Goal: Task Accomplishment & Management: Manage account settings

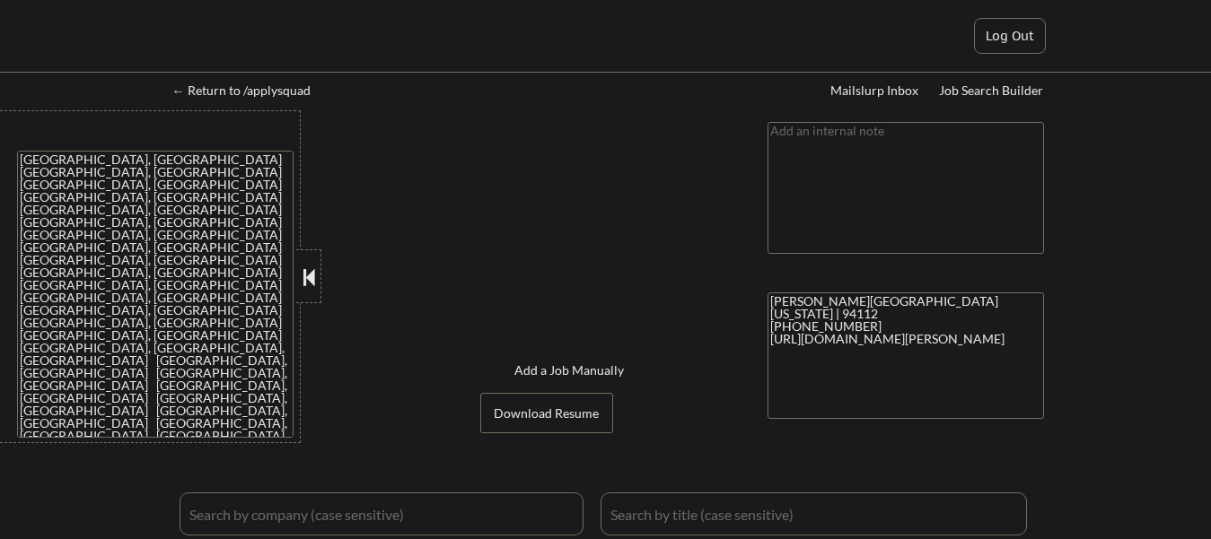
select select ""applied""
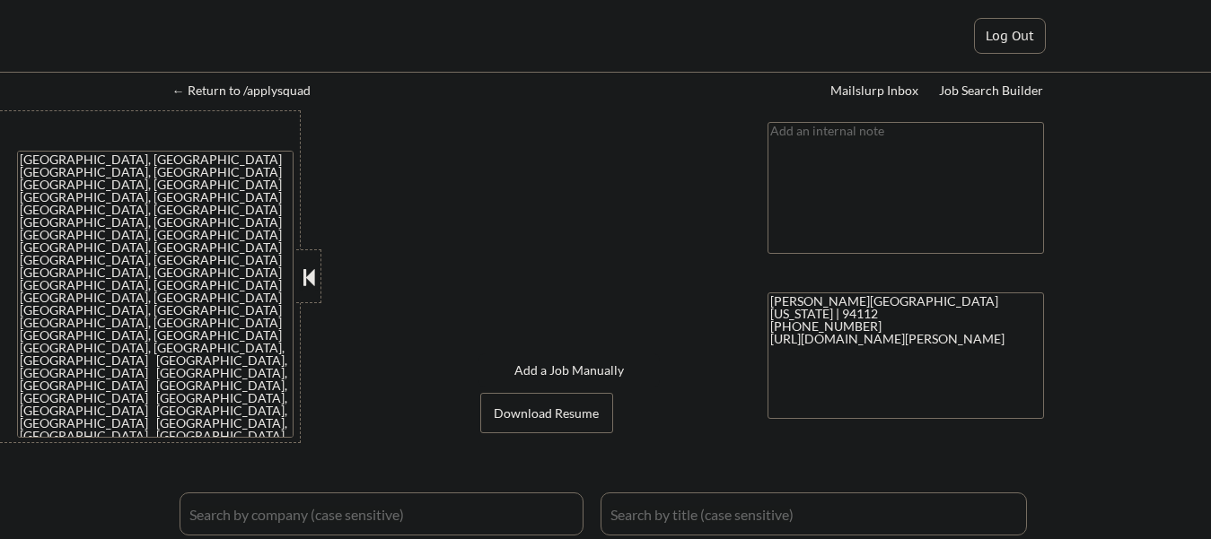
select select ""applied""
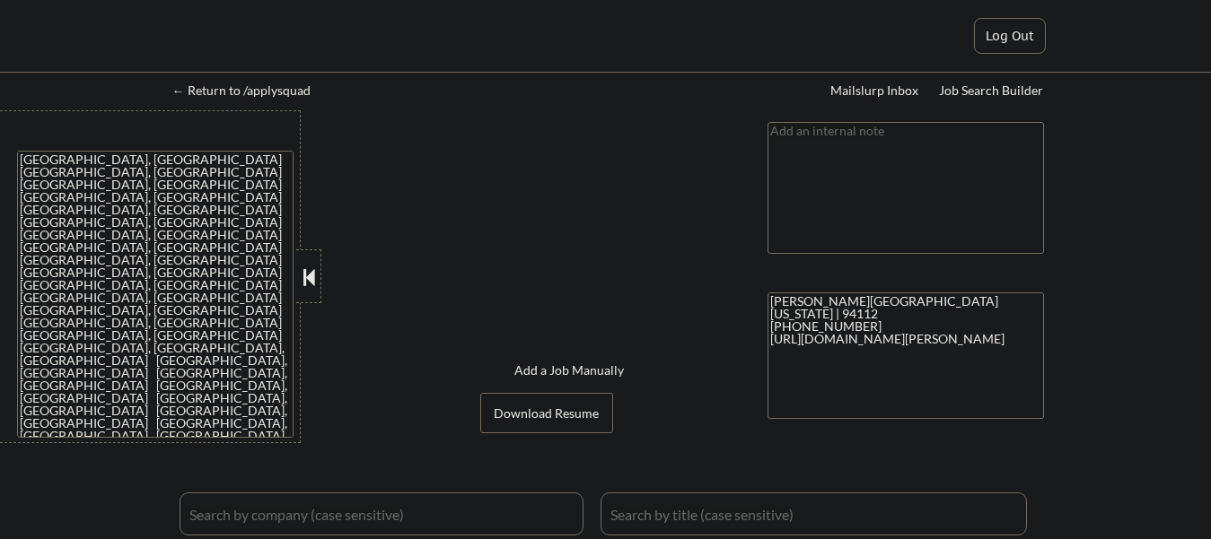
select select ""applied""
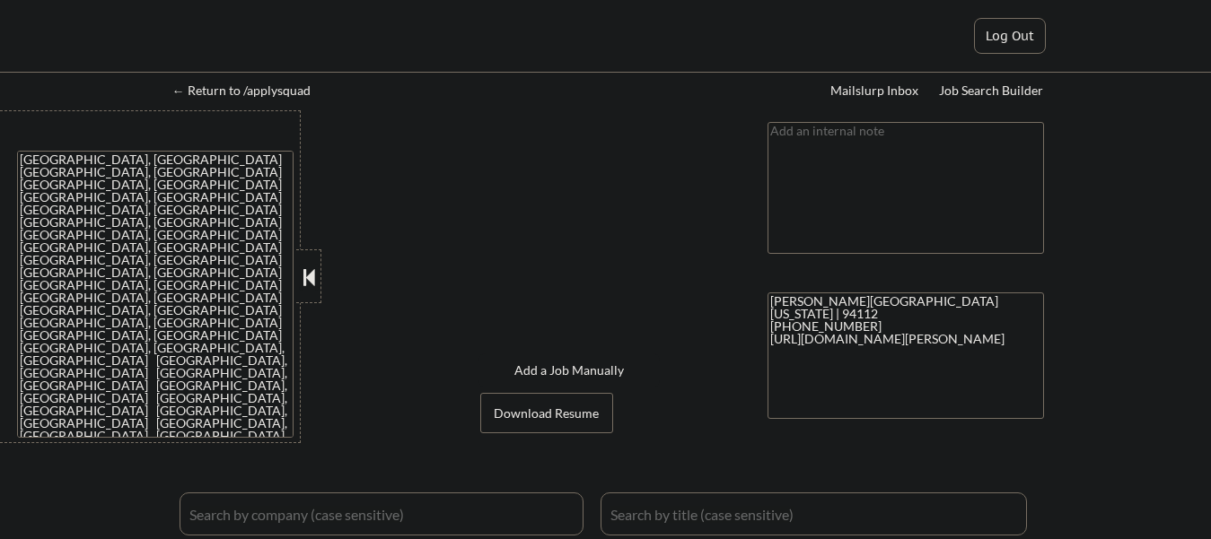
select select ""applied""
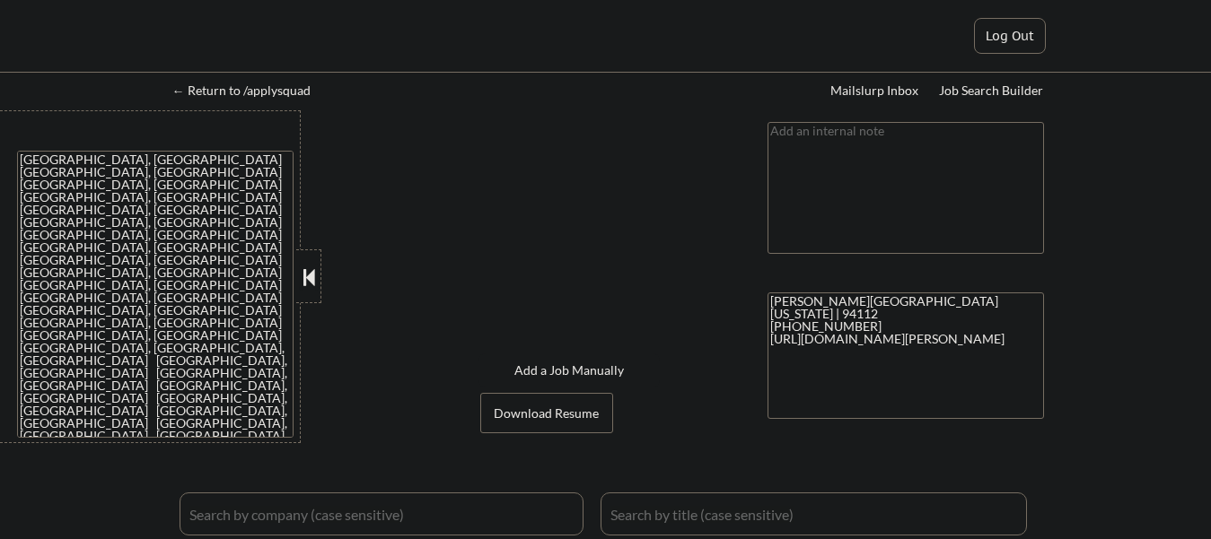
select select ""applied""
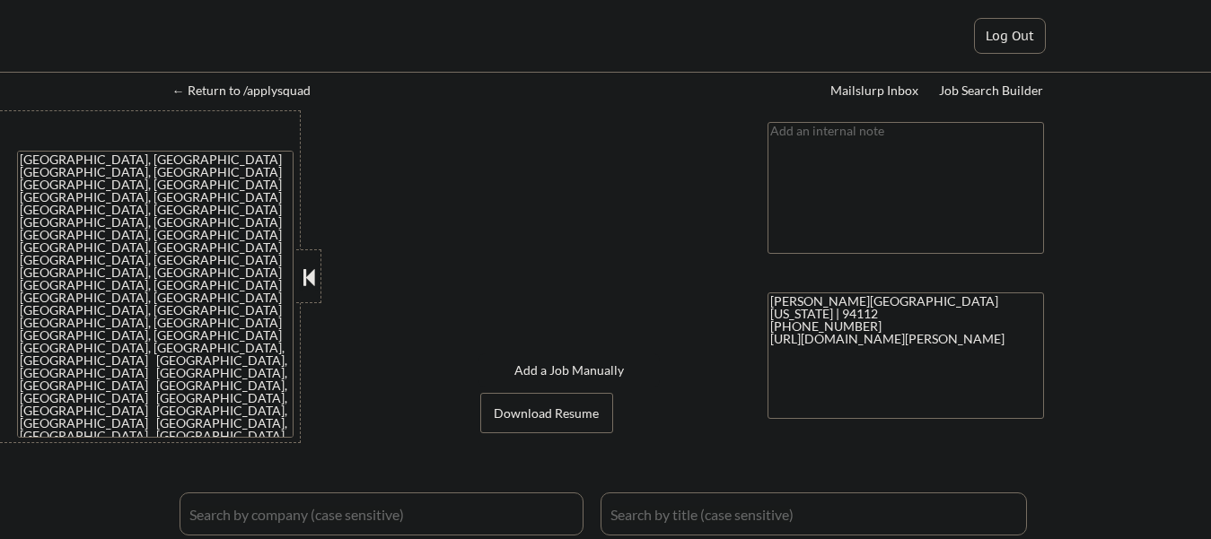
select select ""applied""
select select ""excluded""
select select ""excluded__expired_""
select select ""excluded__salary_""
select select ""excluded__expired_""
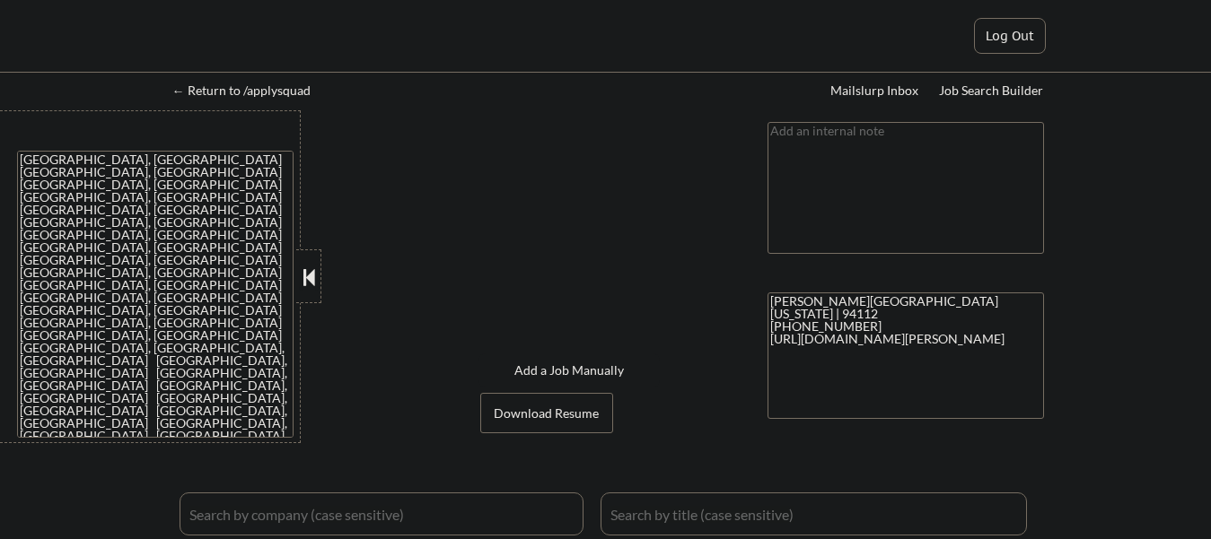
select select ""pending""
select select ""excluded__bad_match_""
select select ""excluded__blocklist_""
select select ""pending""
select select ""excluded__salary_""
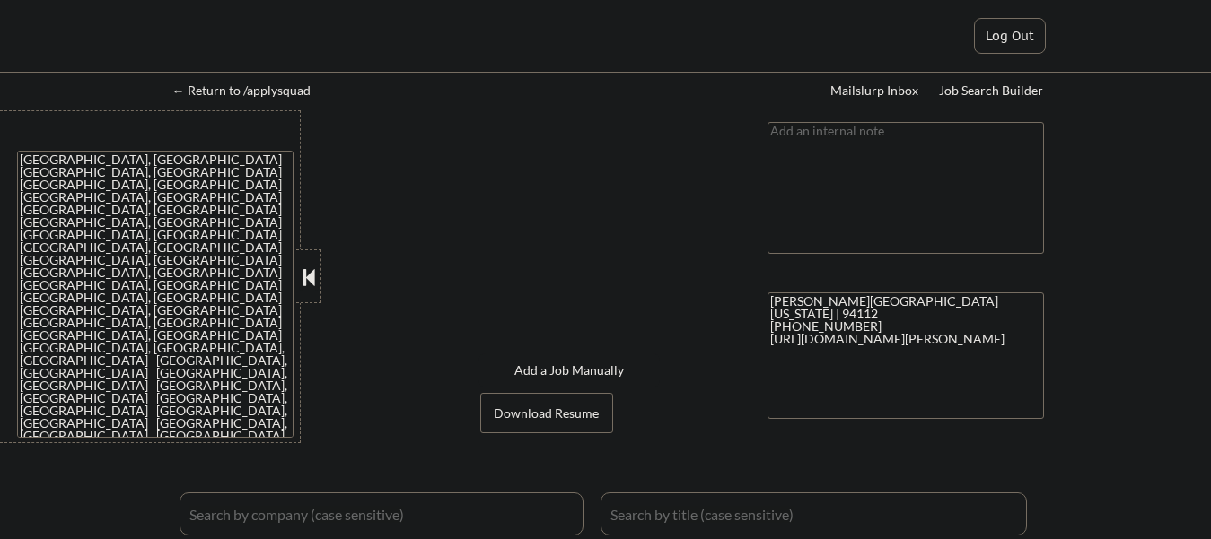
select select ""excluded__expired_""
select select ""excluded__bad_match_""
select select ""excluded__salary_""
select select ""excluded__expired_""
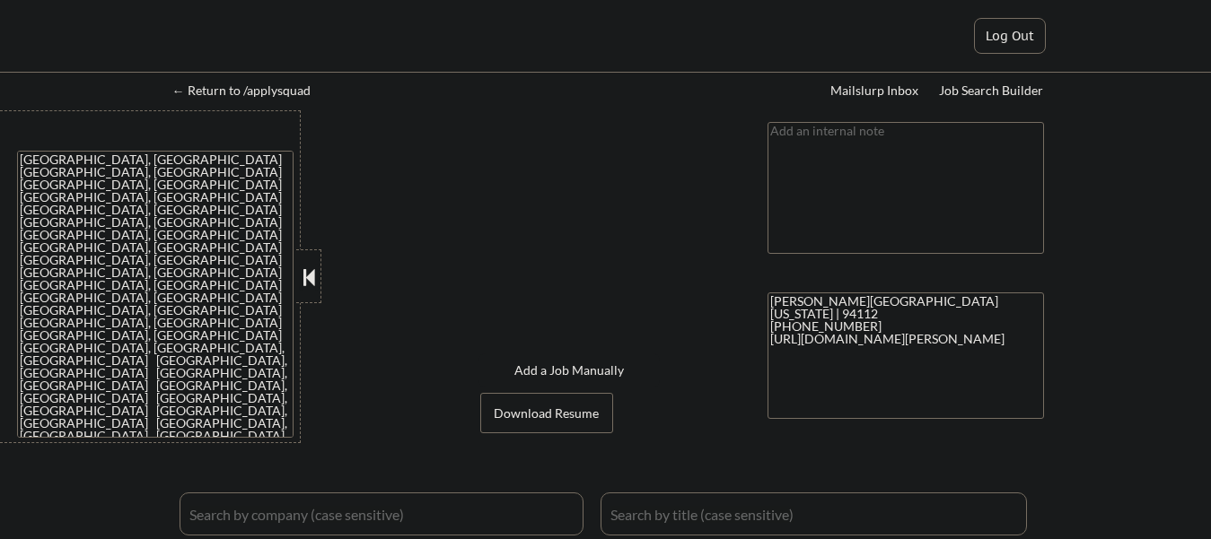
select select ""excluded__salary_""
select select ""excluded__expired_""
select select ""excluded""
select select ""excluded__expired_""
select select ""excluded__salary_""
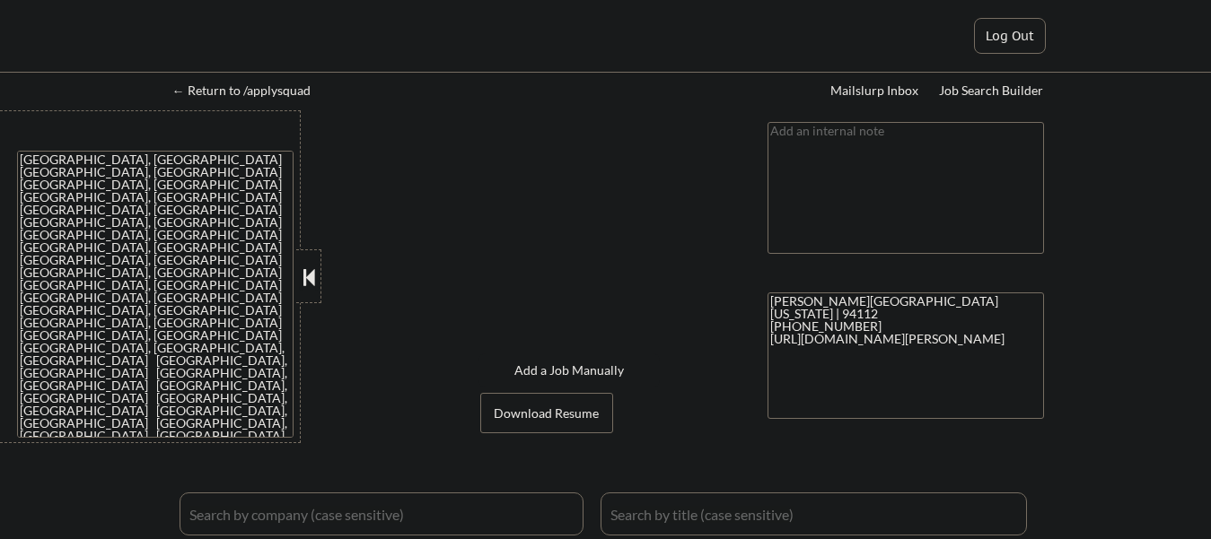
select select ""excluded__salary_""
select select ""excluded__expired_""
select select ""pending""
select select ""excluded__expired_""
select select ""pending""
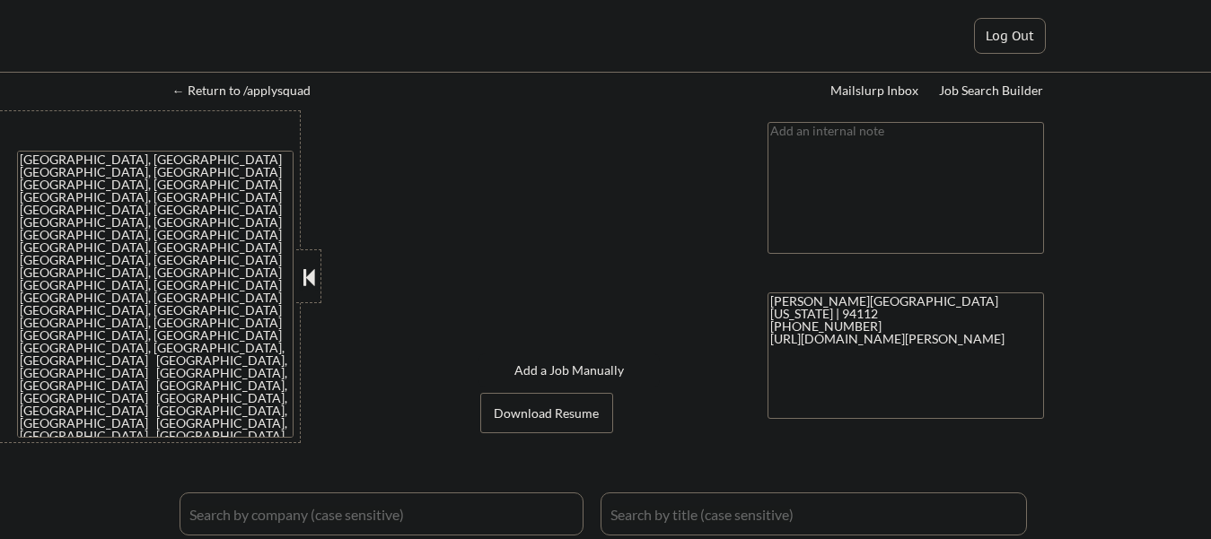
select select ""excluded__salary_""
select select ""excluded__expired_""
select select ""excluded__salary_""
select select ""pending""
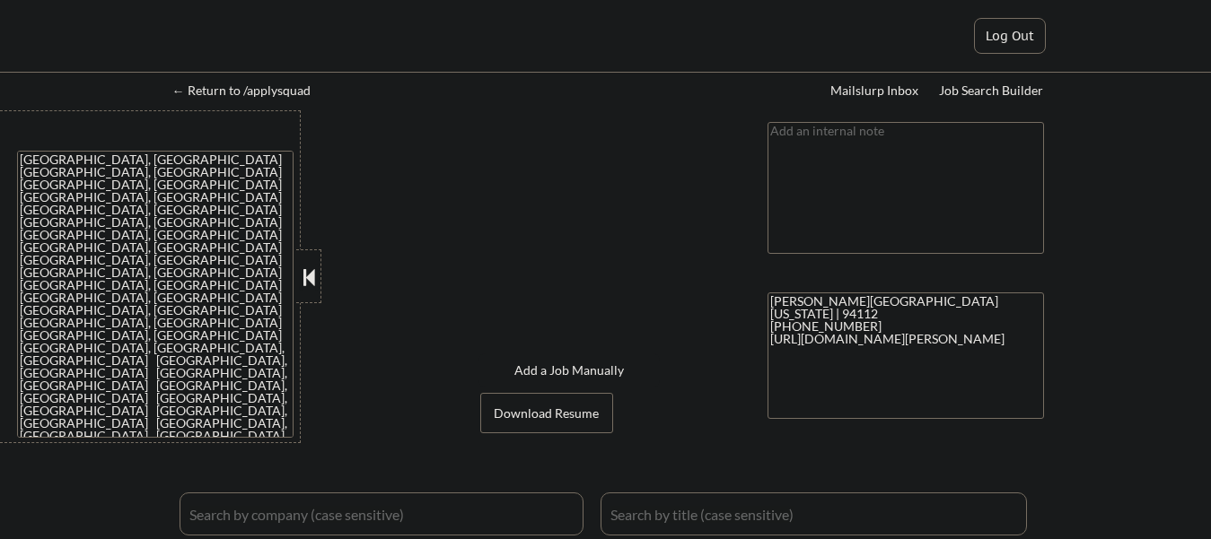
select select ""excluded__expired_""
select select ""pending""
select select ""excluded__salary_""
select select ""excluded__other_""
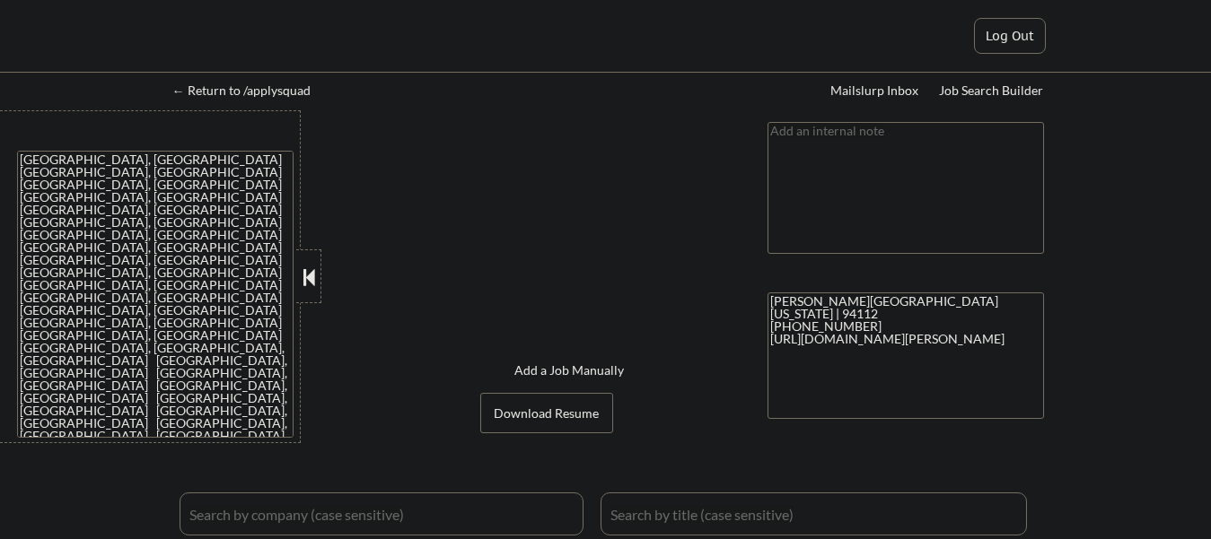
select select ""excluded__salary_""
select select ""pending""
select select ""excluded__expired_""
select select ""pending""
select select ""excluded__expired_""
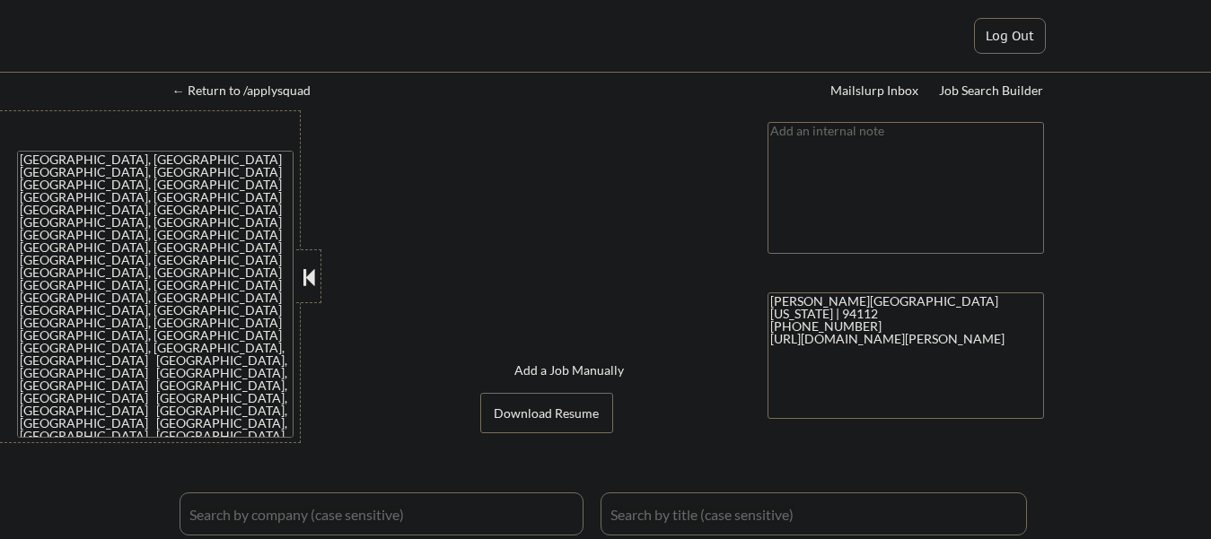
select select ""excluded__expired_""
select select ""pending""
select select ""excluded""
select select ""excluded__salary_""
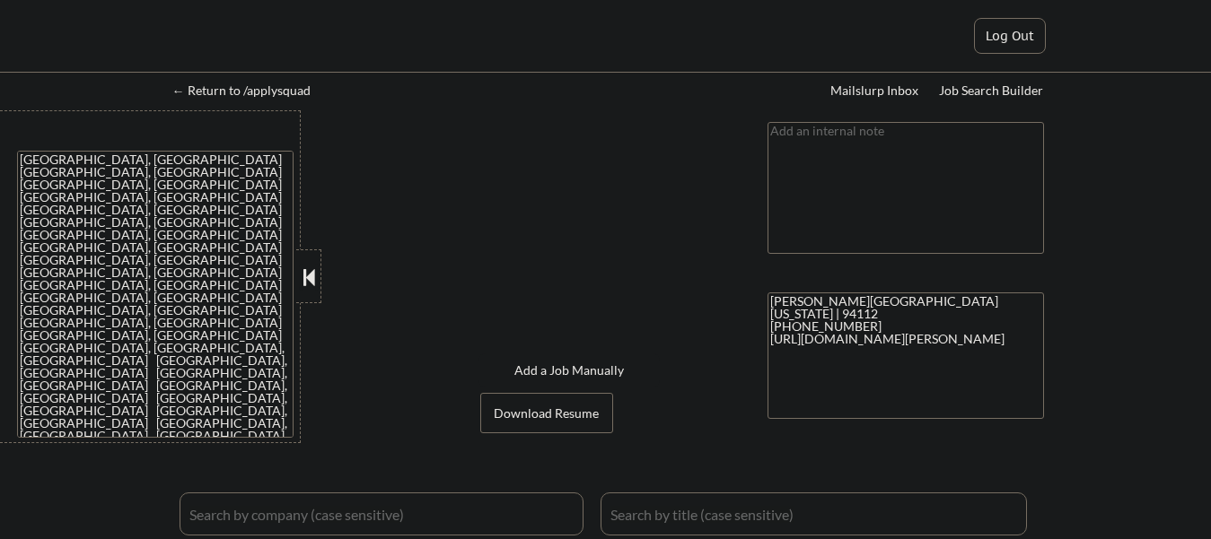
select select ""excluded__salary_""
select select ""excluded__location_""
select select ""excluded""
select select ""excluded__salary_""
select select ""excluded__expired_""
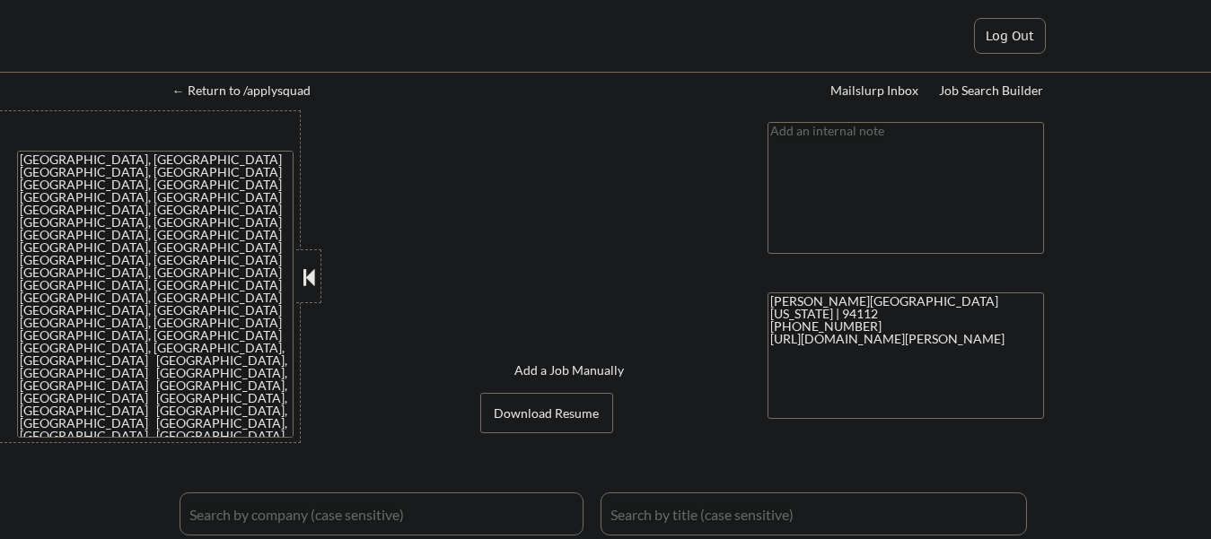
select select ""excluded__expired_""
select select ""excluded__salary_""
select select ""excluded__expired_""
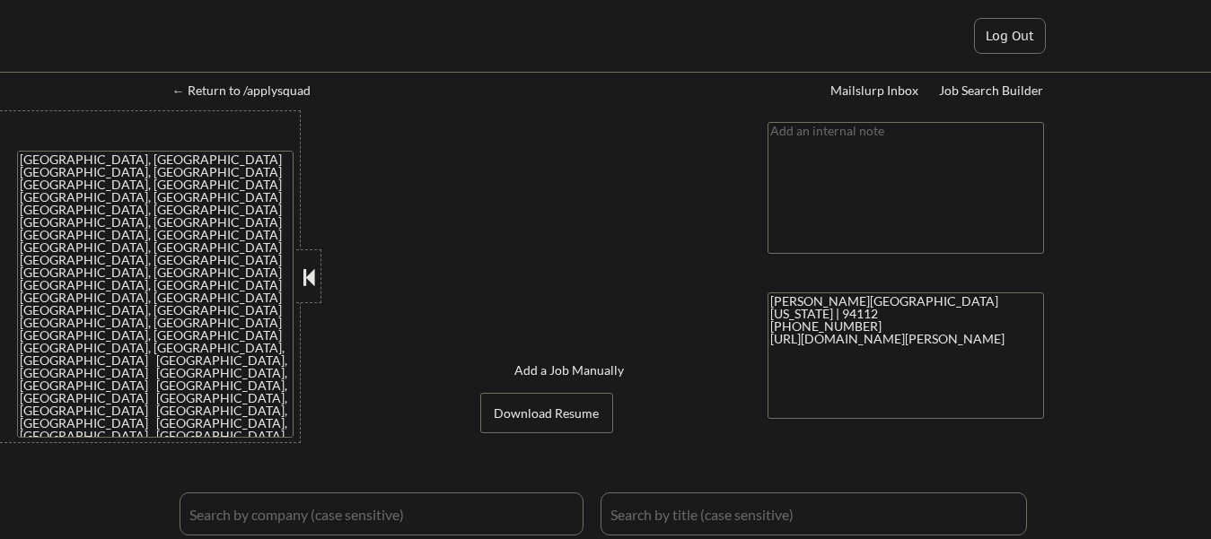
select select ""pending""
select select ""excluded__expired_""
select select ""pending""
select select ""excluded__expired_""
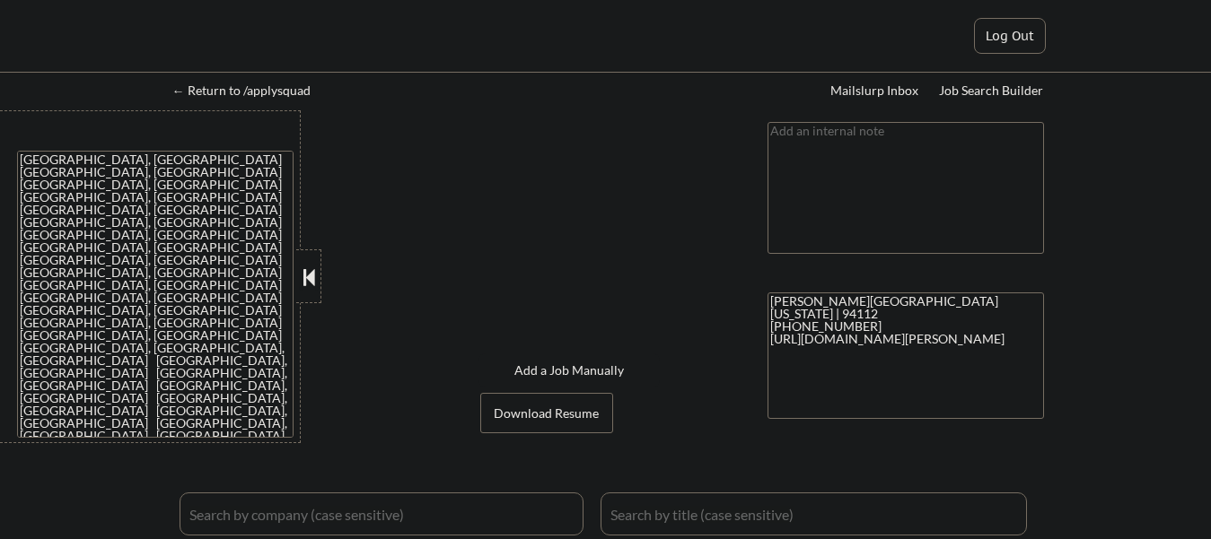
select select ""excluded__salary_""
select select ""excluded__expired_""
select select ""excluded__bad_match_""
select select ""pending""
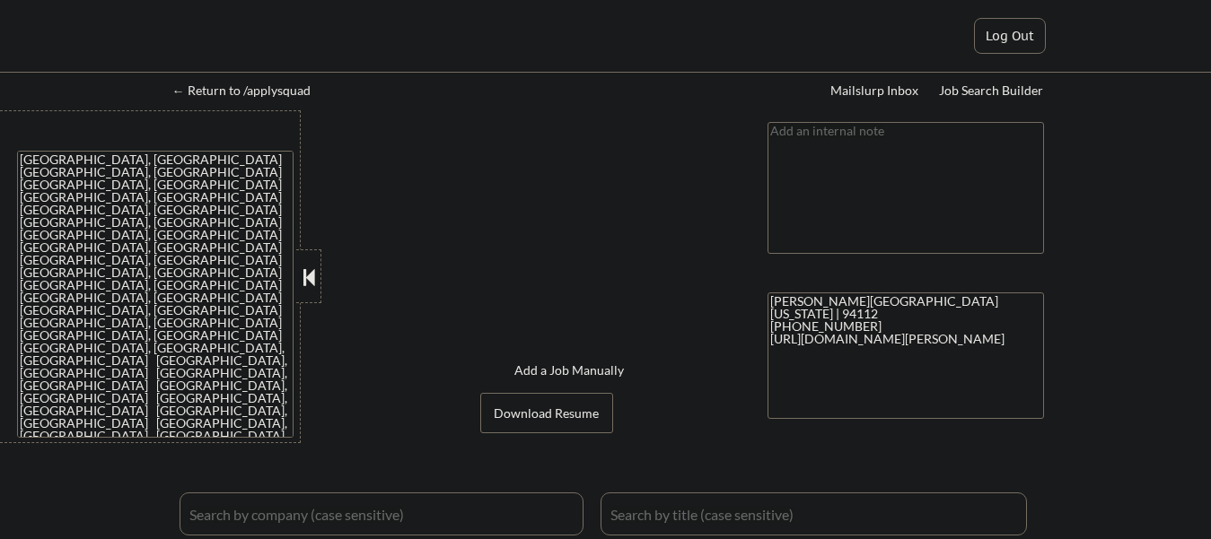
select select ""pending""
select select ""excluded__expired_""
select select ""excluded__salary_""
select select ""pending""
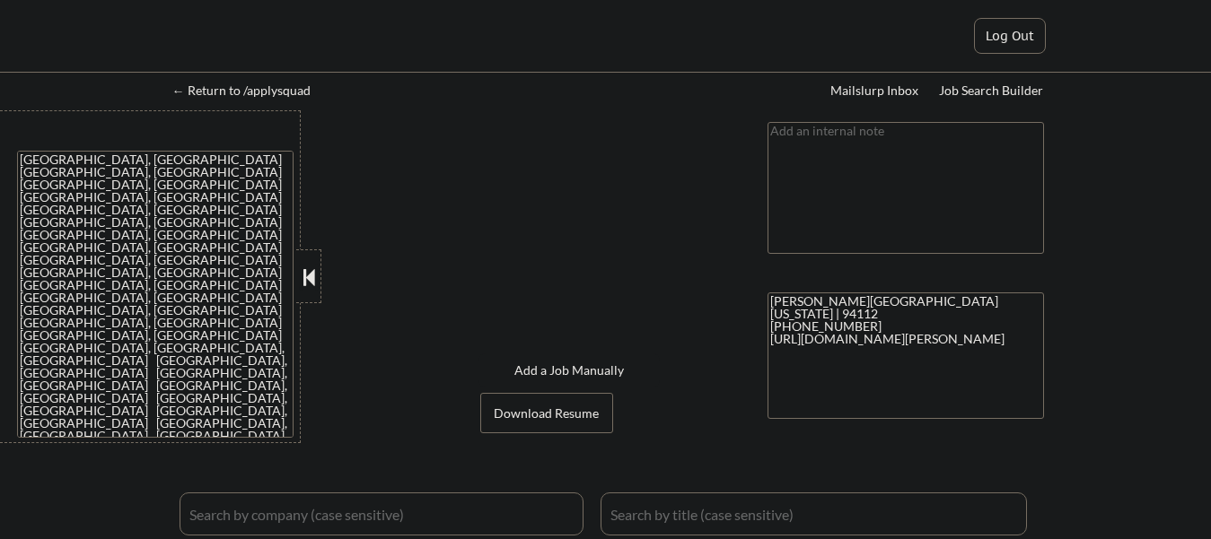
select select ""pending""
select select ""excluded__salary_""
select select ""excluded__expired_""
select select ""pending""
select select ""excluded__salary_""
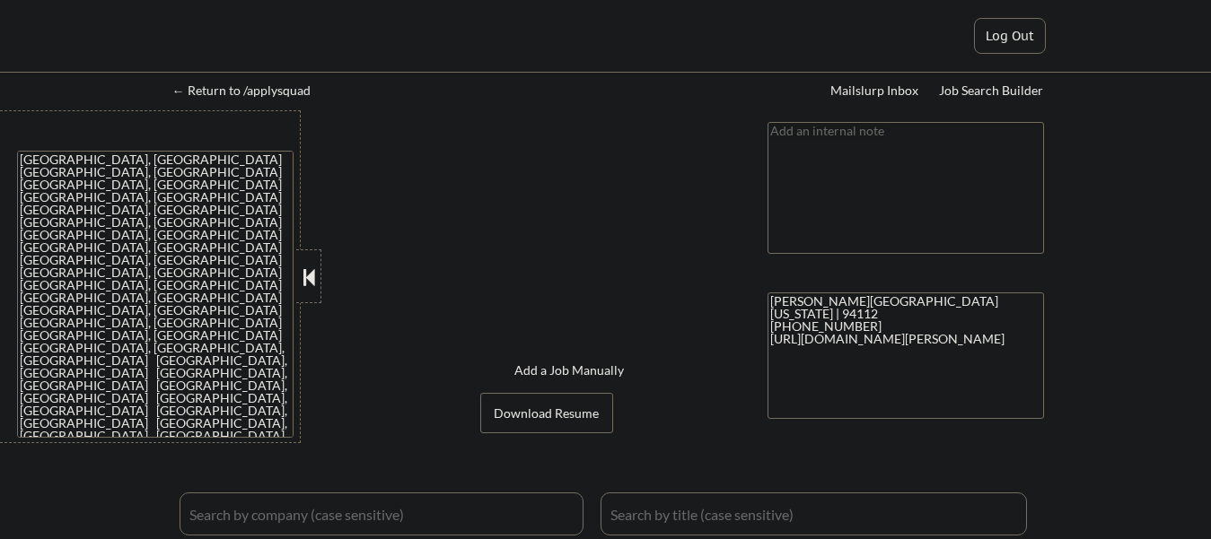
select select ""pending""
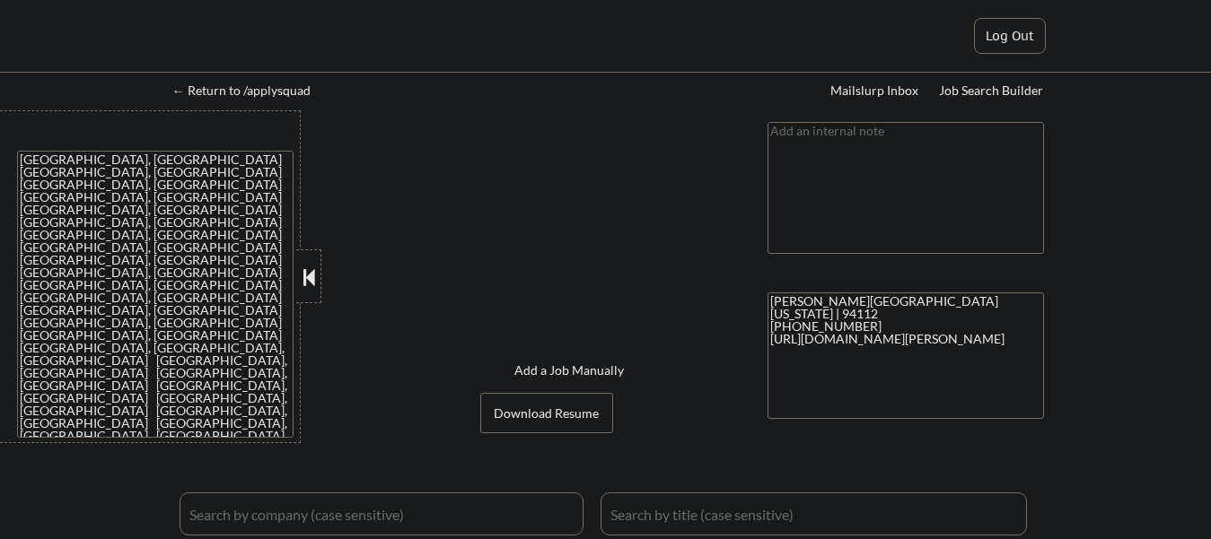
select select ""pending""
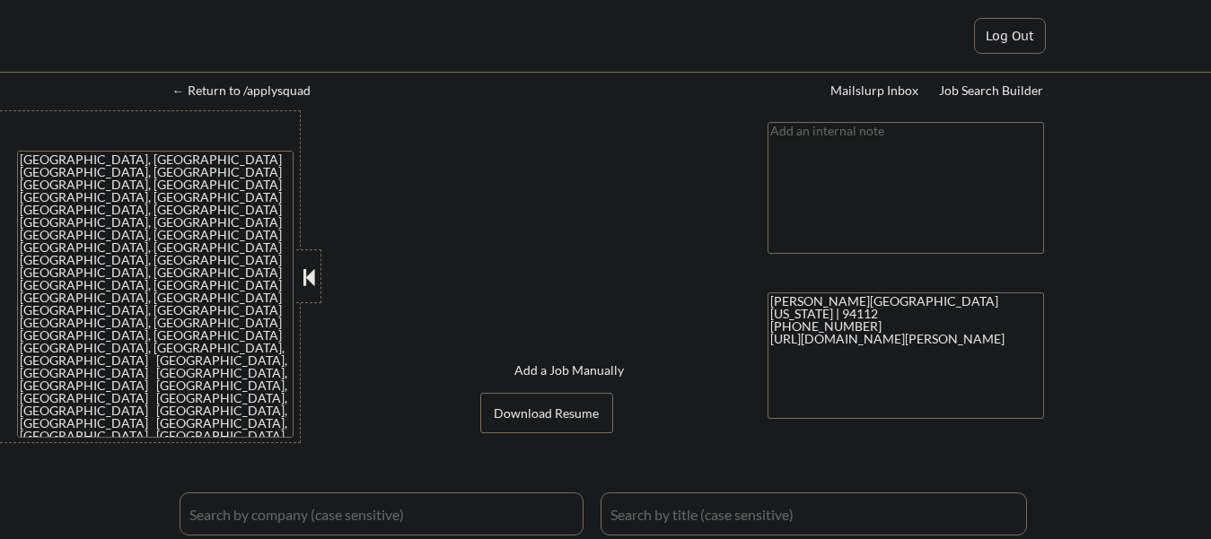
select select ""pending""
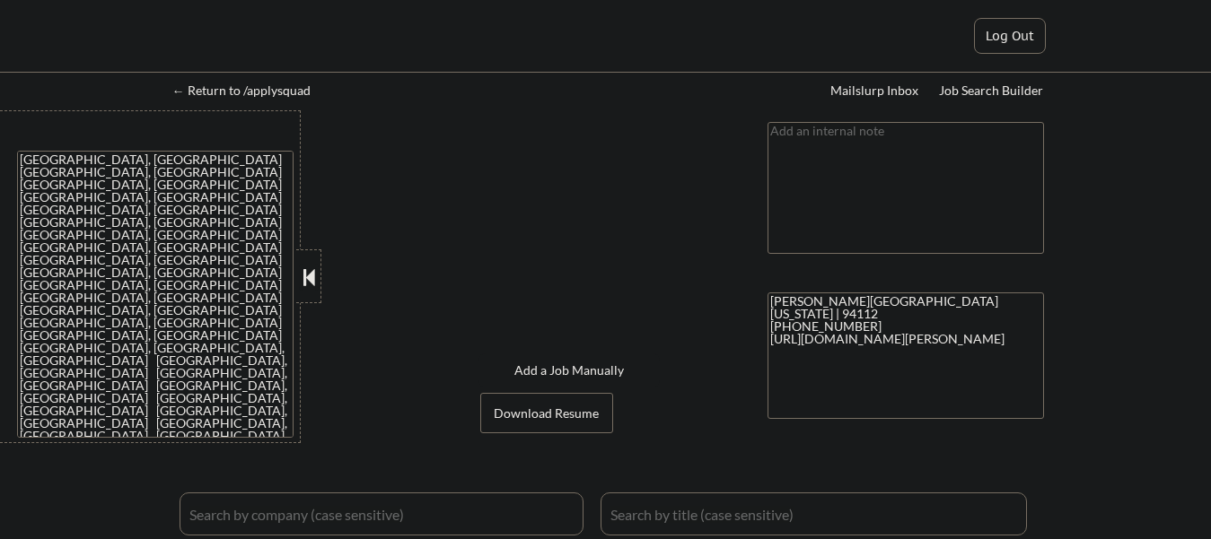
select select ""pending""
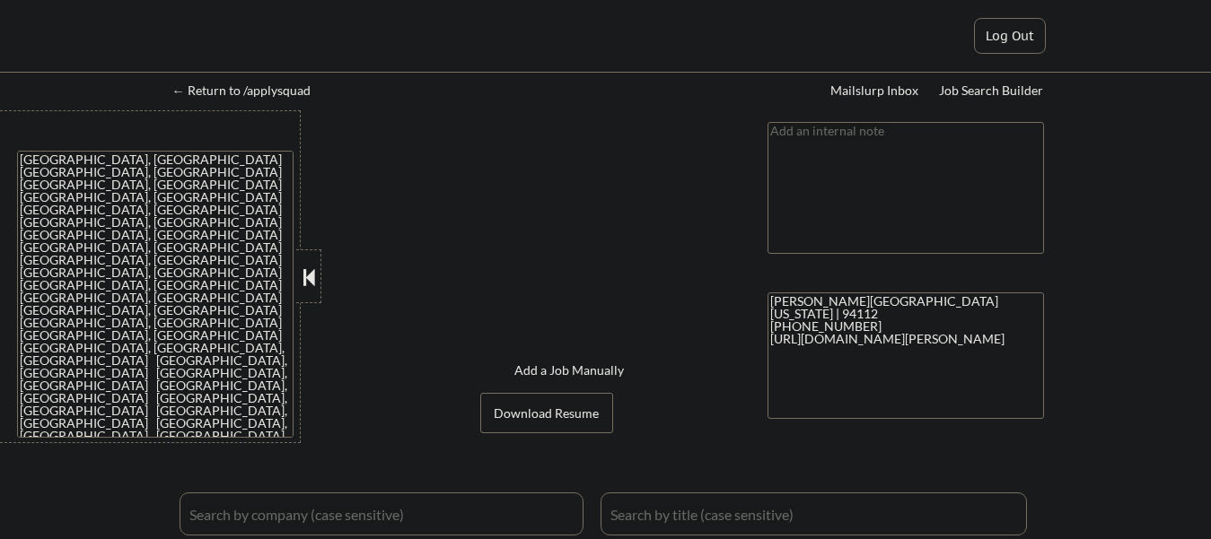
select select ""pending""
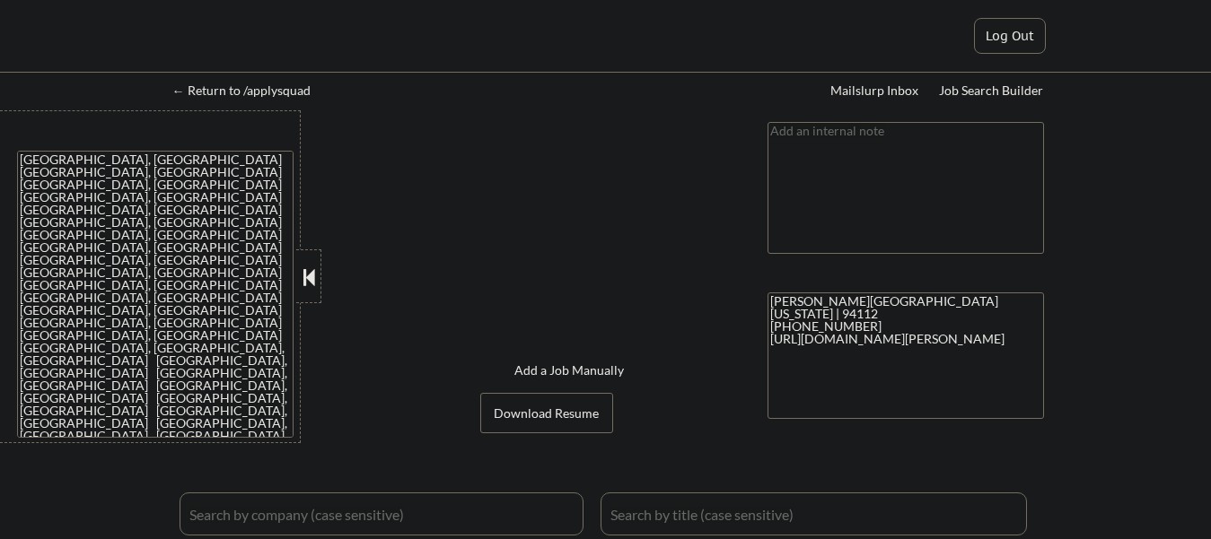
select select ""pending""
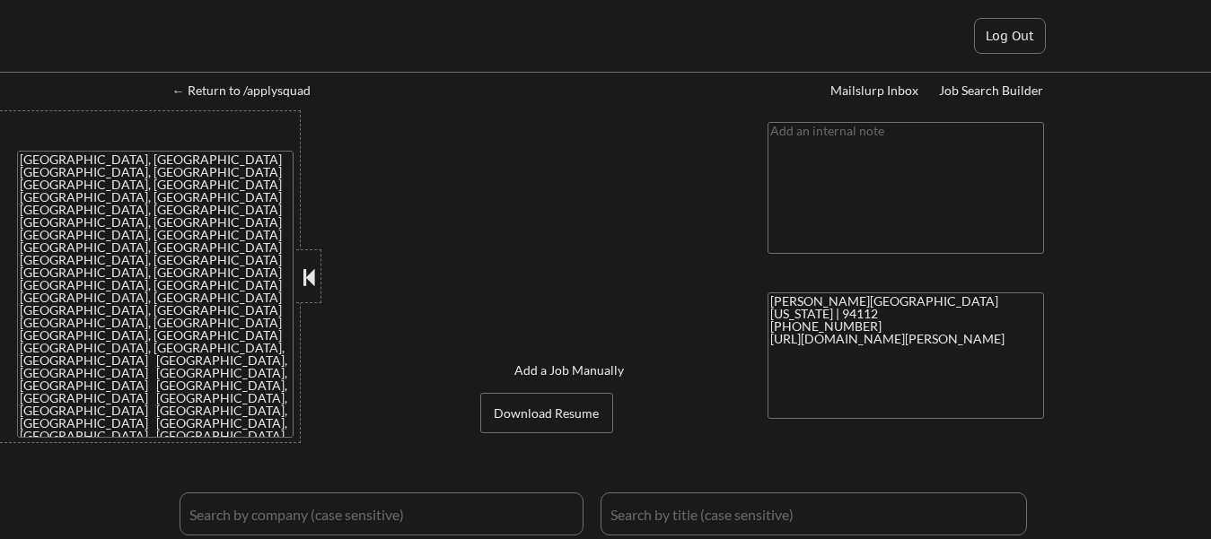
select select ""pending""
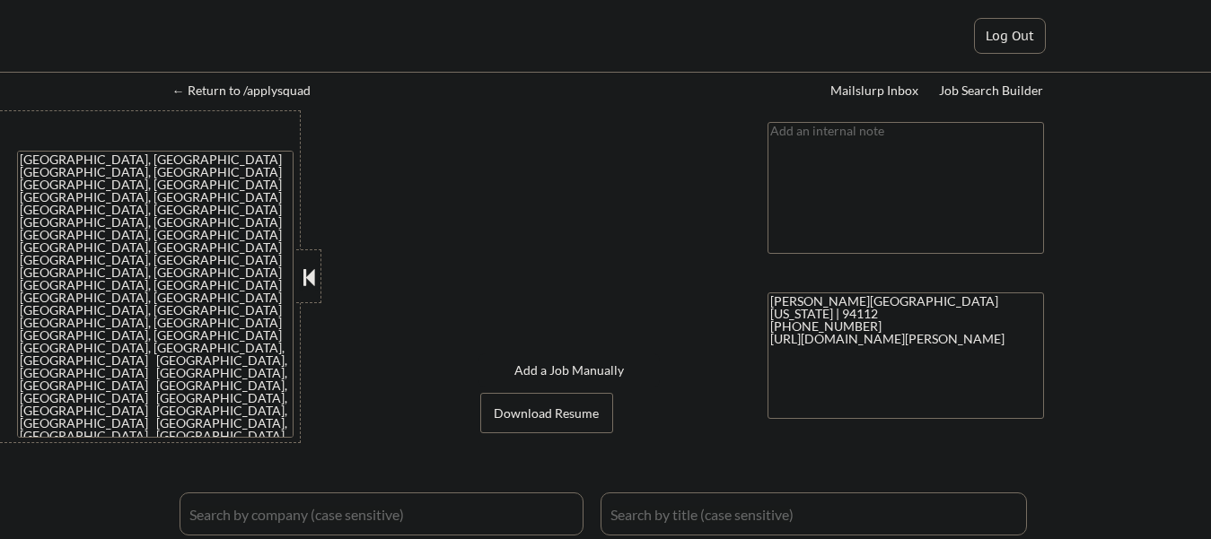
select select ""pending""
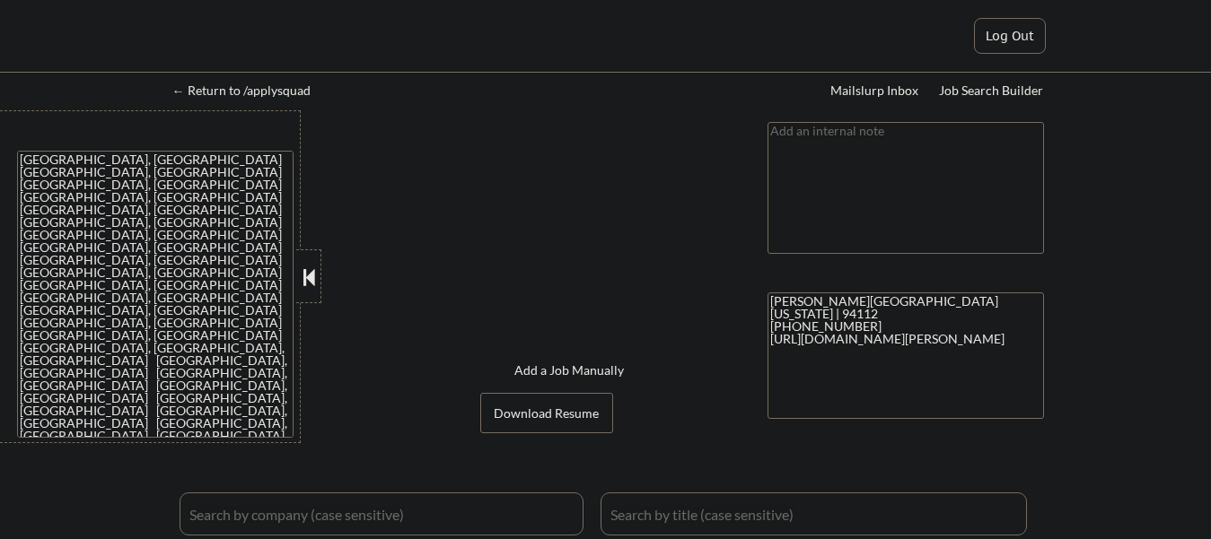
select select ""pending""
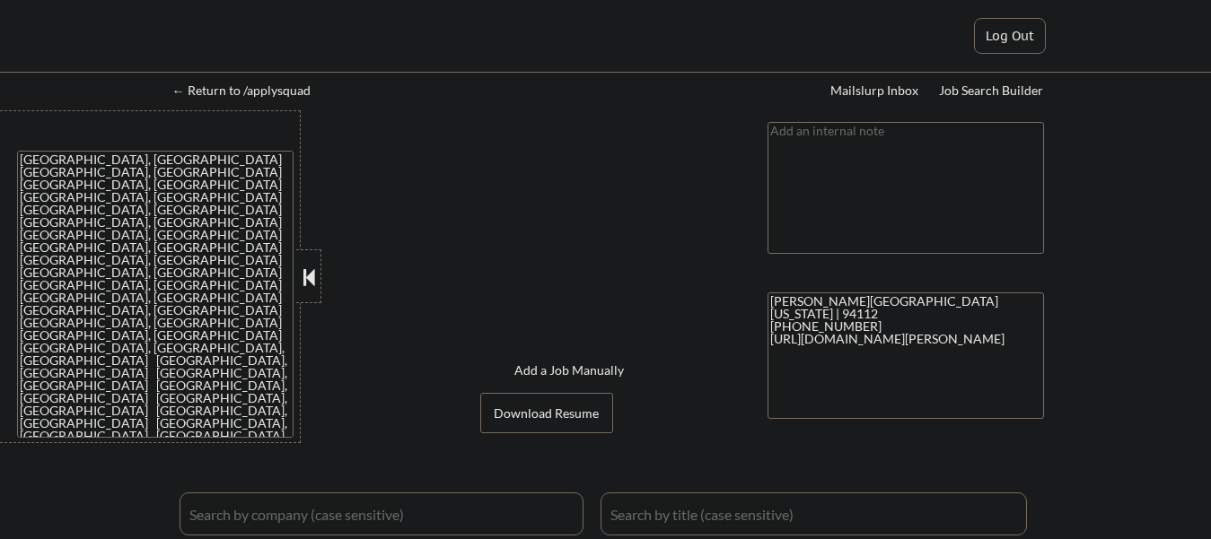
select select ""pending""
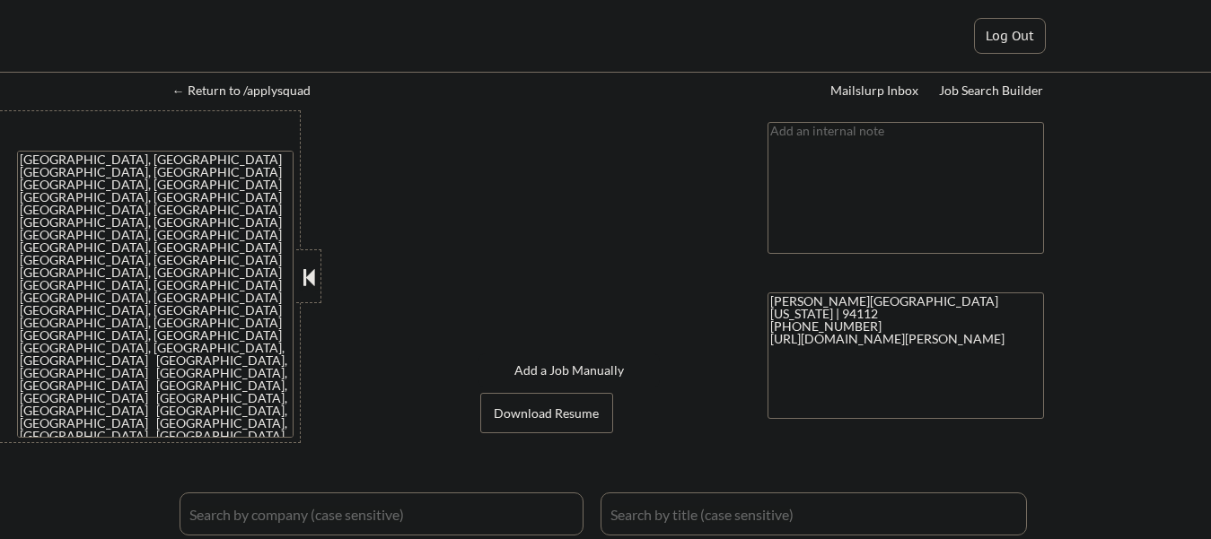
select select ""pending""
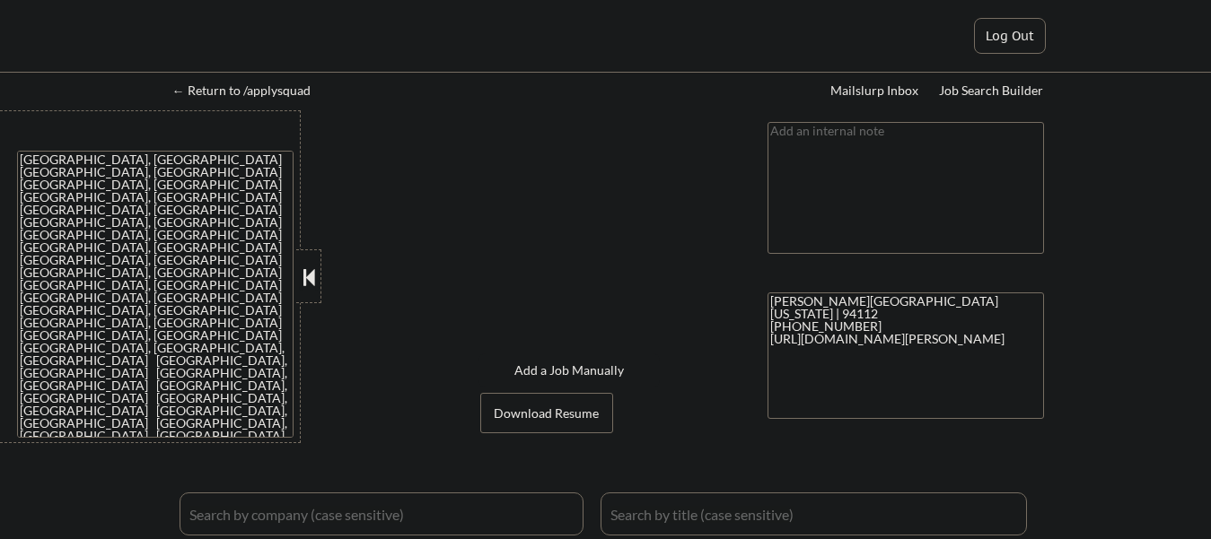
select select ""pending""
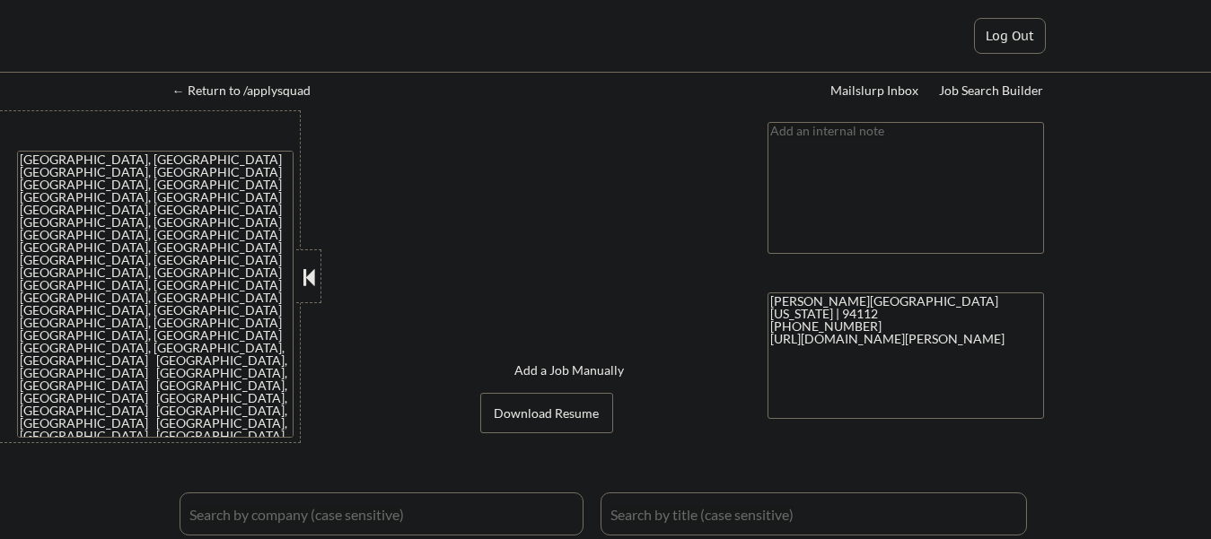
select select ""pending""
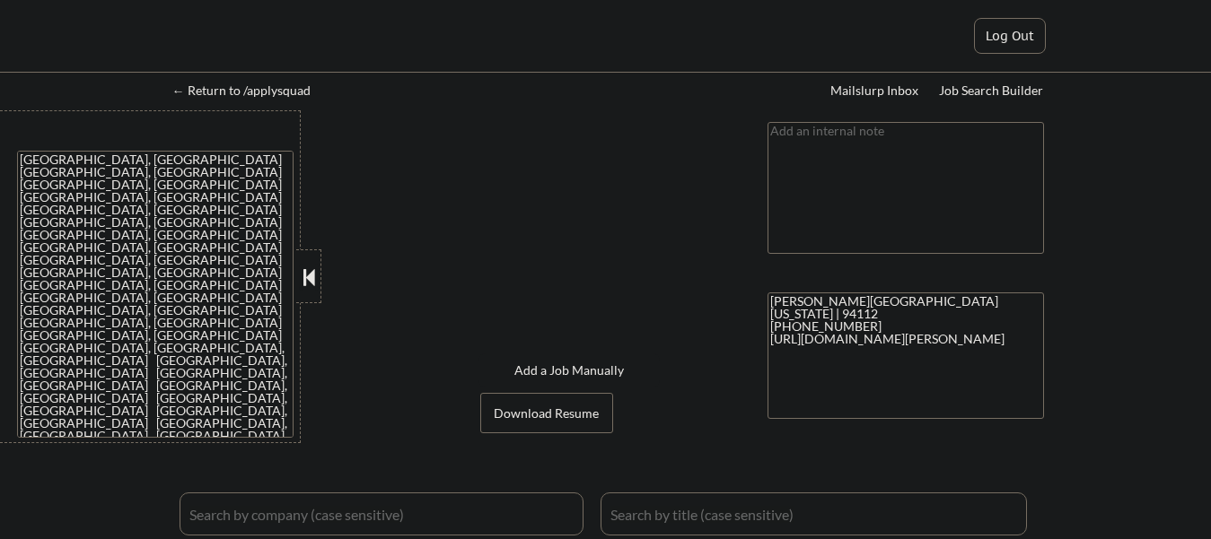
select select ""pending""
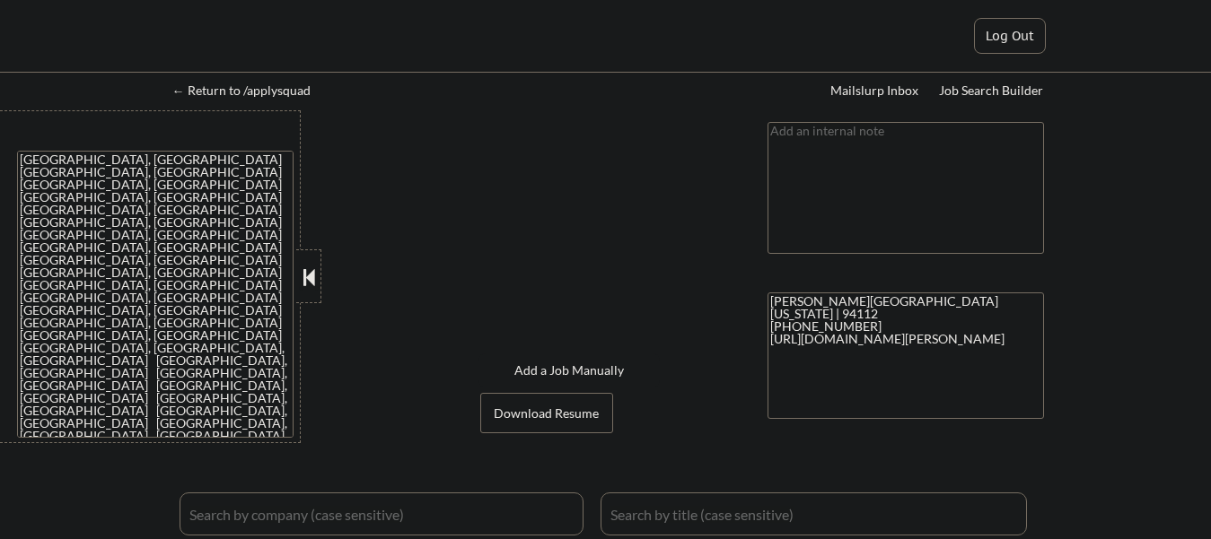
select select ""pending""
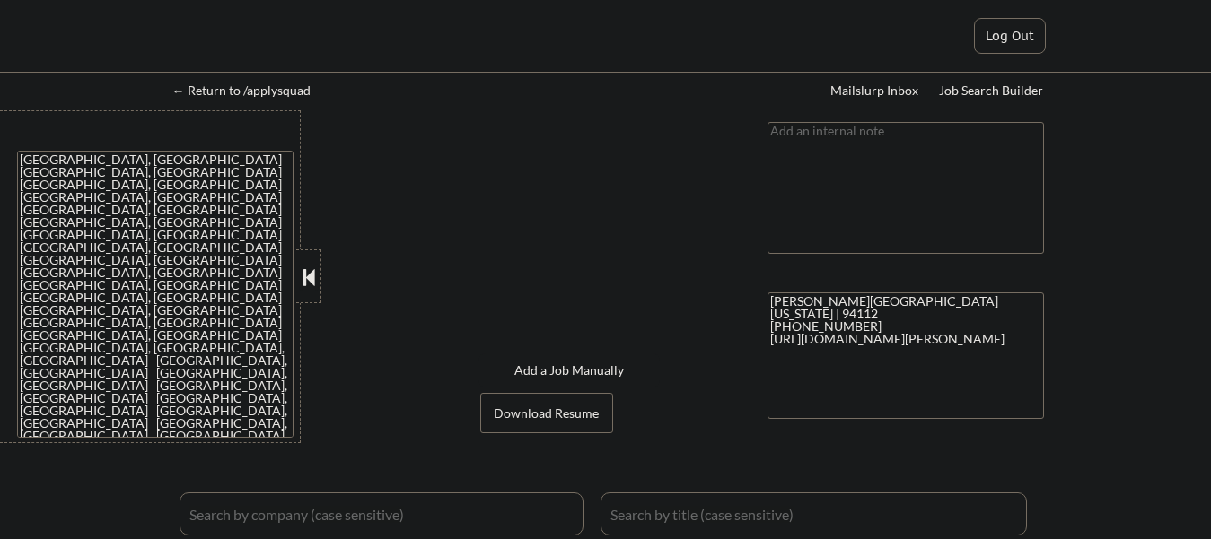
select select ""pending""
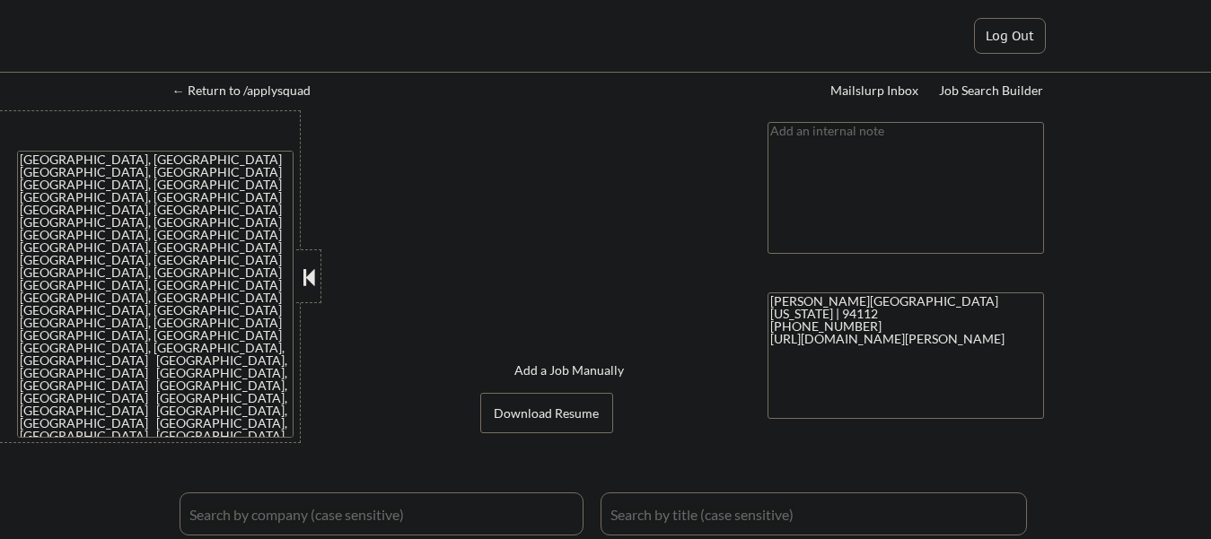
select select ""pending""
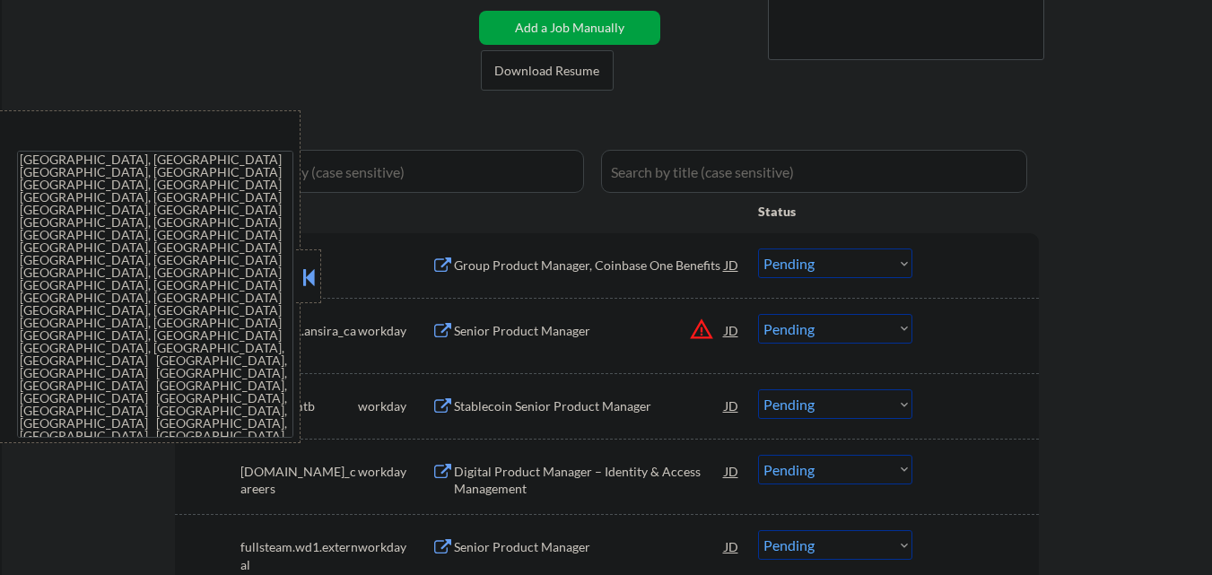
scroll to position [628, 0]
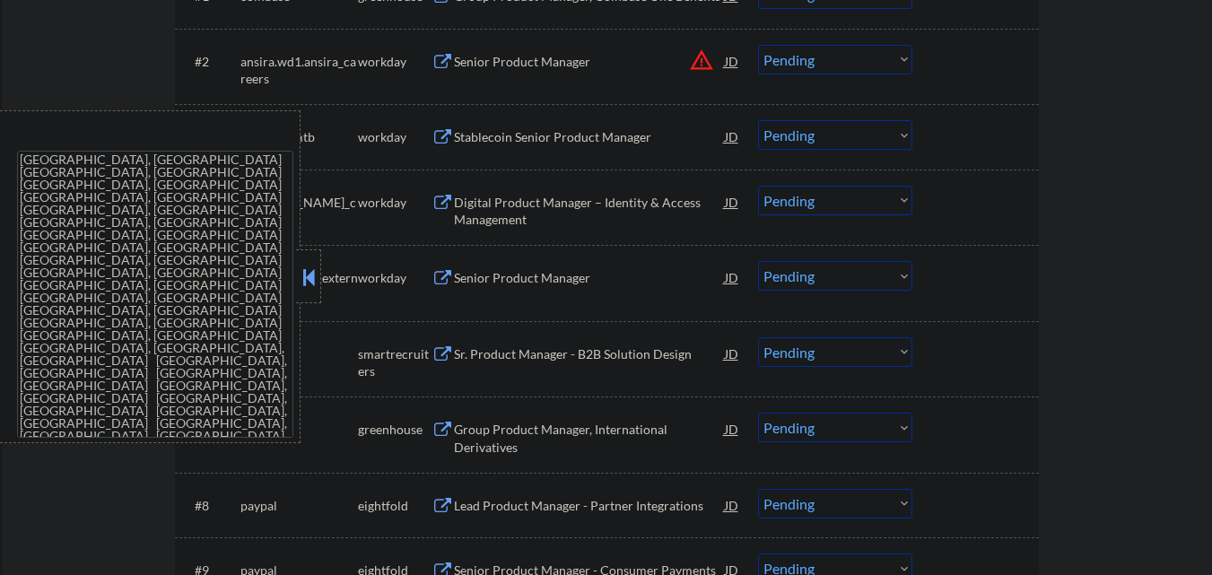
click at [311, 269] on button at bounding box center [309, 277] width 20 height 27
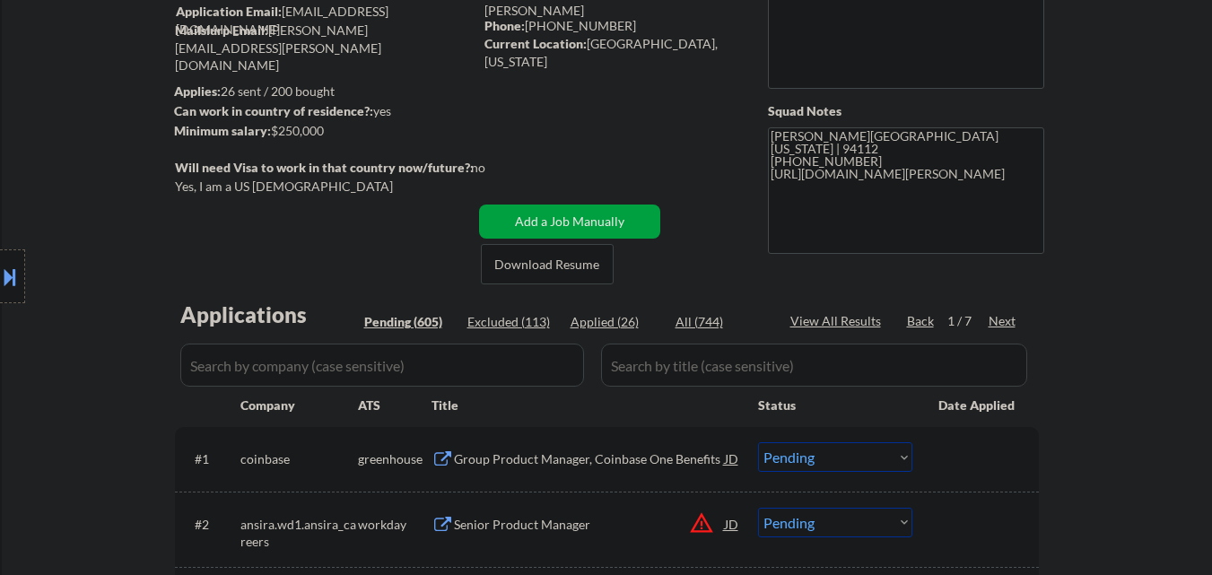
scroll to position [359, 0]
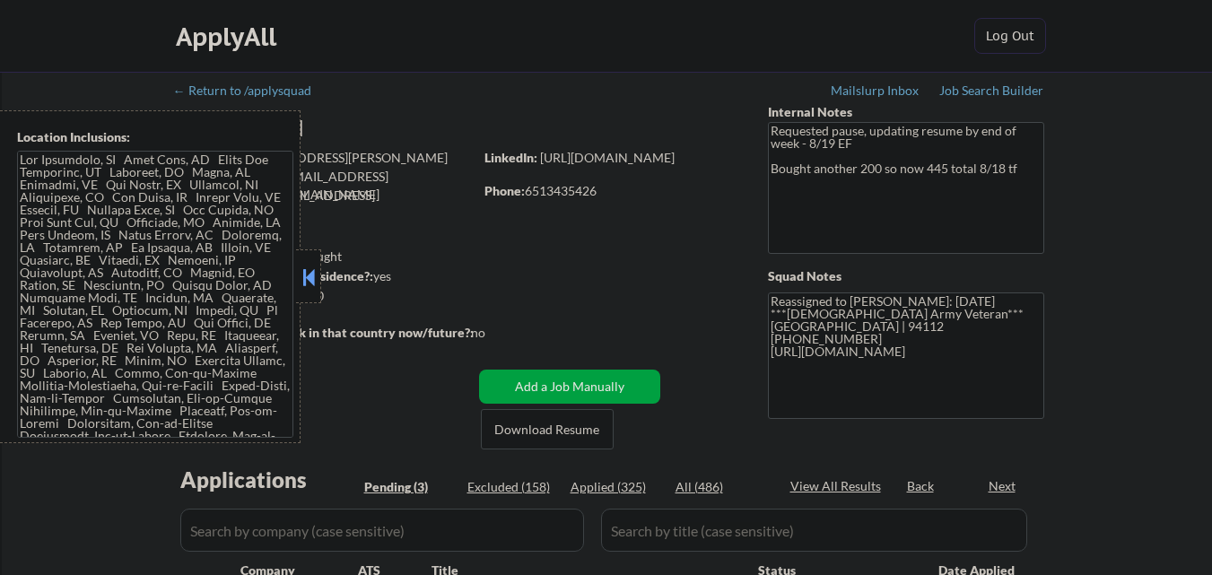
select select ""pending""
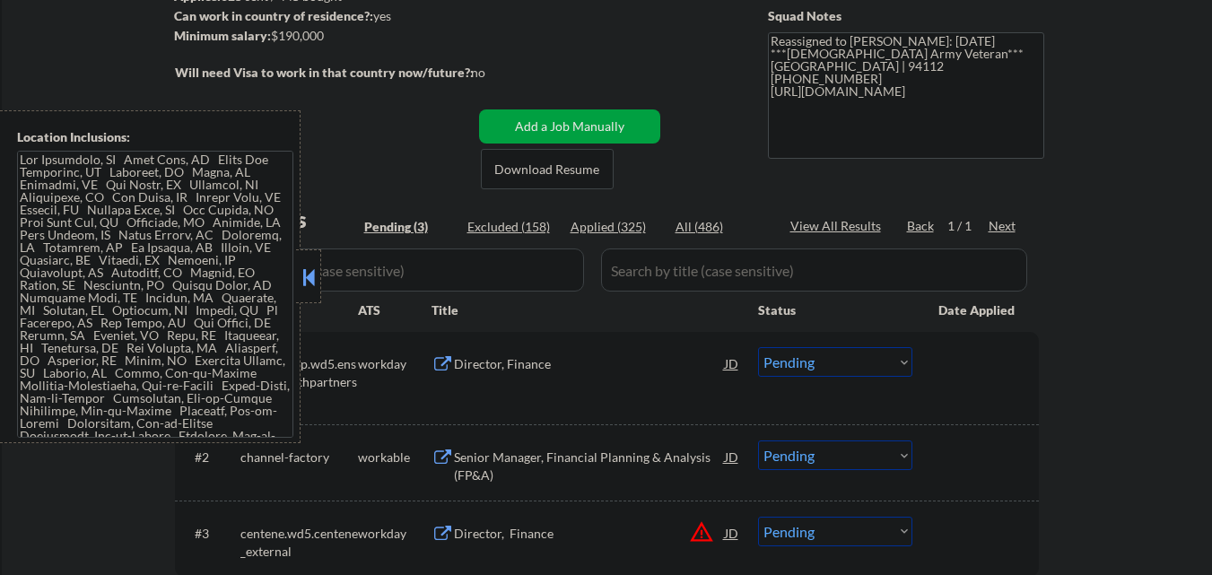
scroll to position [269, 0]
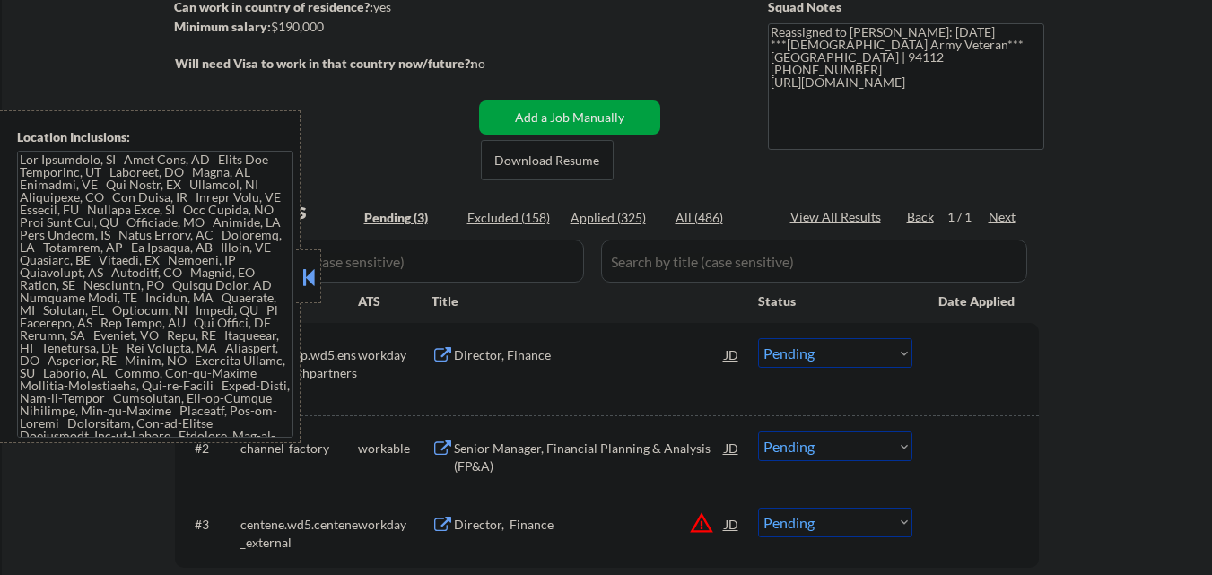
click at [307, 276] on button at bounding box center [309, 277] width 20 height 27
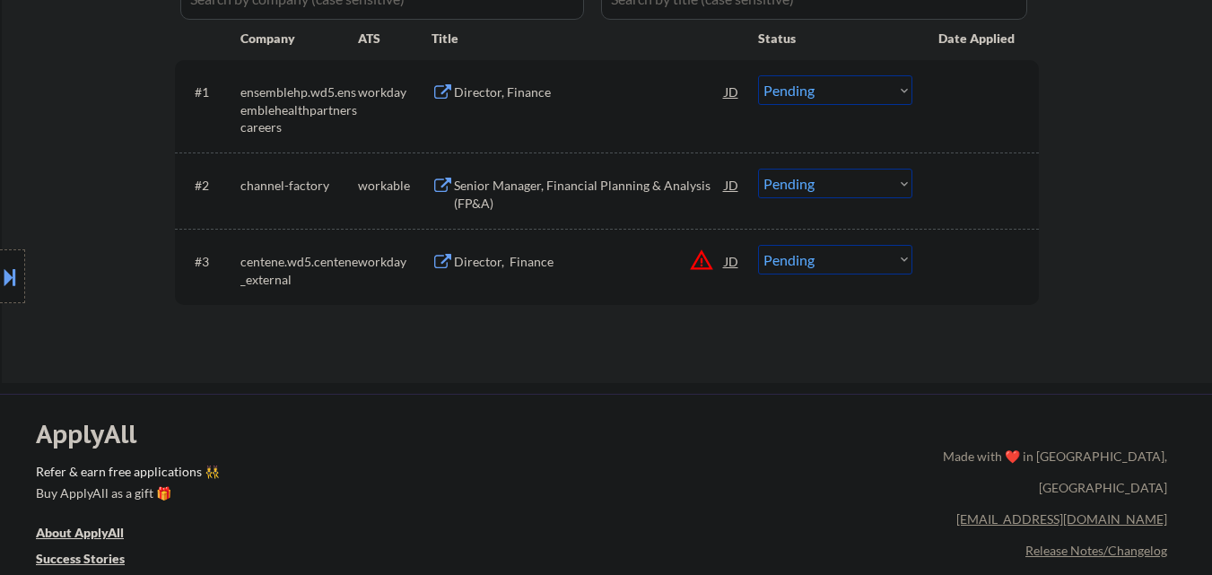
scroll to position [538, 0]
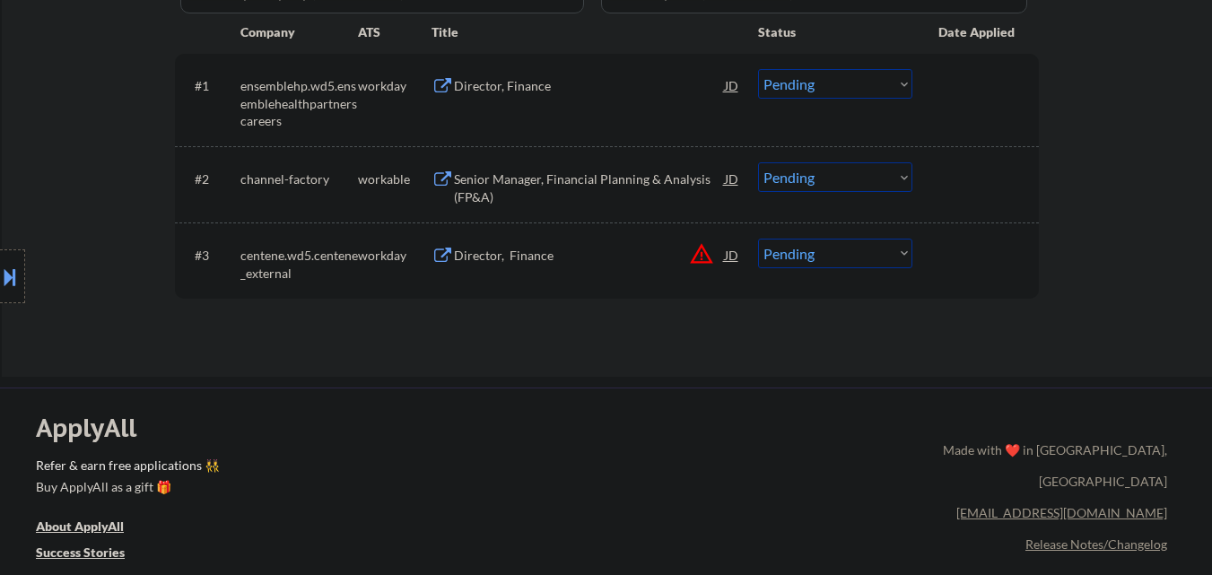
click at [579, 182] on div "Senior Manager, Financial Planning & Analysis (FP&A)" at bounding box center [589, 188] width 271 height 35
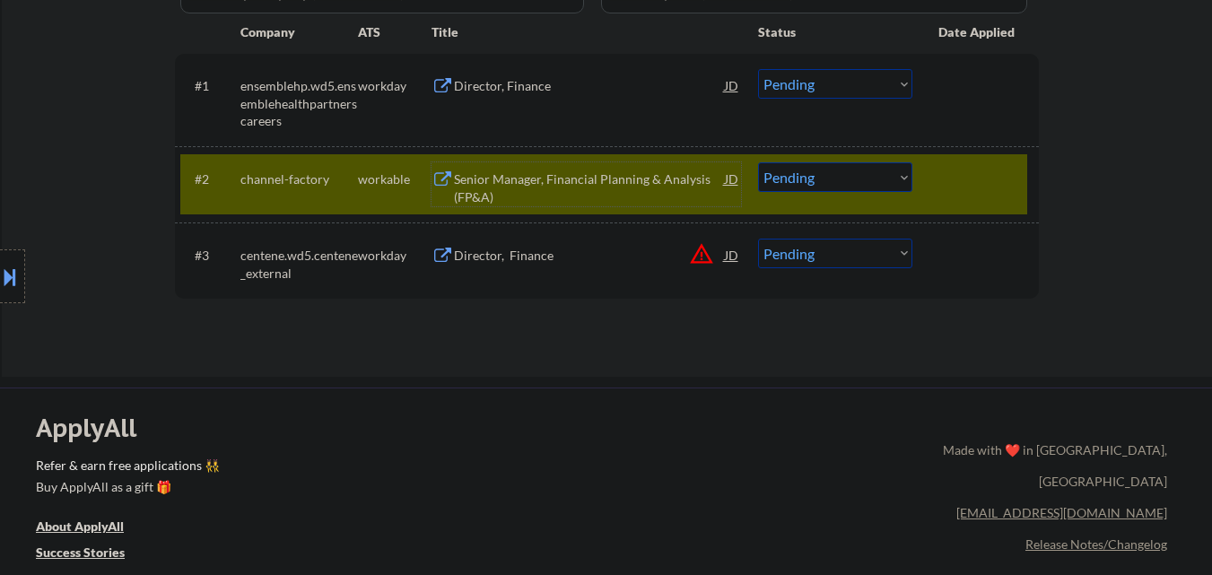
click at [812, 179] on select "Choose an option... Pending Applied Excluded (Questions) Excluded (Expired) Exc…" at bounding box center [835, 177] width 154 height 30
click at [758, 162] on select "Choose an option... Pending Applied Excluded (Questions) Excluded (Expired) Exc…" at bounding box center [835, 177] width 154 height 30
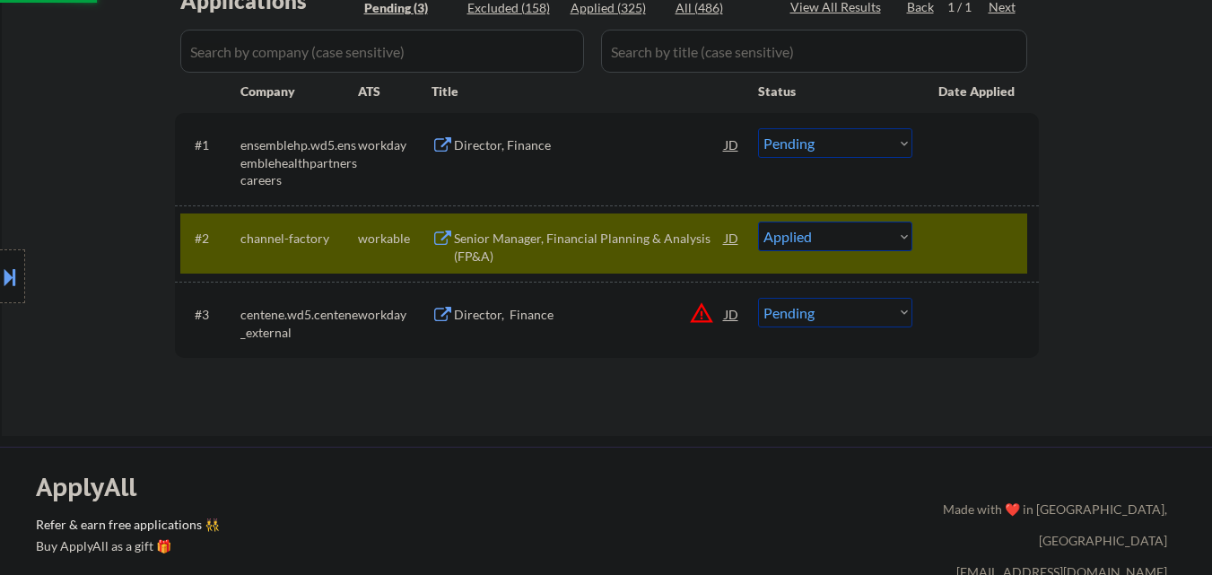
scroll to position [449, 0]
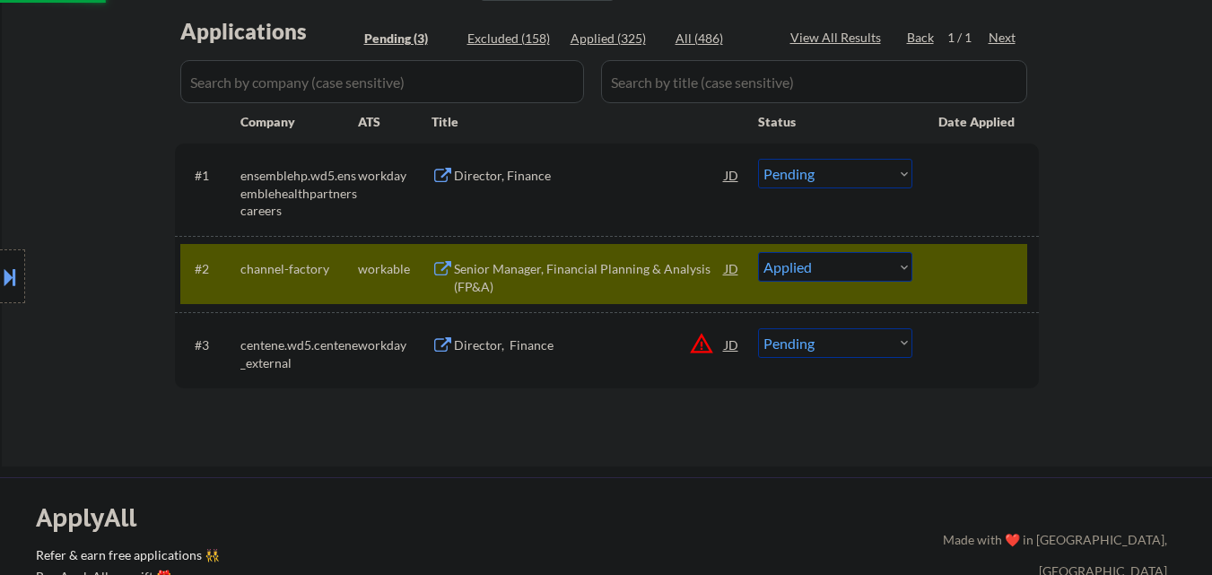
select select ""pending""
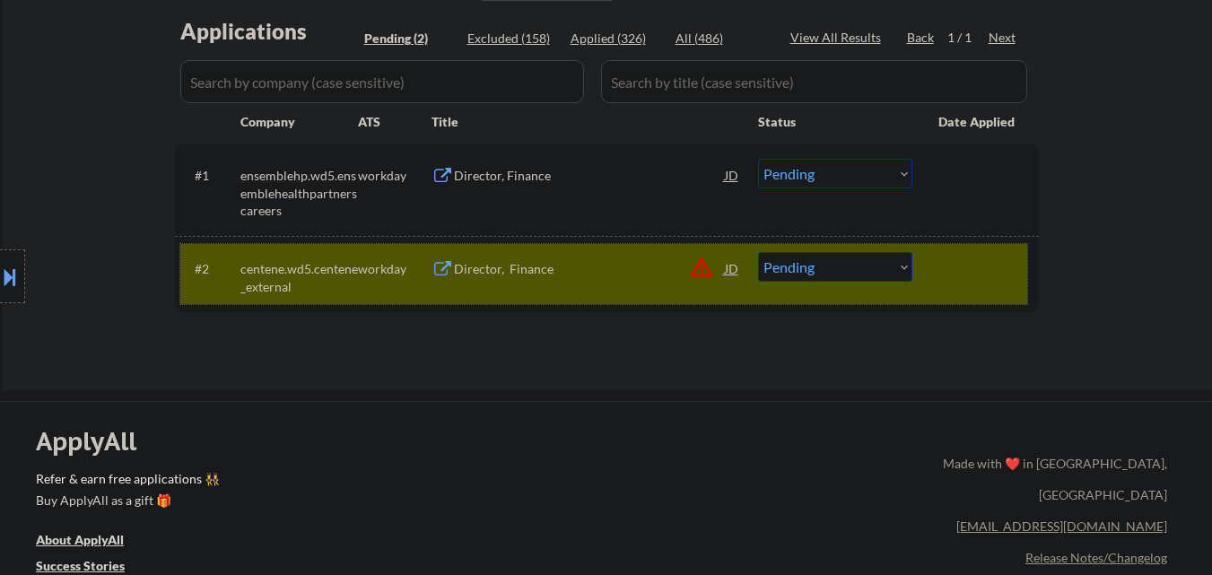
drag, startPoint x: 973, startPoint y: 256, endPoint x: 937, endPoint y: 173, distance: 90.0
click at [975, 256] on div at bounding box center [978, 268] width 79 height 32
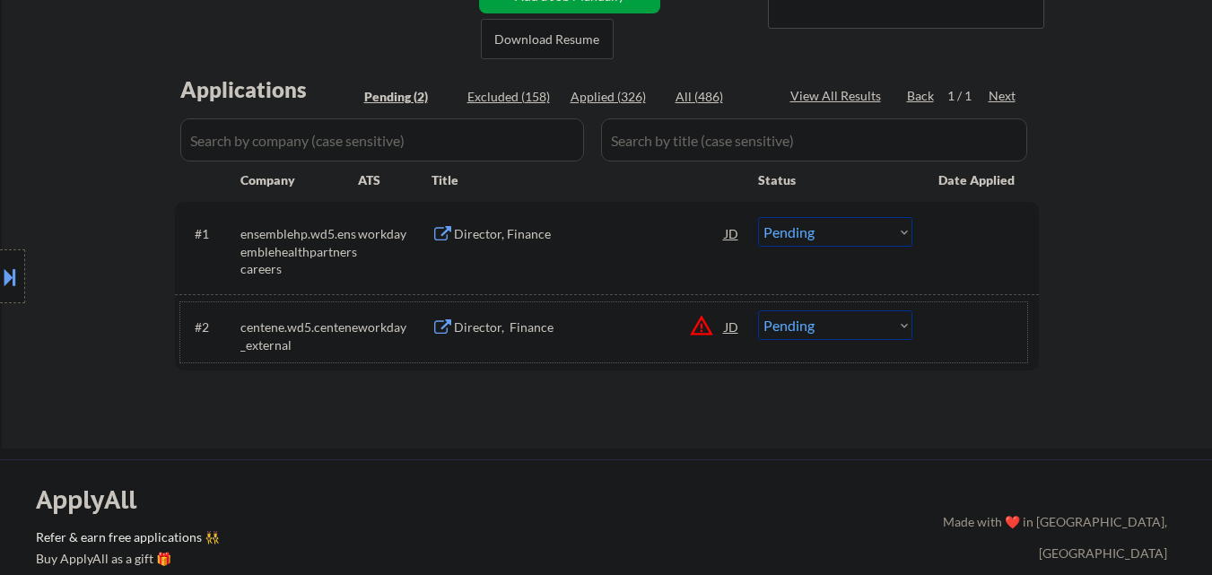
scroll to position [359, 0]
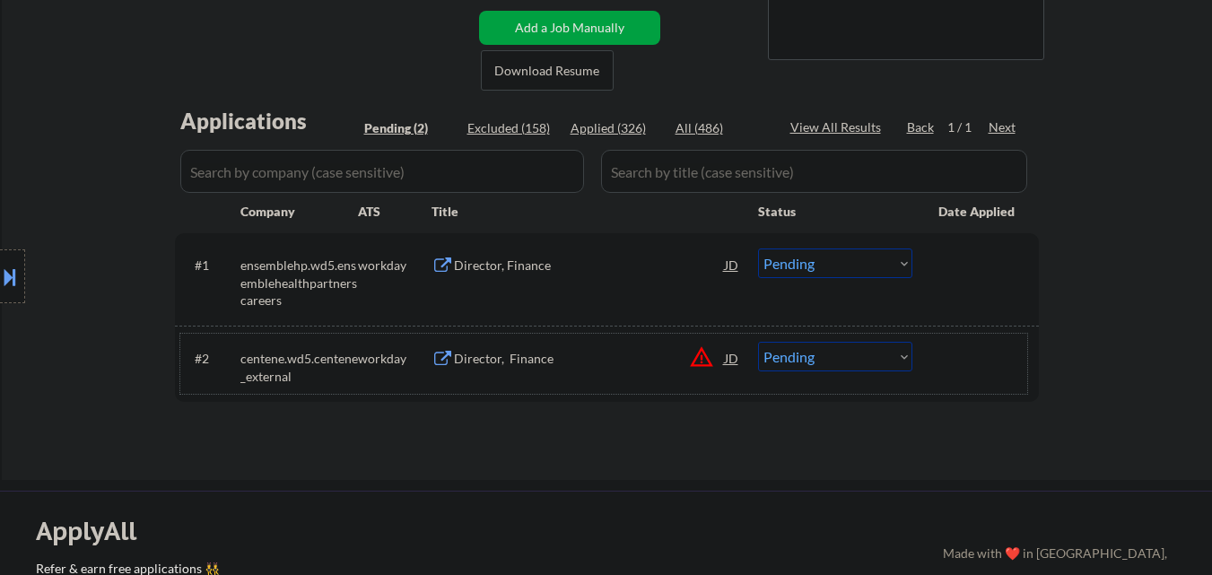
click at [549, 273] on div "Director, Finance" at bounding box center [589, 266] width 271 height 18
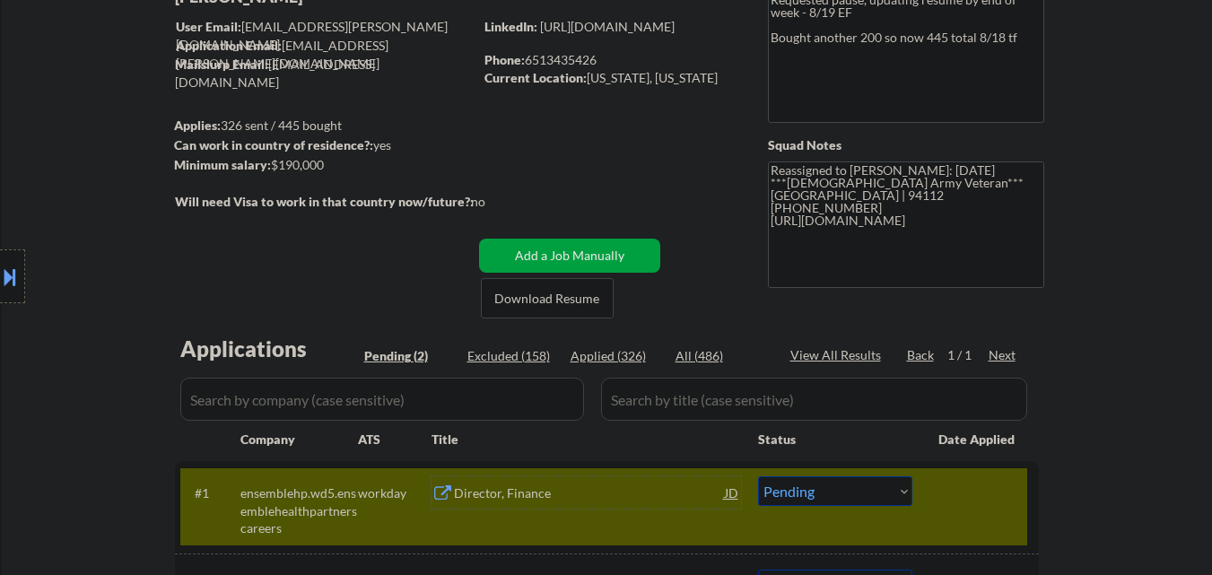
scroll to position [269, 0]
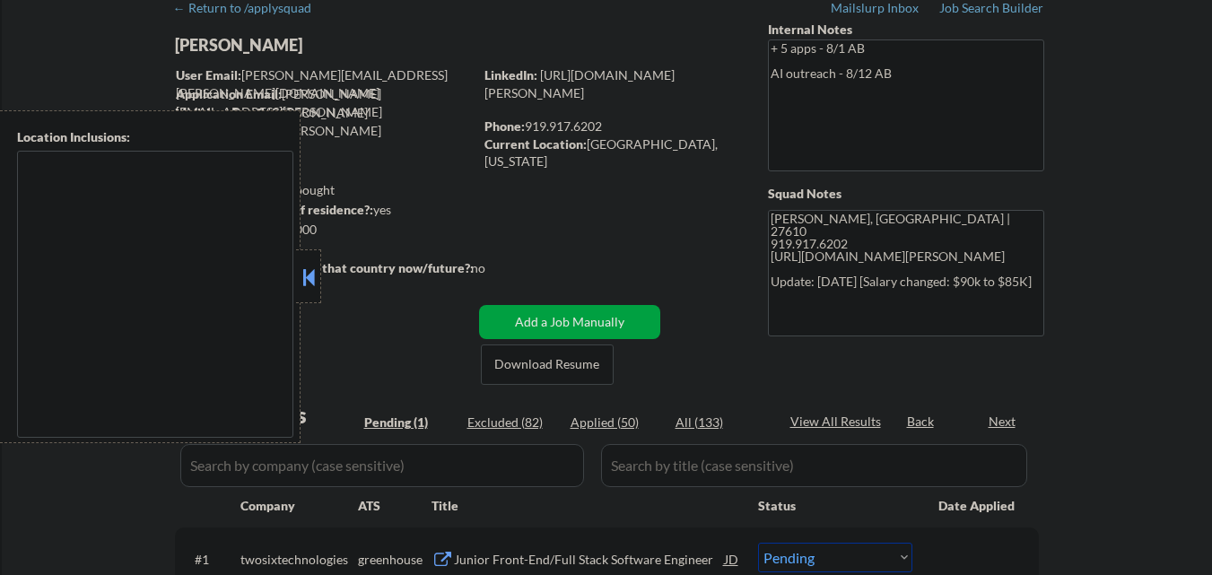
scroll to position [269, 0]
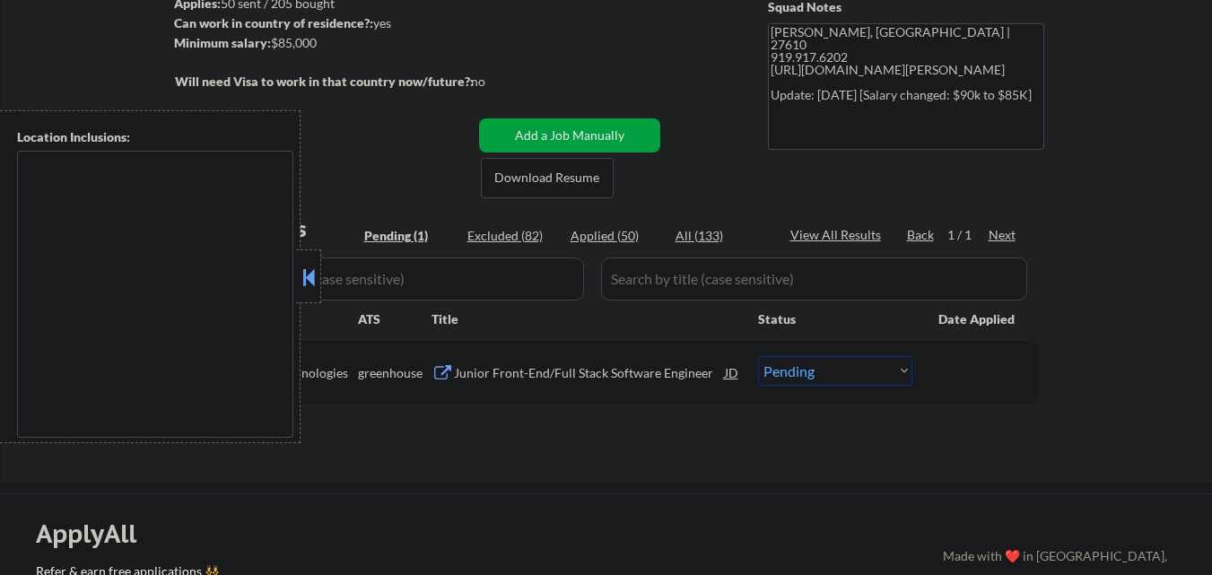
click at [309, 276] on button at bounding box center [309, 277] width 20 height 27
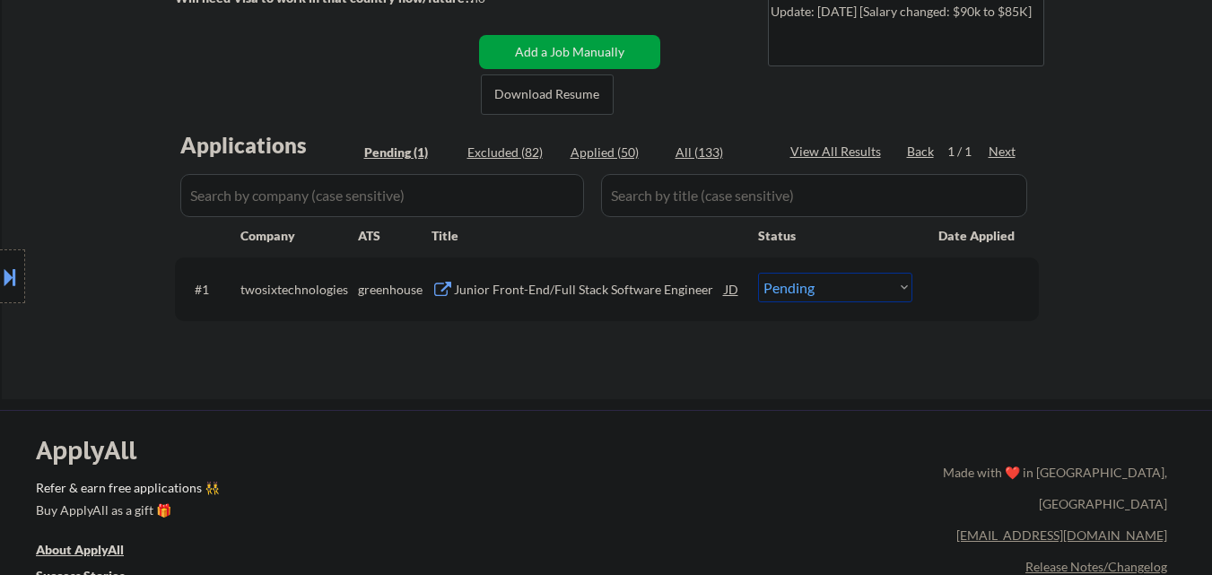
scroll to position [359, 0]
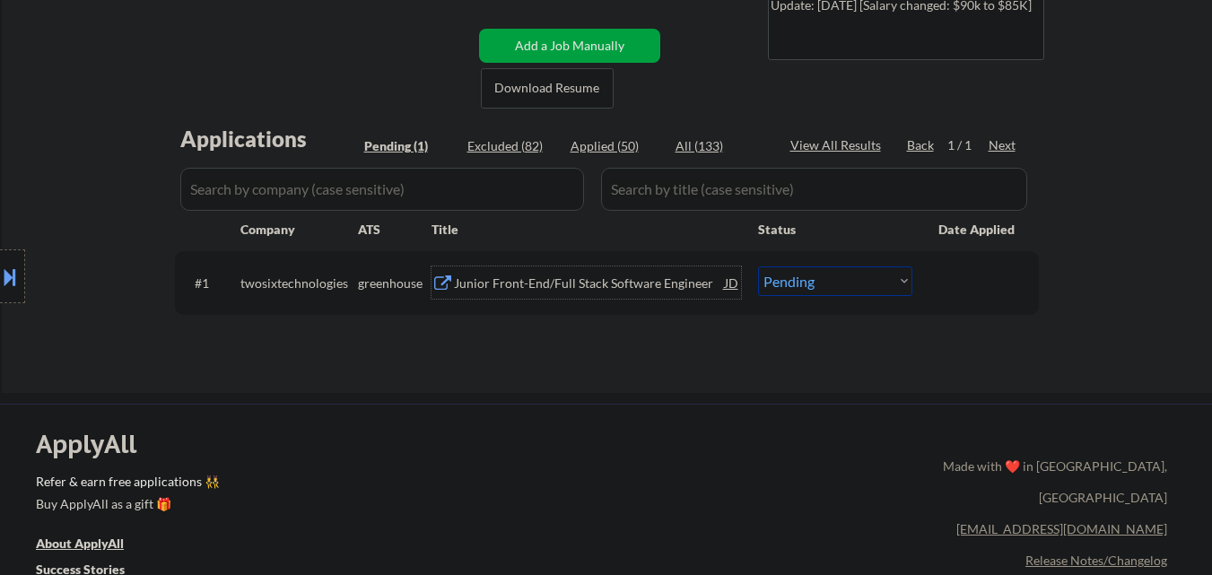
click at [549, 291] on div "Junior Front-End/Full Stack Software Engineer" at bounding box center [589, 284] width 271 height 18
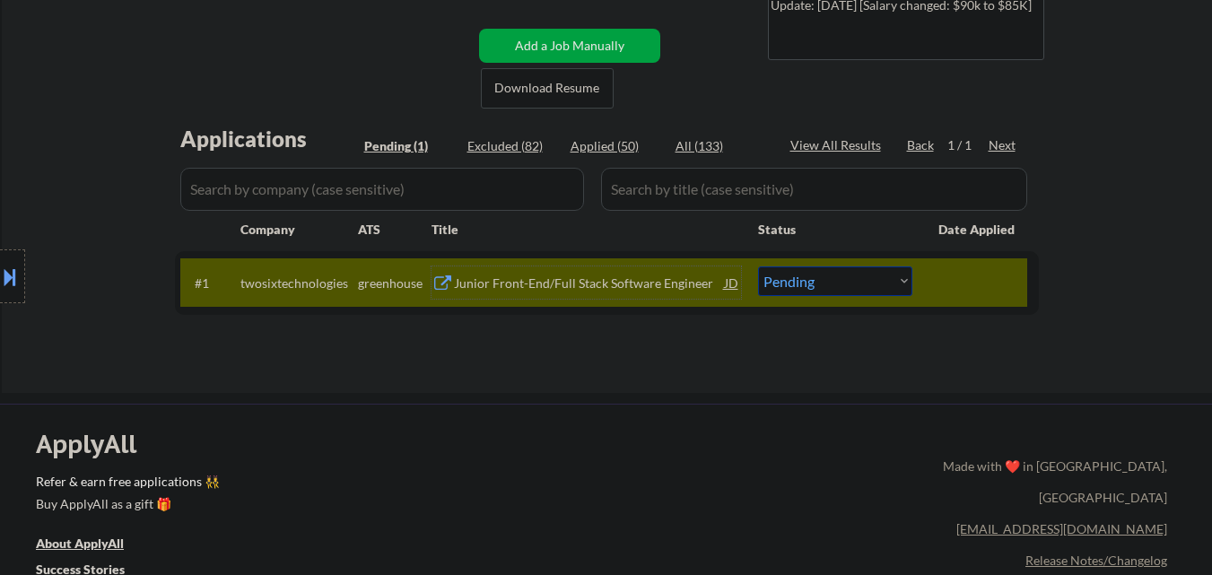
click at [827, 277] on select "Choose an option... Pending Applied Excluded (Questions) Excluded (Expired) Exc…" at bounding box center [835, 282] width 154 height 30
select select ""excluded__expired_""
click at [758, 267] on select "Choose an option... Pending Applied Excluded (Questions) Excluded (Expired) Exc…" at bounding box center [835, 282] width 154 height 30
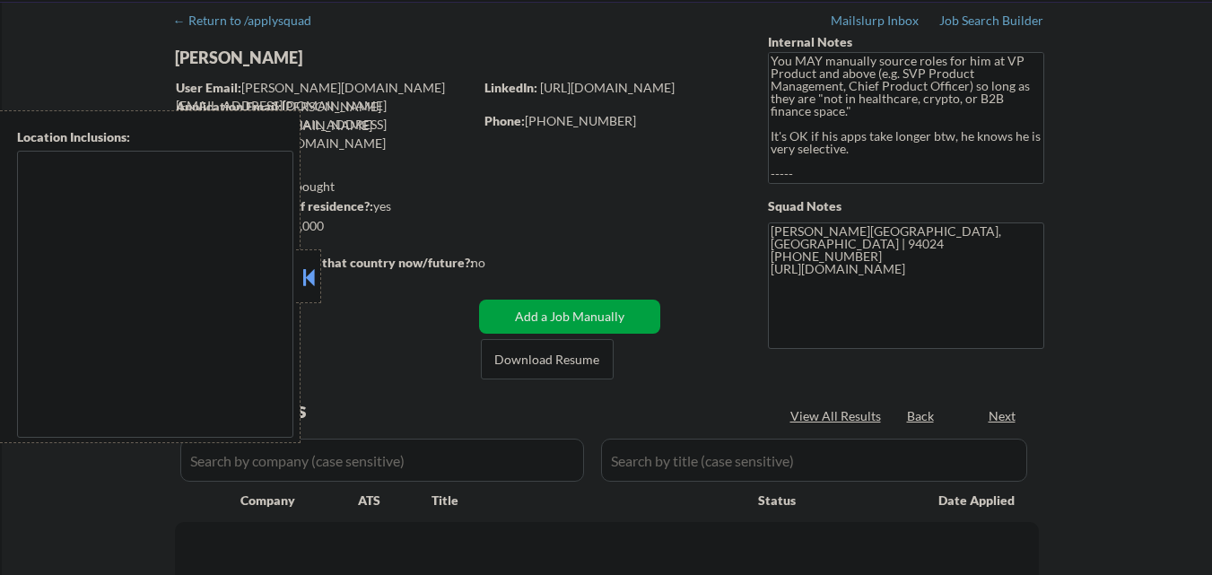
select select ""pending""
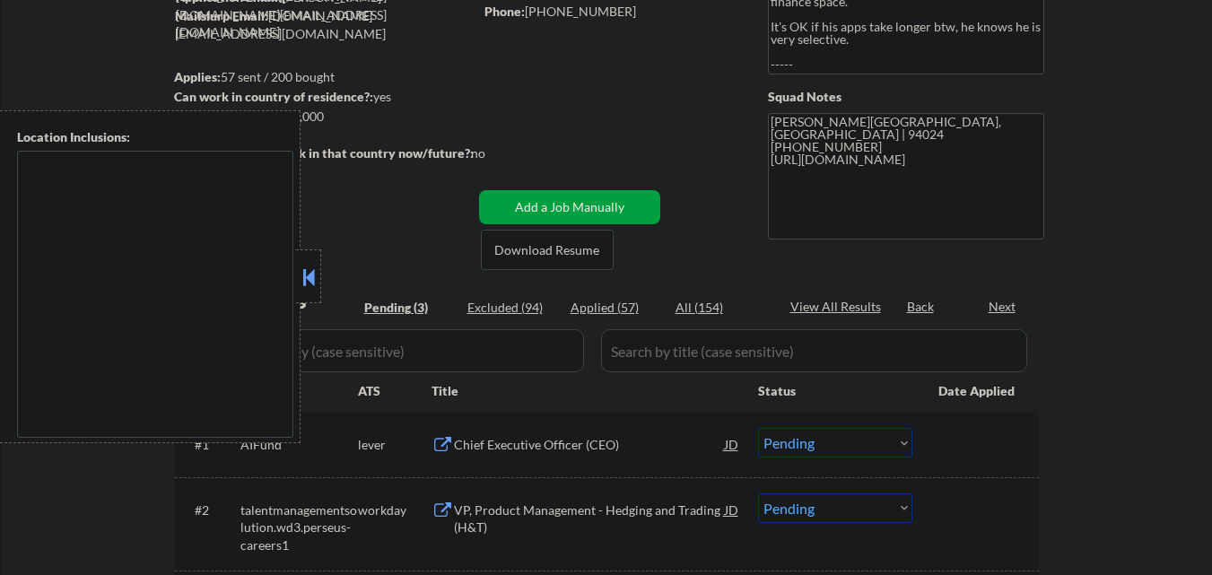
click at [315, 270] on button at bounding box center [309, 277] width 20 height 27
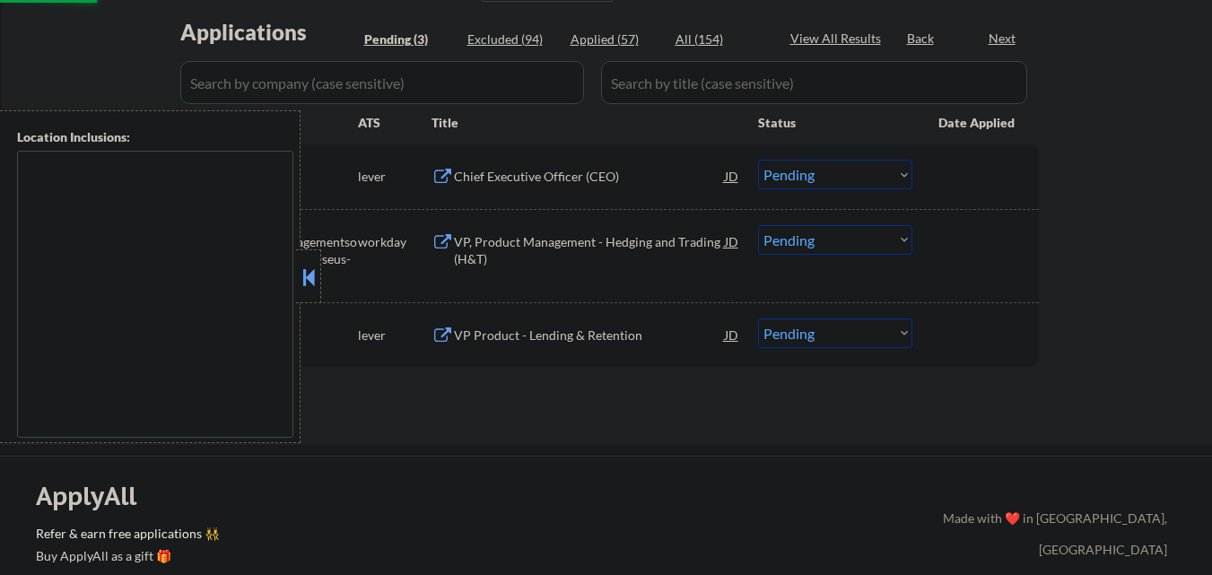
scroll to position [449, 0]
type textarea "Daly City, CA South San Francisco, CA Brisbane, CA Colma, CA Pacifica, CA San B…"
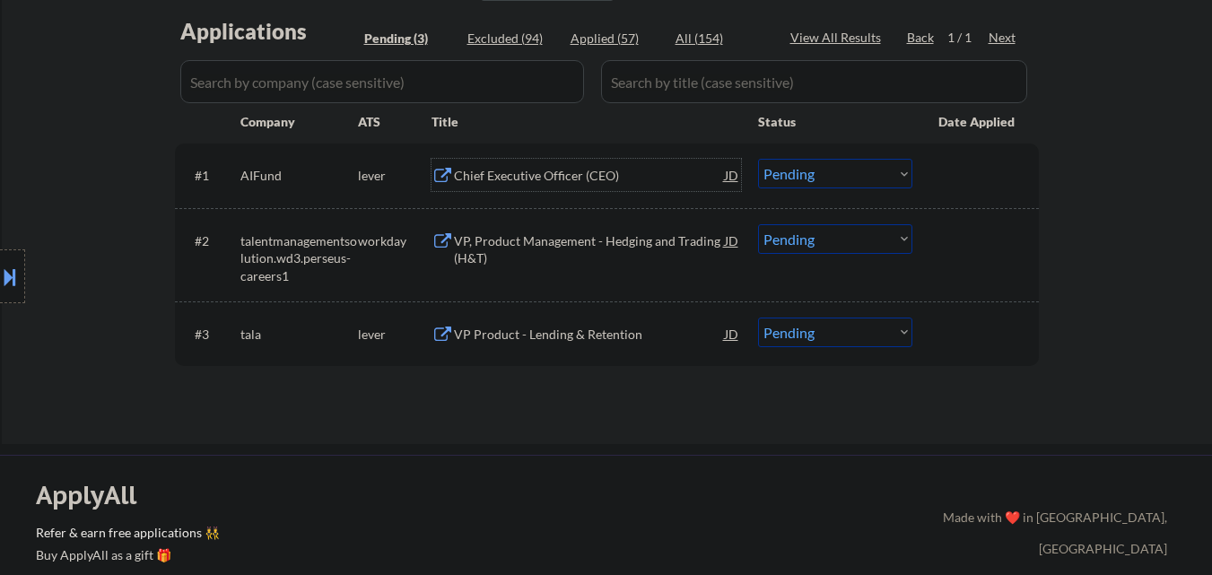
click at [560, 173] on div "Chief Executive Officer (CEO)" at bounding box center [589, 176] width 271 height 18
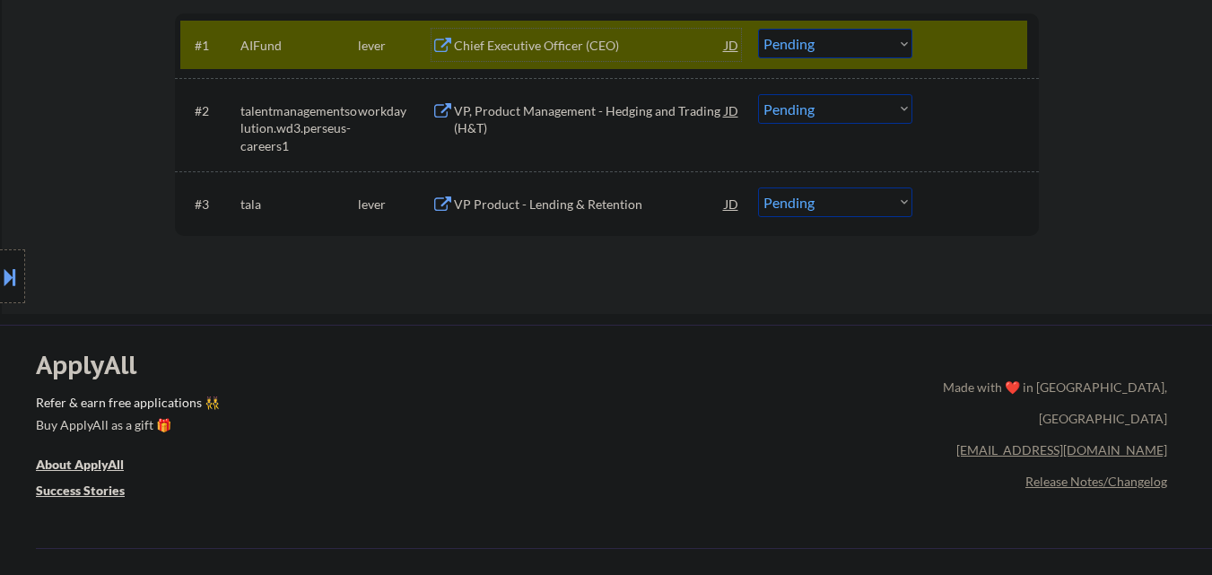
scroll to position [538, 0]
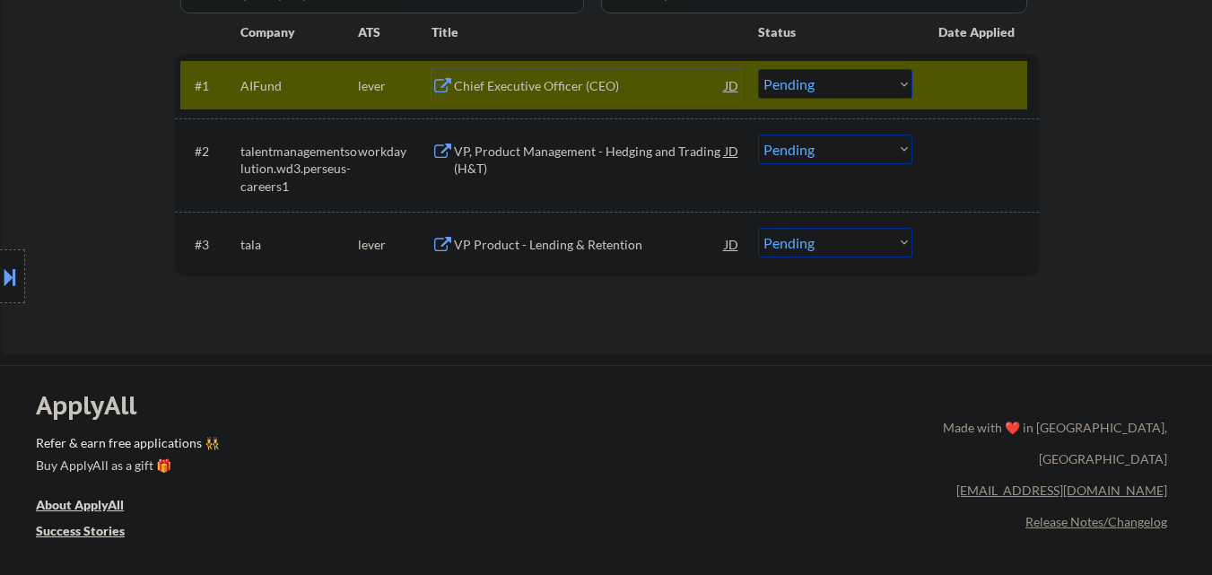
drag, startPoint x: 866, startPoint y: 78, endPoint x: 854, endPoint y: 98, distance: 22.9
click at [866, 81] on select "Choose an option... Pending Applied Excluded (Questions) Excluded (Expired) Exc…" at bounding box center [835, 84] width 154 height 30
click at [758, 69] on select "Choose an option... Pending Applied Excluded (Questions) Excluded (Expired) Exc…" at bounding box center [835, 84] width 154 height 30
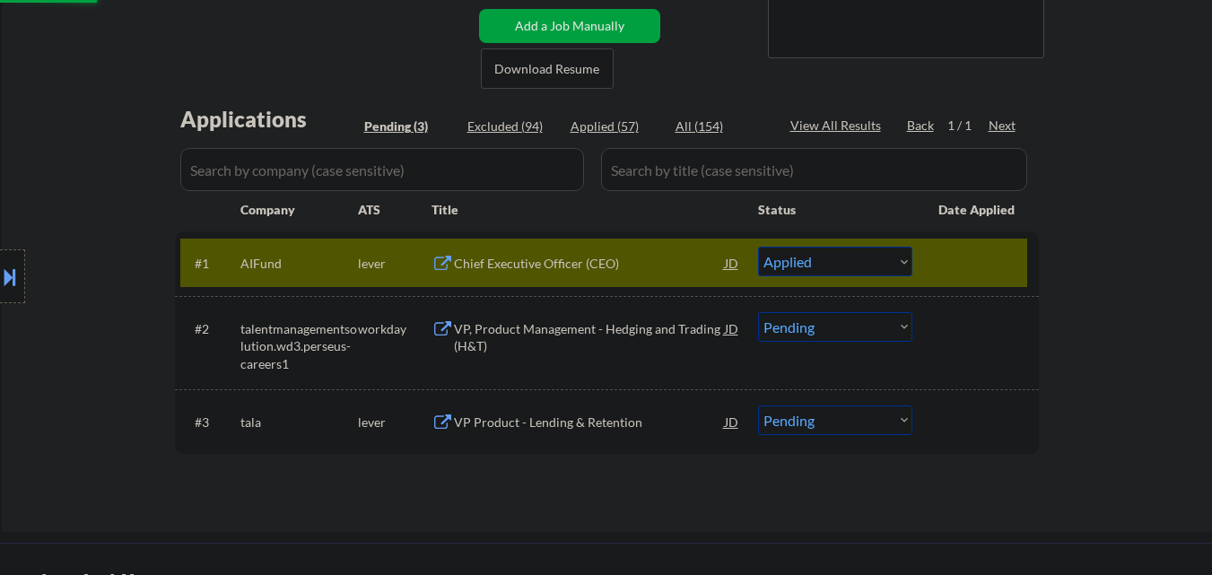
scroll to position [359, 0]
select select ""pending""
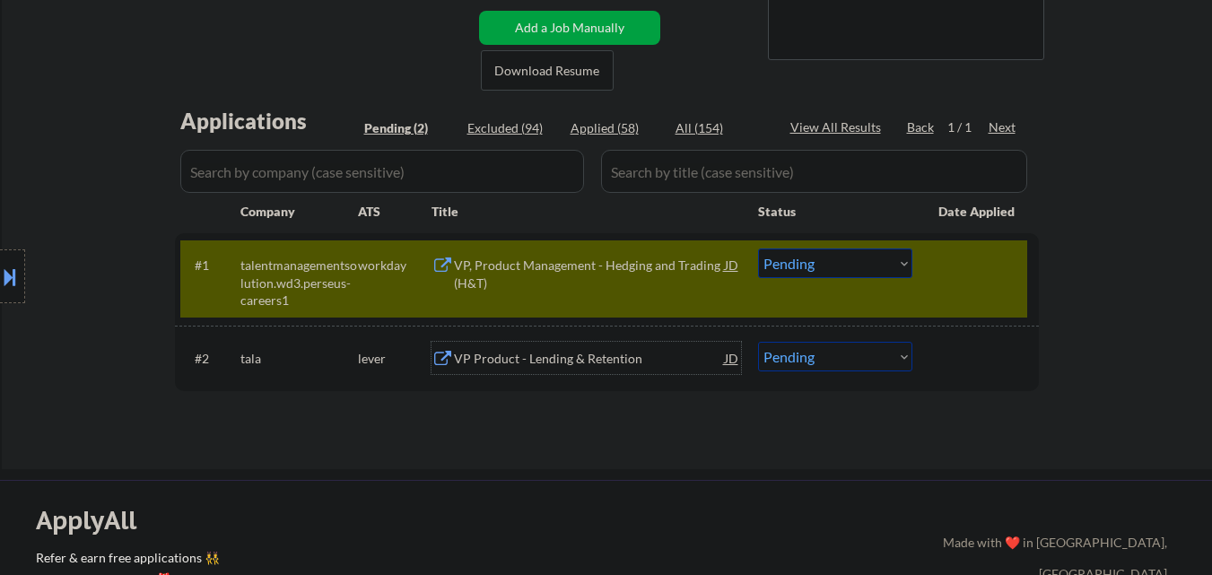
click at [630, 359] on div "VP Product - Lending & Retention" at bounding box center [589, 359] width 271 height 18
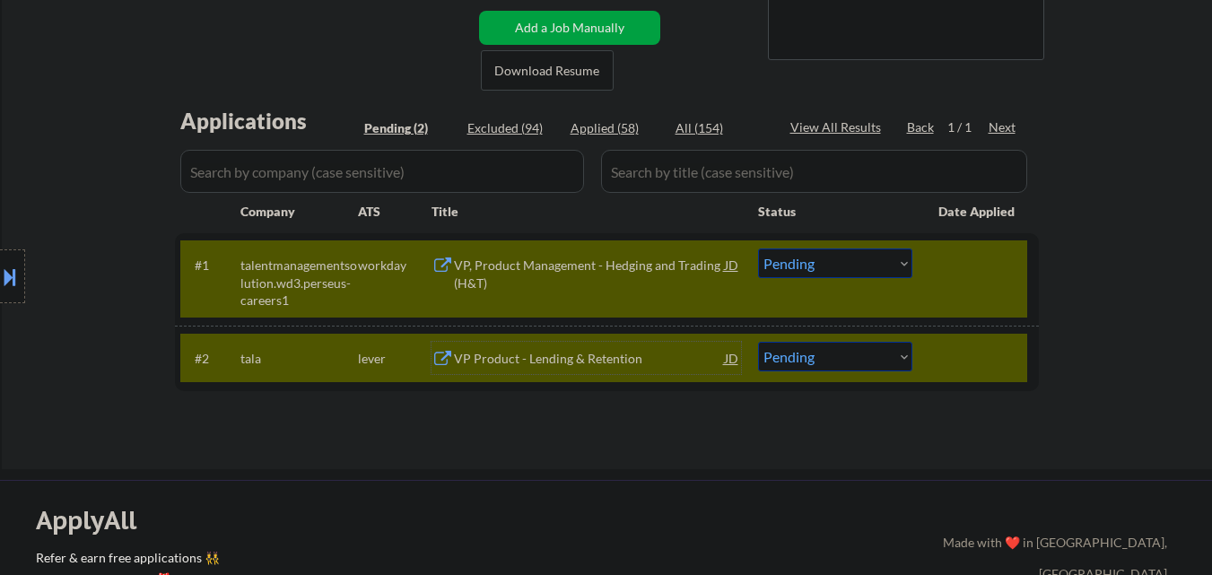
drag, startPoint x: 961, startPoint y: 264, endPoint x: 949, endPoint y: 279, distance: 19.2
click at [962, 264] on div at bounding box center [978, 265] width 79 height 32
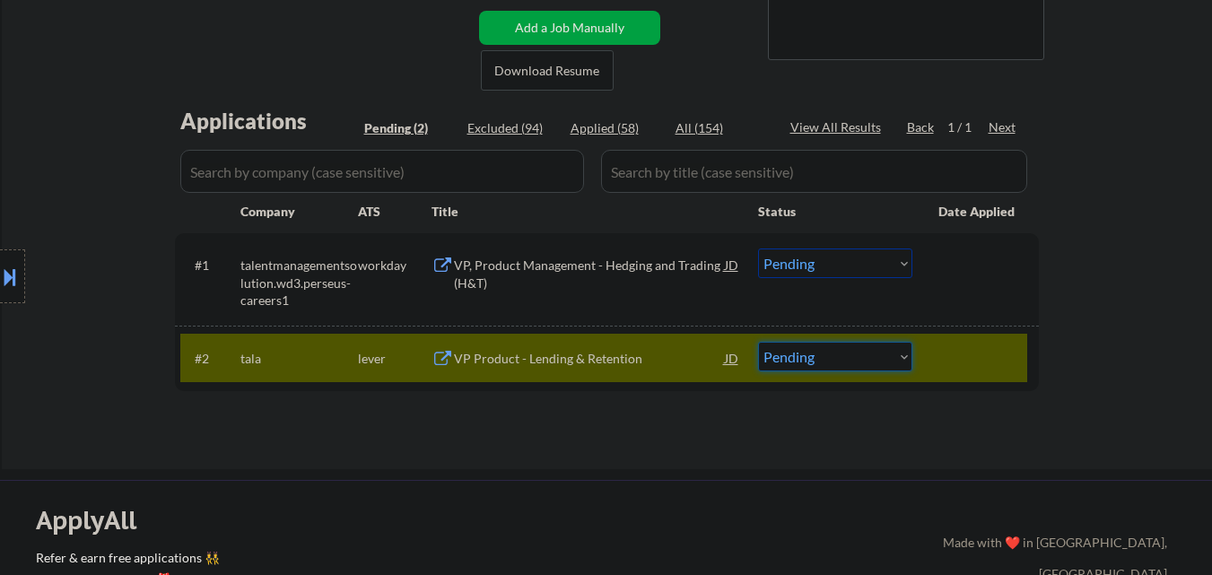
drag, startPoint x: 870, startPoint y: 355, endPoint x: 874, endPoint y: 364, distance: 10.0
click at [870, 357] on select "Choose an option... Pending Applied Excluded (Questions) Excluded (Expired) Exc…" at bounding box center [835, 357] width 154 height 30
select select ""excluded""
click at [758, 342] on select "Choose an option... Pending Applied Excluded (Questions) Excluded (Expired) Exc…" at bounding box center [835, 357] width 154 height 30
click at [620, 262] on div "VP, Product Management - Hedging and Trading (H&T)" at bounding box center [589, 274] width 271 height 35
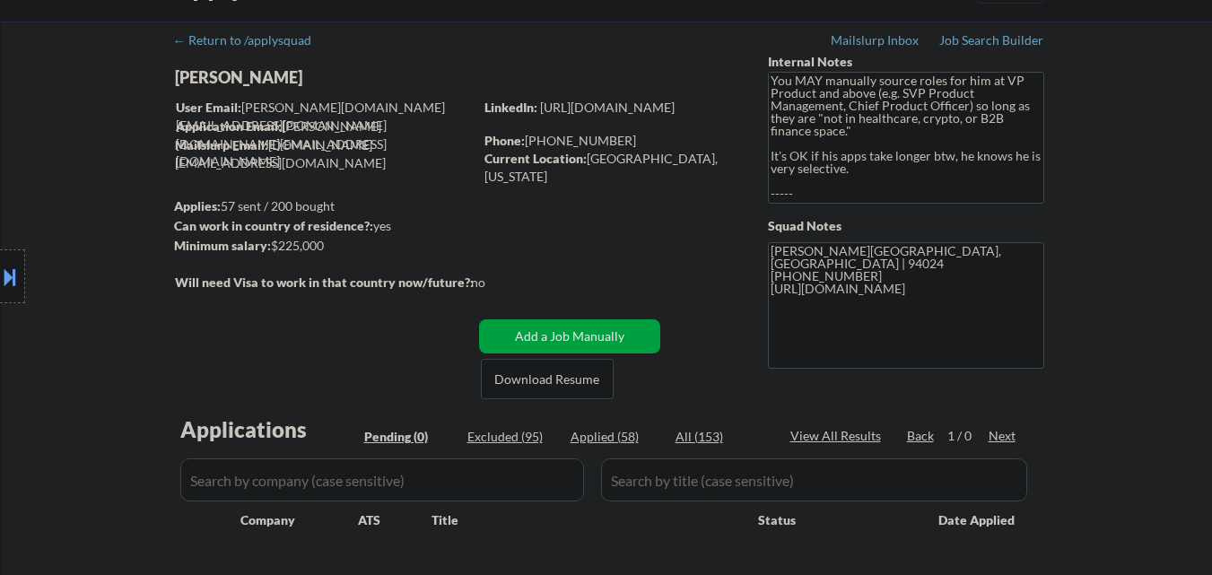
scroll to position [90, 0]
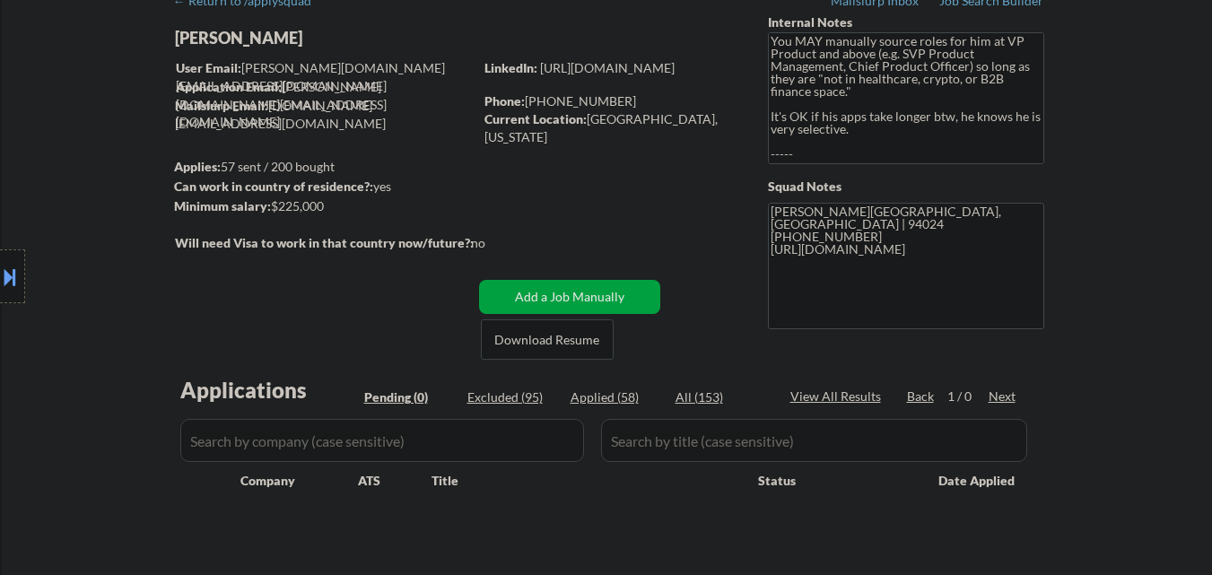
click at [612, 396] on div "Applied (58)" at bounding box center [616, 398] width 90 height 18
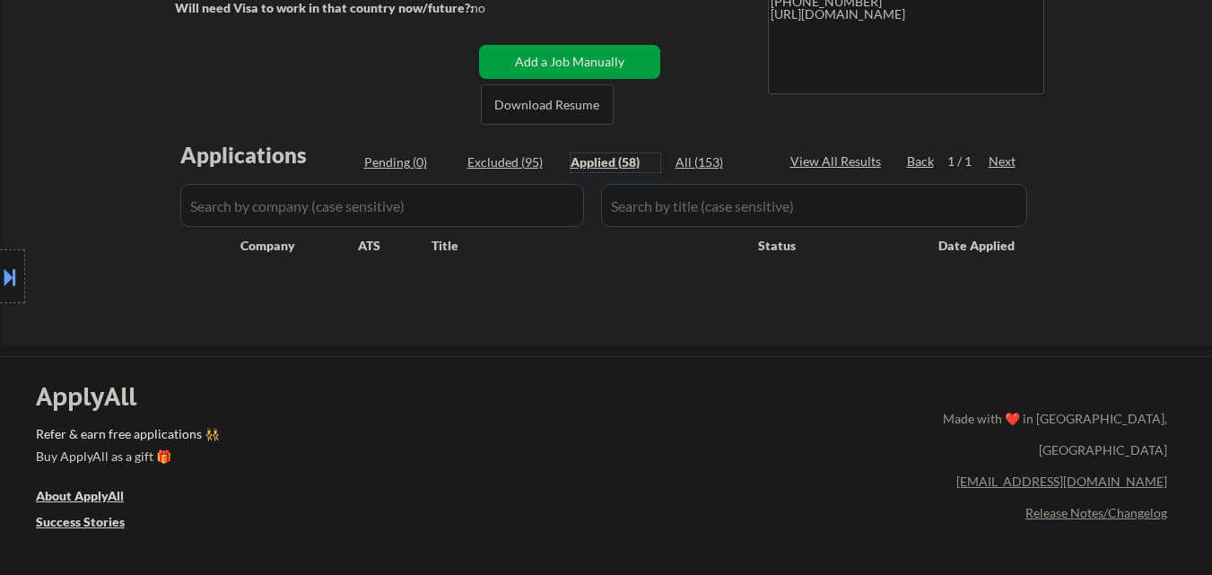
scroll to position [359, 0]
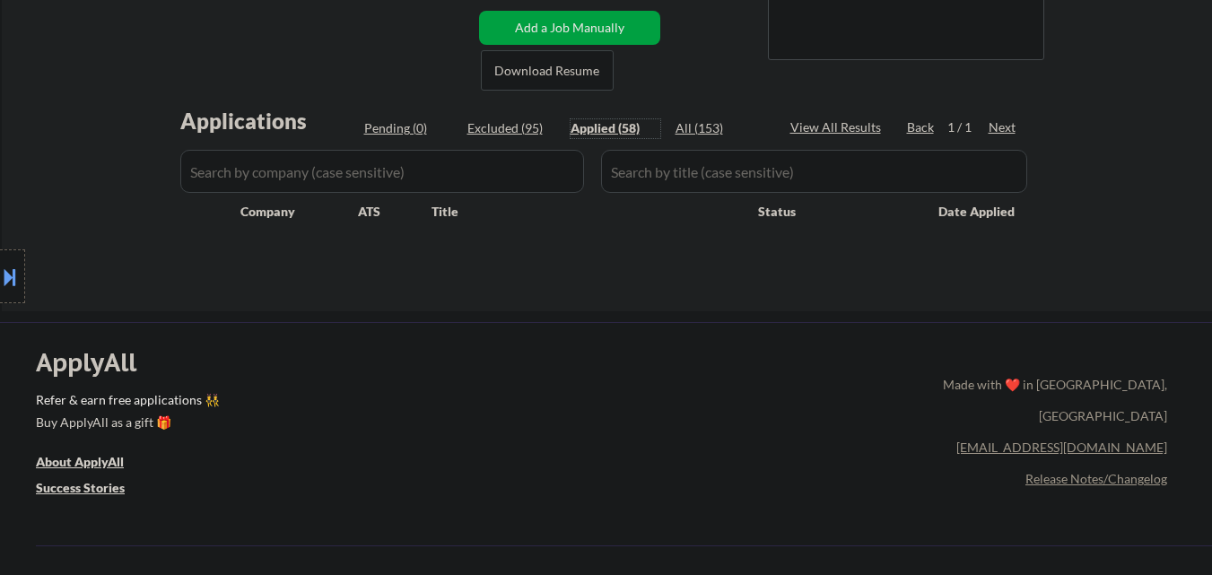
select select ""applied""
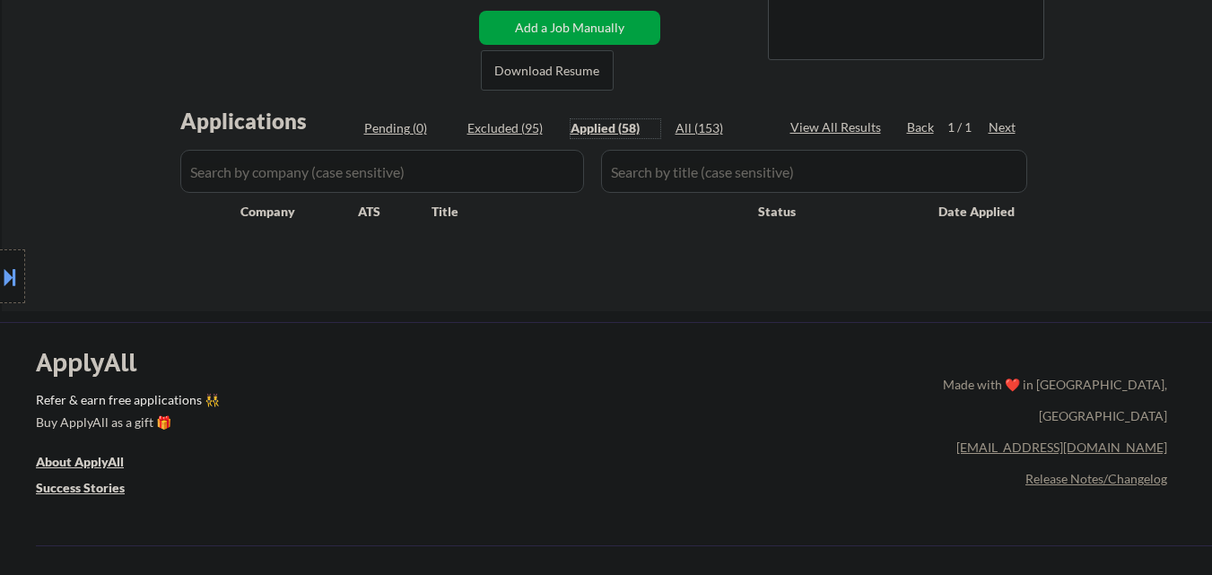
select select ""applied""
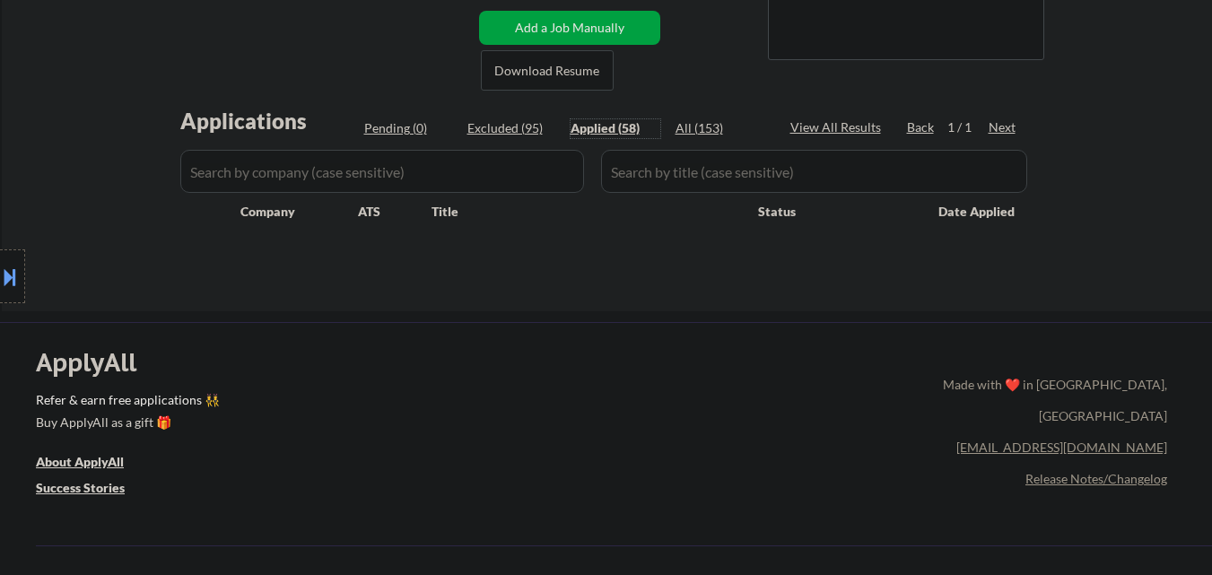
select select ""applied""
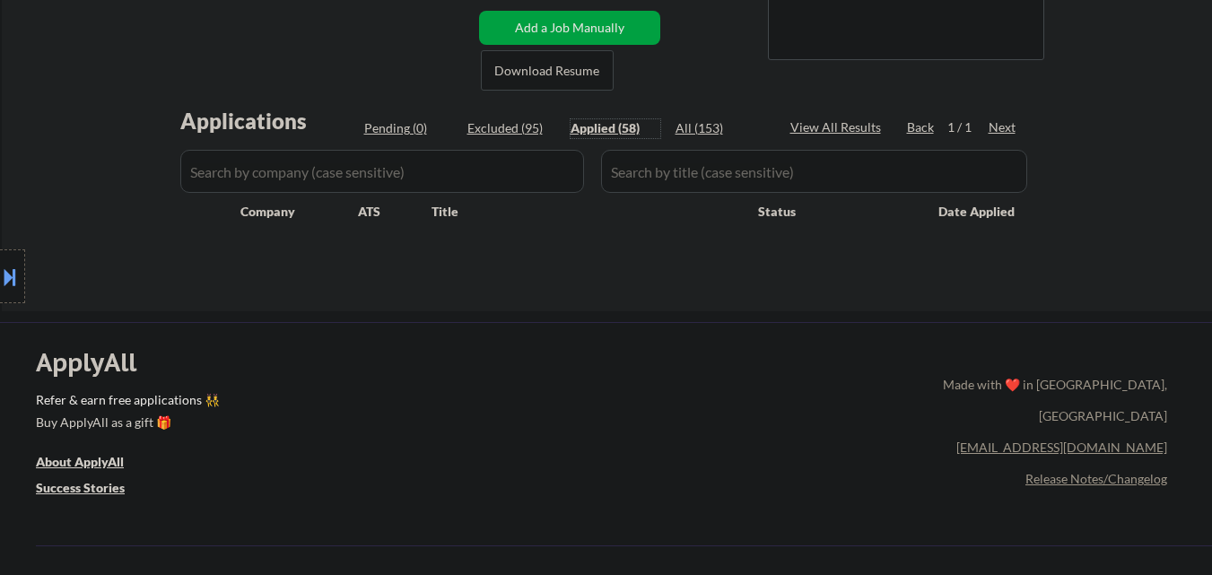
select select ""applied""
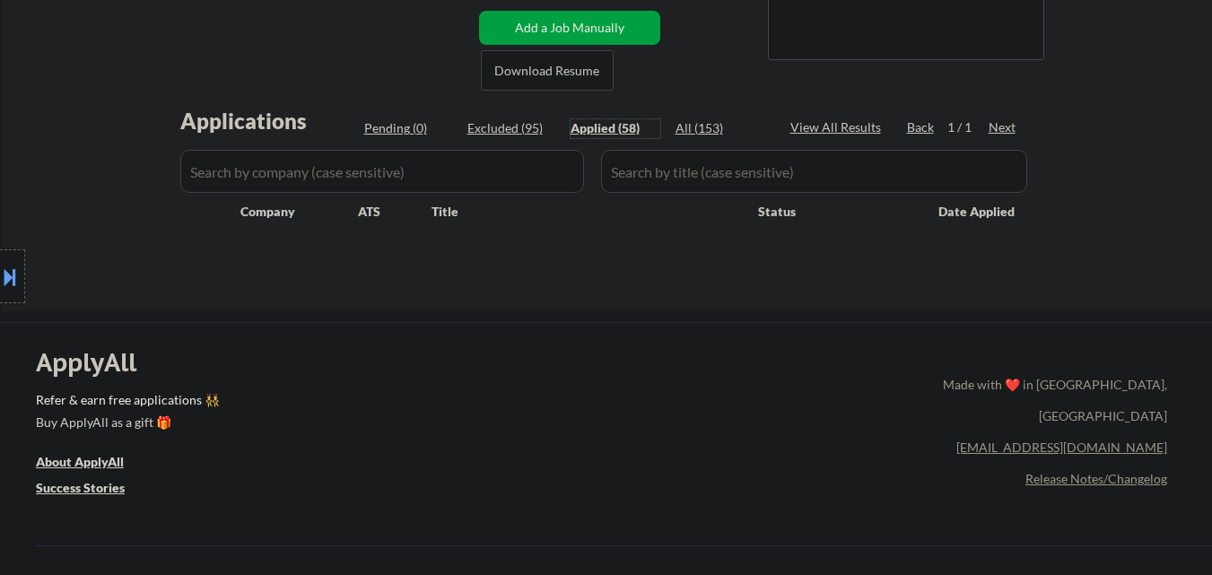
select select ""applied""
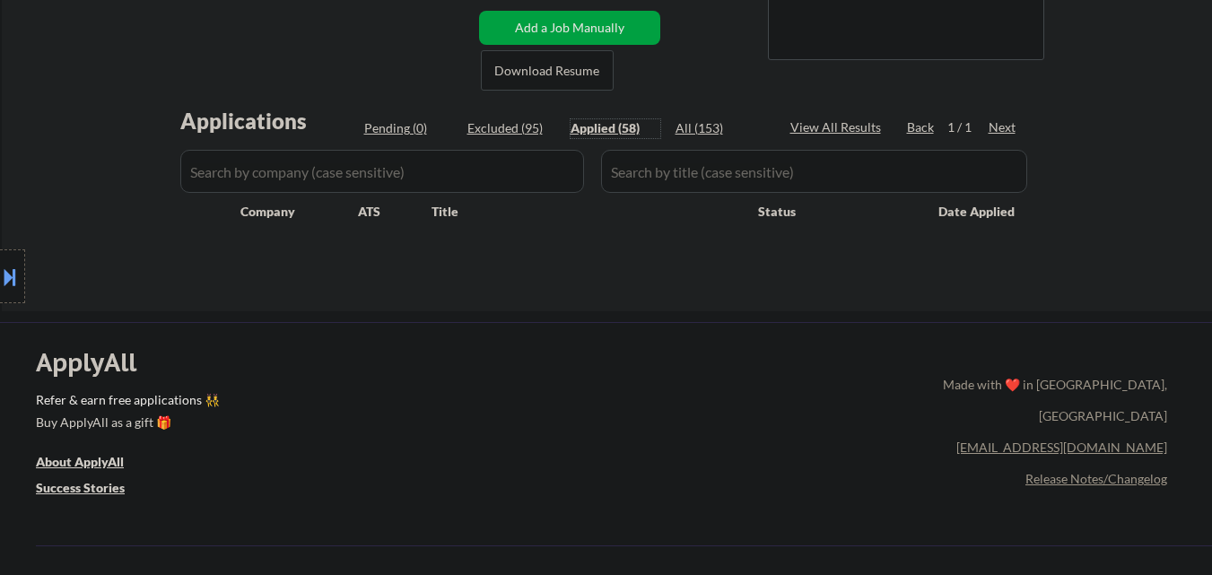
select select ""applied""
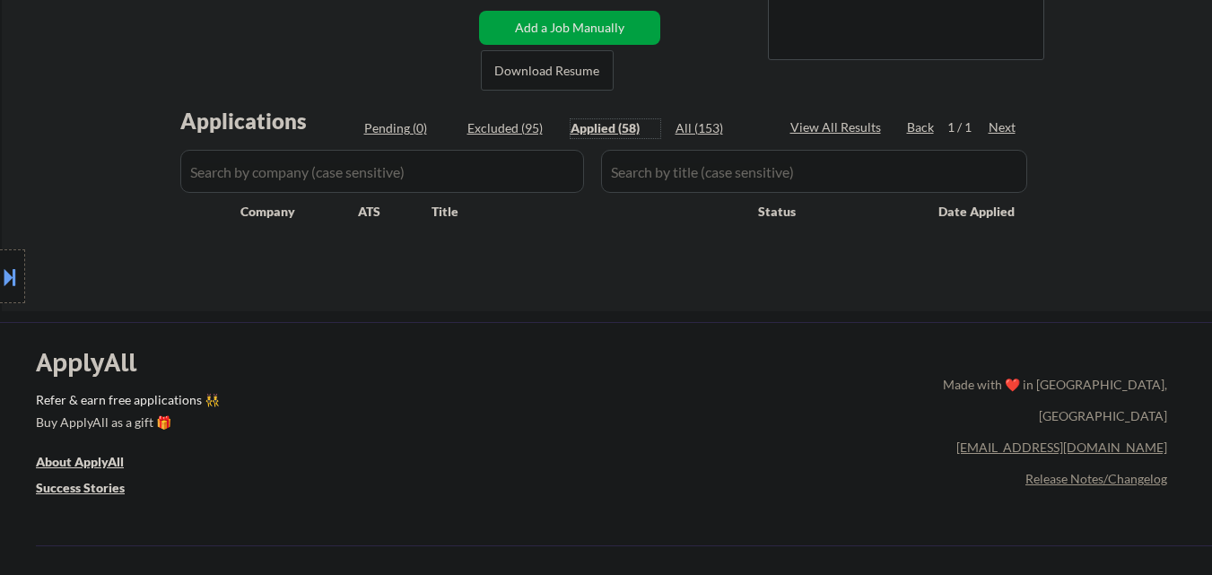
select select ""applied""
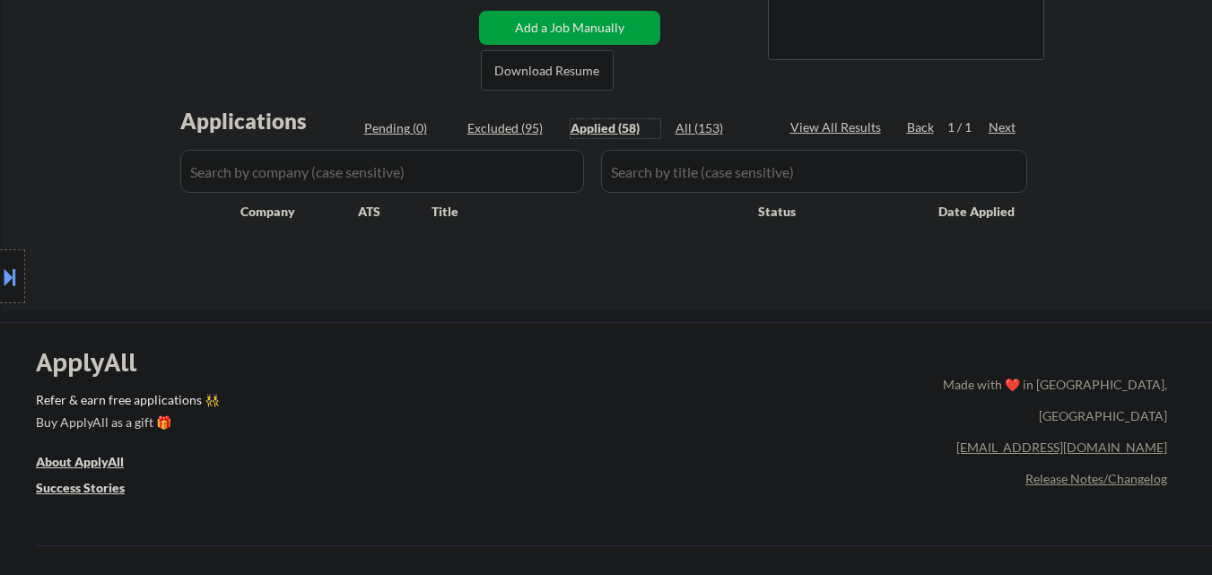
select select ""applied""
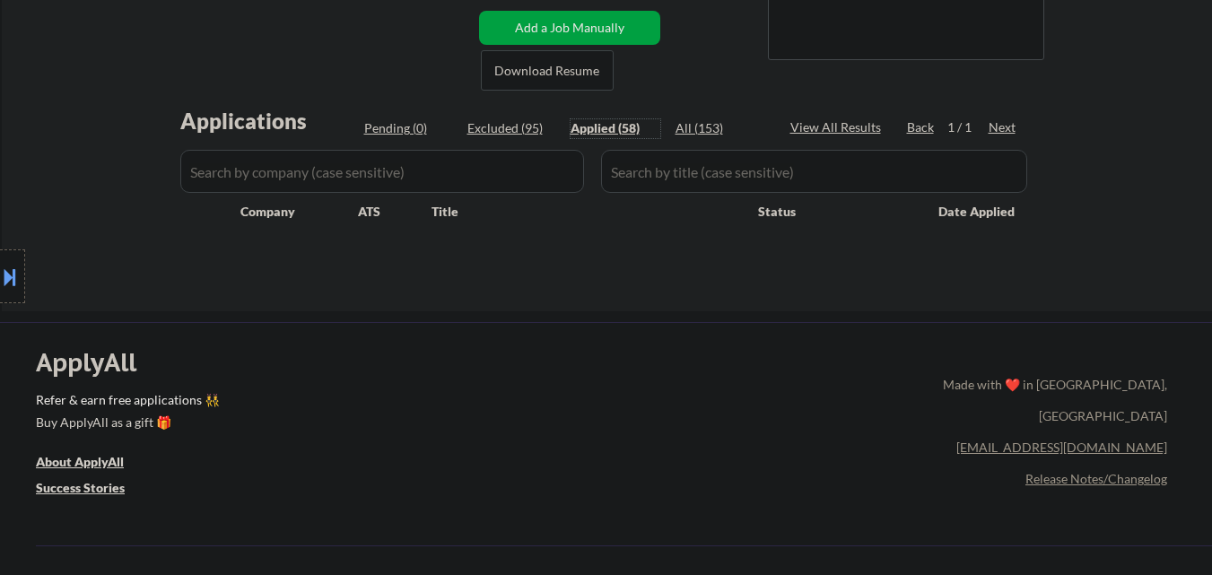
select select ""applied""
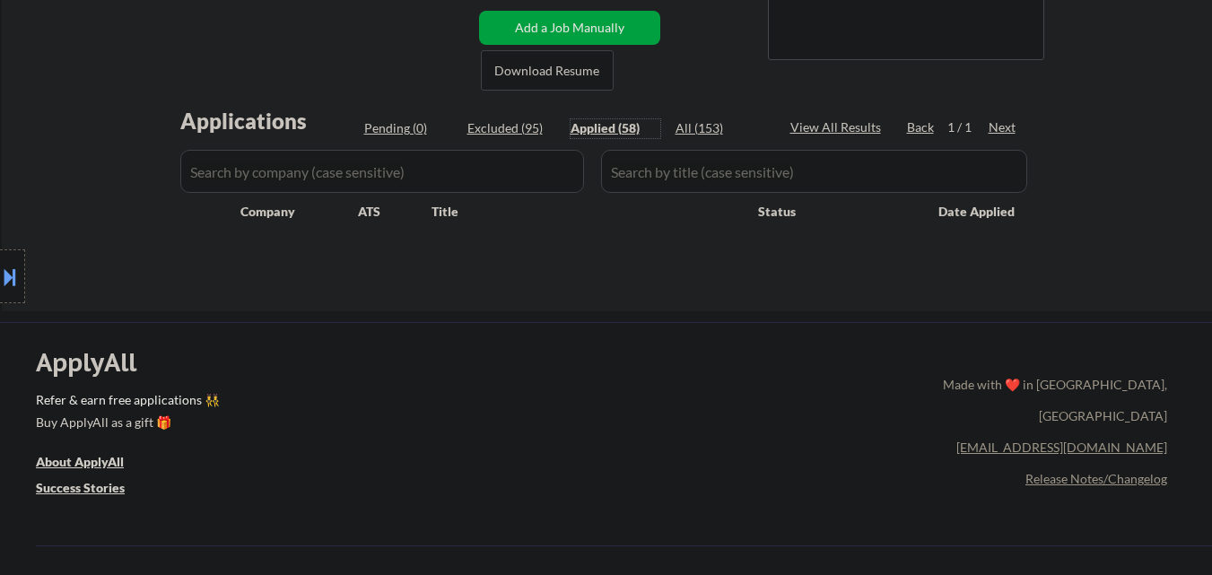
select select ""applied""
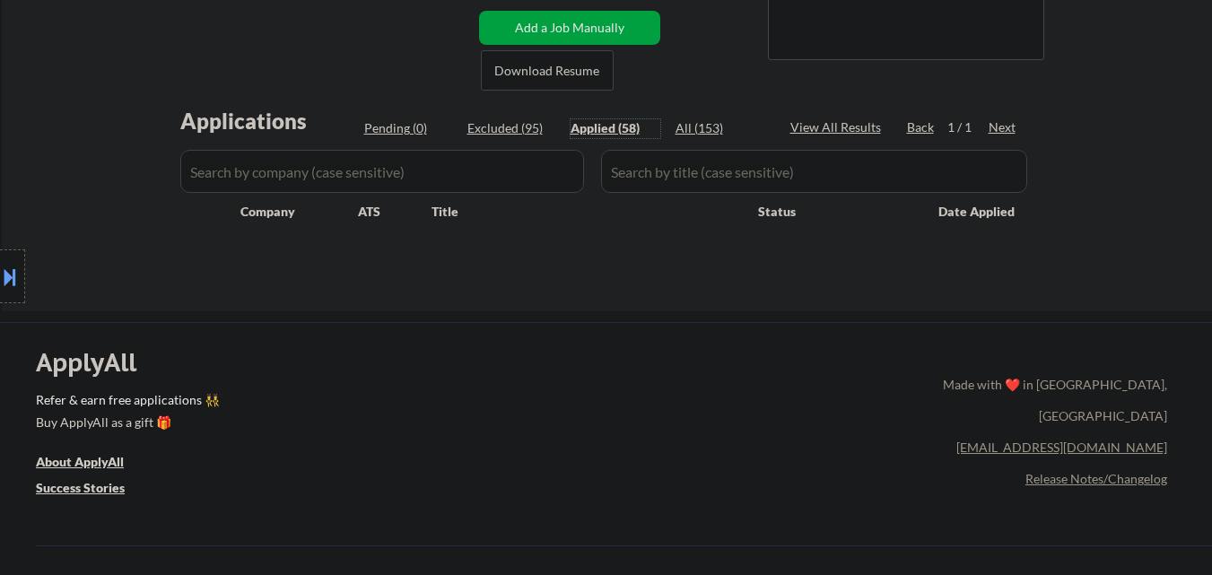
select select ""applied""
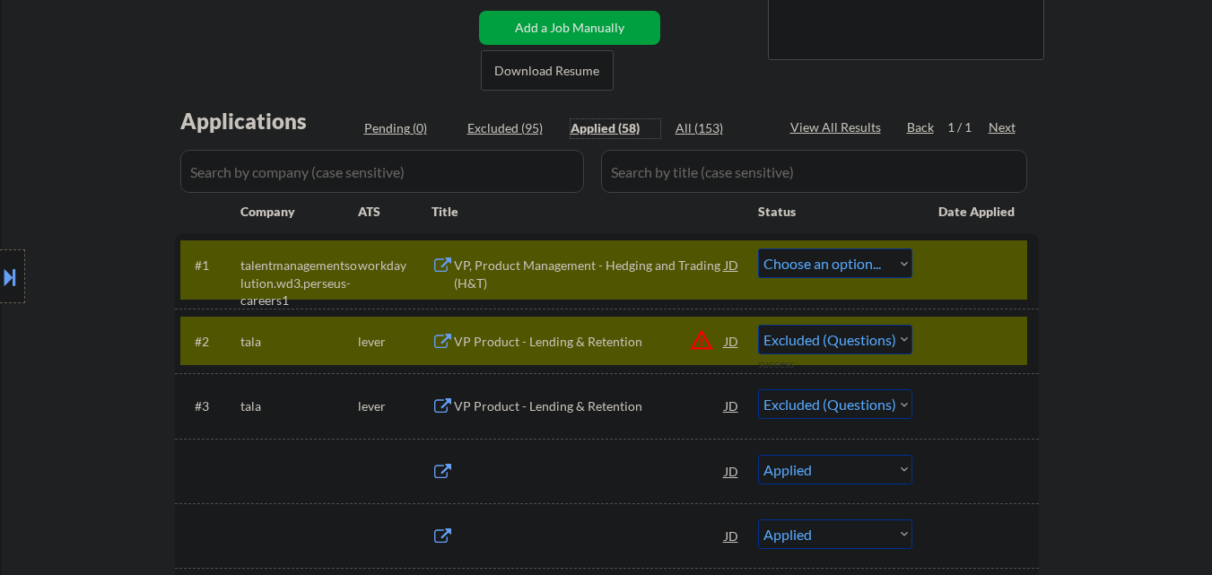
select select ""applied""
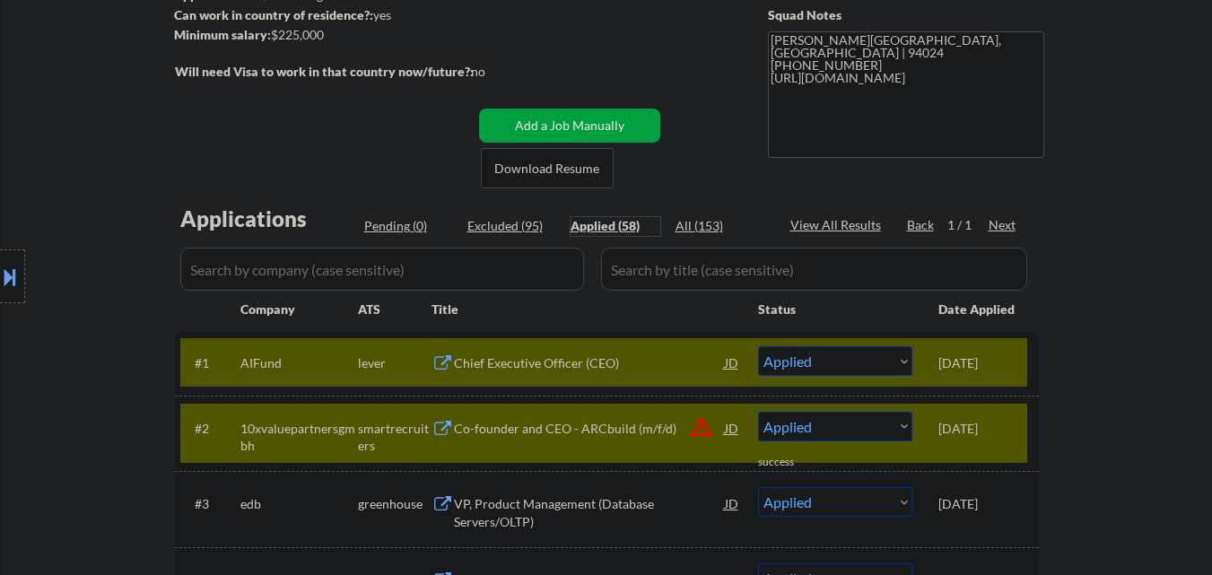
scroll to position [269, 0]
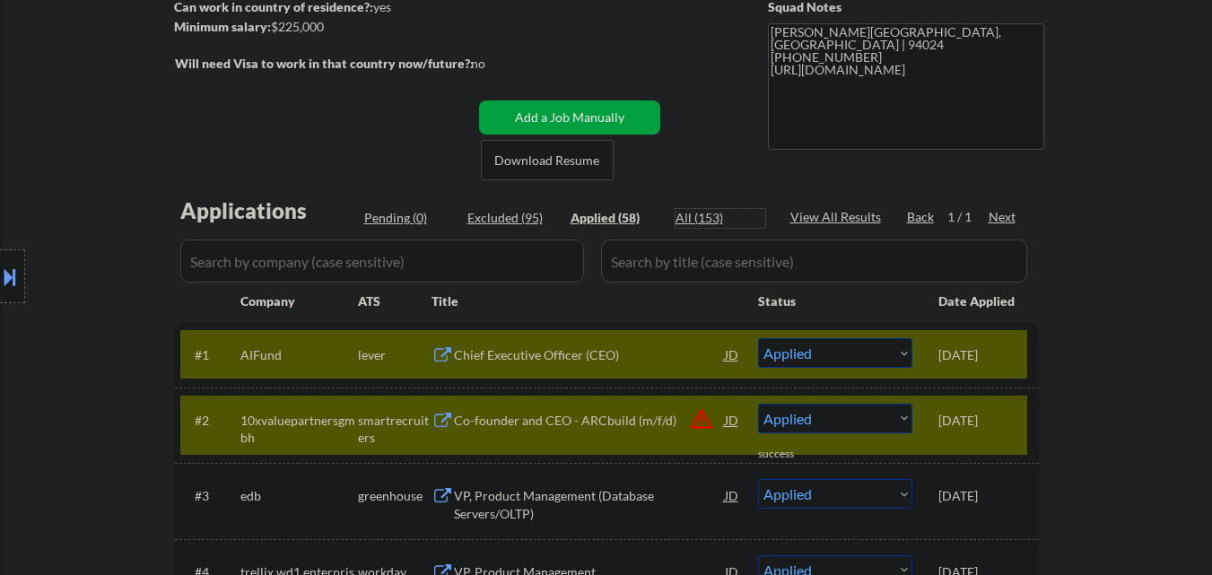
click at [688, 210] on div "All (153)" at bounding box center [721, 218] width 90 height 18
click at [715, 216] on div "All (153)" at bounding box center [721, 218] width 90 height 18
select select ""excluded__location_""
select select ""applied""
select select ""excluded__expired_""
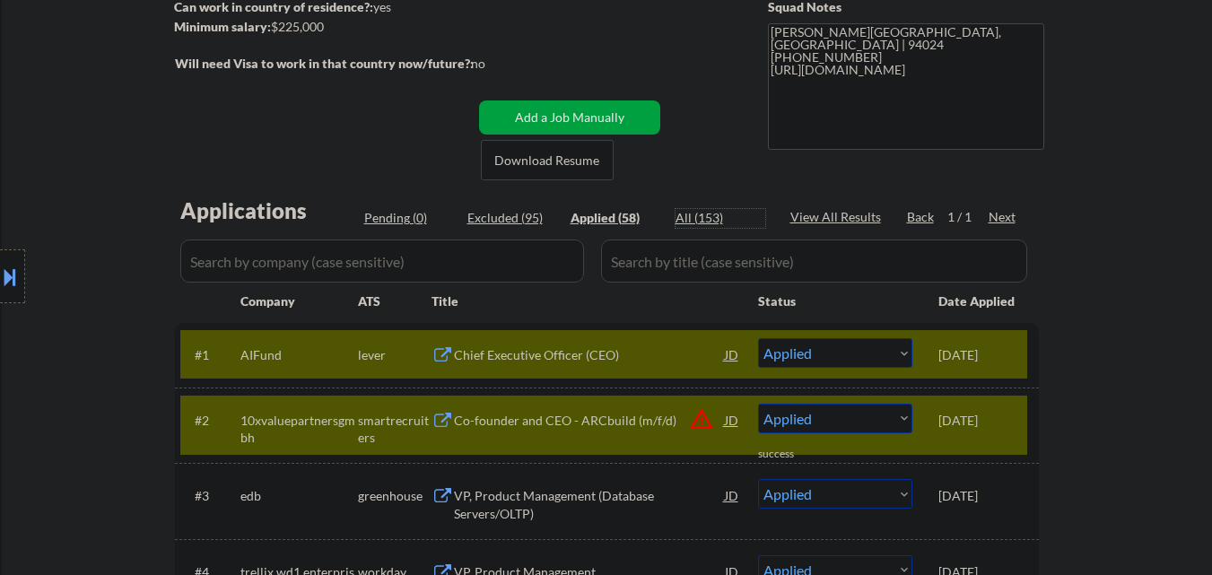
select select ""excluded""
select select ""excluded__other_""
select select ""excluded__expired_""
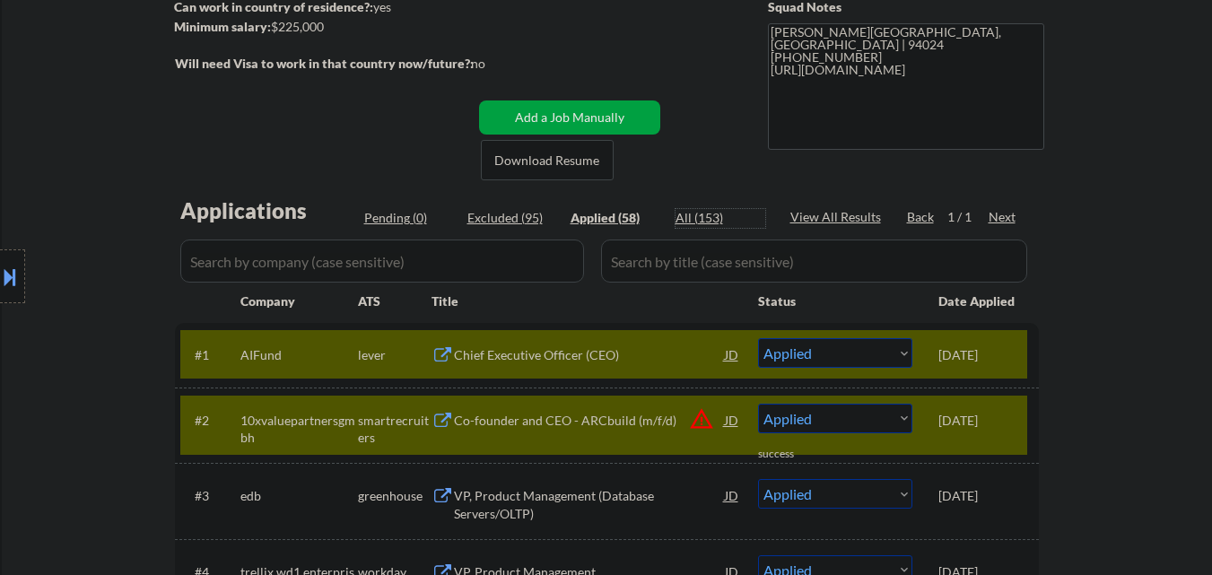
select select ""excluded__expired_""
select select ""excluded__location_""
select select ""excluded__expired_""
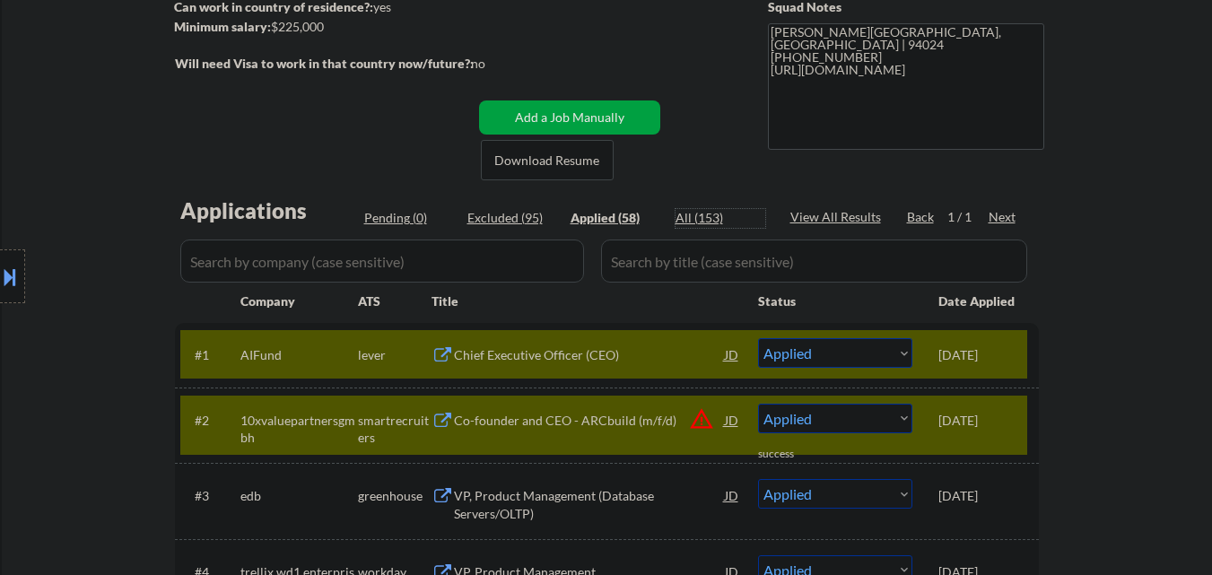
select select ""excluded""
select select ""excluded__expired_""
select select ""excluded""
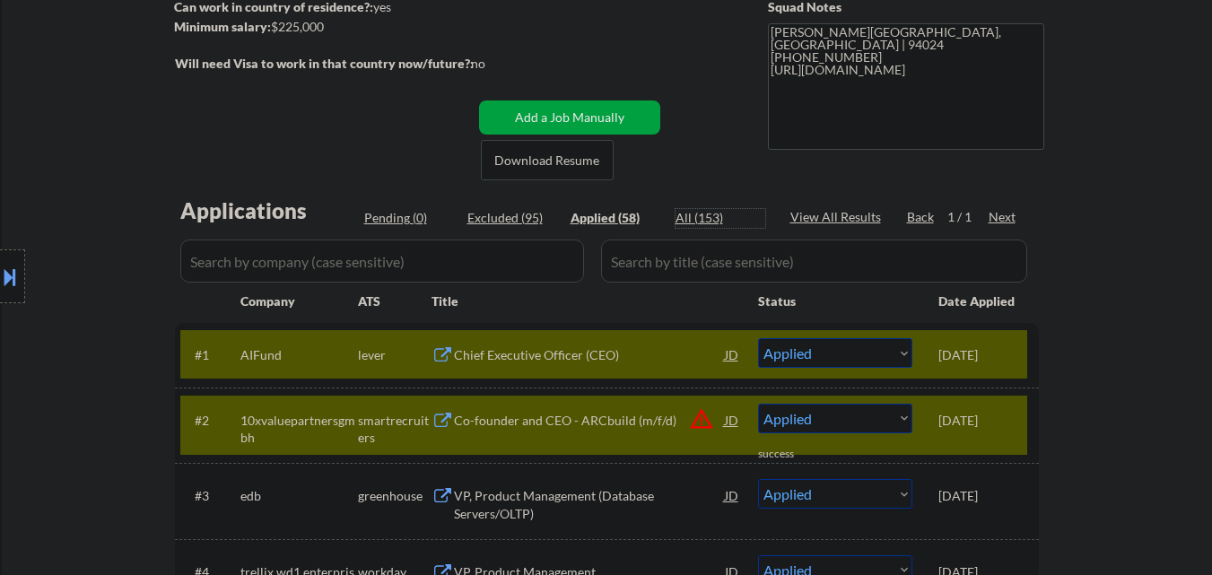
select select ""excluded__other_""
select select ""excluded__bad_match_""
select select ""excluded__expired_""
select select ""excluded__salary_""
select select ""excluded__location_""
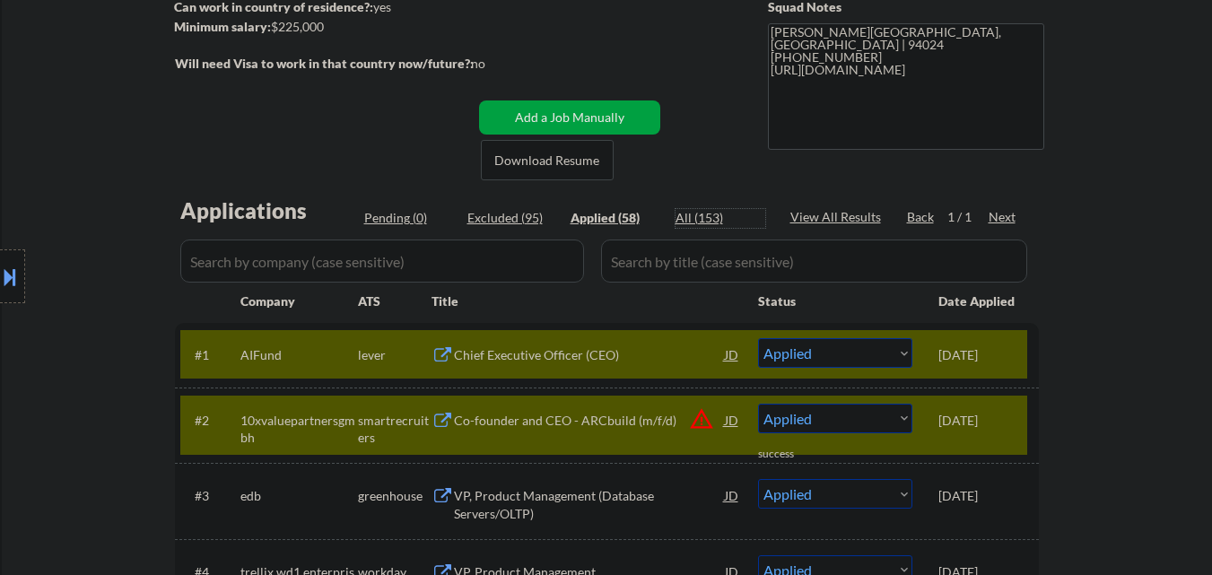
select select ""excluded__expired_""
select select ""excluded__salary_""
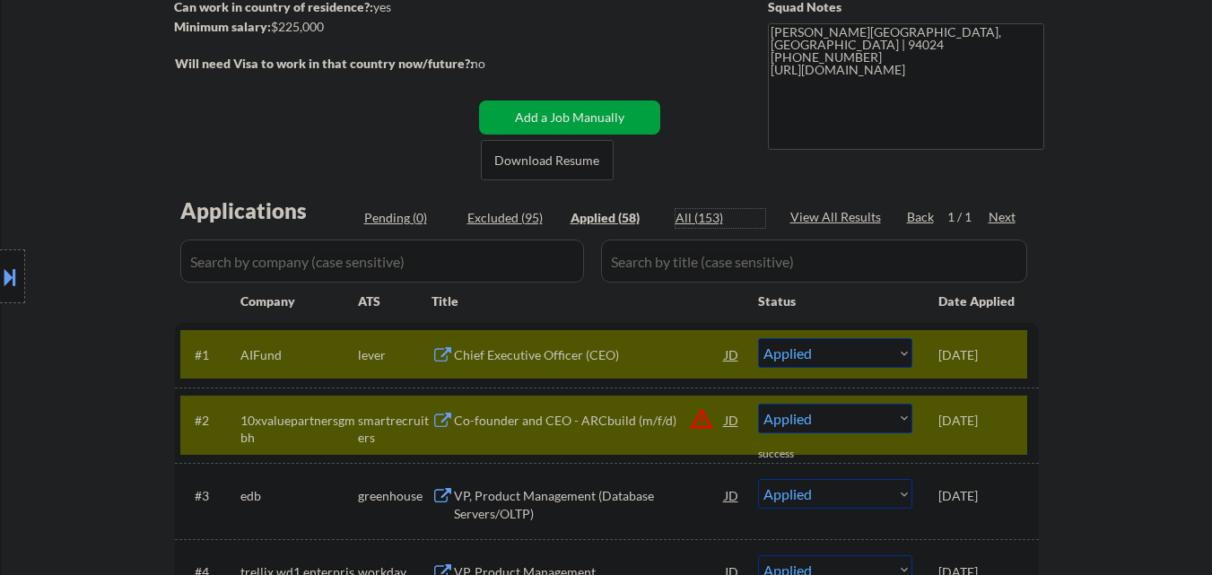
select select ""excluded__salary_""
select select ""excluded__bad_match_""
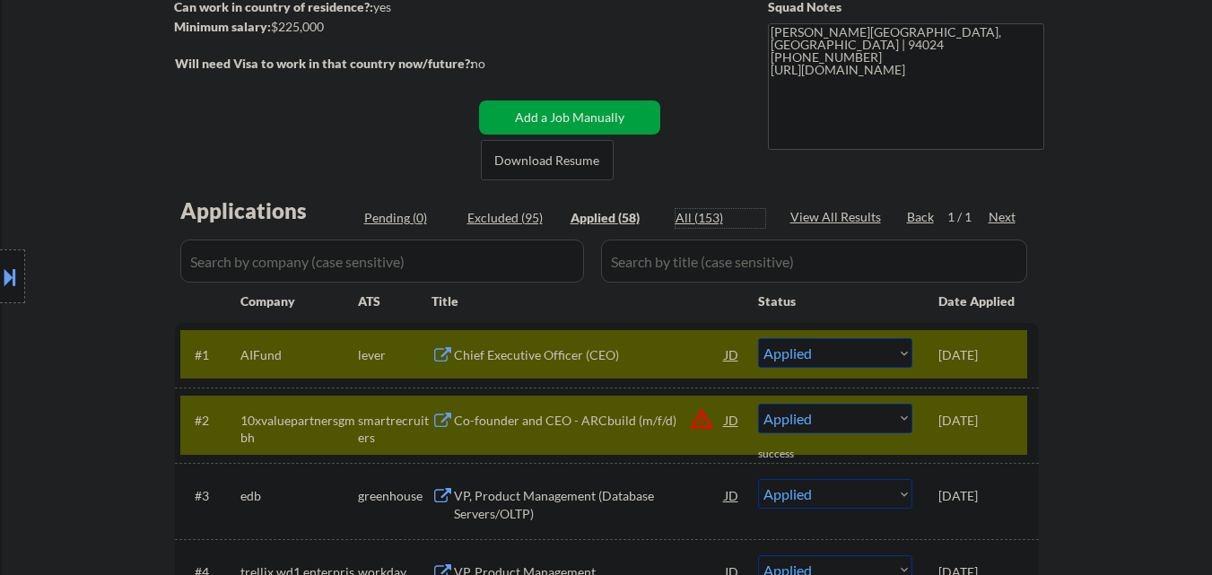
select select ""excluded__bad_match_""
select select ""excluded__salary_""
select select ""excluded__expired_""
select select ""excluded__salary_""
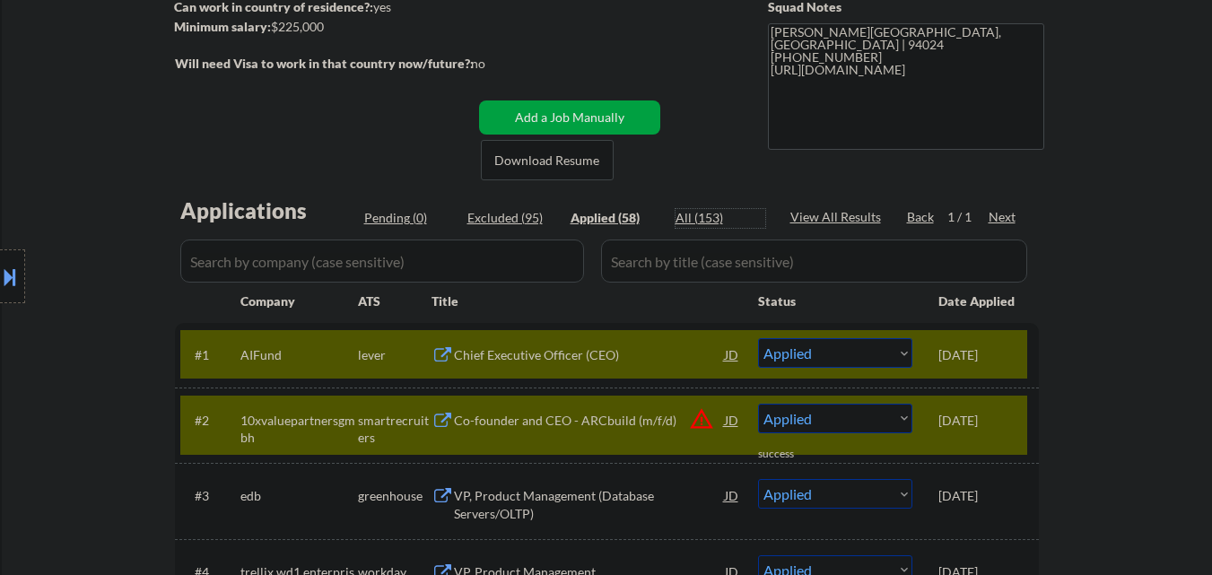
select select ""excluded__expired_""
select select ""excluded""
select select ""excluded__salary_""
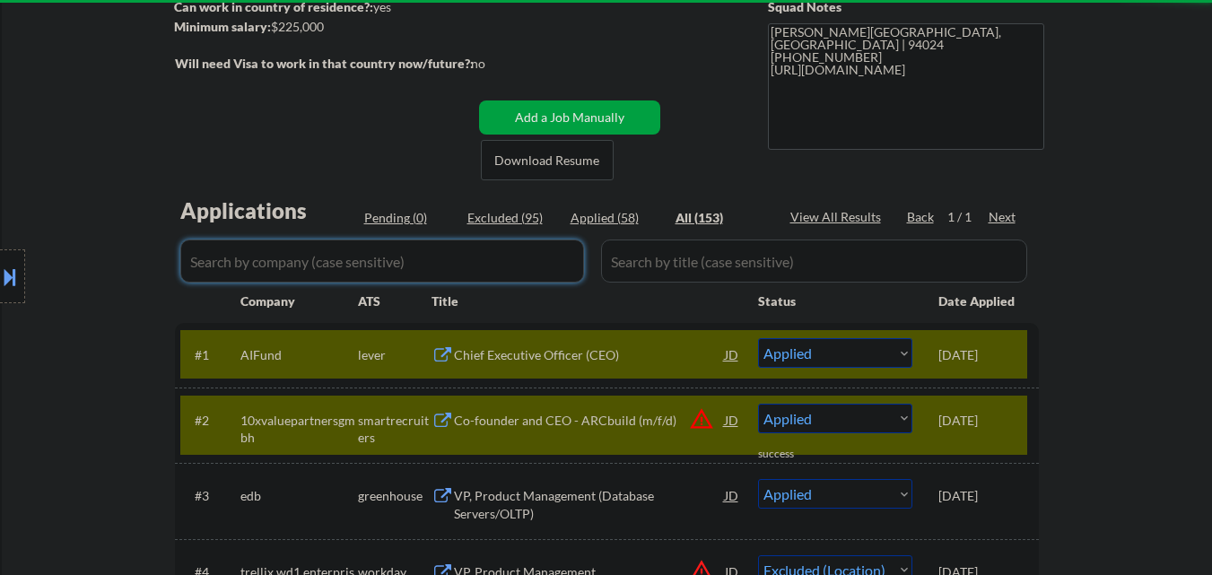
click at [513, 255] on input "input" at bounding box center [382, 261] width 404 height 43
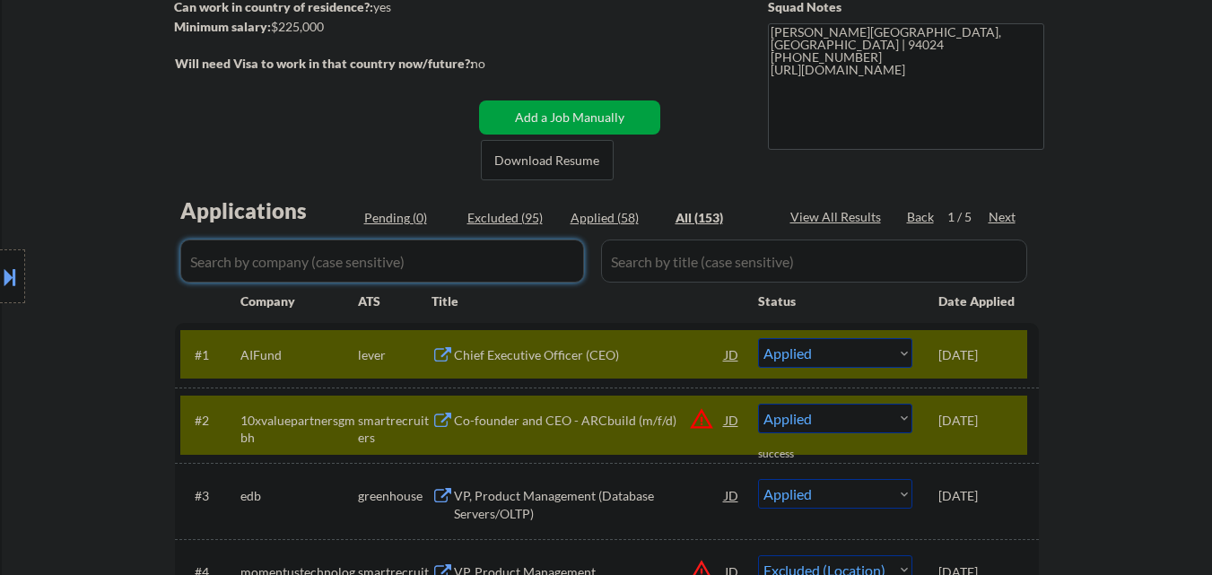
click at [512, 258] on input "input" at bounding box center [382, 261] width 404 height 43
type input "talent"
click at [94, 417] on div "Location Inclusions:" at bounding box center [160, 276] width 321 height 333
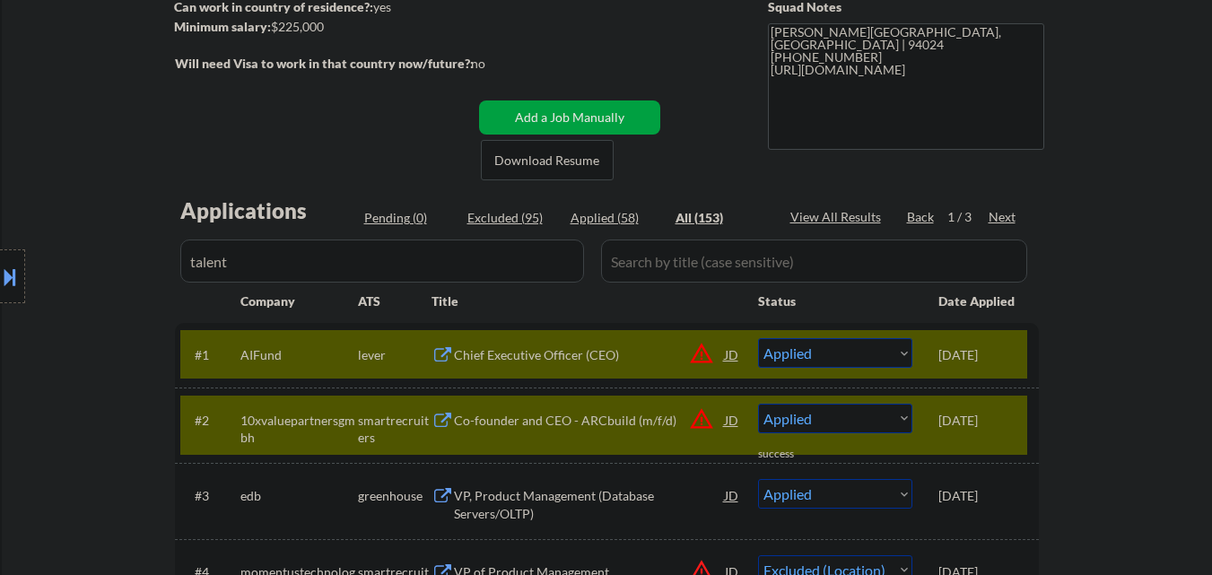
select select ""excluded__location_""
select select ""applied""
select select ""excluded__other_""
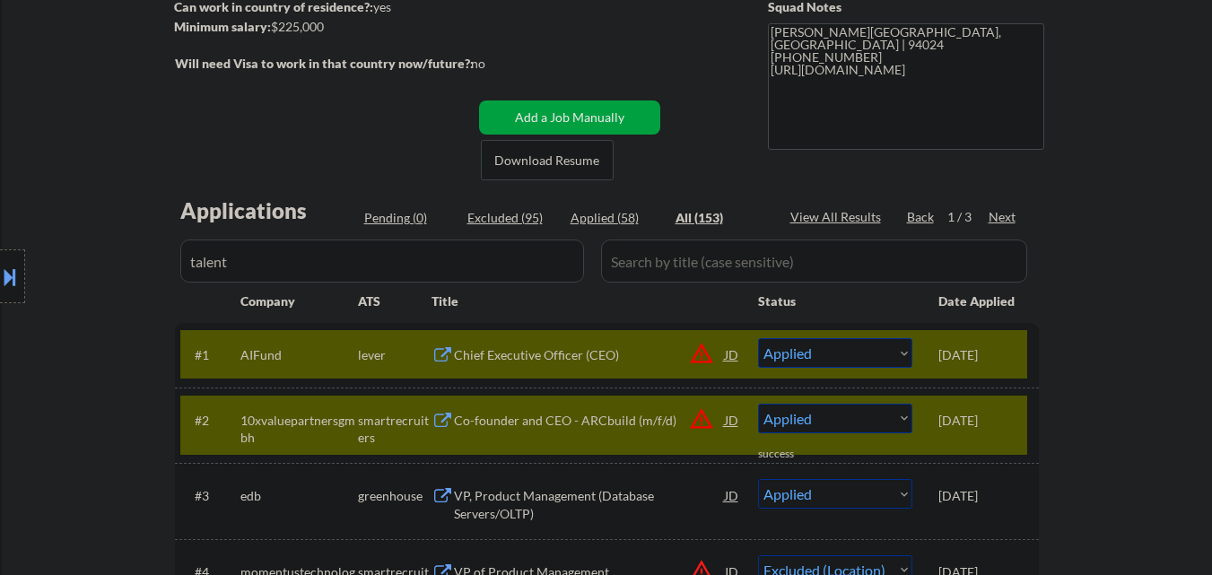
select select ""excluded__expired_""
select select ""excluded__location_""
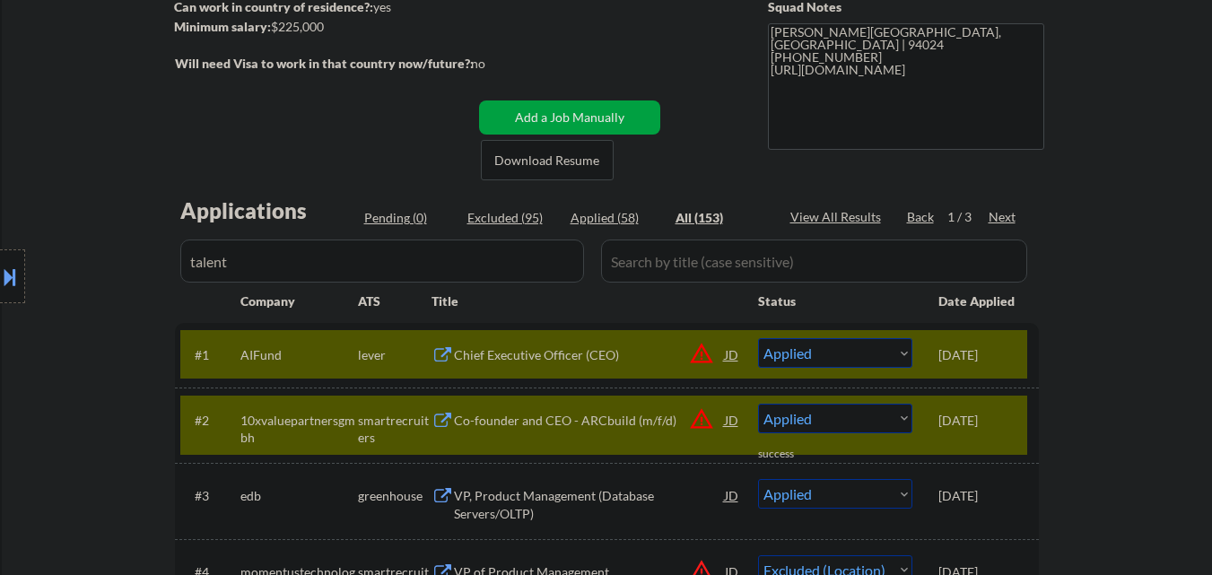
select select ""excluded__expired_""
select select ""excluded""
select select ""excluded__other_""
select select ""excluded__bad_match_""
select select ""excluded__salary_""
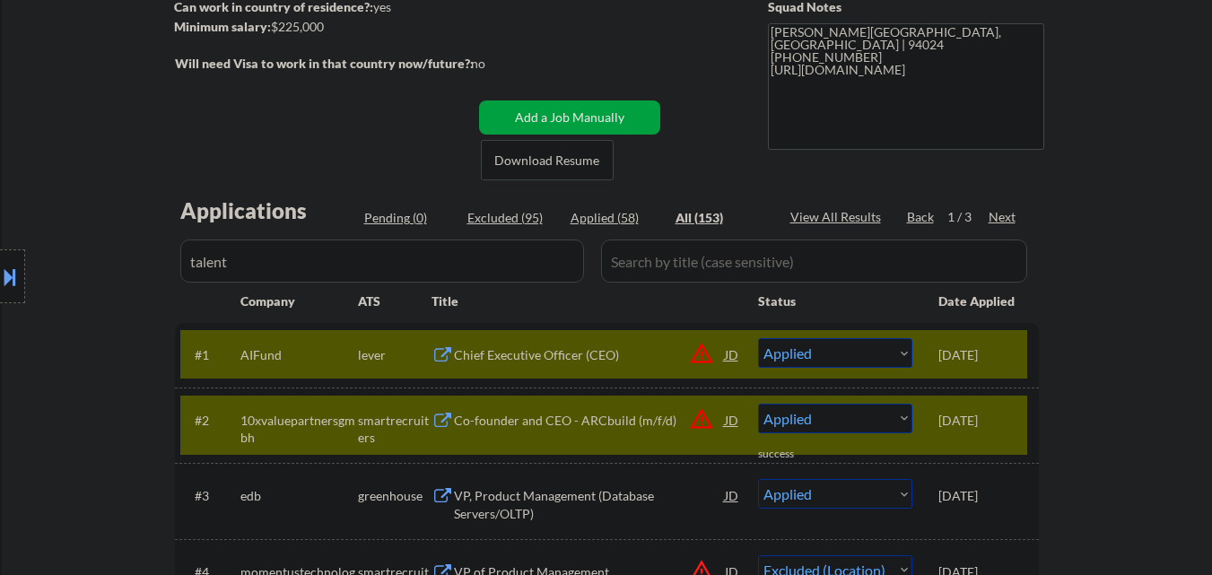
select select ""excluded__location_""
select select ""excluded__expired_""
select select ""excluded__salary_""
select select ""excluded__bad_match_""
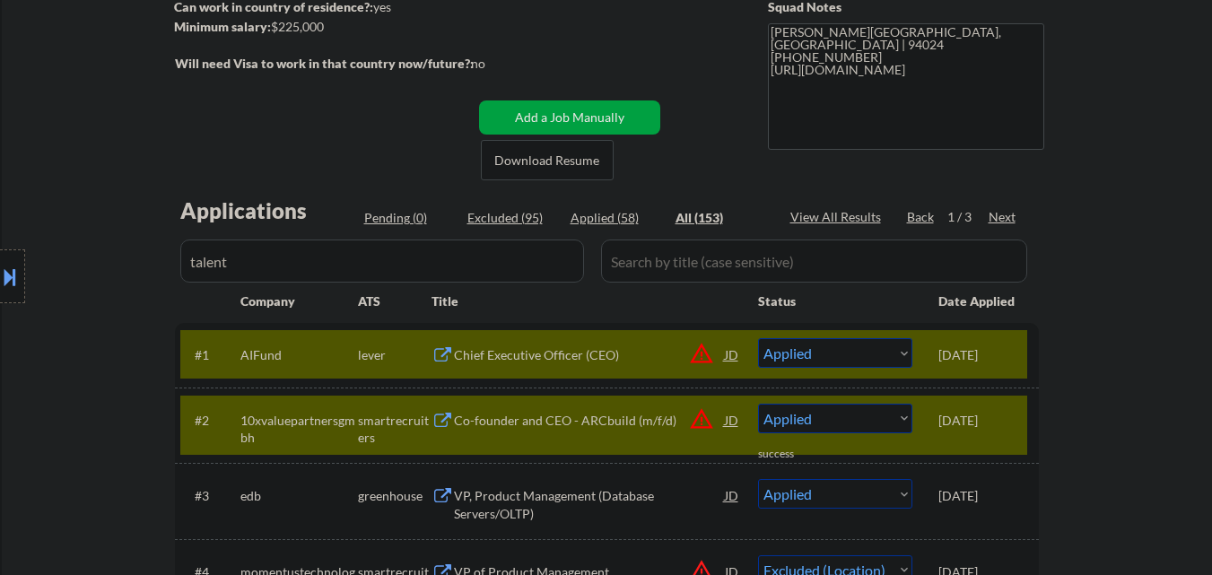
select select ""excluded__bad_match_""
select select ""excluded__salary_""
select select ""excluded__expired_""
select select ""excluded""
select select ""excluded__location_""
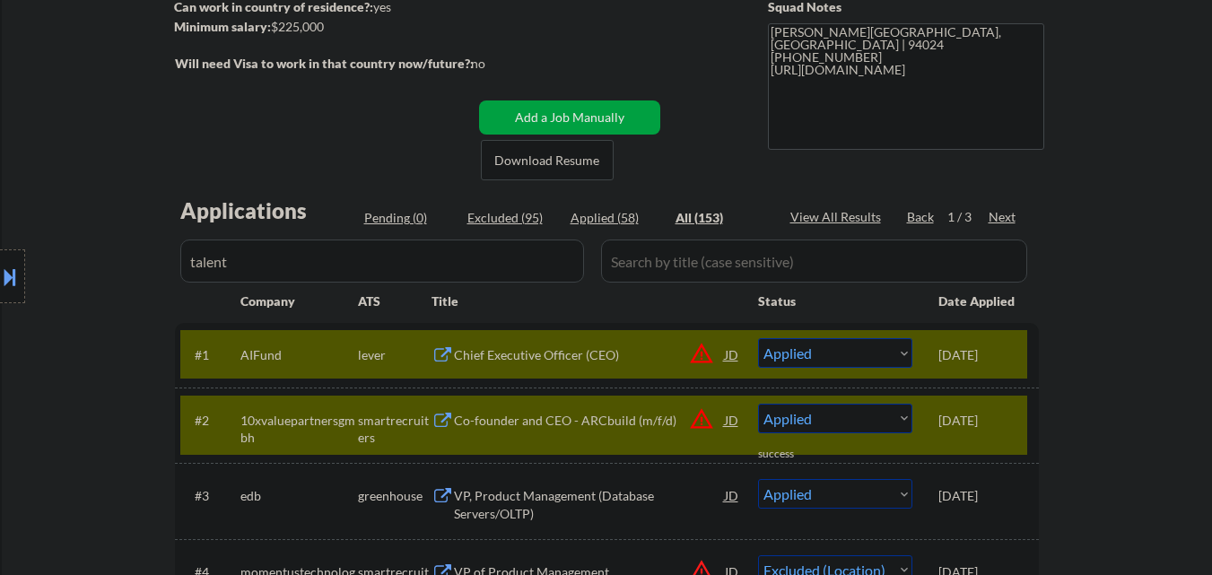
select select ""excluded__location_""
select select ""excluded__expired_""
select select ""excluded__bad_match_""
select select ""excluded""
select select ""excluded__salary_""
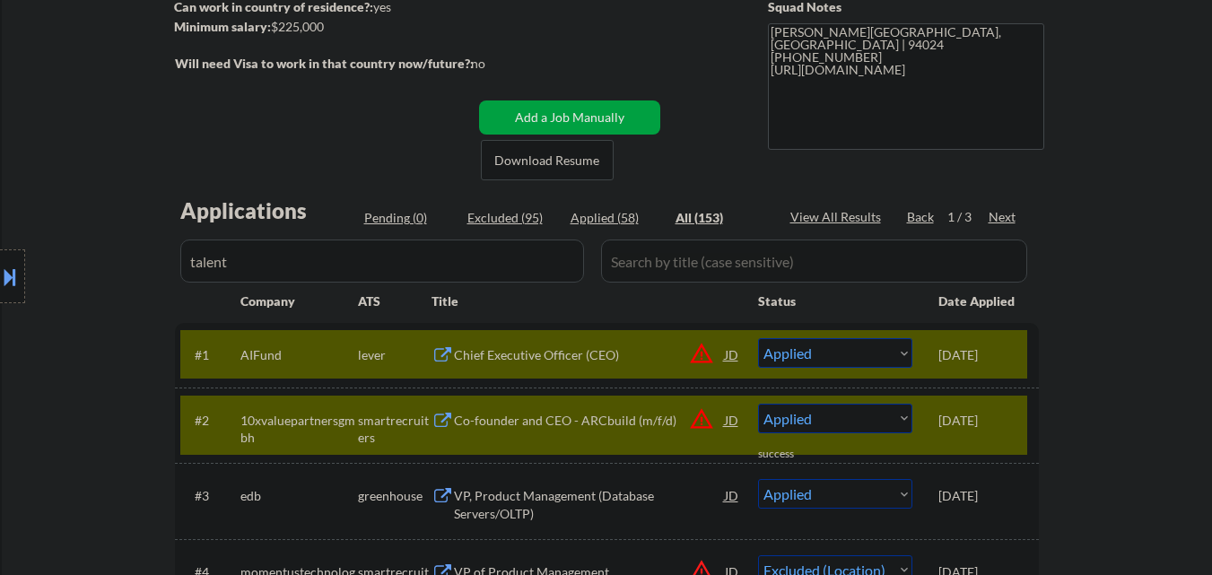
select select ""excluded__salary_""
select select ""excluded""
select select ""excluded__location_""
select select ""excluded""
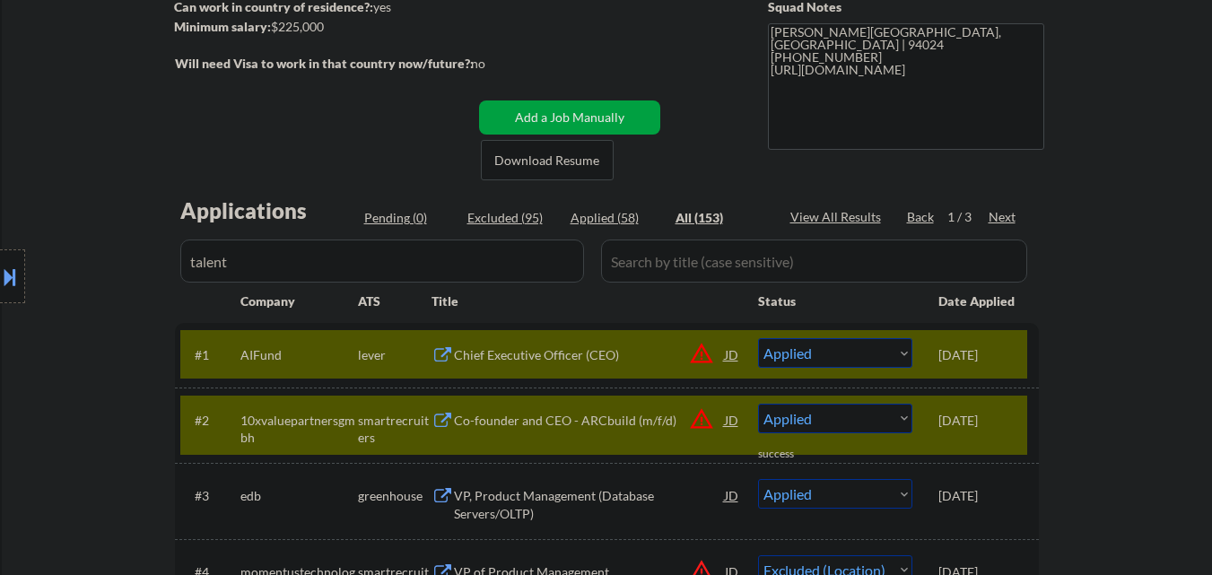
select select ""excluded__salary_""
select select ""excluded__location_""
select select ""excluded""
select select ""excluded__bad_match_""
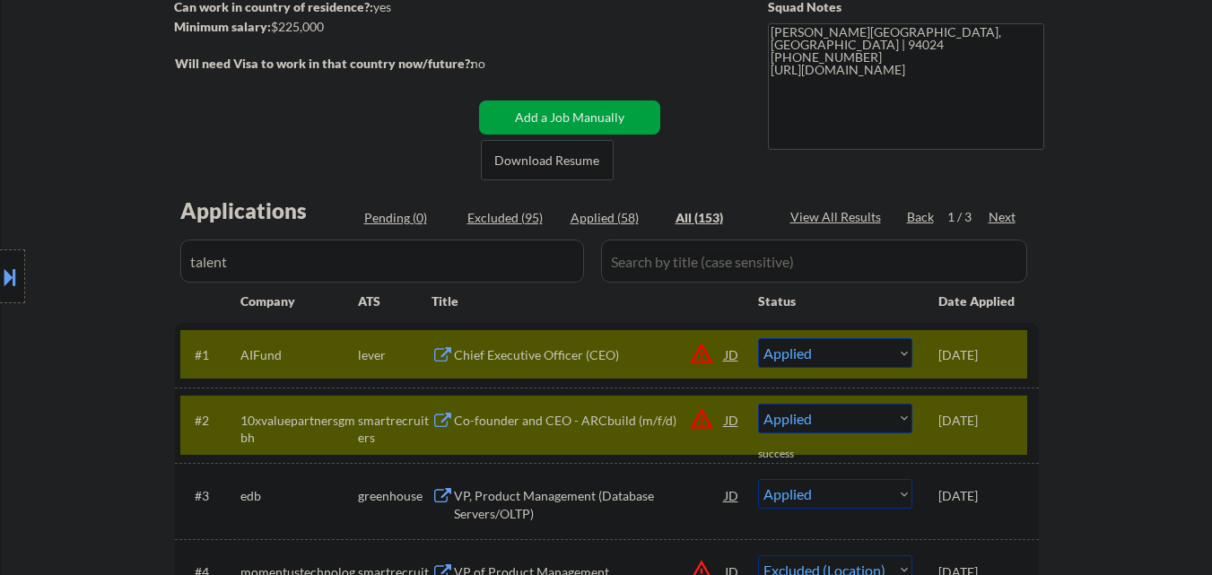
select select ""excluded__location_""
select select ""excluded__salary_""
select select ""excluded__location_""
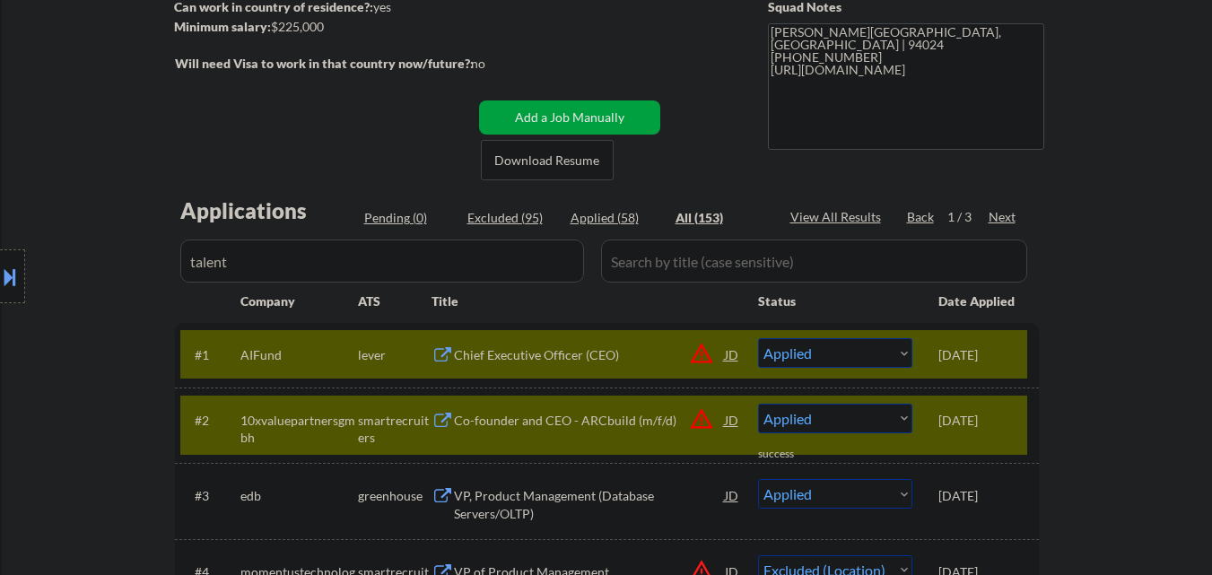
select select ""excluded__bad_match_""
select select ""excluded__location_""
select select ""excluded__salary_""
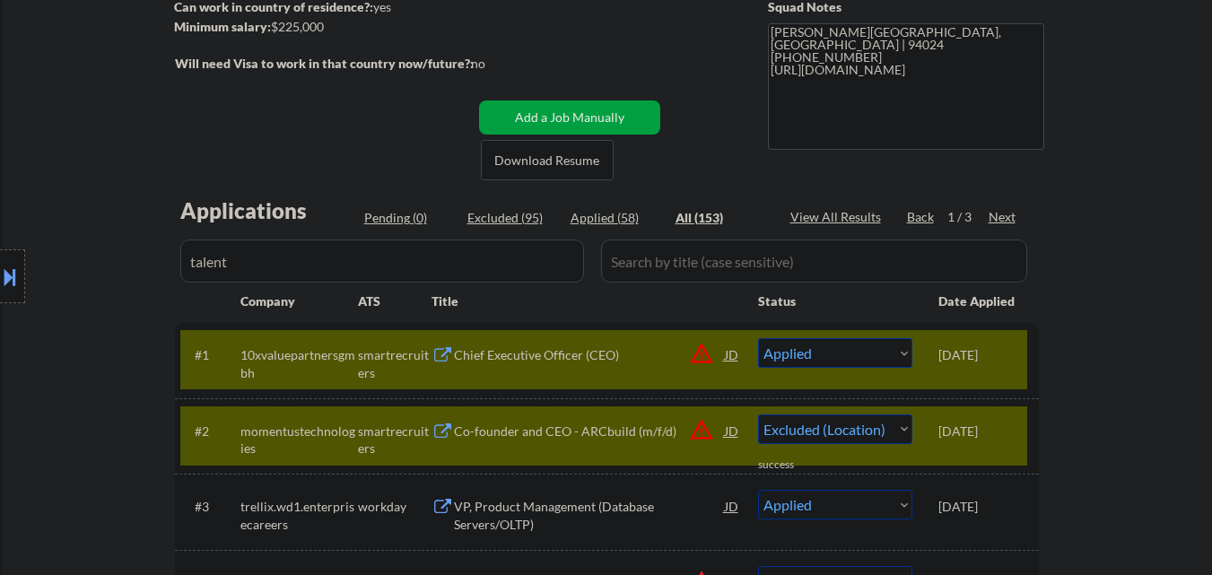
select select ""excluded__salary_""
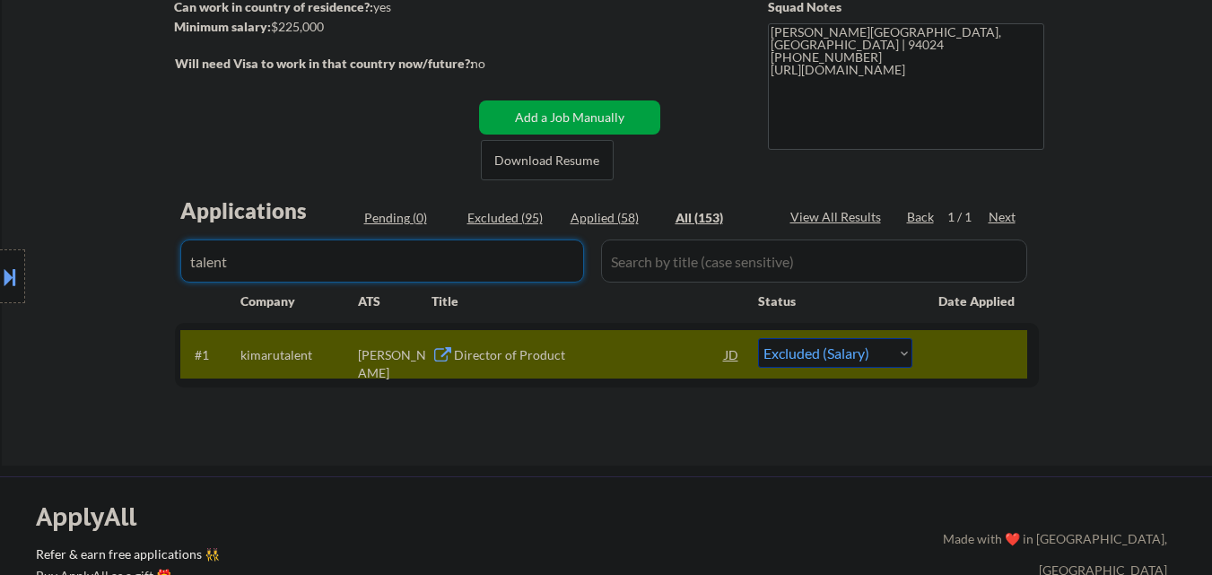
click at [487, 261] on input "input" at bounding box center [382, 261] width 404 height 43
click at [487, 260] on input "input" at bounding box center [382, 261] width 404 height 43
paste input "talentmanagementsolution"
type input "talentmanagementsolution"
click at [133, 449] on div "← Return to /applysquad Mailslurp Inbox Job Search Builder Elliott Ng User Emai…" at bounding box center [607, 134] width 1211 height 663
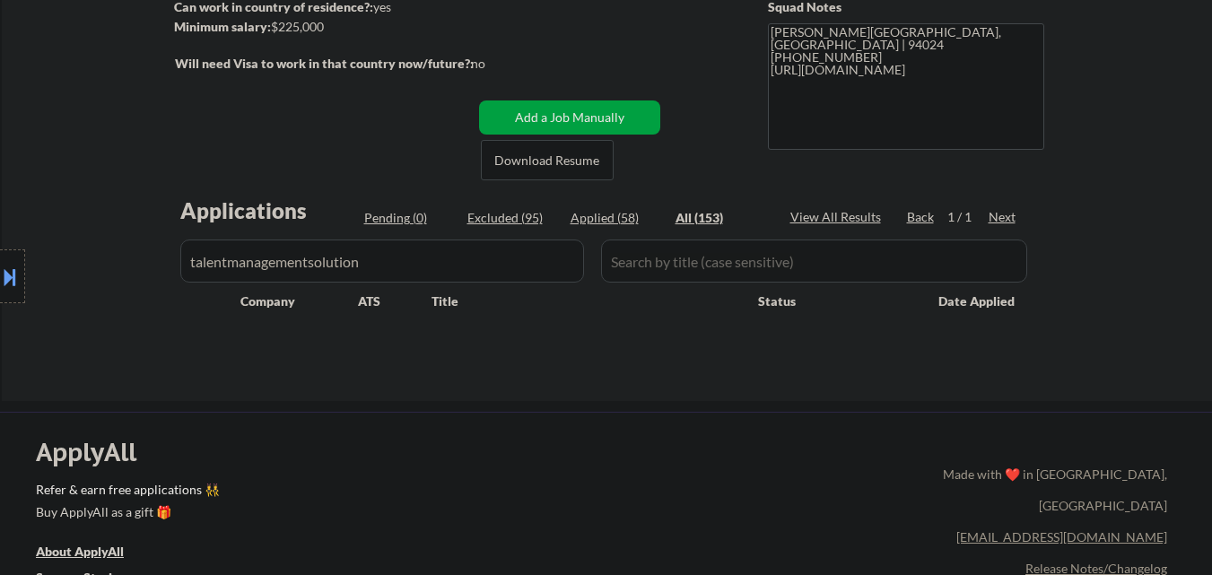
click at [157, 425] on div "Location Inclusions:" at bounding box center [160, 276] width 321 height 333
click at [526, 265] on input "input" at bounding box center [382, 261] width 404 height 43
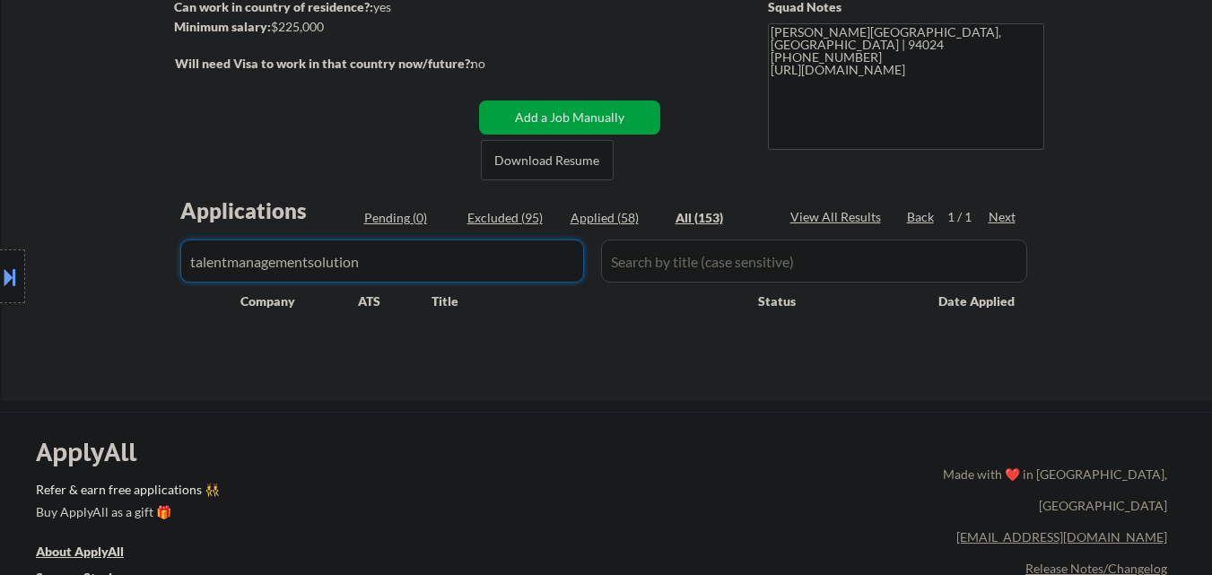
click at [527, 265] on input "input" at bounding box center [382, 261] width 404 height 43
click at [526, 265] on input "input" at bounding box center [382, 261] width 404 height 43
click at [135, 338] on div "Location Inclusions:" at bounding box center [160, 276] width 321 height 333
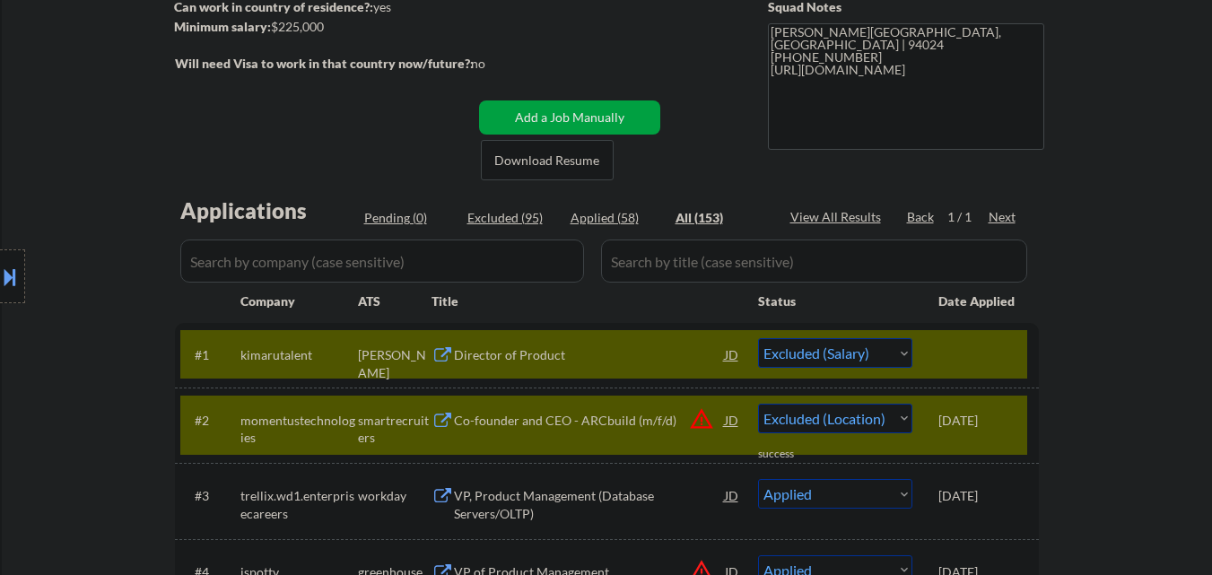
select select ""applied""
select select ""excluded__location_""
select select ""applied""
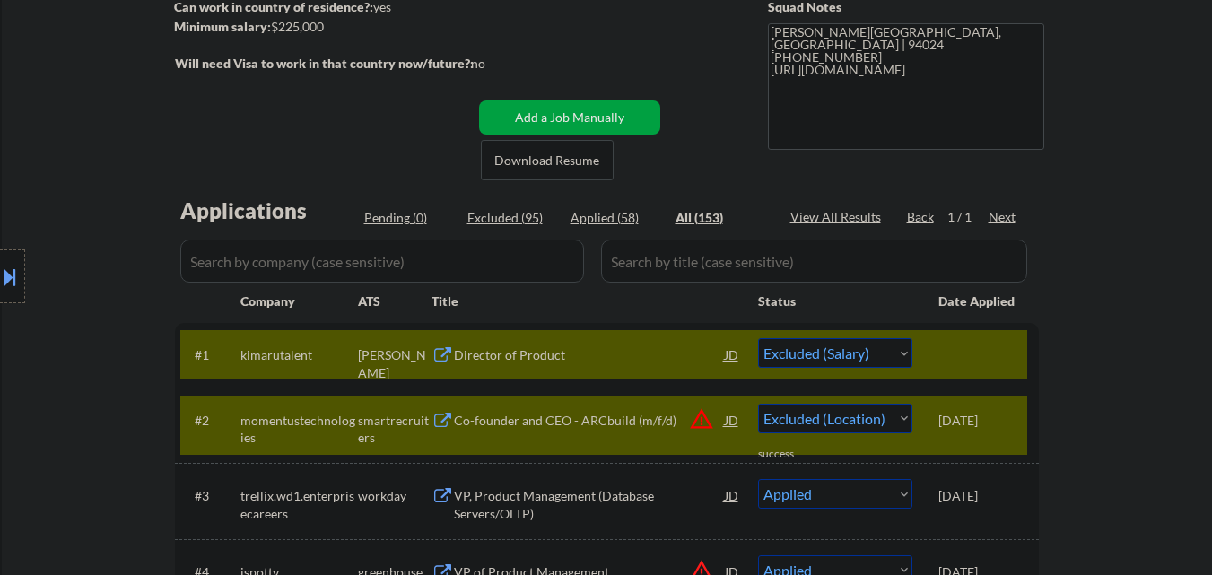
select select ""applied""
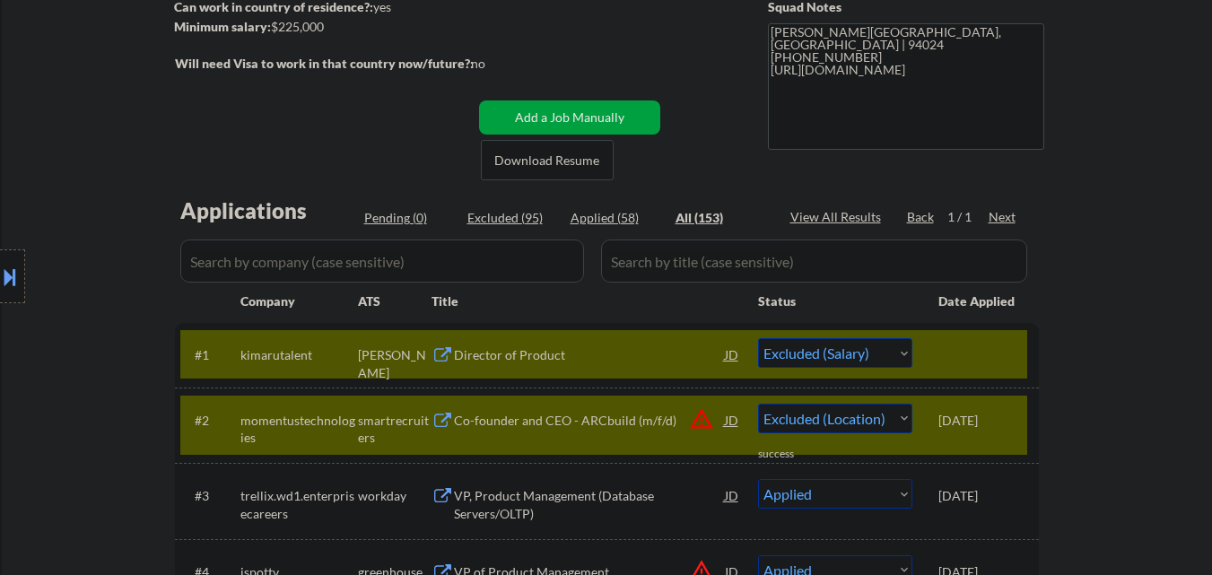
select select ""applied""
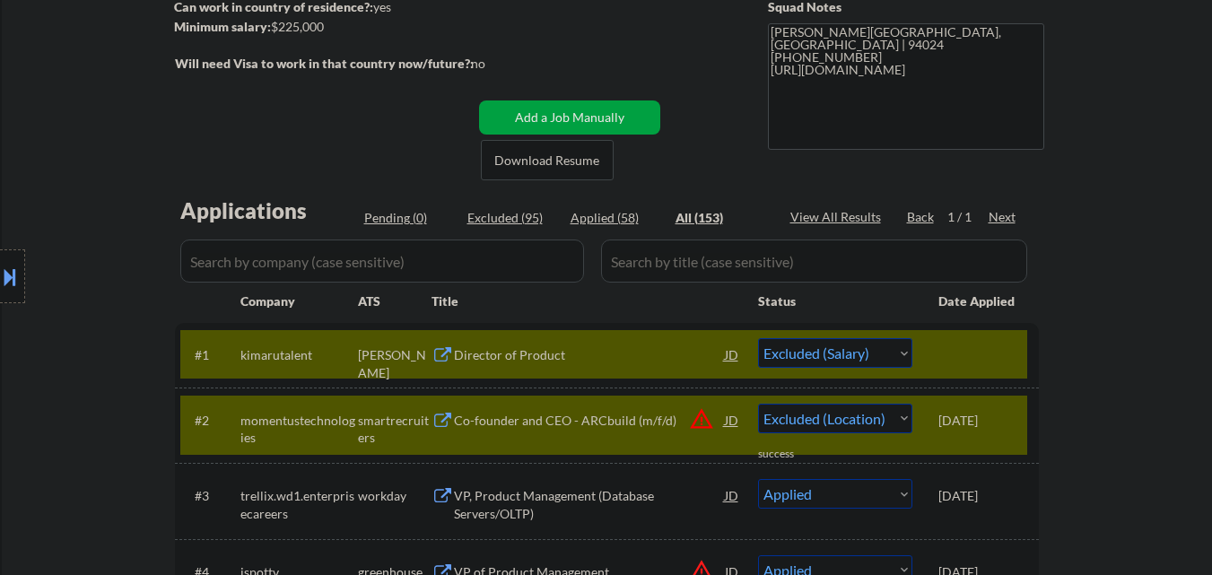
select select ""applied""
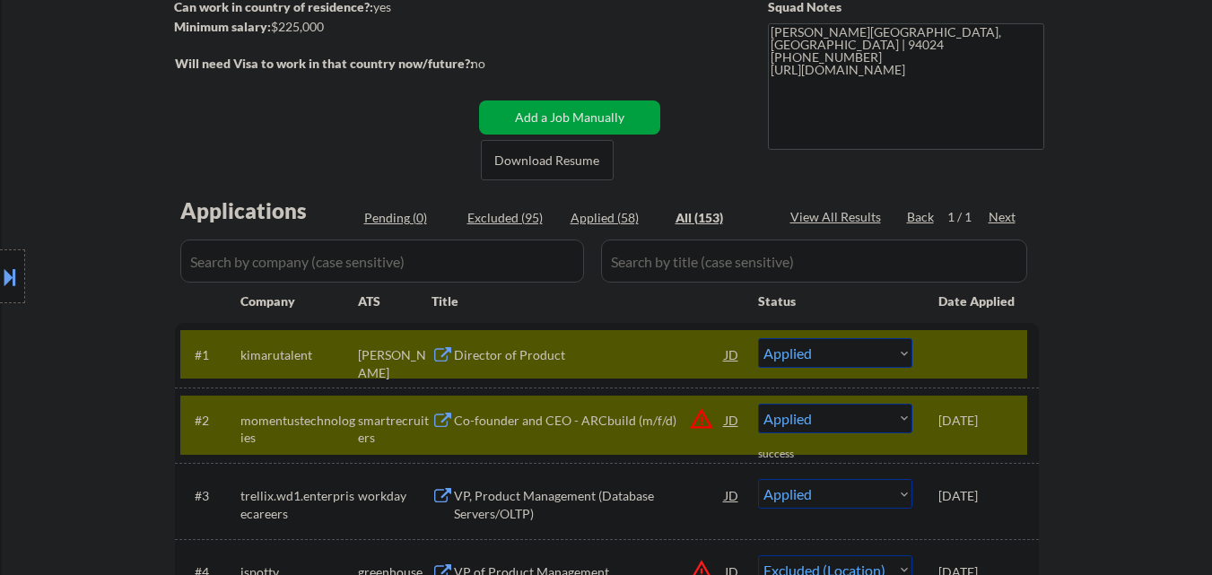
select select ""applied""
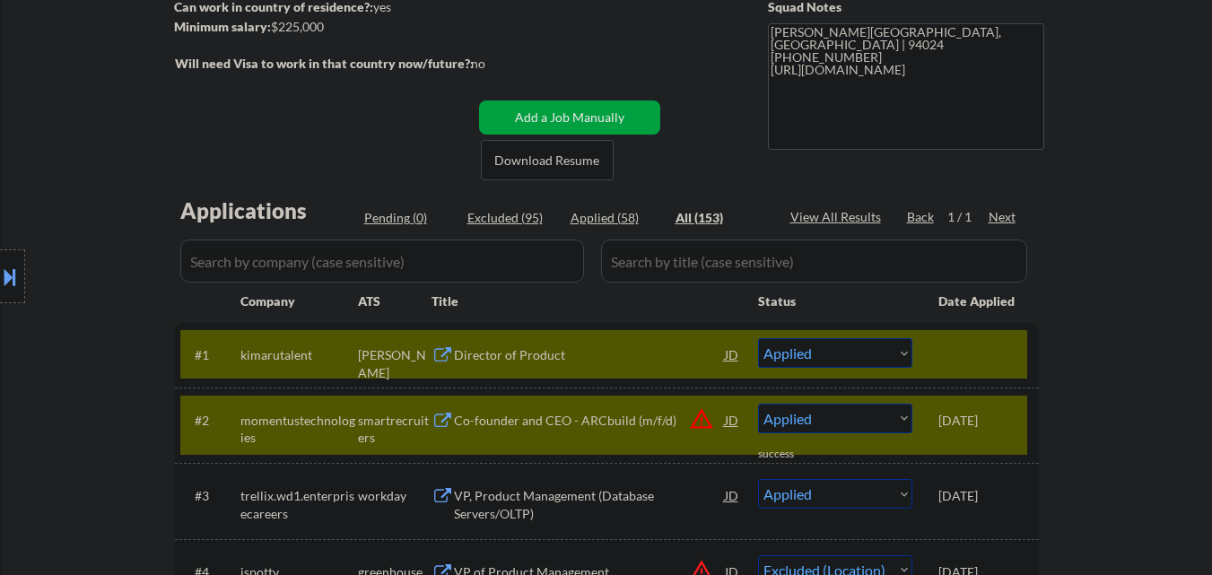
select select ""applied""
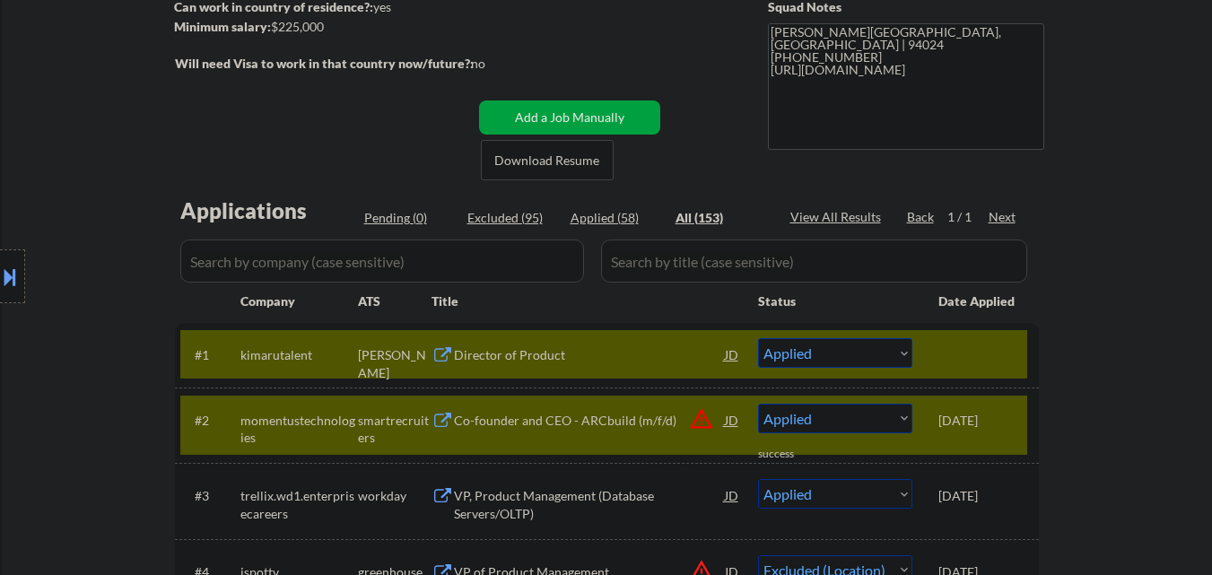
select select ""applied""
select select ""excluded__other_""
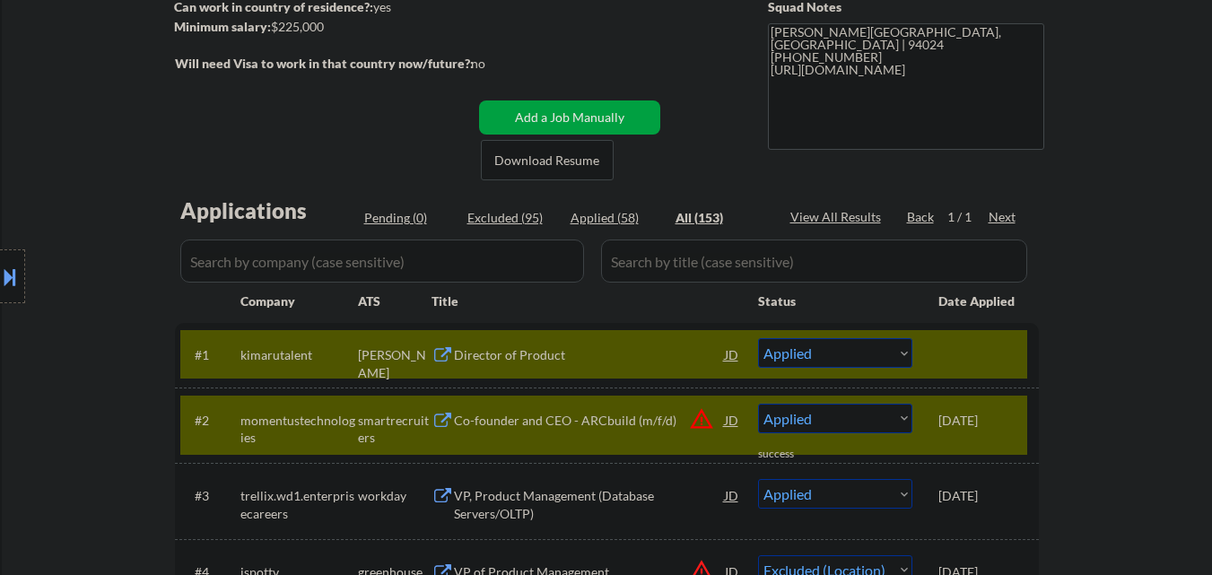
select select ""excluded__other_""
select select ""excluded__expired_""
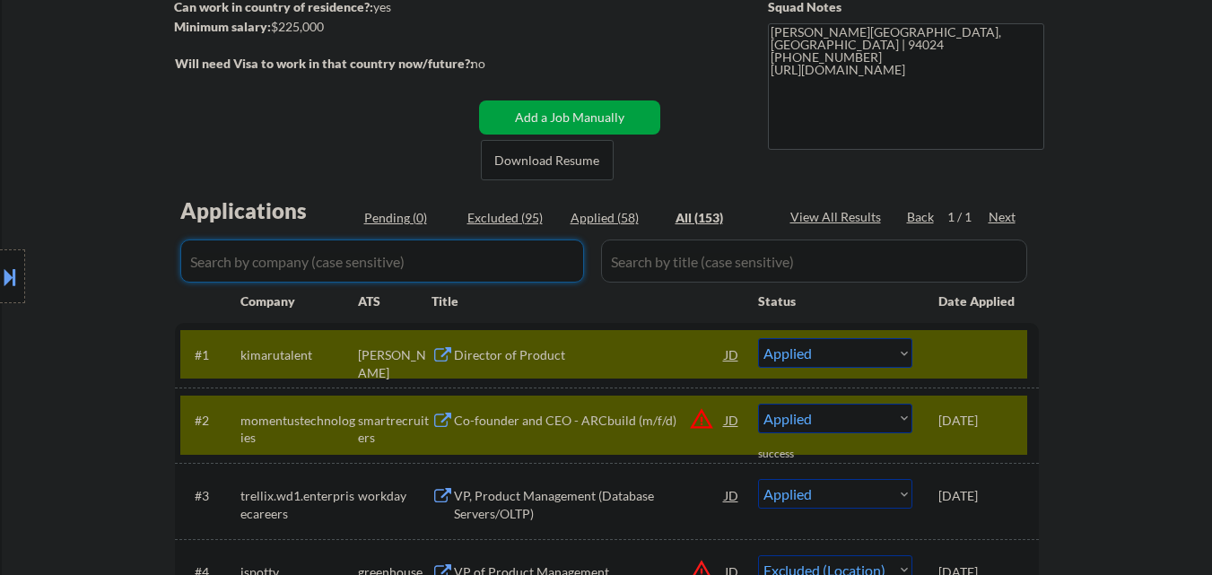
click at [490, 275] on input "input" at bounding box center [382, 261] width 404 height 43
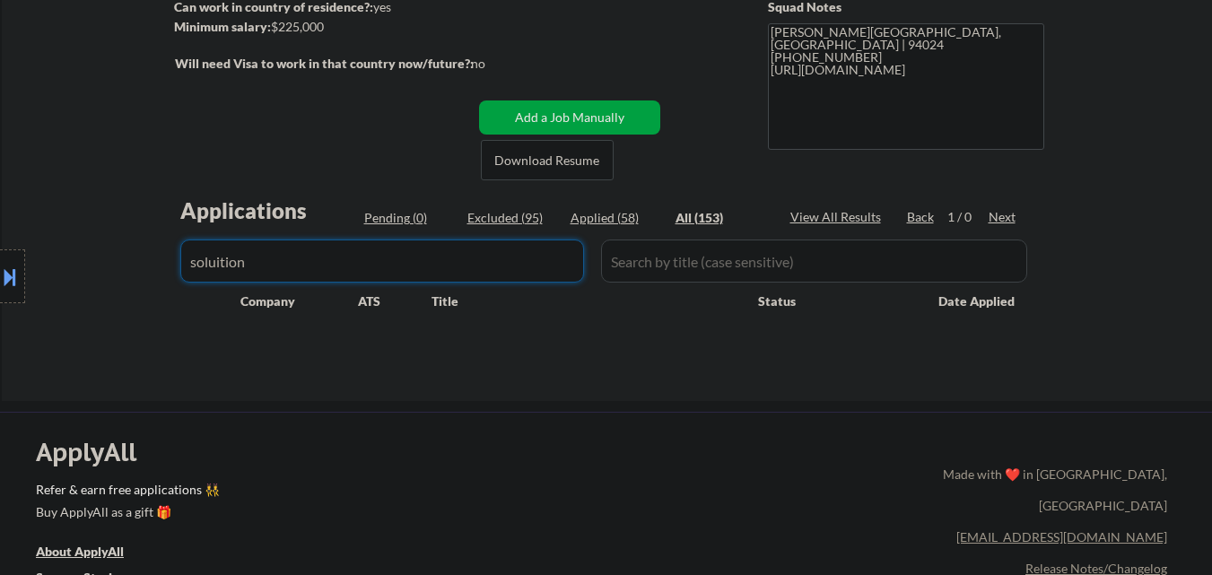
click at [216, 259] on div "Location Inclusions:" at bounding box center [160, 276] width 321 height 333
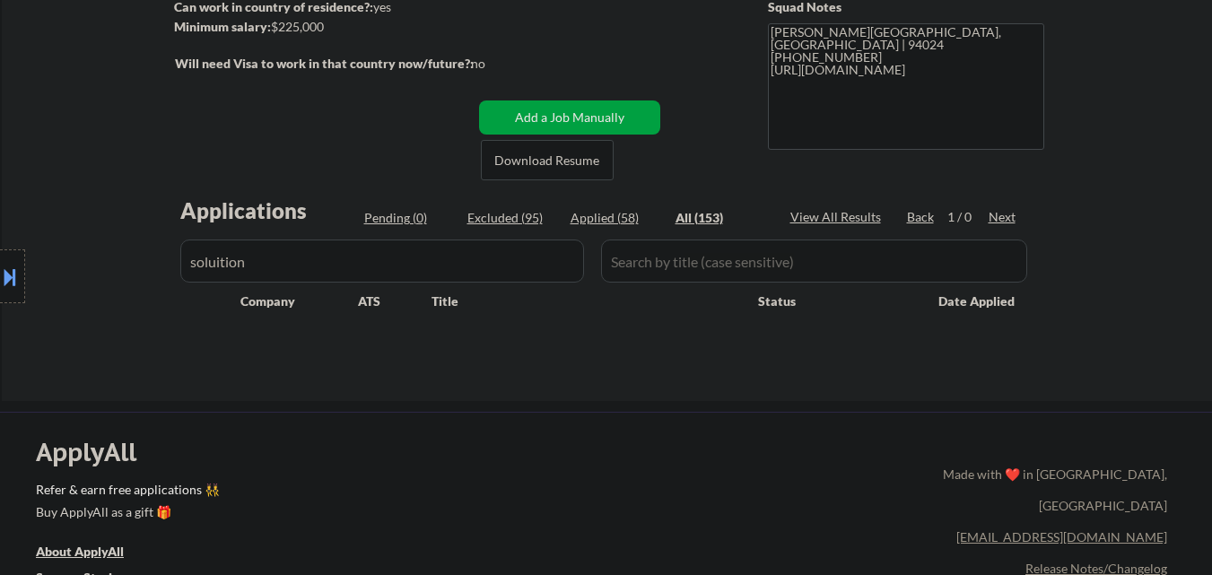
click at [222, 265] on div "Location Inclusions:" at bounding box center [160, 276] width 321 height 333
click at [262, 264] on div "Location Inclusions:" at bounding box center [160, 276] width 321 height 333
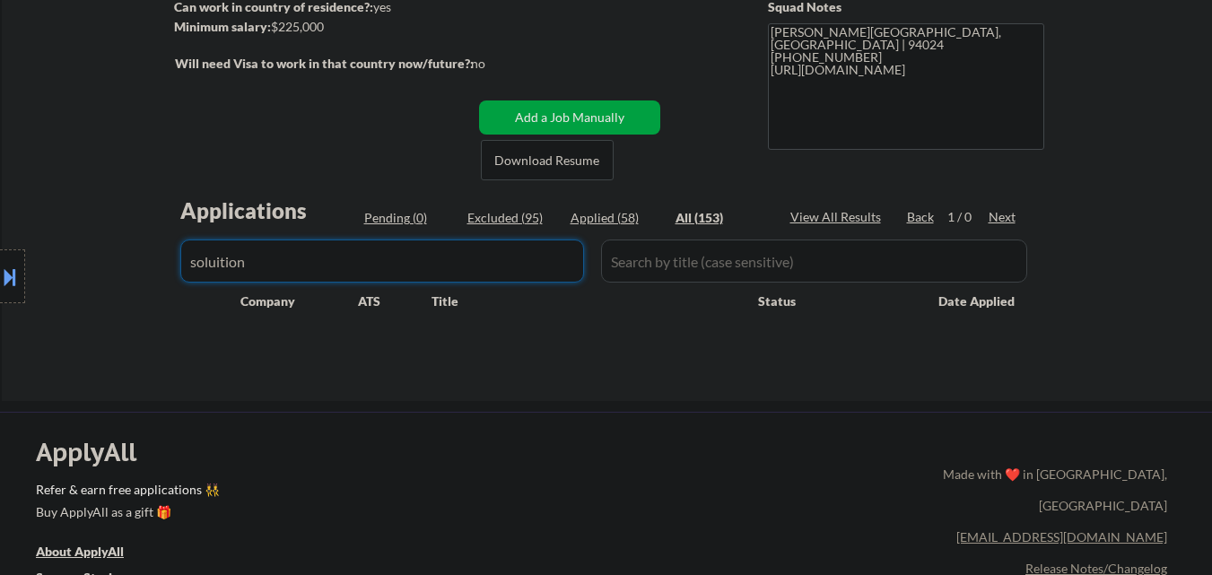
click at [353, 265] on input "input" at bounding box center [382, 261] width 404 height 43
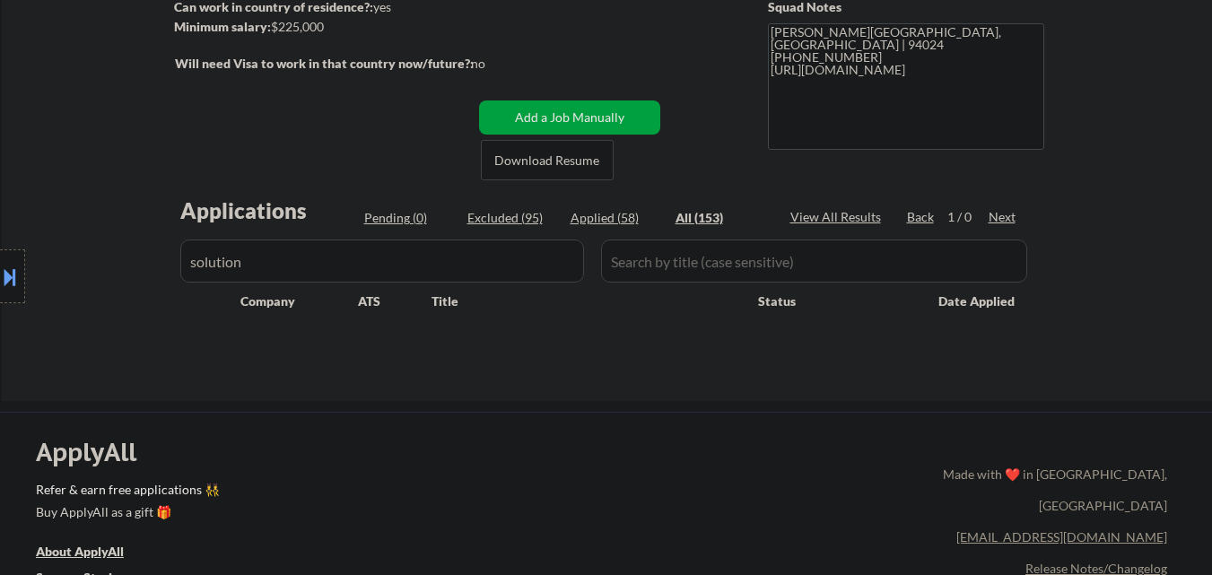
click at [371, 370] on div "← Return to /applysquad Mailslurp Inbox Job Search Builder Elliott Ng User Emai…" at bounding box center [608, 95] width 896 height 584
click at [657, 320] on div "Applications Pending (0) Excluded (95) Applied (58) All (153) View All Results …" at bounding box center [607, 281] width 864 height 171
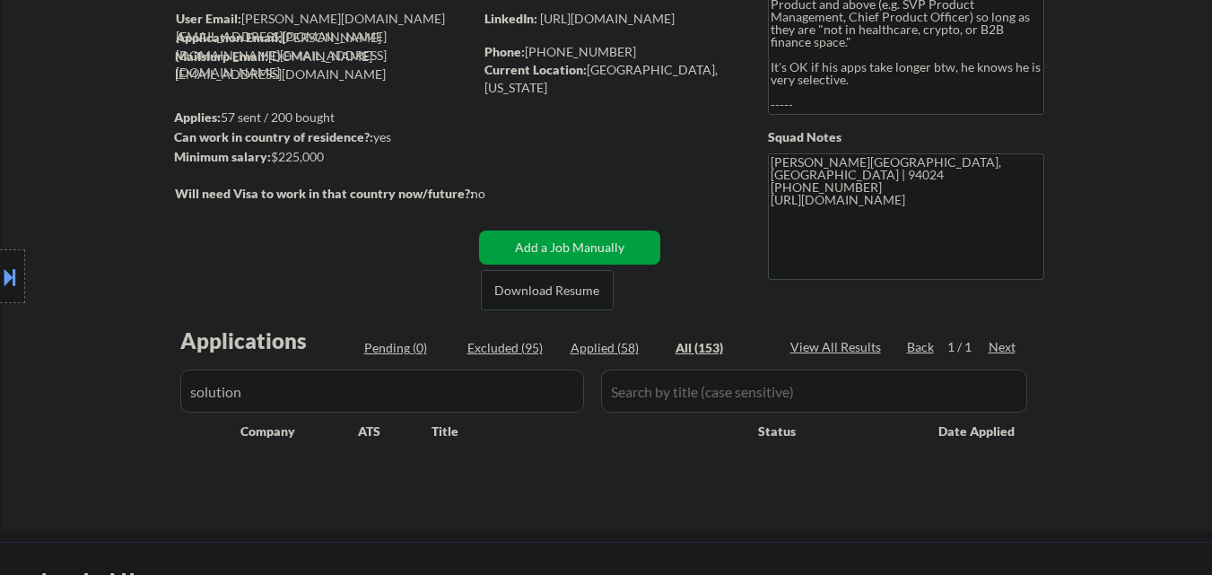
scroll to position [0, 0]
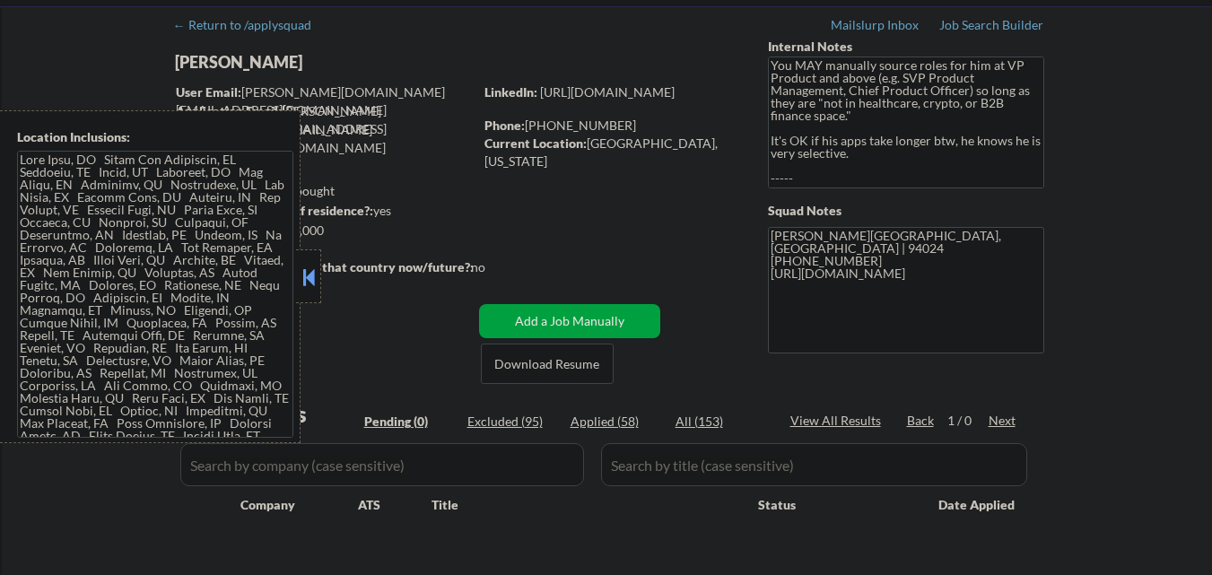
scroll to position [179, 0]
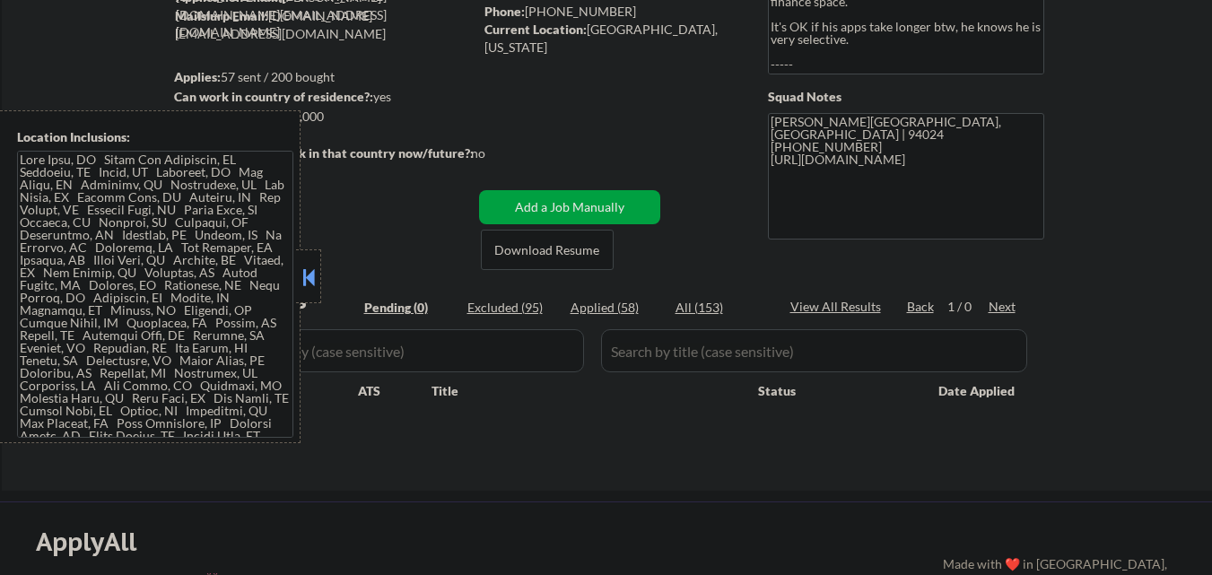
click at [310, 273] on button at bounding box center [309, 277] width 20 height 27
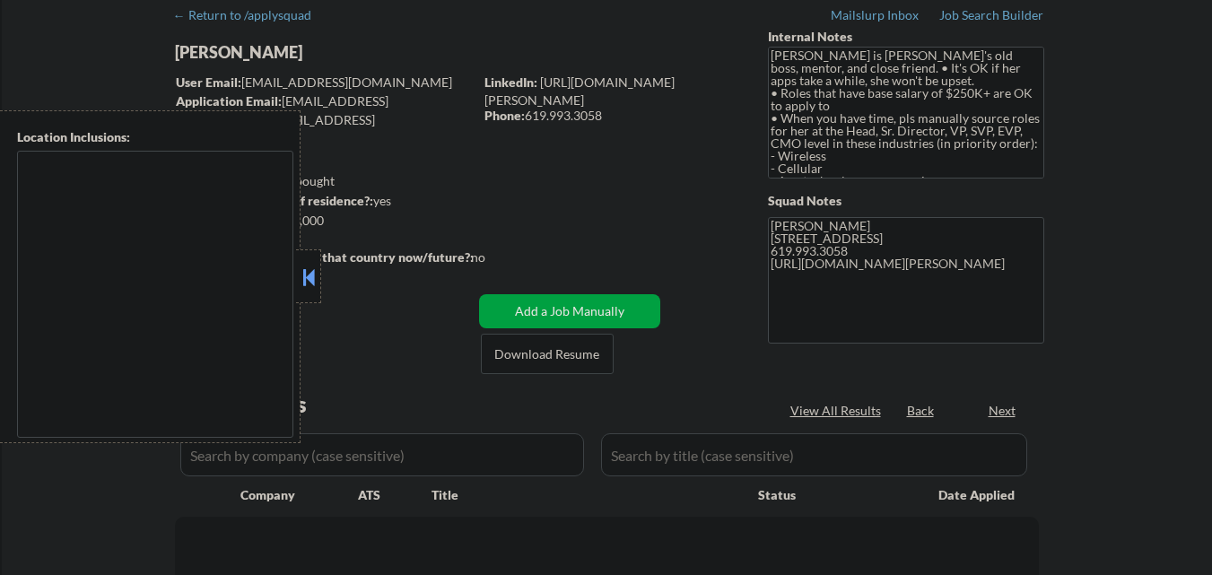
scroll to position [179, 0]
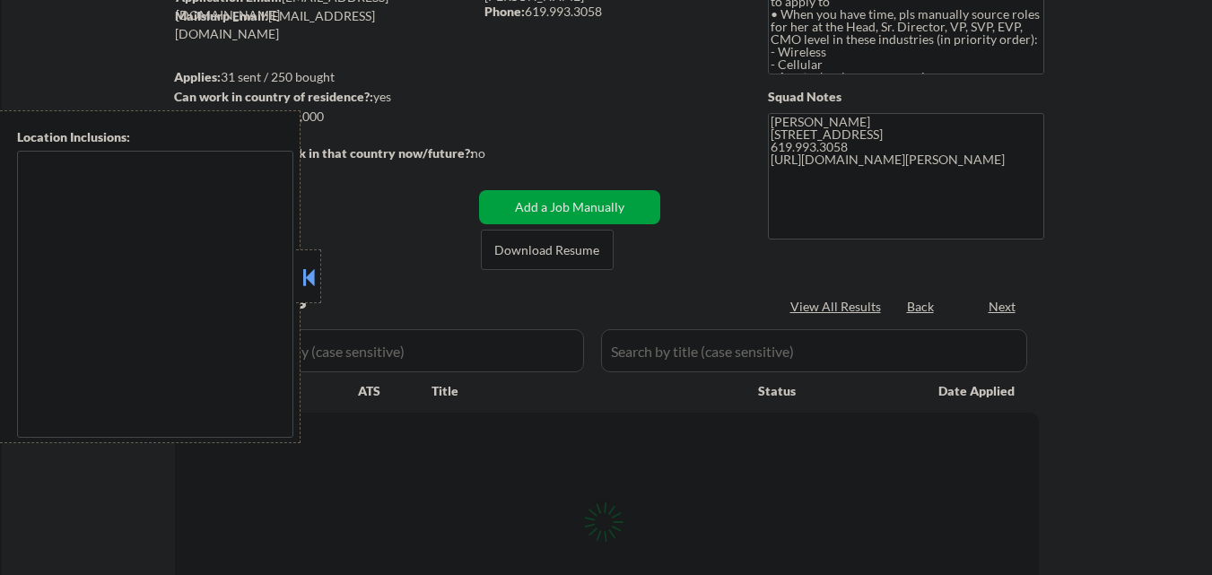
select select ""pending""
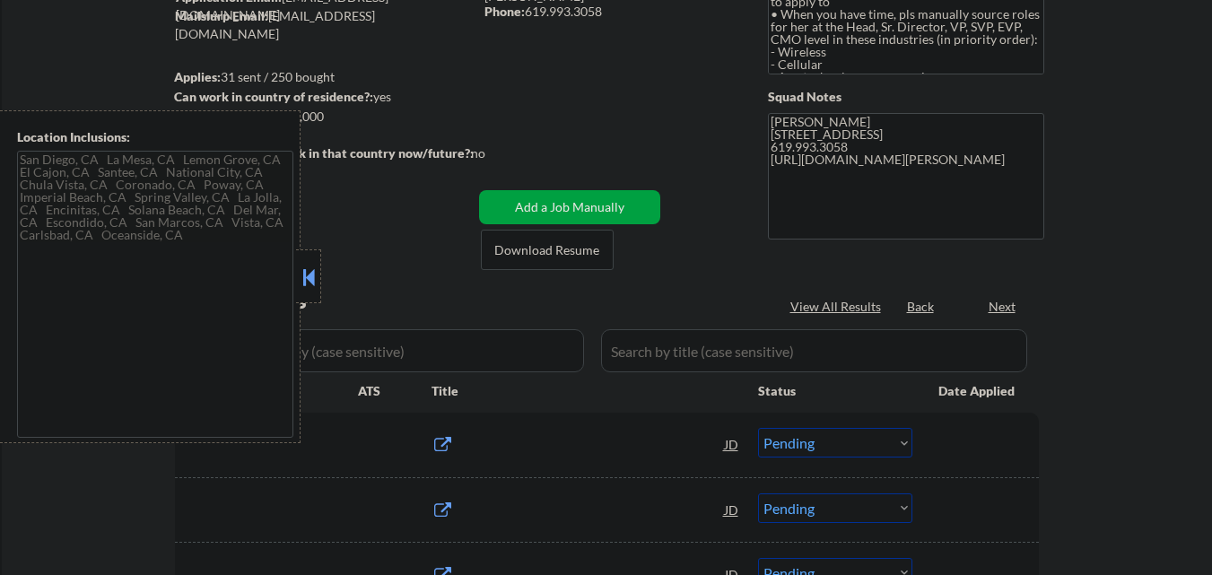
type textarea "San Diego, CA La Mesa, CA Lemon Grove, CA El Cajon, CA Santee, CA National City…"
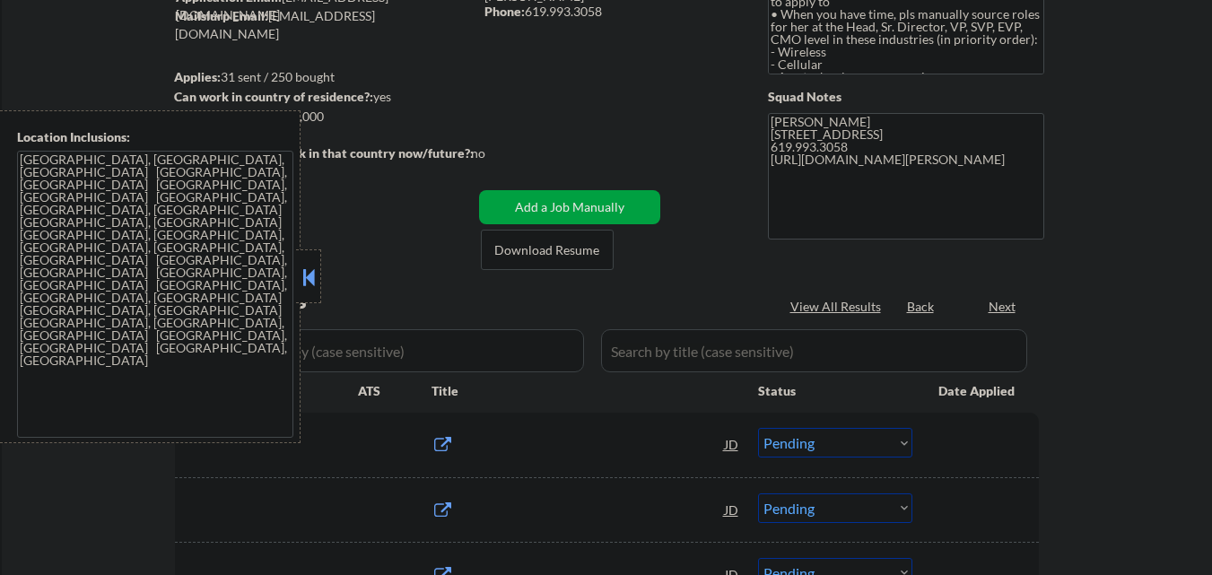
click at [307, 275] on button at bounding box center [309, 277] width 20 height 27
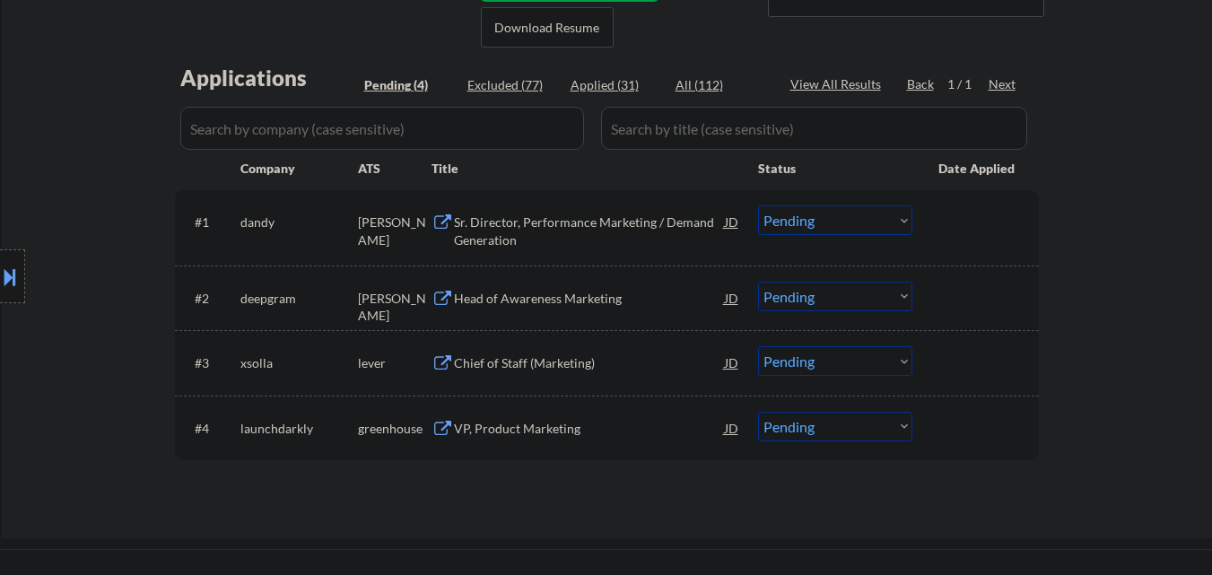
scroll to position [449, 0]
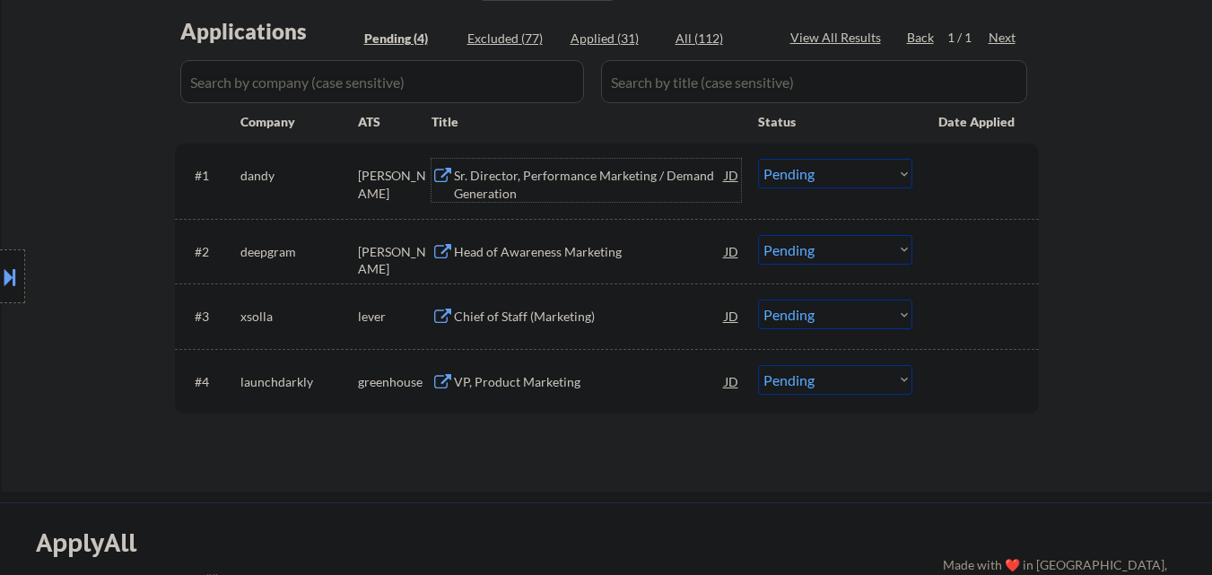
click at [541, 179] on div "Sr. Director, Performance Marketing / Demand Generation" at bounding box center [589, 184] width 271 height 35
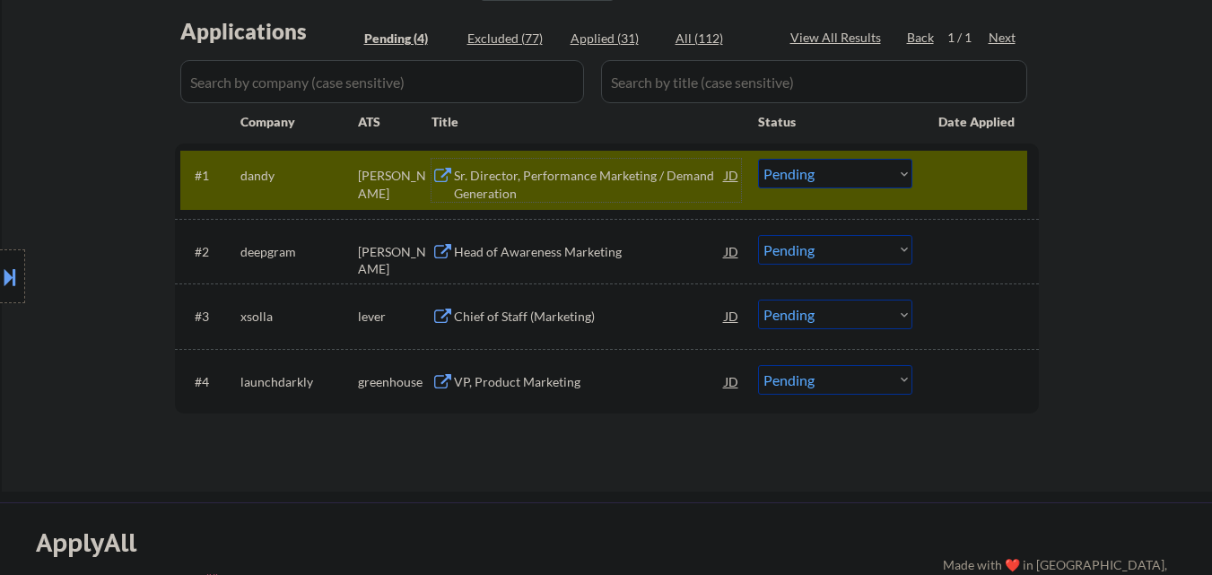
click at [607, 182] on div "Sr. Director, Performance Marketing / Demand Generation" at bounding box center [589, 184] width 271 height 35
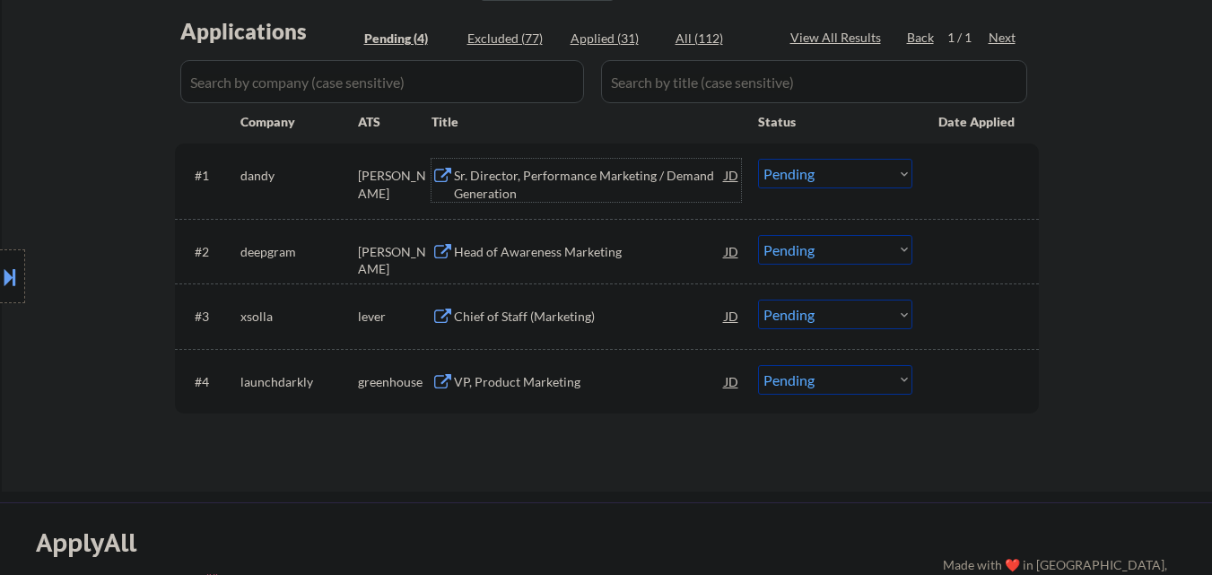
click at [864, 178] on select "Choose an option... Pending Applied Excluded (Questions) Excluded (Expired) Exc…" at bounding box center [835, 174] width 154 height 30
click at [758, 159] on select "Choose an option... Pending Applied Excluded (Questions) Excluded (Expired) Exc…" at bounding box center [835, 174] width 154 height 30
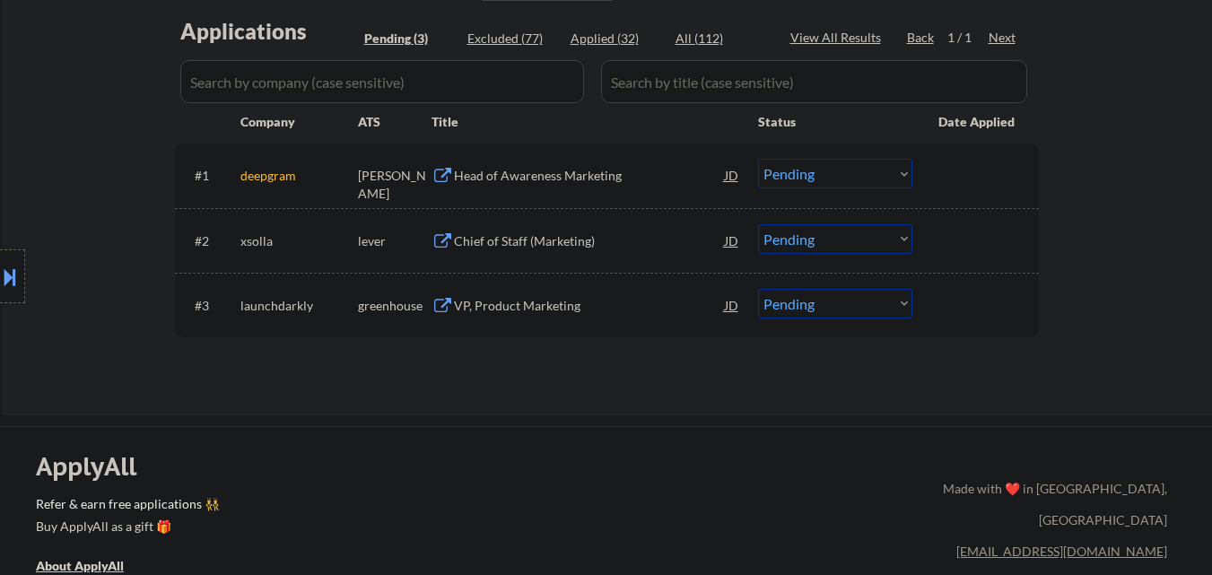
click at [574, 171] on div "Head of Awareness Marketing" at bounding box center [589, 176] width 271 height 18
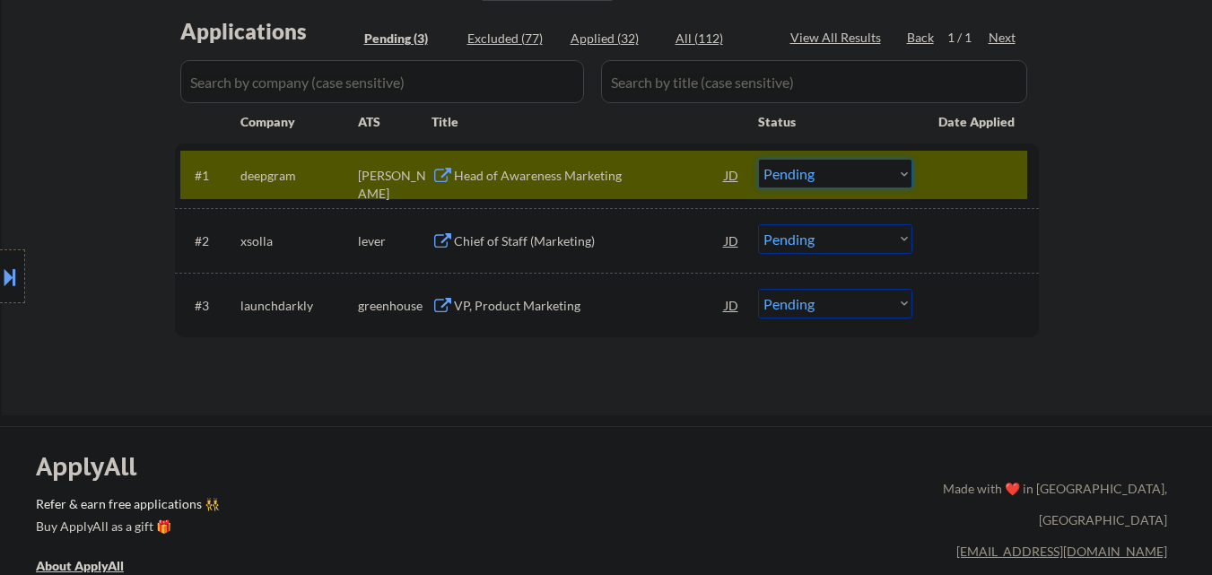
click at [842, 169] on select "Choose an option... Pending Applied Excluded (Questions) Excluded (Expired) Exc…" at bounding box center [835, 174] width 154 height 30
click at [758, 159] on select "Choose an option... Pending Applied Excluded (Questions) Excluded (Expired) Exc…" at bounding box center [835, 174] width 154 height 30
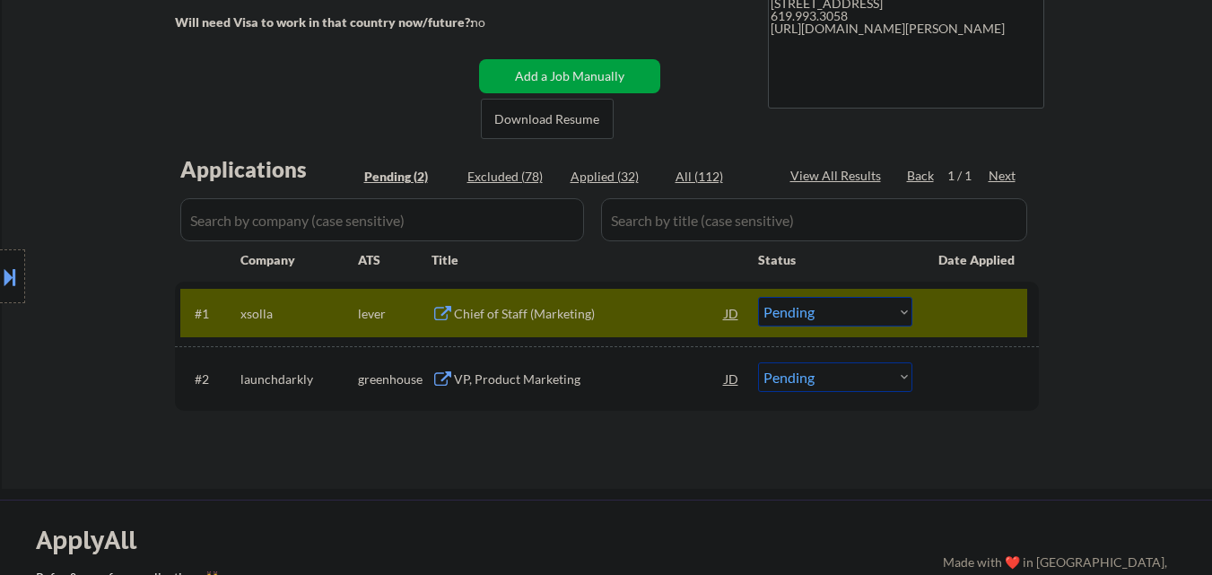
scroll to position [269, 0]
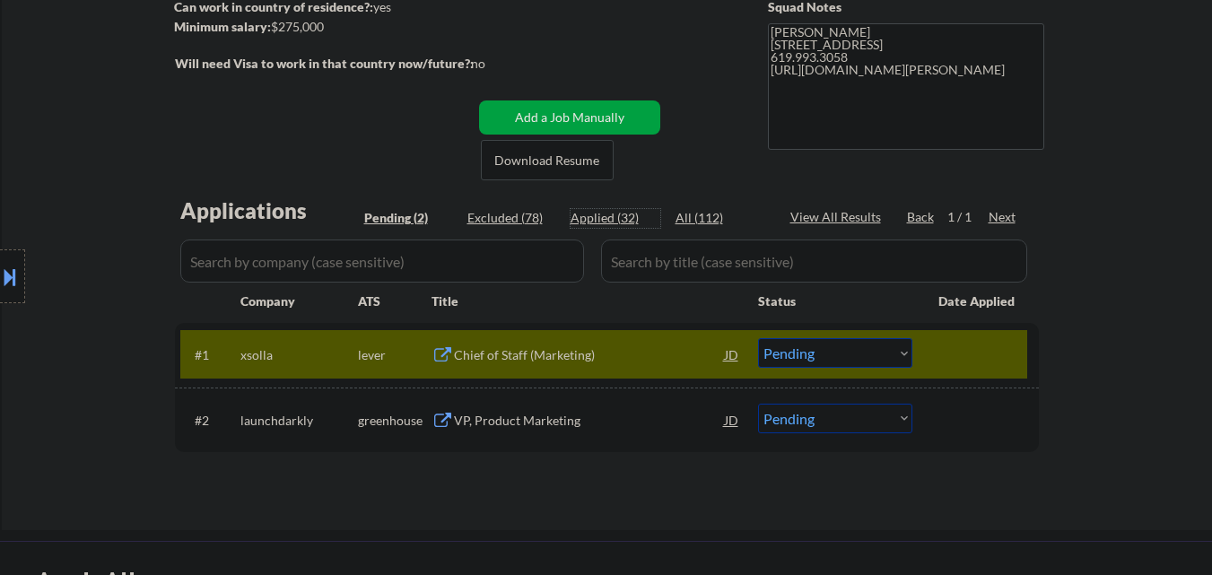
click at [626, 222] on div "Applied (32)" at bounding box center [616, 218] width 90 height 18
select select ""applied""
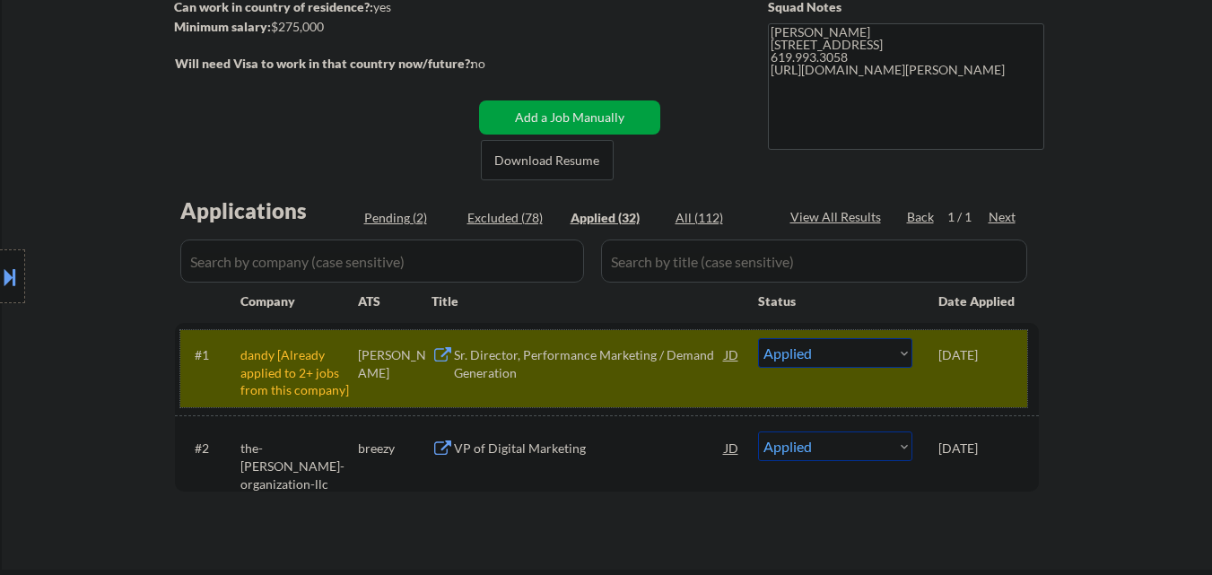
click at [979, 373] on div "#1 dandy [Already applied to 2+ jobs from this company] ashby Sr. Director, Per…" at bounding box center [603, 368] width 847 height 77
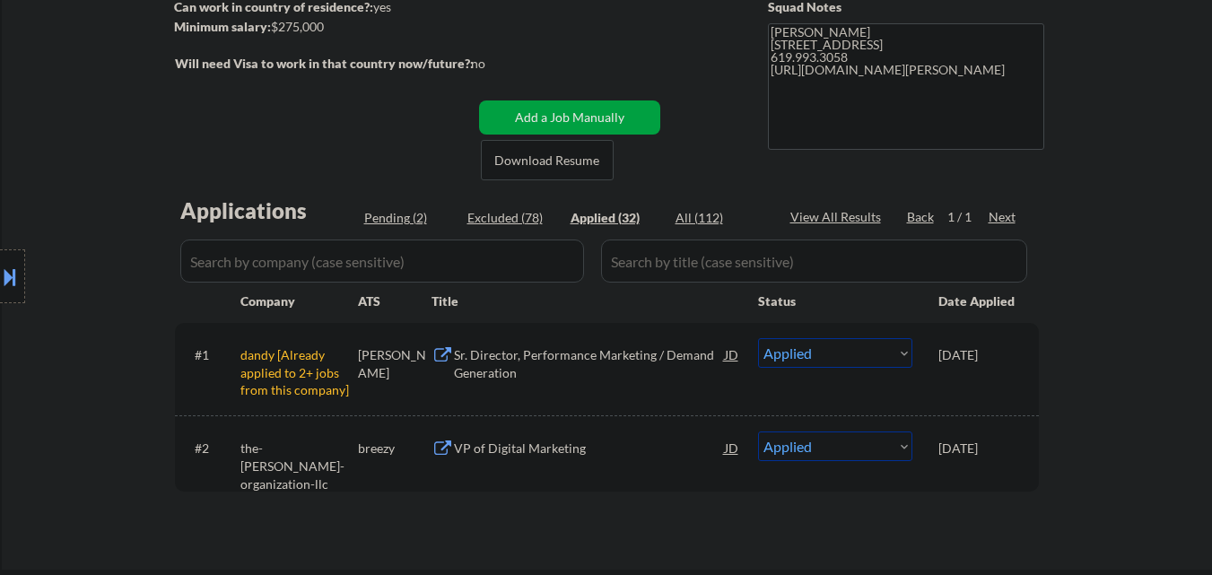
select select ""applied""
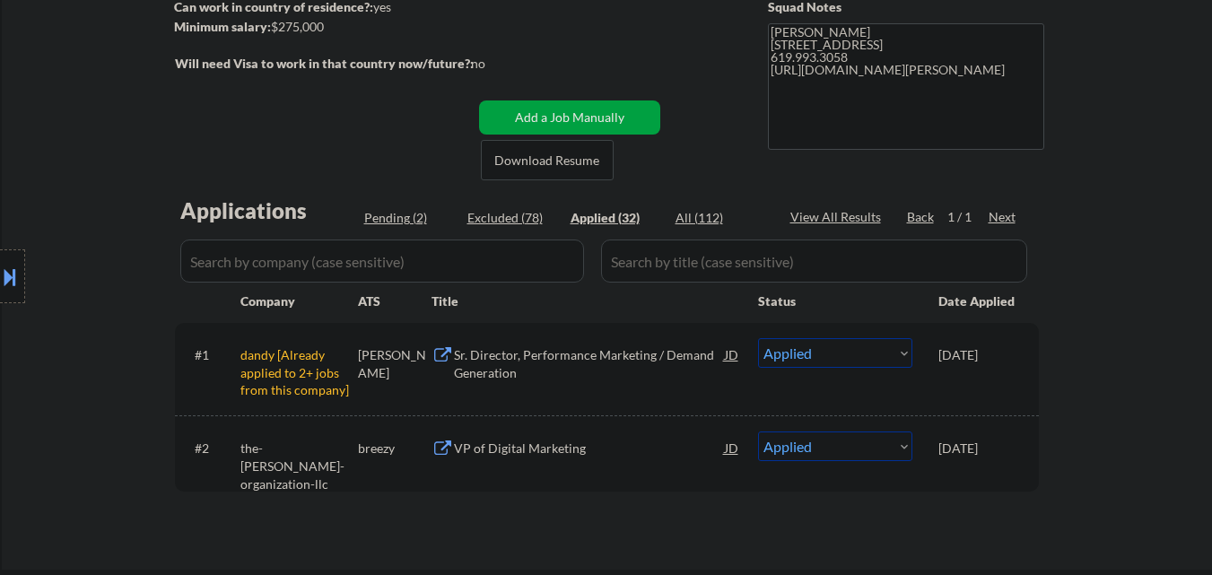
select select ""applied""
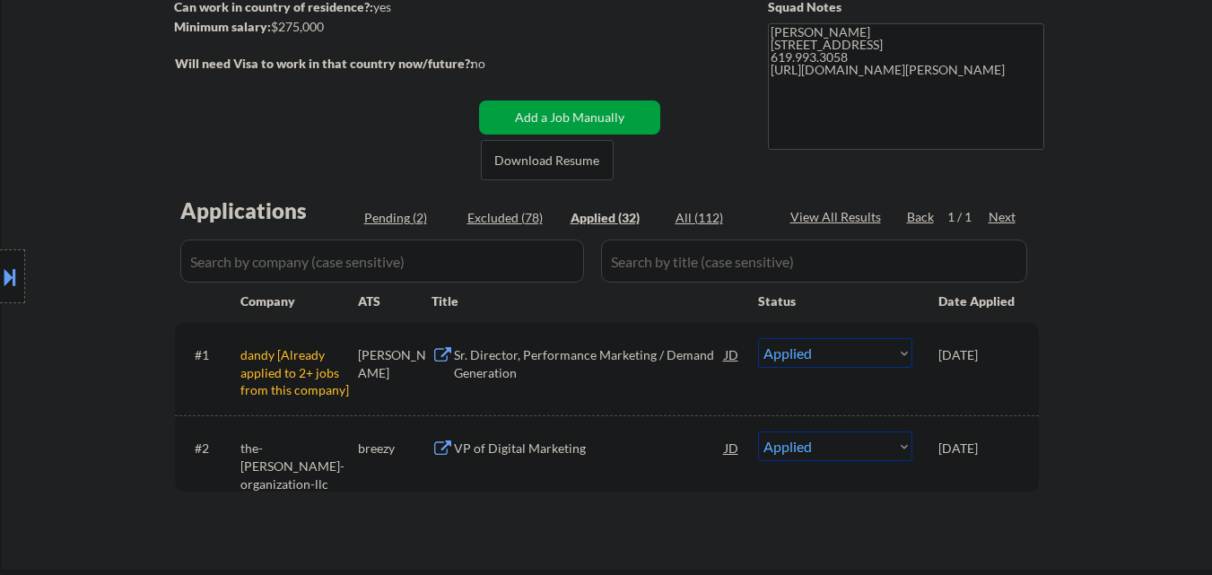
select select ""applied""
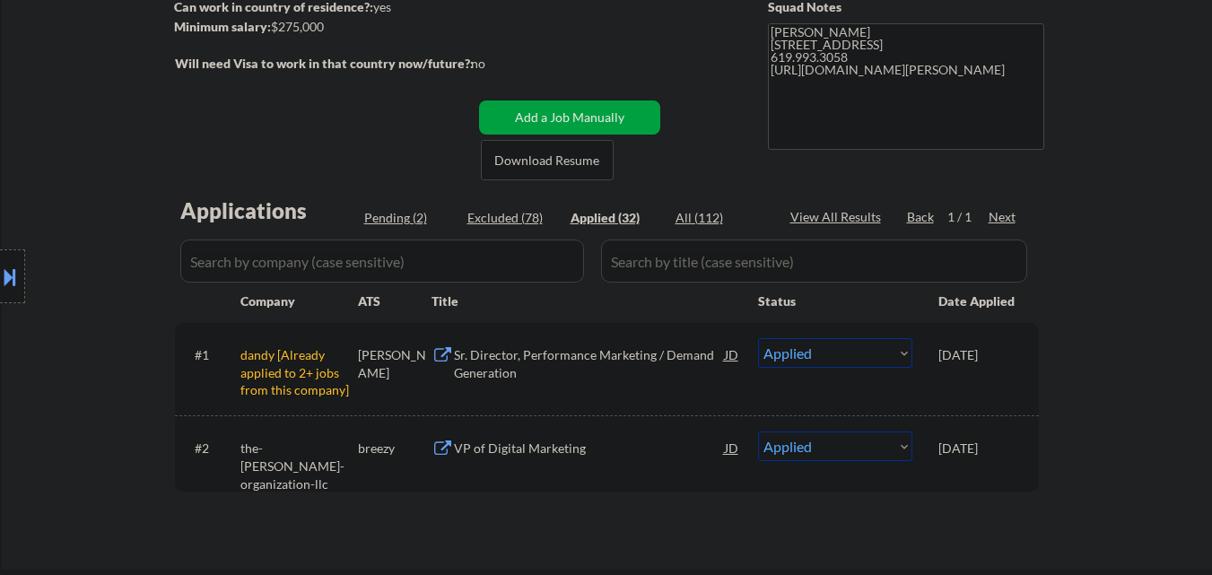
select select ""applied""
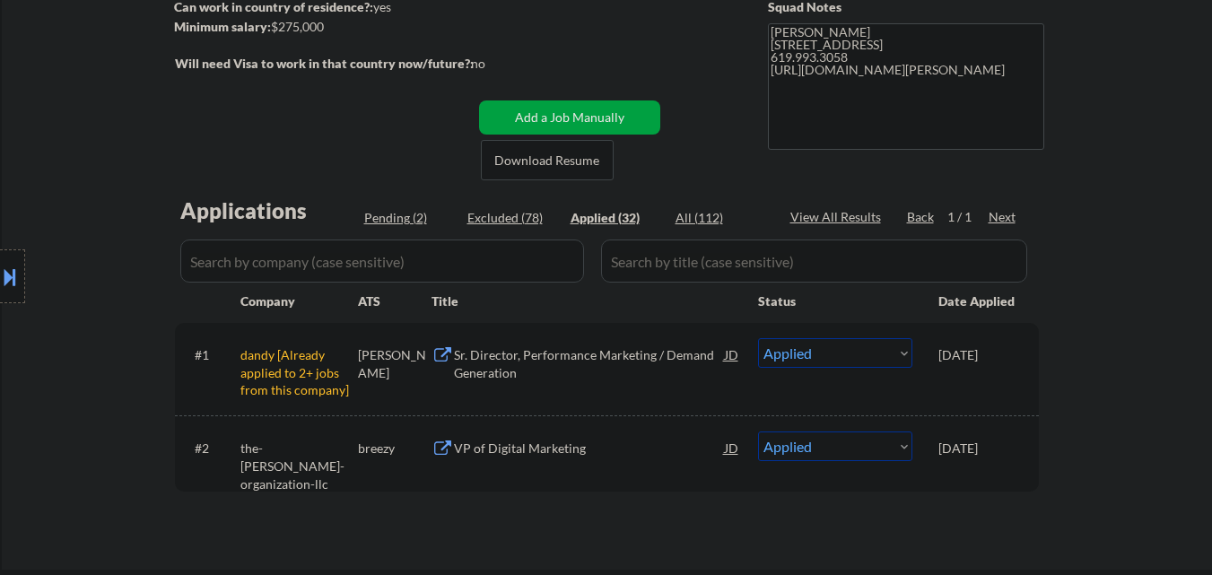
select select ""applied""
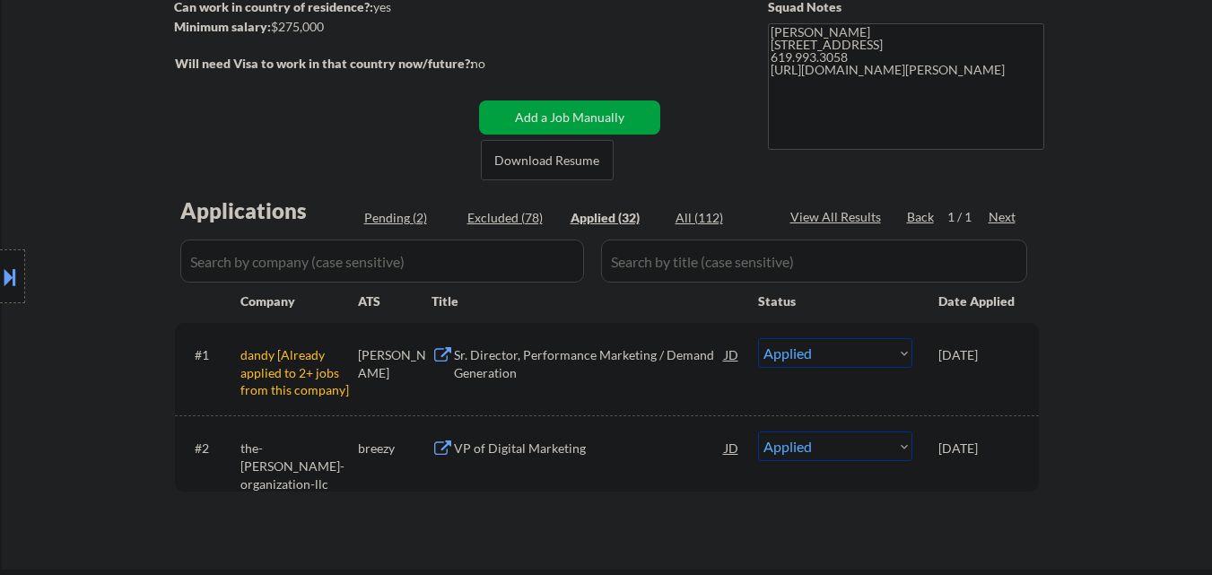
select select ""applied""
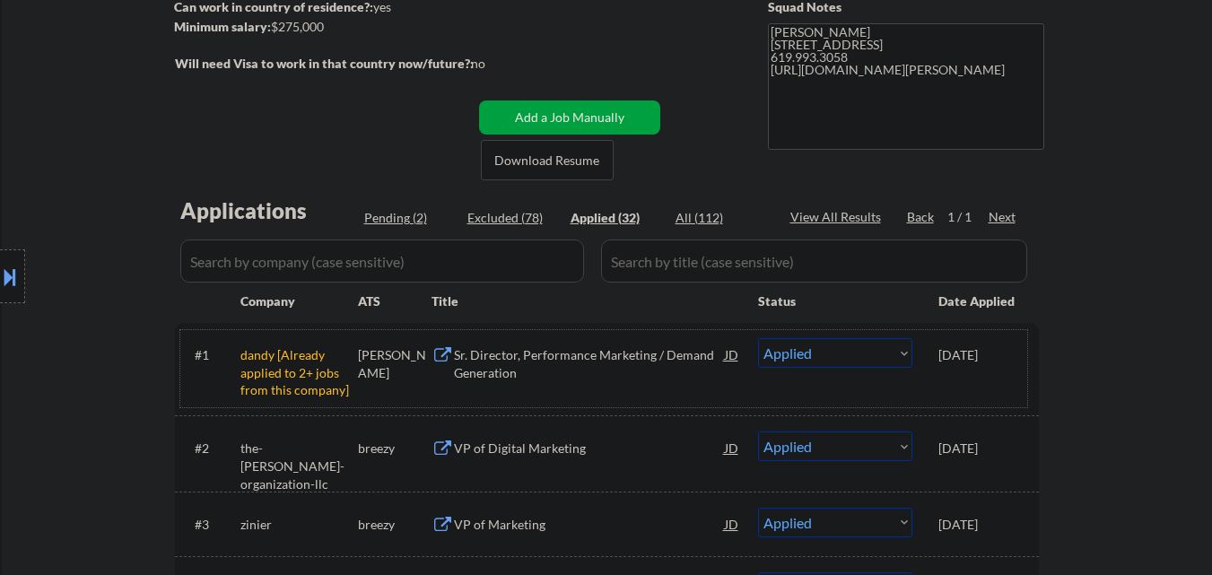
scroll to position [359, 0]
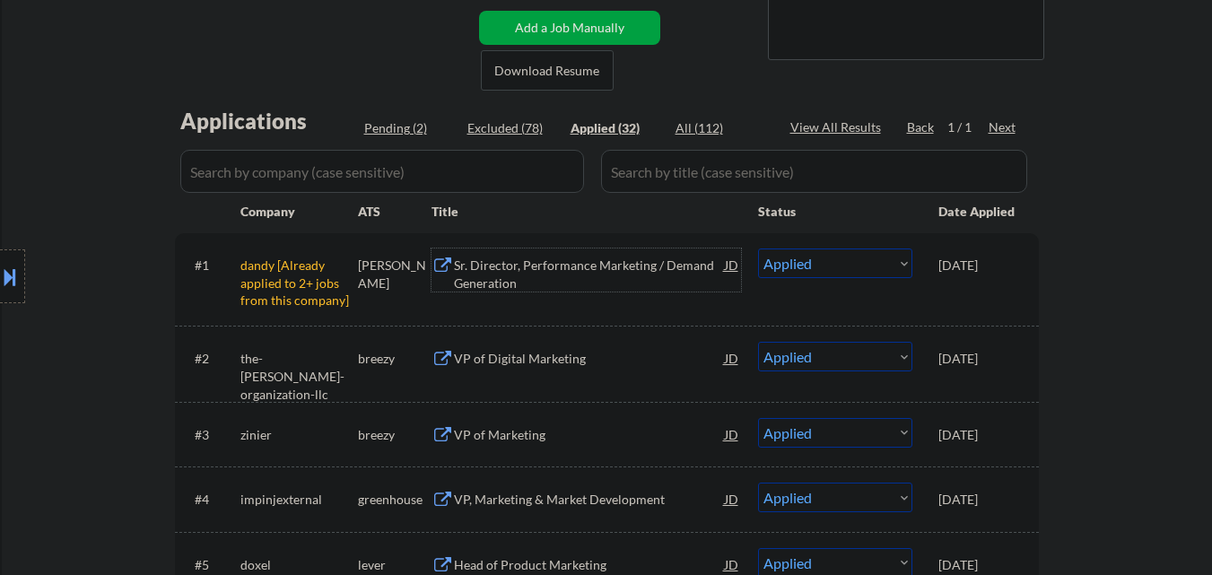
click at [642, 273] on div "Sr. Director, Performance Marketing / Demand Generation" at bounding box center [589, 274] width 271 height 35
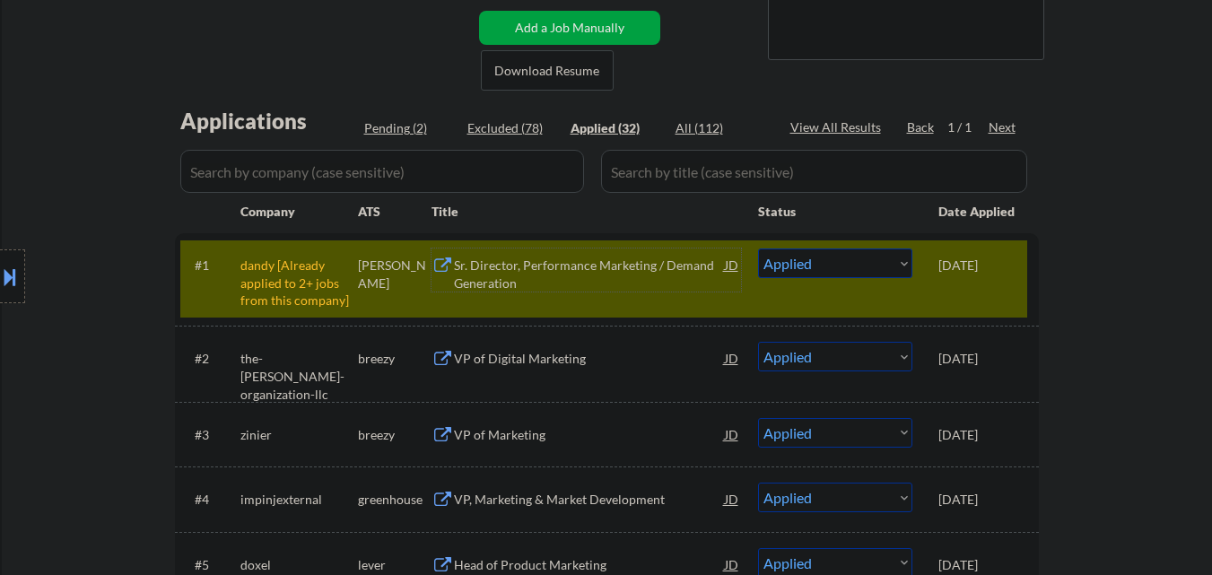
click at [879, 276] on select "Choose an option... Pending Applied Excluded (Questions) Excluded (Expired) Exc…" at bounding box center [835, 264] width 154 height 30
click at [758, 249] on select "Choose an option... Pending Applied Excluded (Questions) Excluded (Expired) Exc…" at bounding box center [835, 264] width 154 height 30
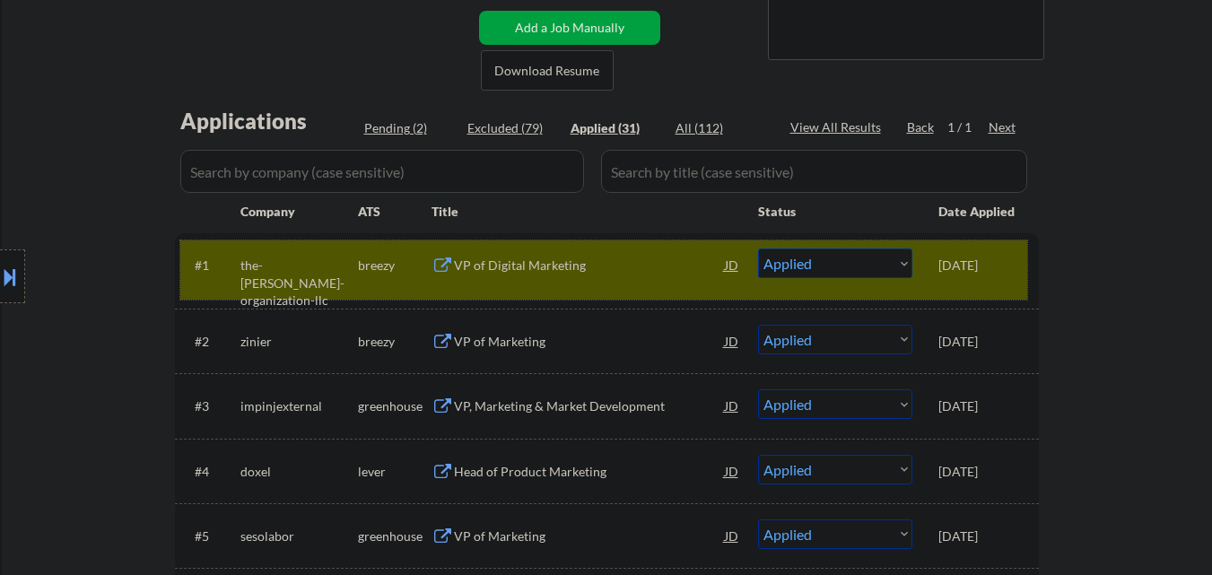
click at [982, 273] on div "Oct 10, 2025" at bounding box center [978, 266] width 79 height 18
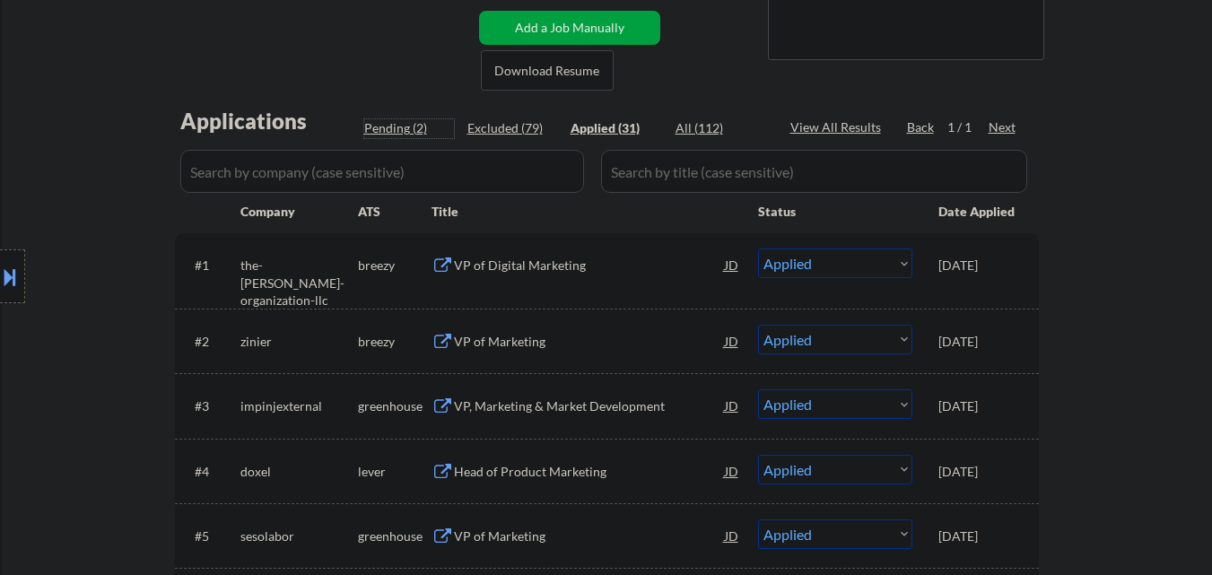
click at [406, 136] on div "Pending (2)" at bounding box center [409, 128] width 90 height 18
select select ""pending""
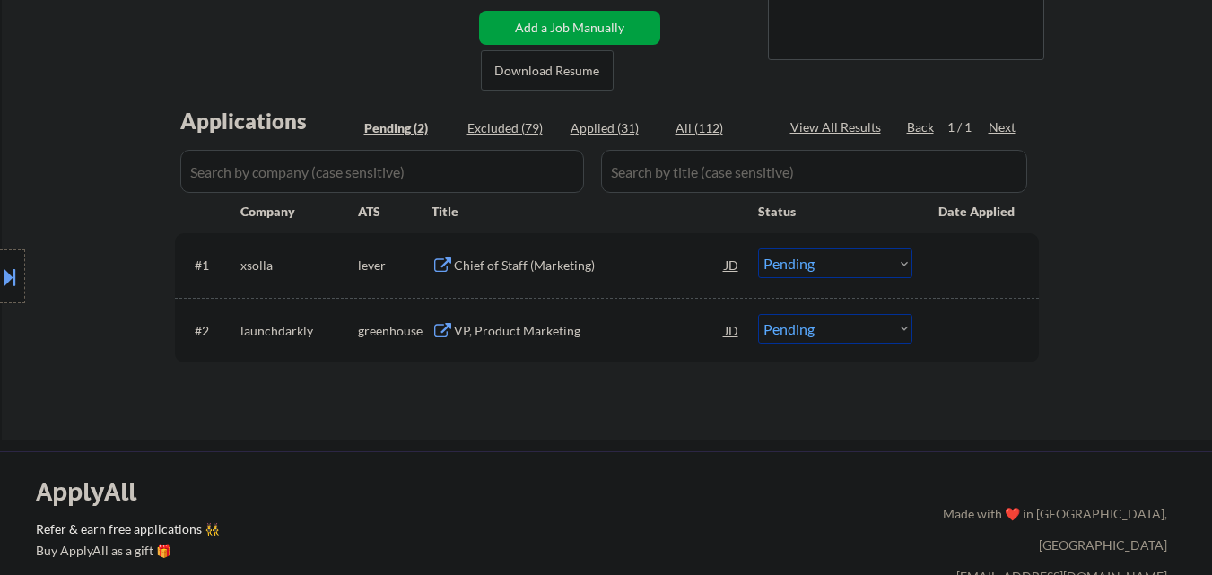
click at [524, 271] on div "Chief of Staff (Marketing)" at bounding box center [589, 266] width 271 height 18
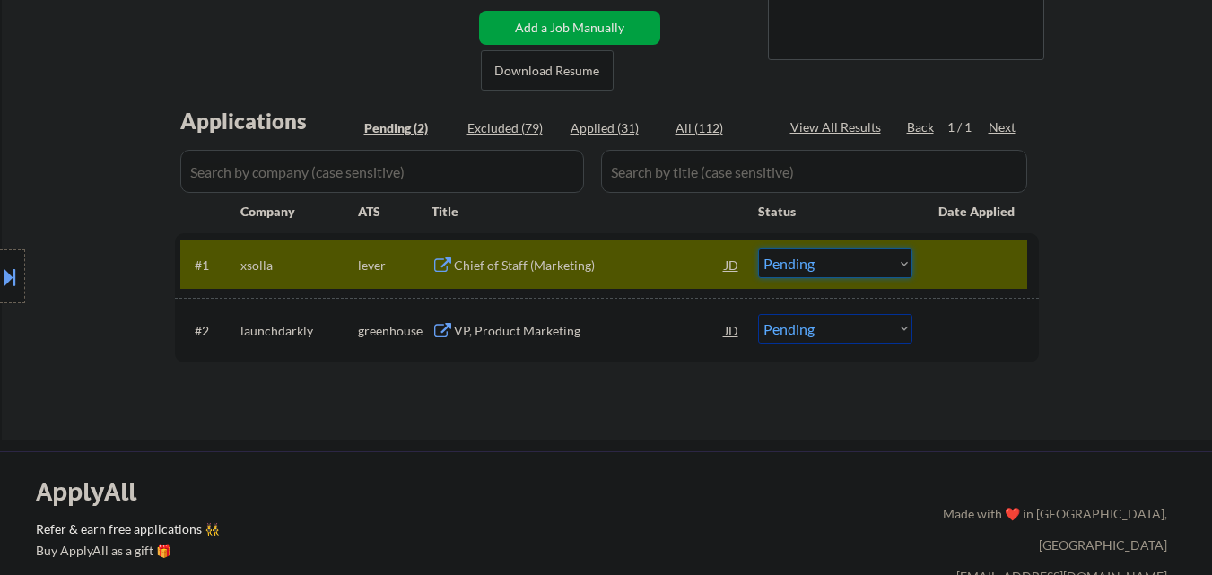
click at [873, 268] on select "Choose an option... Pending Applied Excluded (Questions) Excluded (Expired) Exc…" at bounding box center [835, 264] width 154 height 30
click at [758, 249] on select "Choose an option... Pending Applied Excluded (Questions) Excluded (Expired) Exc…" at bounding box center [835, 264] width 154 height 30
click at [978, 255] on div at bounding box center [978, 265] width 79 height 32
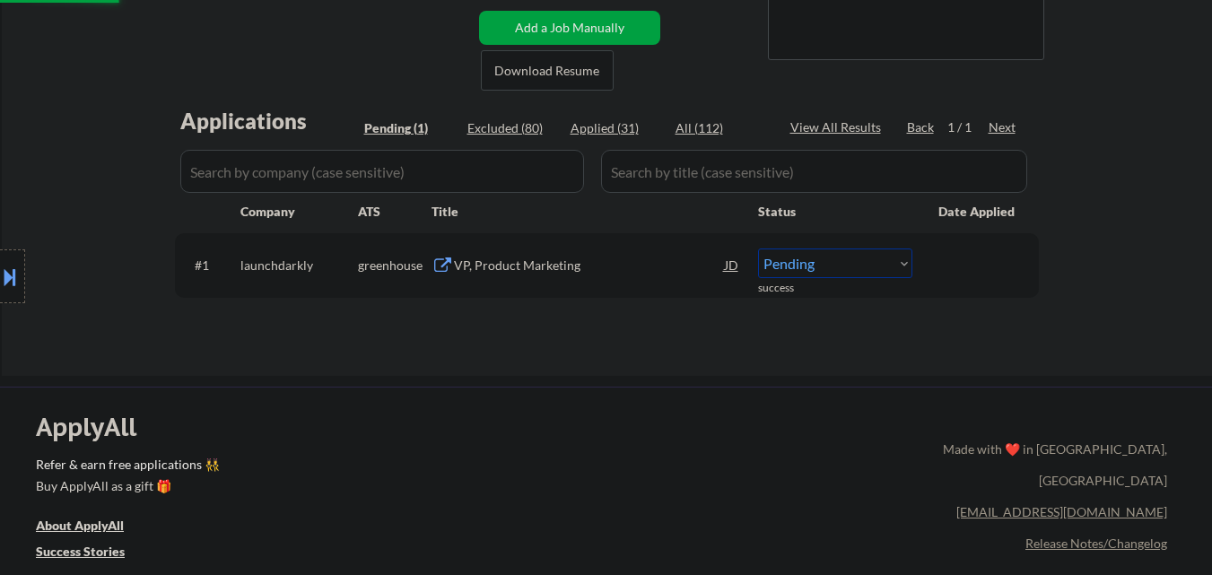
click at [563, 268] on div "VP, Product Marketing" at bounding box center [589, 266] width 271 height 18
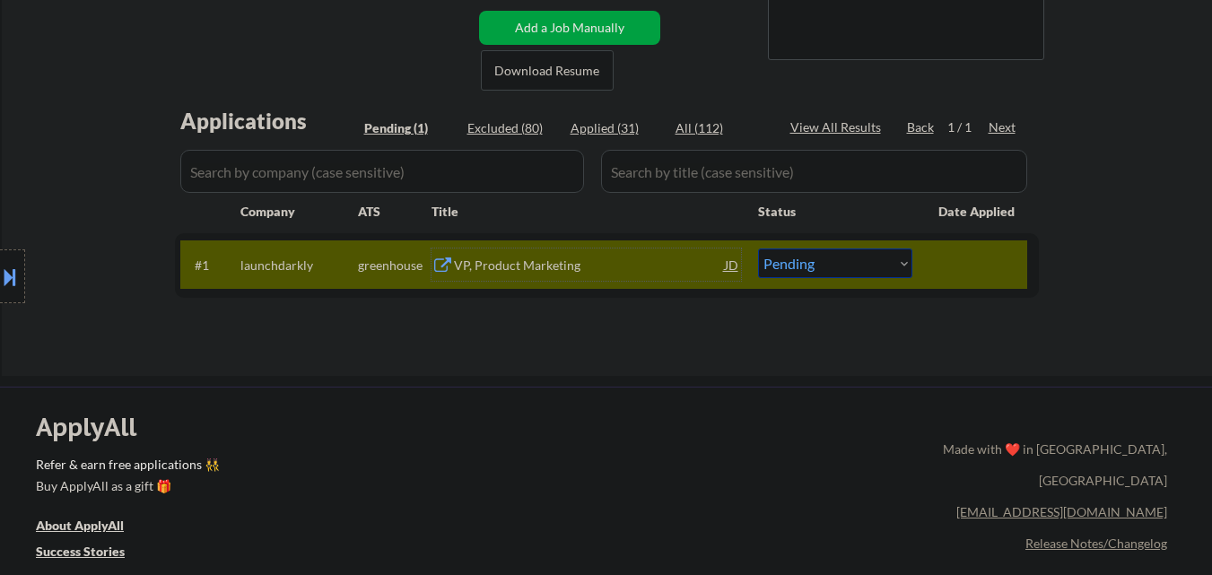
click at [886, 262] on select "Choose an option... Pending Applied Excluded (Questions) Excluded (Expired) Exc…" at bounding box center [835, 264] width 154 height 30
select select ""applied""
click at [758, 249] on select "Choose an option... Pending Applied Excluded (Questions) Excluded (Expired) Exc…" at bounding box center [835, 264] width 154 height 30
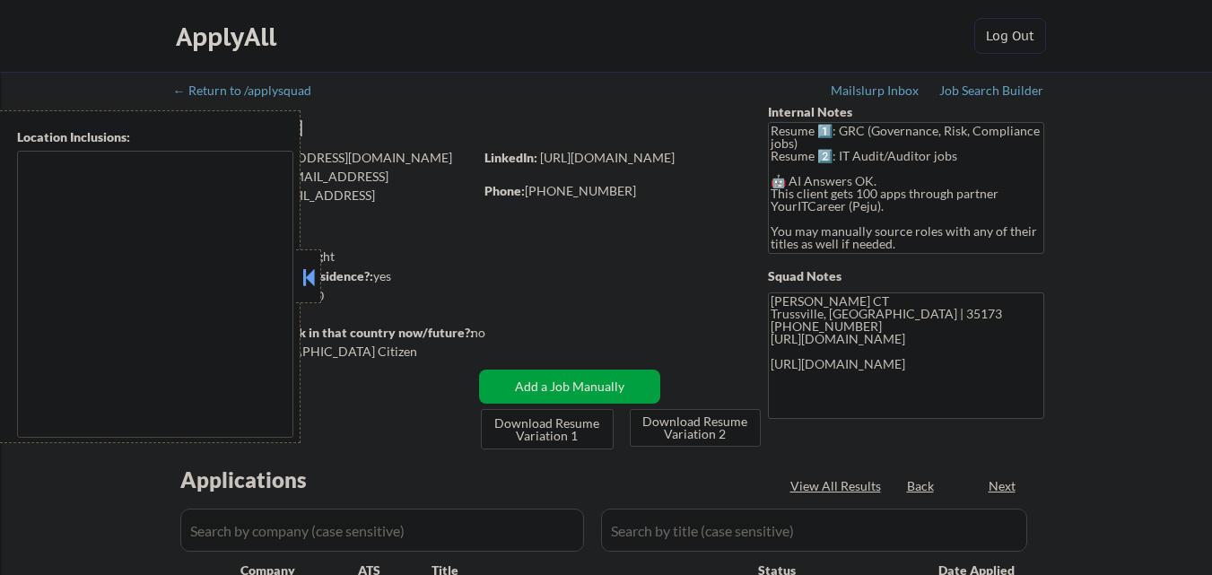
select select ""pending""
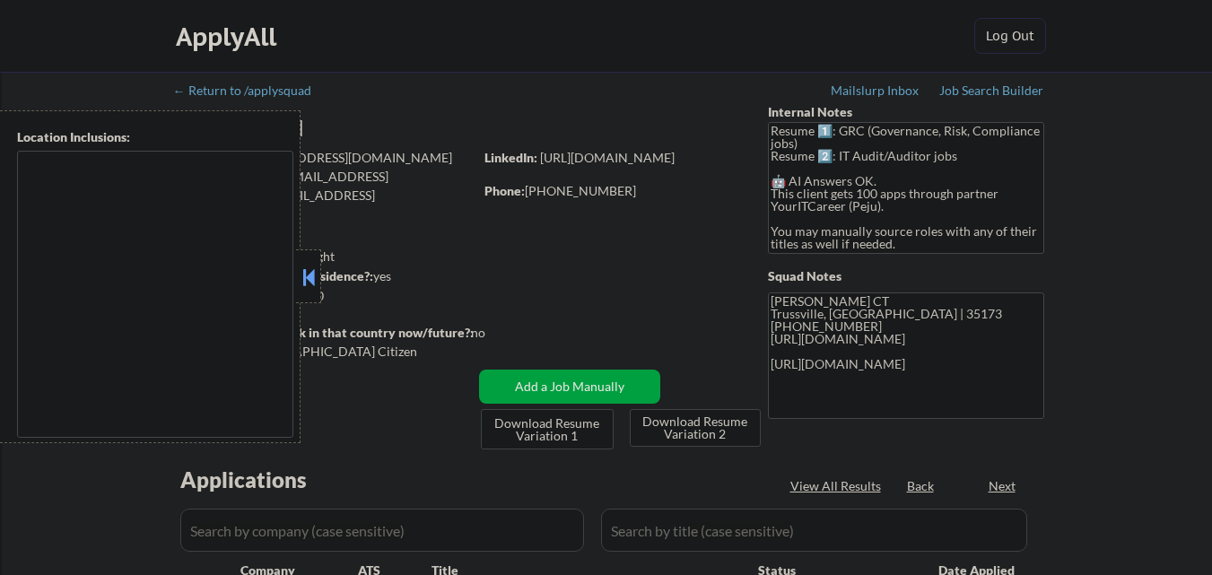
select select ""pending""
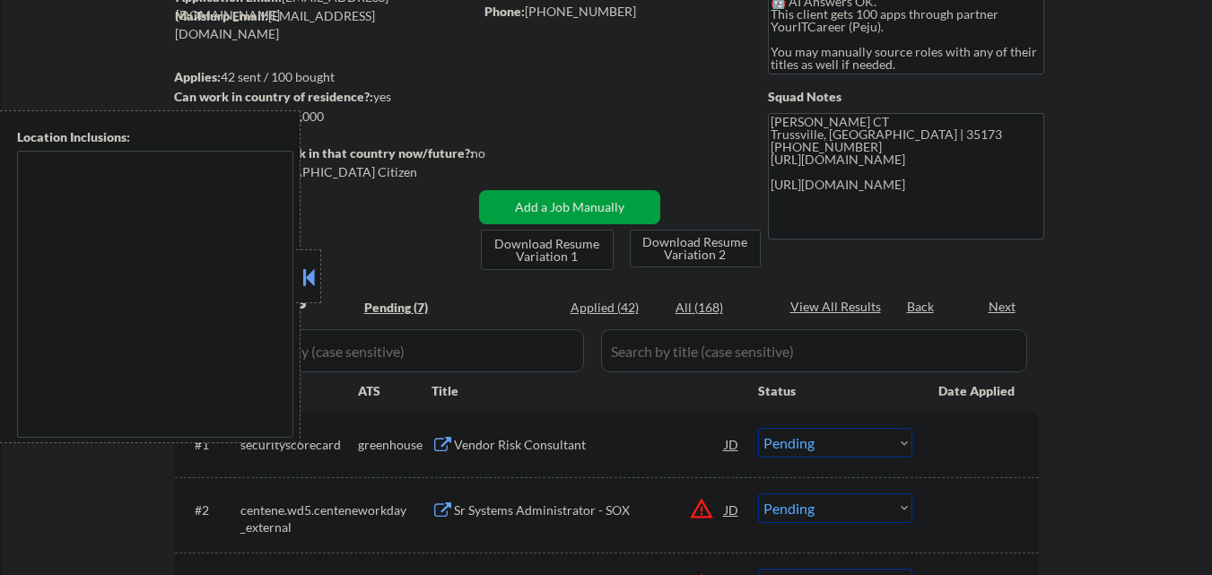
click at [311, 278] on button at bounding box center [309, 277] width 20 height 27
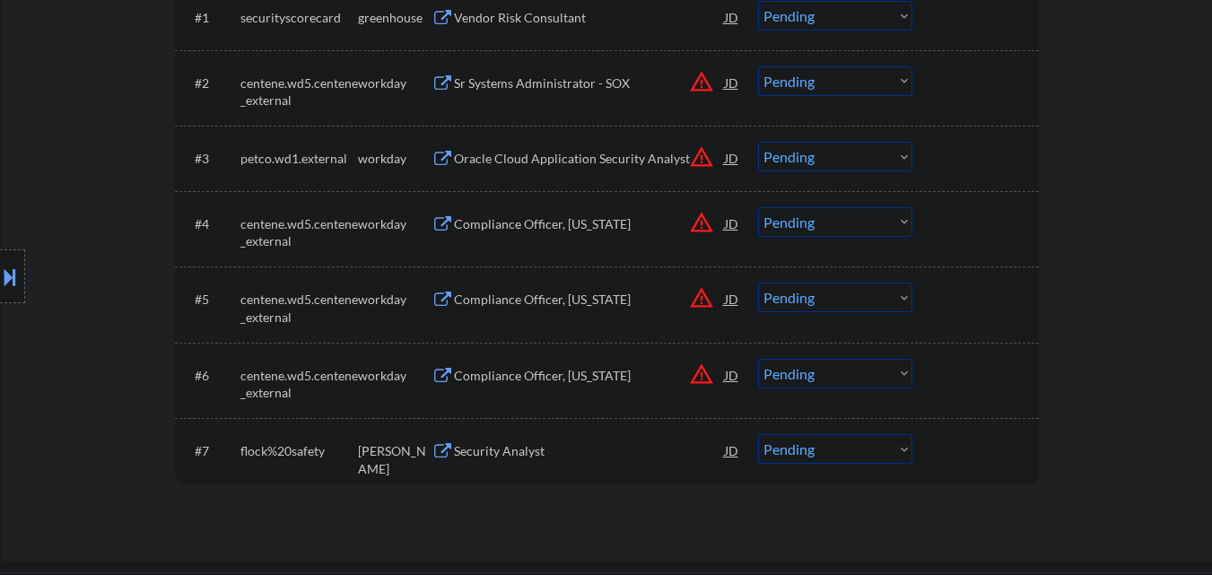
scroll to position [718, 0]
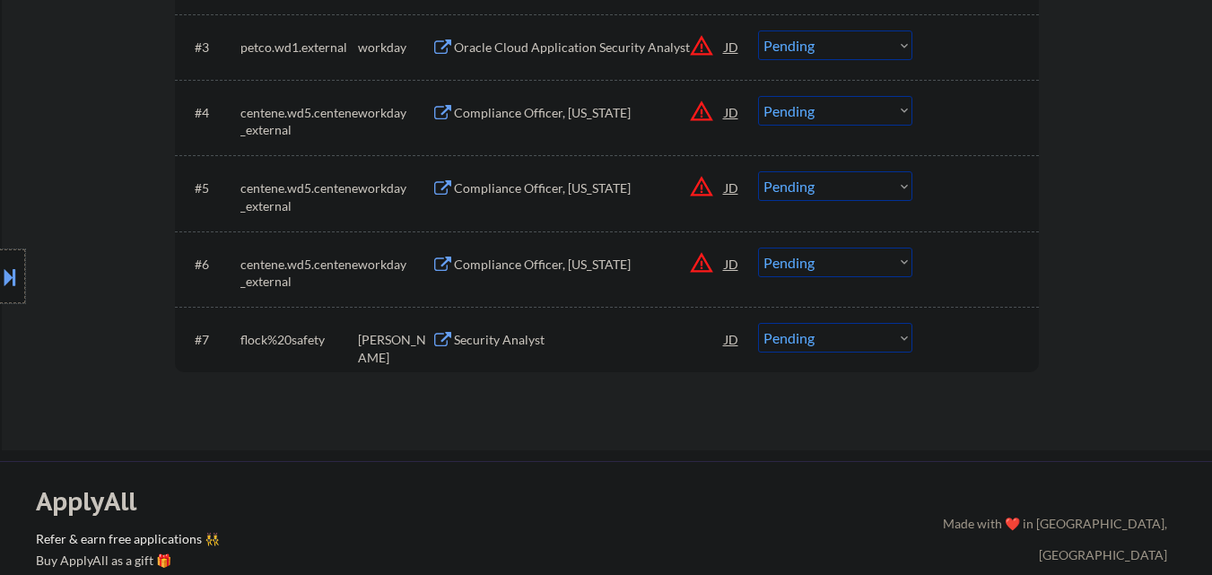
click at [0, 301] on div at bounding box center [12, 276] width 25 height 54
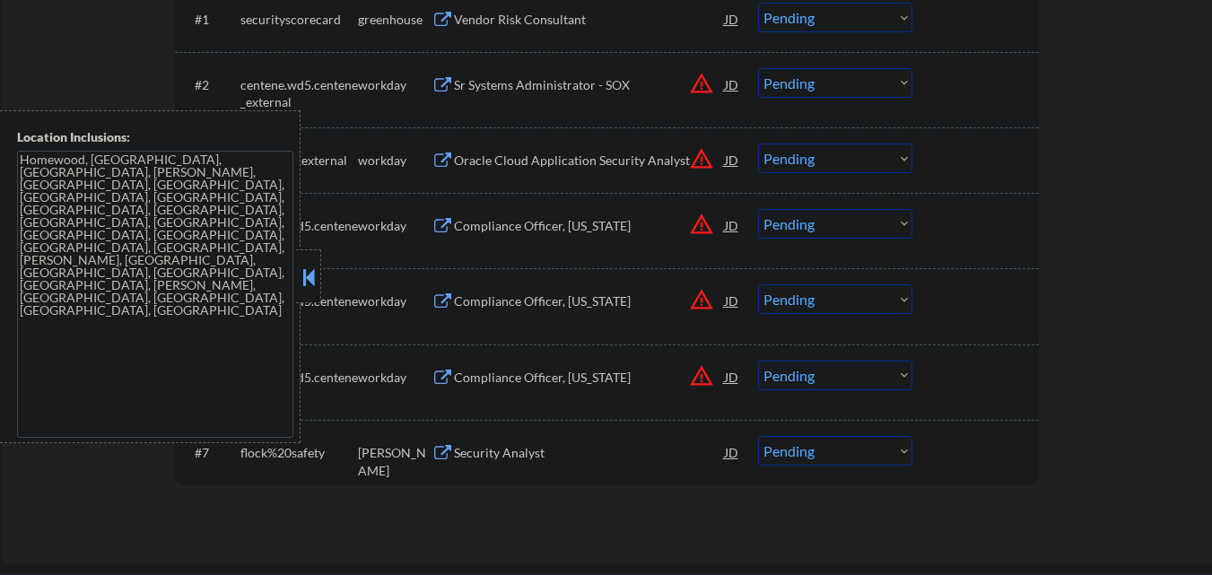
scroll to position [538, 0]
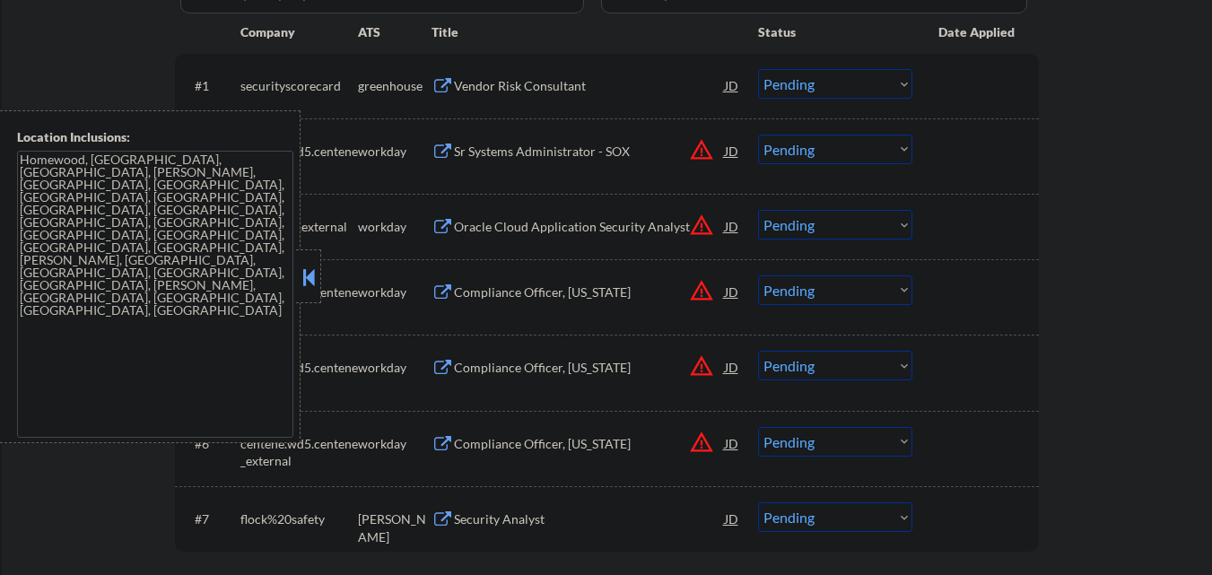
click at [697, 149] on button "warning_amber" at bounding box center [701, 149] width 25 height 25
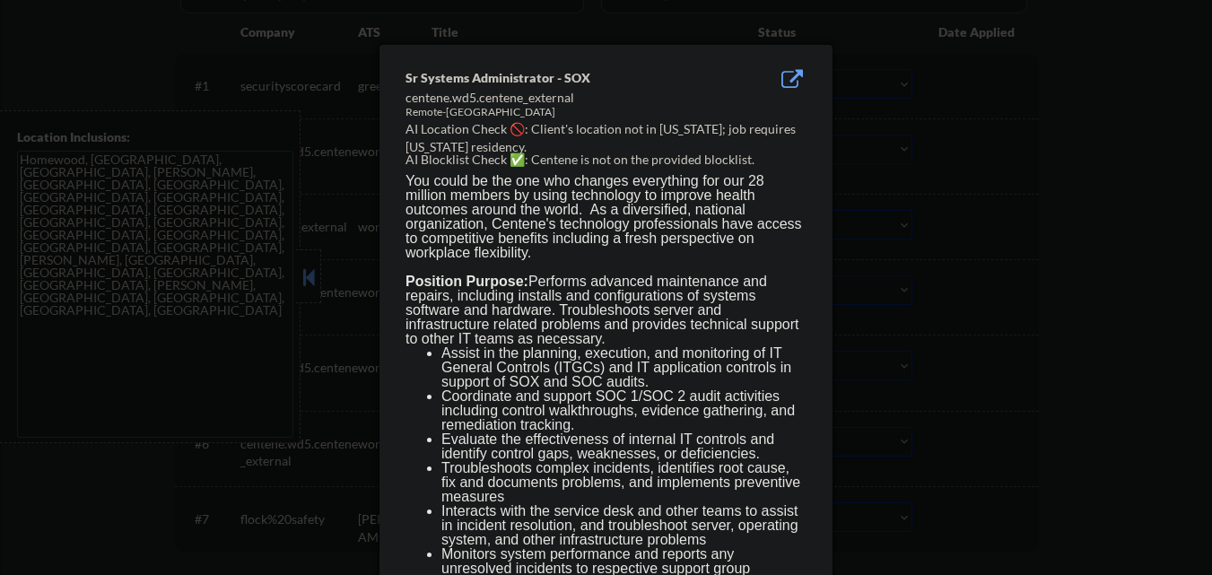
click at [924, 179] on div at bounding box center [606, 287] width 1212 height 575
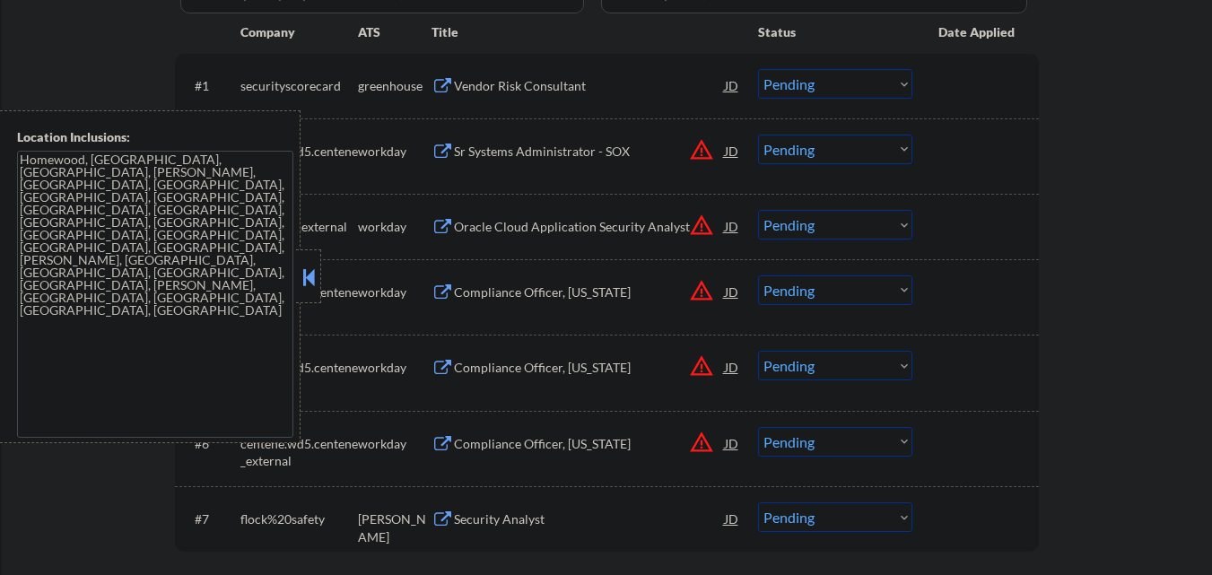
click at [862, 158] on select "Choose an option... Pending Applied Excluded (Questions) Excluded (Expired) Exc…" at bounding box center [835, 150] width 154 height 30
click at [758, 135] on select "Choose an option... Pending Applied Excluded (Questions) Excluded (Expired) Exc…" at bounding box center [835, 150] width 154 height 30
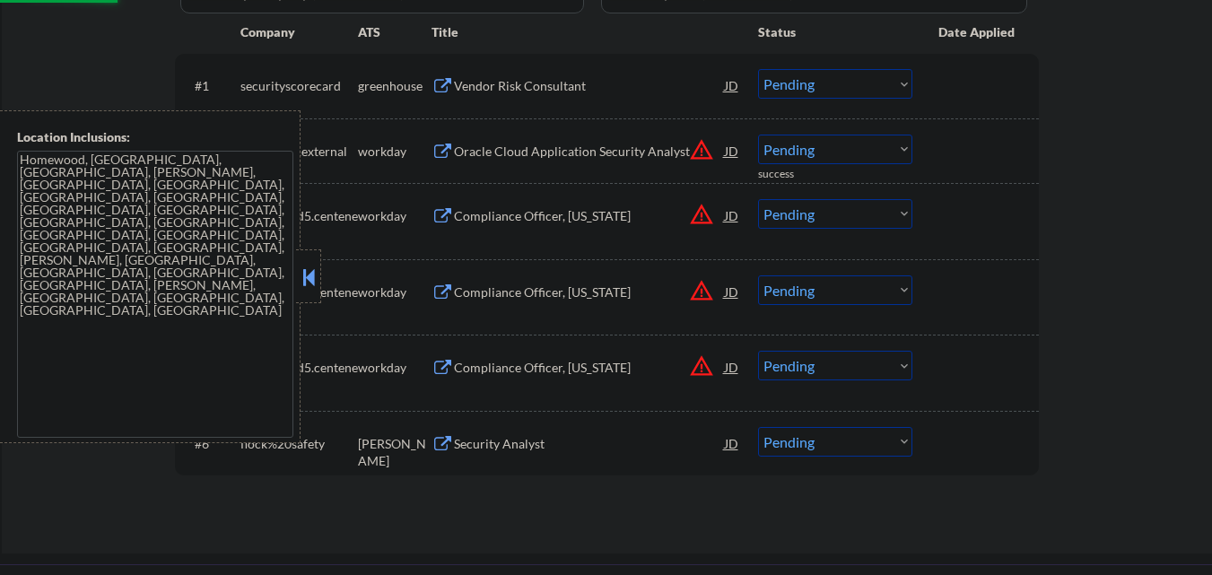
click at [697, 148] on button "warning_amber" at bounding box center [701, 149] width 25 height 25
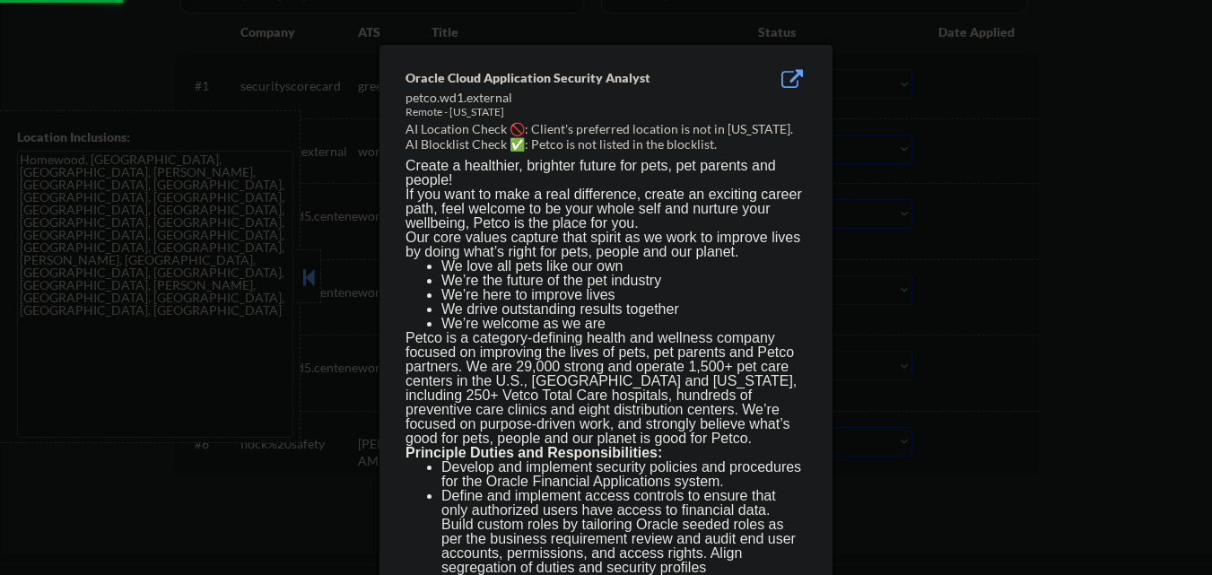
click at [869, 153] on div at bounding box center [606, 287] width 1212 height 575
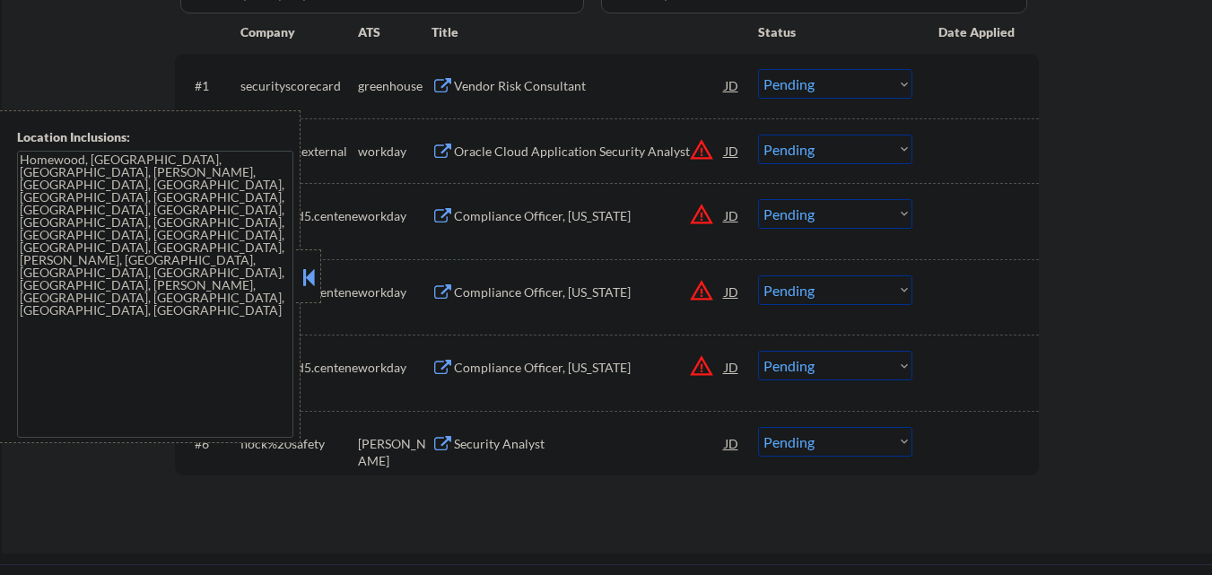
click at [864, 152] on select "Choose an option... Pending Applied Excluded (Questions) Excluded (Expired) Exc…" at bounding box center [835, 150] width 154 height 30
click at [758, 135] on select "Choose an option... Pending Applied Excluded (Questions) Excluded (Expired) Exc…" at bounding box center [835, 150] width 154 height 30
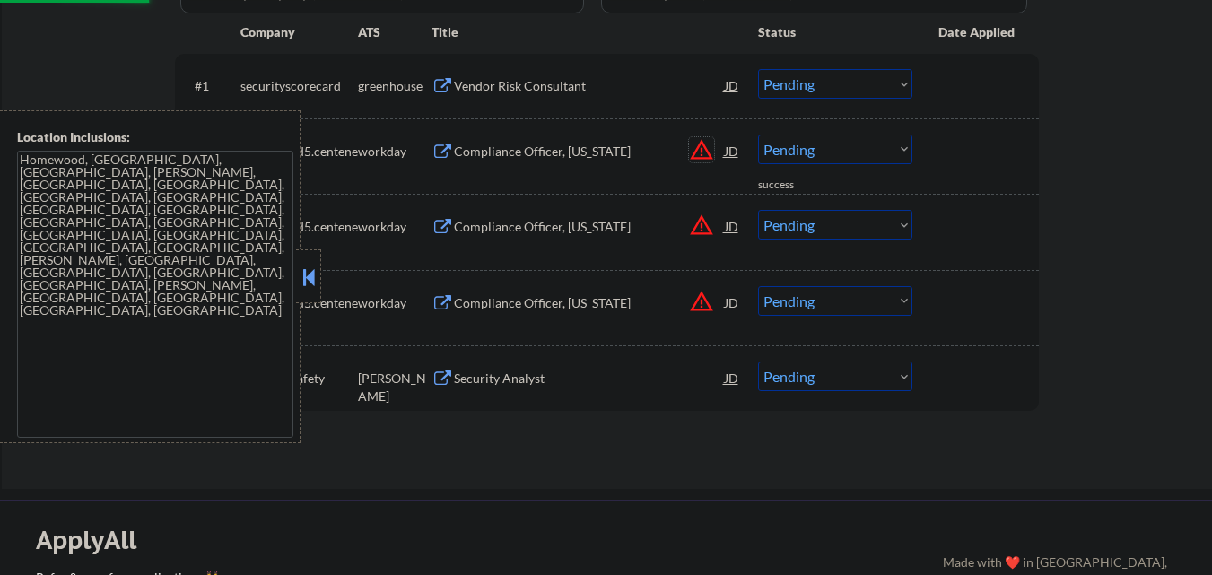
click at [704, 152] on button "warning_amber" at bounding box center [701, 149] width 25 height 25
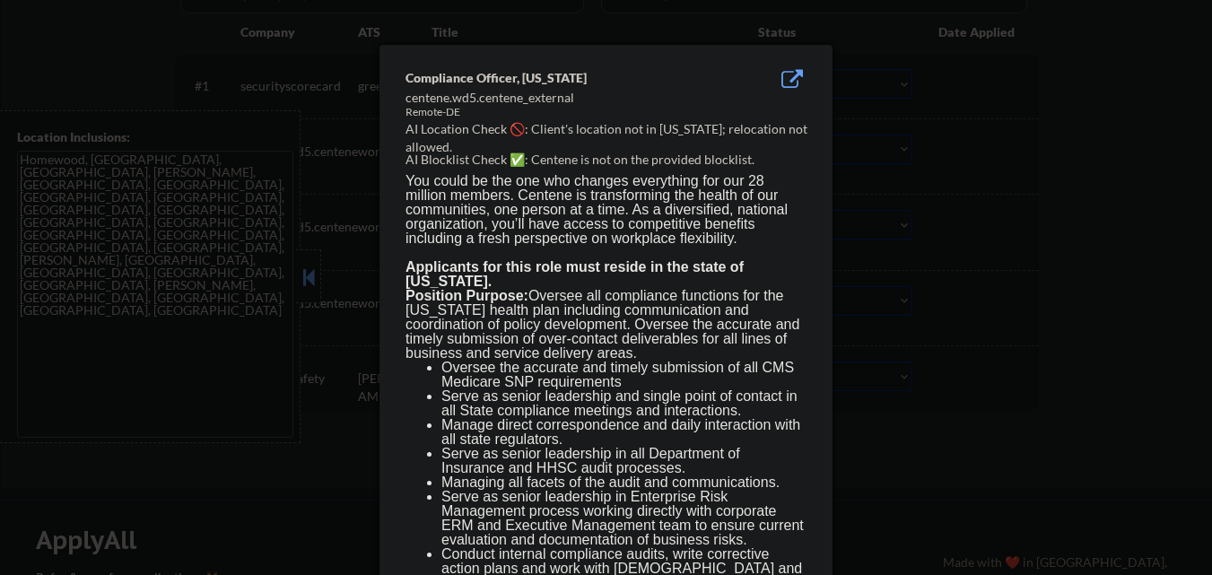
click at [873, 165] on div at bounding box center [606, 287] width 1212 height 575
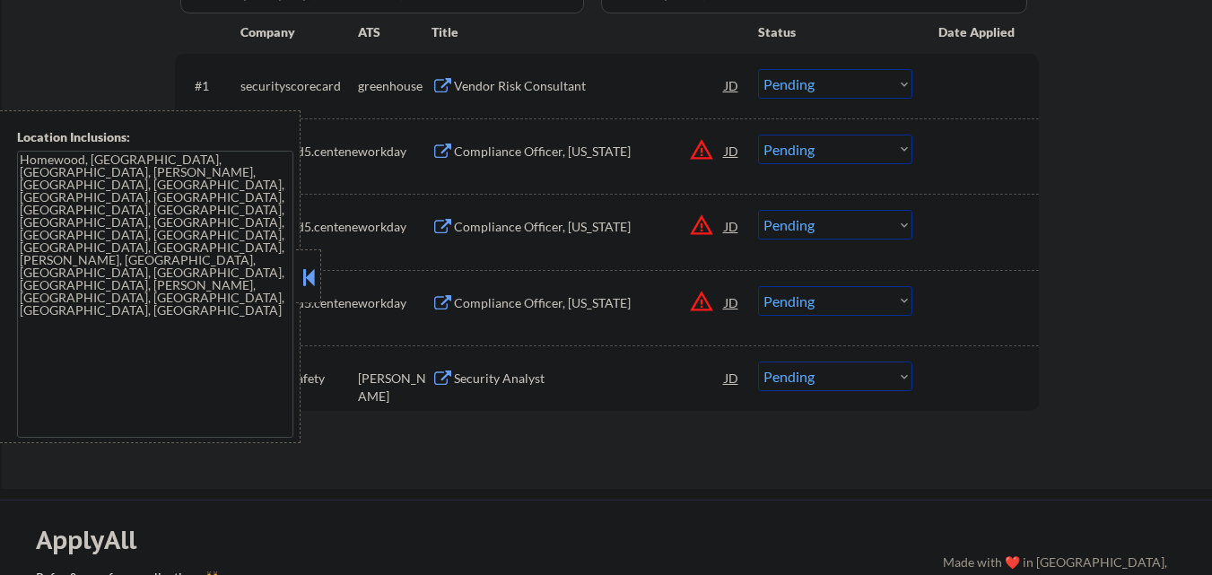
click at [861, 154] on select "Choose an option... Pending Applied Excluded (Questions) Excluded (Expired) Exc…" at bounding box center [835, 150] width 154 height 30
click at [758, 135] on select "Choose an option... Pending Applied Excluded (Questions) Excluded (Expired) Exc…" at bounding box center [835, 150] width 154 height 30
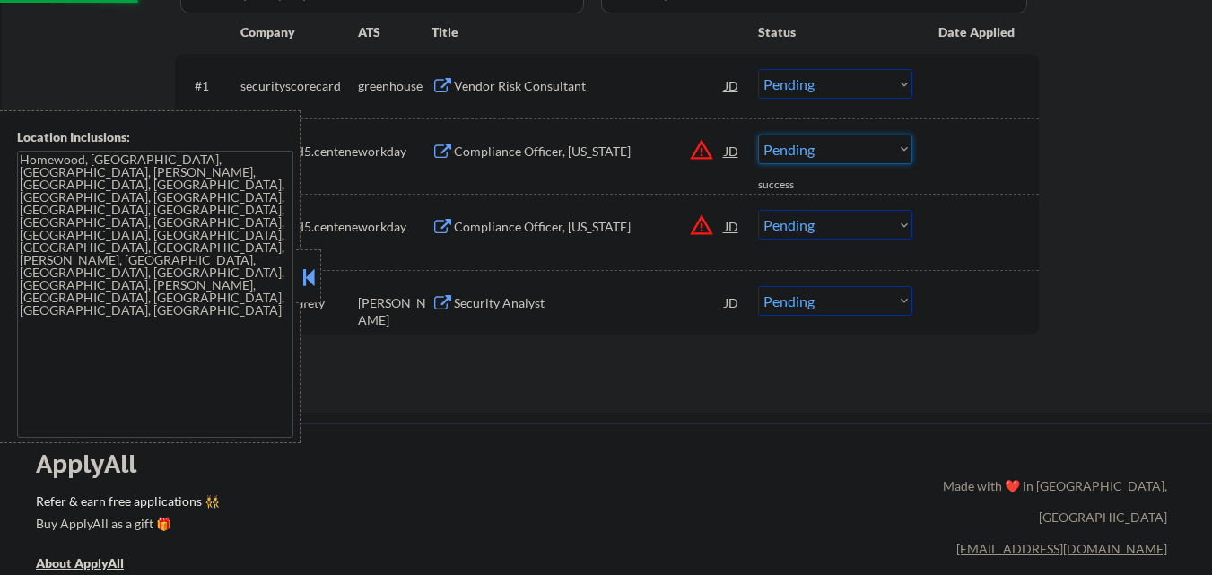
drag, startPoint x: 858, startPoint y: 148, endPoint x: 854, endPoint y: 163, distance: 15.7
click at [858, 148] on select "Choose an option... Pending Applied Excluded (Questions) Excluded (Expired) Exc…" at bounding box center [835, 150] width 154 height 30
click at [758, 135] on select "Choose an option... Pending Applied Excluded (Questions) Excluded (Expired) Exc…" at bounding box center [835, 150] width 154 height 30
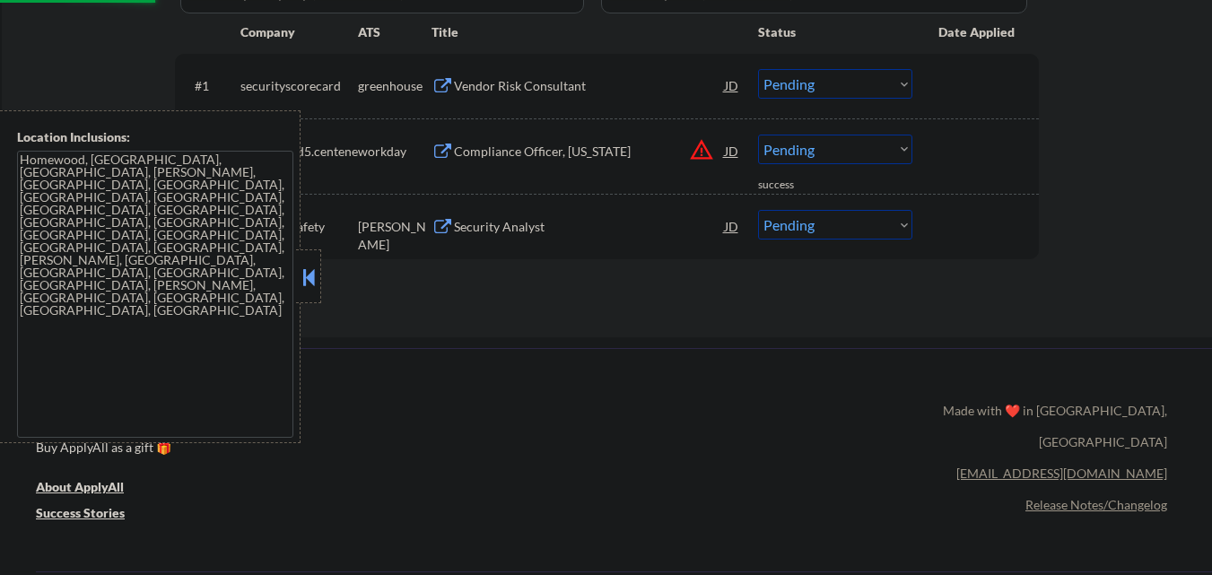
click at [874, 148] on select "Choose an option... Pending Applied Excluded (Questions) Excluded (Expired) Exc…" at bounding box center [835, 150] width 154 height 30
select select ""excluded__location_""
click at [758, 135] on select "Choose an option... Pending Applied Excluded (Questions) Excluded (Expired) Exc…" at bounding box center [835, 150] width 154 height 30
click at [315, 284] on button at bounding box center [309, 277] width 20 height 27
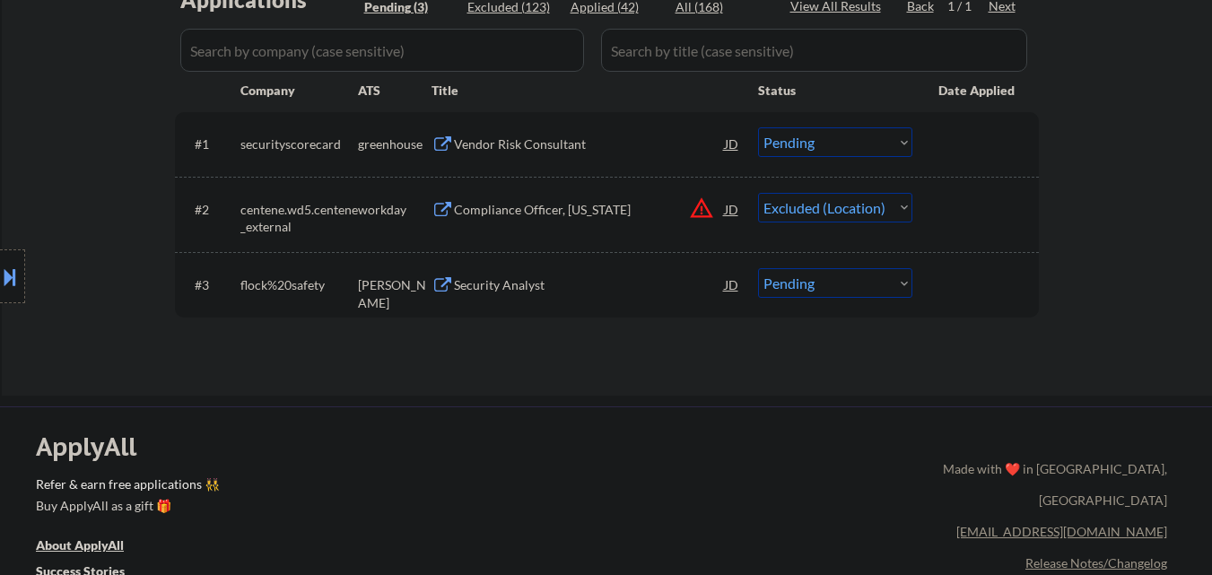
scroll to position [449, 0]
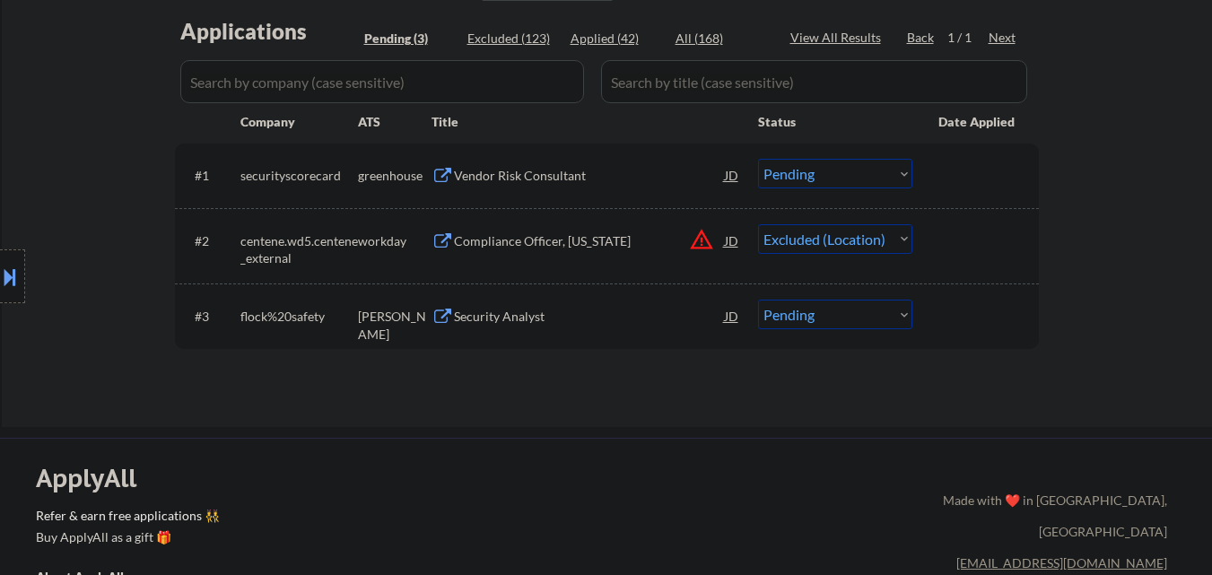
click at [580, 182] on div "Vendor Risk Consultant" at bounding box center [589, 176] width 271 height 18
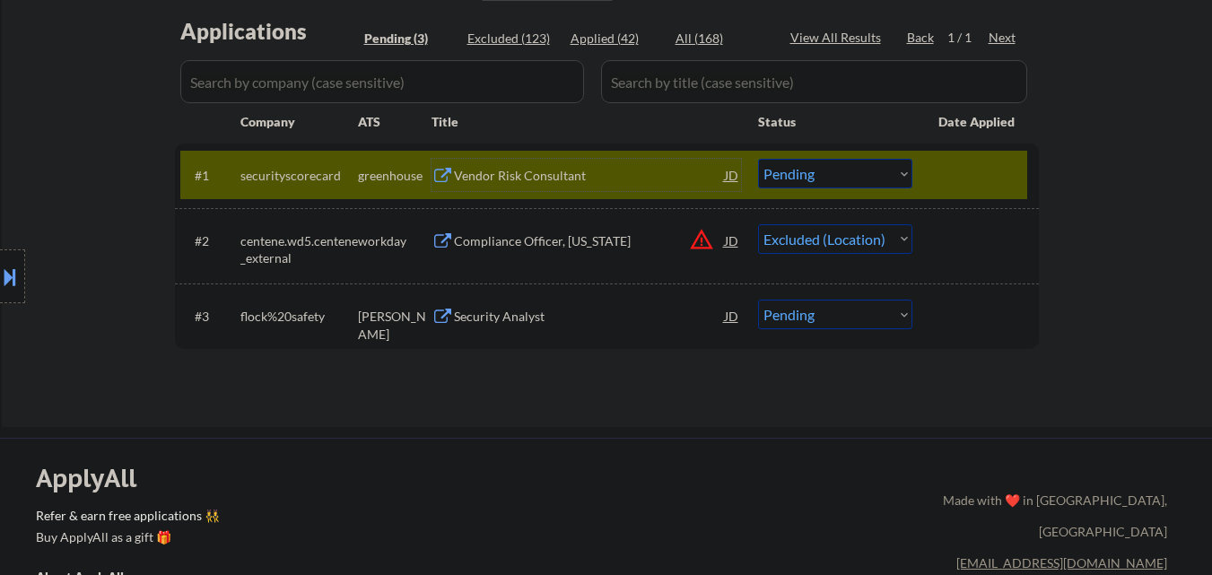
click at [817, 173] on select "Choose an option... Pending Applied Excluded (Questions) Excluded (Expired) Exc…" at bounding box center [835, 174] width 154 height 30
click at [758, 159] on select "Choose an option... Pending Applied Excluded (Questions) Excluded (Expired) Exc…" at bounding box center [835, 174] width 154 height 30
select select ""pending""
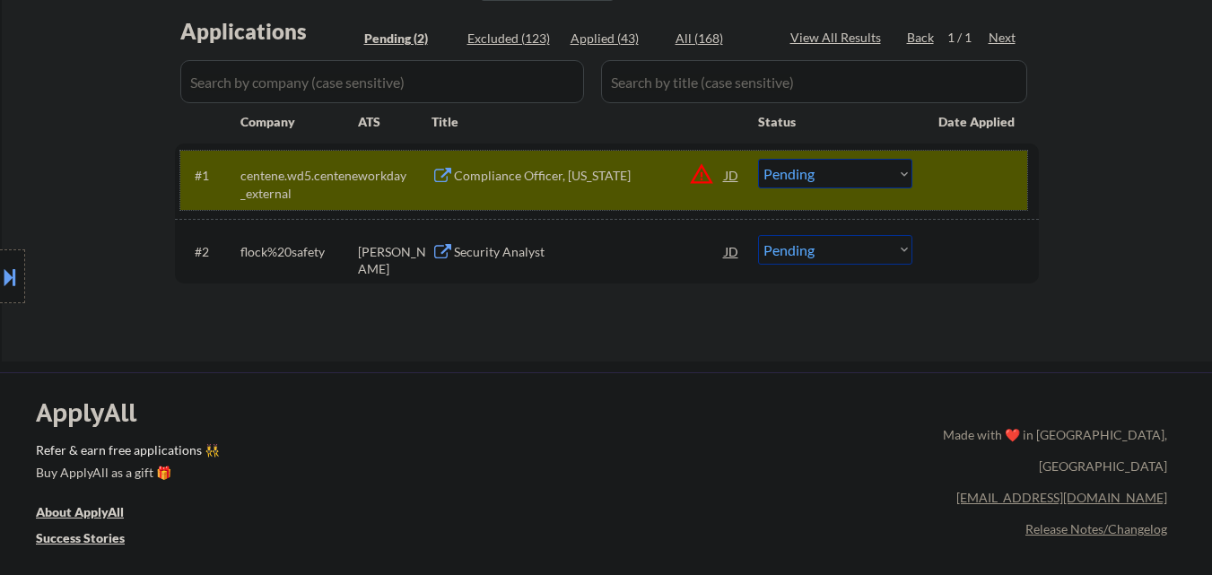
click at [1001, 158] on div "#1 centene.wd5.centene_external workday Compliance Officer, [US_STATE] JD warni…" at bounding box center [603, 180] width 847 height 59
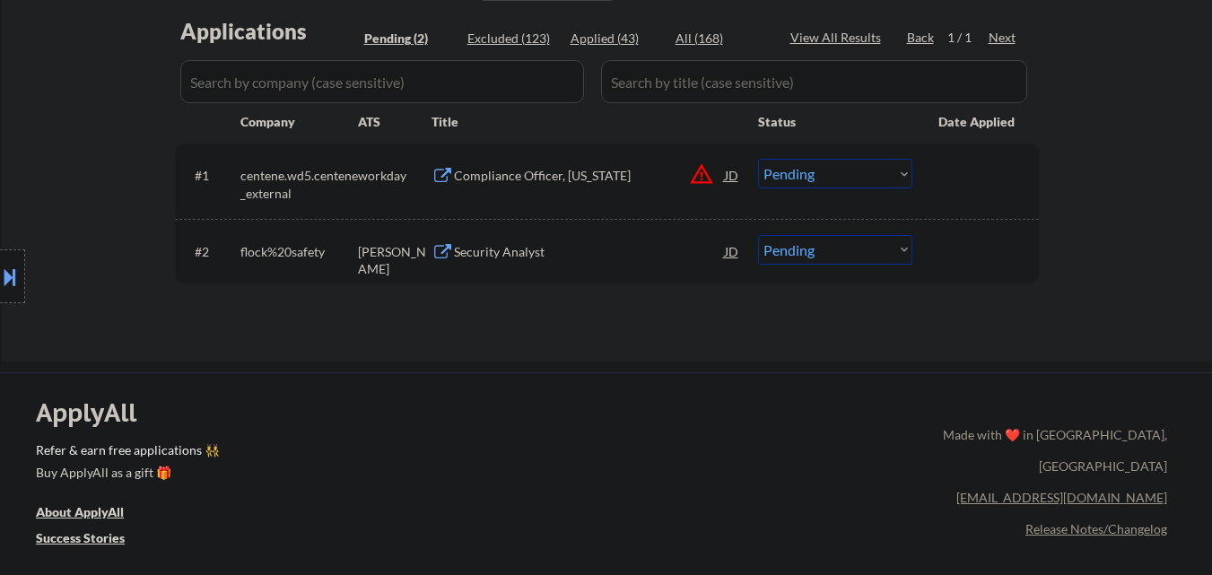
click at [522, 263] on div "Security Analyst" at bounding box center [589, 251] width 271 height 32
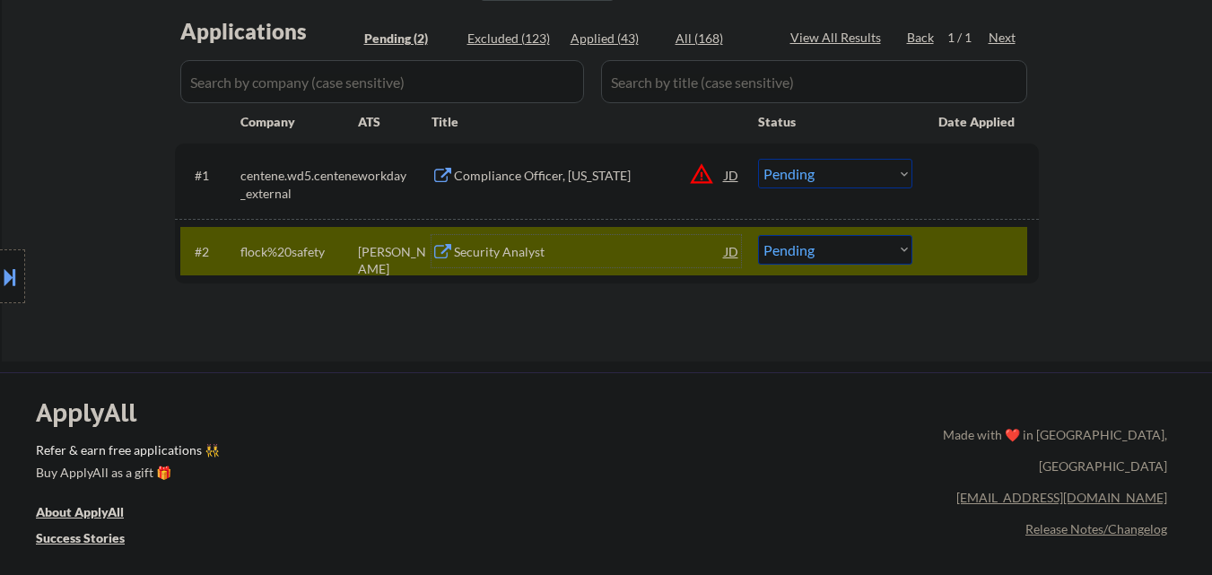
drag, startPoint x: 827, startPoint y: 255, endPoint x: 823, endPoint y: 263, distance: 9.2
click at [827, 255] on select "Choose an option... Pending Applied Excluded (Questions) Excluded (Expired) Exc…" at bounding box center [835, 250] width 154 height 30
select select ""applied""
click at [758, 235] on select "Choose an option... Pending Applied Excluded (Questions) Excluded (Expired) Exc…" at bounding box center [835, 250] width 154 height 30
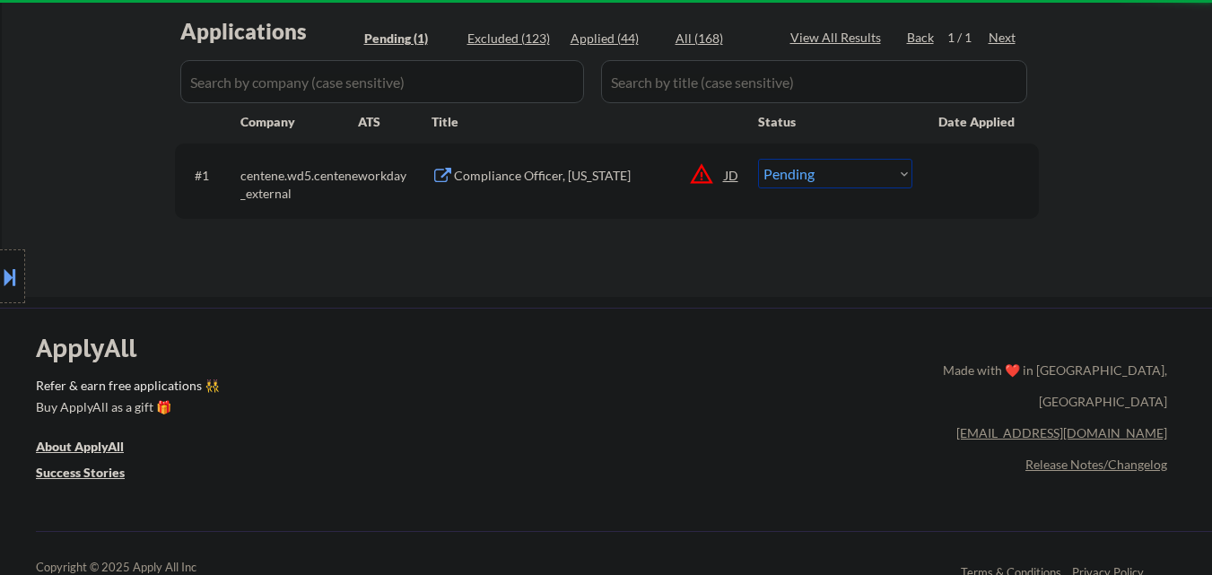
click at [696, 174] on button "warning_amber" at bounding box center [701, 174] width 25 height 25
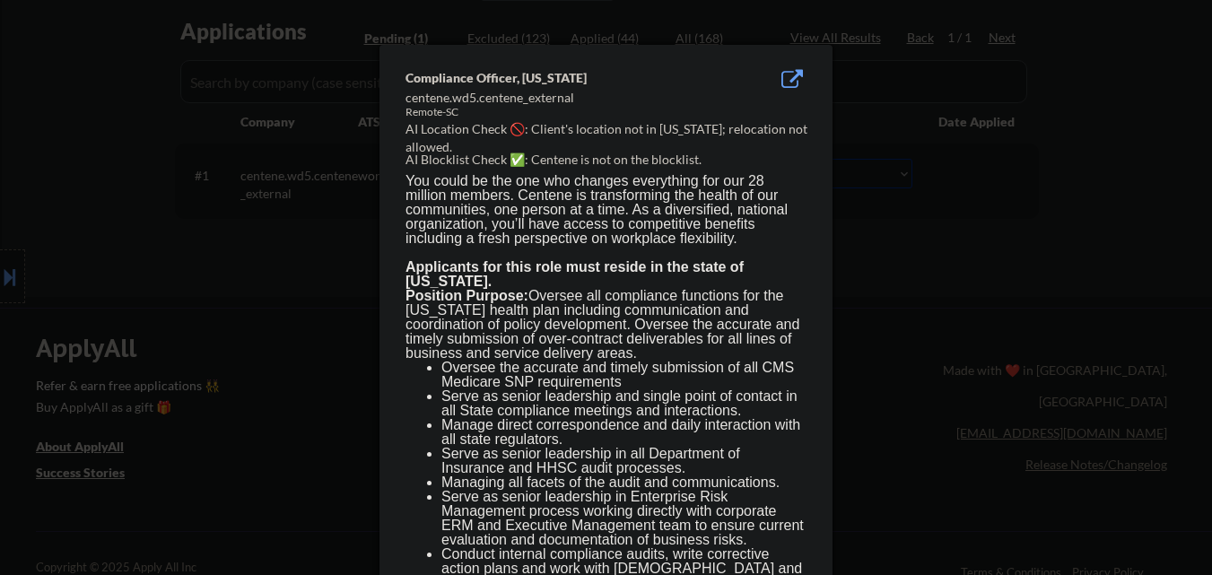
click at [896, 320] on div at bounding box center [606, 287] width 1212 height 575
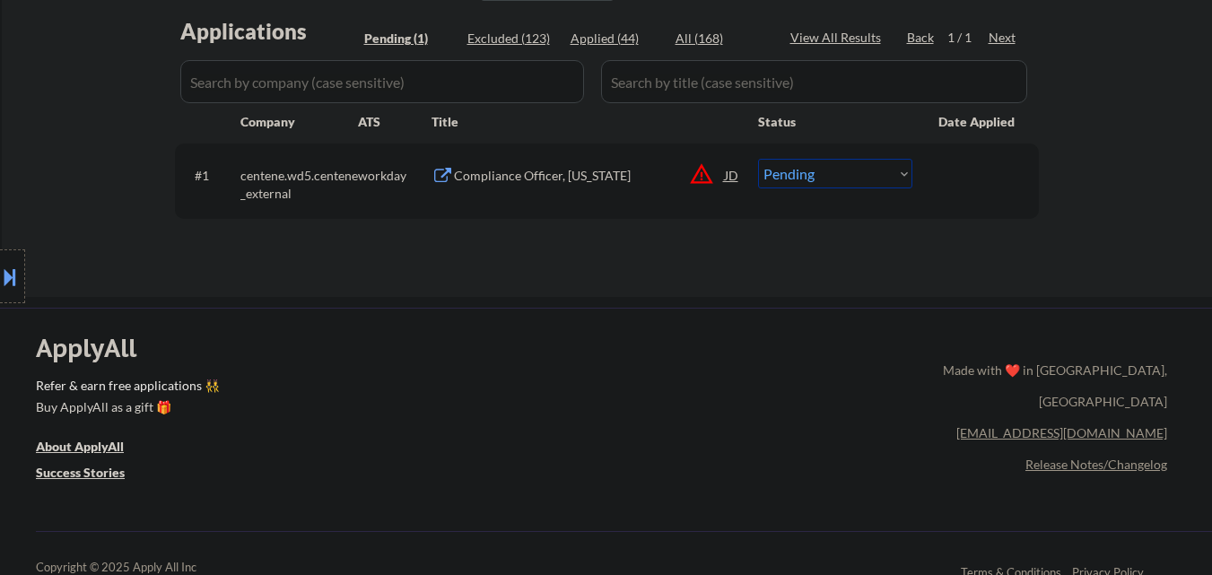
click at [0, 287] on button at bounding box center [10, 277] width 20 height 30
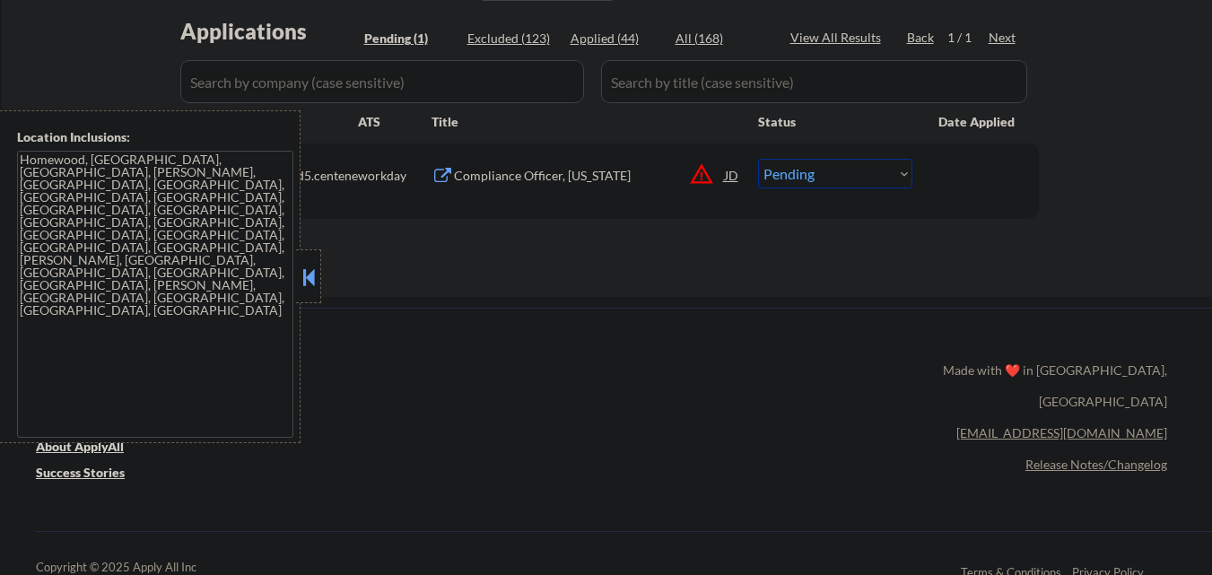
click at [315, 285] on button at bounding box center [309, 277] width 20 height 27
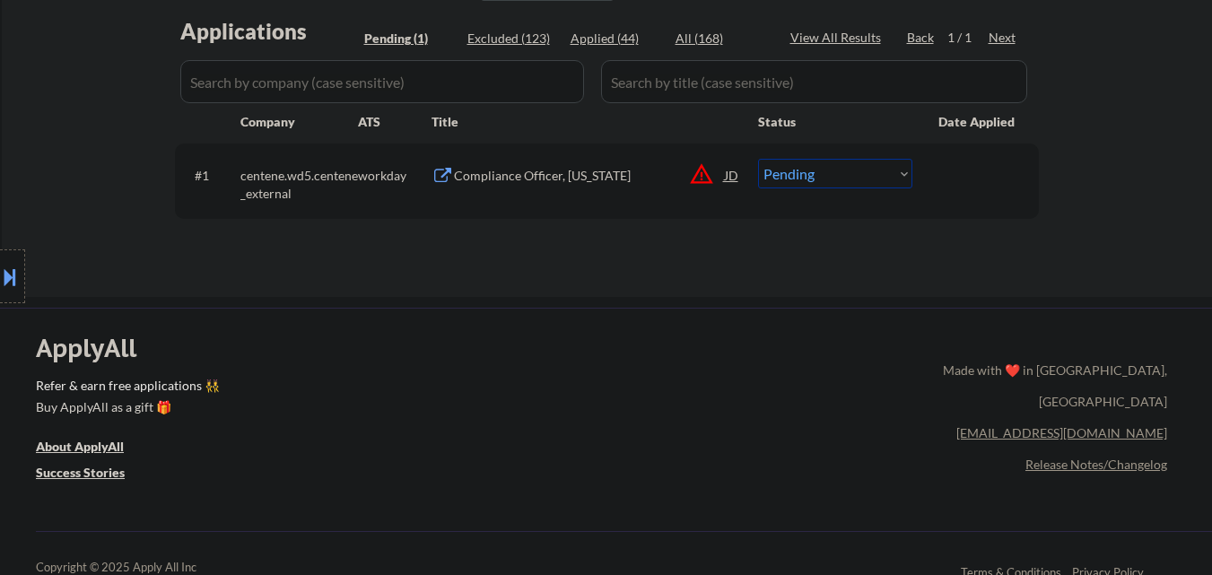
click at [867, 171] on select "Choose an option... Pending Applied Excluded (Questions) Excluded (Expired) Exc…" at bounding box center [835, 174] width 154 height 30
select select ""excluded__location_""
click at [758, 159] on select "Choose an option... Pending Applied Excluded (Questions) Excluded (Expired) Exc…" at bounding box center [835, 174] width 154 height 30
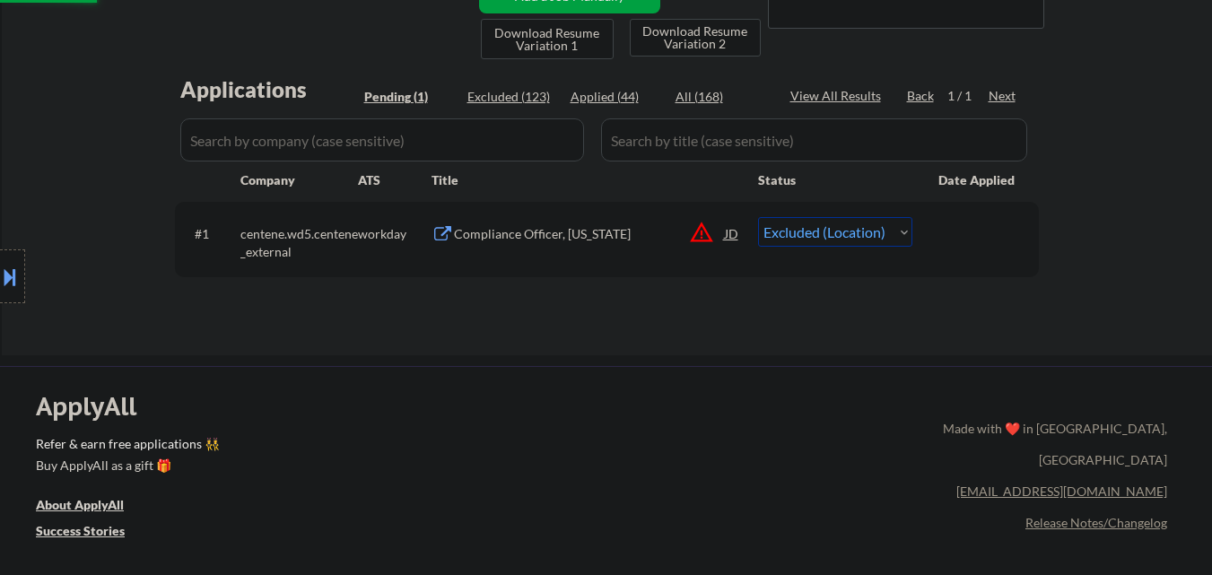
scroll to position [359, 0]
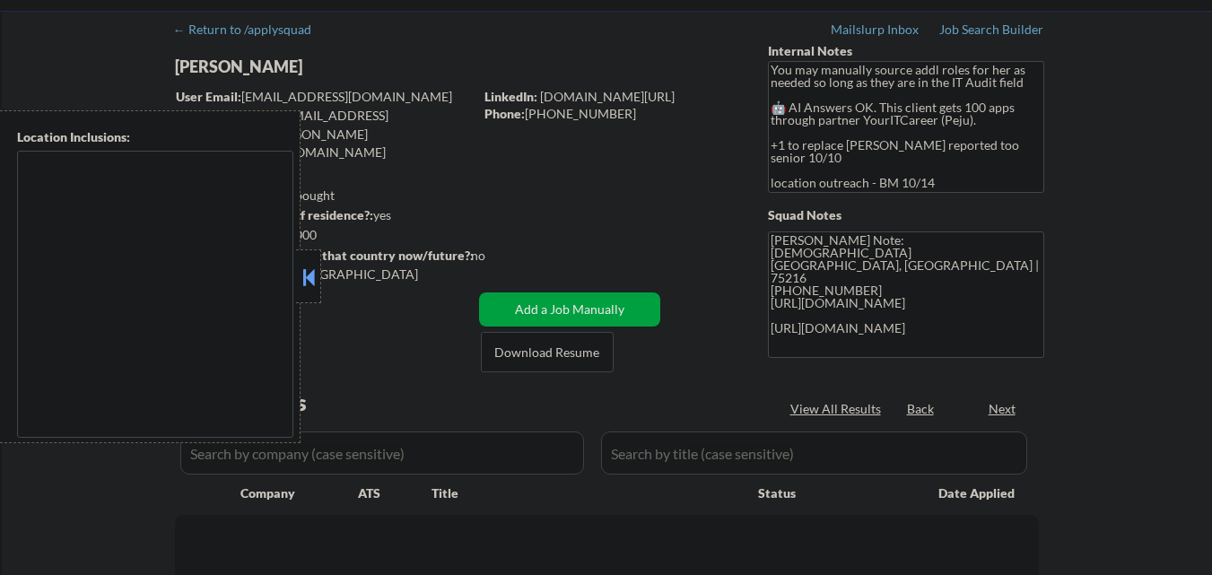
scroll to position [179, 0]
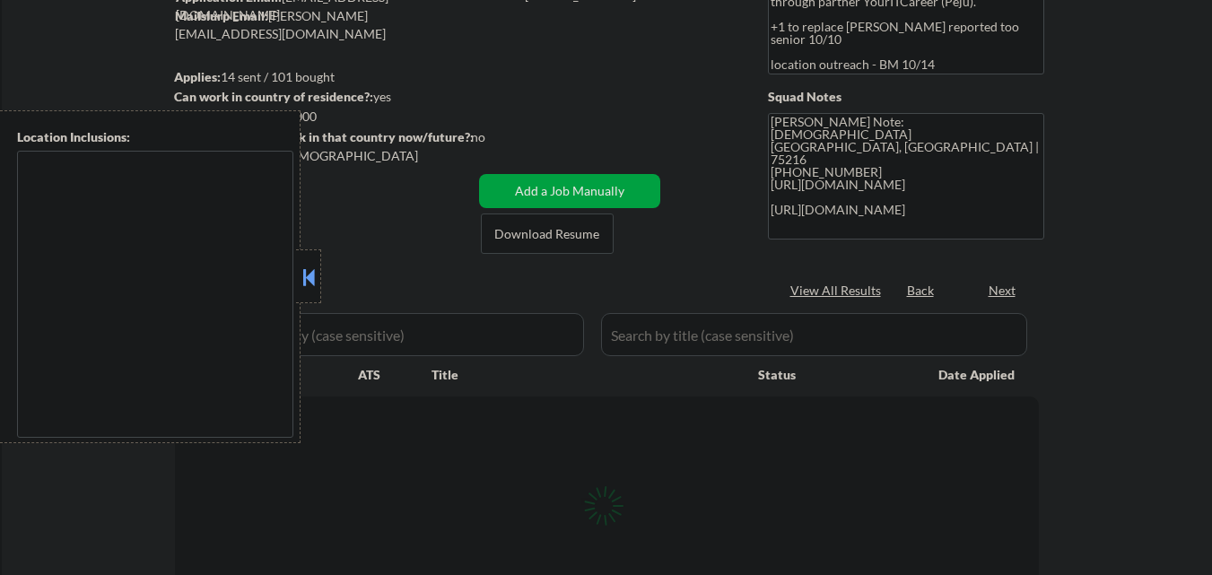
type textarea "[GEOGRAPHIC_DATA], [GEOGRAPHIC_DATA] [GEOGRAPHIC_DATA], [GEOGRAPHIC_DATA] [GEOG…"
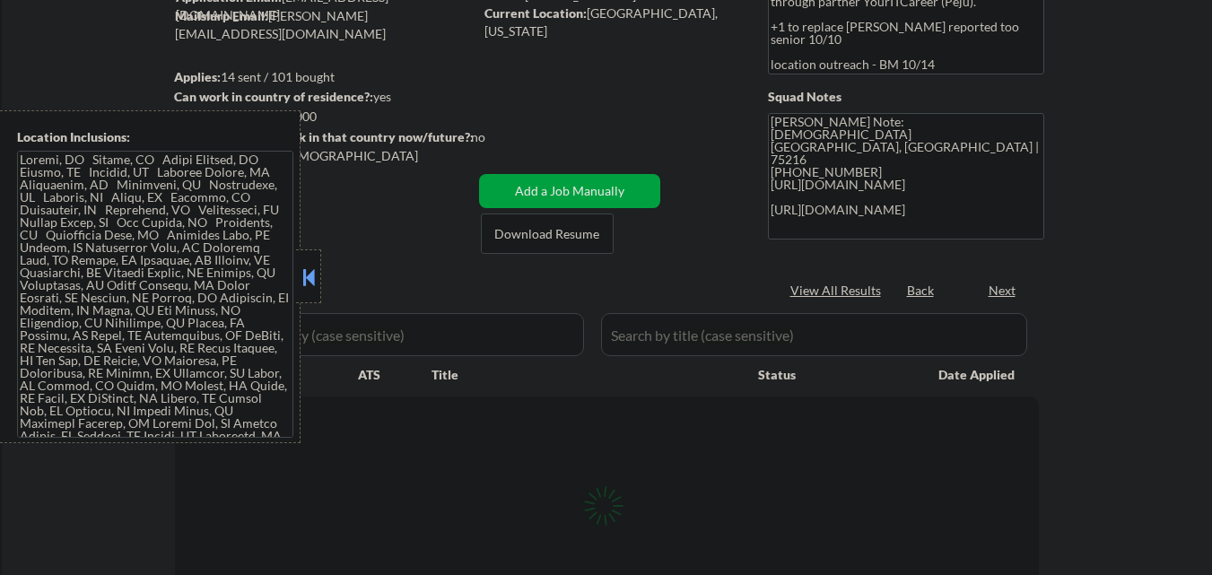
select select ""pending""
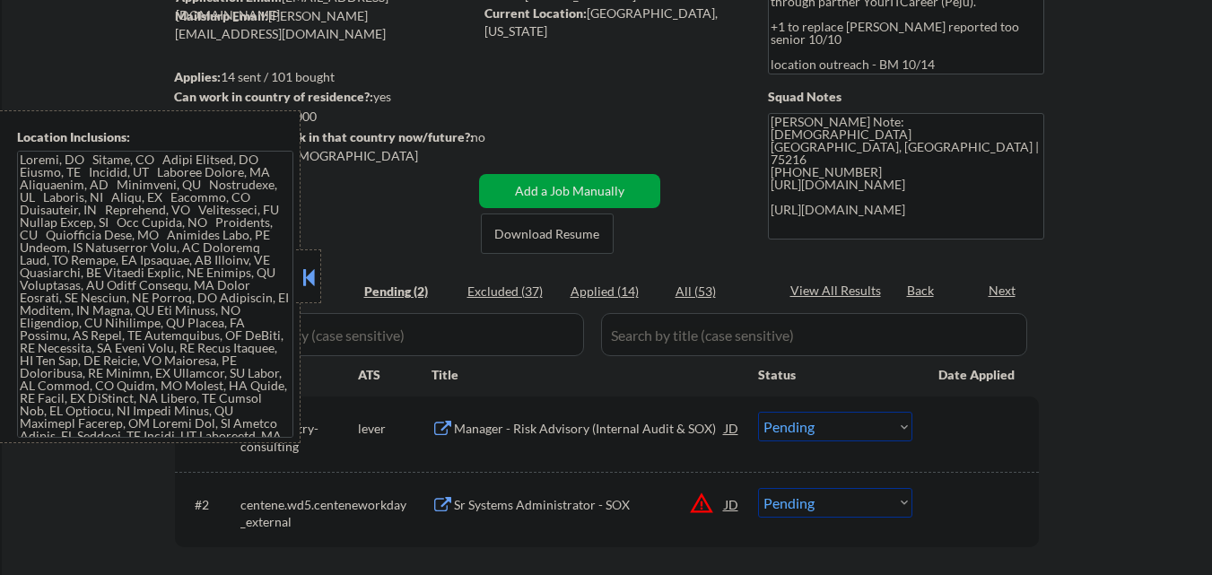
click at [314, 278] on button at bounding box center [309, 277] width 20 height 27
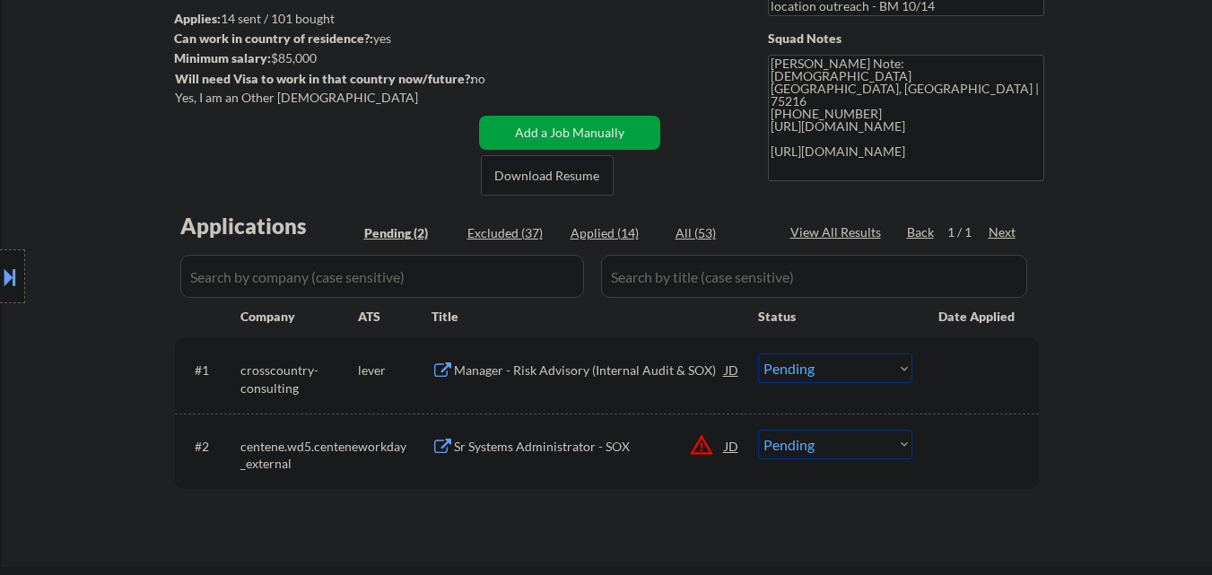
scroll to position [269, 0]
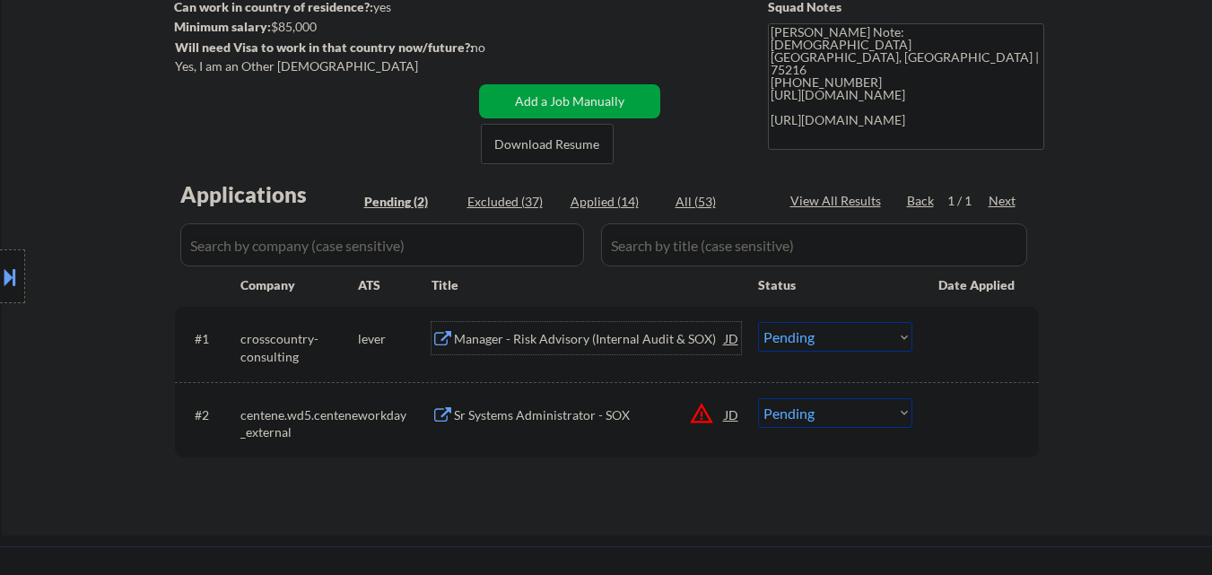
click at [597, 342] on div "Manager - Risk Advisory (Internal Audit & SOX)" at bounding box center [589, 339] width 271 height 18
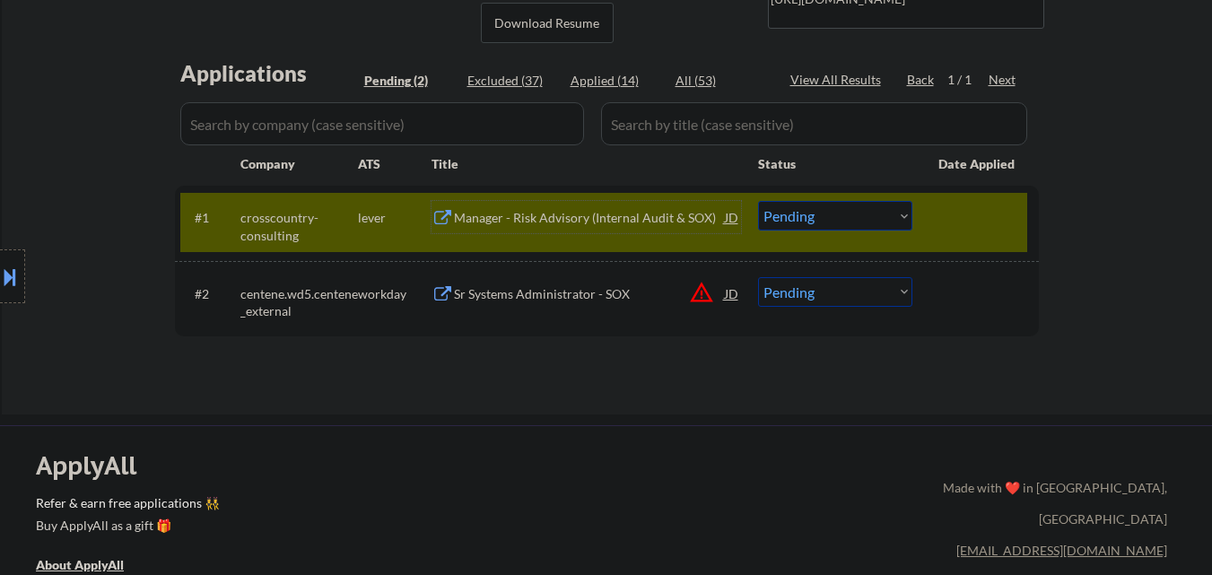
scroll to position [359, 0]
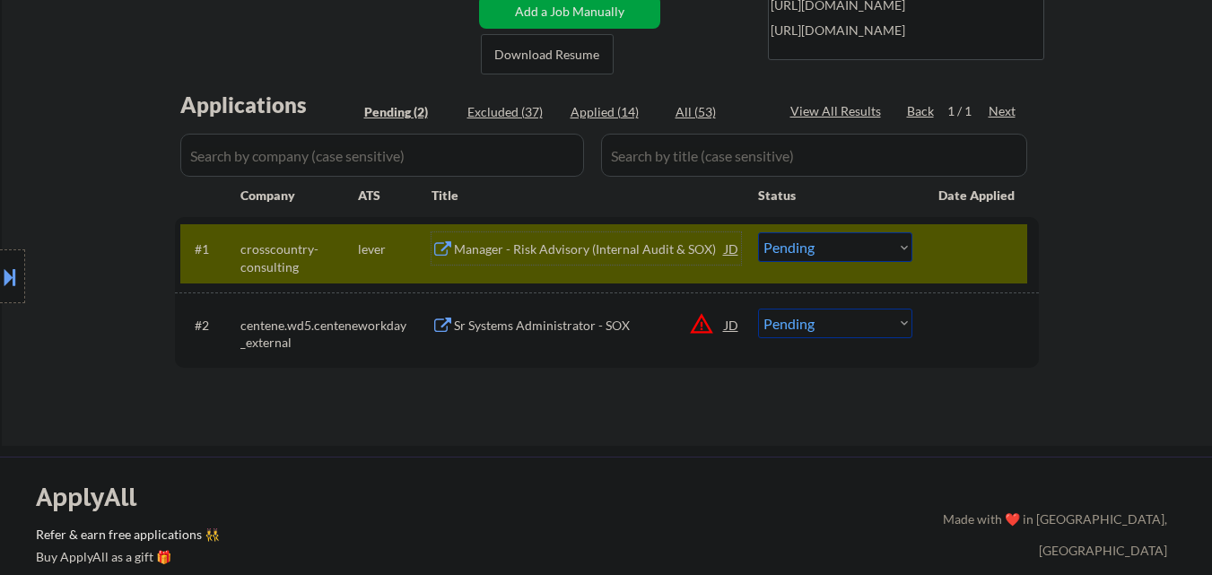
click at [851, 246] on select "Choose an option... Pending Applied Excluded (Questions) Excluded (Expired) Exc…" at bounding box center [835, 247] width 154 height 30
click at [758, 232] on select "Choose an option... Pending Applied Excluded (Questions) Excluded (Expired) Exc…" at bounding box center [835, 247] width 154 height 30
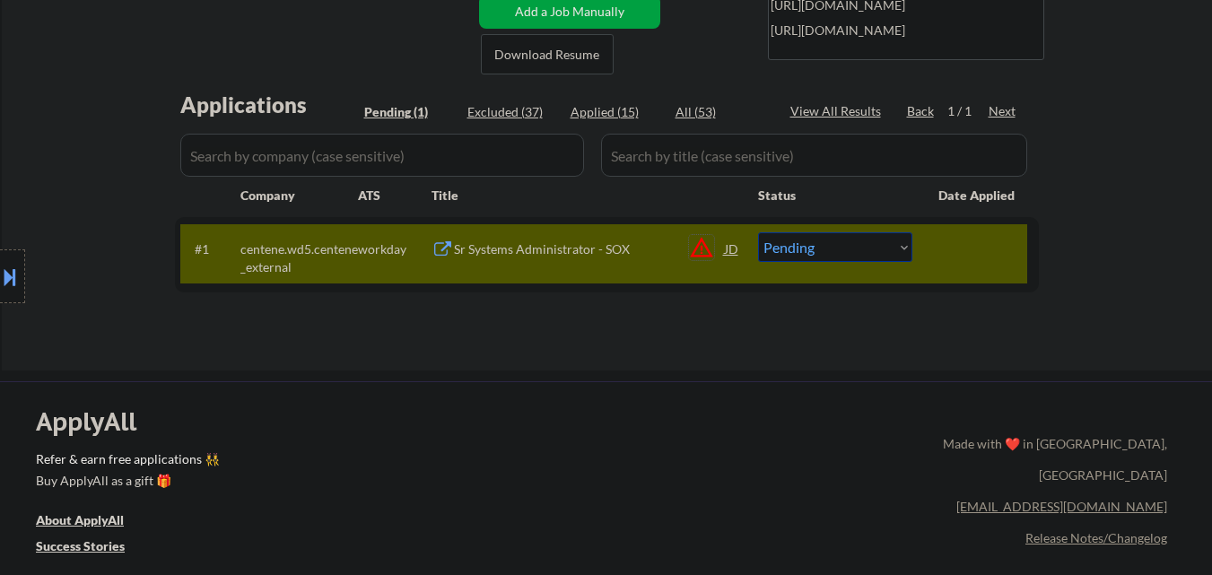
click at [704, 246] on button "warning_amber" at bounding box center [701, 247] width 25 height 25
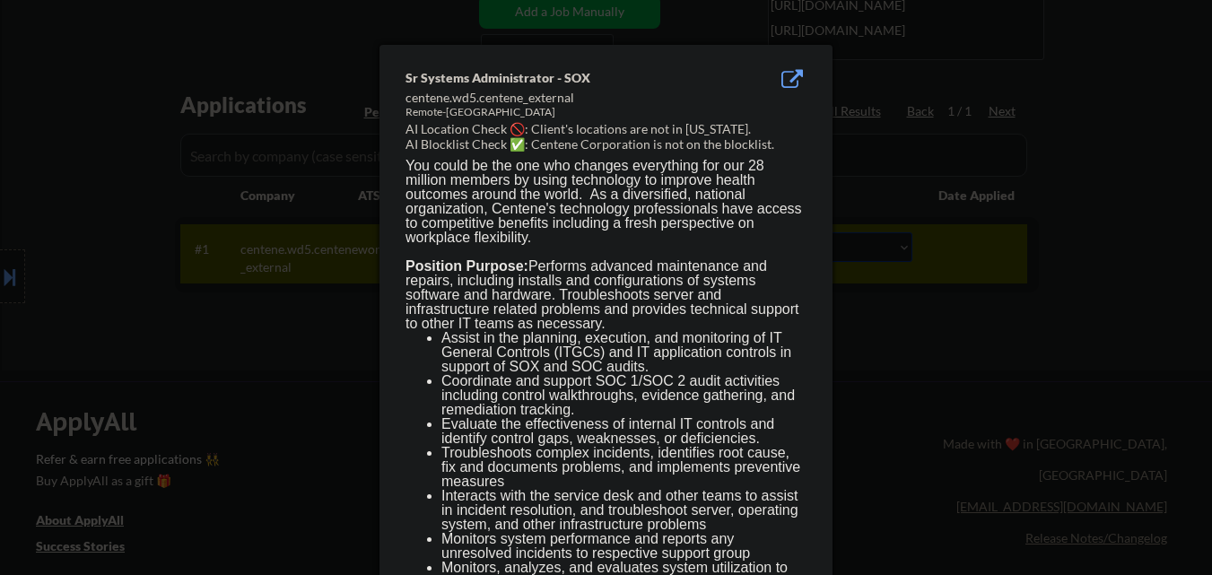
click at [316, 415] on div at bounding box center [606, 287] width 1212 height 575
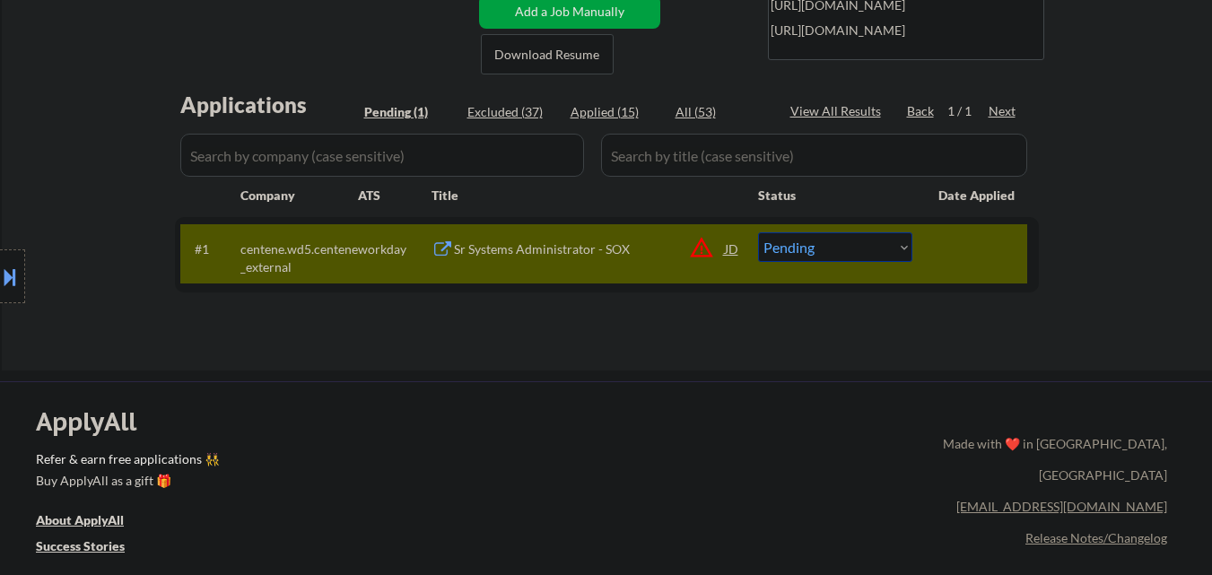
click at [0, 298] on div at bounding box center [12, 276] width 25 height 54
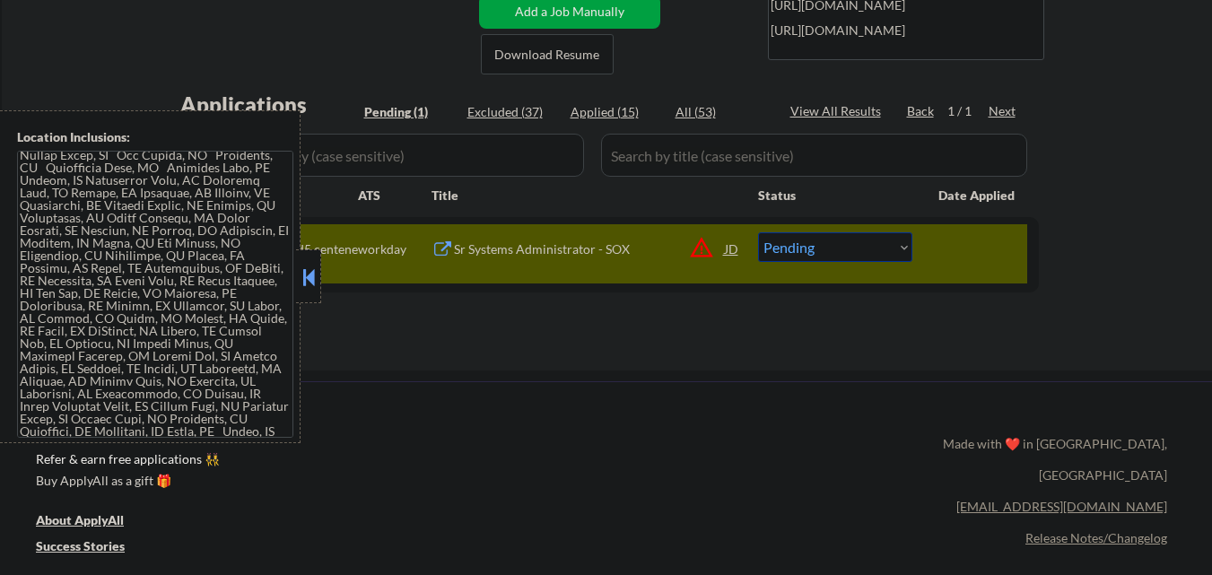
scroll to position [133, 0]
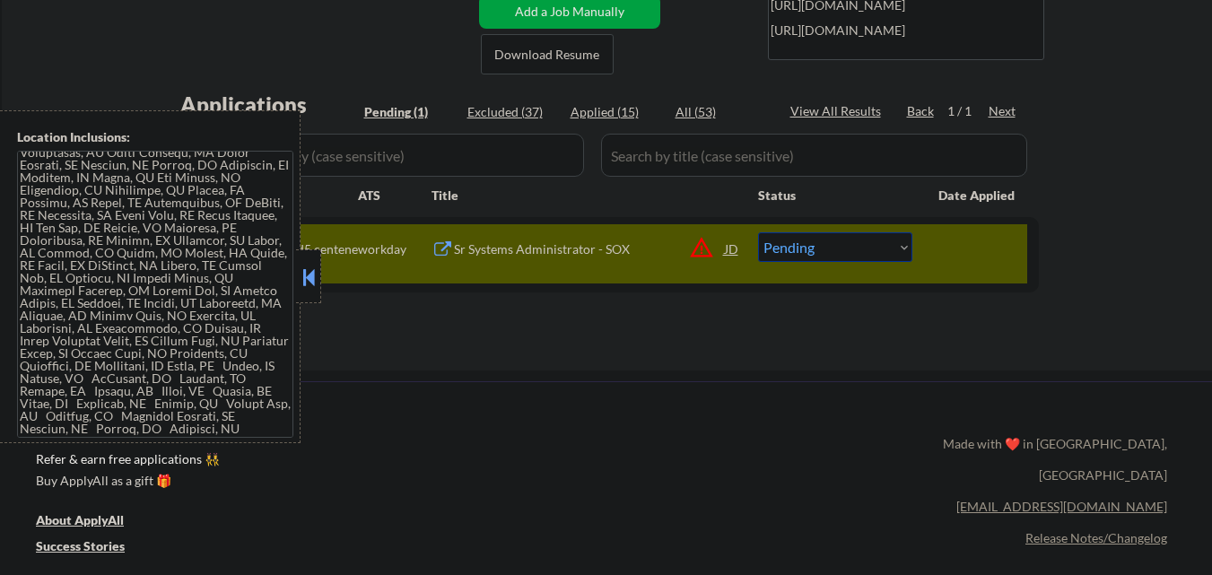
drag, startPoint x: 307, startPoint y: 280, endPoint x: 468, endPoint y: 275, distance: 161.6
click at [309, 280] on button at bounding box center [309, 277] width 20 height 27
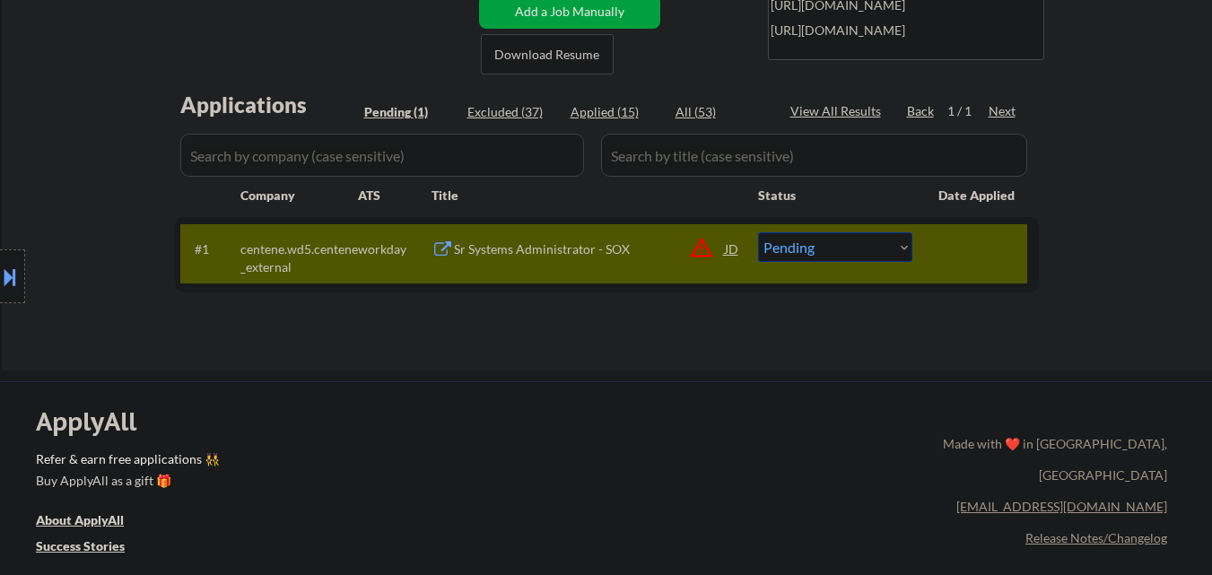
click at [861, 242] on select "Choose an option... Pending Applied Excluded (Questions) Excluded (Expired) Exc…" at bounding box center [835, 247] width 154 height 30
select select ""excluded__location_""
click at [758, 232] on select "Choose an option... Pending Applied Excluded (Questions) Excluded (Expired) Exc…" at bounding box center [835, 247] width 154 height 30
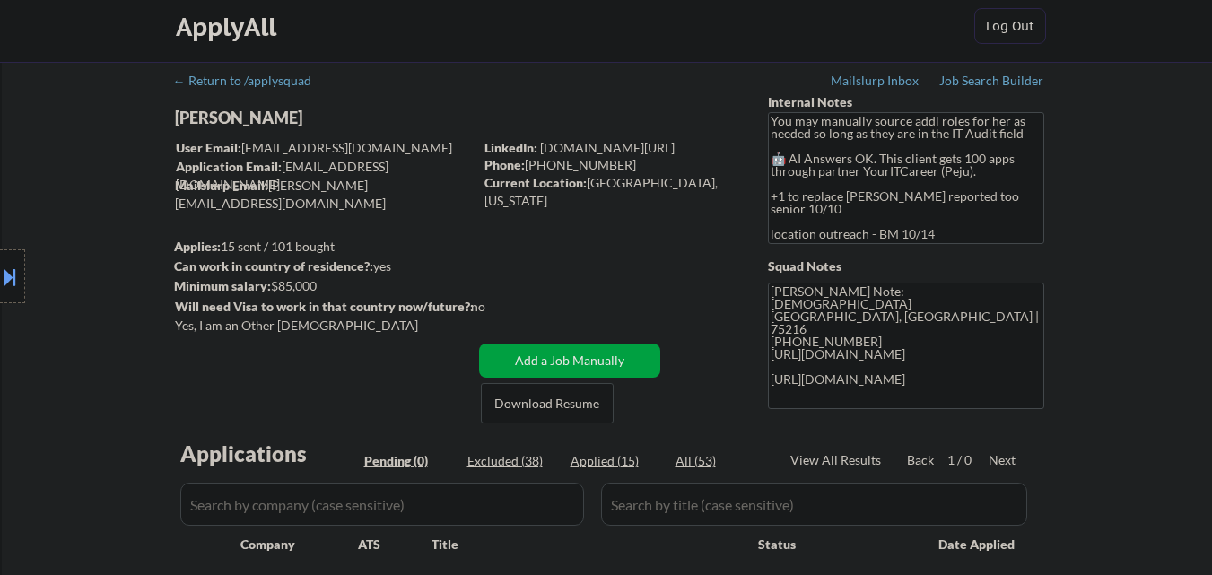
scroll to position [0, 0]
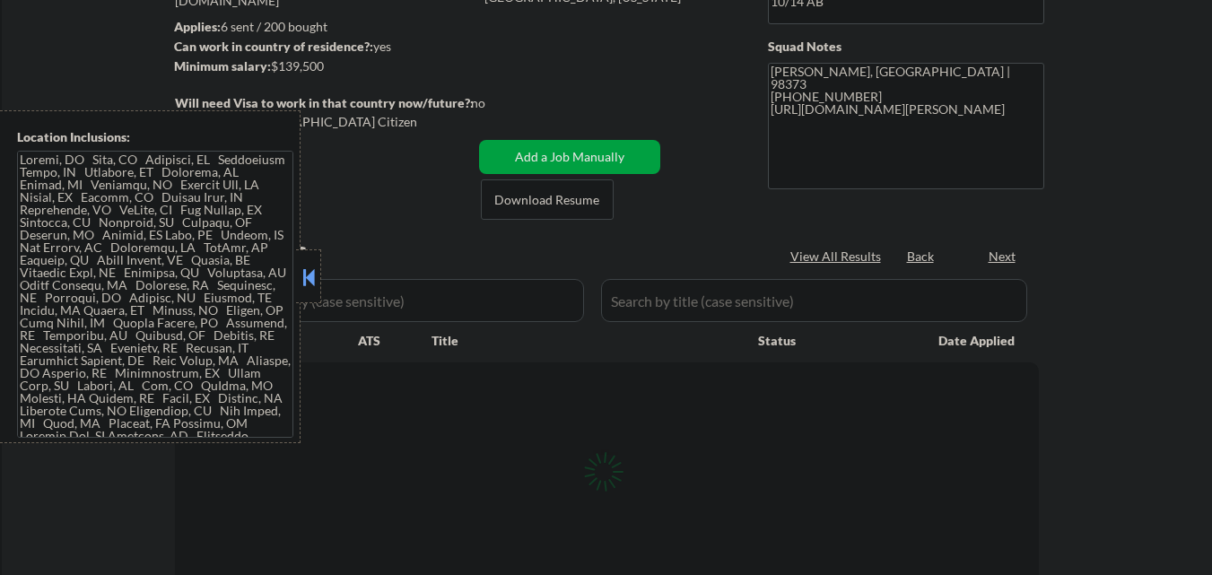
select select ""pending""
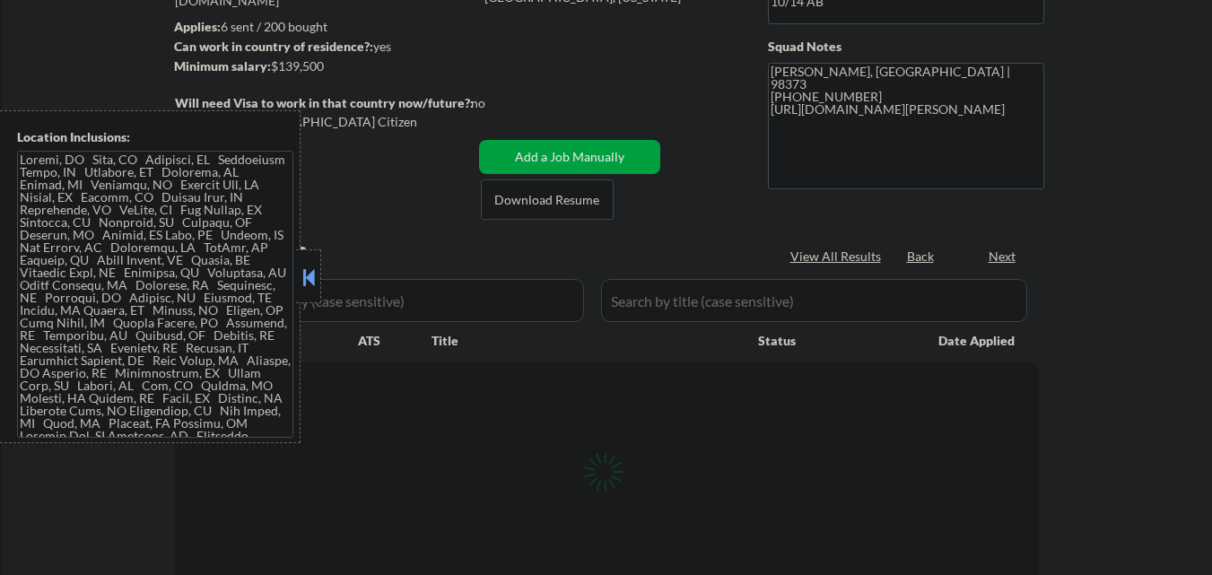
select select ""pending""
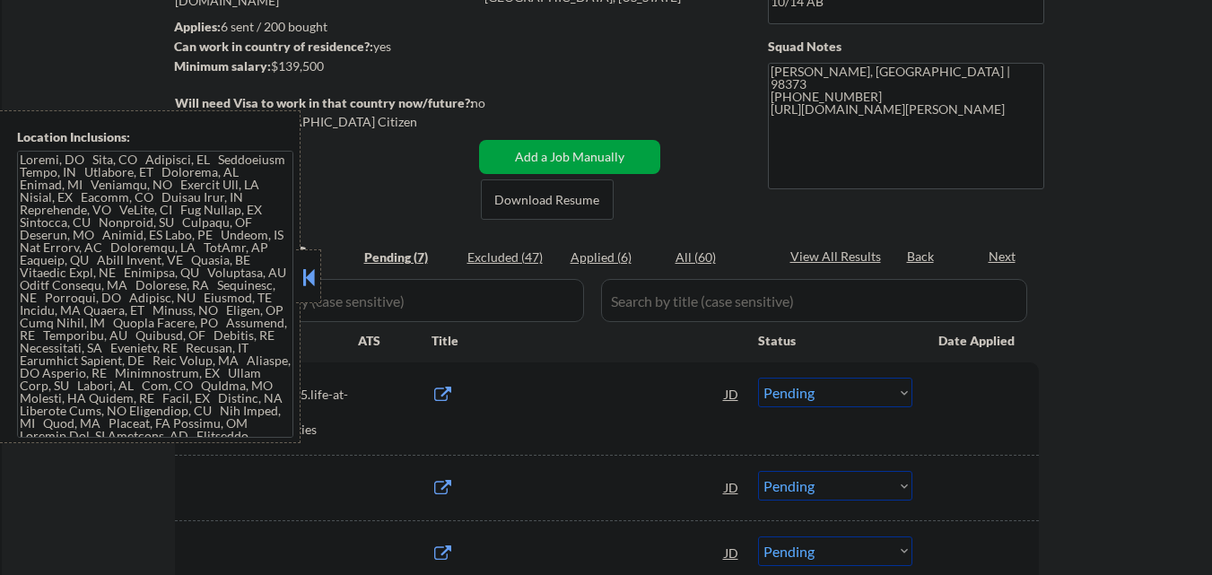
scroll to position [269, 0]
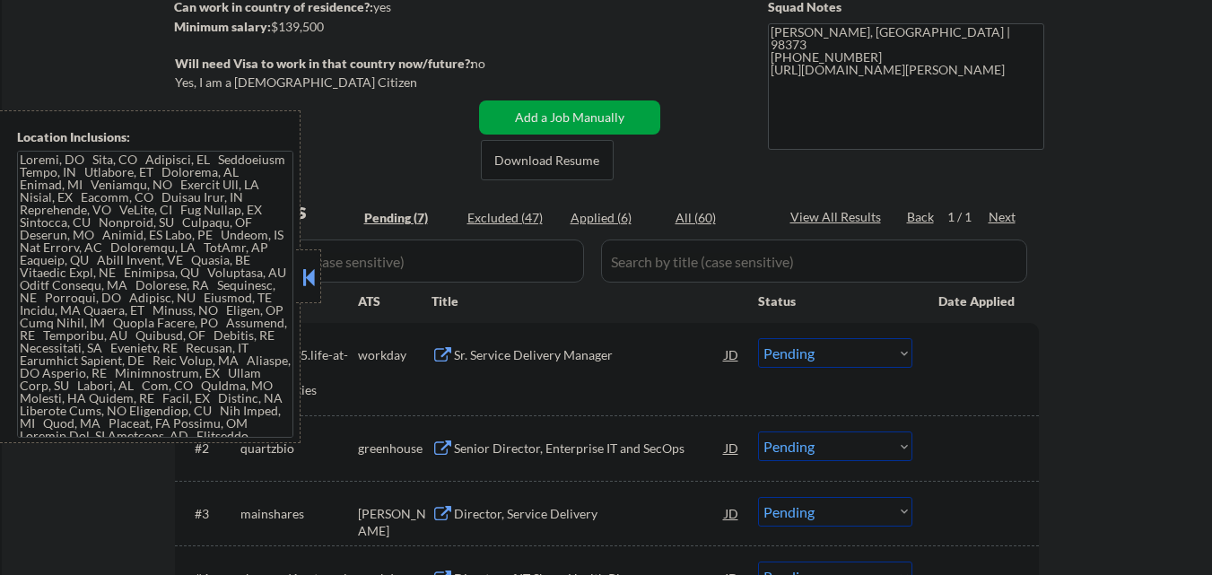
click at [312, 284] on button at bounding box center [309, 277] width 20 height 27
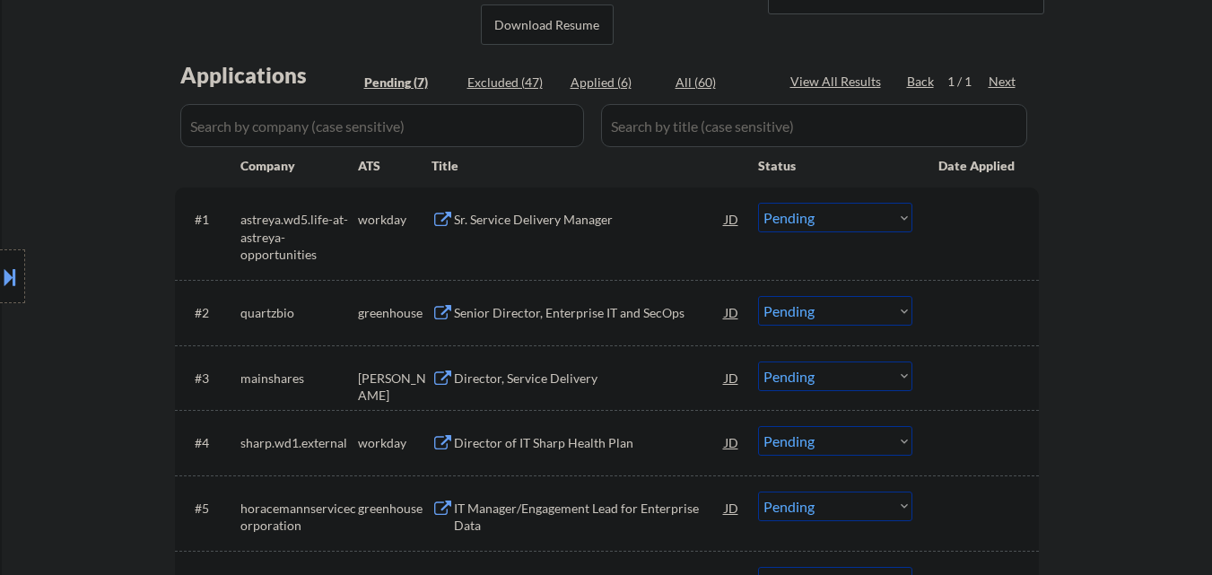
scroll to position [449, 0]
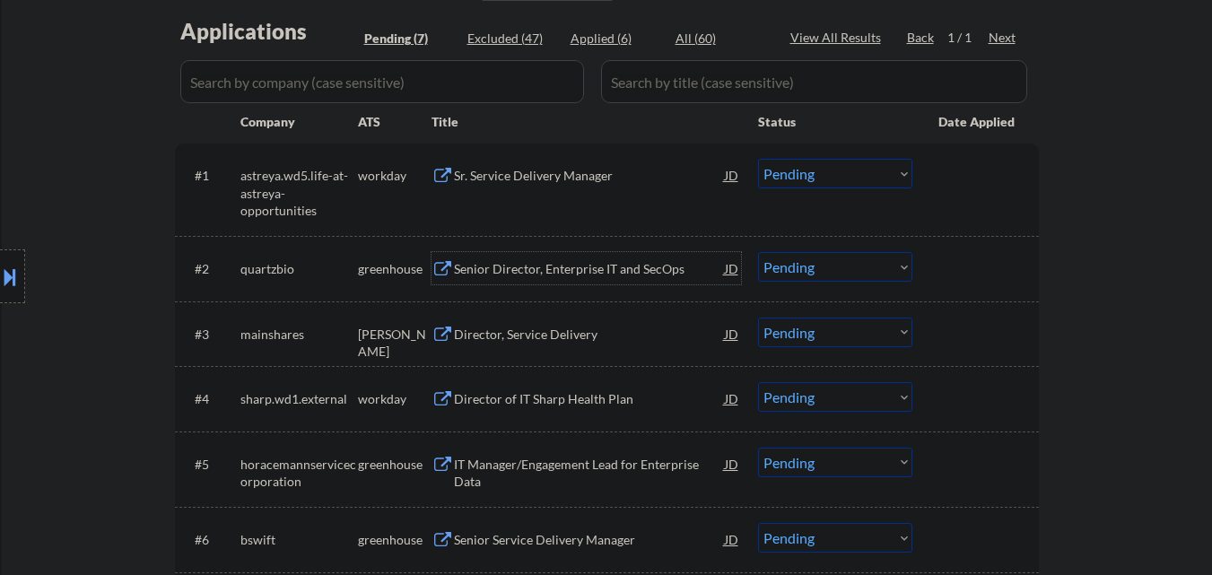
click at [602, 268] on div "Senior Director, Enterprise IT and SecOps" at bounding box center [589, 269] width 271 height 18
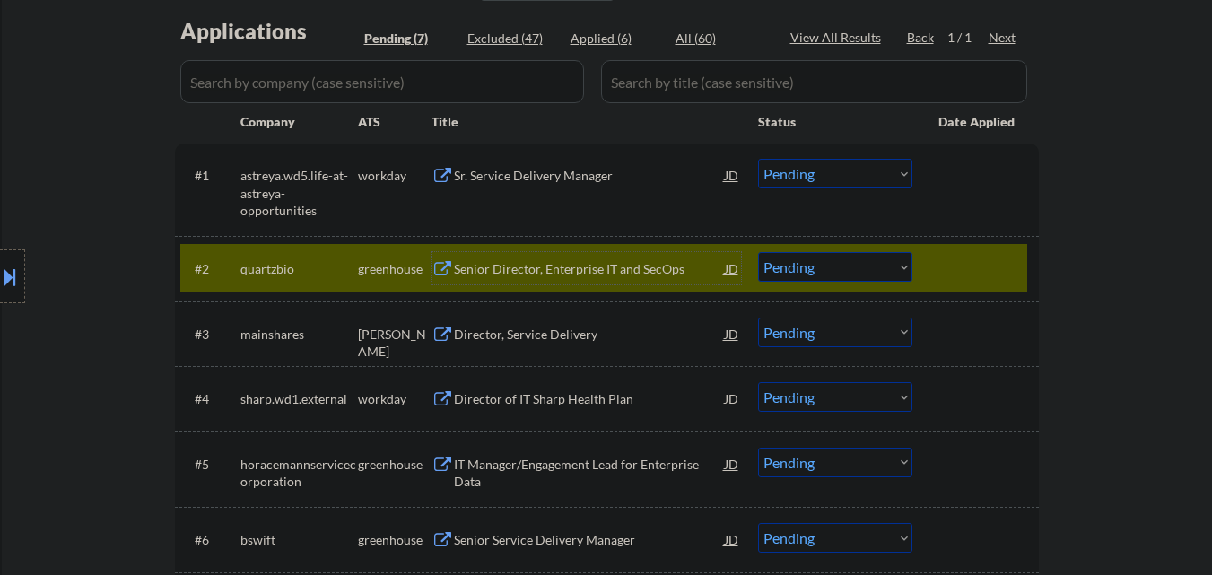
click at [523, 277] on div "Senior Director, Enterprise IT and SecOps" at bounding box center [589, 269] width 271 height 18
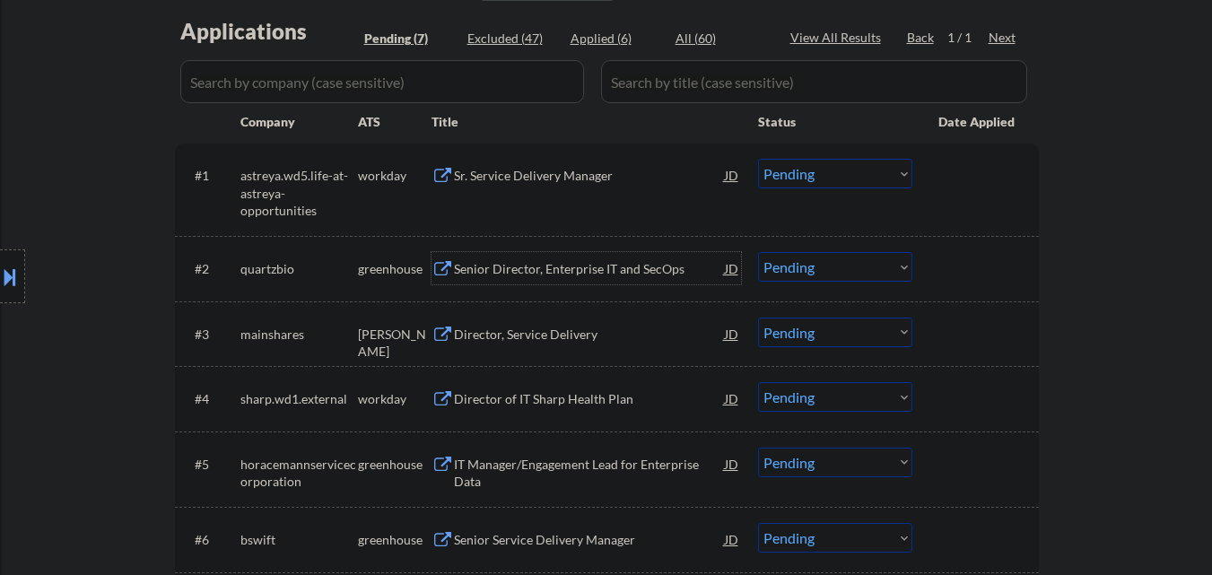
click at [859, 278] on select "Choose an option... Pending Applied Excluded (Questions) Excluded (Expired) Exc…" at bounding box center [835, 267] width 154 height 30
click at [758, 252] on select "Choose an option... Pending Applied Excluded (Questions) Excluded (Expired) Exc…" at bounding box center [835, 267] width 154 height 30
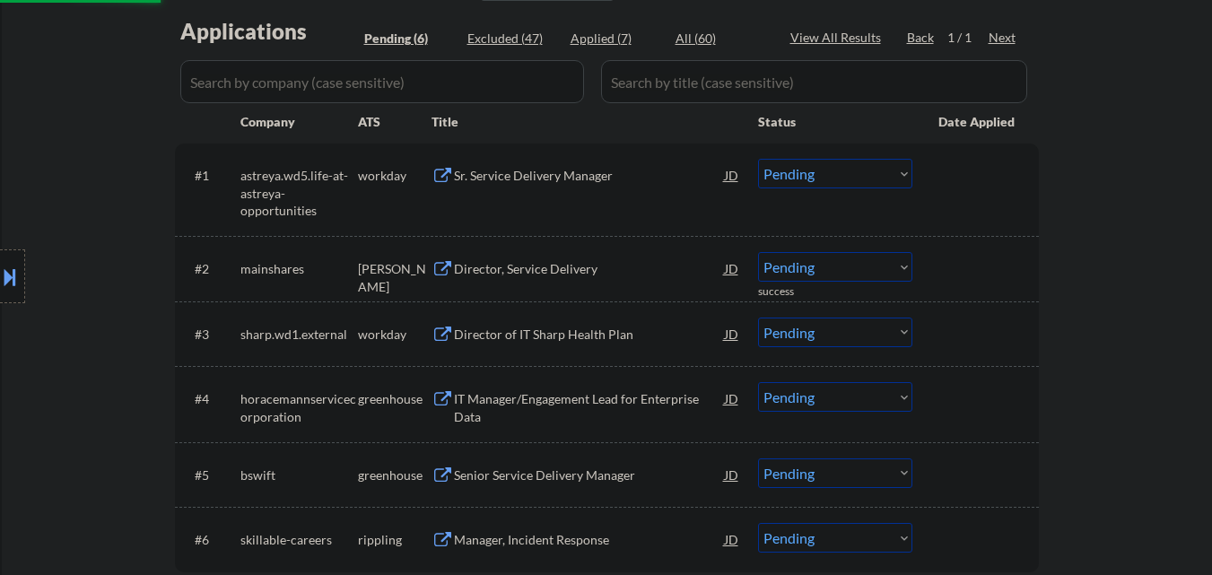
click at [559, 269] on div "Director, Service Delivery" at bounding box center [589, 269] width 271 height 18
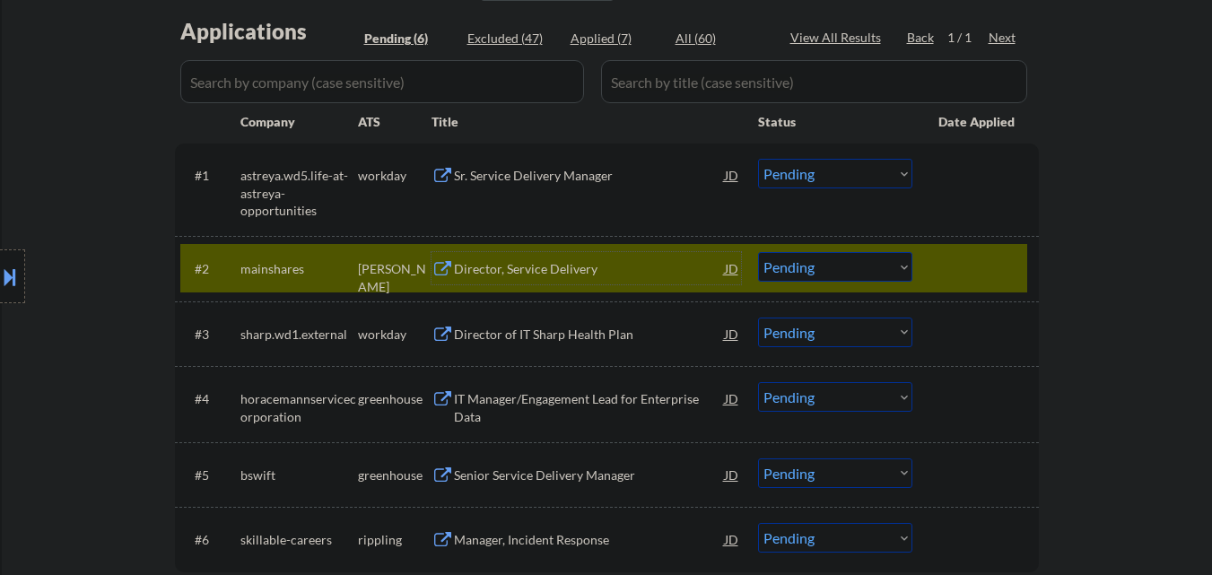
drag, startPoint x: 830, startPoint y: 261, endPoint x: 827, endPoint y: 272, distance: 11.4
click at [830, 263] on select "Choose an option... Pending Applied Excluded (Questions) Excluded (Expired) Exc…" at bounding box center [835, 267] width 154 height 30
click at [758, 252] on select "Choose an option... Pending Applied Excluded (Questions) Excluded (Expired) Exc…" at bounding box center [835, 267] width 154 height 30
select select ""pending""
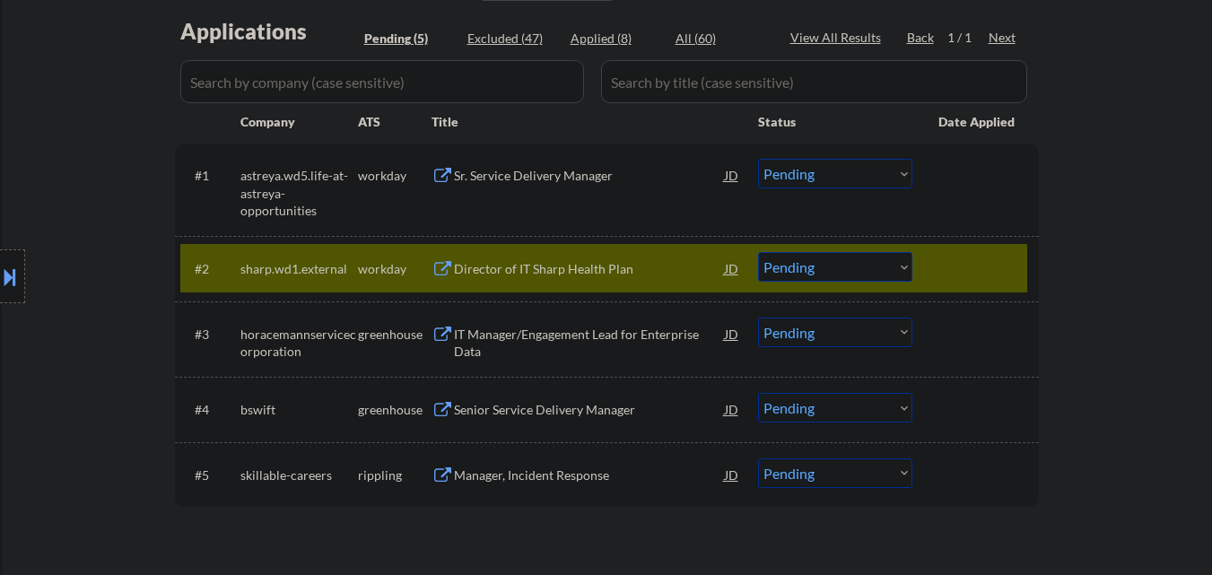
click at [991, 266] on div at bounding box center [978, 268] width 79 height 32
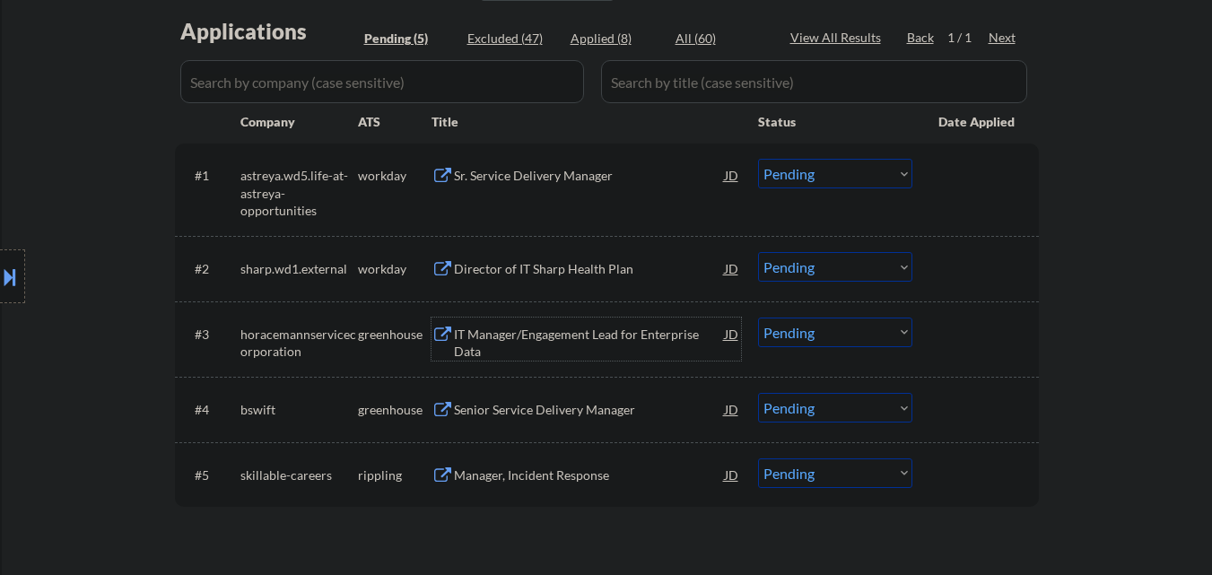
click at [586, 338] on div "IT Manager/Engagement Lead for Enterprise Data" at bounding box center [589, 343] width 271 height 35
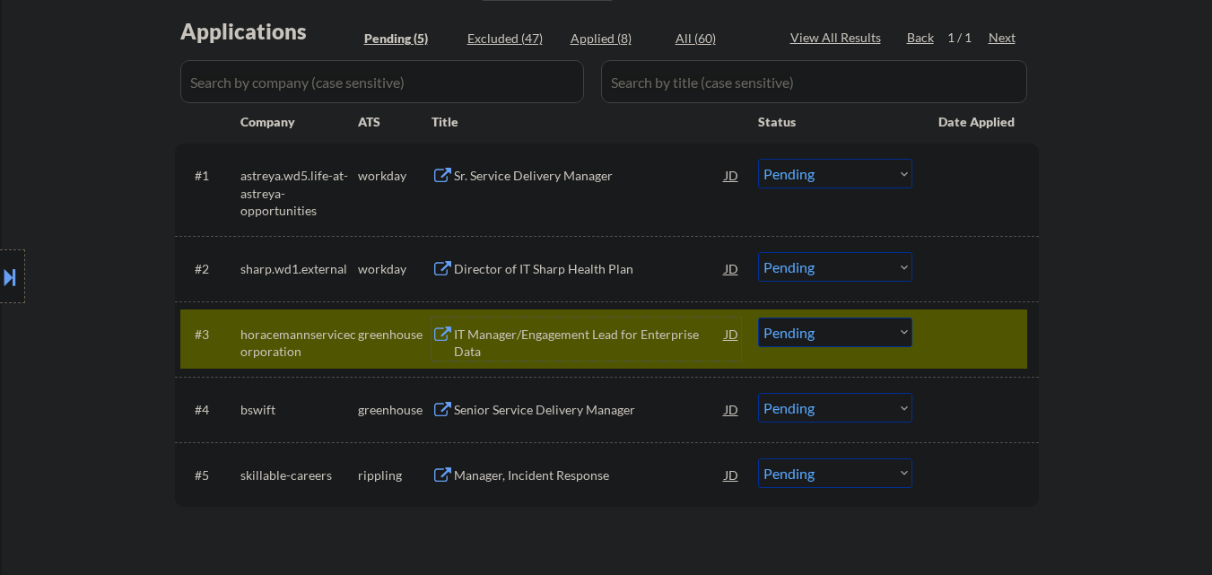
scroll to position [538, 0]
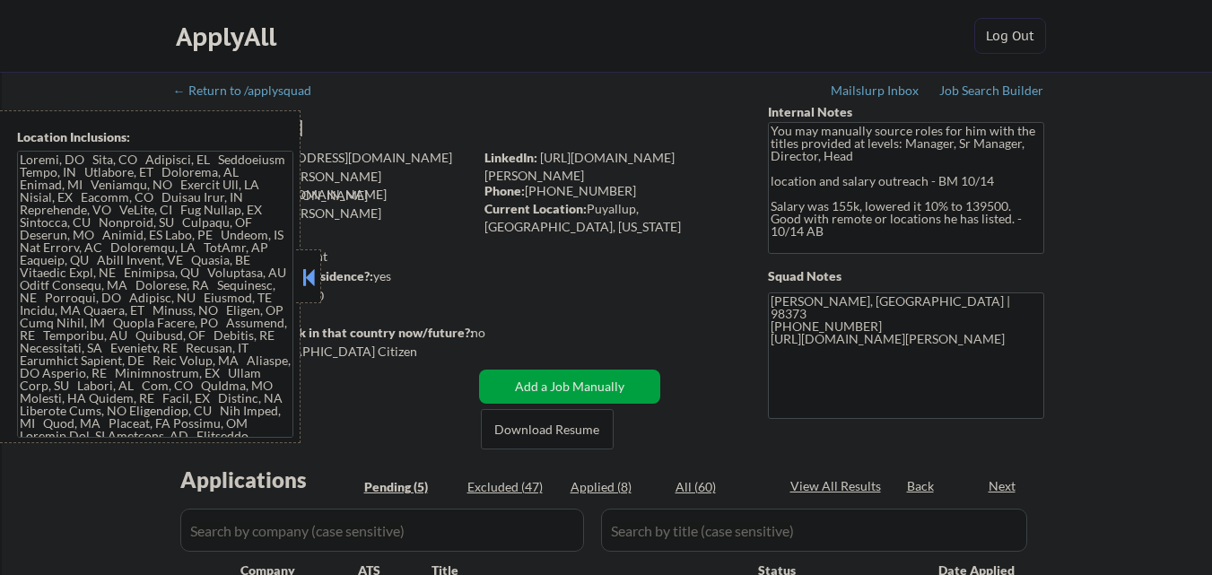
select select ""pending""
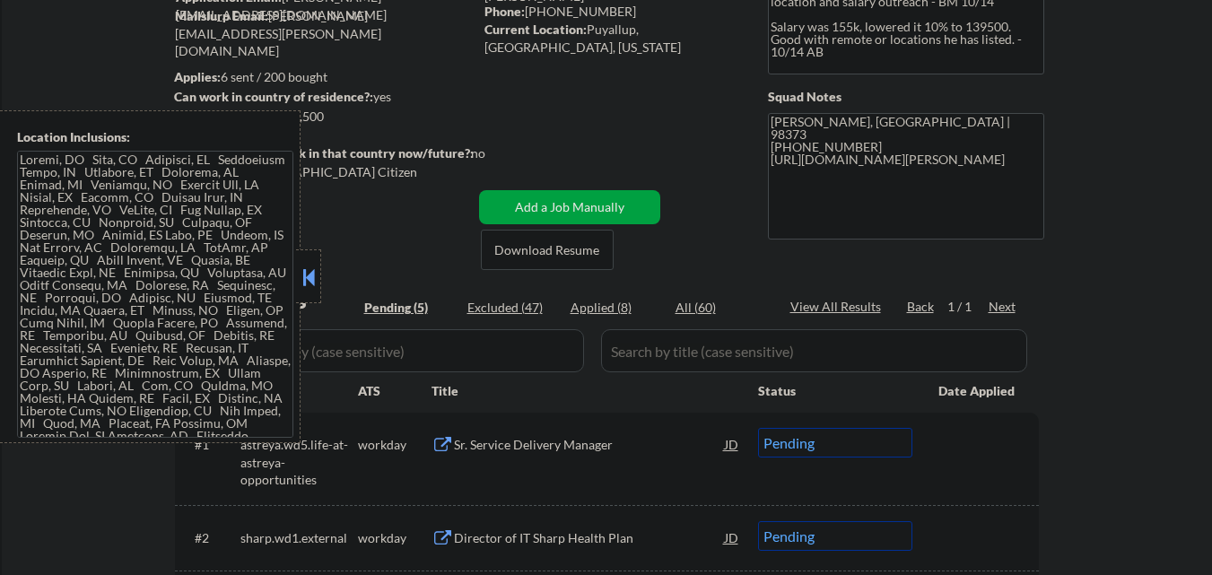
click at [313, 278] on button at bounding box center [309, 277] width 20 height 27
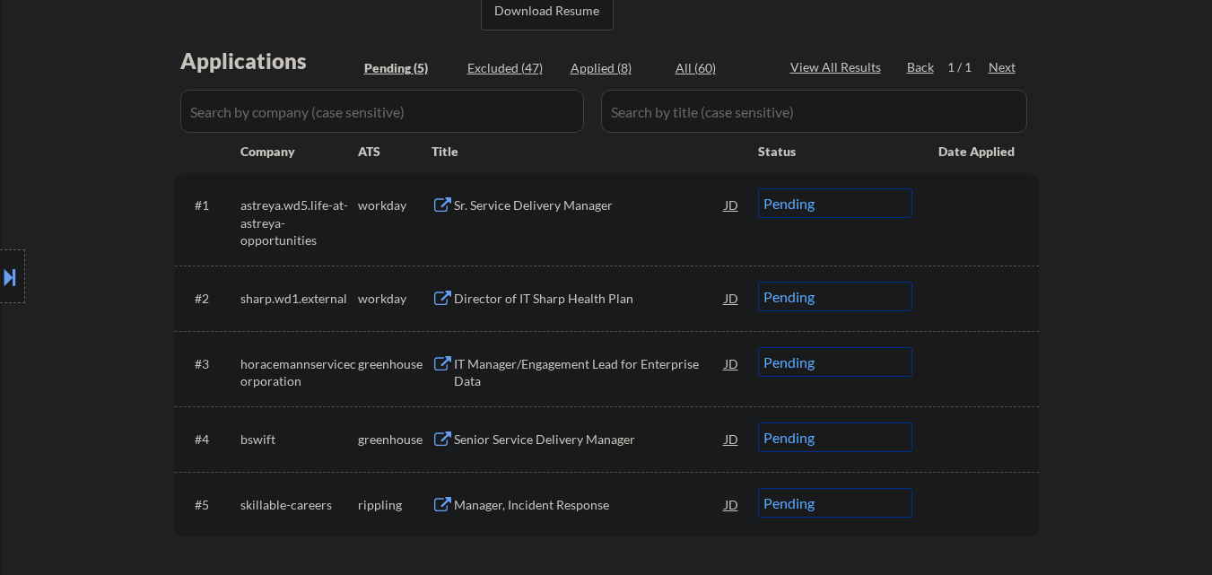
scroll to position [449, 0]
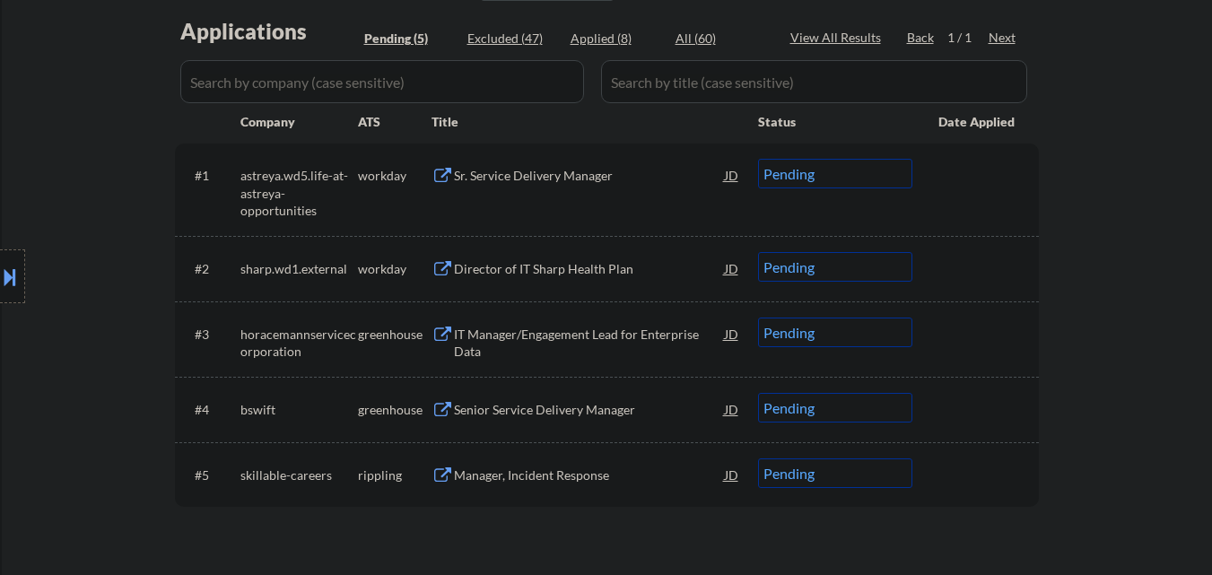
click at [837, 335] on select "Choose an option... Pending Applied Excluded (Questions) Excluded (Expired) Exc…" at bounding box center [835, 333] width 154 height 30
click at [758, 318] on select "Choose an option... Pending Applied Excluded (Questions) Excluded (Expired) Exc…" at bounding box center [835, 333] width 154 height 30
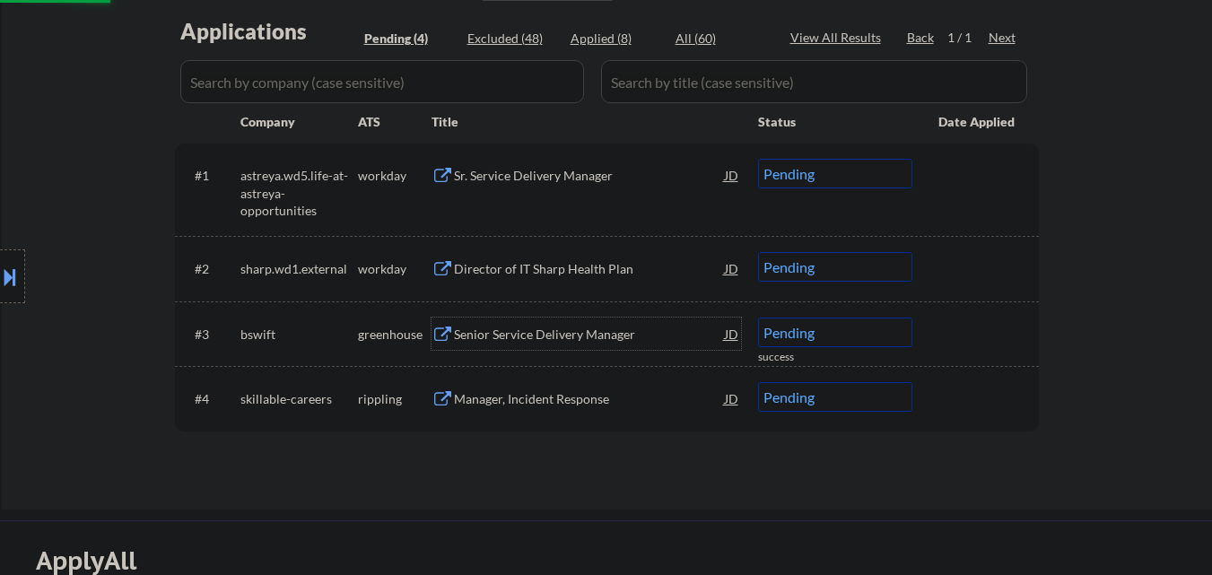
click at [580, 339] on div "Senior Service Delivery Manager" at bounding box center [589, 335] width 271 height 18
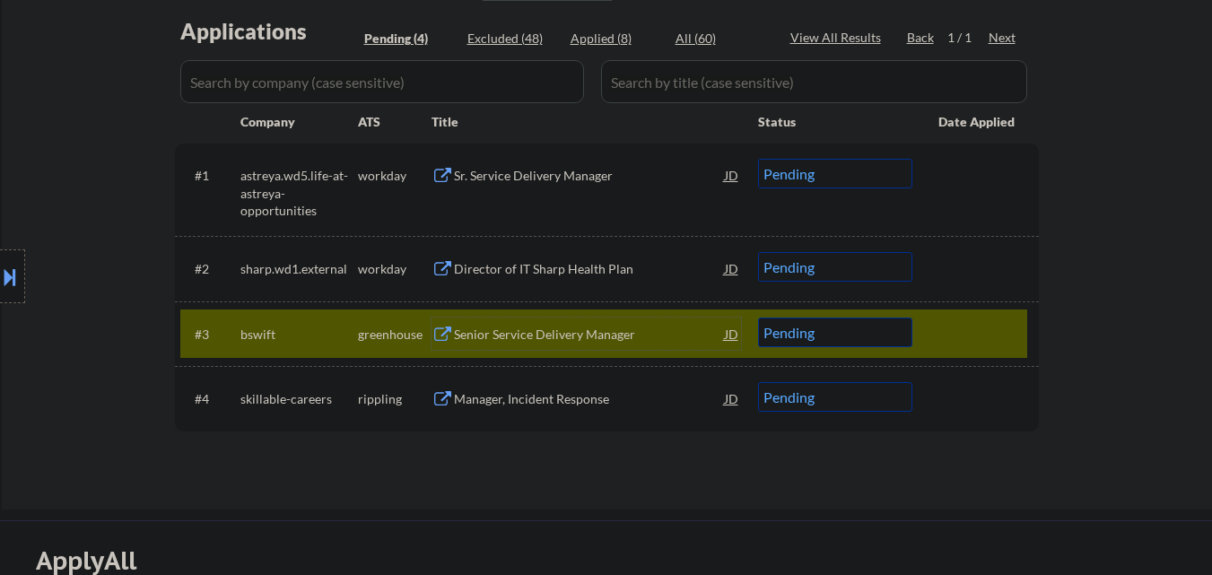
click at [870, 329] on select "Choose an option... Pending Applied Excluded (Questions) Excluded (Expired) Exc…" at bounding box center [835, 333] width 154 height 30
click at [758, 318] on select "Choose an option... Pending Applied Excluded (Questions) Excluded (Expired) Exc…" at bounding box center [835, 333] width 154 height 30
click at [857, 324] on select "Choose an option... Pending Applied Excluded (Questions) Excluded (Expired) Exc…" at bounding box center [835, 333] width 154 height 30
click at [758, 318] on select "Choose an option... Pending Applied Excluded (Questions) Excluded (Expired) Exc…" at bounding box center [835, 333] width 154 height 30
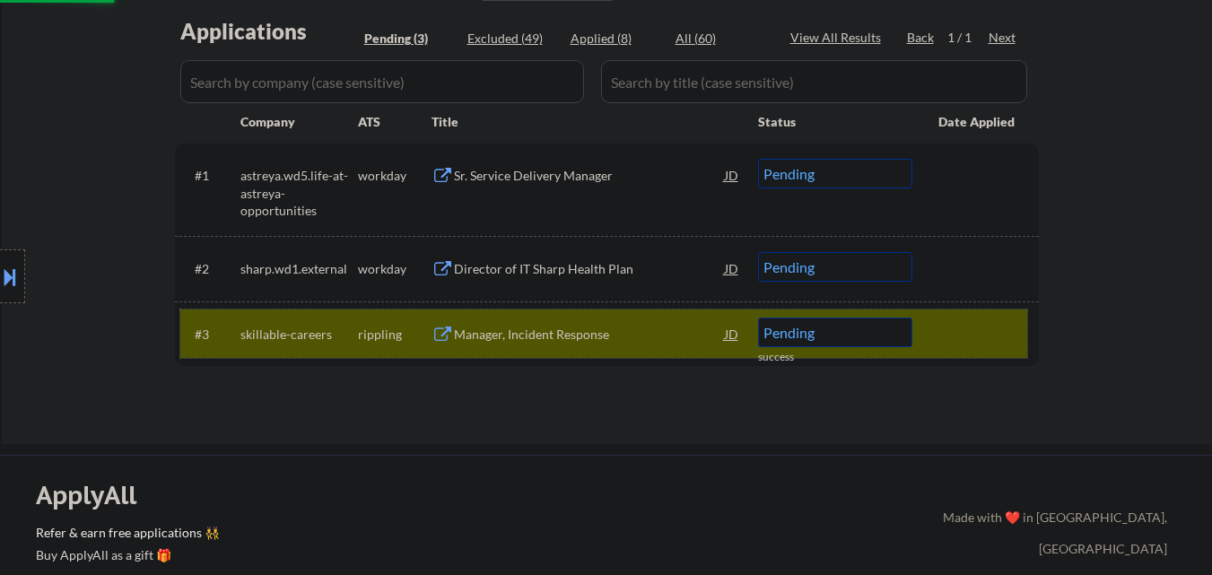
drag, startPoint x: 960, startPoint y: 319, endPoint x: 971, endPoint y: 325, distance: 12.0
click at [962, 320] on div at bounding box center [978, 334] width 79 height 32
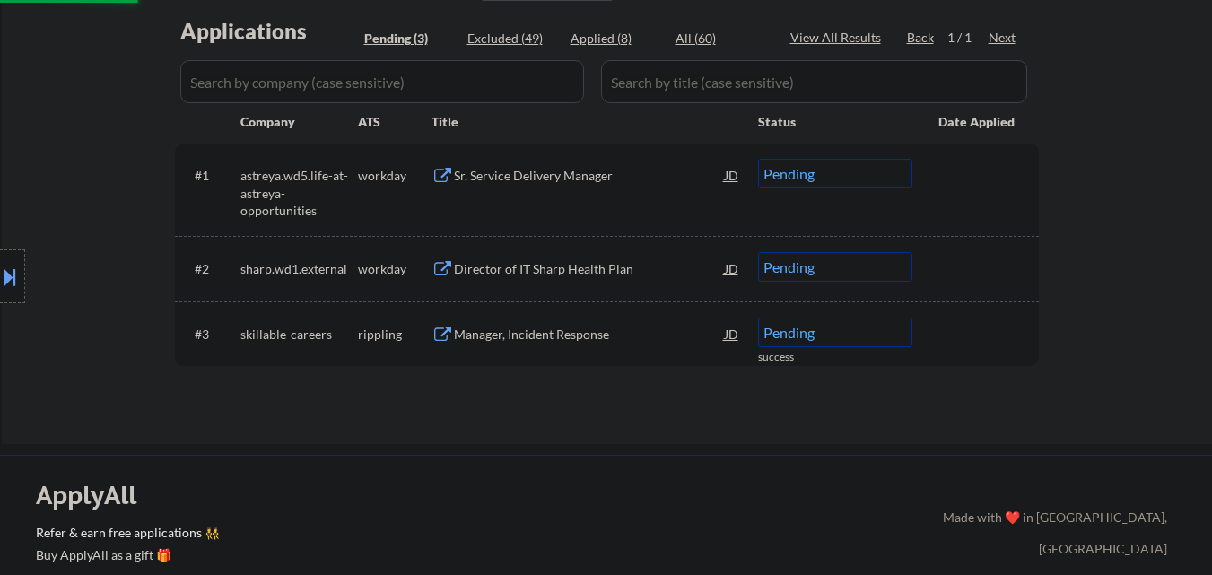
click at [599, 335] on div "Manager, Incident Response" at bounding box center [589, 335] width 271 height 18
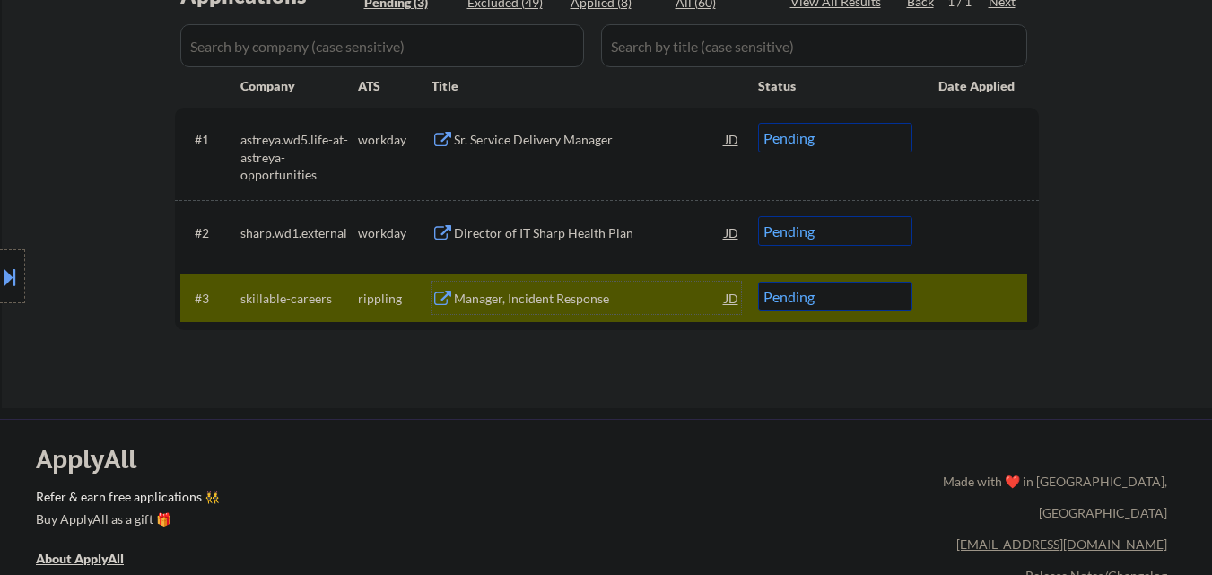
scroll to position [538, 0]
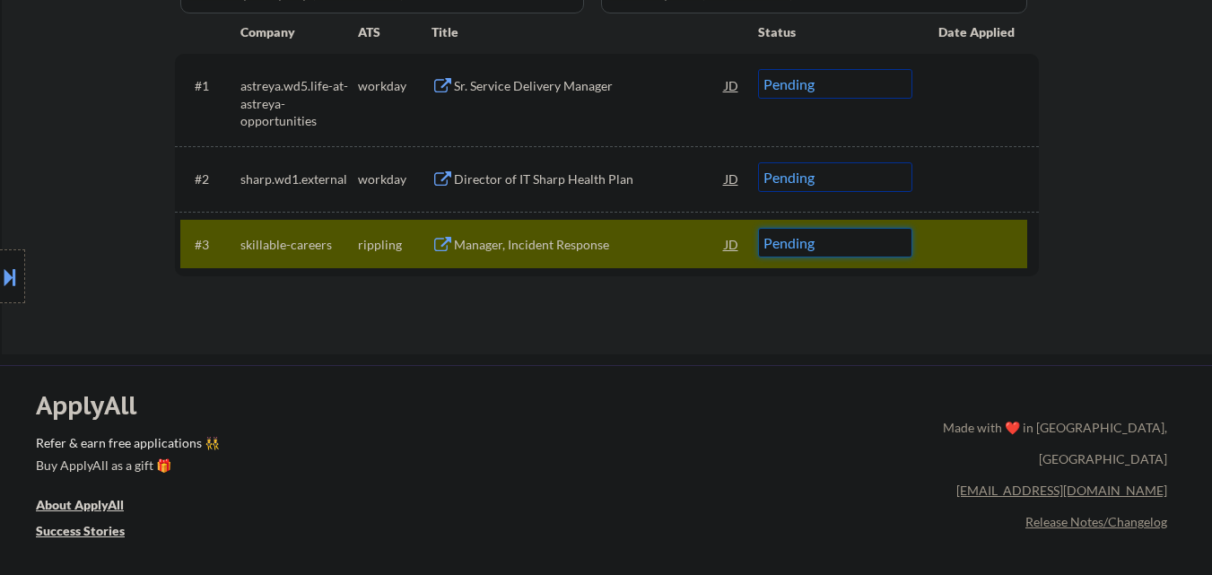
click at [869, 241] on select "Choose an option... Pending Applied Excluded (Questions) Excluded (Expired) Exc…" at bounding box center [835, 243] width 154 height 30
select select ""excluded__bad_match_""
click at [758, 228] on select "Choose an option... Pending Applied Excluded (Questions) Excluded (Expired) Exc…" at bounding box center [835, 243] width 154 height 30
click at [963, 233] on div at bounding box center [978, 244] width 79 height 32
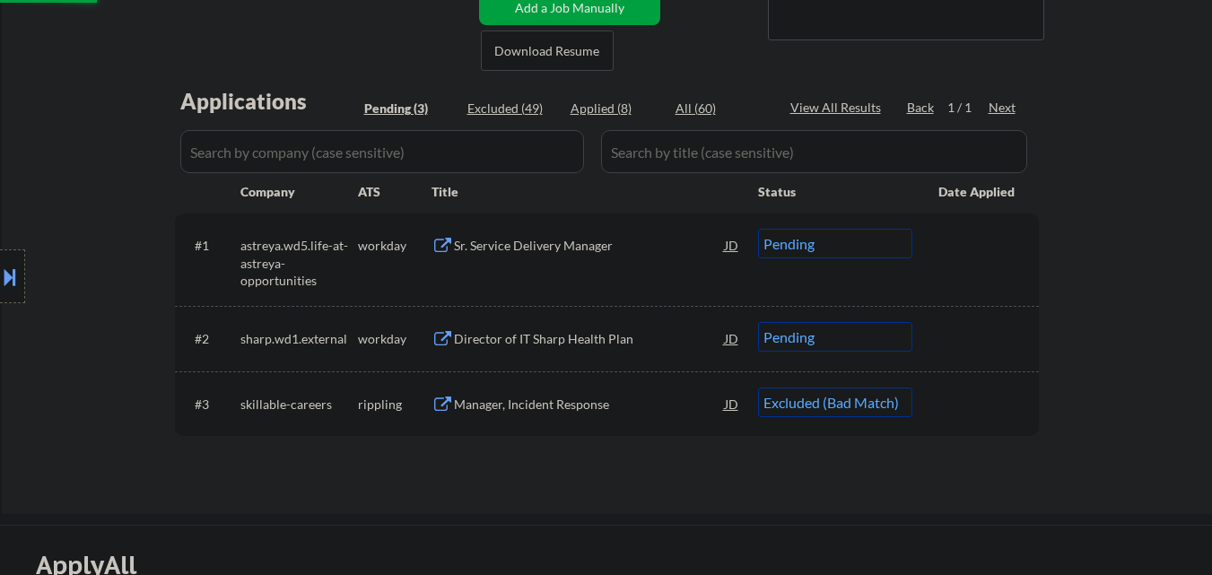
scroll to position [359, 0]
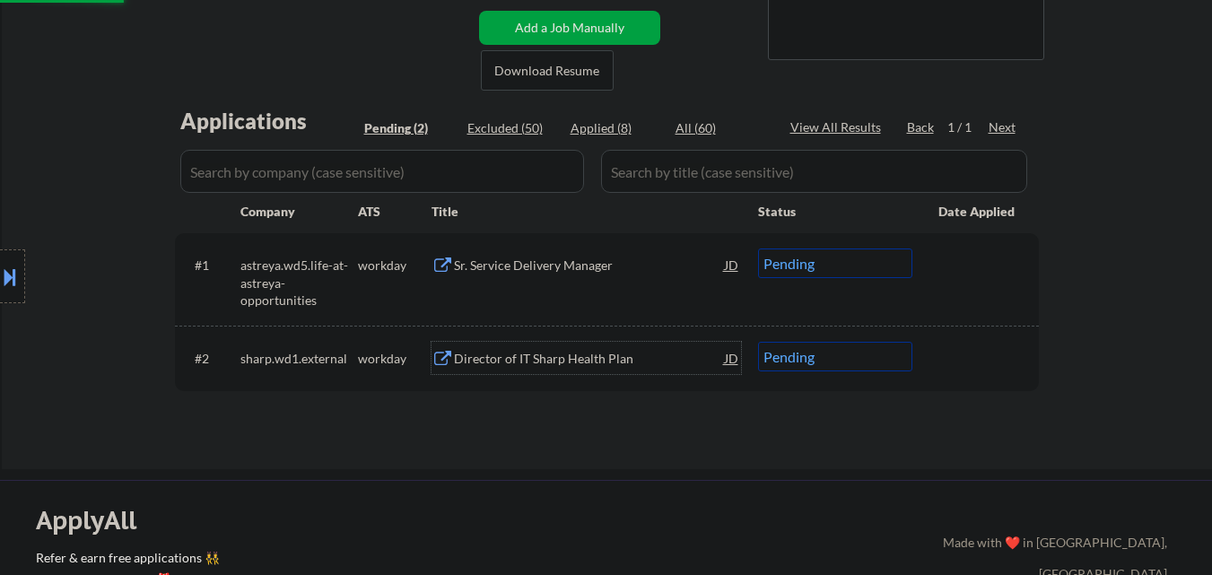
click at [586, 365] on div "Director of IT Sharp Health Plan" at bounding box center [589, 359] width 271 height 18
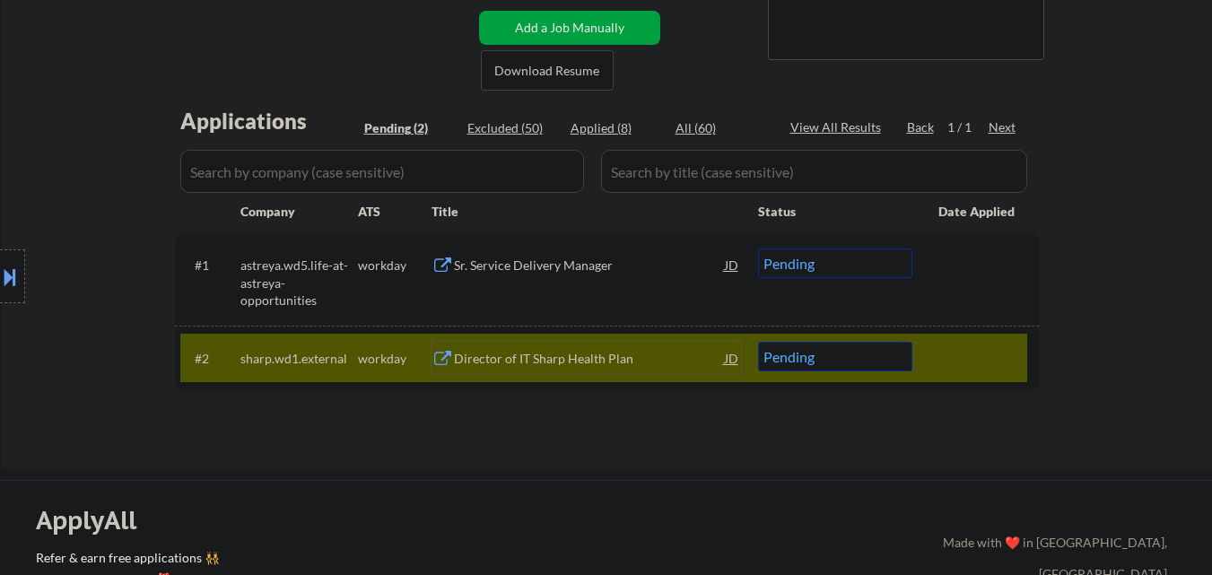
drag, startPoint x: 860, startPoint y: 357, endPoint x: 870, endPoint y: 385, distance: 29.8
click at [861, 357] on select "Choose an option... Pending Applied Excluded (Questions) Excluded (Expired) Exc…" at bounding box center [835, 357] width 154 height 30
select select ""excluded__salary_""
click at [758, 342] on select "Choose an option... Pending Applied Excluded (Questions) Excluded (Expired) Exc…" at bounding box center [835, 357] width 154 height 30
click at [995, 358] on div at bounding box center [978, 358] width 79 height 32
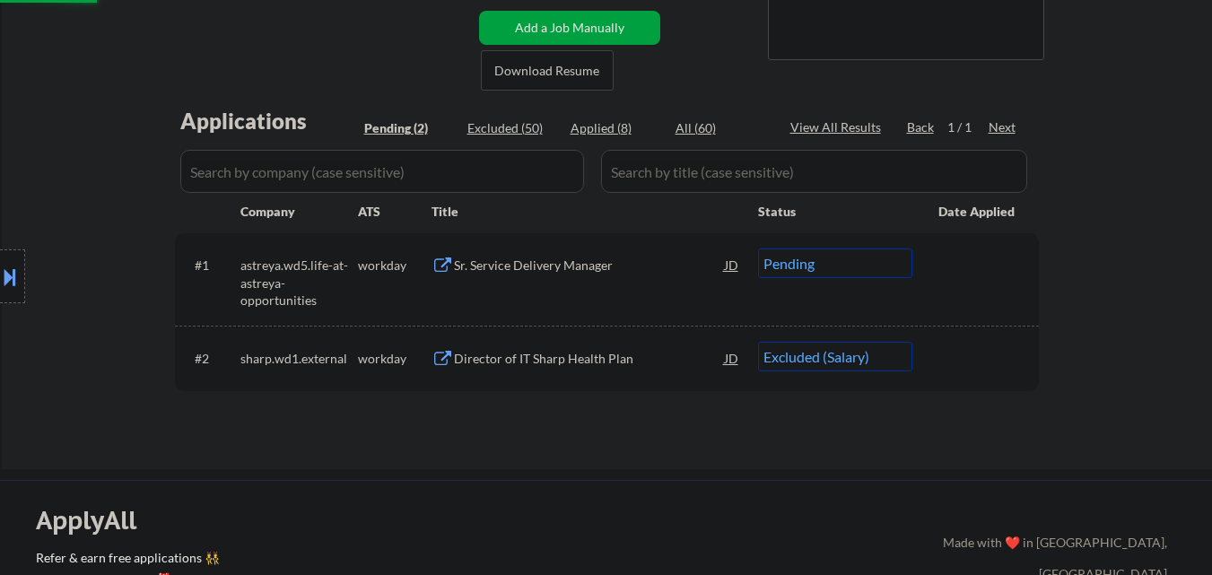
click at [593, 268] on div "Sr. Service Delivery Manager" at bounding box center [589, 266] width 271 height 18
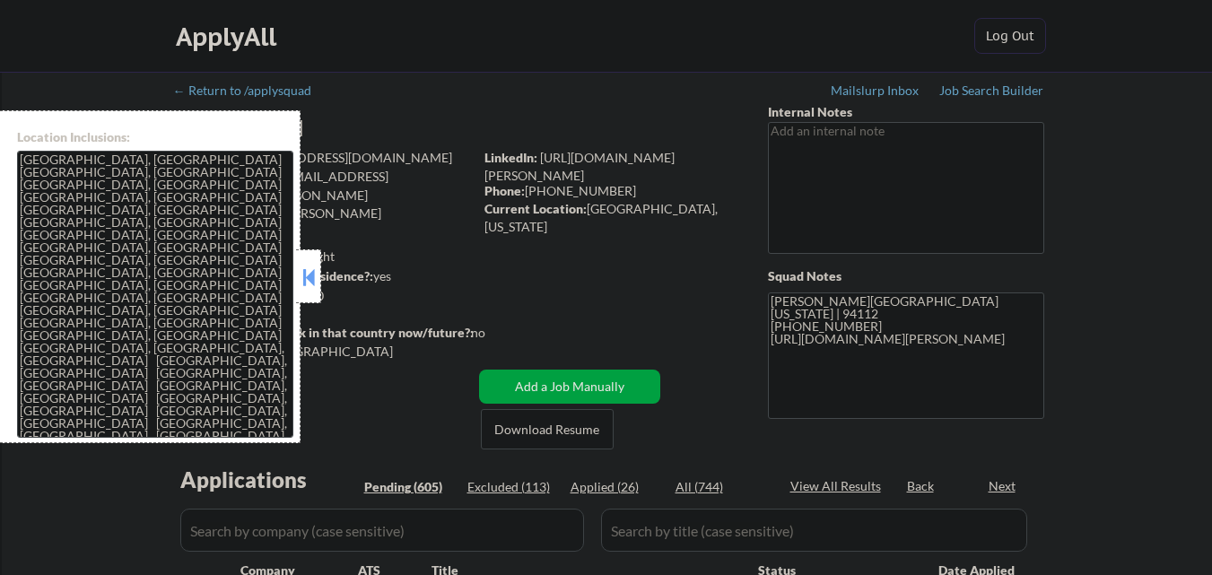
click at [308, 289] on button at bounding box center [309, 277] width 20 height 27
click at [312, 272] on button at bounding box center [309, 277] width 20 height 27
click at [316, 277] on button at bounding box center [309, 277] width 20 height 27
click at [301, 261] on div at bounding box center [308, 276] width 25 height 54
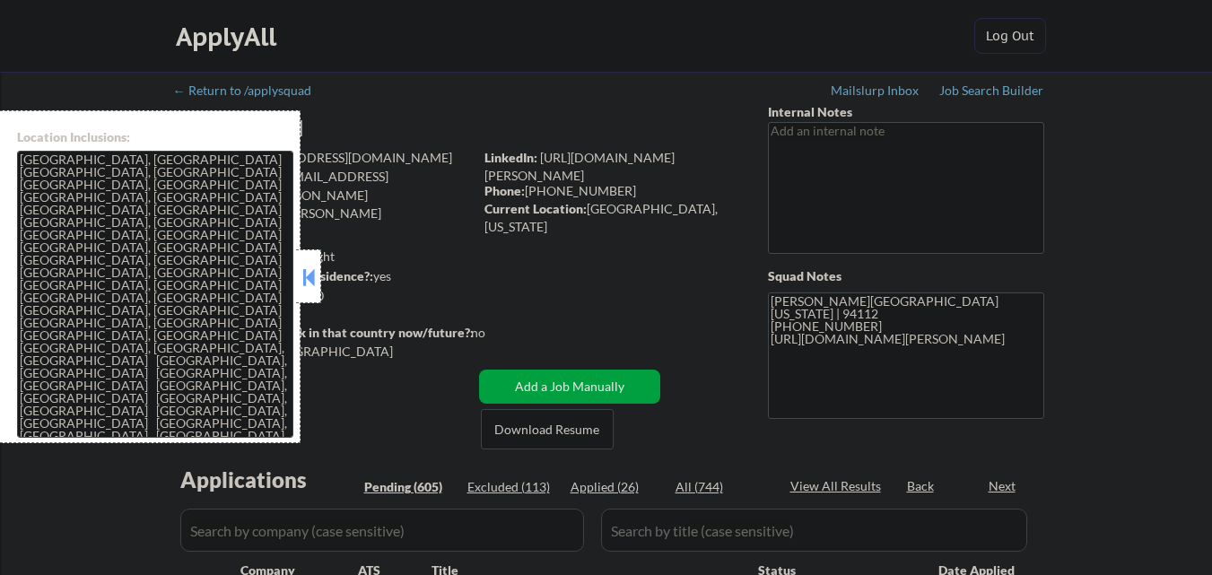
click at [512, 188] on strong "Phone:" at bounding box center [505, 190] width 40 height 15
click at [528, 206] on strong "Current Location:" at bounding box center [536, 208] width 102 height 15
select select ""pending""
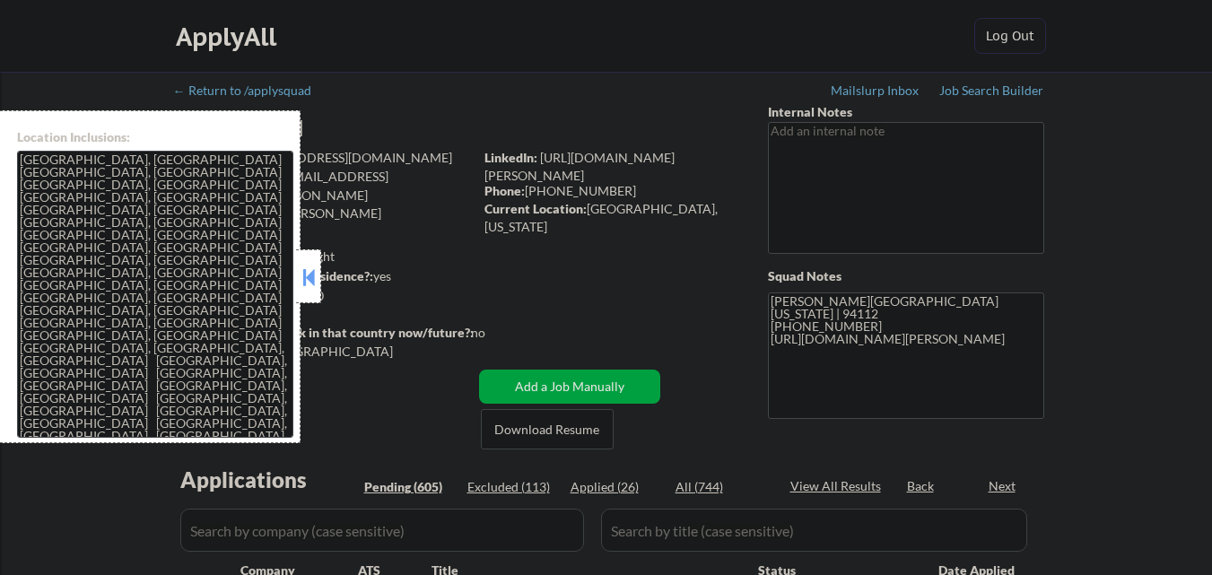
select select ""pending""
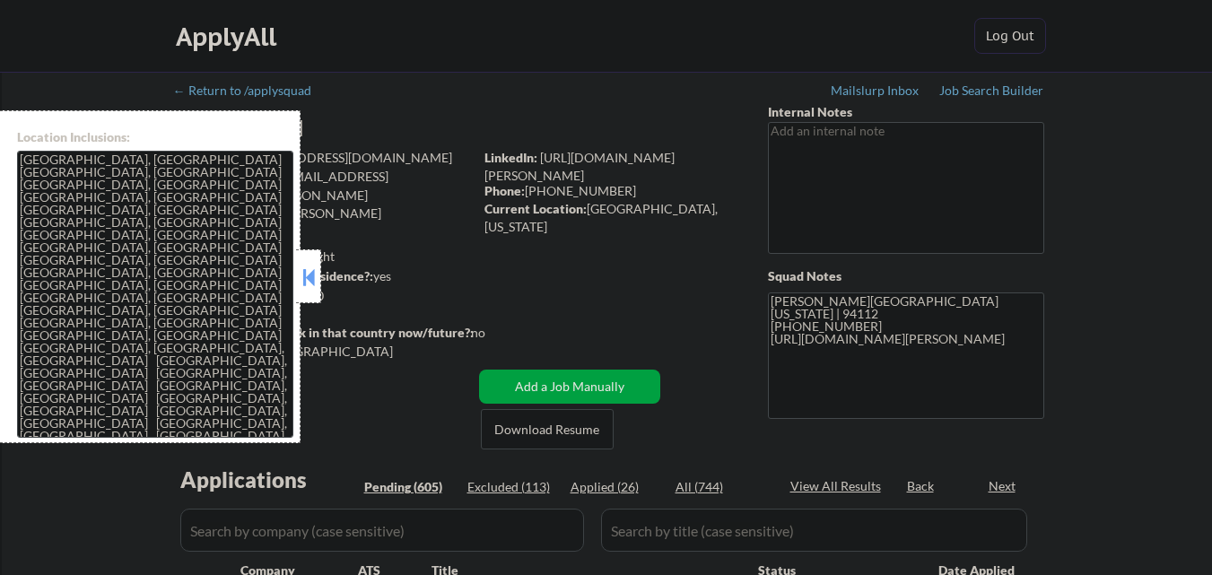
select select ""pending""
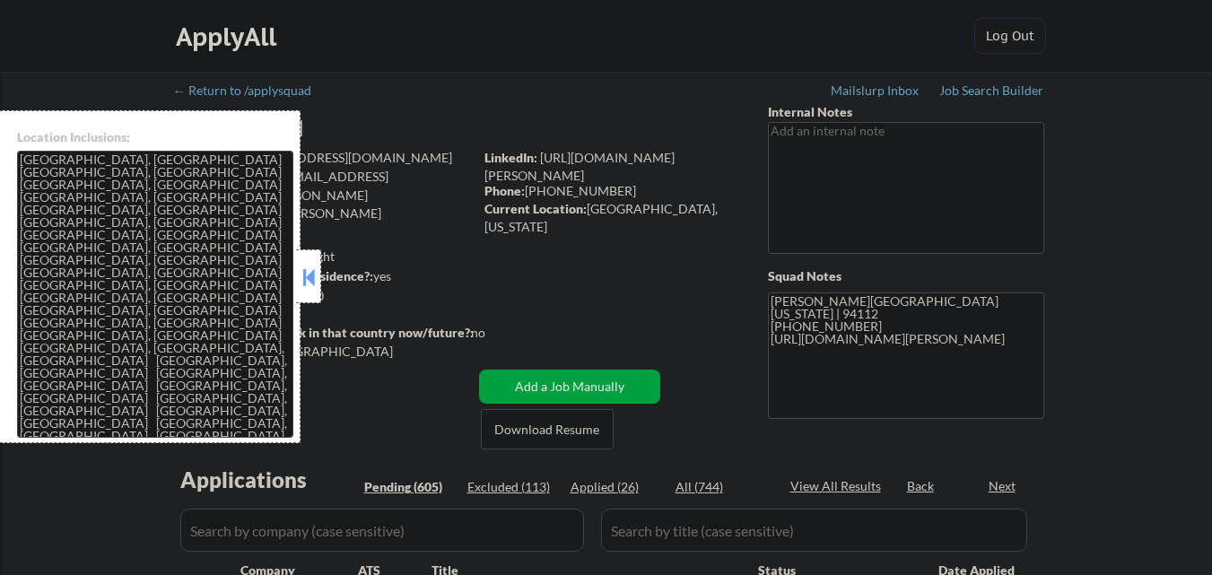
select select ""pending""
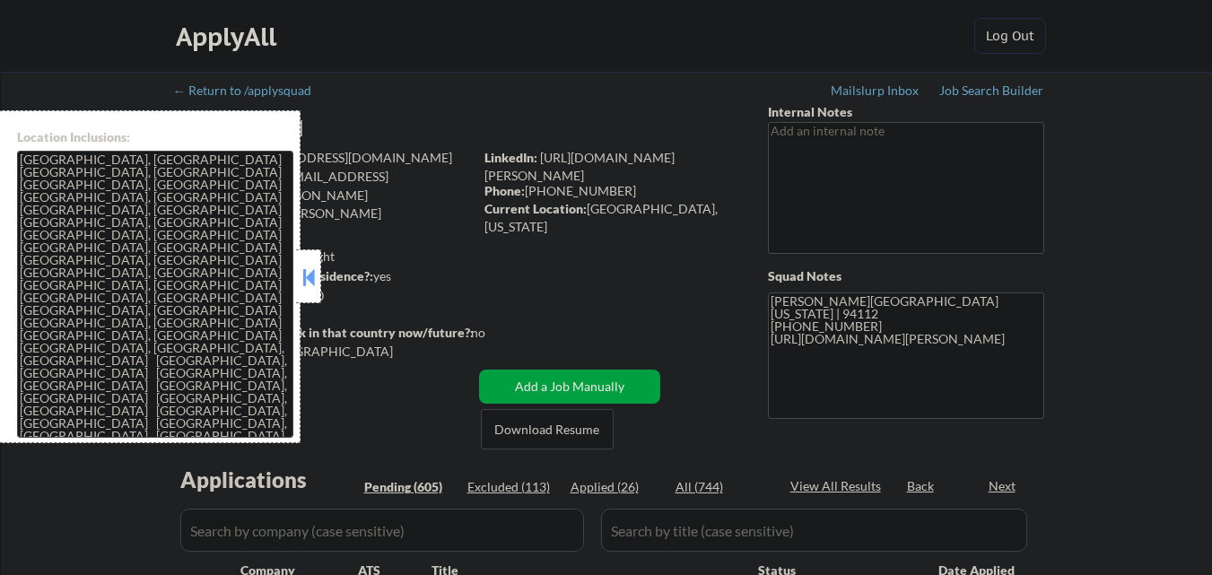
select select ""pending""
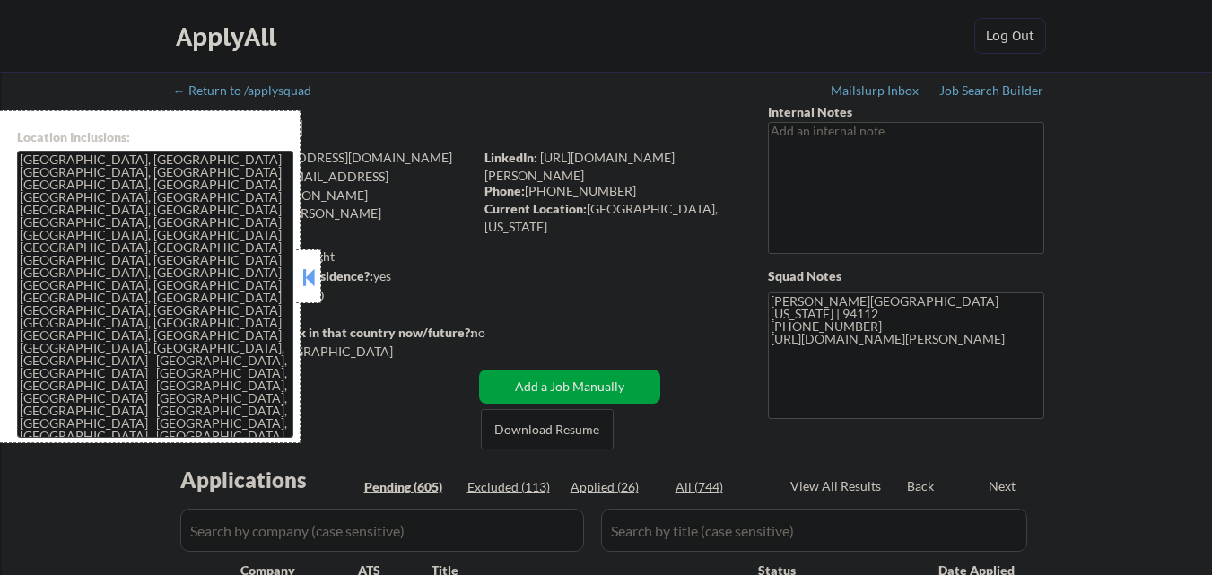
select select ""pending""
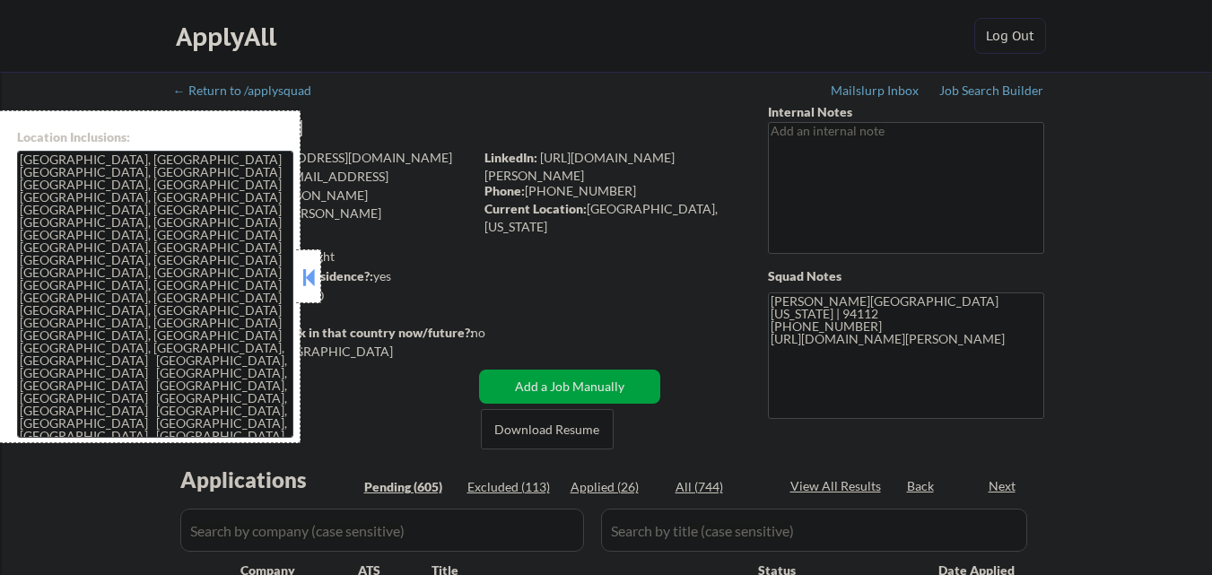
select select ""pending""
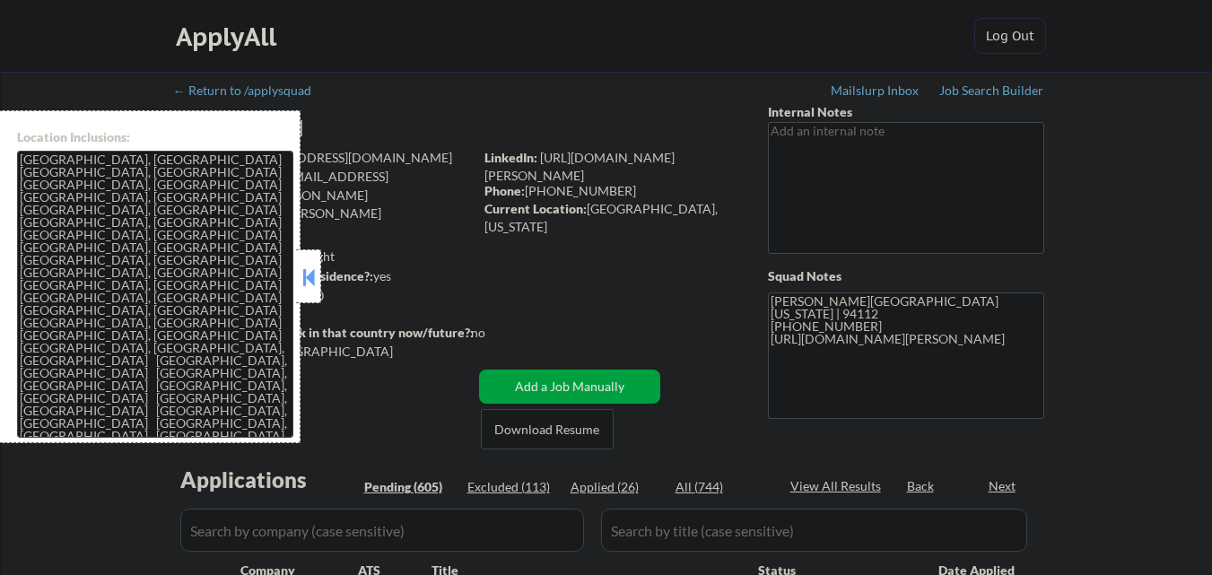
select select ""pending""
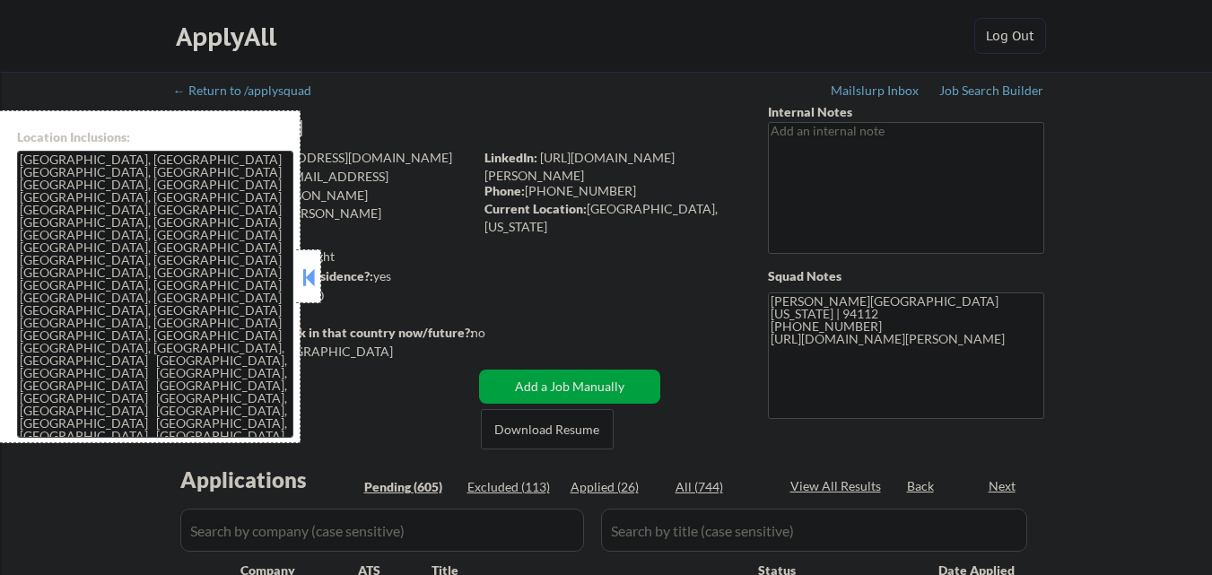
select select ""pending""
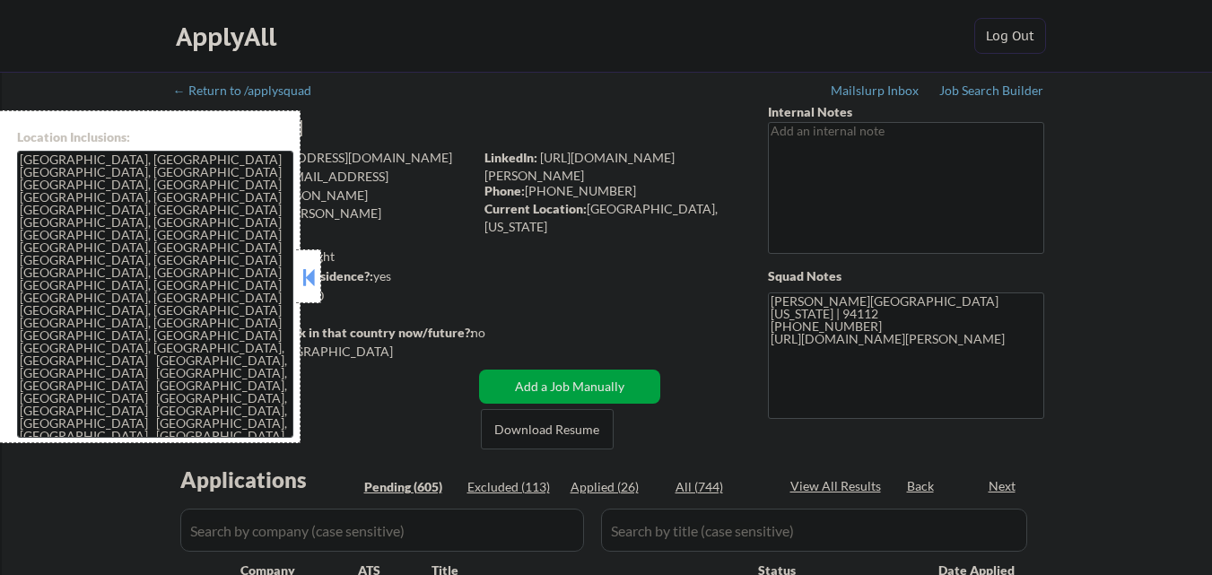
select select ""pending""
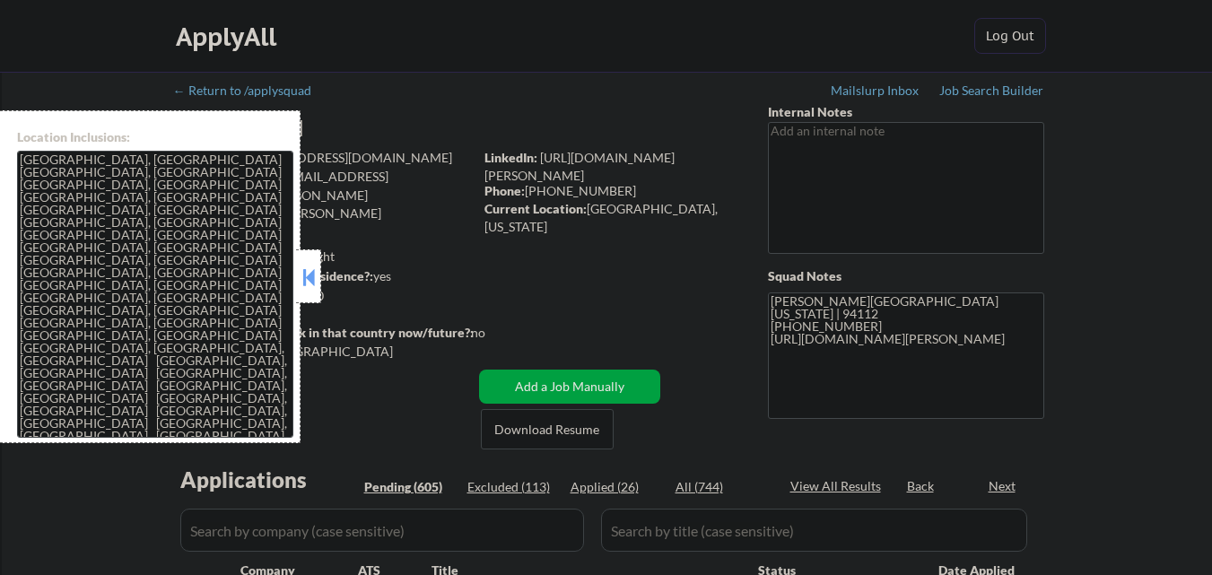
select select ""pending""
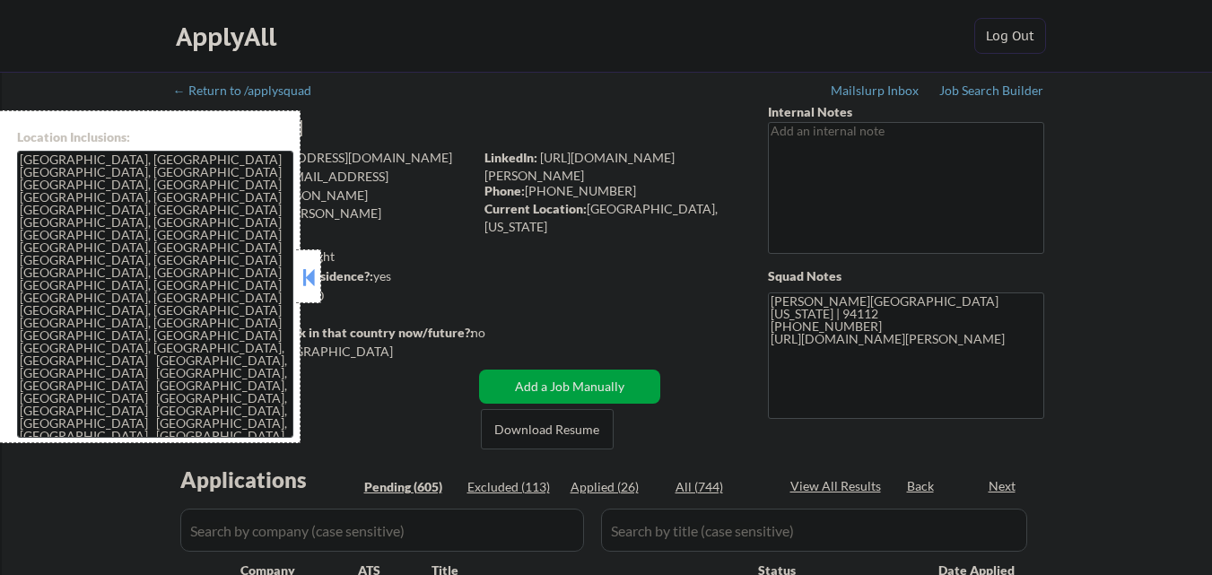
select select ""pending""
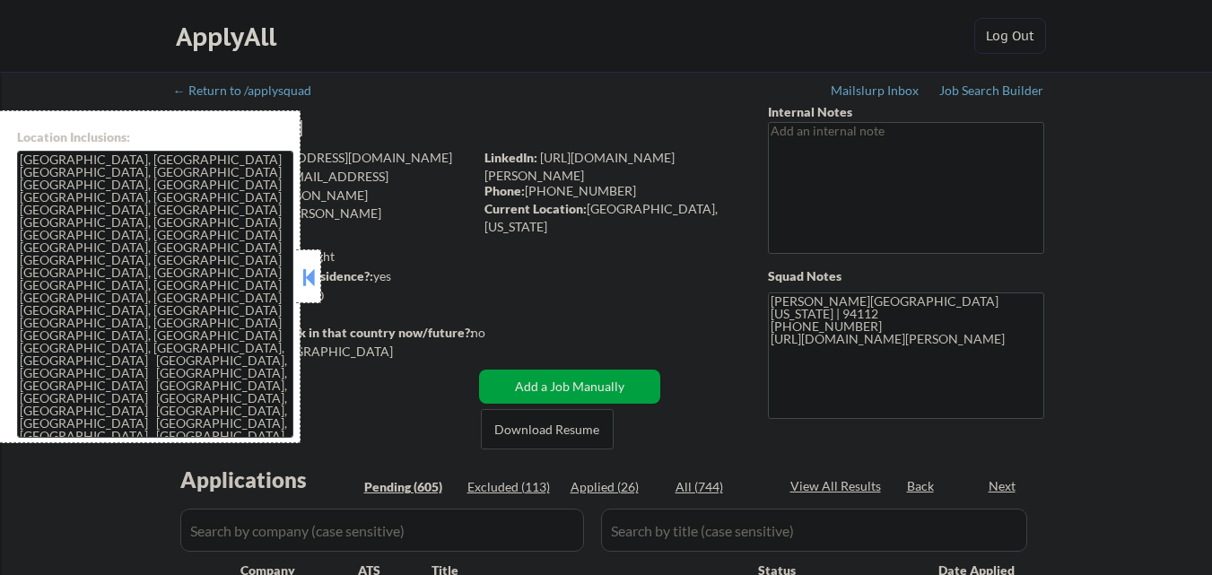
select select ""pending""
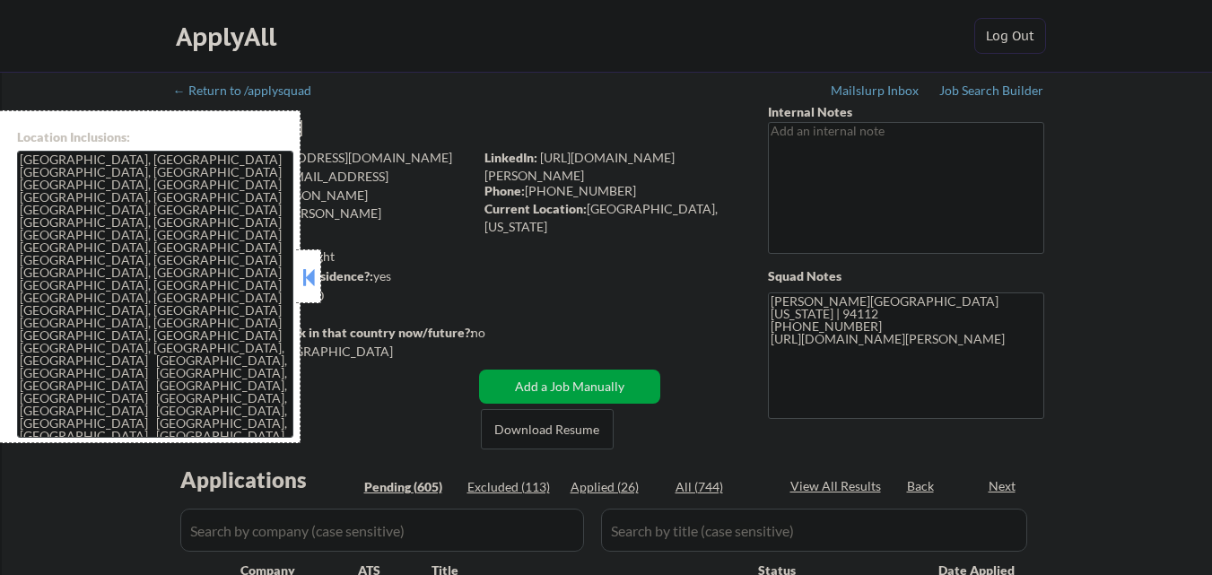
select select ""pending""
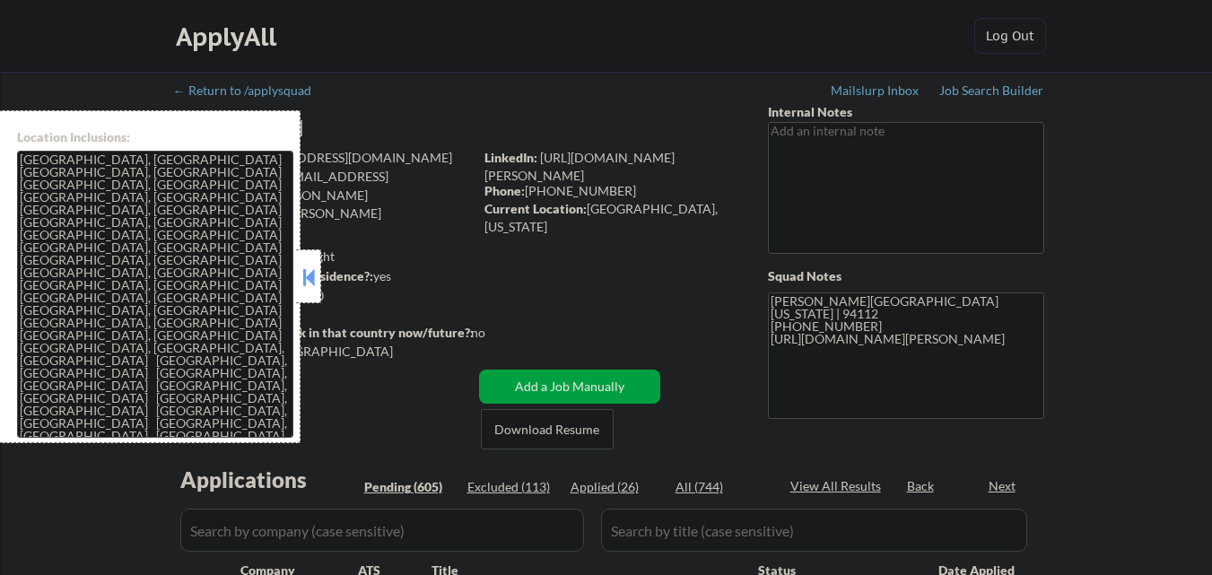
select select ""pending""
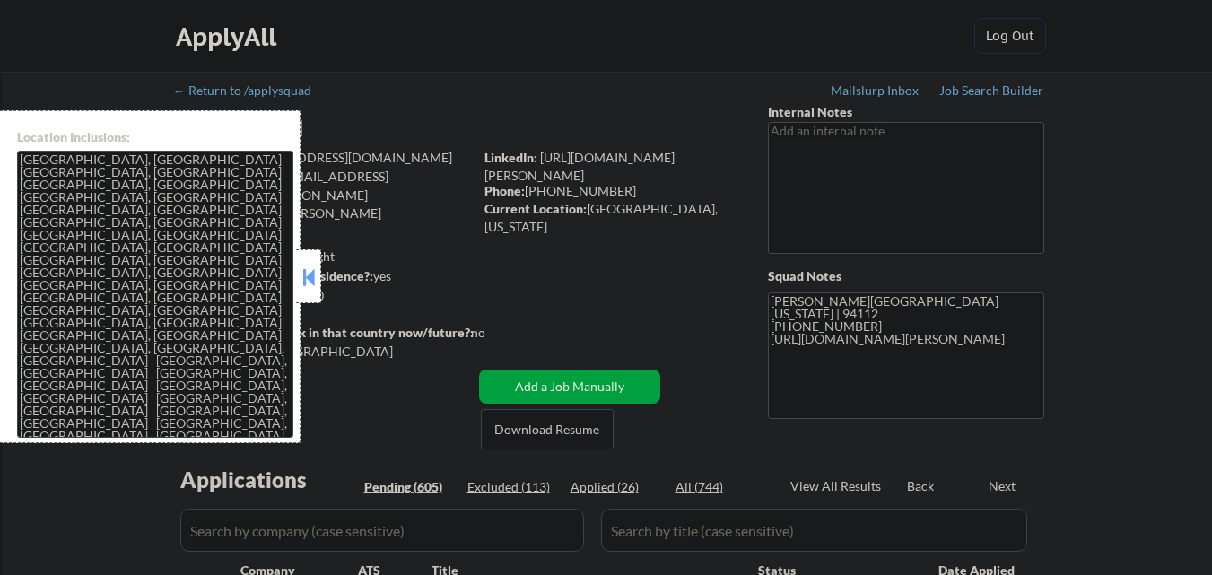
select select ""pending""
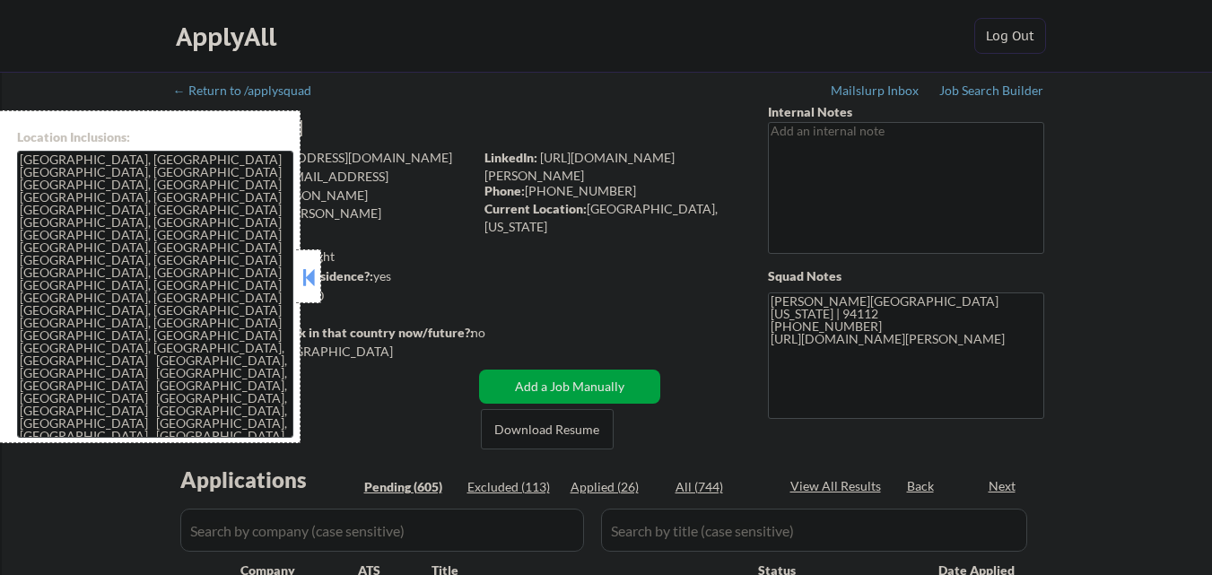
select select ""pending""
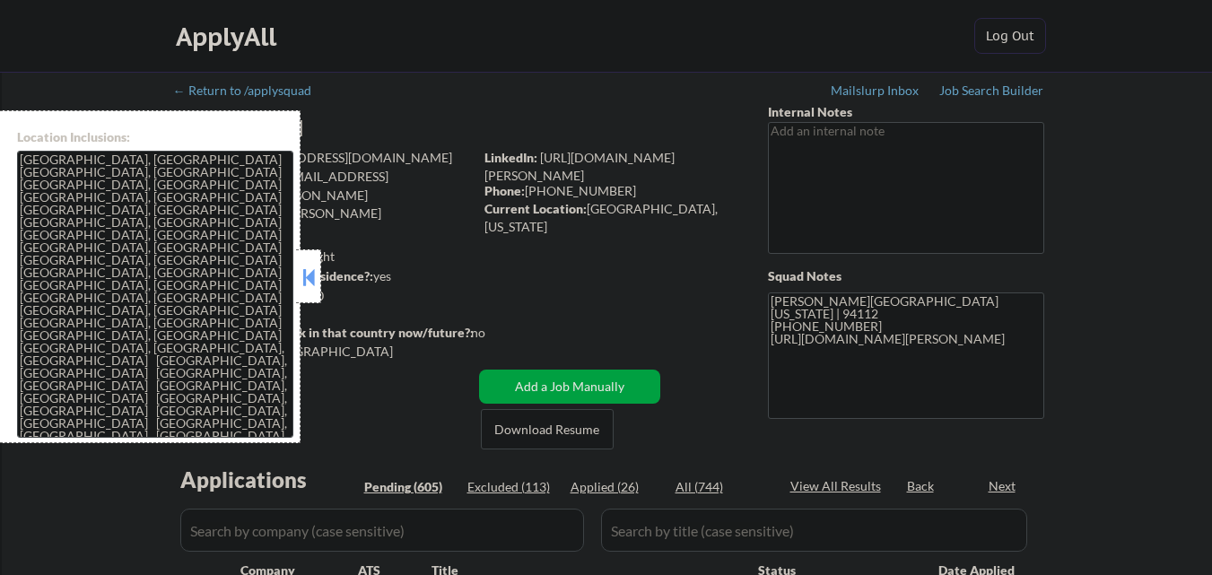
select select ""pending""
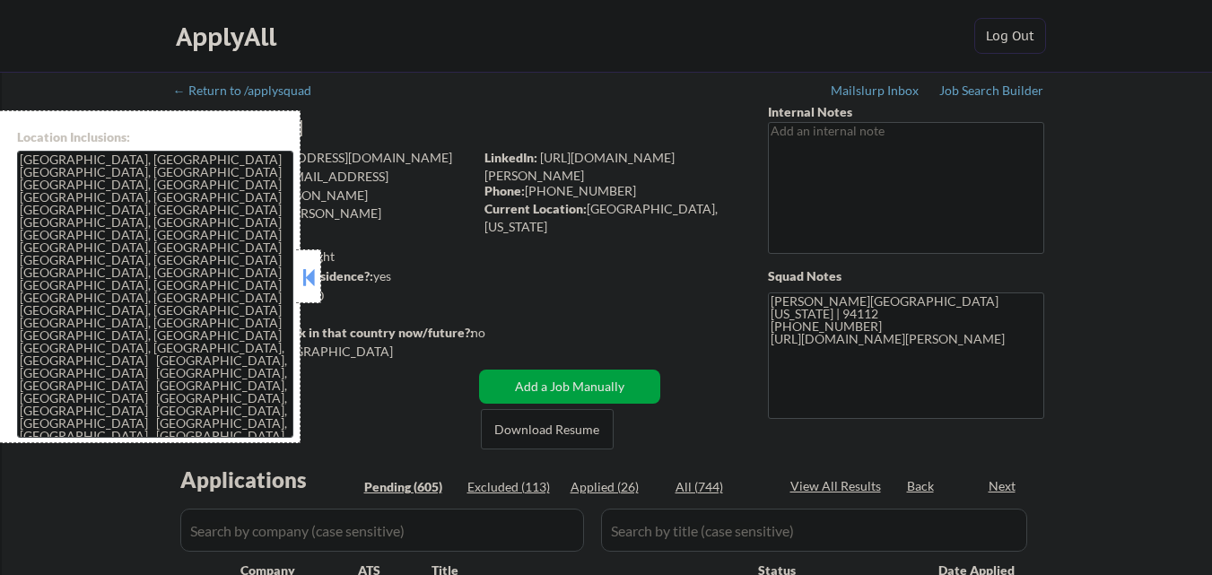
select select ""pending""
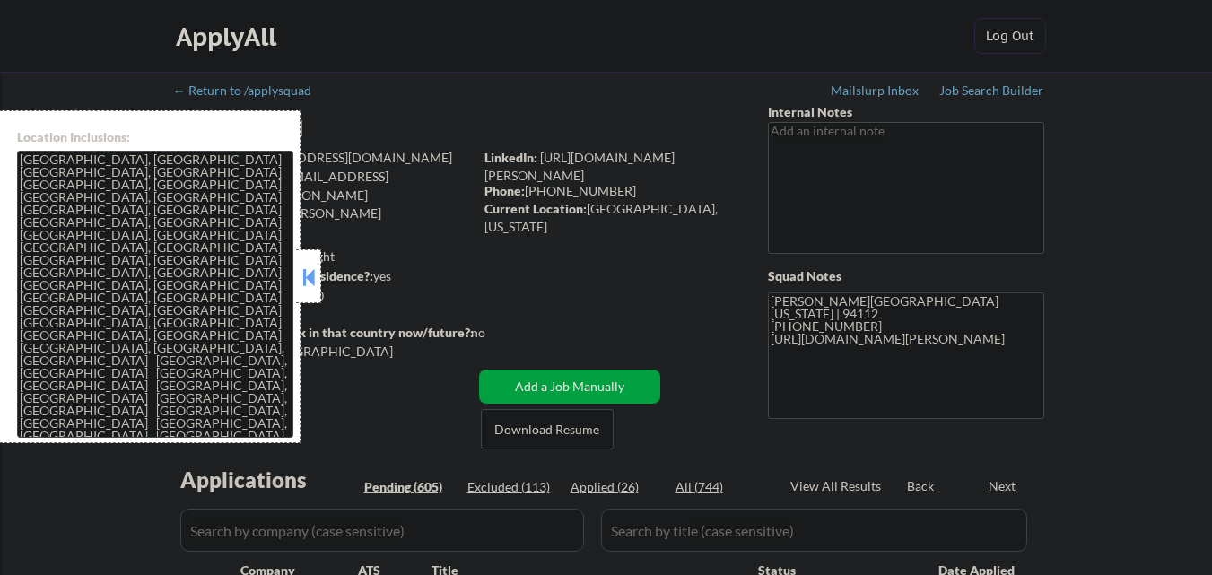
select select ""pending""
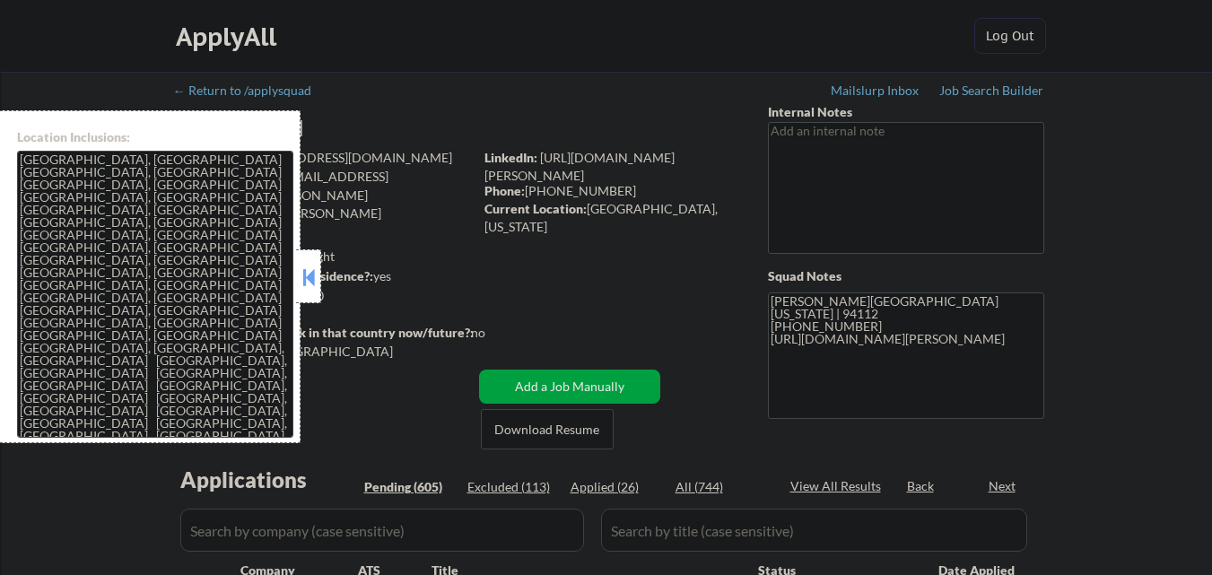
select select ""pending""
drag, startPoint x: 306, startPoint y: 270, endPoint x: 350, endPoint y: 191, distance: 90.4
click at [307, 271] on button at bounding box center [309, 277] width 20 height 27
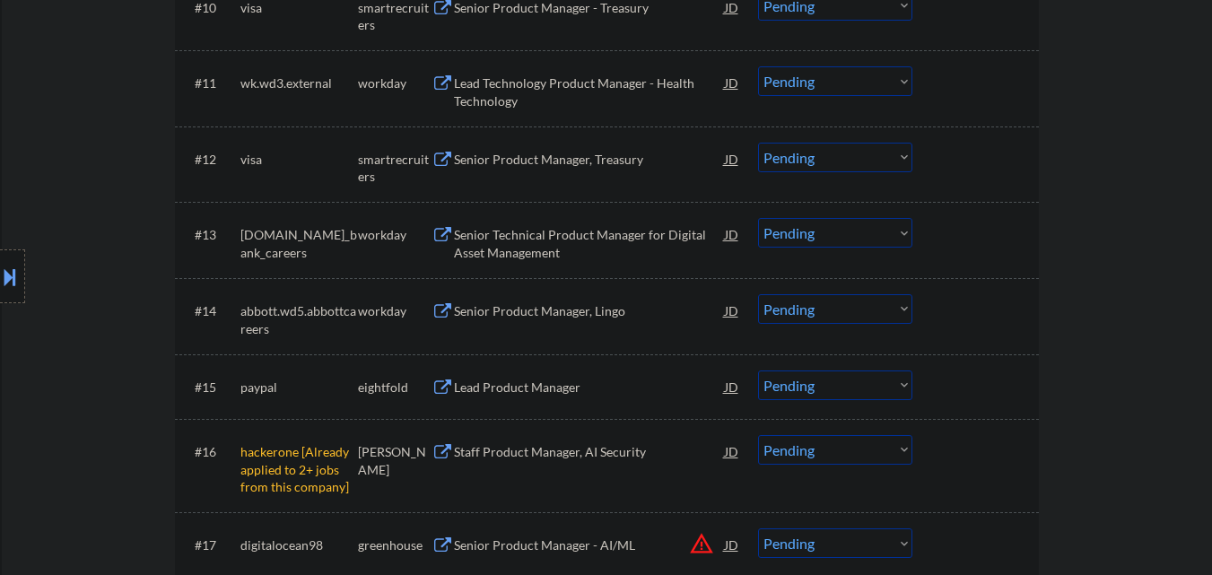
scroll to position [1436, 0]
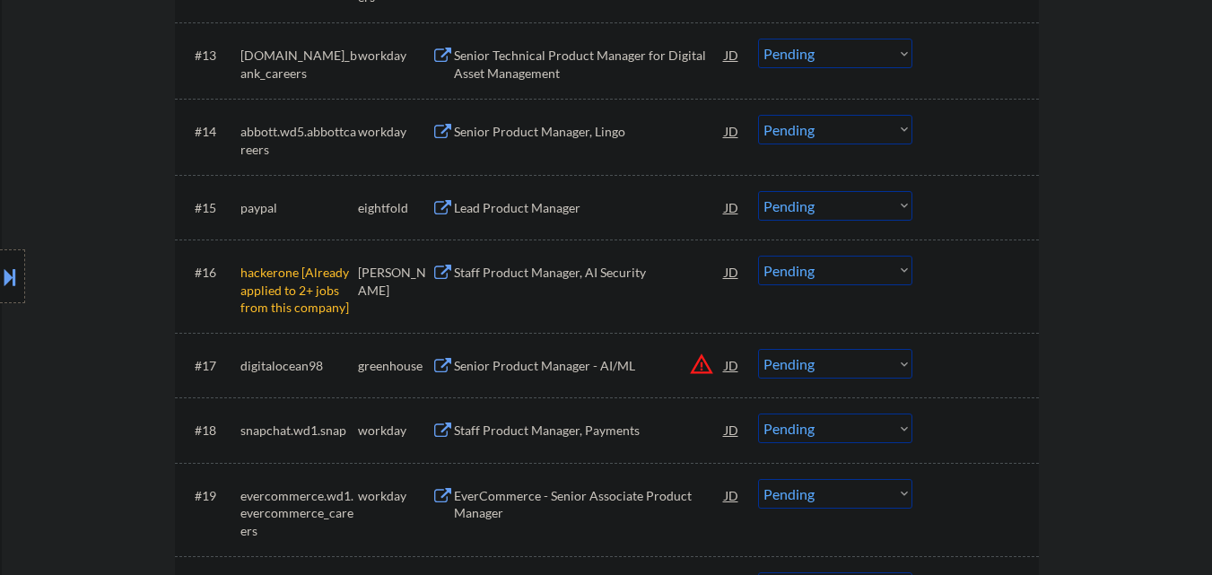
click at [837, 269] on select "Choose an option... Pending Applied Excluded (Questions) Excluded (Expired) Exc…" at bounding box center [835, 271] width 154 height 30
click at [758, 256] on select "Choose an option... Pending Applied Excluded (Questions) Excluded (Expired) Exc…" at bounding box center [835, 271] width 154 height 30
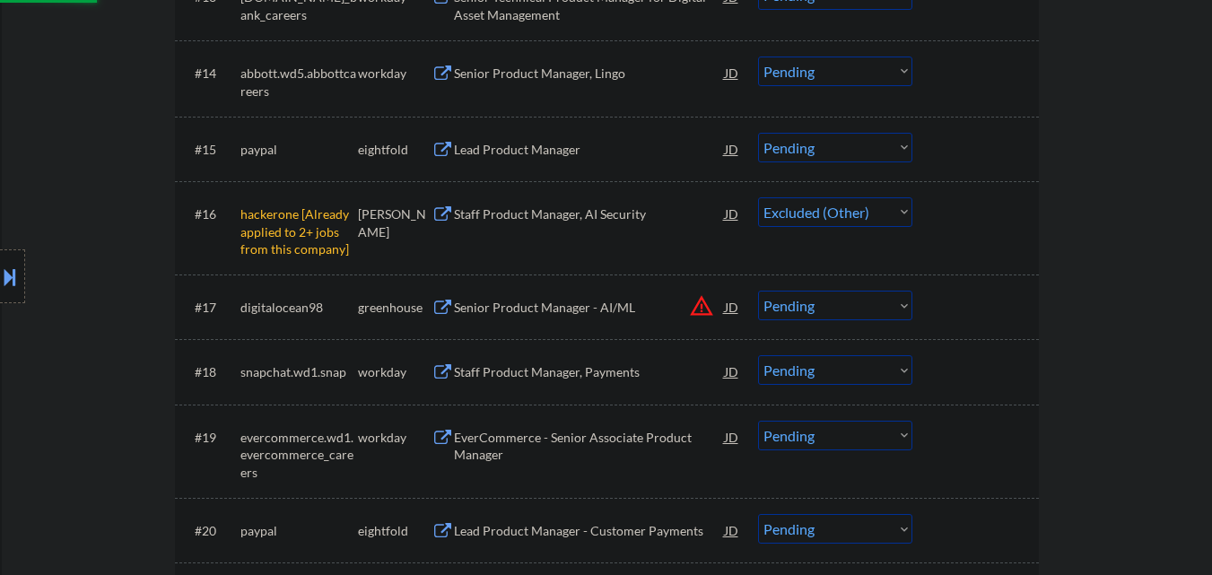
scroll to position [1526, 0]
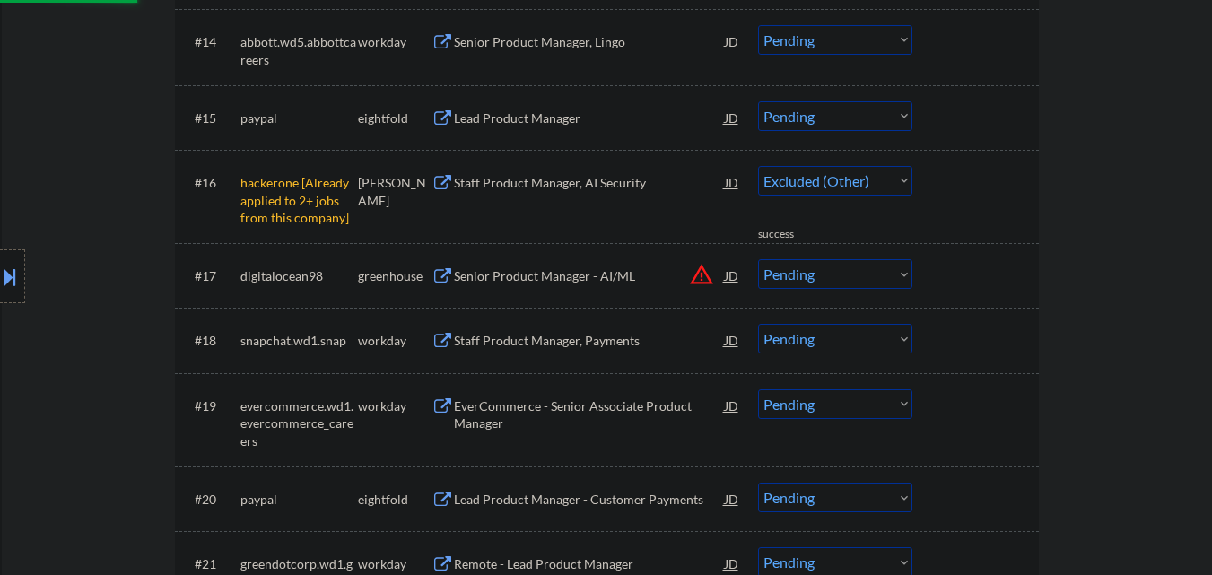
select select ""pending""
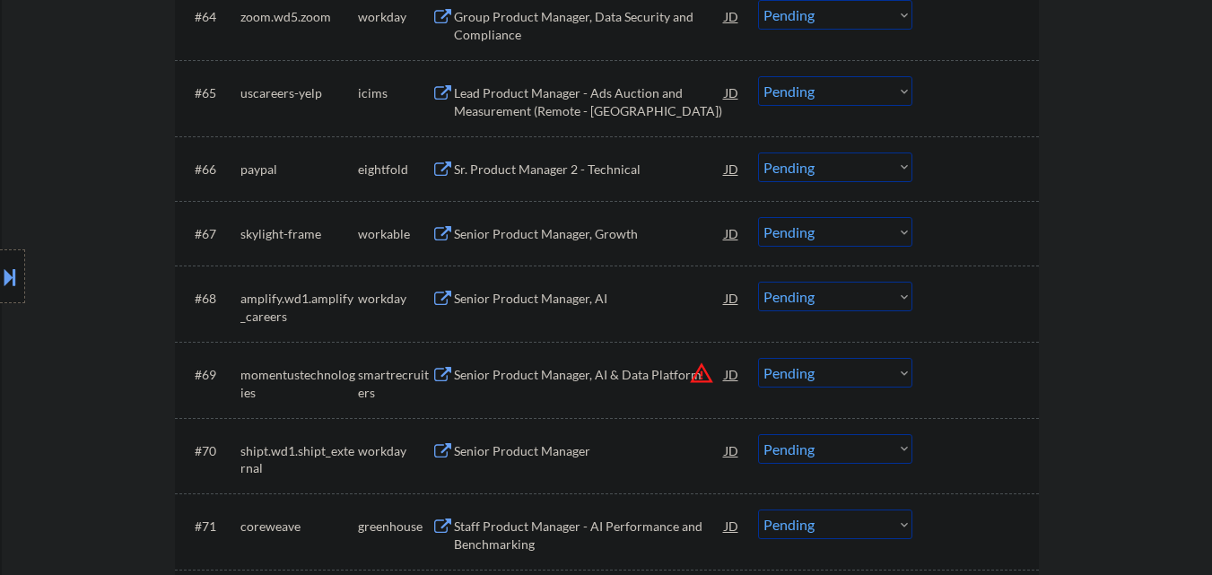
scroll to position [5205, 0]
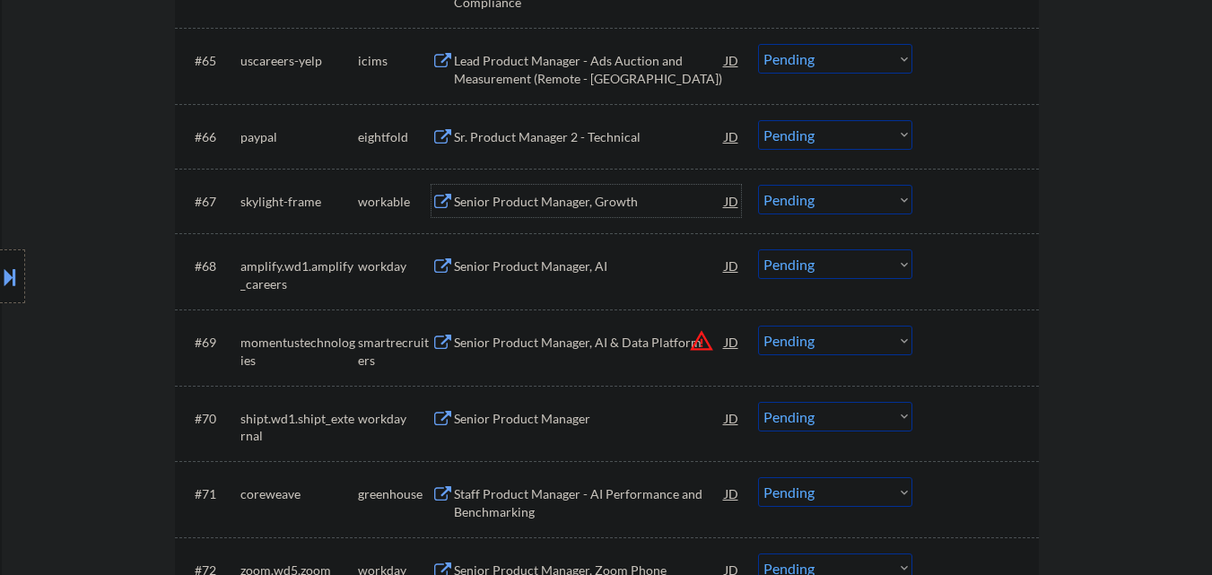
click at [588, 202] on div "Senior Product Manager, Growth" at bounding box center [589, 202] width 271 height 18
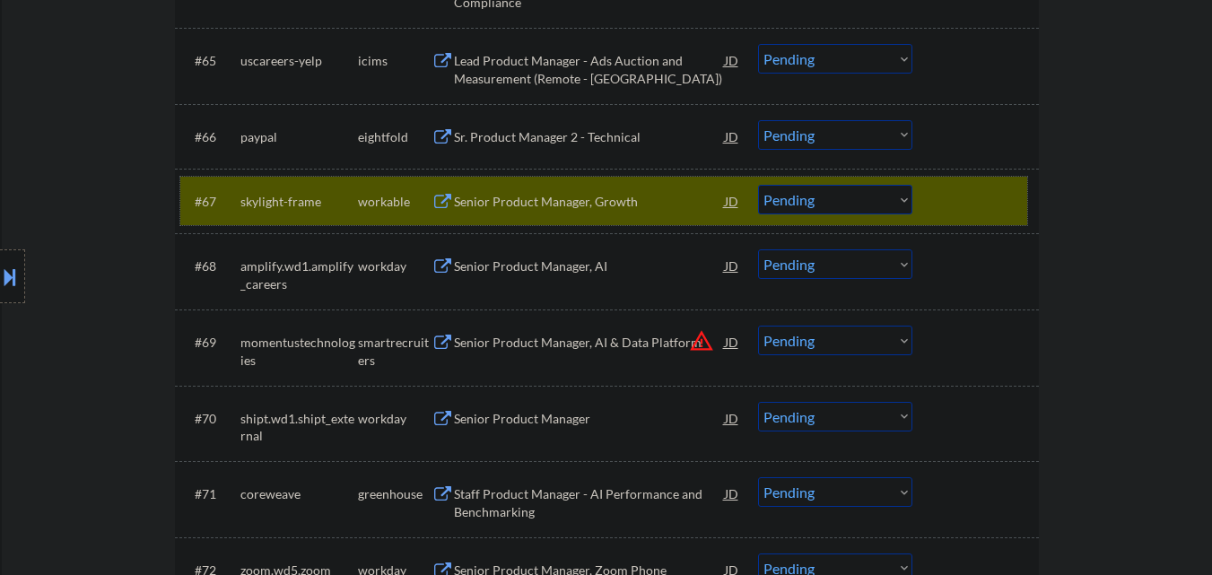
drag, startPoint x: 975, startPoint y: 177, endPoint x: 952, endPoint y: 202, distance: 34.3
click at [976, 178] on div "#67 skylight-frame workable Senior Product Manager, Growth JD Choose an option.…" at bounding box center [603, 201] width 847 height 48
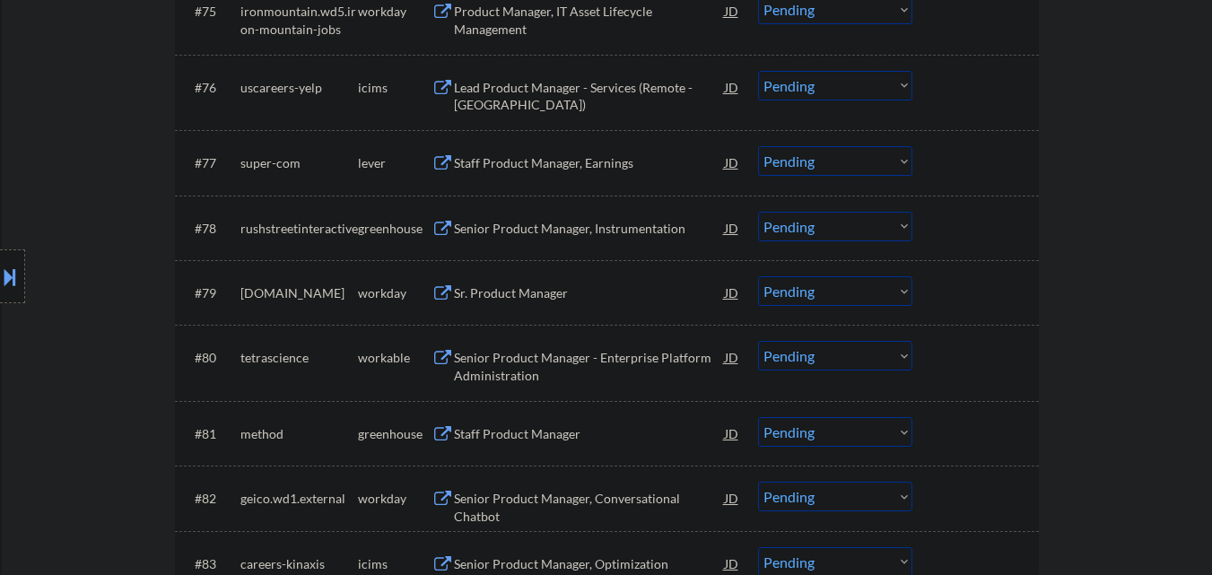
scroll to position [6013, 0]
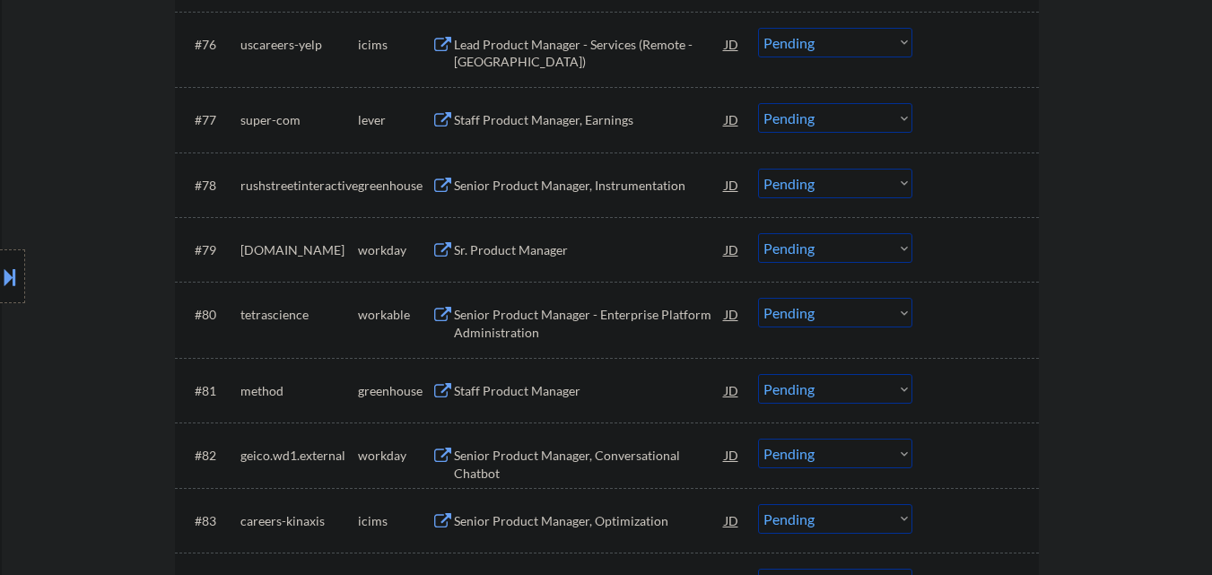
click at [595, 125] on div "Staff Product Manager, Earnings" at bounding box center [589, 120] width 271 height 18
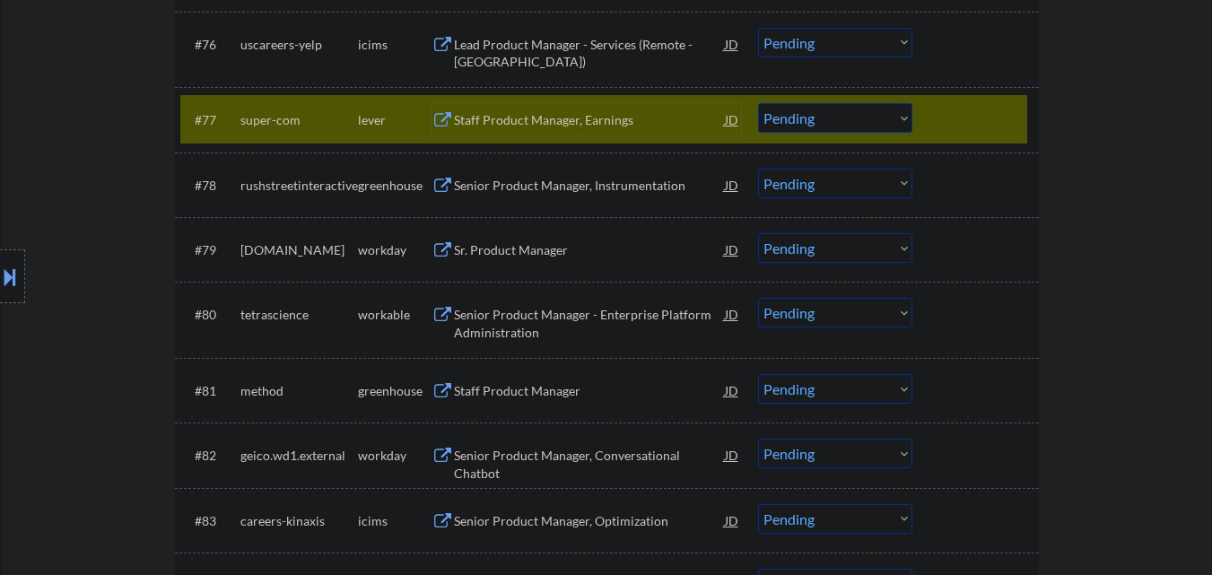
click at [958, 117] on div at bounding box center [978, 119] width 79 height 32
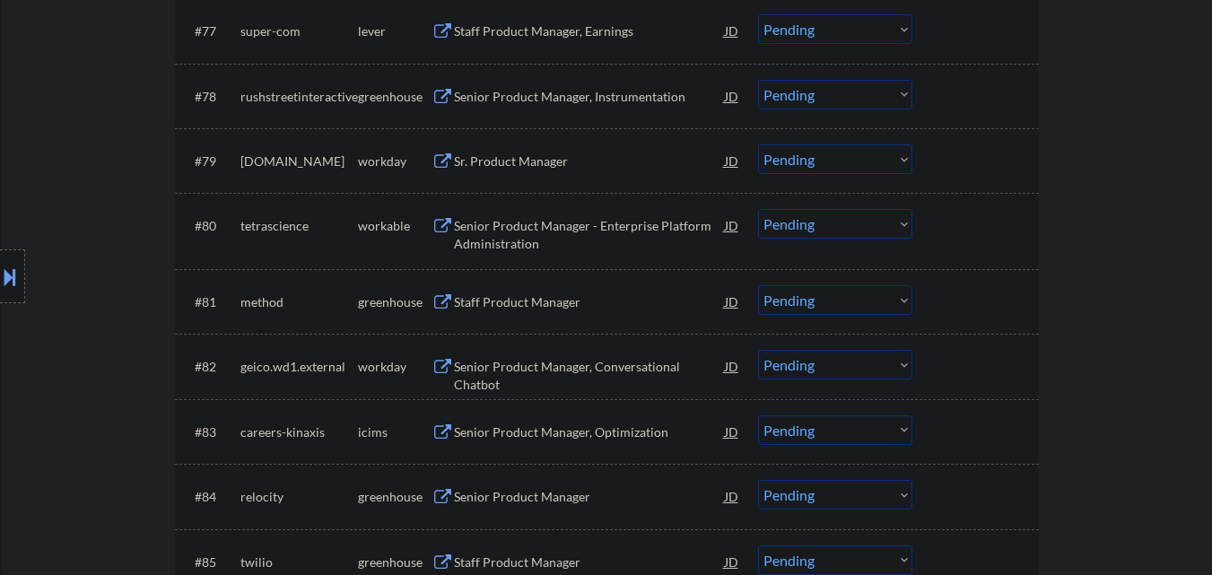
scroll to position [6102, 0]
click at [607, 100] on div "Senior Product Manager, Instrumentation" at bounding box center [589, 96] width 271 height 18
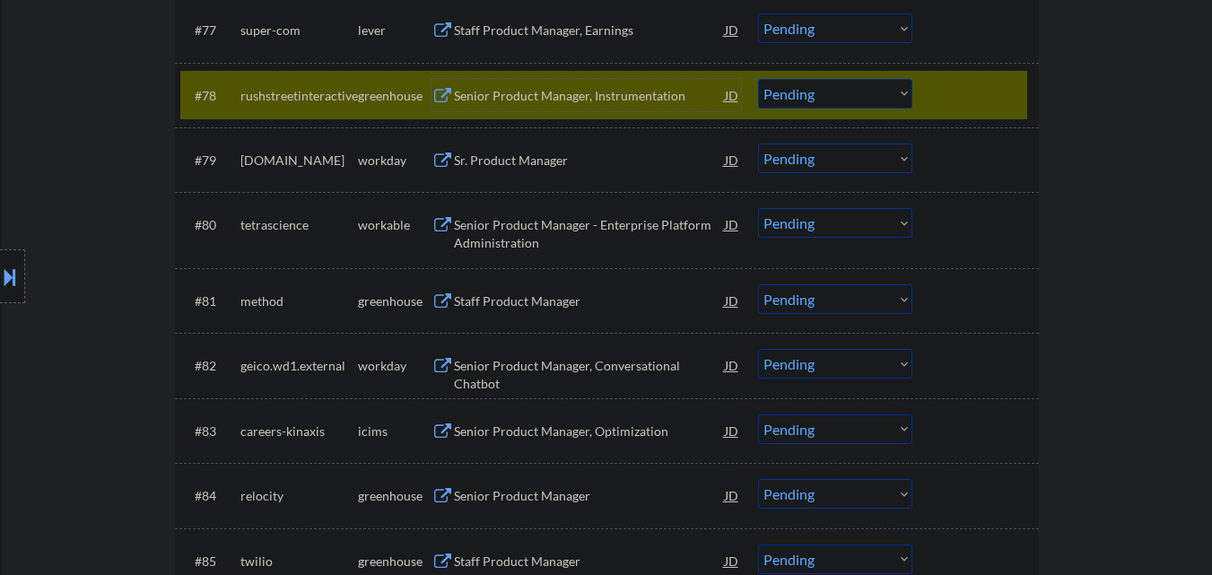
click at [851, 89] on select "Choose an option... Pending Applied Excluded (Questions) Excluded (Expired) Exc…" at bounding box center [835, 94] width 154 height 30
click at [758, 79] on select "Choose an option... Pending Applied Excluded (Questions) Excluded (Expired) Exc…" at bounding box center [835, 94] width 154 height 30
drag, startPoint x: 995, startPoint y: 82, endPoint x: 979, endPoint y: 96, distance: 21.6
click at [994, 83] on div at bounding box center [978, 95] width 79 height 32
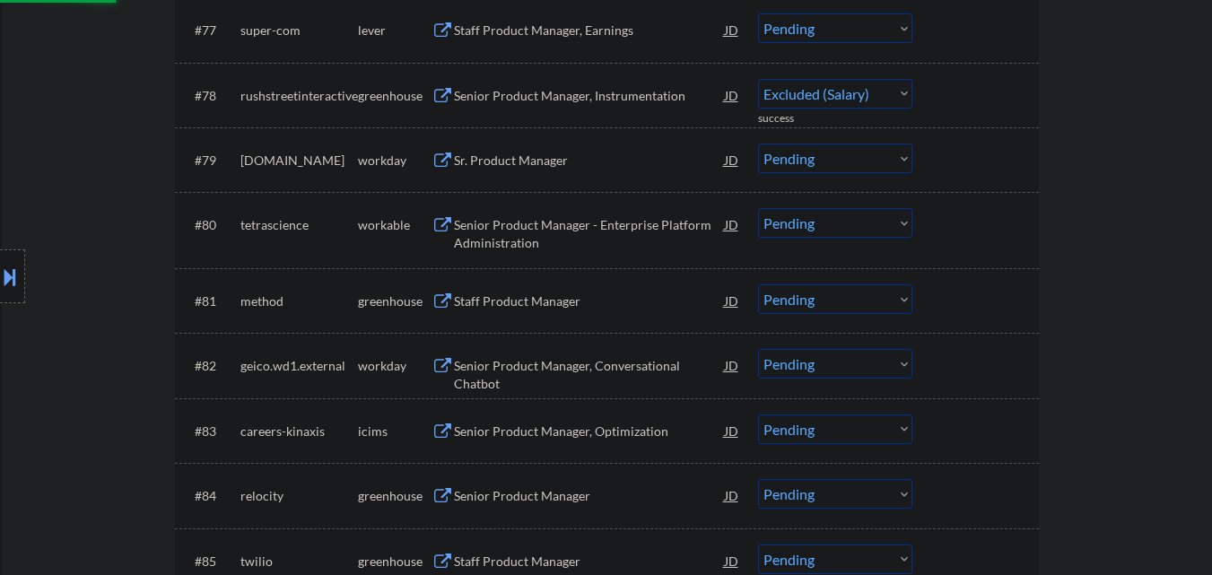
select select ""pending""
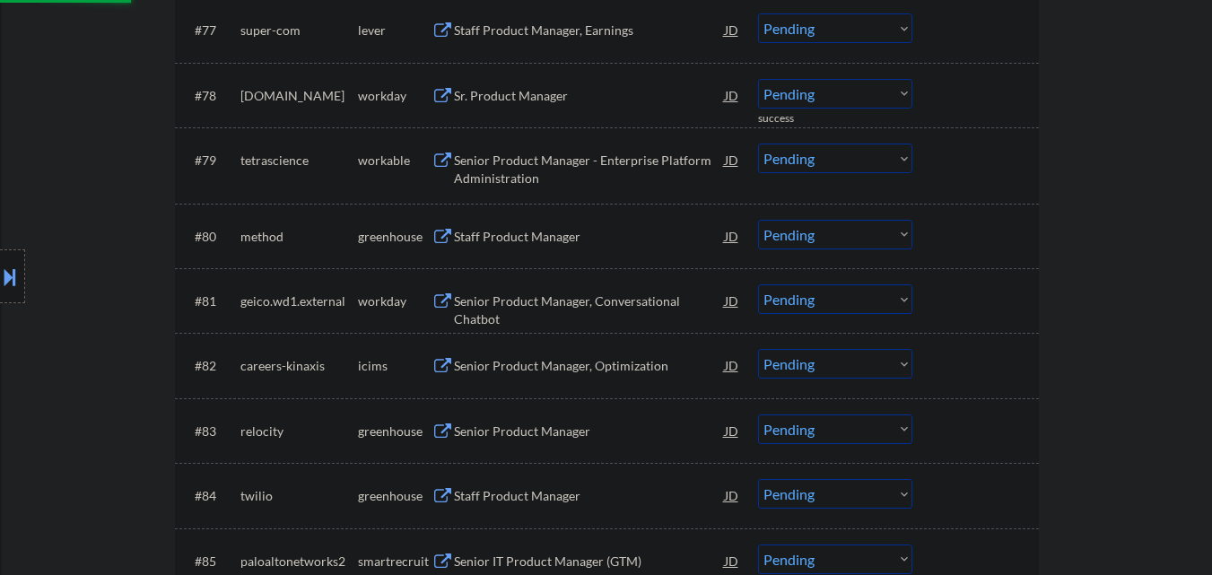
click at [541, 175] on div "Senior Product Manager - Enterprise Platform Administration" at bounding box center [589, 169] width 271 height 35
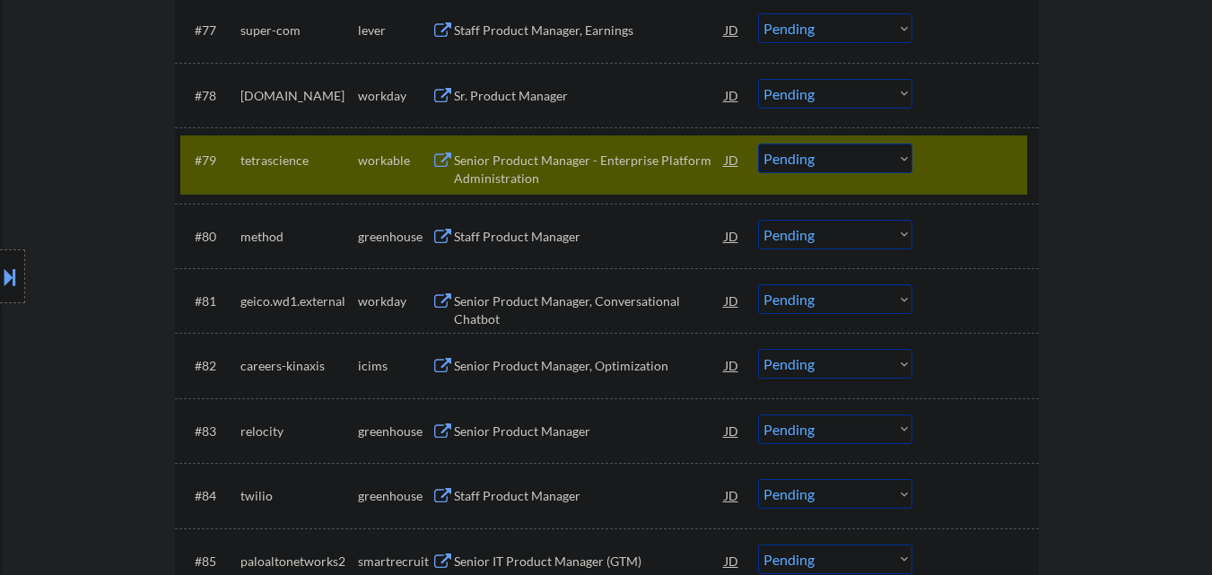
select select ""PLACEHOLDER_1427118222253""
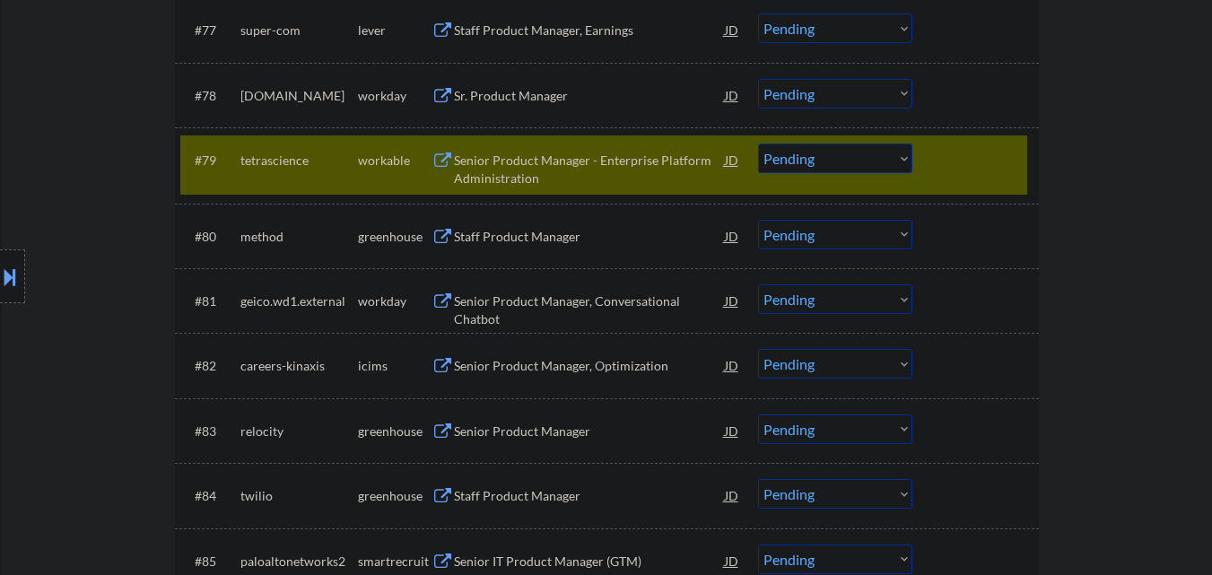
select select ""PLACEHOLDER_1427118222253""
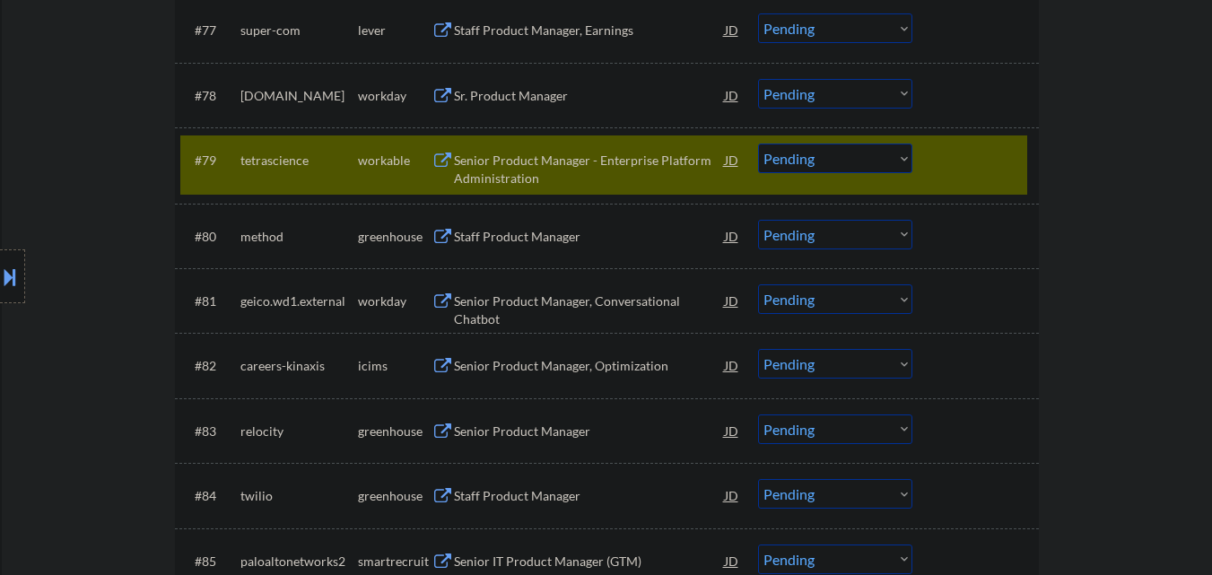
select select ""PLACEHOLDER_1427118222253""
select select ""pending""
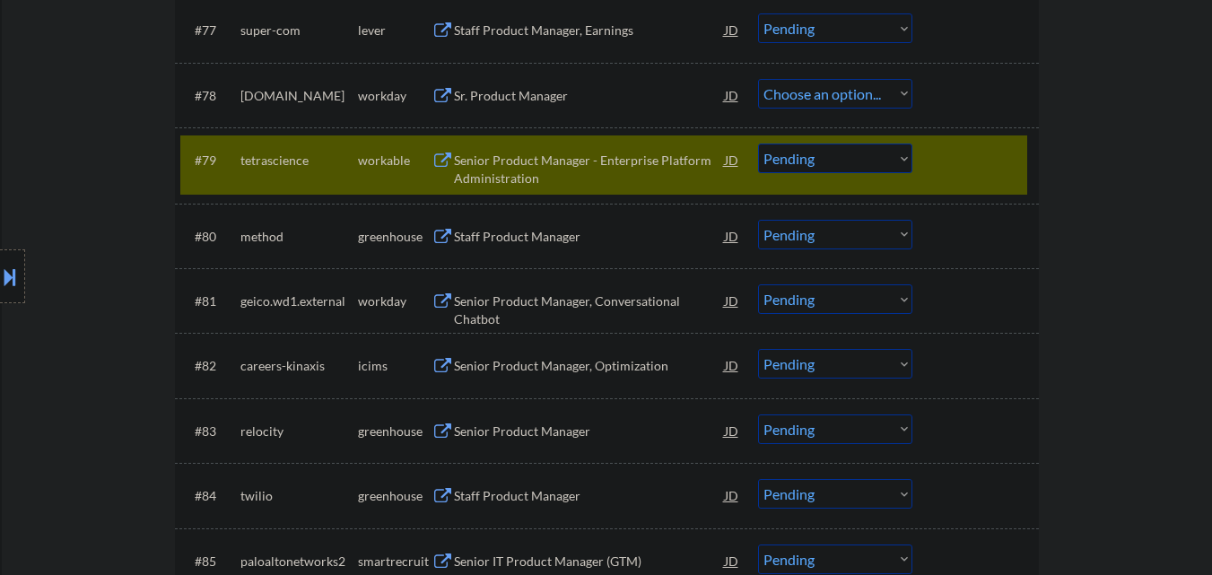
select select ""pending""
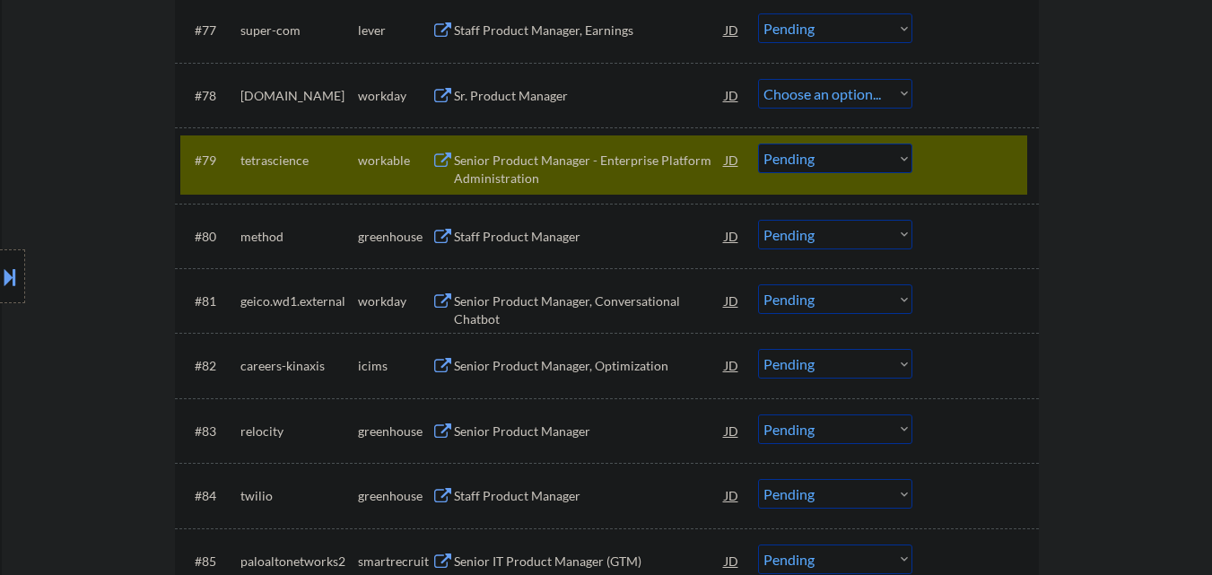
select select ""pending""
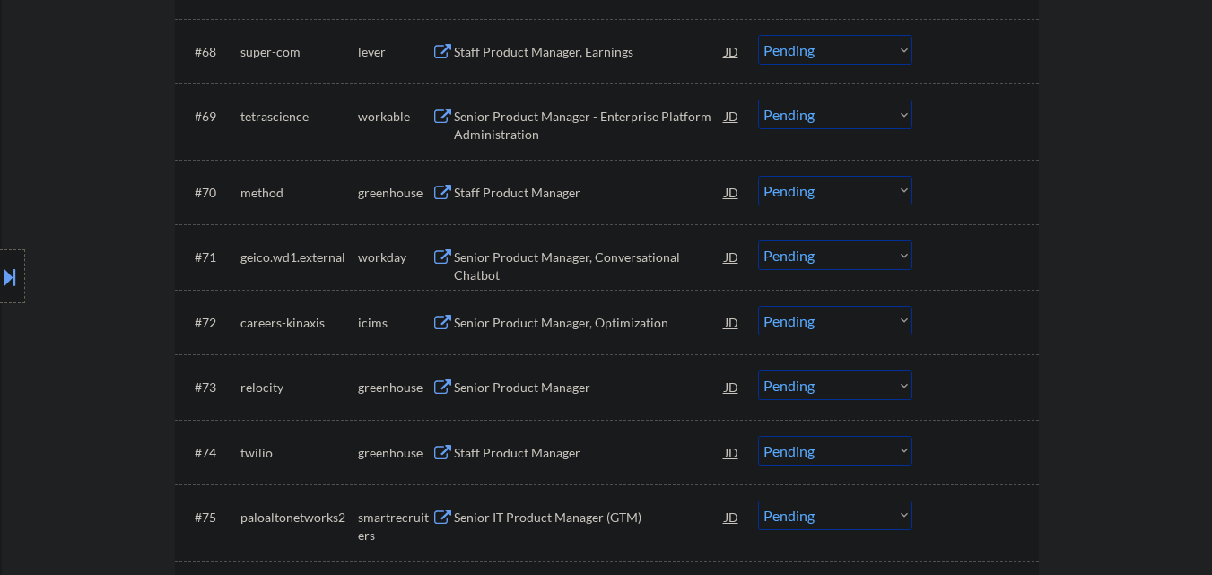
scroll to position [5422, 0]
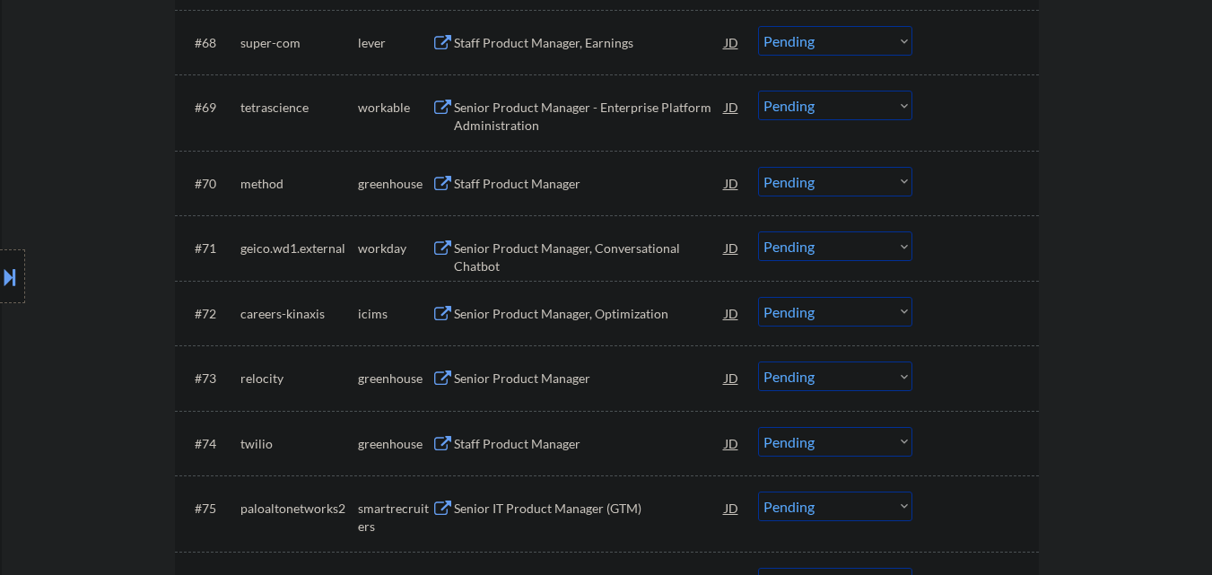
click at [986, 118] on div at bounding box center [978, 107] width 79 height 32
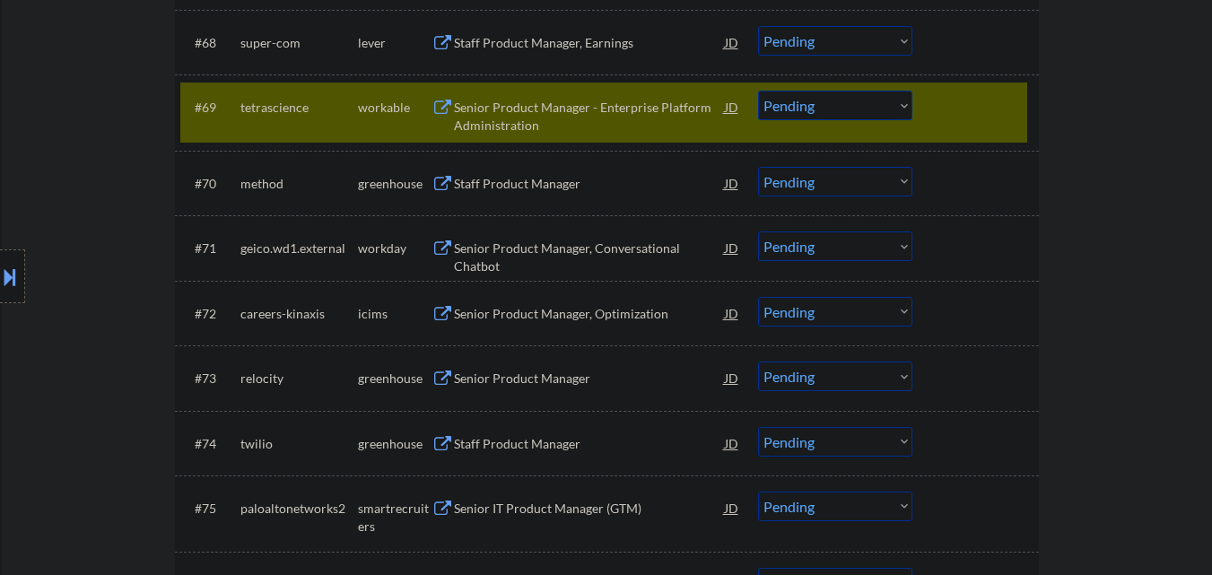
click at [858, 106] on select "Choose an option... Pending Applied Excluded (Questions) Excluded (Expired) Exc…" at bounding box center [835, 106] width 154 height 30
click at [758, 91] on select "Choose an option... Pending Applied Excluded (Questions) Excluded (Expired) Exc…" at bounding box center [835, 106] width 154 height 30
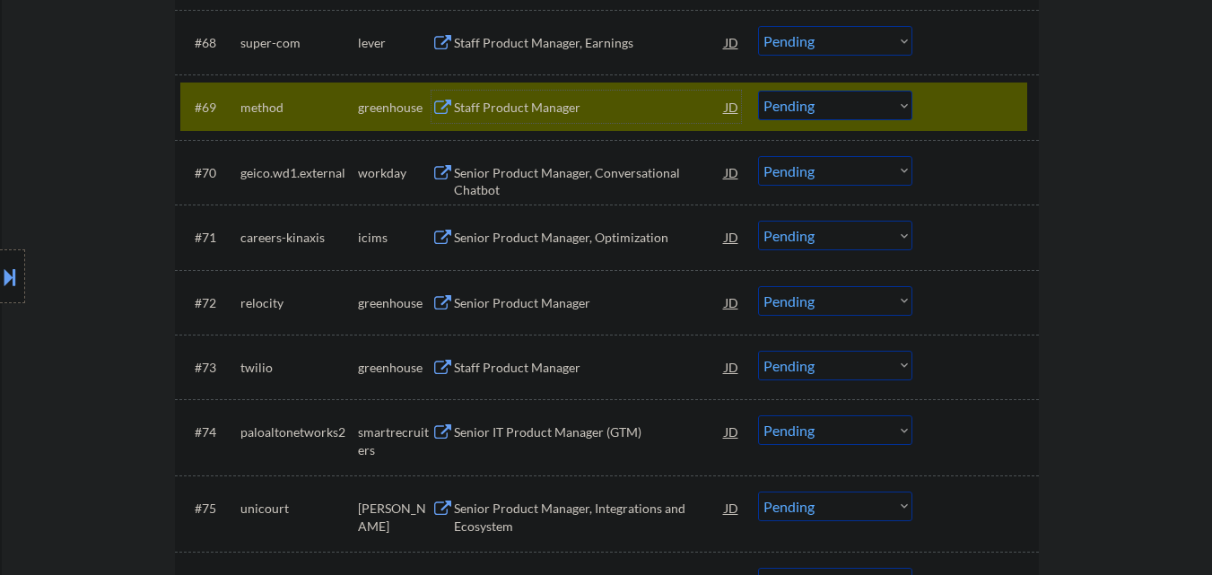
click at [558, 111] on div "Staff Product Manager" at bounding box center [589, 108] width 271 height 18
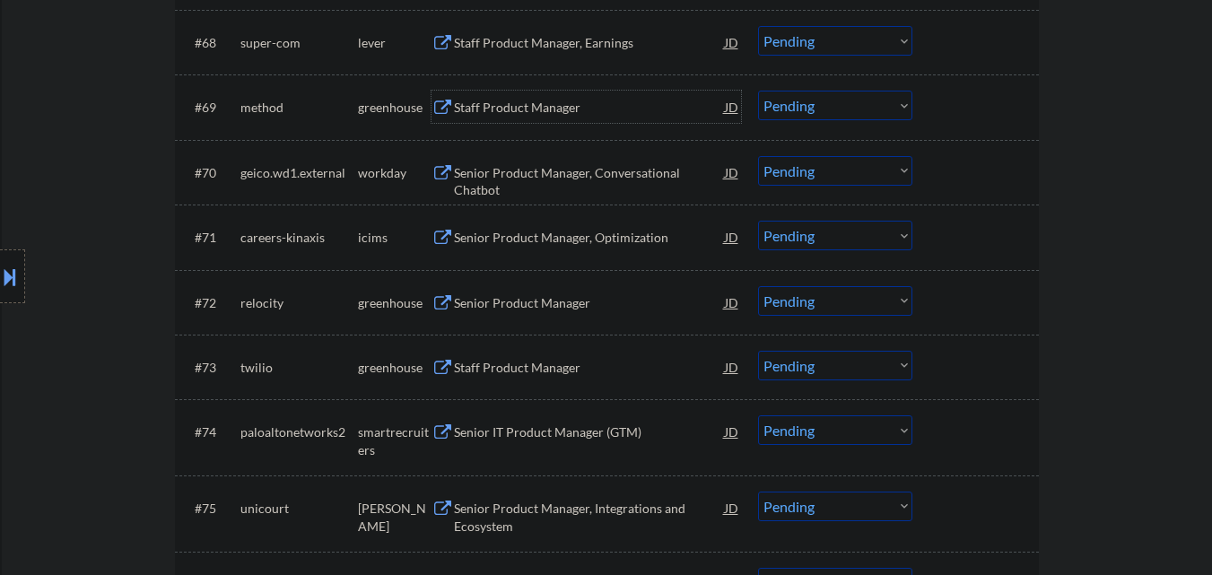
click at [862, 105] on select "Choose an option... Pending Applied Excluded (Questions) Excluded (Expired) Exc…" at bounding box center [835, 106] width 154 height 30
click at [758, 91] on select "Choose an option... Pending Applied Excluded (Questions) Excluded (Expired) Exc…" at bounding box center [835, 106] width 154 height 30
select select ""pending""
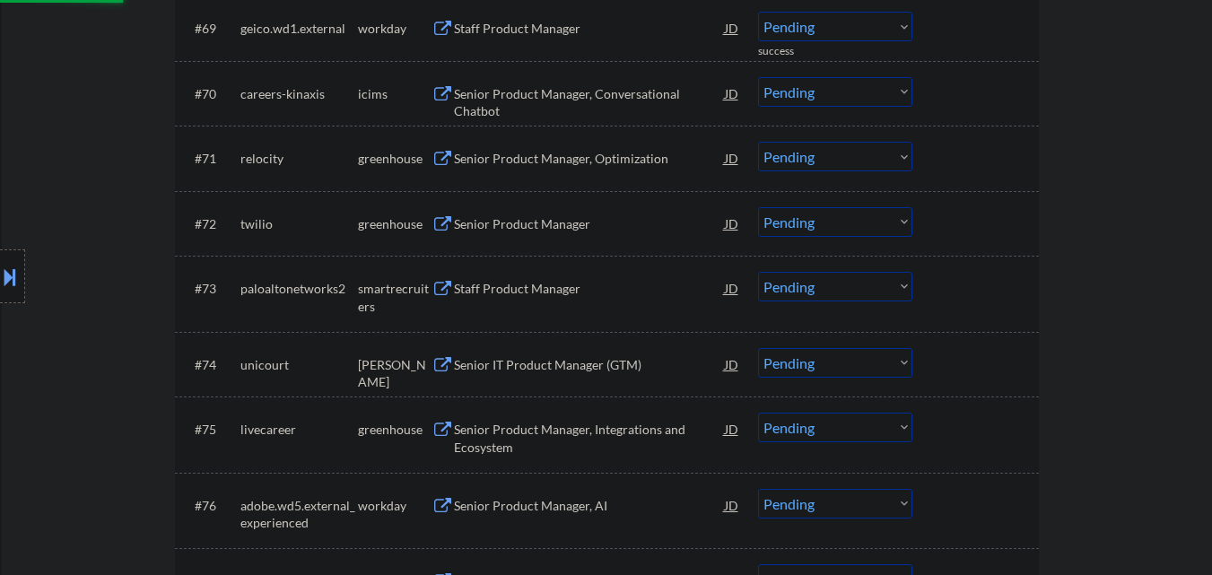
scroll to position [5512, 0]
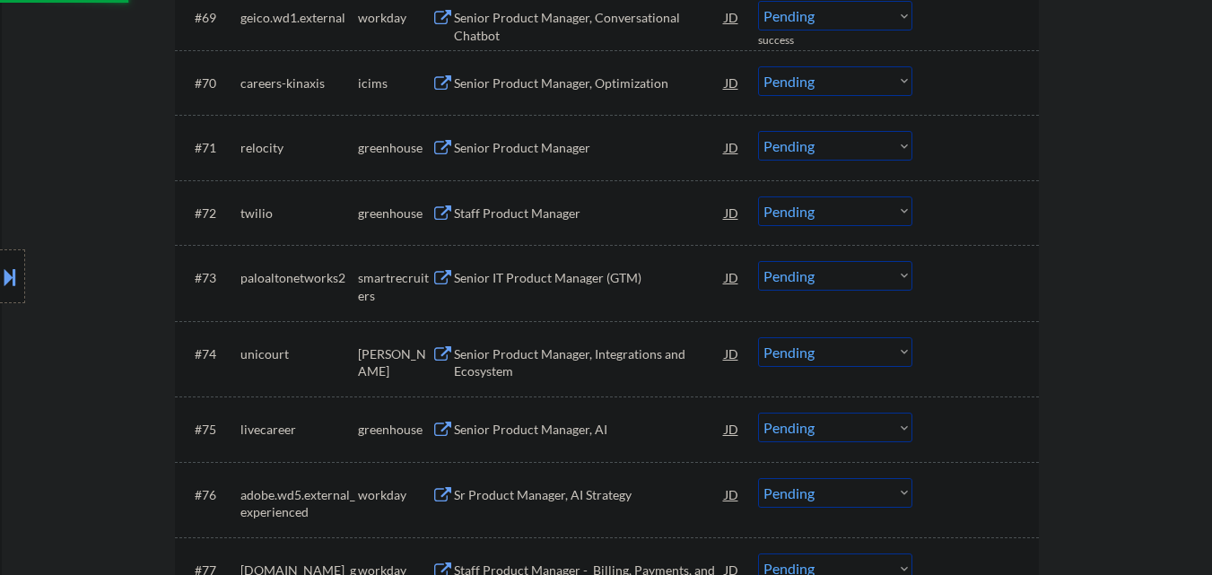
click at [543, 160] on div "Senior Product Manager" at bounding box center [589, 147] width 271 height 32
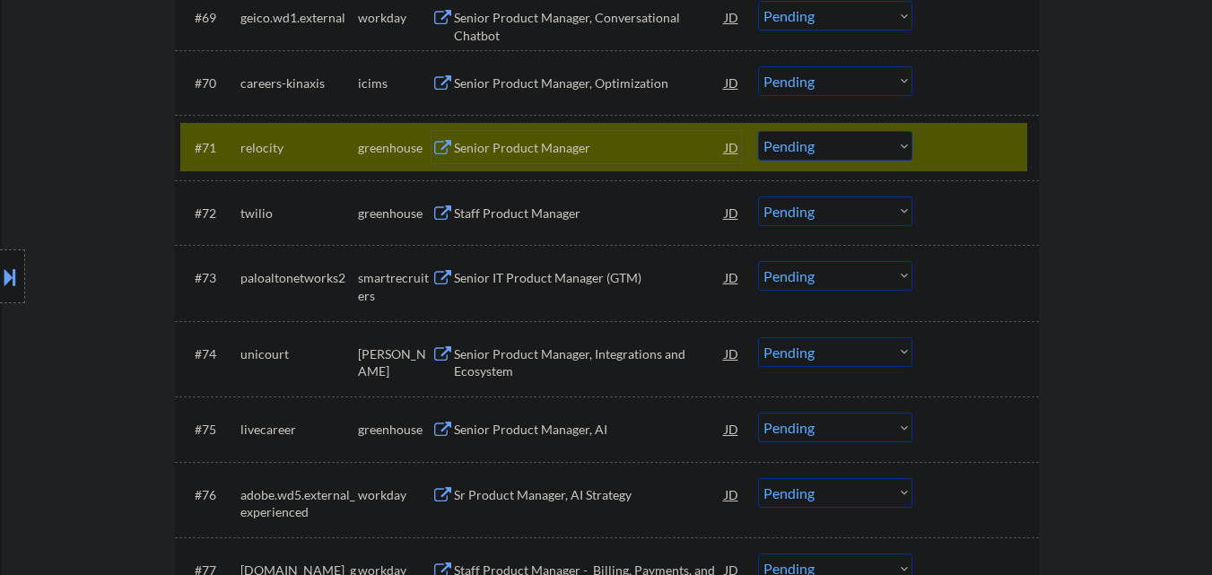
click at [869, 145] on select "Choose an option... Pending Applied Excluded (Questions) Excluded (Expired) Exc…" at bounding box center [835, 146] width 154 height 30
click at [758, 131] on select "Choose an option... Pending Applied Excluded (Questions) Excluded (Expired) Exc…" at bounding box center [835, 146] width 154 height 30
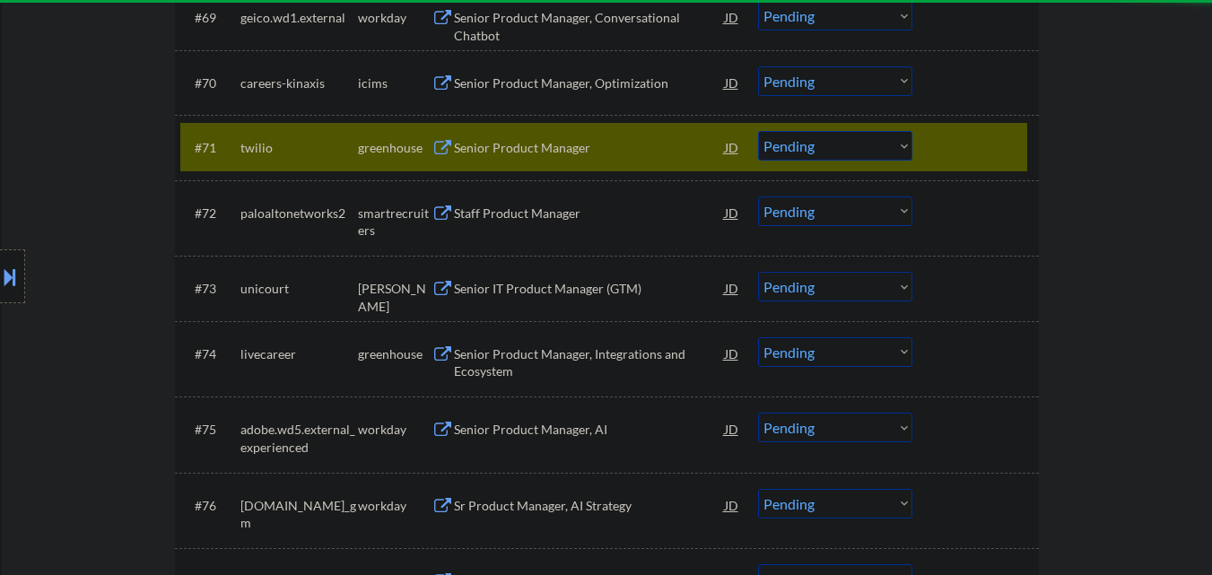
click at [607, 149] on div "Senior Product Manager" at bounding box center [589, 148] width 271 height 18
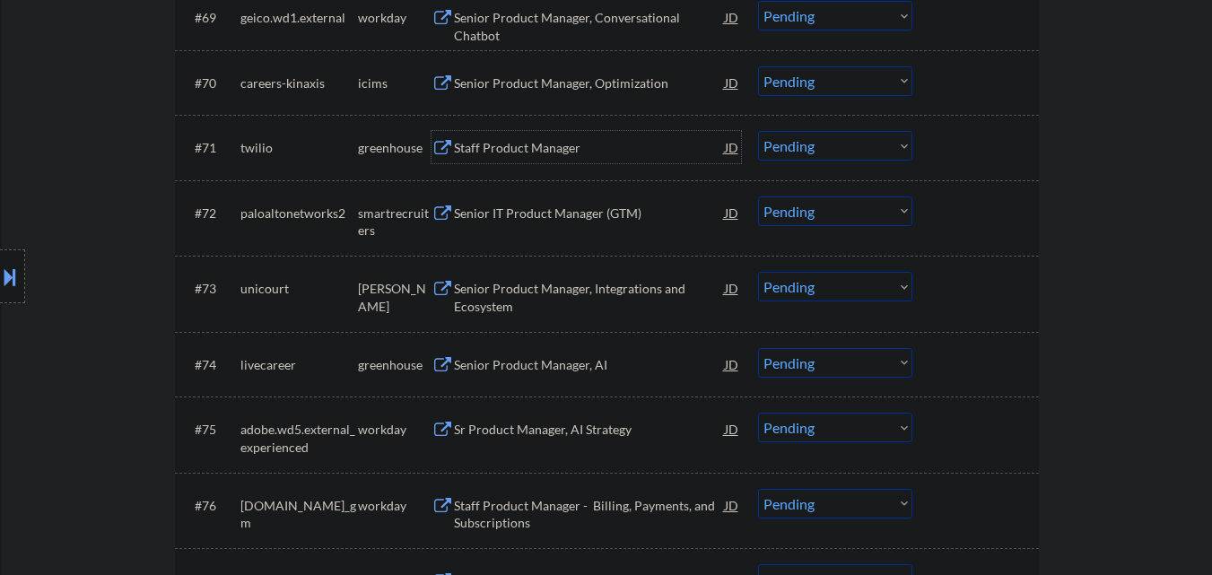
click at [858, 149] on select "Choose an option... Pending Applied Excluded (Questions) Excluded (Expired) Exc…" at bounding box center [835, 146] width 154 height 30
click at [758, 131] on select "Choose an option... Pending Applied Excluded (Questions) Excluded (Expired) Exc…" at bounding box center [835, 146] width 154 height 30
select select ""pending""
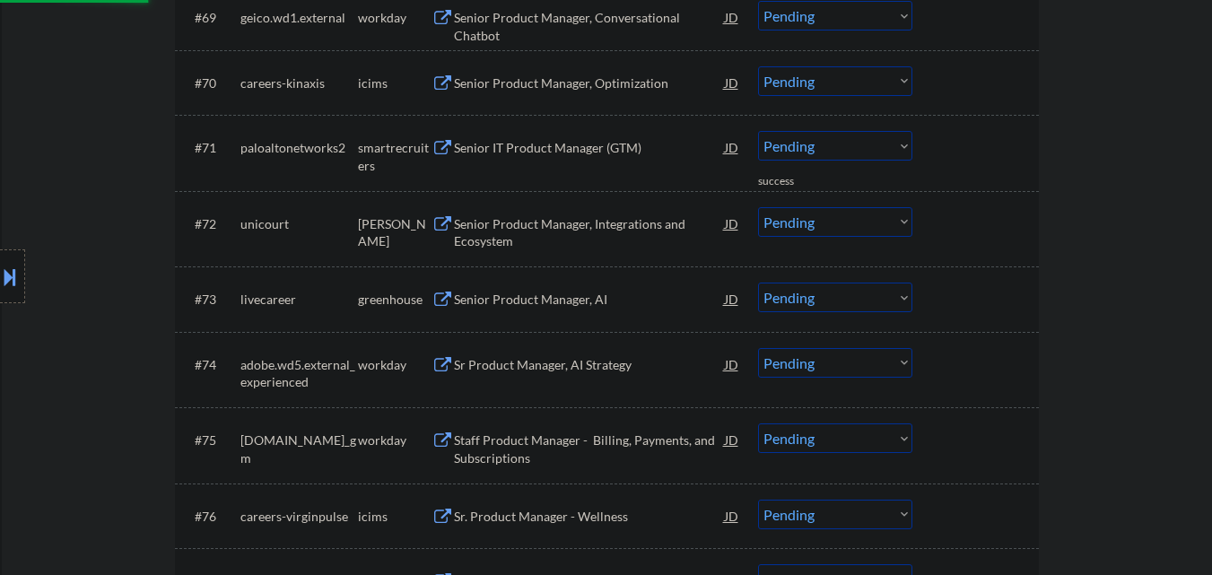
click at [569, 226] on div "Senior Product Manager, Integrations and Ecosystem" at bounding box center [589, 232] width 271 height 35
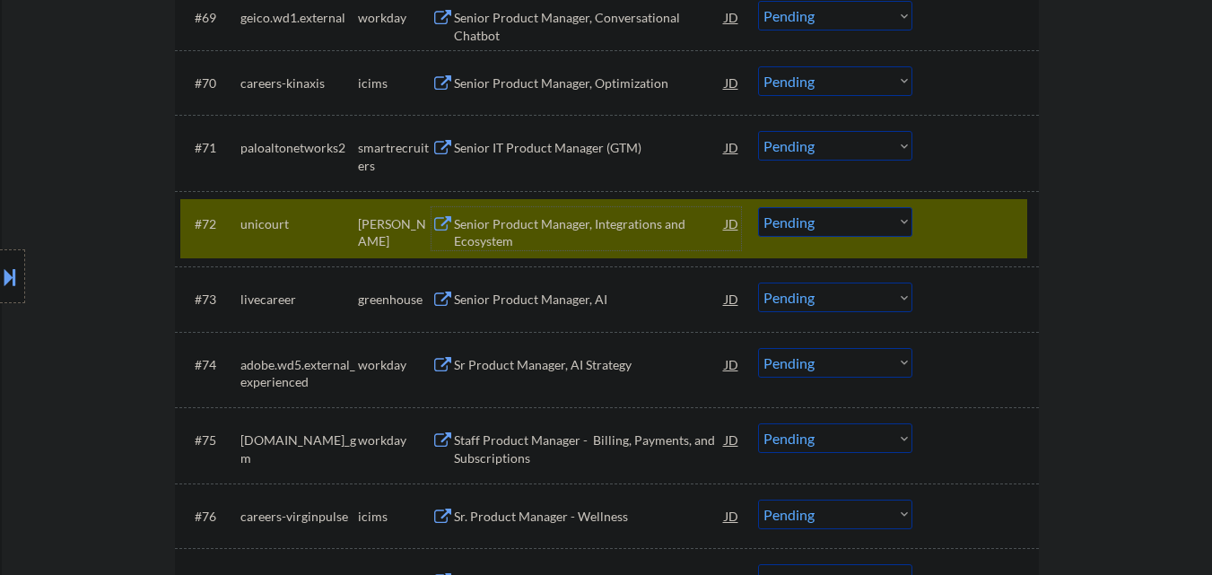
click at [833, 218] on select "Choose an option... Pending Applied Excluded (Questions) Excluded (Expired) Exc…" at bounding box center [835, 222] width 154 height 30
click at [758, 207] on select "Choose an option... Pending Applied Excluded (Questions) Excluded (Expired) Exc…" at bounding box center [835, 222] width 154 height 30
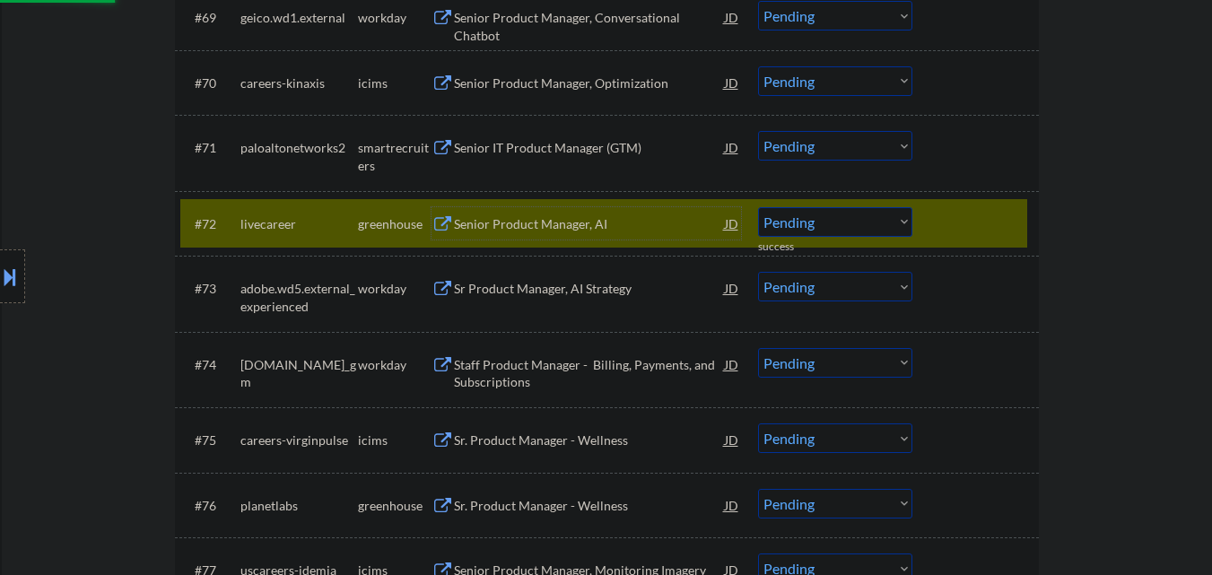
click at [617, 223] on div "Senior Product Manager, AI" at bounding box center [589, 224] width 271 height 18
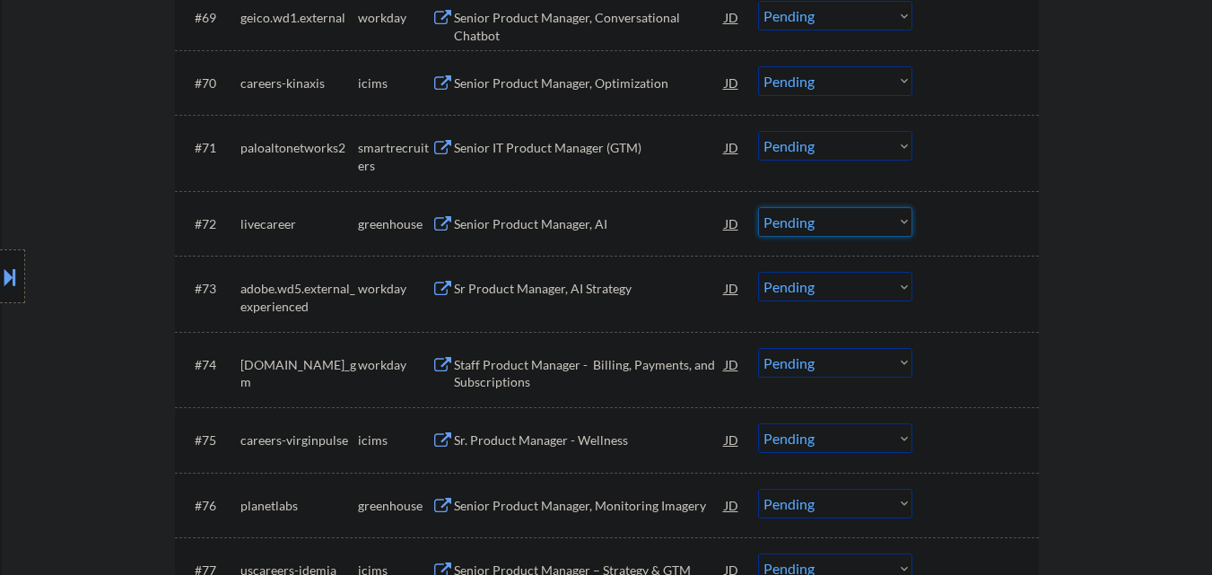
click at [862, 215] on select "Choose an option... Pending Applied Excluded (Questions) Excluded (Expired) Exc…" at bounding box center [835, 222] width 154 height 30
click at [758, 207] on select "Choose an option... Pending Applied Excluded (Questions) Excluded (Expired) Exc…" at bounding box center [835, 222] width 154 height 30
select select ""pending""
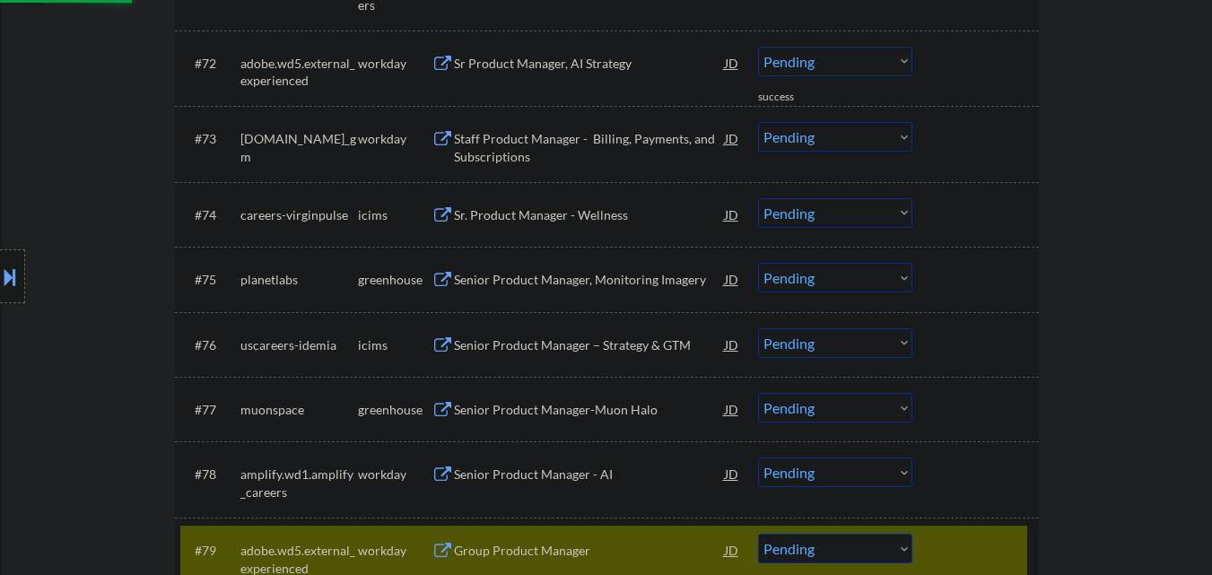
scroll to position [5781, 0]
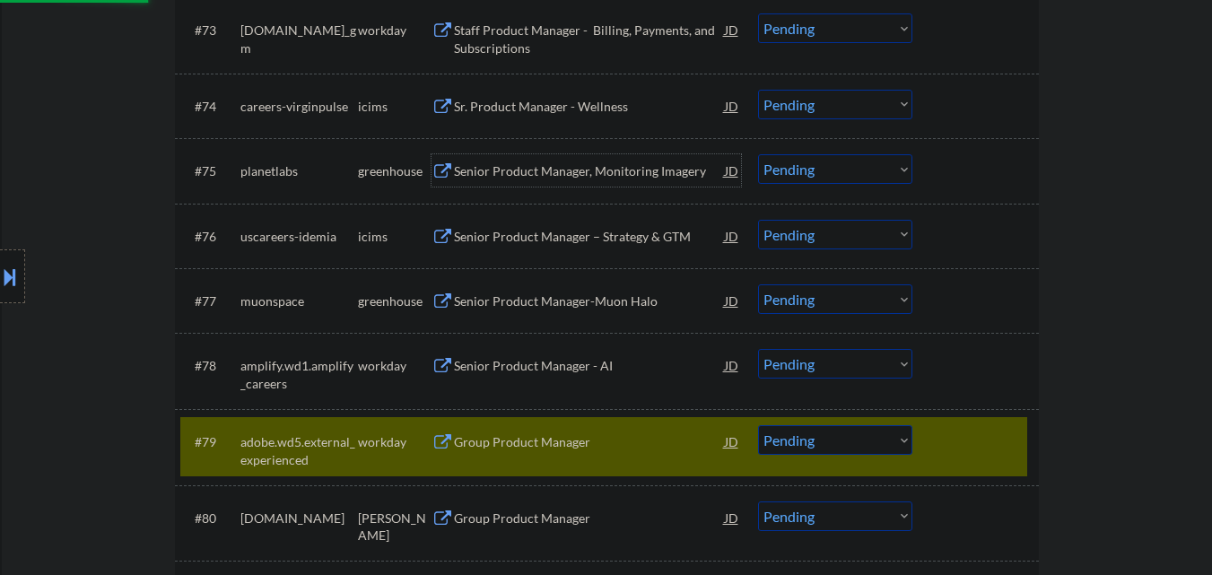
click at [577, 171] on div "Senior Product Manager, Monitoring Imagery" at bounding box center [589, 171] width 271 height 18
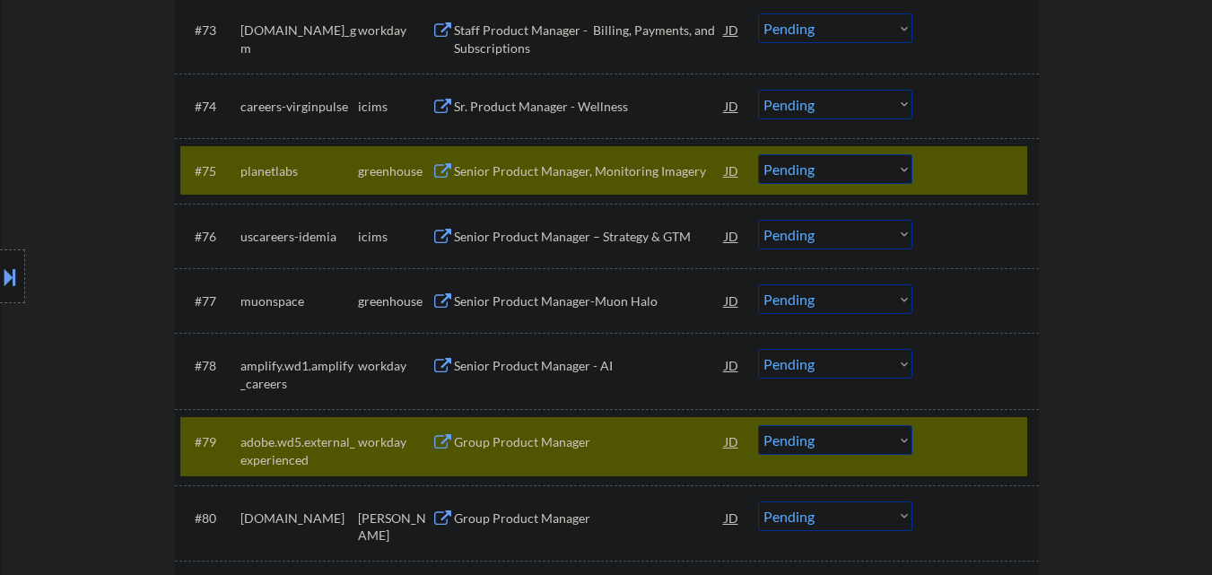
click at [975, 416] on div "#79 adobe.wd5.external_experienced workday Group Product Manager JD Choose an o…" at bounding box center [607, 447] width 864 height 76
click at [1005, 433] on div at bounding box center [978, 441] width 79 height 32
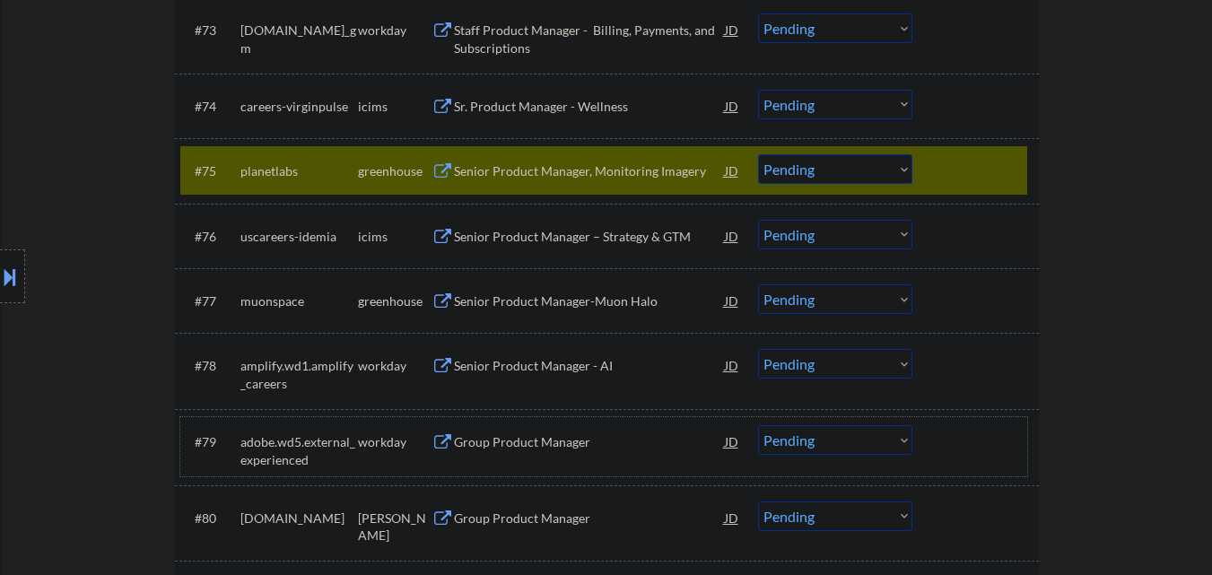
click at [888, 173] on select "Choose an option... Pending Applied Excluded (Questions) Excluded (Expired) Exc…" at bounding box center [835, 169] width 154 height 30
click at [758, 154] on select "Choose an option... Pending Applied Excluded (Questions) Excluded (Expired) Exc…" at bounding box center [835, 169] width 154 height 30
select select ""pending""
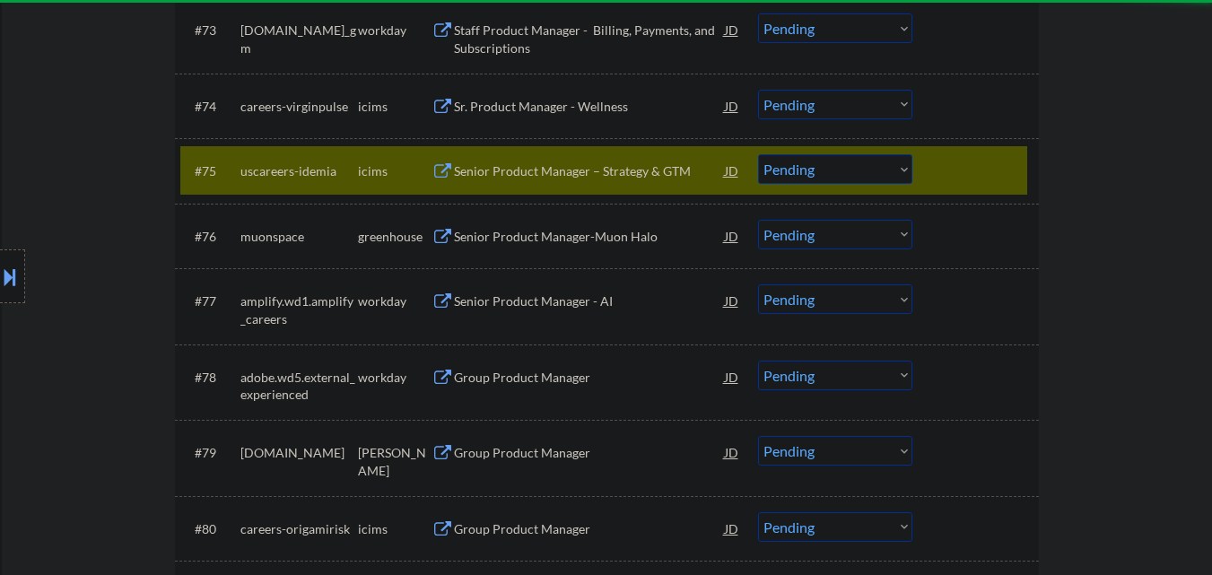
click at [958, 166] on div at bounding box center [978, 170] width 79 height 32
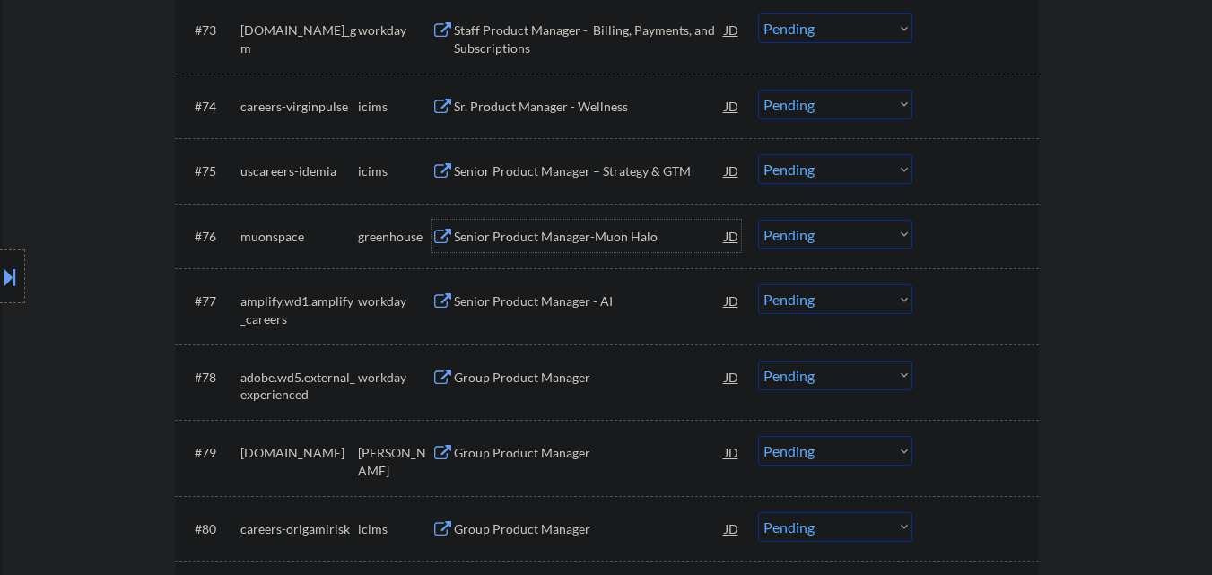
click at [581, 241] on div "Senior Product Manager-Muon Halo" at bounding box center [589, 237] width 271 height 18
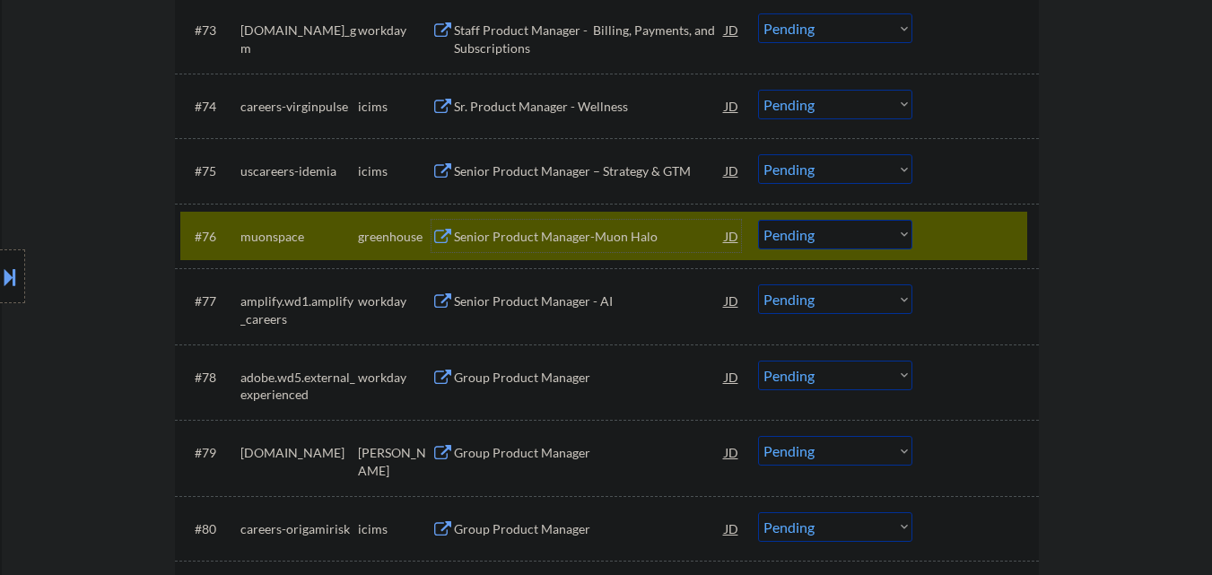
click at [884, 243] on select "Choose an option... Pending Applied Excluded (Questions) Excluded (Expired) Exc…" at bounding box center [835, 235] width 154 height 30
click at [758, 220] on select "Choose an option... Pending Applied Excluded (Questions) Excluded (Expired) Exc…" at bounding box center [835, 235] width 154 height 30
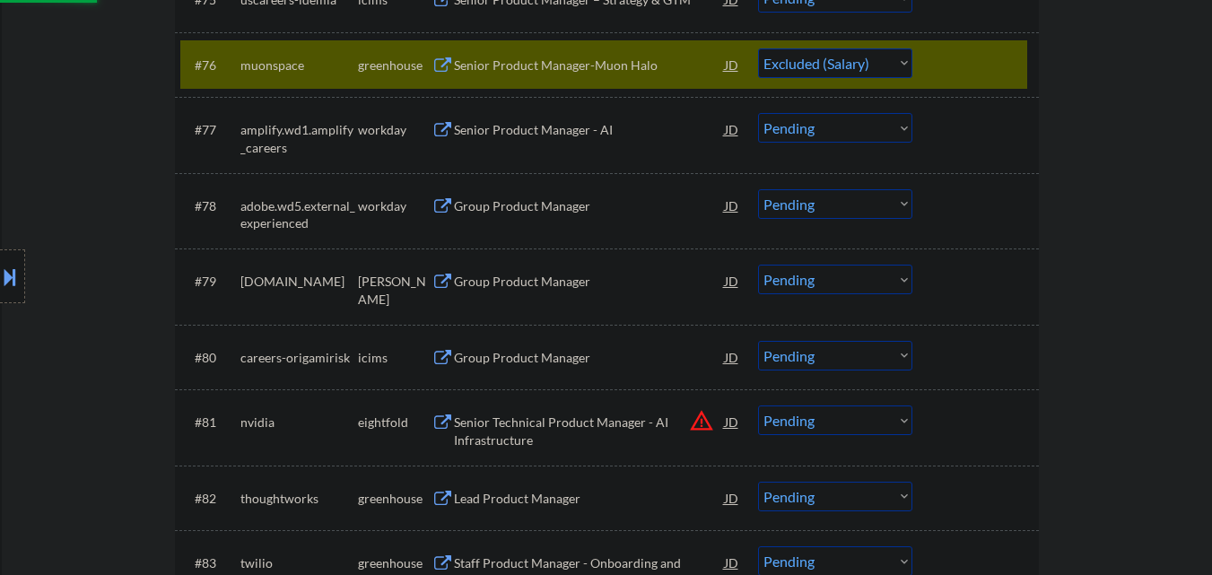
scroll to position [5961, 0]
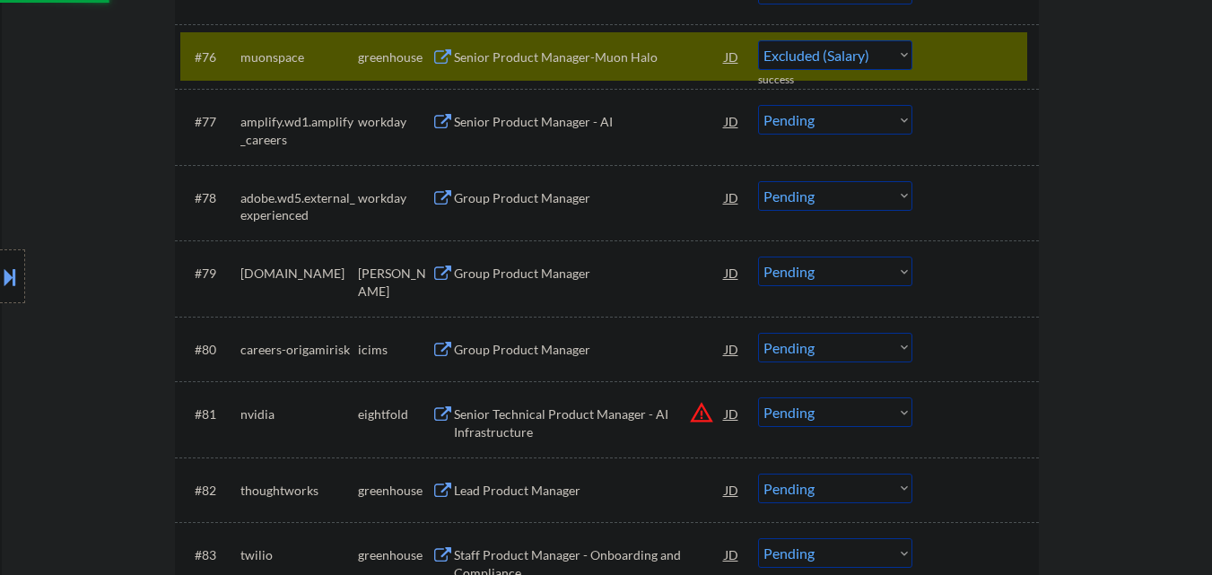
select select ""pending""
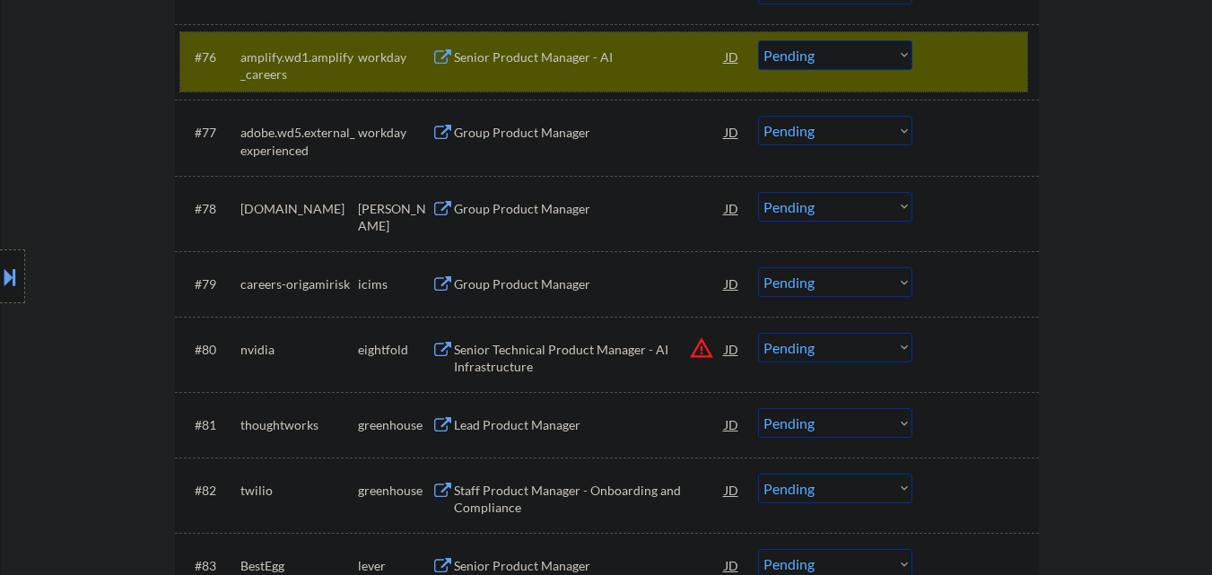
click at [964, 71] on div at bounding box center [978, 56] width 79 height 32
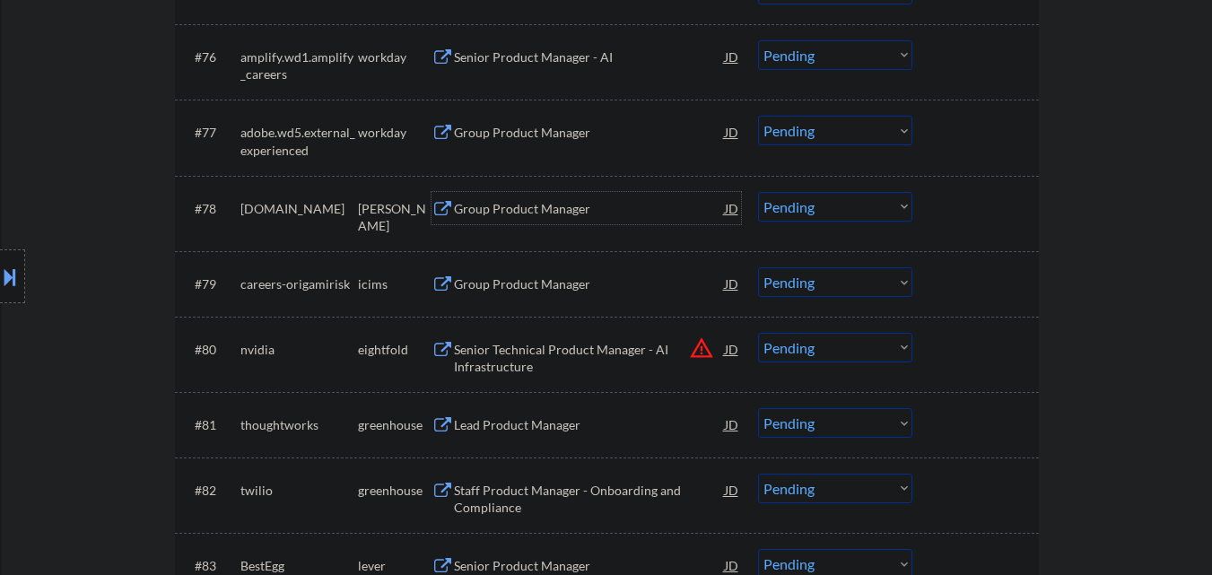
click at [582, 214] on div "Group Product Manager" at bounding box center [589, 209] width 271 height 18
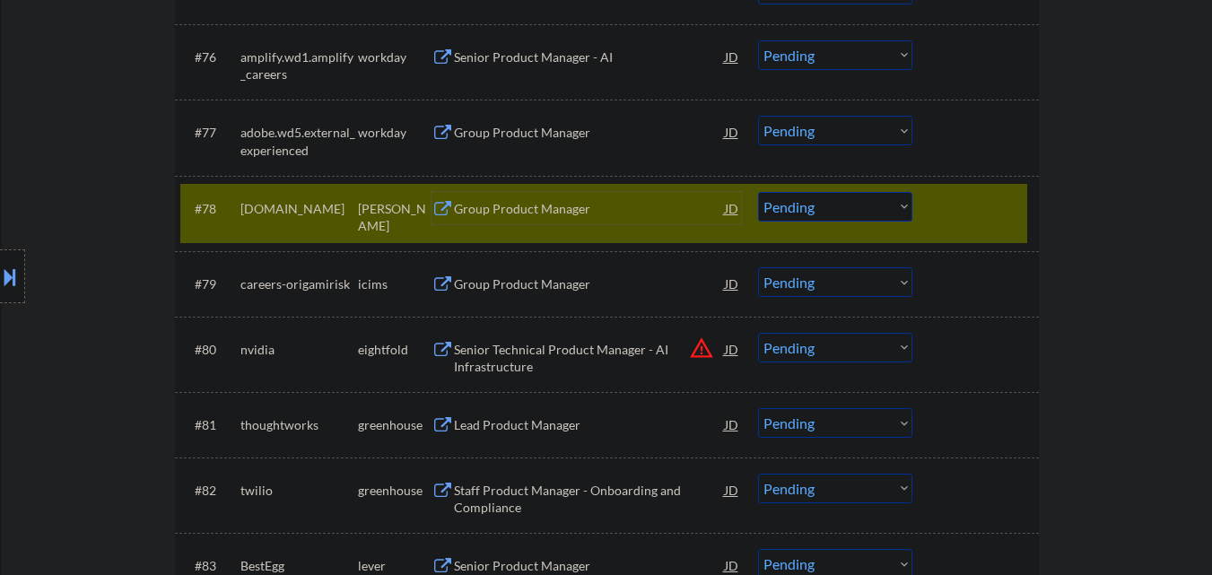
click at [0, 299] on div at bounding box center [12, 276] width 25 height 54
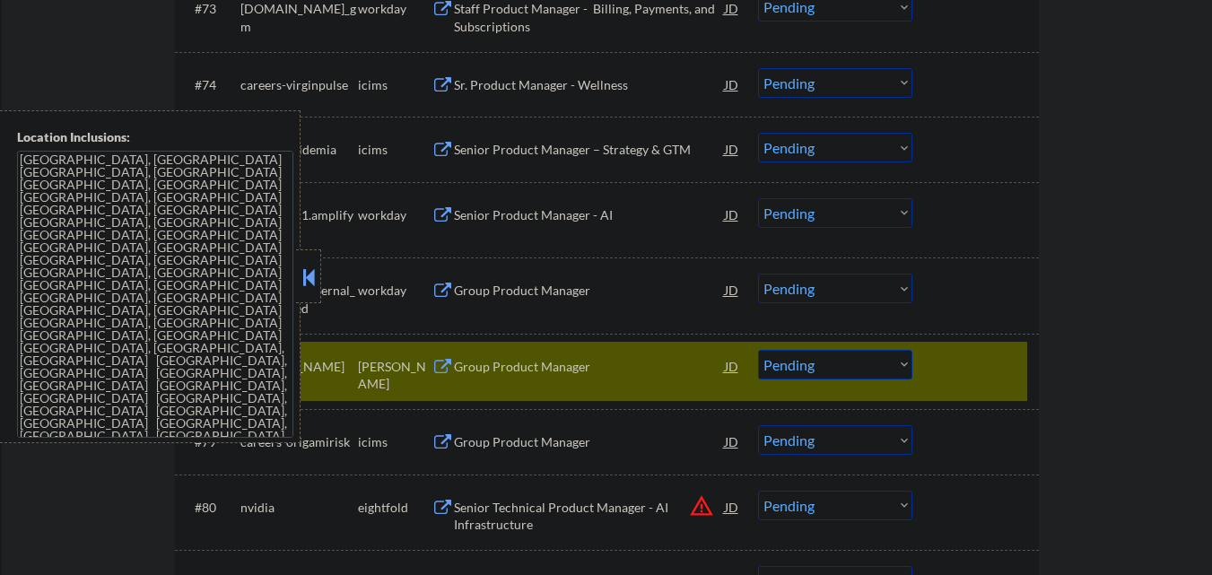
scroll to position [6050, 0]
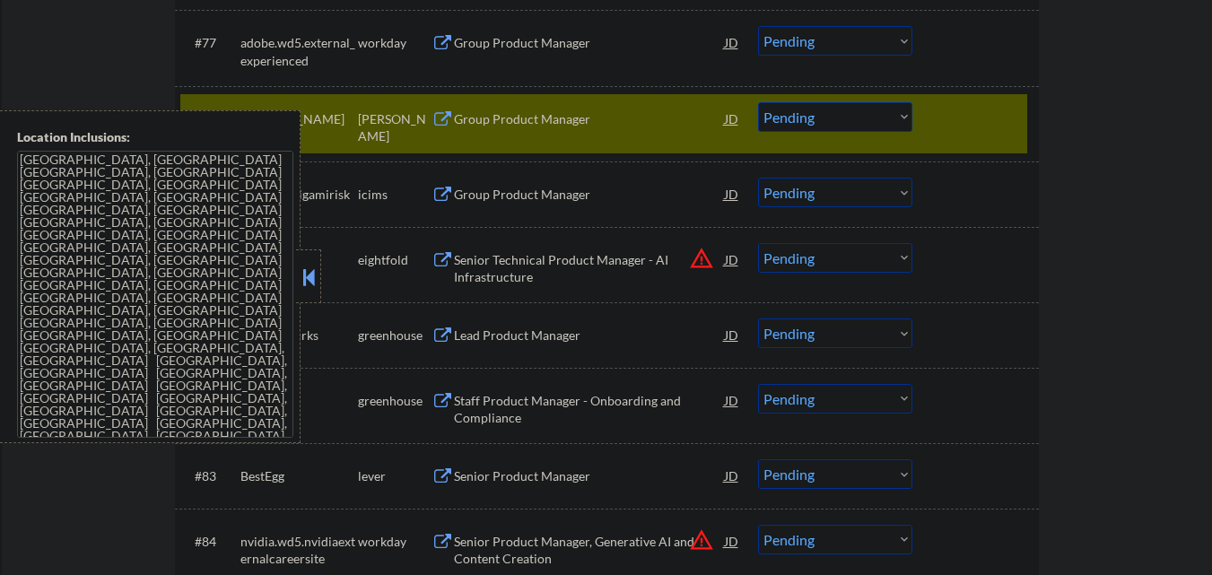
click at [313, 278] on button at bounding box center [309, 277] width 20 height 27
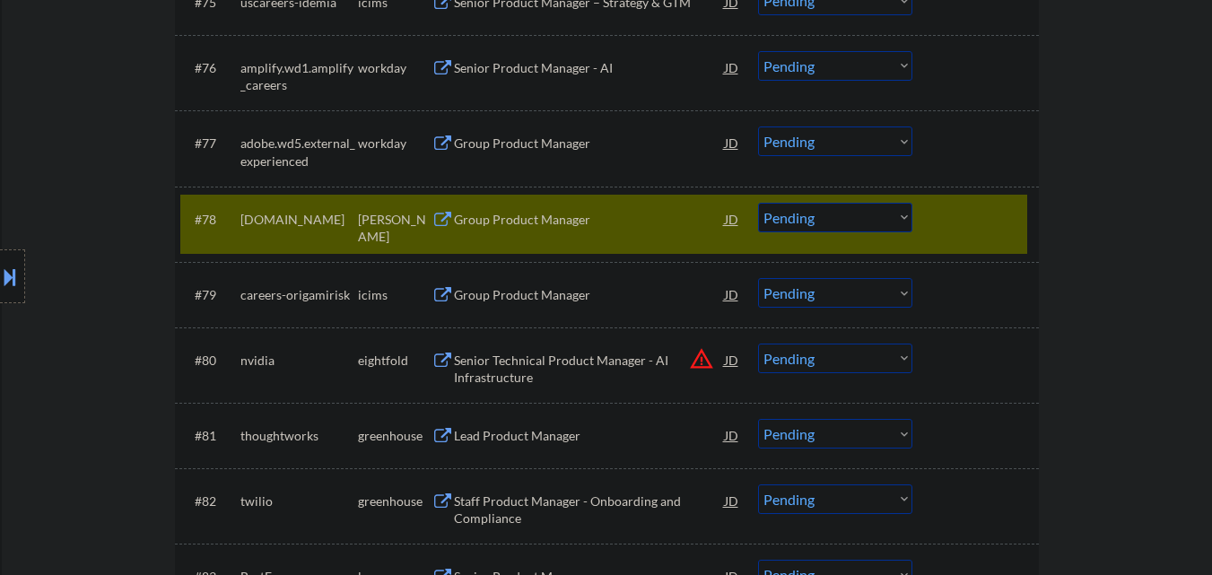
scroll to position [5871, 0]
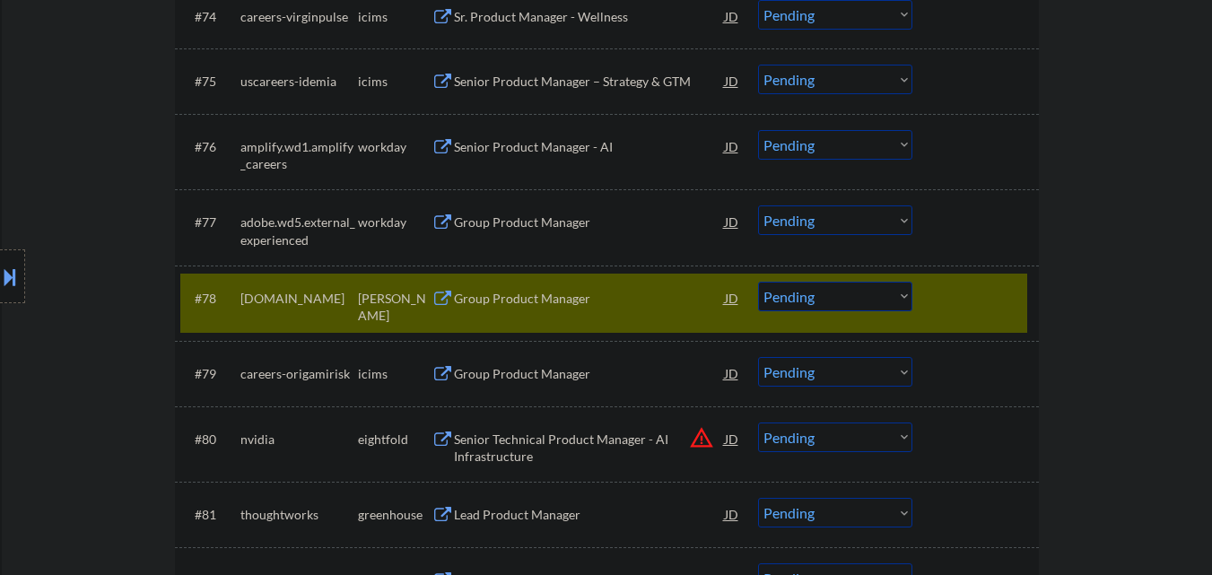
click at [800, 297] on select "Choose an option... Pending Applied Excluded (Questions) Excluded (Expired) Exc…" at bounding box center [835, 297] width 154 height 30
click at [758, 282] on select "Choose an option... Pending Applied Excluded (Questions) Excluded (Expired) Exc…" at bounding box center [835, 297] width 154 height 30
click at [982, 284] on div at bounding box center [978, 298] width 79 height 32
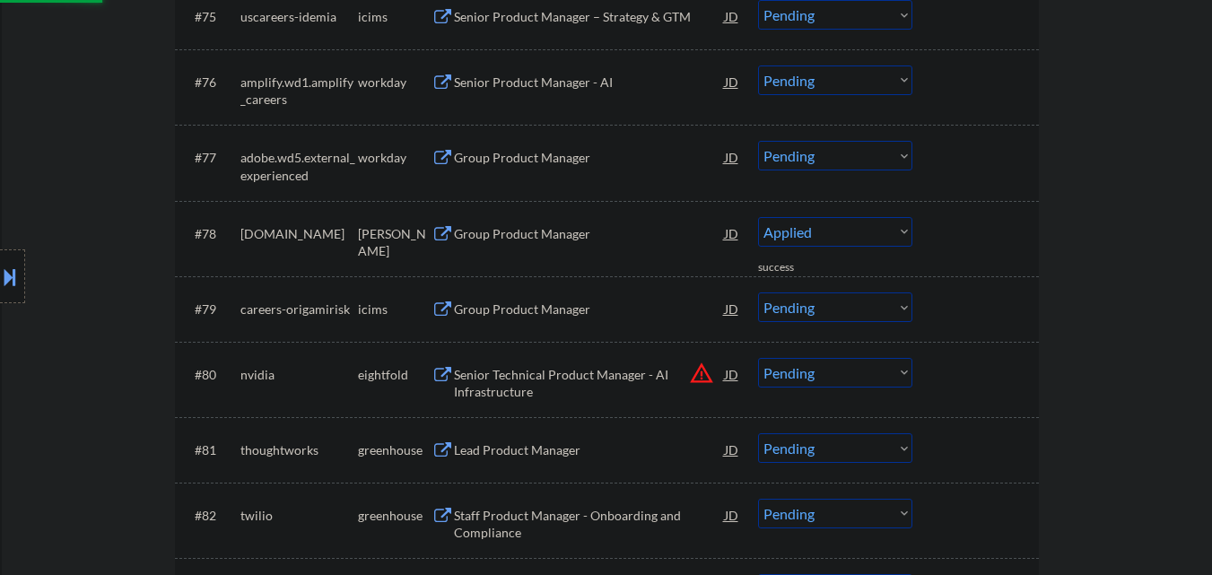
select select ""pending""
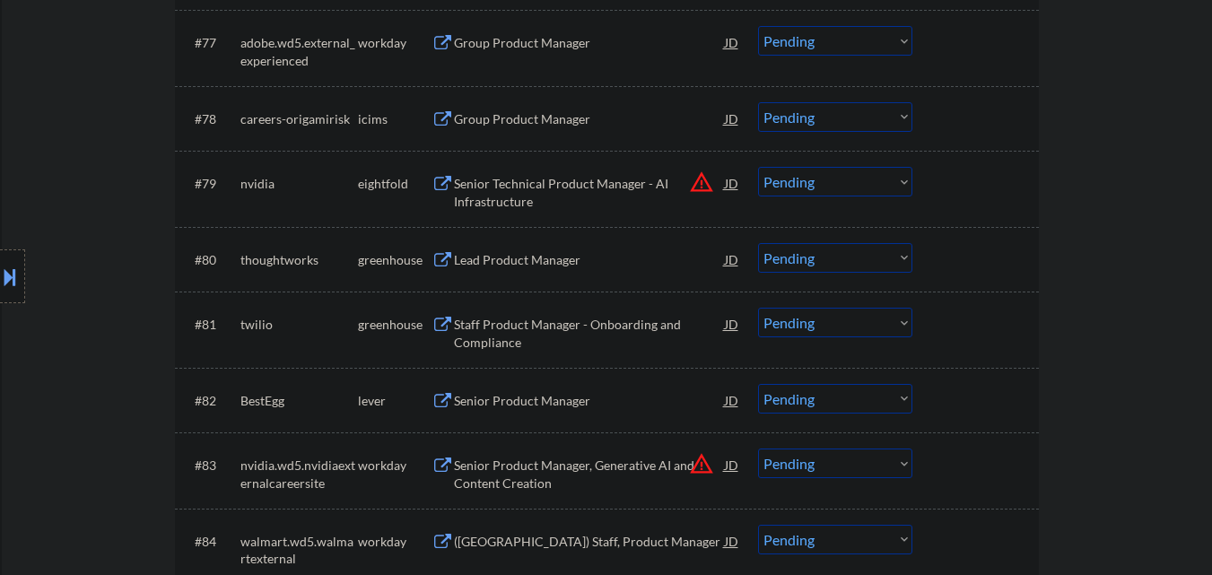
click at [523, 260] on div "Lead Product Manager" at bounding box center [589, 260] width 271 height 18
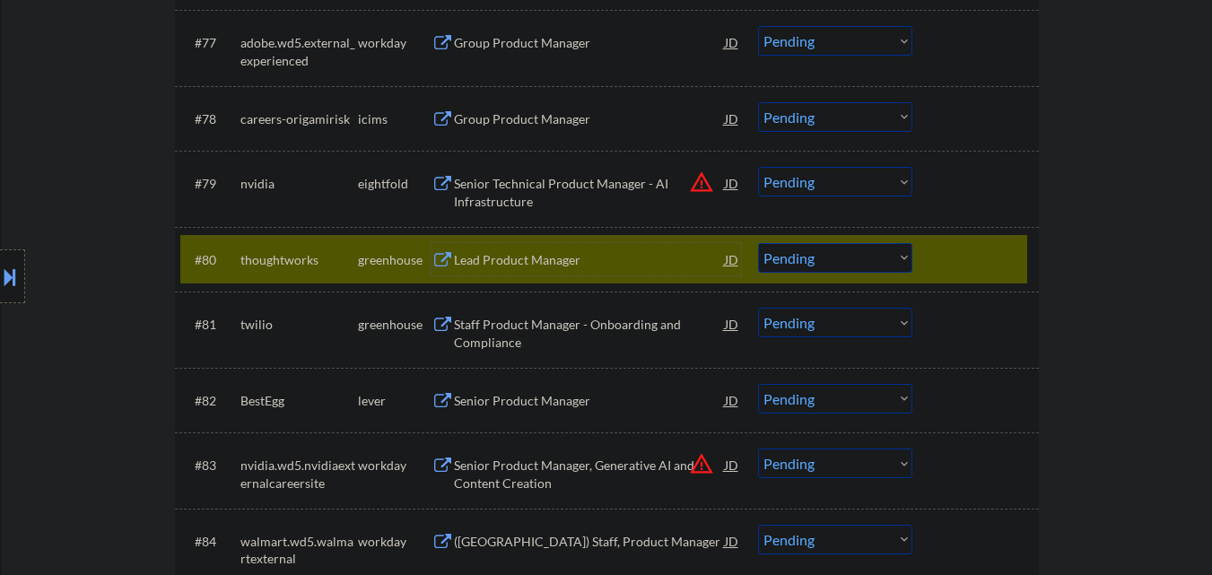
click at [860, 262] on select "Choose an option... Pending Applied Excluded (Questions) Excluded (Expired) Exc…" at bounding box center [835, 258] width 154 height 30
click at [758, 243] on select "Choose an option... Pending Applied Excluded (Questions) Excluded (Expired) Exc…" at bounding box center [835, 258] width 154 height 30
click at [981, 258] on div at bounding box center [978, 259] width 79 height 32
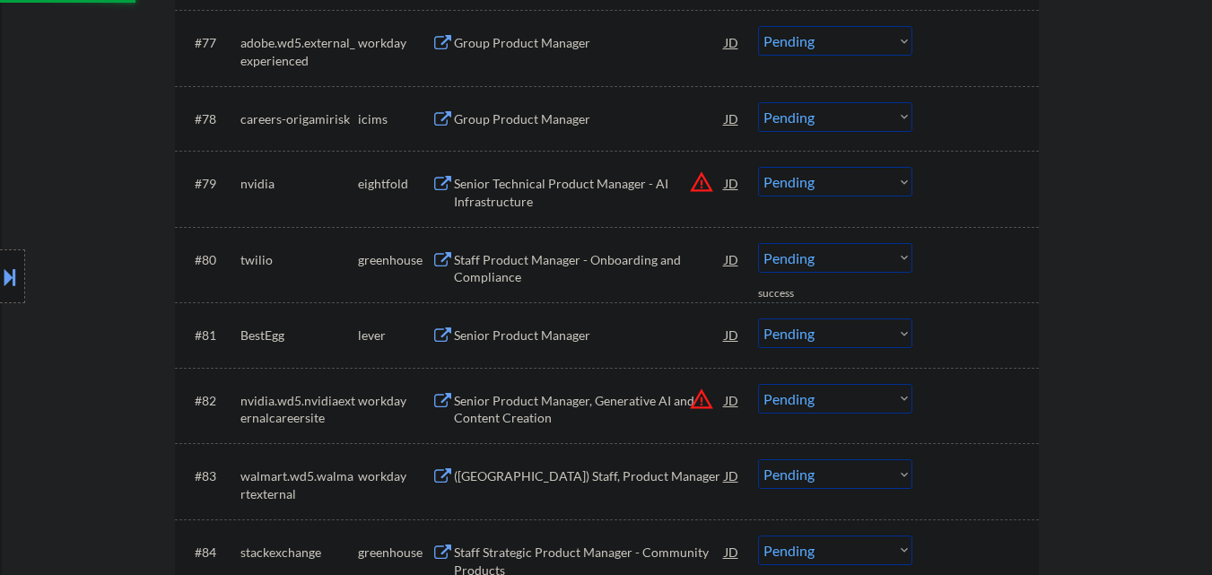
click at [608, 264] on div "Staff Product Manager - Onboarding and Compliance" at bounding box center [589, 268] width 271 height 35
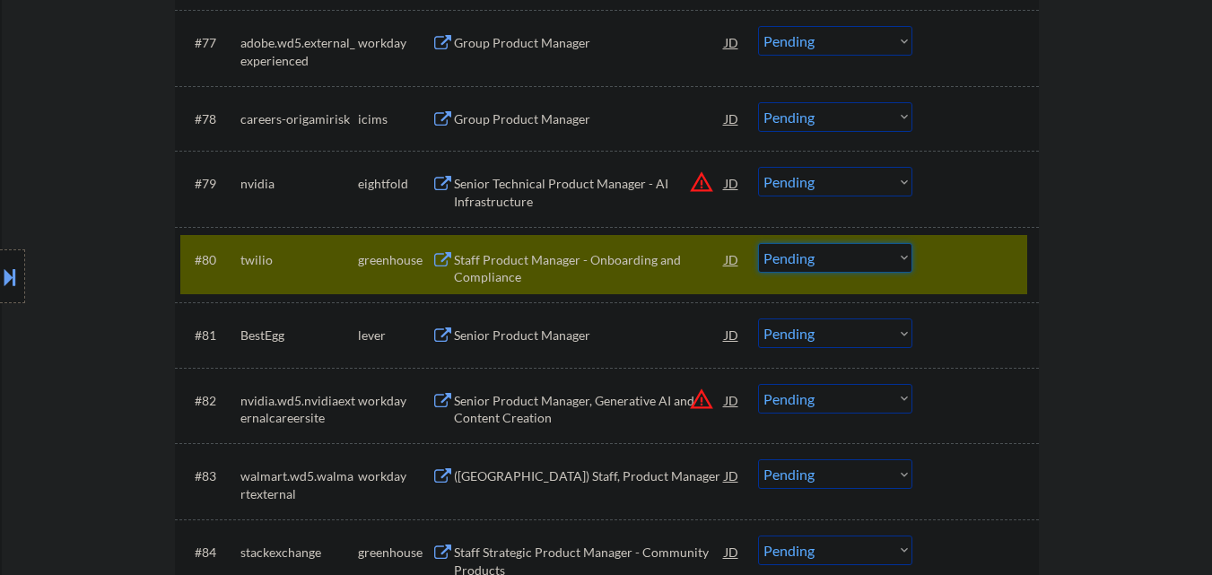
click at [890, 260] on select "Choose an option... Pending Applied Excluded (Questions) Excluded (Expired) Exc…" at bounding box center [835, 258] width 154 height 30
click at [758, 243] on select "Choose an option... Pending Applied Excluded (Questions) Excluded (Expired) Exc…" at bounding box center [835, 258] width 154 height 30
click at [977, 253] on div at bounding box center [978, 259] width 79 height 32
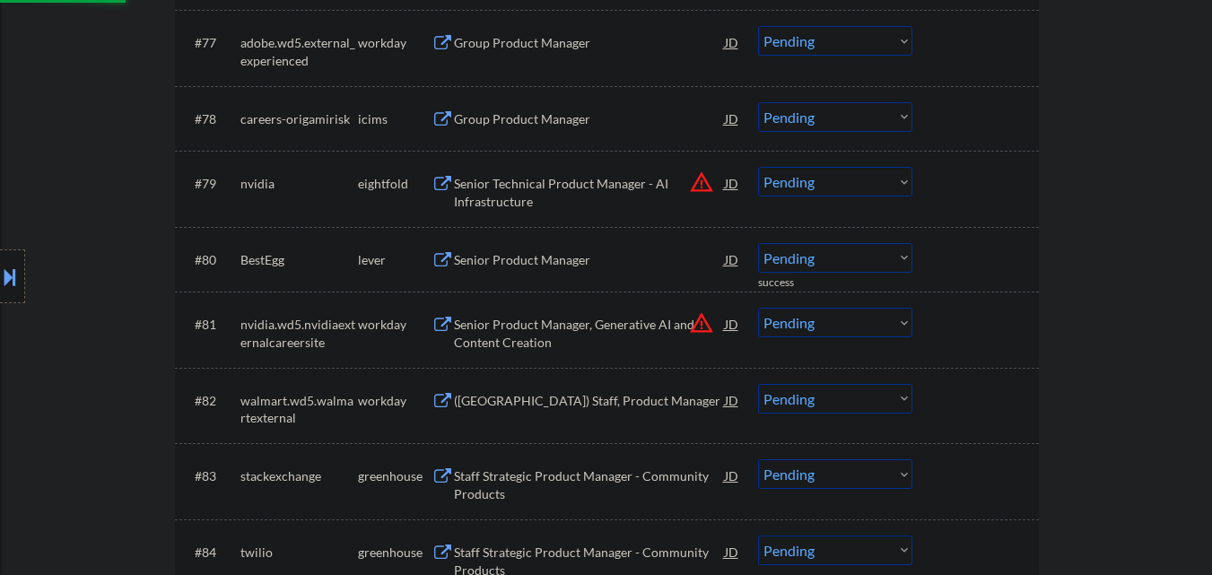
click at [567, 265] on div "Senior Product Manager" at bounding box center [589, 260] width 271 height 18
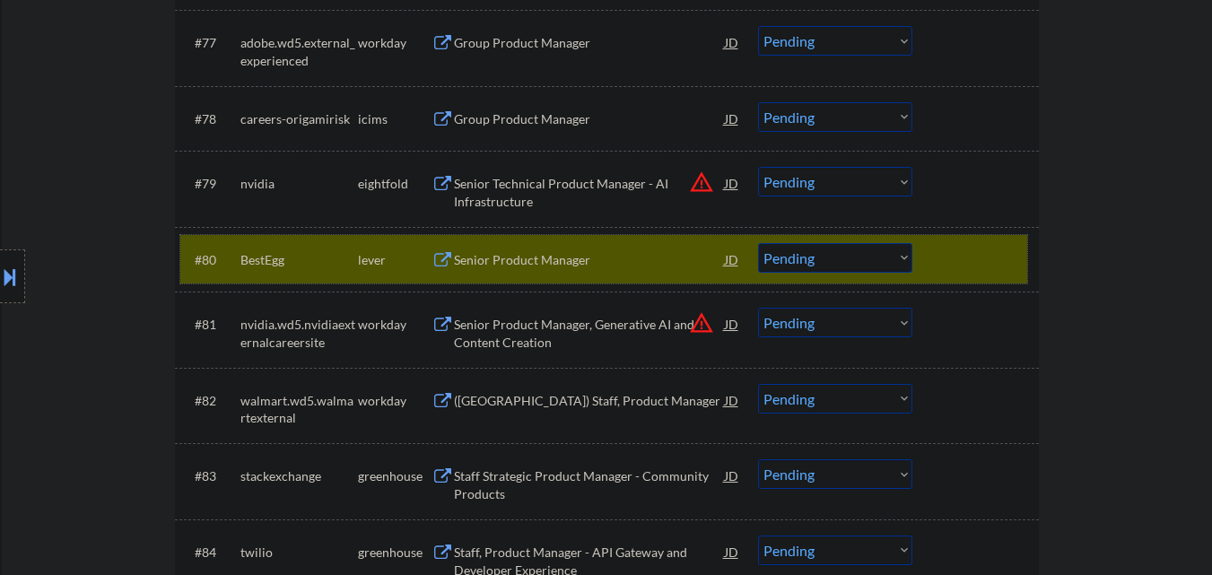
click at [896, 241] on div "#80 BestEgg lever Senior Product Manager JD warning_amber Choose an option... P…" at bounding box center [603, 259] width 847 height 48
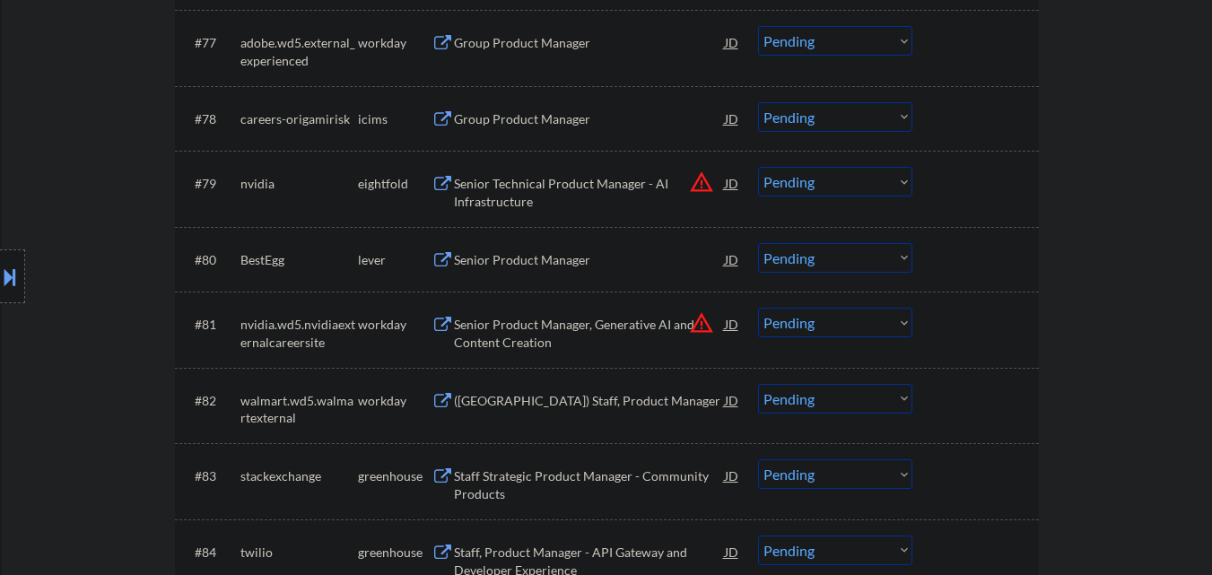
click at [862, 258] on select "Choose an option... Pending Applied Excluded (Questions) Excluded (Expired) Exc…" at bounding box center [835, 258] width 154 height 30
click at [758, 243] on select "Choose an option... Pending Applied Excluded (Questions) Excluded (Expired) Exc…" at bounding box center [835, 258] width 154 height 30
select select ""pending""
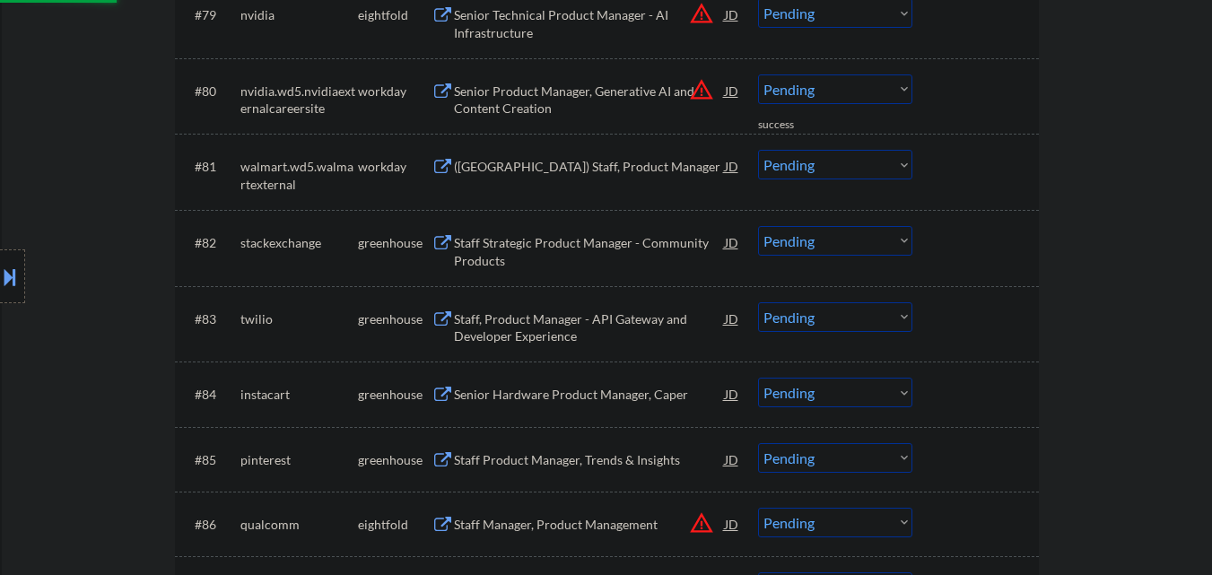
scroll to position [6230, 0]
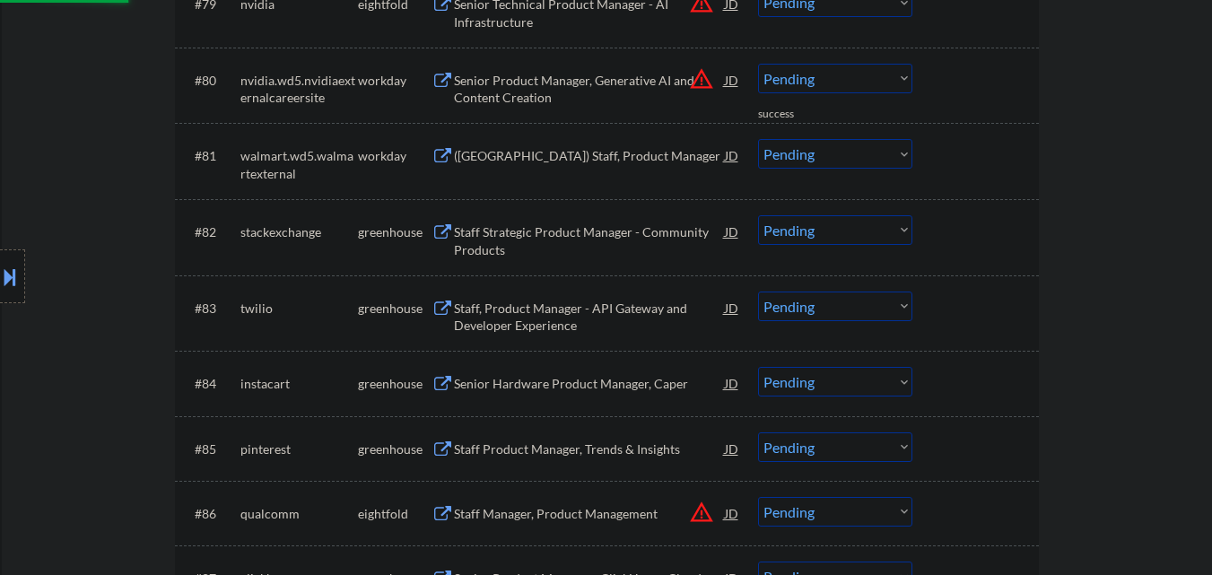
click at [582, 241] on div "Staff Strategic Product Manager - Community Products" at bounding box center [589, 240] width 271 height 35
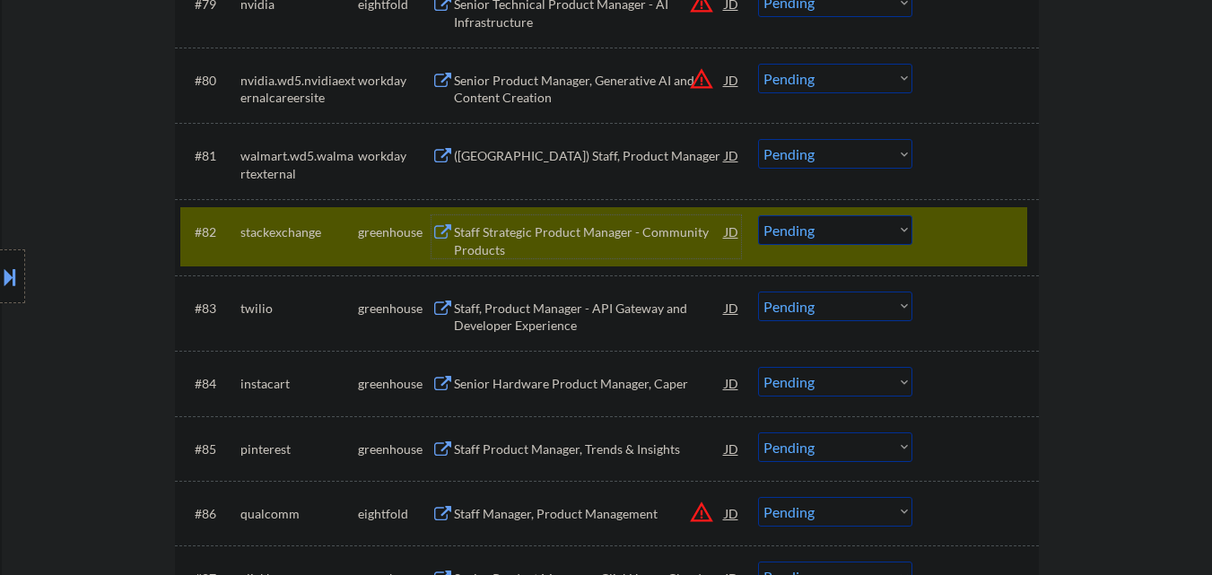
click at [852, 234] on select "Choose an option... Pending Applied Excluded (Questions) Excluded (Expired) Exc…" at bounding box center [835, 230] width 154 height 30
click at [758, 215] on select "Choose an option... Pending Applied Excluded (Questions) Excluded (Expired) Exc…" at bounding box center [835, 230] width 154 height 30
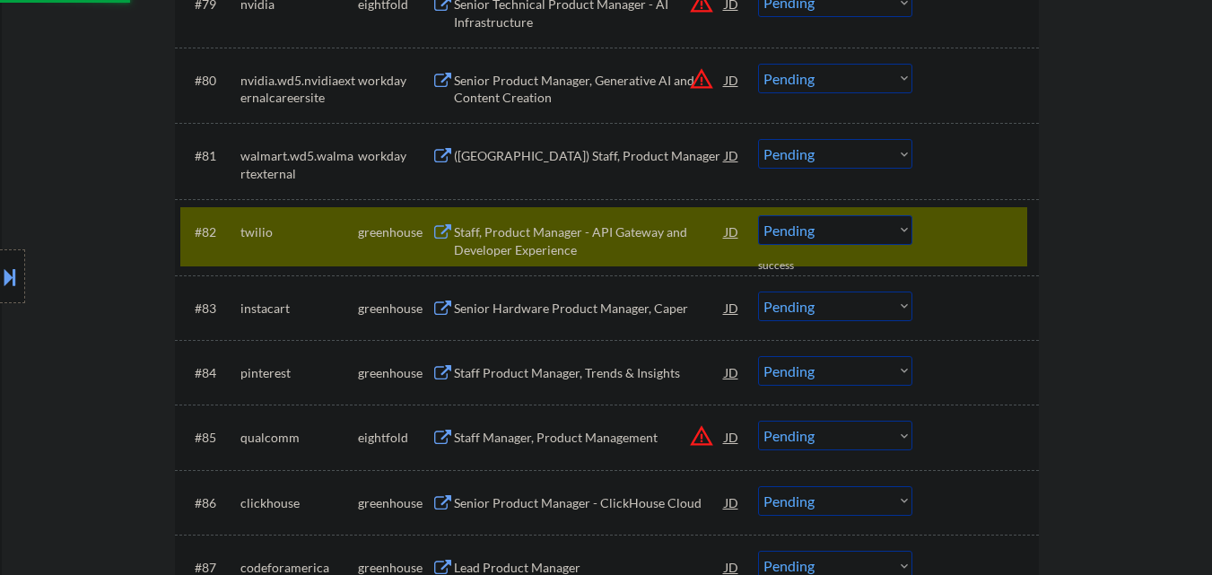
click at [643, 241] on div "Staff, Product Manager - API Gateway and Developer Experience" at bounding box center [589, 240] width 271 height 35
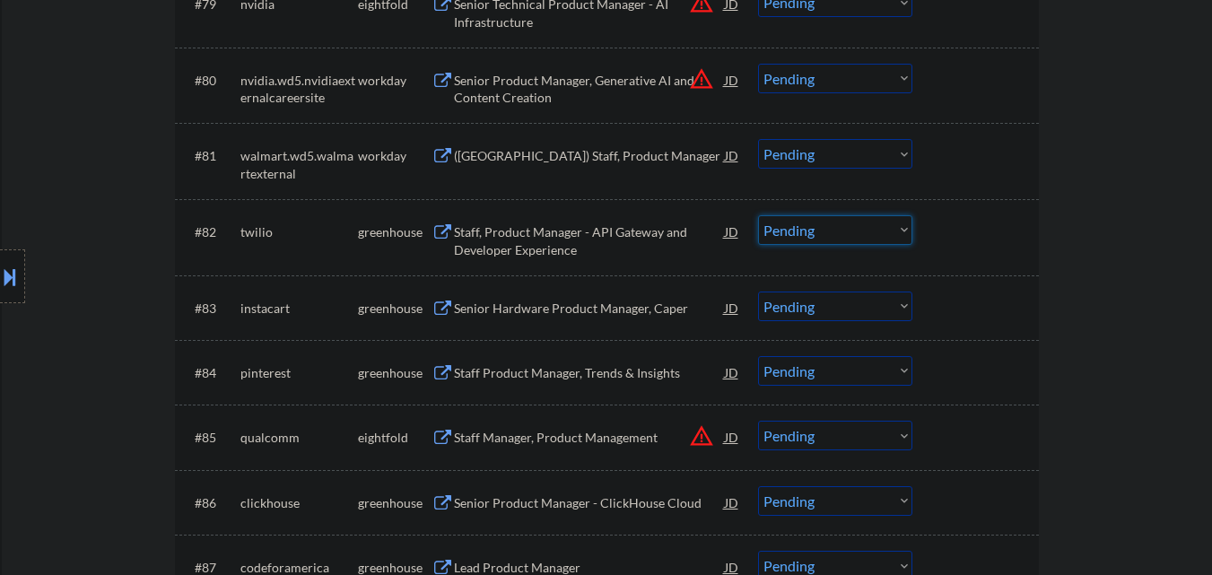
click at [850, 235] on select "Choose an option... Pending Applied Excluded (Questions) Excluded (Expired) Exc…" at bounding box center [835, 230] width 154 height 30
click at [758, 215] on select "Choose an option... Pending Applied Excluded (Questions) Excluded (Expired) Exc…" at bounding box center [835, 230] width 154 height 30
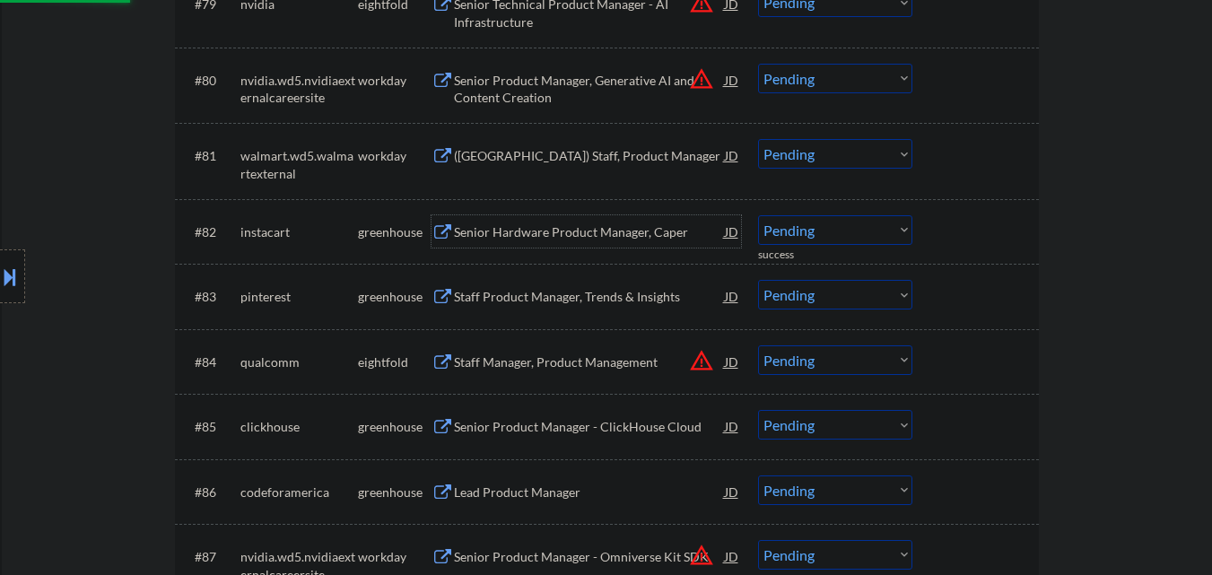
click at [634, 237] on div "Senior Hardware Product Manager, Caper" at bounding box center [589, 232] width 271 height 18
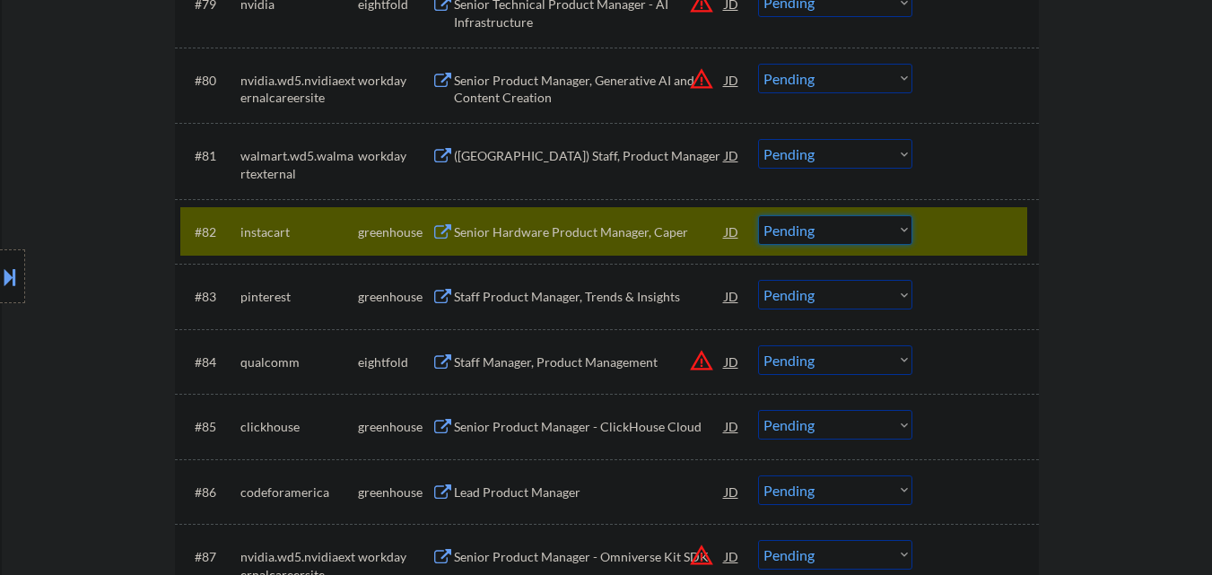
drag, startPoint x: 875, startPoint y: 226, endPoint x: 874, endPoint y: 243, distance: 17.1
click at [876, 226] on select "Choose an option... Pending Applied Excluded (Questions) Excluded (Expired) Exc…" at bounding box center [835, 230] width 154 height 30
click at [758, 215] on select "Choose an option... Pending Applied Excluded (Questions) Excluded (Expired) Exc…" at bounding box center [835, 230] width 154 height 30
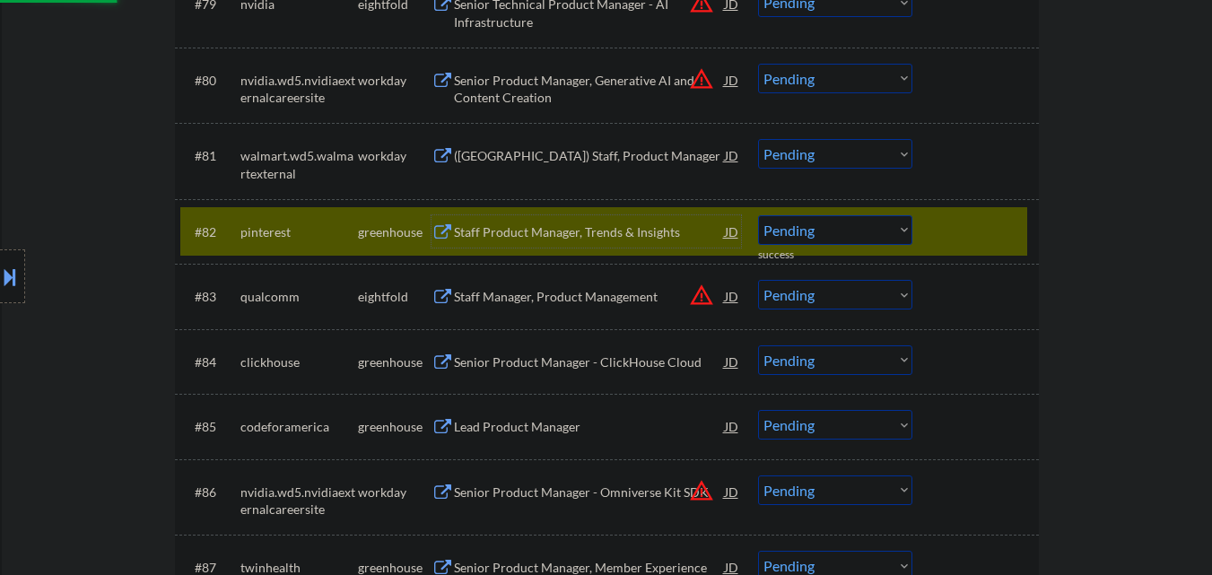
click at [606, 239] on div "Staff Product Manager, Trends & Insights" at bounding box center [589, 232] width 271 height 18
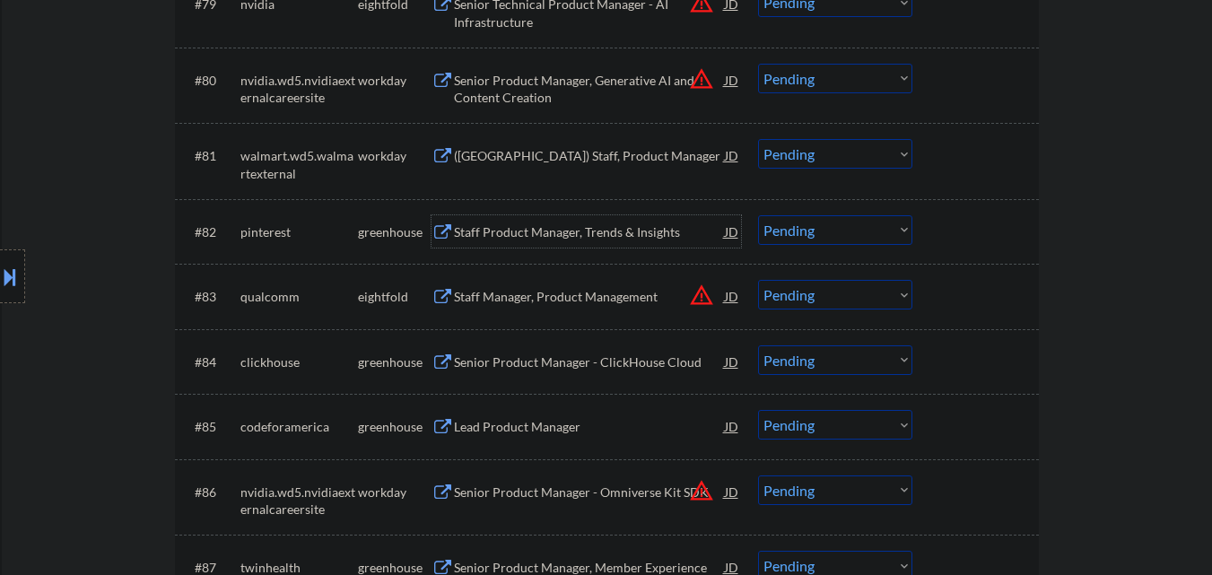
click at [842, 237] on select "Choose an option... Pending Applied Excluded (Questions) Excluded (Expired) Exc…" at bounding box center [835, 230] width 154 height 30
click at [758, 215] on select "Choose an option... Pending Applied Excluded (Questions) Excluded (Expired) Exc…" at bounding box center [835, 230] width 154 height 30
click at [992, 232] on div at bounding box center [978, 231] width 79 height 32
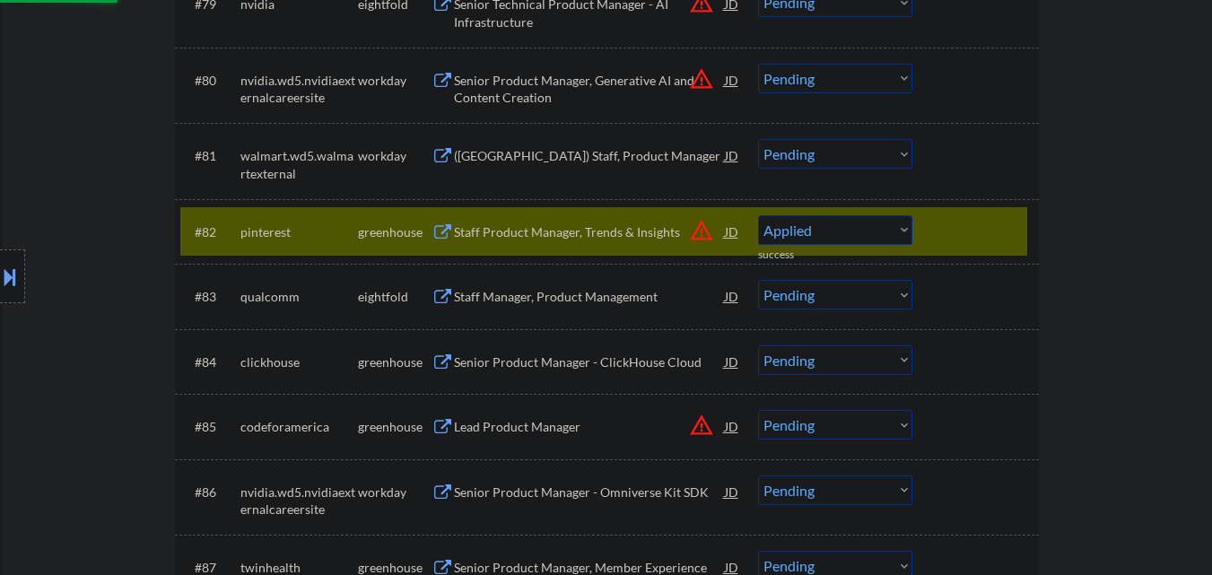
select select ""pending""
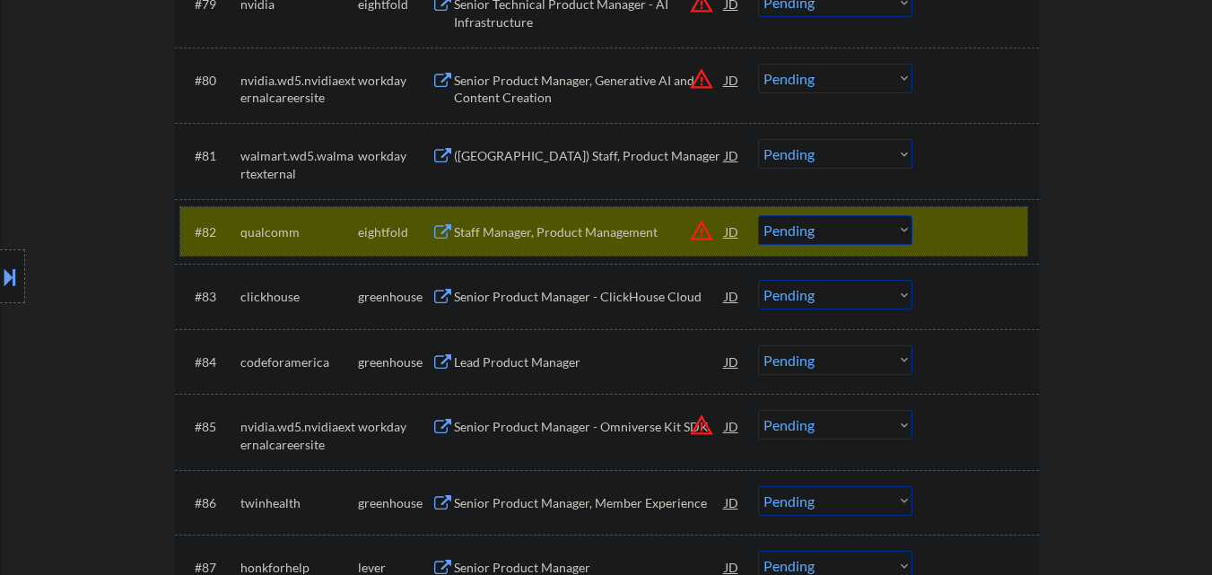
click at [965, 224] on div at bounding box center [978, 231] width 79 height 32
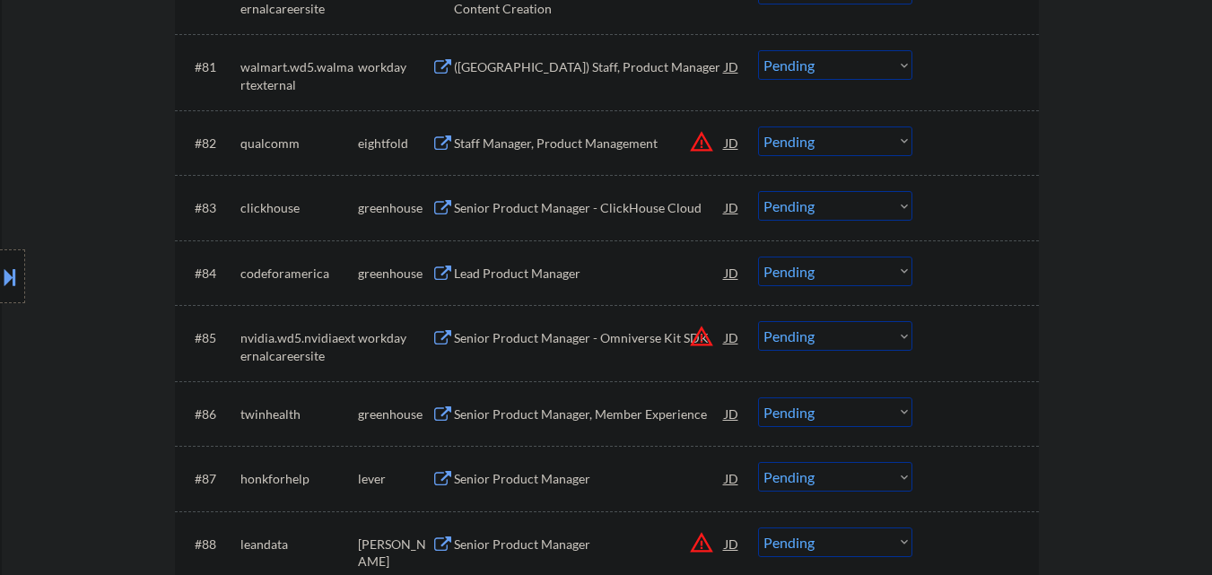
scroll to position [6320, 0]
click at [604, 212] on div "Senior Product Manager - ClickHouse Cloud" at bounding box center [589, 207] width 271 height 18
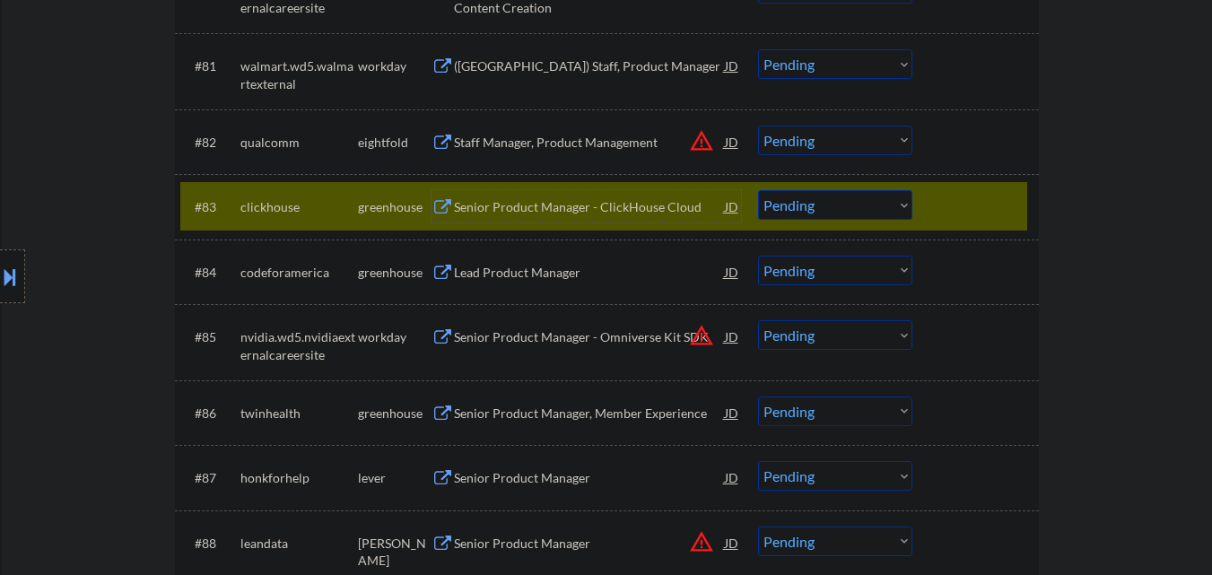
scroll to position [6409, 0]
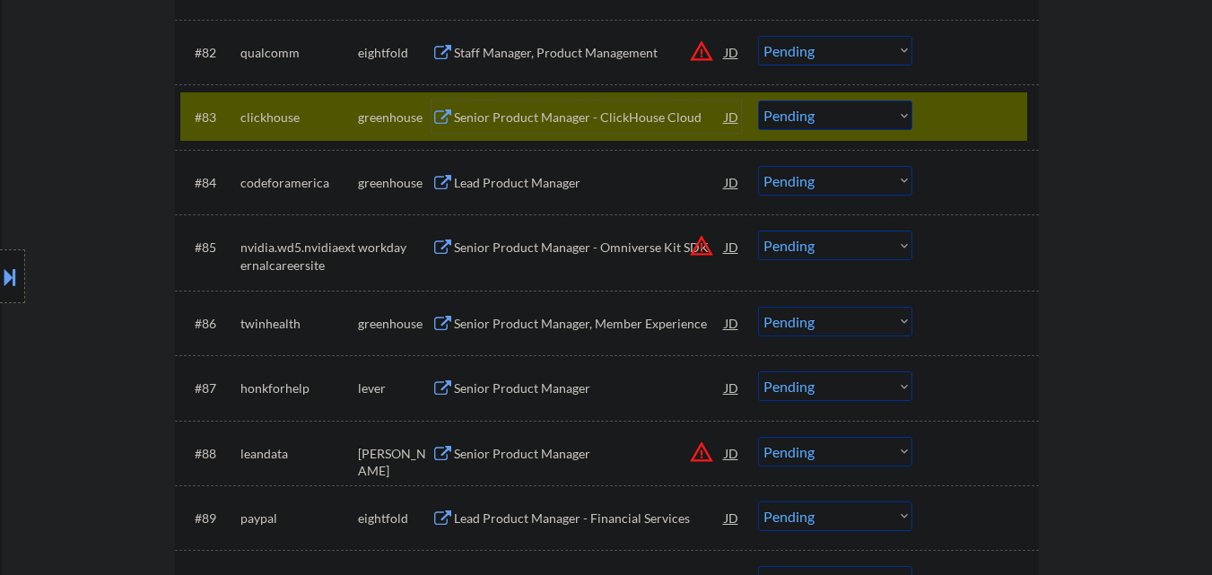
click at [872, 123] on select "Choose an option... Pending Applied Excluded (Questions) Excluded (Expired) Exc…" at bounding box center [835, 116] width 154 height 30
click at [758, 101] on select "Choose an option... Pending Applied Excluded (Questions) Excluded (Expired) Exc…" at bounding box center [835, 116] width 154 height 30
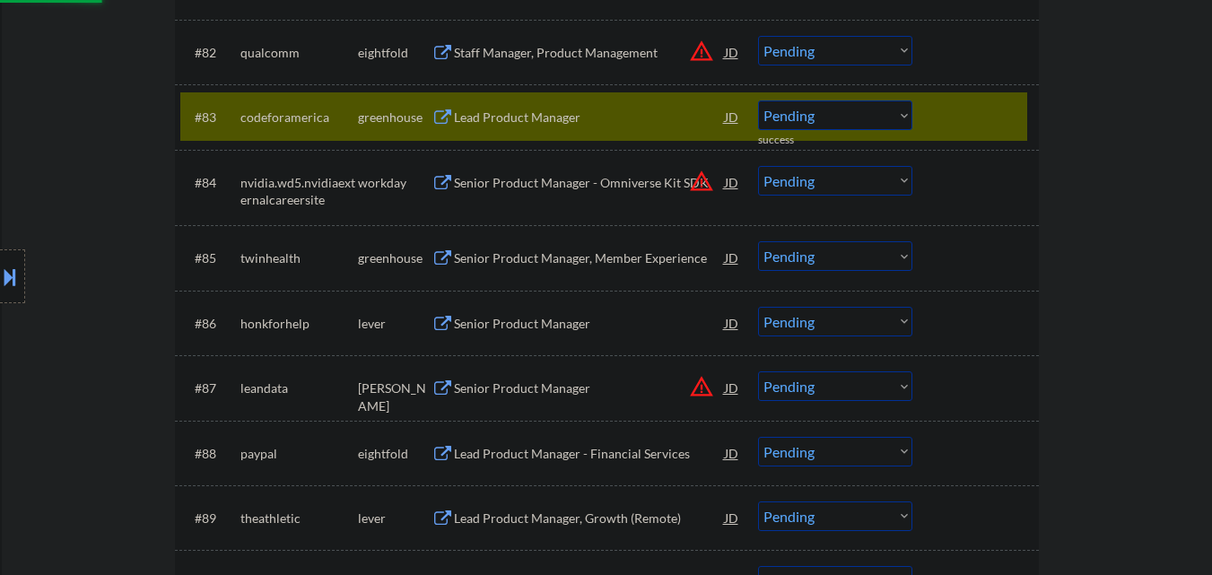
click at [588, 123] on div "Lead Product Manager" at bounding box center [589, 118] width 271 height 18
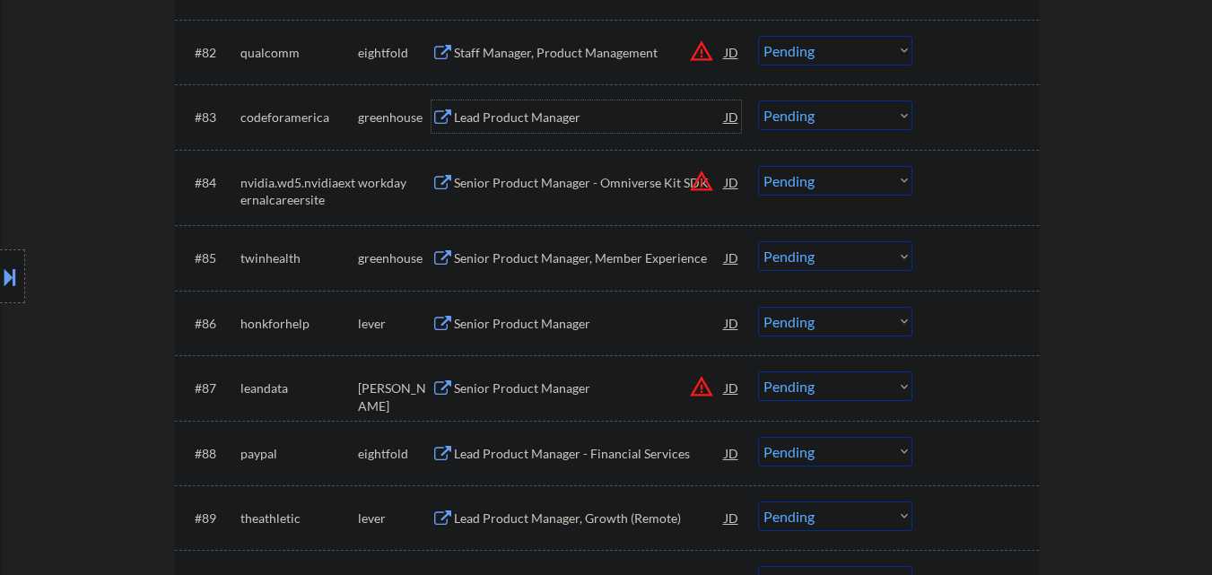
click at [858, 122] on select "Choose an option... Pending Applied Excluded (Questions) Excluded (Expired) Exc…" at bounding box center [835, 116] width 154 height 30
click at [758, 101] on select "Choose an option... Pending Applied Excluded (Questions) Excluded (Expired) Exc…" at bounding box center [835, 116] width 154 height 30
select select ""pending""
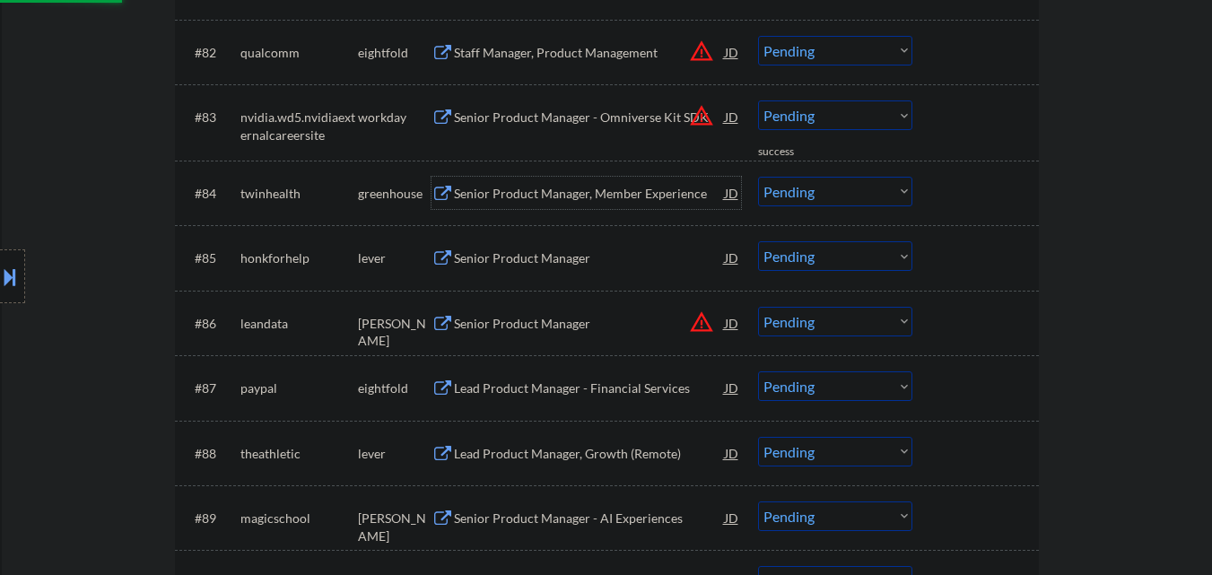
click at [573, 198] on div "Senior Product Manager, Member Experience" at bounding box center [589, 194] width 271 height 18
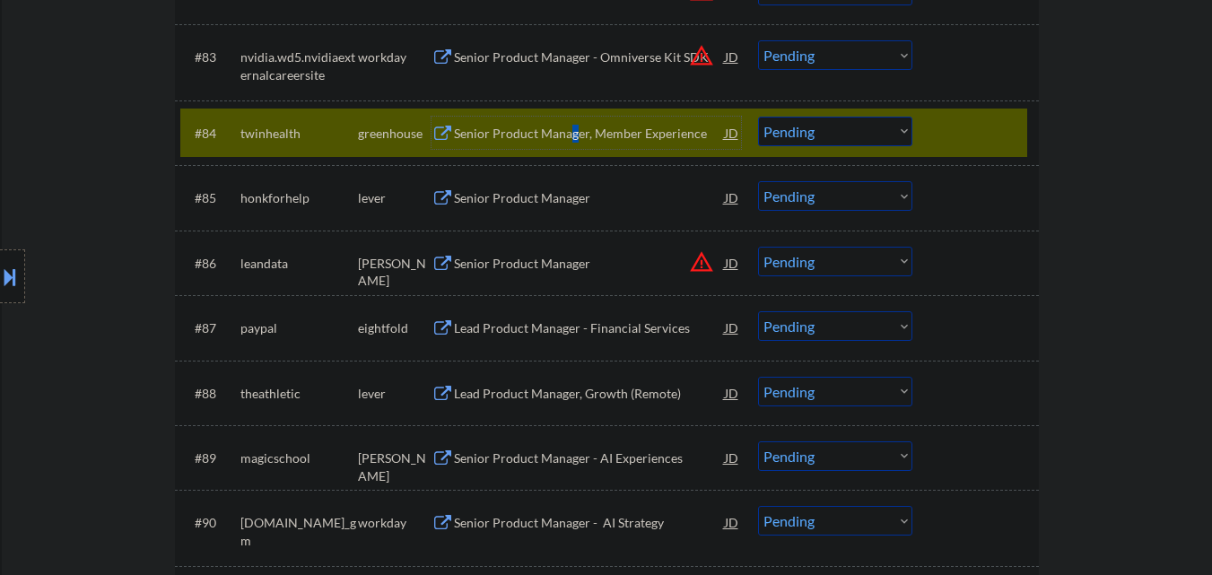
scroll to position [6499, 0]
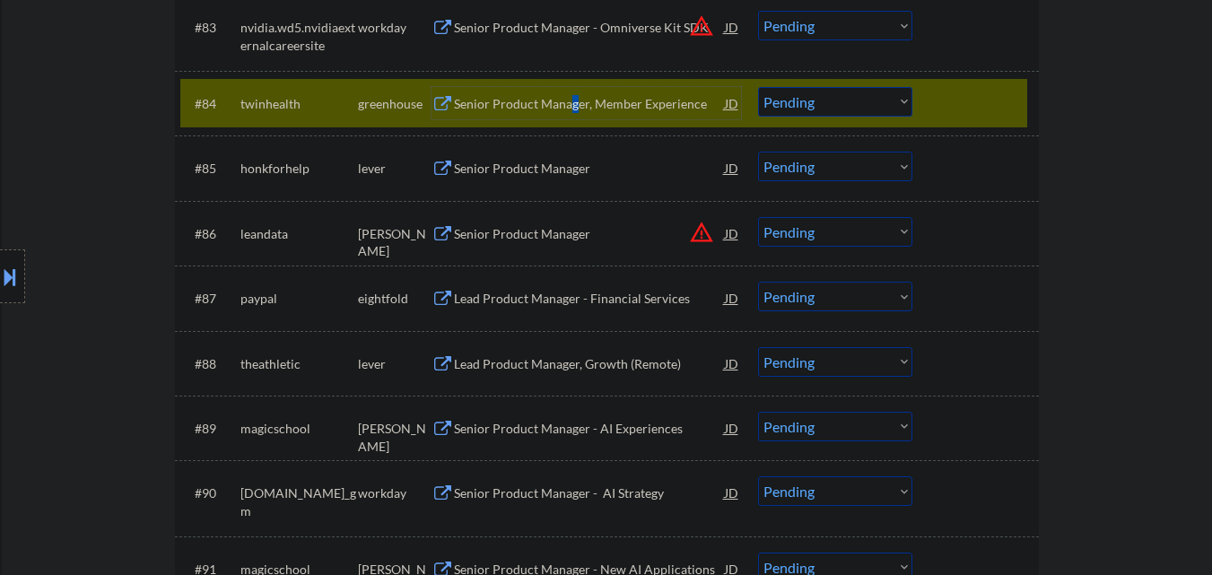
click at [880, 105] on select "Choose an option... Pending Applied Excluded (Questions) Excluded (Expired) Exc…" at bounding box center [835, 102] width 154 height 30
click at [758, 87] on select "Choose an option... Pending Applied Excluded (Questions) Excluded (Expired) Exc…" at bounding box center [835, 102] width 154 height 30
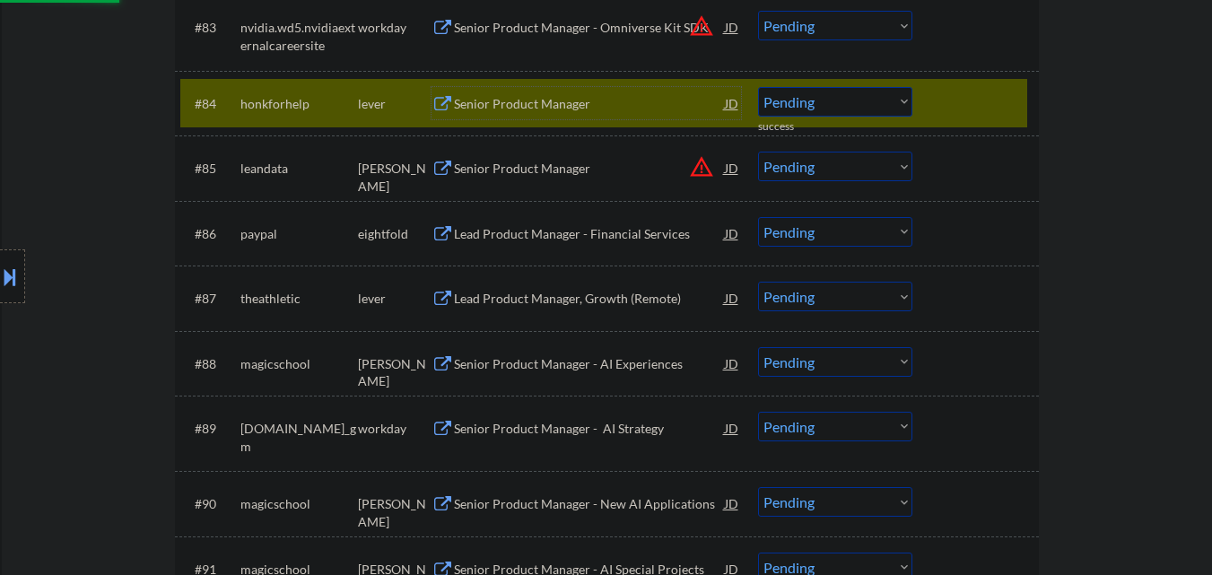
click at [555, 113] on div "Senior Product Manager" at bounding box center [589, 103] width 271 height 32
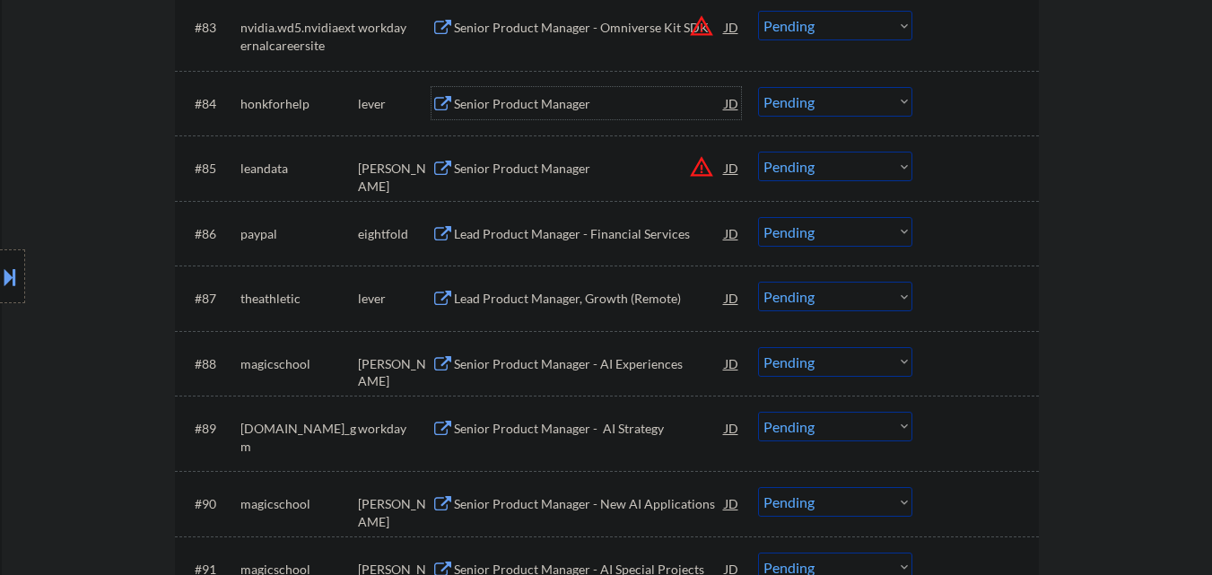
click at [870, 106] on select "Choose an option... Pending Applied Excluded (Questions) Excluded (Expired) Exc…" at bounding box center [835, 102] width 154 height 30
click at [758, 87] on select "Choose an option... Pending Applied Excluded (Questions) Excluded (Expired) Exc…" at bounding box center [835, 102] width 154 height 30
click at [702, 163] on button "warning_amber" at bounding box center [701, 166] width 25 height 25
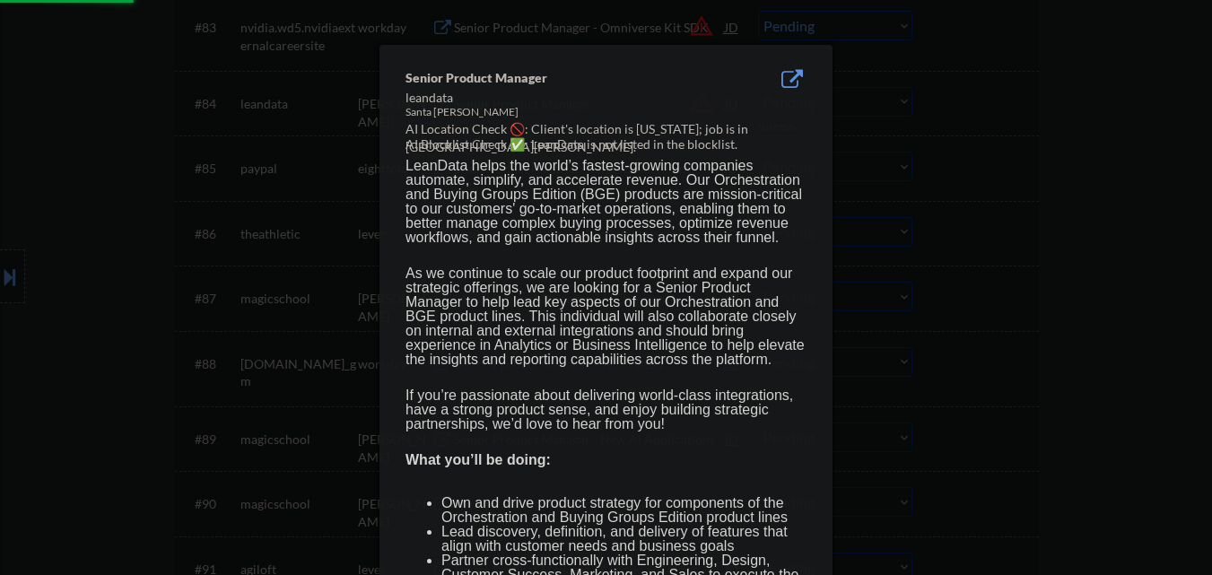
click at [968, 168] on div at bounding box center [606, 287] width 1212 height 575
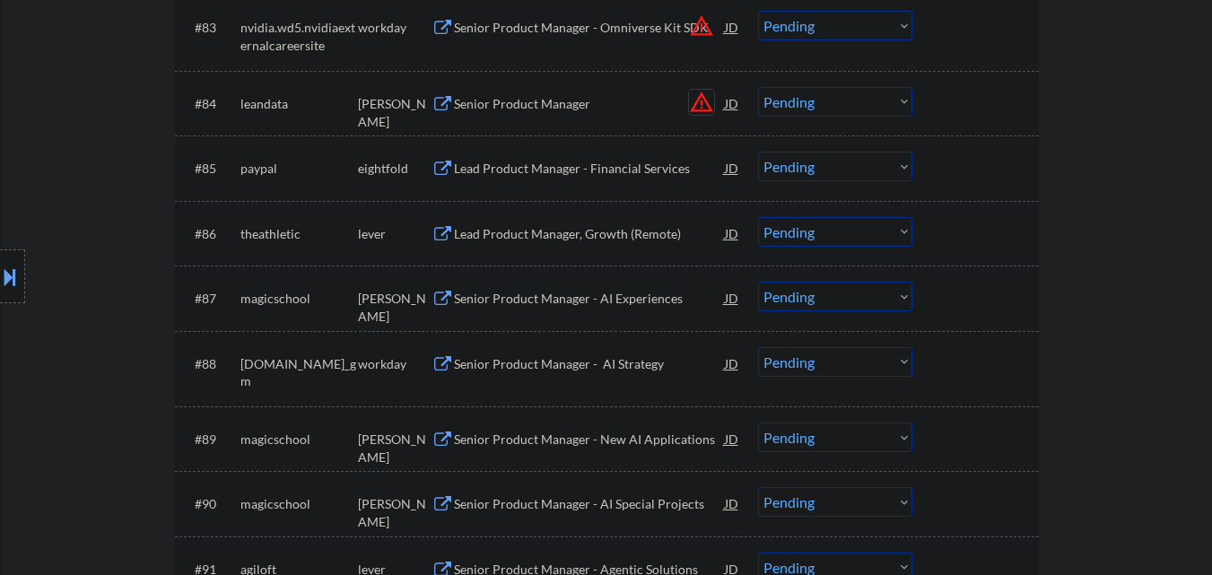
click at [708, 102] on button "warning_amber" at bounding box center [701, 102] width 25 height 25
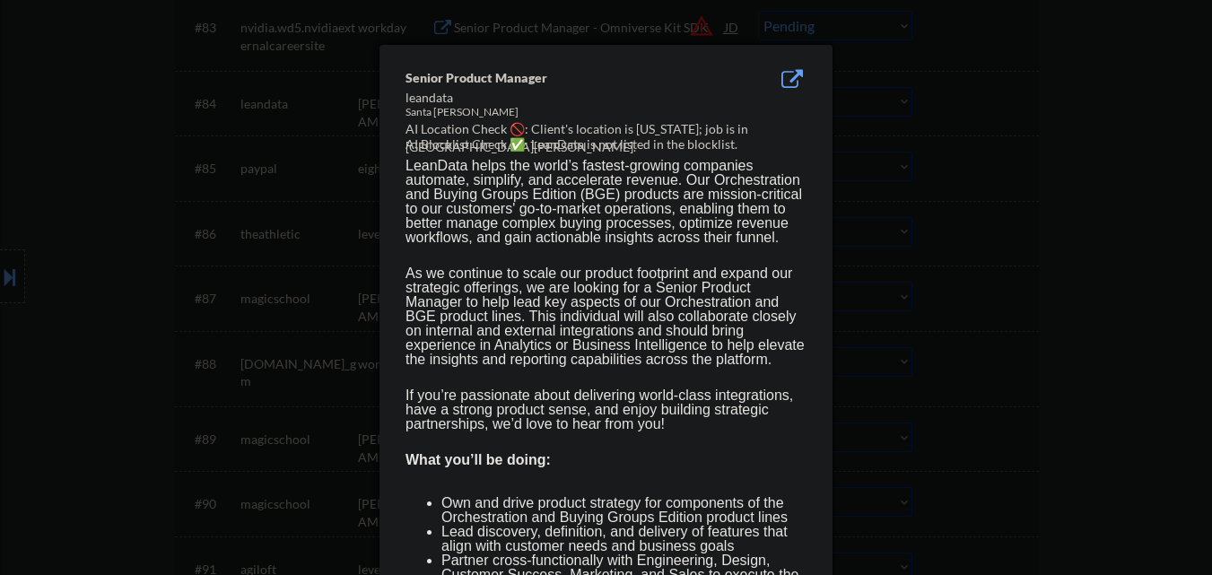
click at [951, 149] on div at bounding box center [606, 287] width 1212 height 575
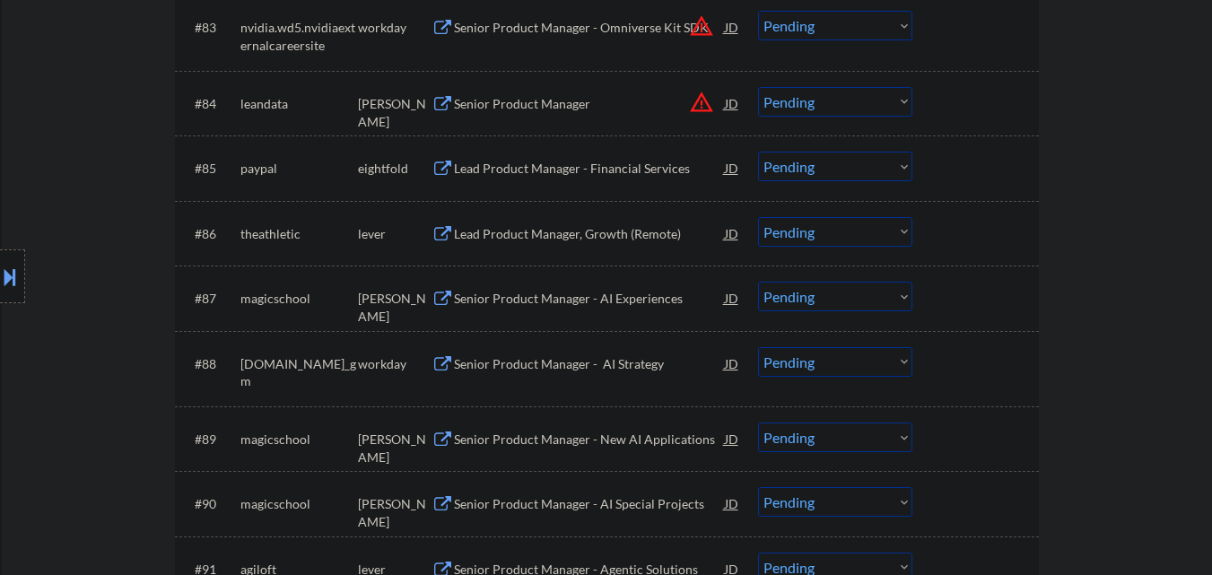
click at [545, 108] on div "Senior Product Manager" at bounding box center [589, 104] width 271 height 18
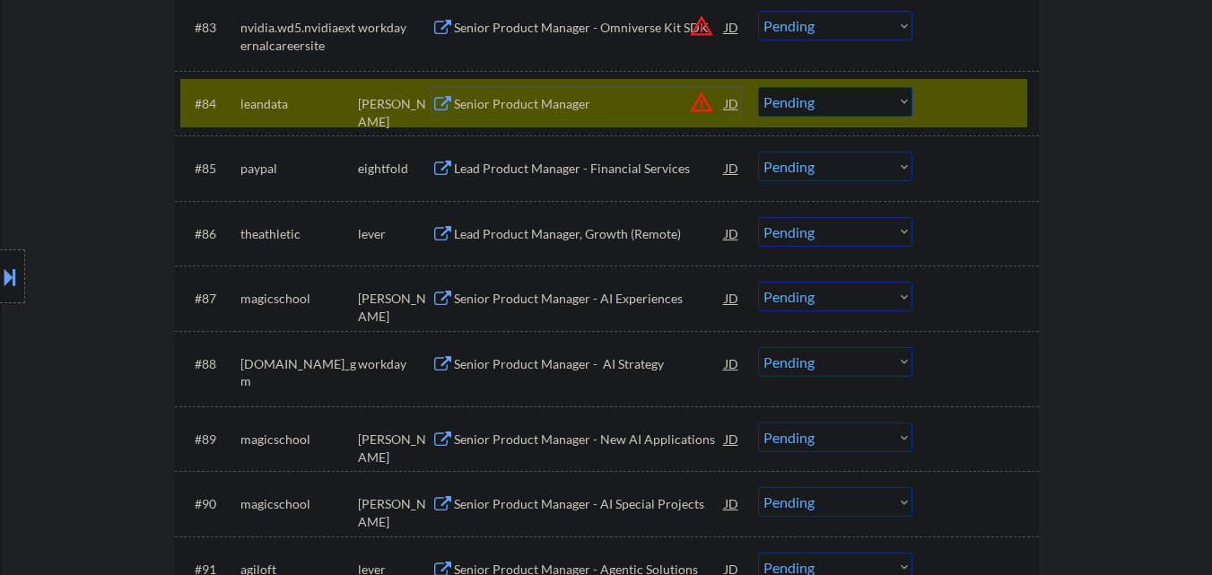
click at [844, 110] on select "Choose an option... Pending Applied Excluded (Questions) Excluded (Expired) Exc…" at bounding box center [835, 102] width 154 height 30
click at [758, 87] on select "Choose an option... Pending Applied Excluded (Questions) Excluded (Expired) Exc…" at bounding box center [835, 102] width 154 height 30
click at [996, 94] on div at bounding box center [978, 103] width 79 height 32
select select ""pending""
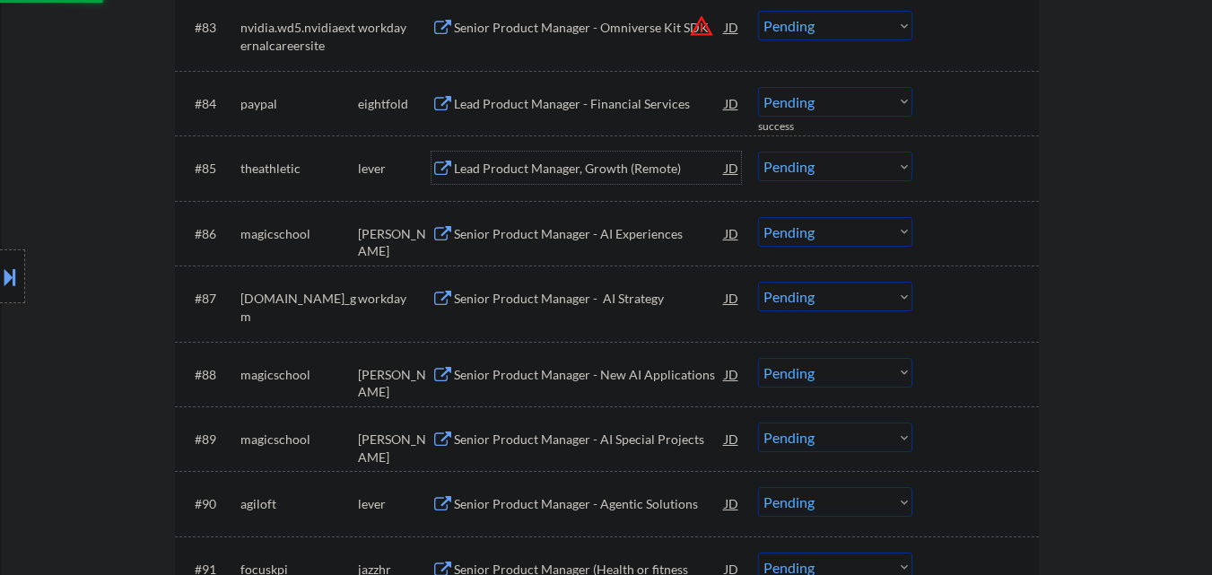
click at [586, 173] on div "Lead Product Manager, Growth (Remote)" at bounding box center [589, 169] width 271 height 18
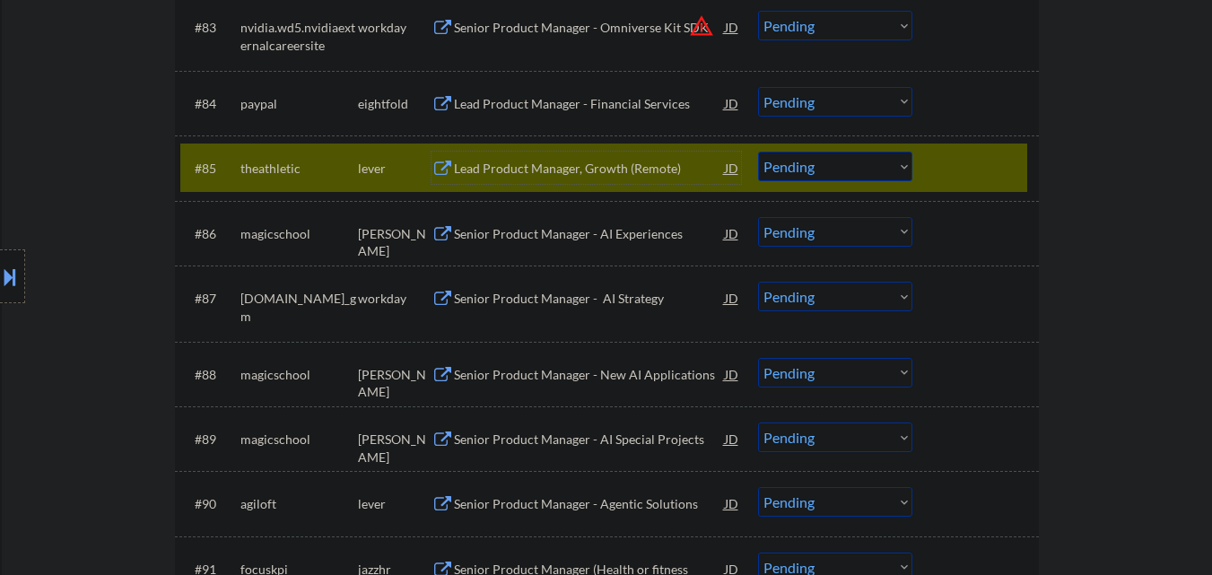
click at [878, 157] on select "Choose an option... Pending Applied Excluded (Questions) Excluded (Expired) Exc…" at bounding box center [835, 167] width 154 height 30
click at [758, 152] on select "Choose an option... Pending Applied Excluded (Questions) Excluded (Expired) Exc…" at bounding box center [835, 167] width 154 height 30
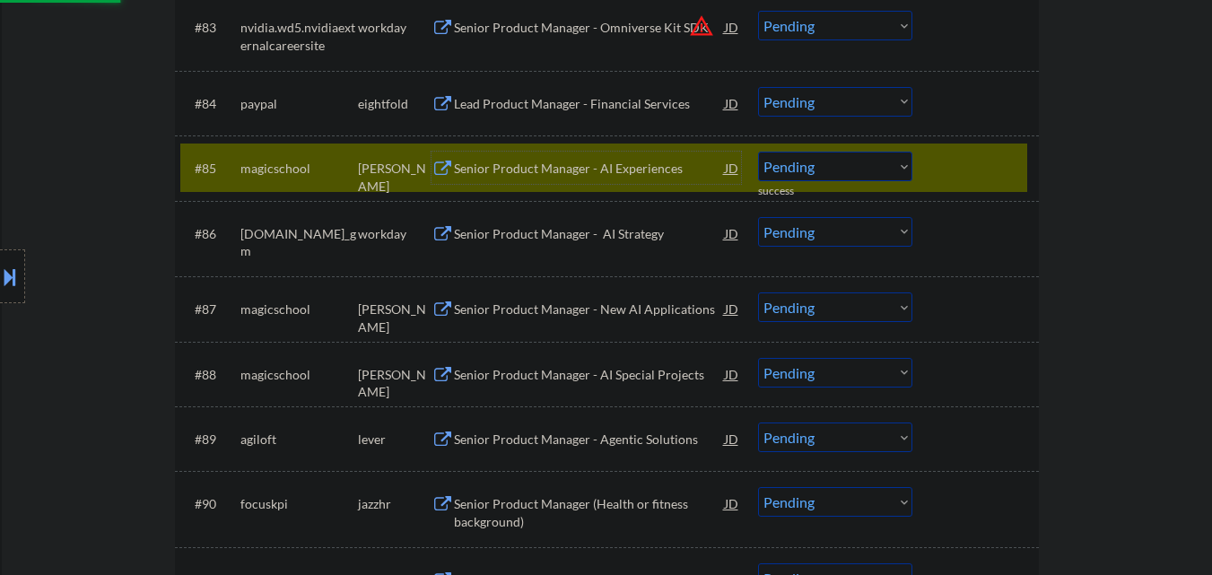
click at [594, 176] on div "Senior Product Manager - AI Experiences" at bounding box center [589, 169] width 271 height 18
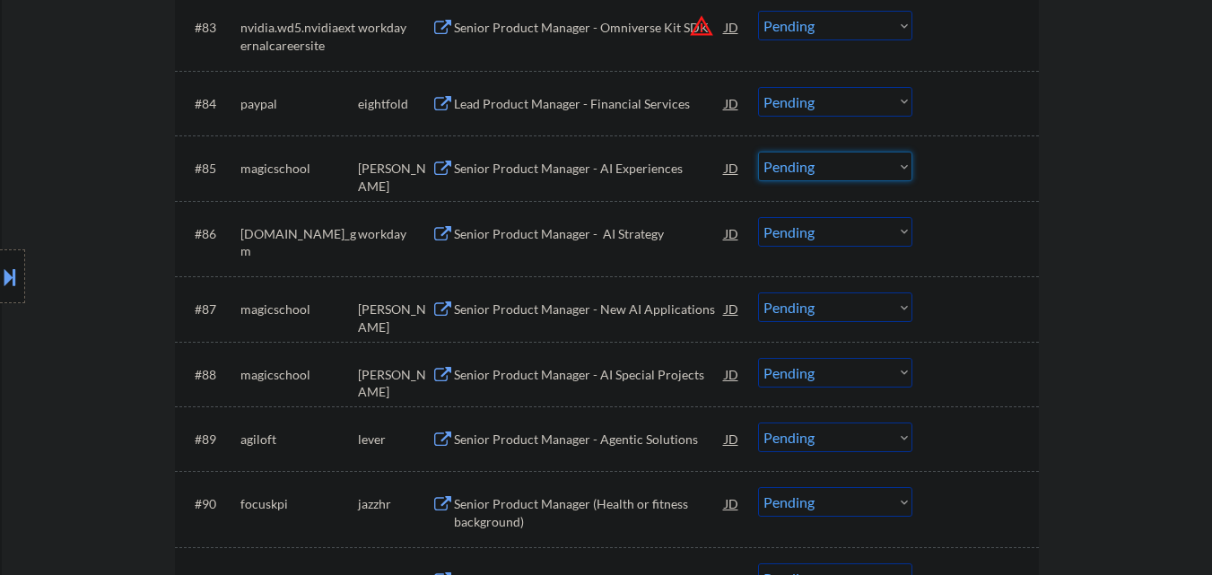
click at [842, 168] on select "Choose an option... Pending Applied Excluded (Questions) Excluded (Expired) Exc…" at bounding box center [835, 167] width 154 height 30
click at [758, 152] on select "Choose an option... Pending Applied Excluded (Questions) Excluded (Expired) Exc…" at bounding box center [835, 167] width 154 height 30
select select ""pending""
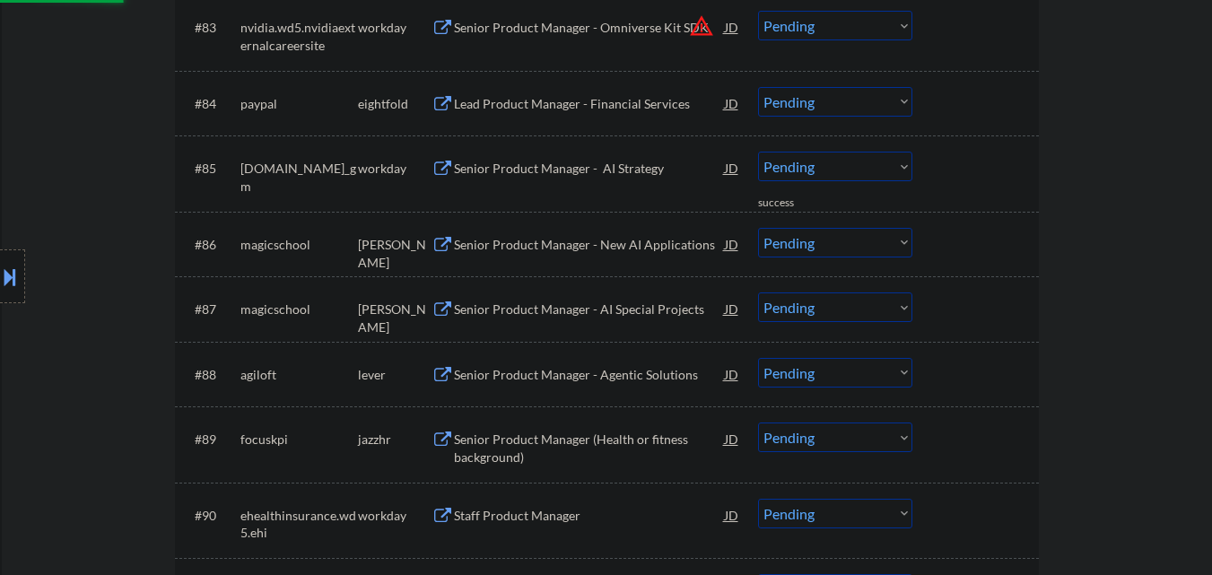
click at [618, 244] on div "Senior Product Manager - New AI Applications" at bounding box center [589, 245] width 271 height 18
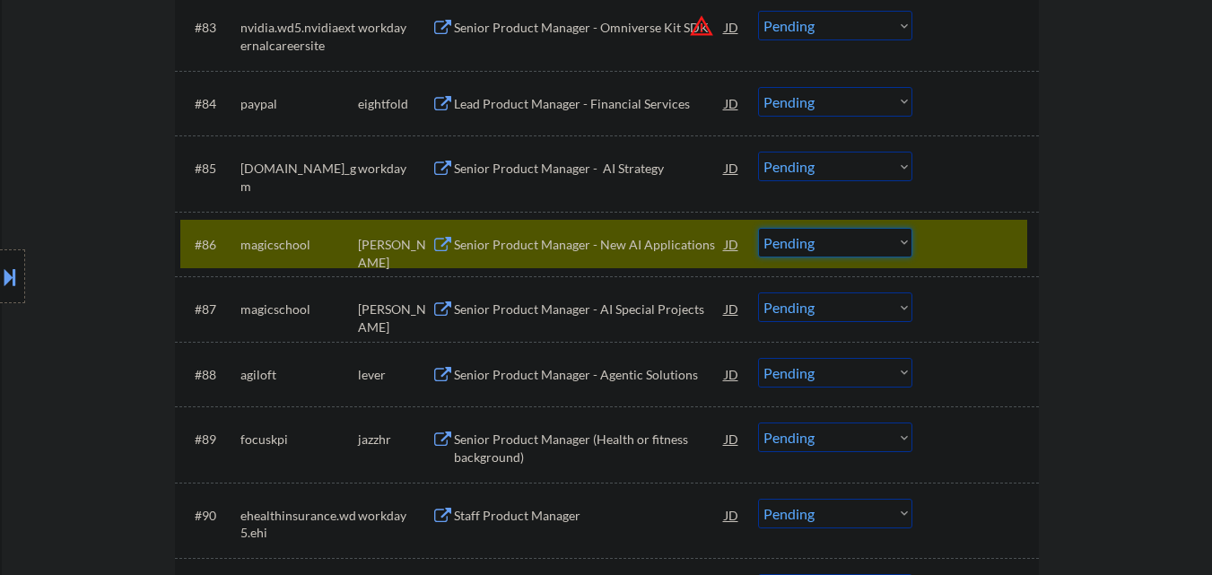
click at [836, 249] on select "Choose an option... Pending Applied Excluded (Questions) Excluded (Expired) Exc…" at bounding box center [835, 243] width 154 height 30
click at [758, 228] on select "Choose an option... Pending Applied Excluded (Questions) Excluded (Expired) Exc…" at bounding box center [835, 243] width 154 height 30
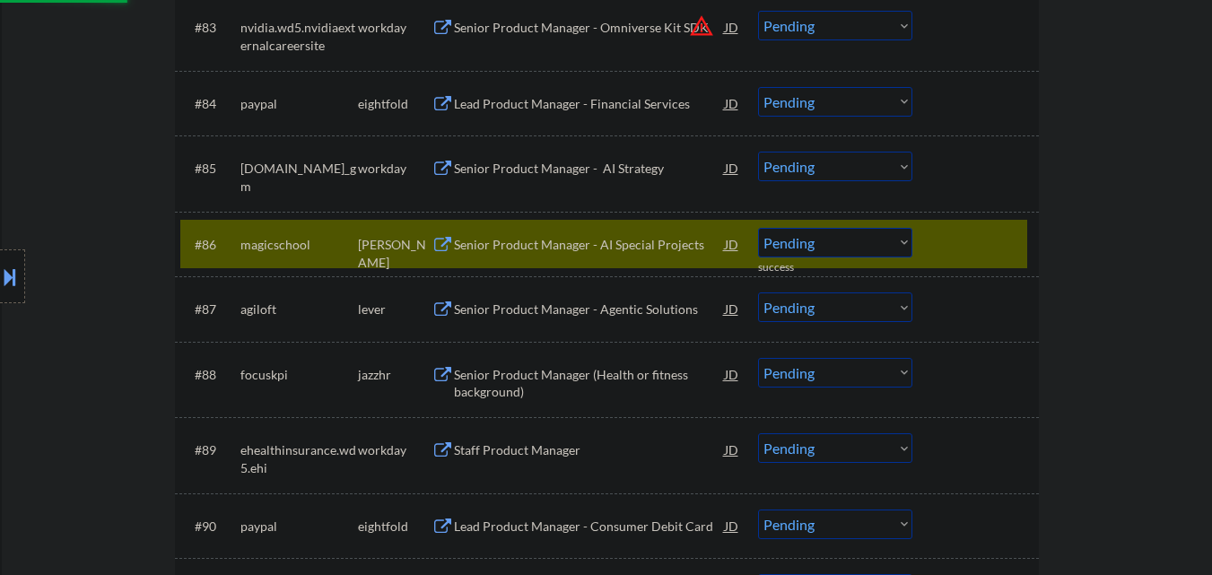
click at [603, 253] on div "Senior Product Manager - AI Special Projects" at bounding box center [589, 245] width 271 height 18
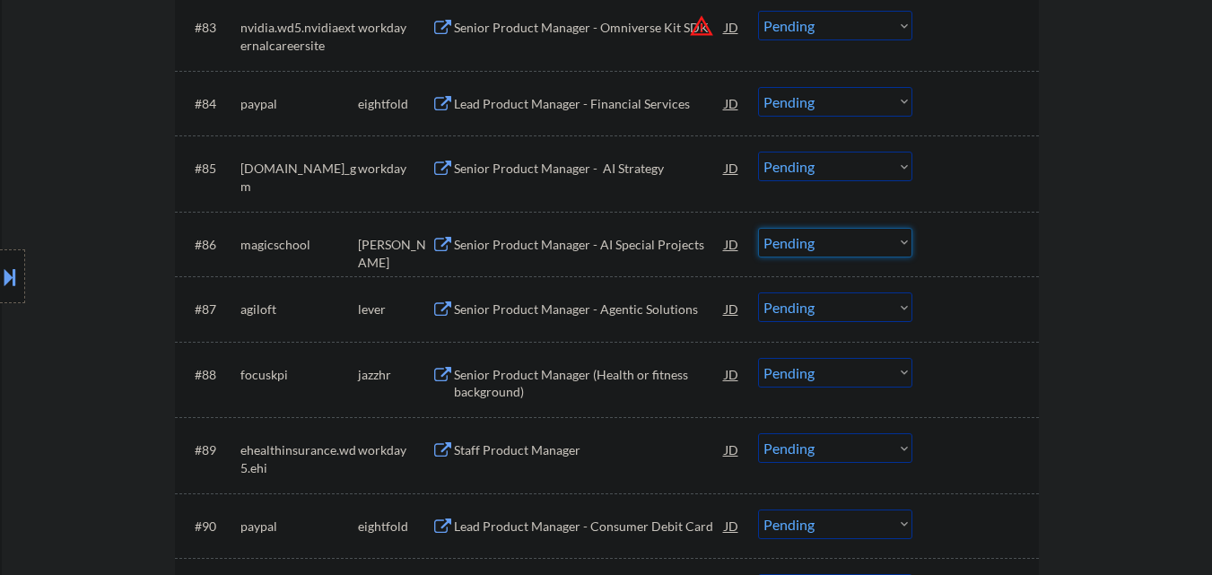
click at [811, 236] on select "Choose an option... Pending Applied Excluded (Questions) Excluded (Expired) Exc…" at bounding box center [835, 243] width 154 height 30
click at [758, 228] on select "Choose an option... Pending Applied Excluded (Questions) Excluded (Expired) Exc…" at bounding box center [835, 243] width 154 height 30
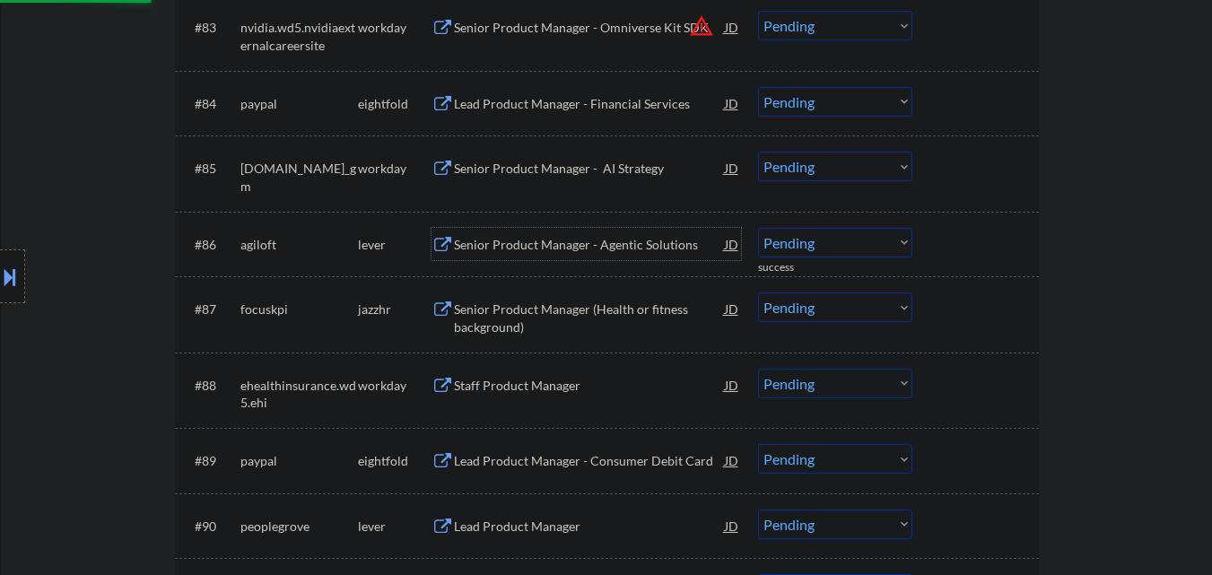
click at [608, 243] on div "Senior Product Manager - Agentic Solutions" at bounding box center [589, 245] width 271 height 18
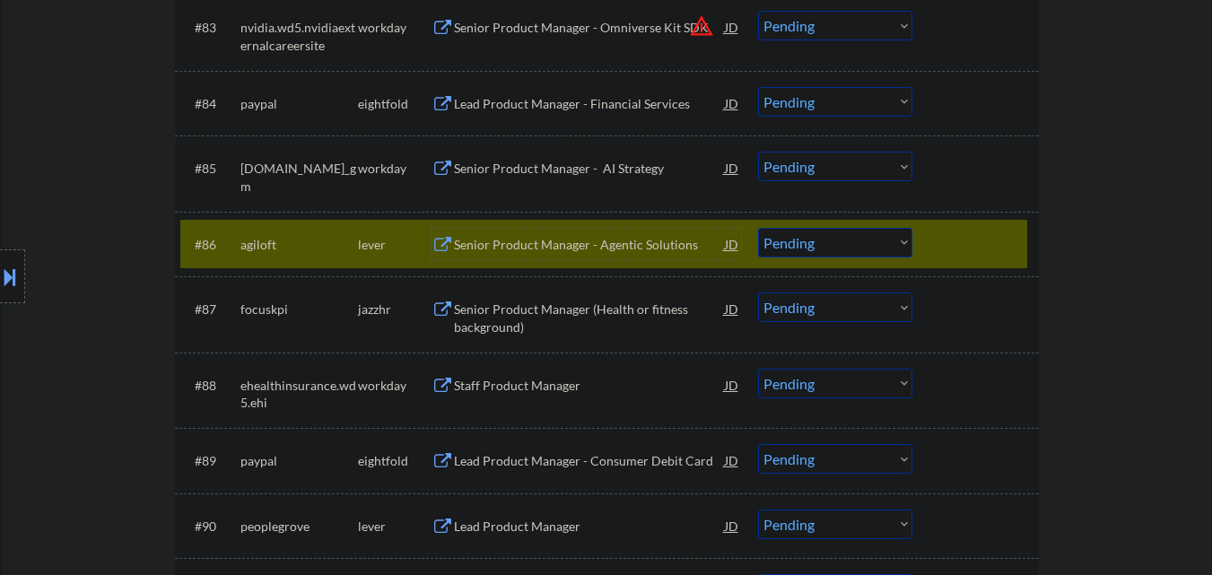
click at [801, 242] on select "Choose an option... Pending Applied Excluded (Questions) Excluded (Expired) Exc…" at bounding box center [835, 243] width 154 height 30
click at [758, 228] on select "Choose an option... Pending Applied Excluded (Questions) Excluded (Expired) Exc…" at bounding box center [835, 243] width 154 height 30
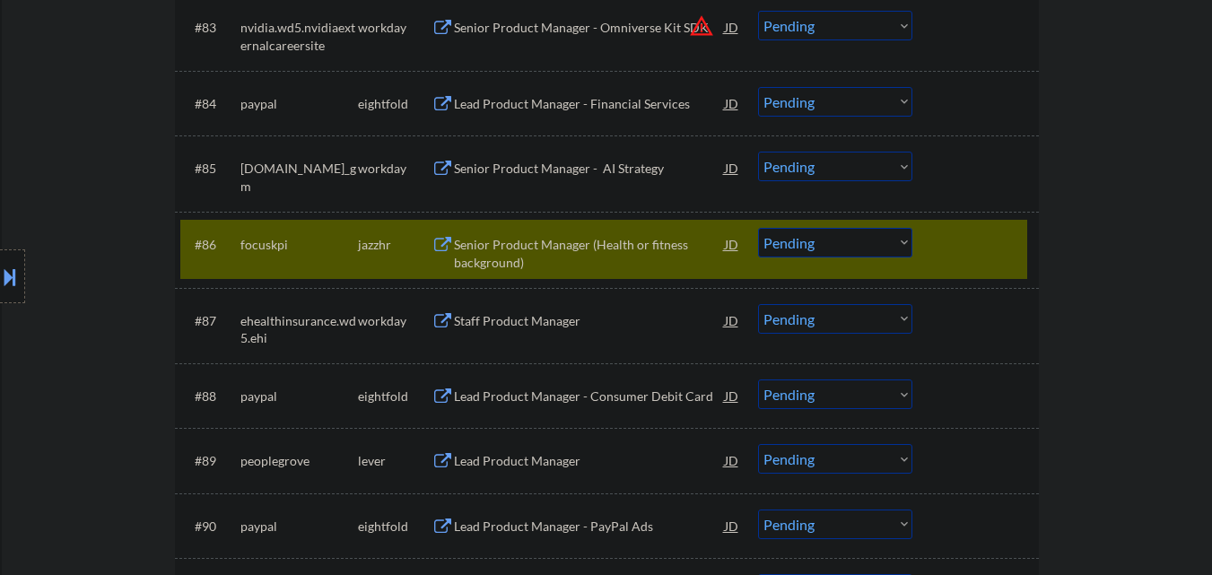
click at [577, 242] on div "Senior Product Manager (Health or fitness background)" at bounding box center [589, 253] width 271 height 35
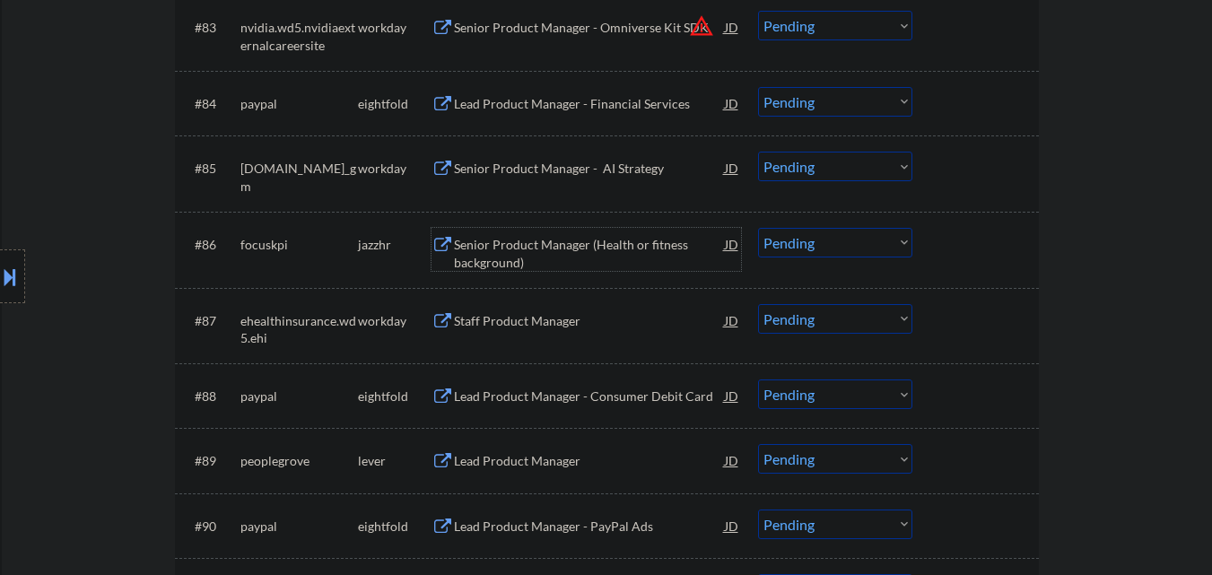
drag, startPoint x: 828, startPoint y: 245, endPoint x: 830, endPoint y: 256, distance: 10.9
click at [828, 246] on select "Choose an option... Pending Applied Excluded (Questions) Excluded (Expired) Exc…" at bounding box center [835, 243] width 154 height 30
click at [758, 228] on select "Choose an option... Pending Applied Excluded (Questions) Excluded (Expired) Exc…" at bounding box center [835, 243] width 154 height 30
select select ""pending""
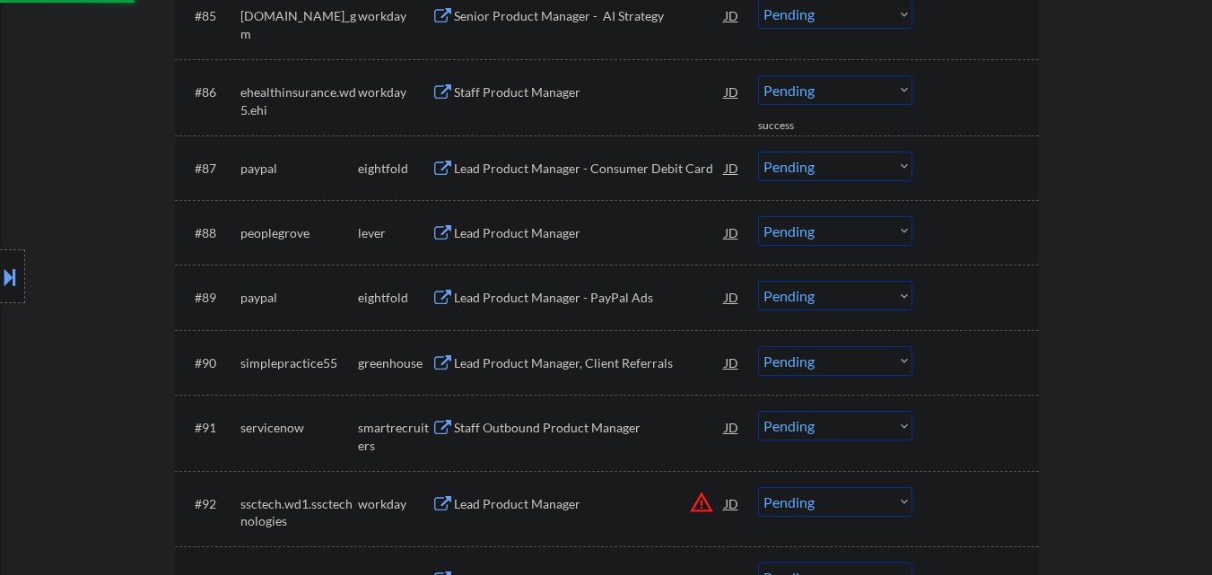
scroll to position [6679, 0]
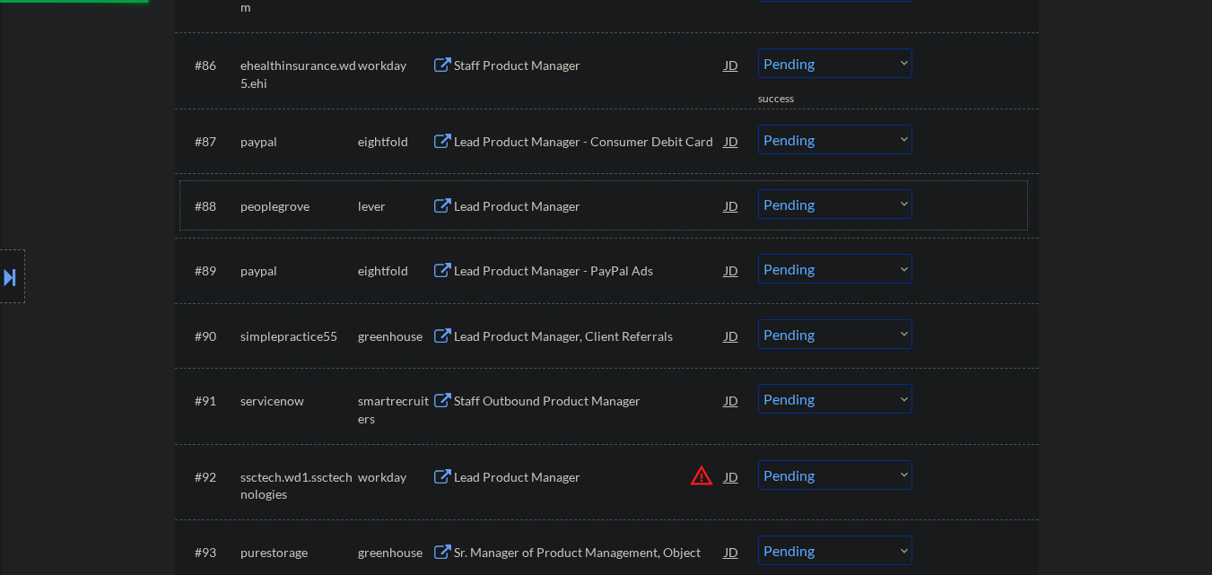
click at [550, 222] on div "#88 peoplegrove lever Lead Product Manager JD warning_amber Choose an option...…" at bounding box center [603, 205] width 847 height 48
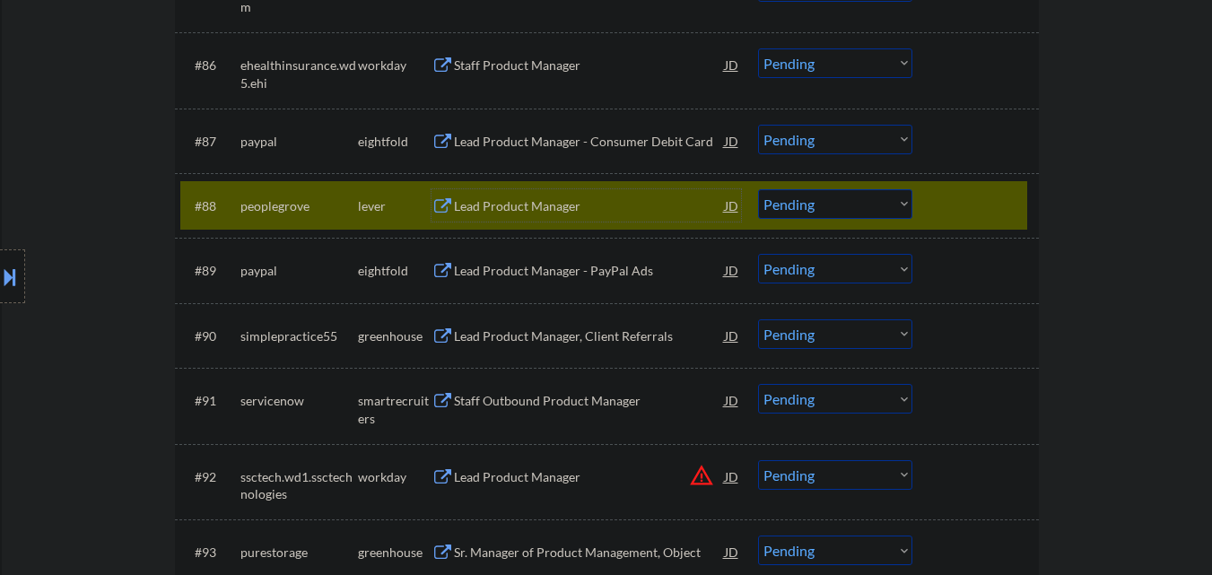
click at [553, 206] on div "Lead Product Manager" at bounding box center [589, 206] width 271 height 18
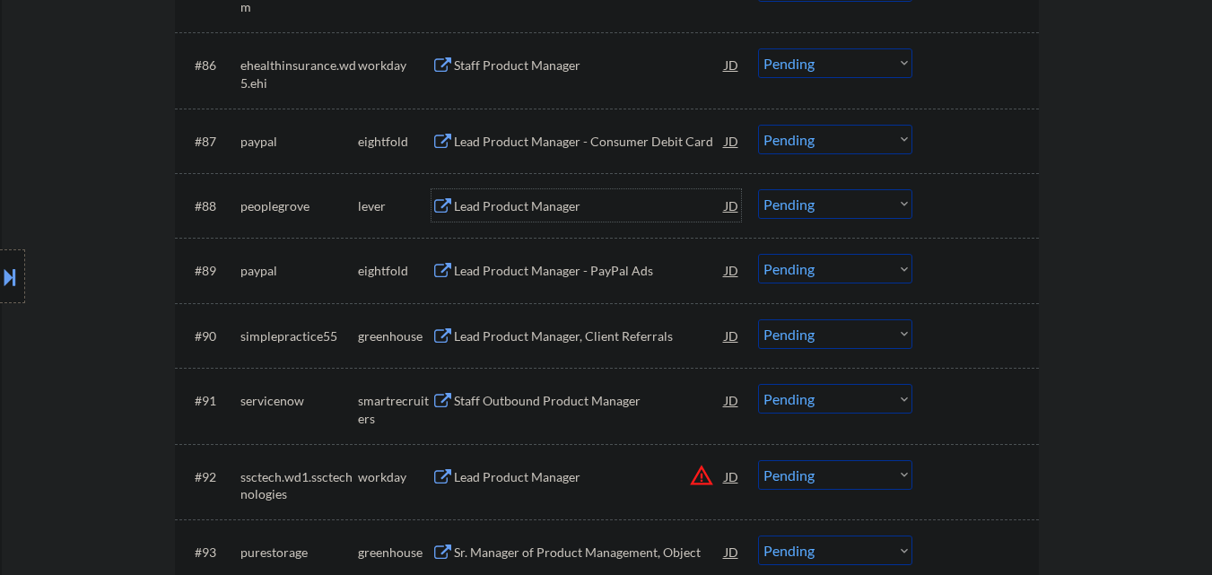
click at [800, 216] on select "Choose an option... Pending Applied Excluded (Questions) Excluded (Expired) Exc…" at bounding box center [835, 204] width 154 height 30
click at [758, 189] on select "Choose an option... Pending Applied Excluded (Questions) Excluded (Expired) Exc…" at bounding box center [835, 204] width 154 height 30
select select ""pending""
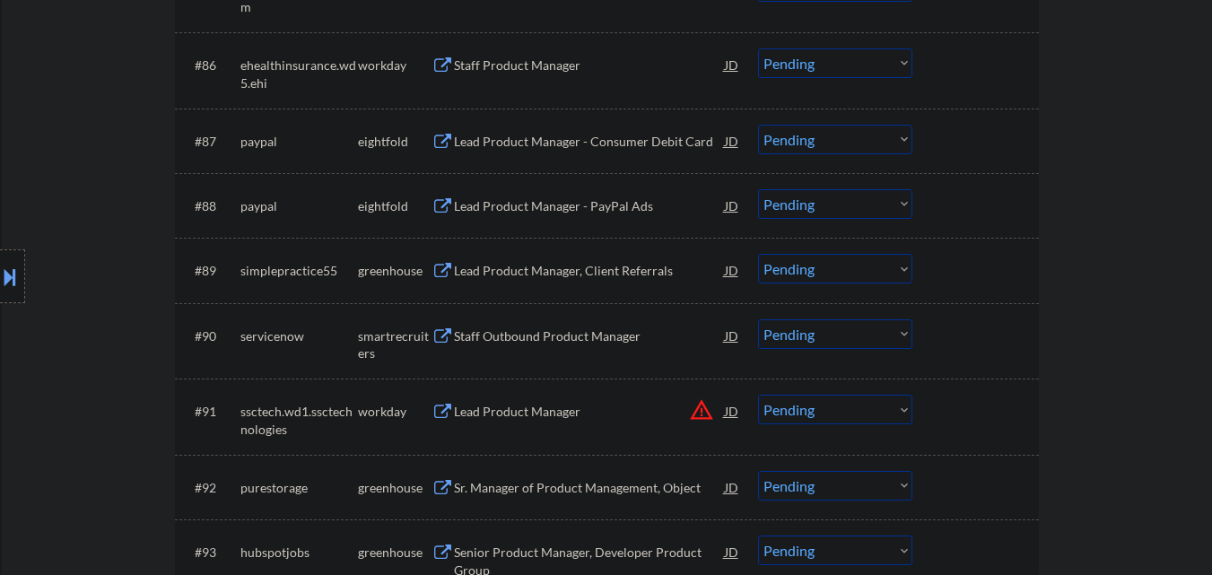
click at [533, 271] on div "Lead Product Manager, Client Referrals" at bounding box center [589, 271] width 271 height 18
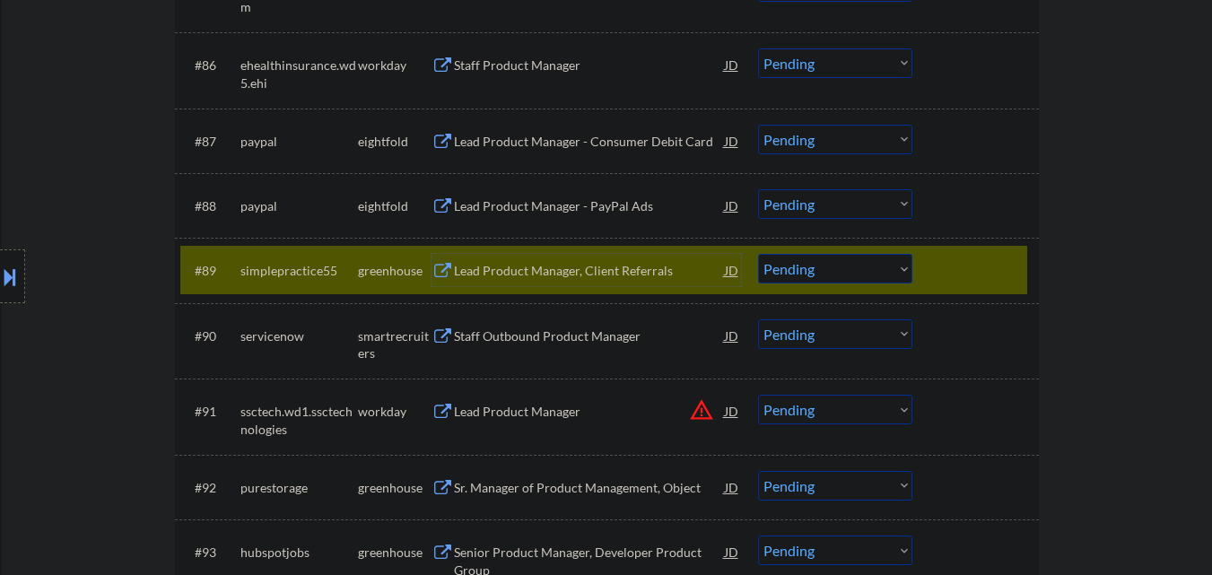
click at [846, 261] on select "Choose an option... Pending Applied Excluded (Questions) Excluded (Expired) Exc…" at bounding box center [835, 269] width 154 height 30
click at [758, 254] on select "Choose an option... Pending Applied Excluded (Questions) Excluded (Expired) Exc…" at bounding box center [835, 269] width 154 height 30
click at [1004, 264] on div at bounding box center [978, 270] width 79 height 32
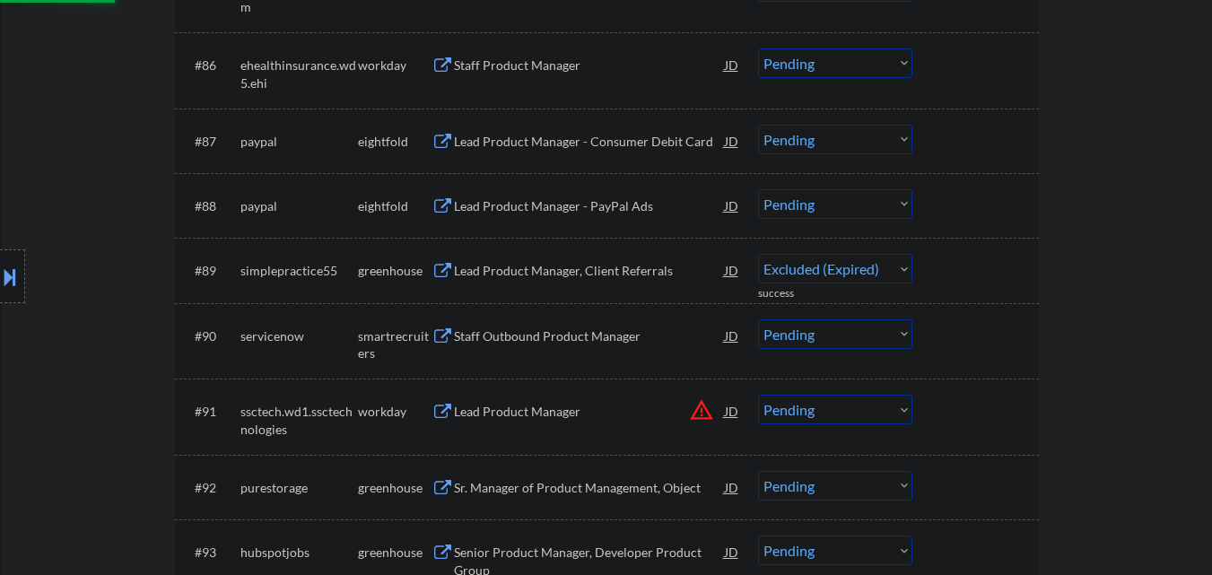
select select ""pending""
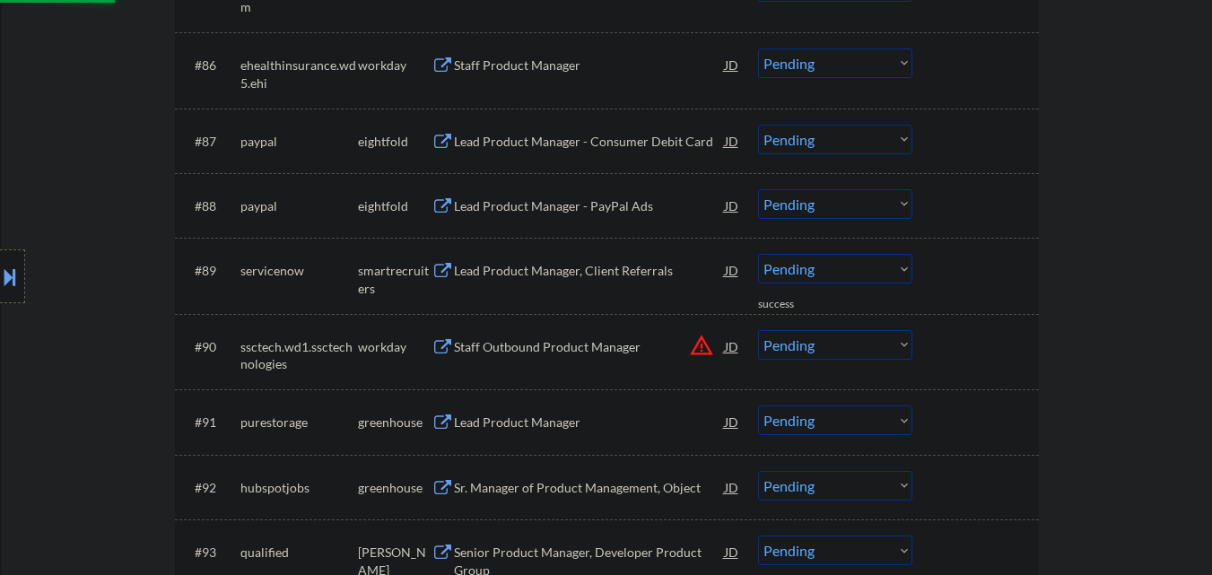
scroll to position [6768, 0]
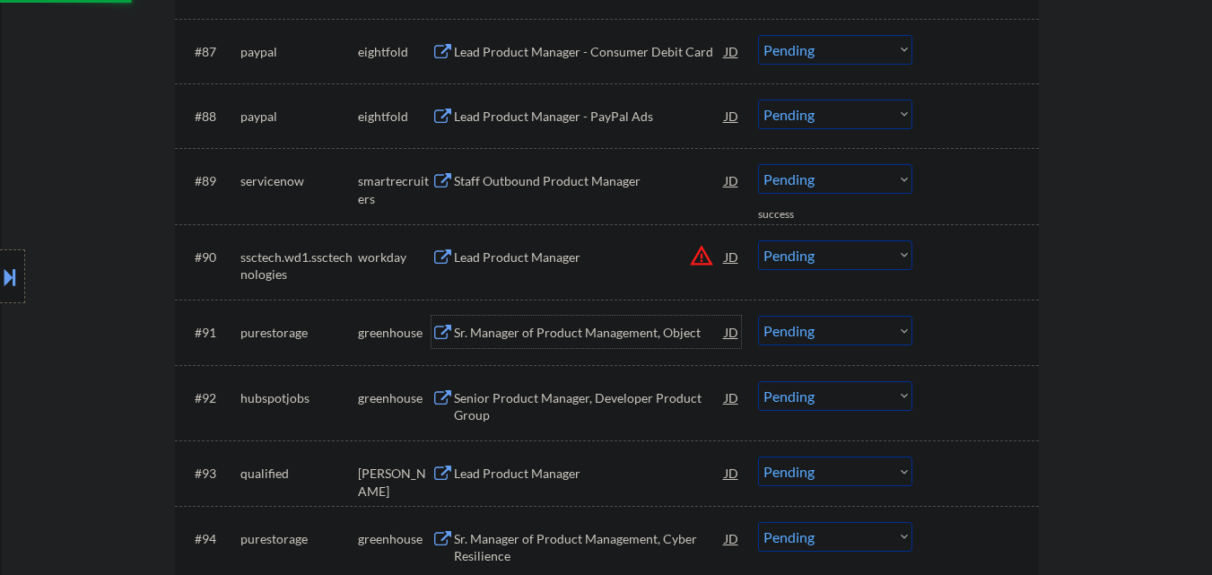
click at [687, 344] on div "Sr. Manager of Product Management, Object" at bounding box center [589, 332] width 271 height 32
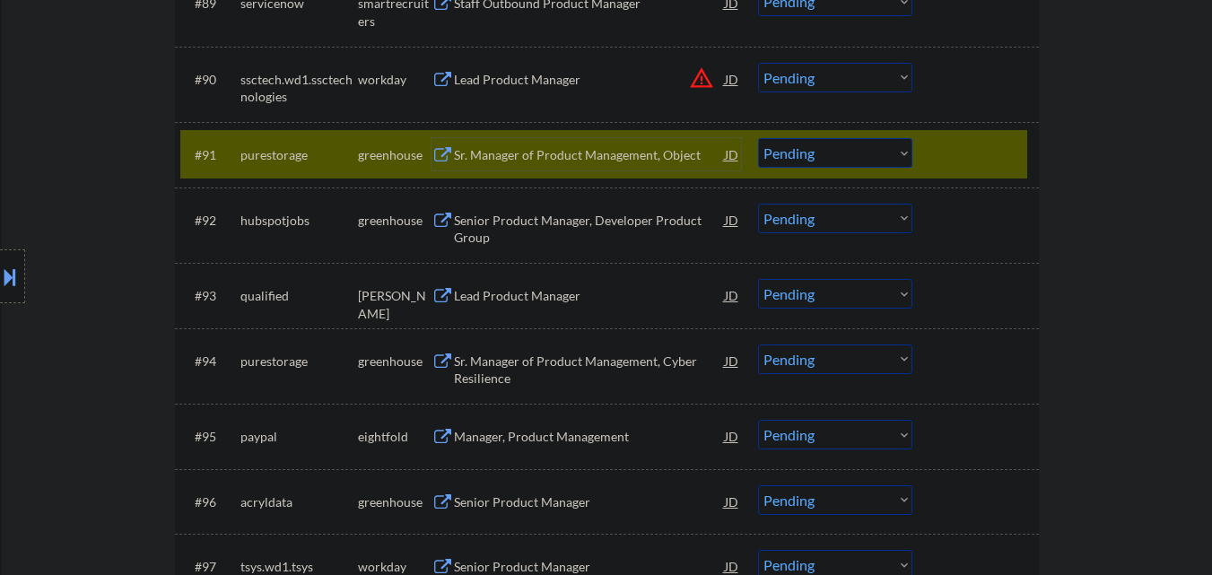
scroll to position [6948, 0]
click at [879, 147] on select "Choose an option... Pending Applied Excluded (Questions) Excluded (Expired) Exc…" at bounding box center [835, 151] width 154 height 30
click at [758, 136] on select "Choose an option... Pending Applied Excluded (Questions) Excluded (Expired) Exc…" at bounding box center [835, 151] width 154 height 30
click at [964, 155] on div at bounding box center [978, 152] width 79 height 32
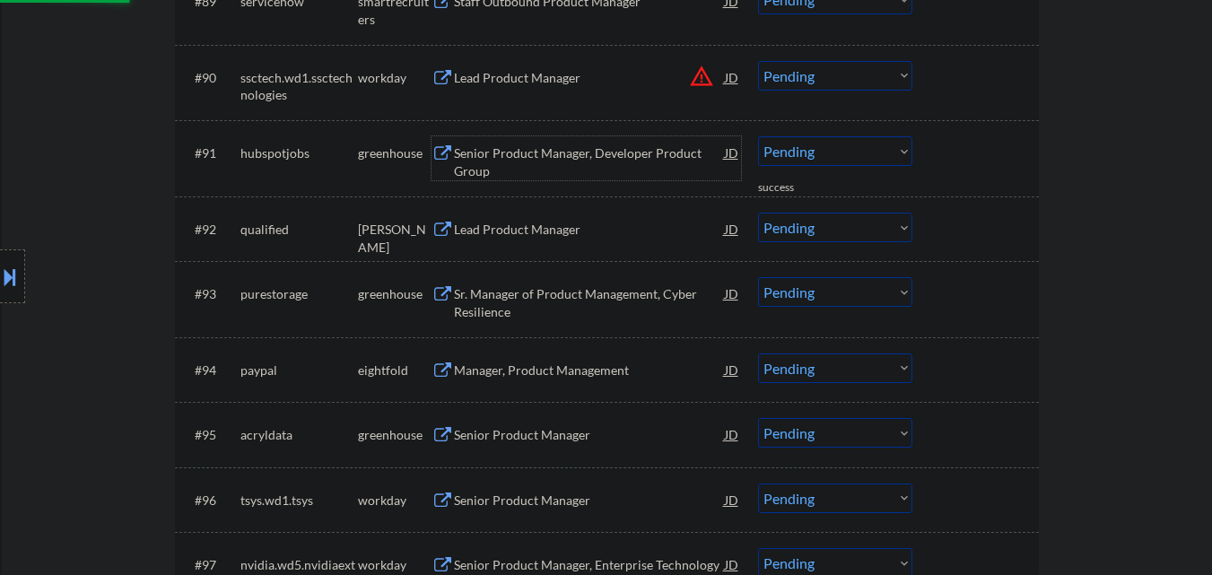
click at [598, 159] on div "Senior Product Manager, Developer Product Group" at bounding box center [589, 161] width 271 height 35
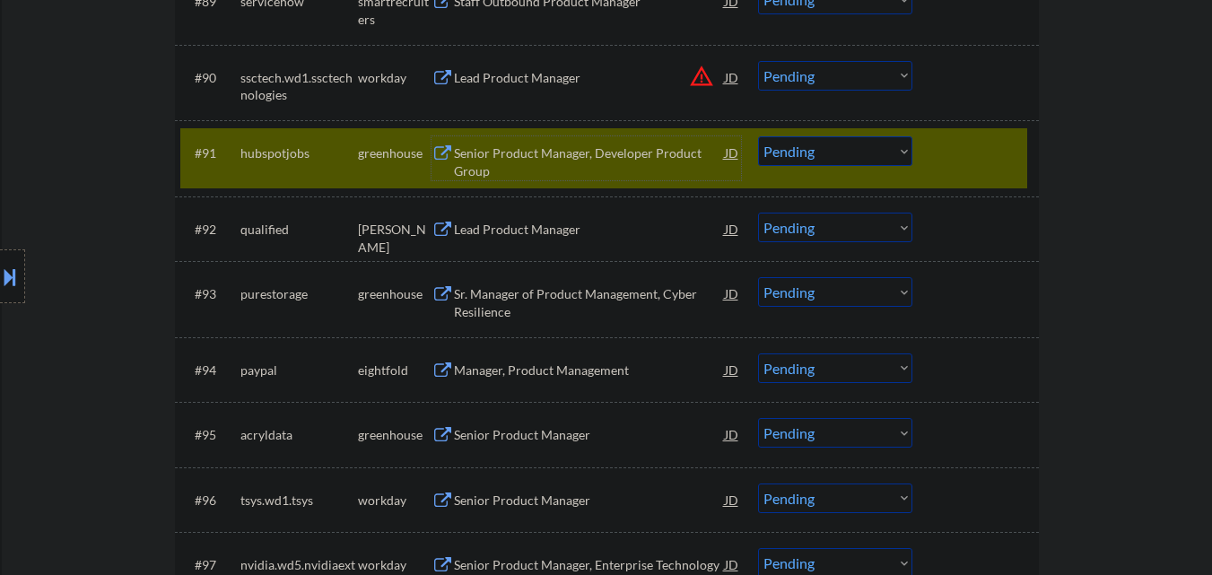
click at [862, 162] on select "Choose an option... Pending Applied Excluded (Questions) Excluded (Expired) Exc…" at bounding box center [835, 151] width 154 height 30
click at [758, 136] on select "Choose an option... Pending Applied Excluded (Questions) Excluded (Expired) Exc…" at bounding box center [835, 151] width 154 height 30
click at [985, 146] on div at bounding box center [978, 152] width 79 height 32
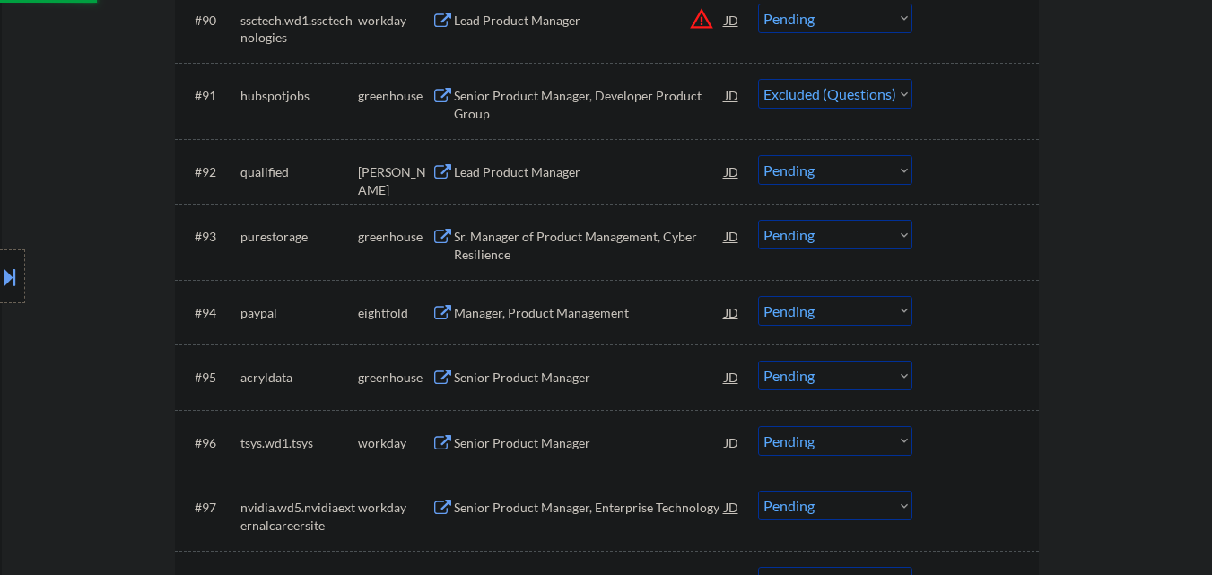
scroll to position [7038, 0]
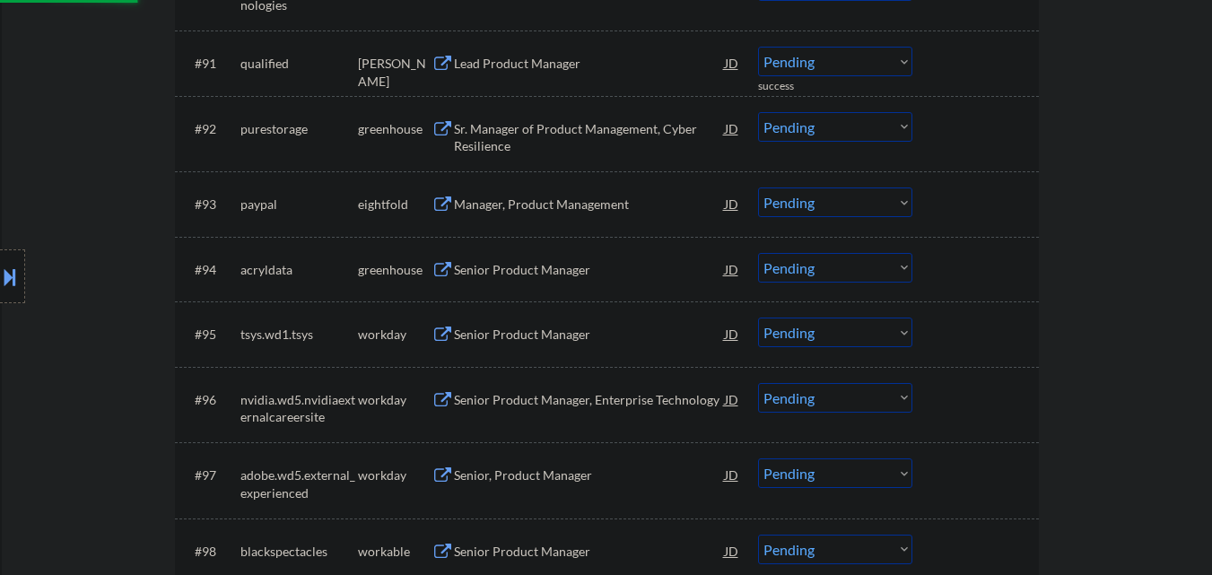
click at [549, 66] on div "Lead Product Manager" at bounding box center [589, 64] width 271 height 18
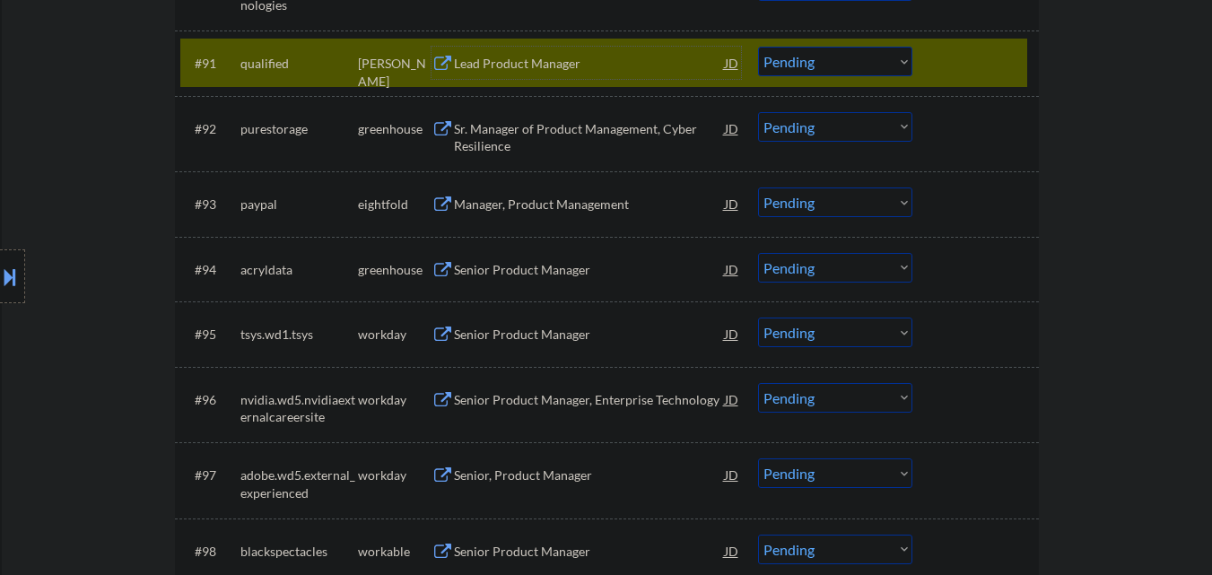
click at [848, 64] on select "Choose an option... Pending Applied Excluded (Questions) Excluded (Expired) Exc…" at bounding box center [835, 62] width 154 height 30
click at [758, 47] on select "Choose an option... Pending Applied Excluded (Questions) Excluded (Expired) Exc…" at bounding box center [835, 62] width 154 height 30
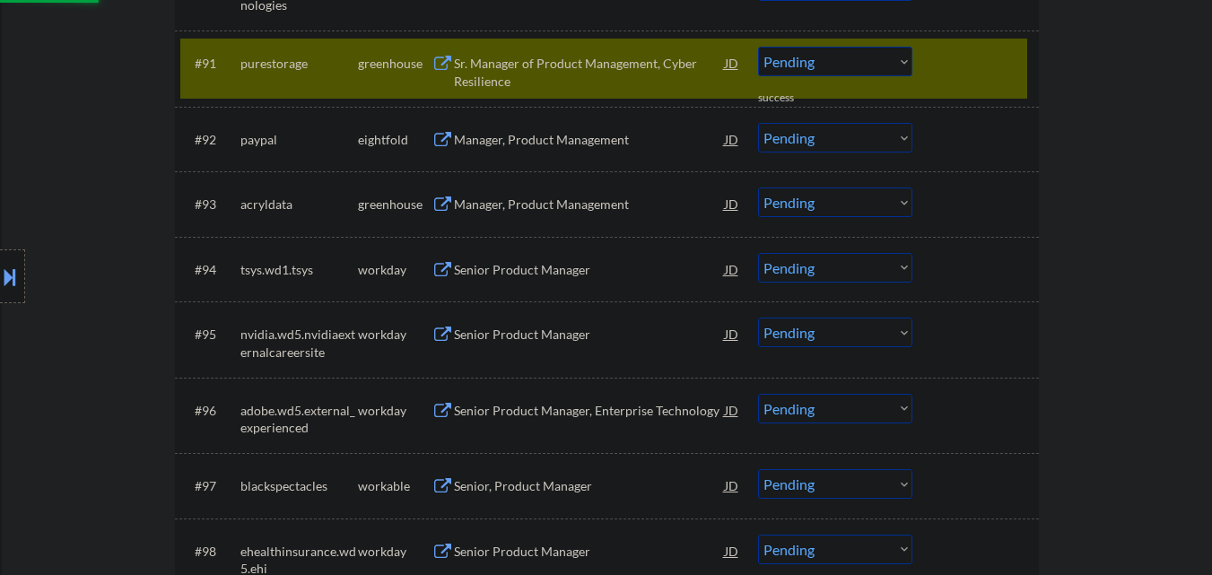
click at [617, 75] on div "Sr. Manager of Product Management, Cyber Resilience" at bounding box center [589, 72] width 271 height 35
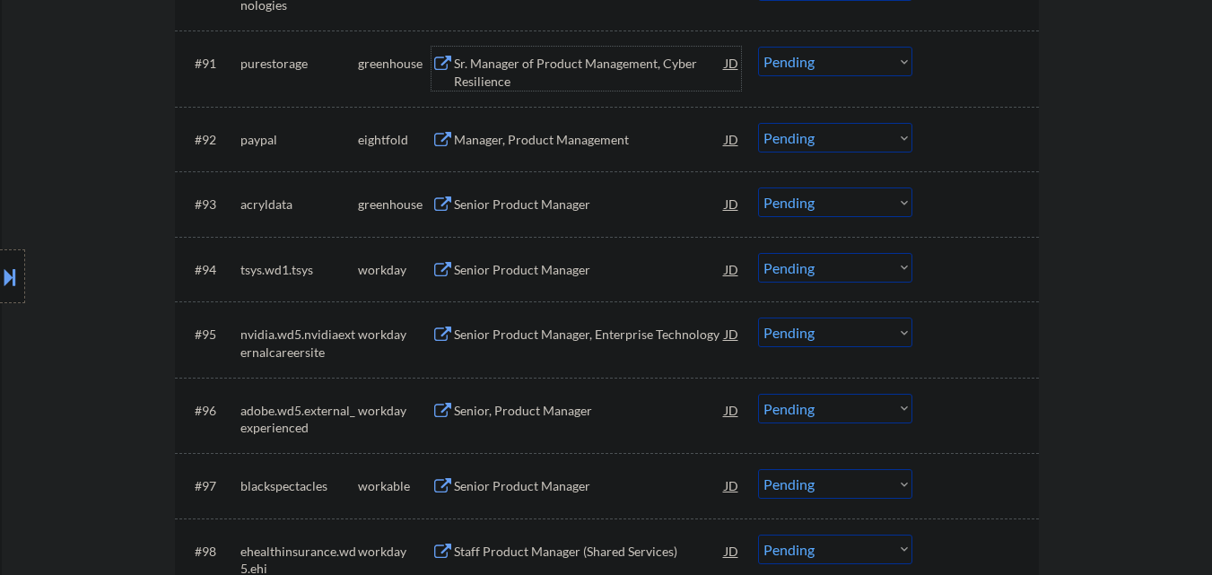
click at [860, 61] on select "Choose an option... Pending Applied Excluded (Questions) Excluded (Expired) Exc…" at bounding box center [835, 62] width 154 height 30
click at [758, 47] on select "Choose an option... Pending Applied Excluded (Questions) Excluded (Expired) Exc…" at bounding box center [835, 62] width 154 height 30
select select ""pending""
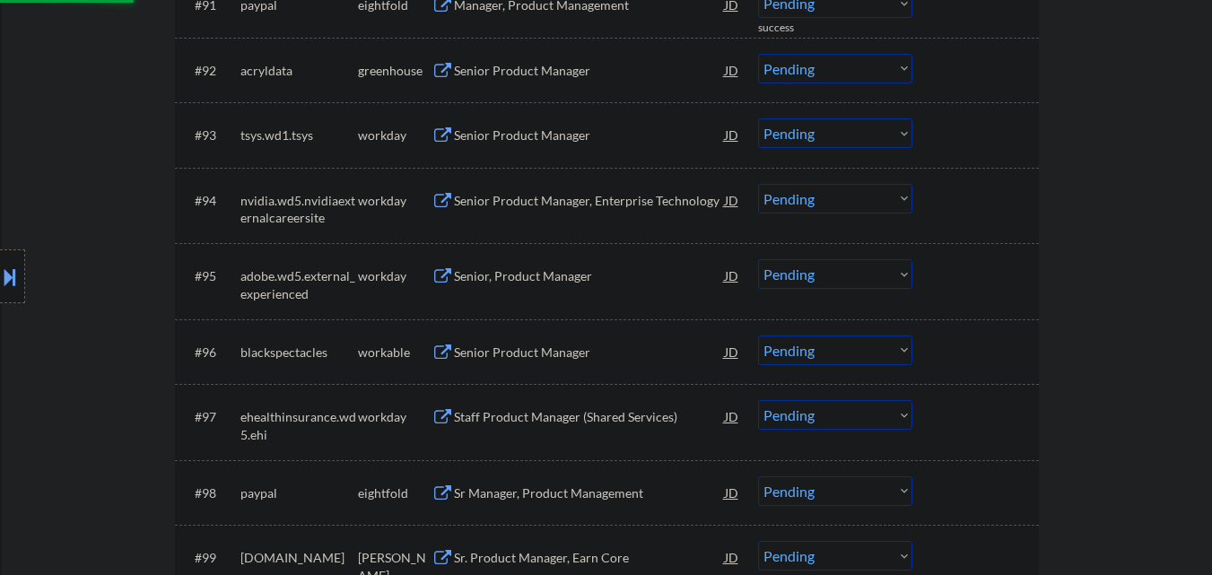
scroll to position [7127, 0]
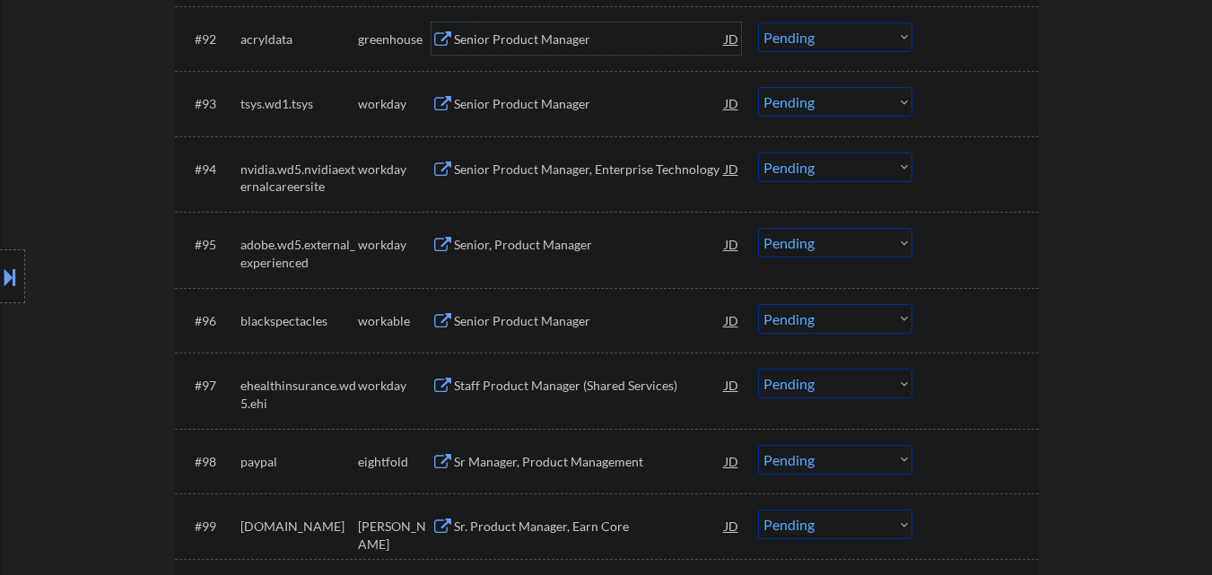
click at [549, 37] on div "Senior Product Manager" at bounding box center [589, 40] width 271 height 18
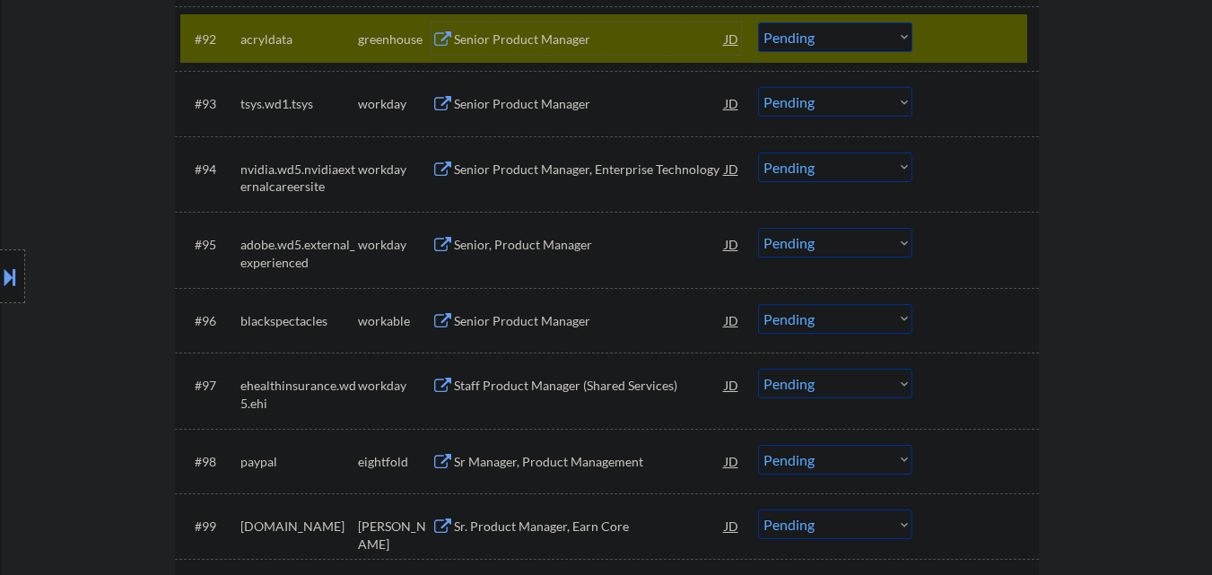
click at [846, 48] on select "Choose an option... Pending Applied Excluded (Questions) Excluded (Expired) Exc…" at bounding box center [835, 37] width 154 height 30
click at [758, 22] on select "Choose an option... Pending Applied Excluded (Questions) Excluded (Expired) Exc…" at bounding box center [835, 37] width 154 height 30
select select ""pending""
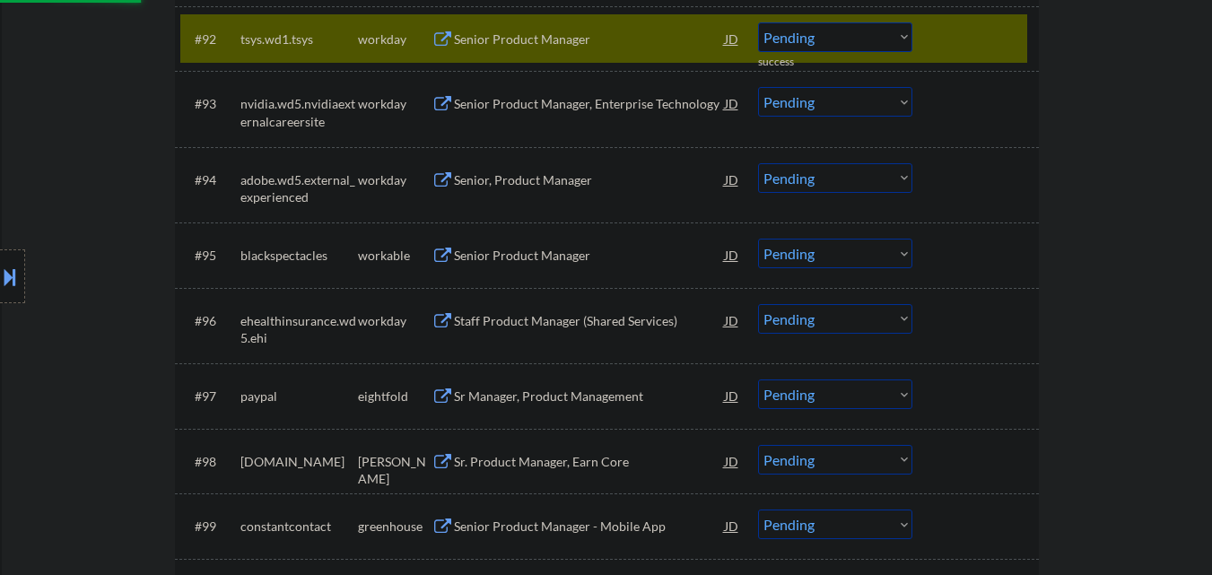
click at [963, 39] on div at bounding box center [978, 38] width 79 height 32
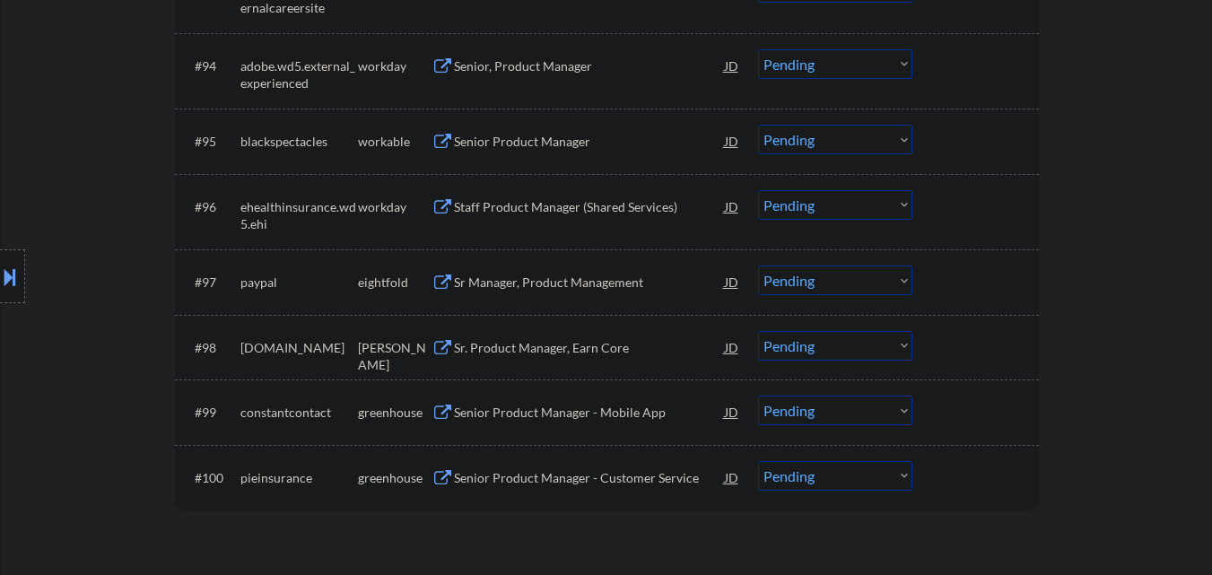
scroll to position [7217, 0]
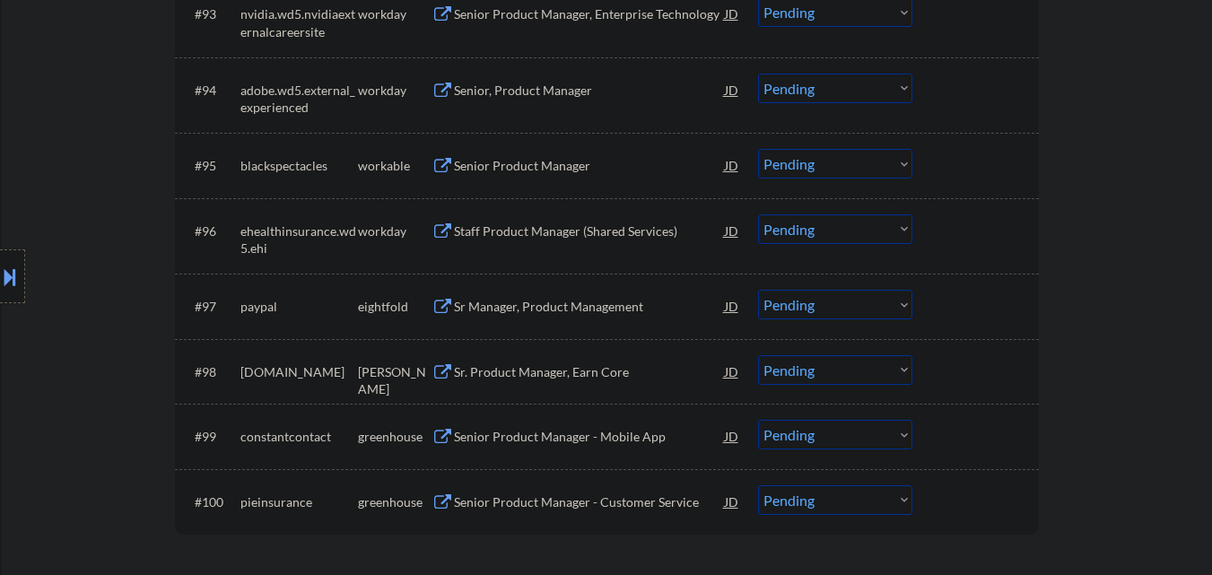
click at [532, 176] on div "Senior Product Manager" at bounding box center [589, 165] width 271 height 32
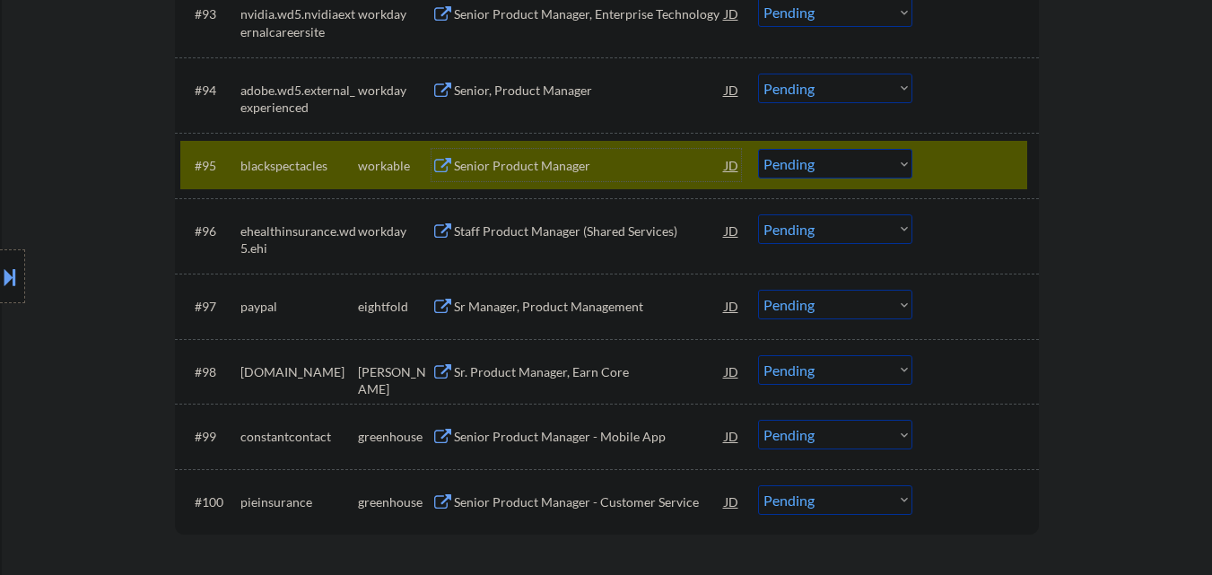
click at [898, 165] on select "Choose an option... Pending Applied Excluded (Questions) Excluded (Expired) Exc…" at bounding box center [835, 164] width 154 height 30
click at [758, 149] on select "Choose an option... Pending Applied Excluded (Questions) Excluded (Expired) Exc…" at bounding box center [835, 164] width 154 height 30
click at [1003, 167] on div at bounding box center [978, 165] width 79 height 32
select select ""pending""
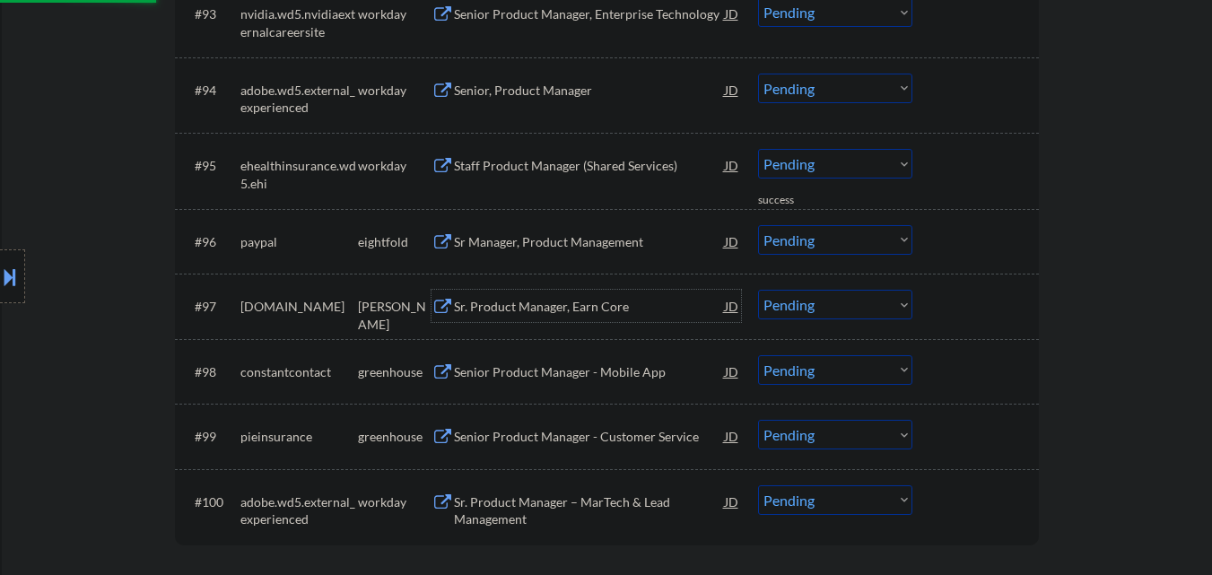
click at [582, 320] on div "Sr. Product Manager, Earn Core" at bounding box center [589, 306] width 271 height 32
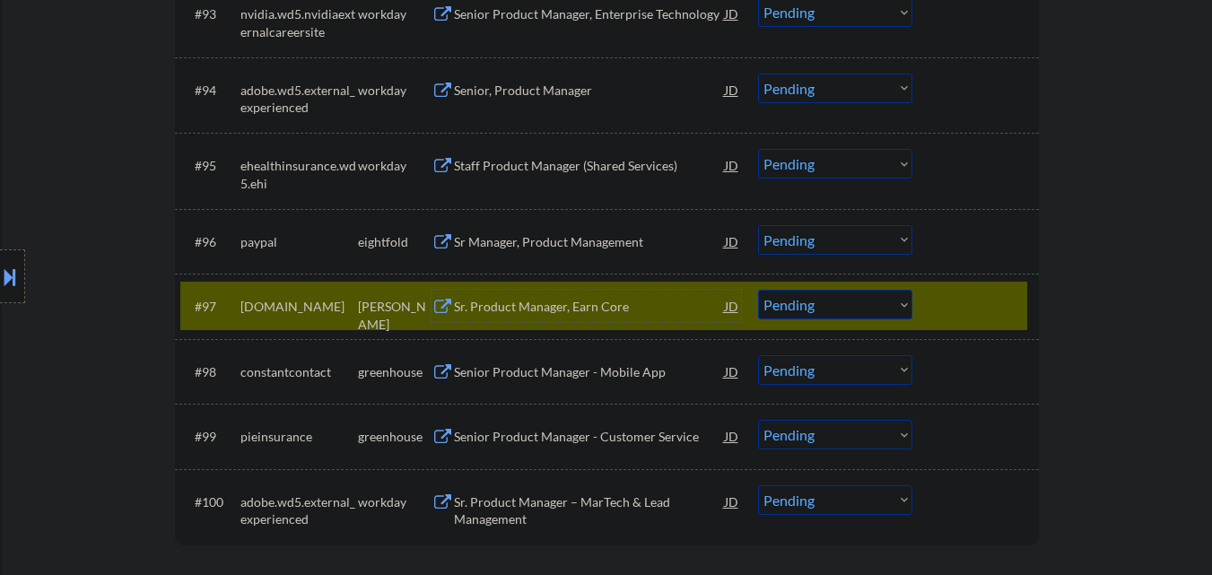
click at [866, 300] on select "Choose an option... Pending Applied Excluded (Questions) Excluded (Expired) Exc…" at bounding box center [835, 305] width 154 height 30
click at [758, 290] on select "Choose an option... Pending Applied Excluded (Questions) Excluded (Expired) Exc…" at bounding box center [835, 305] width 154 height 30
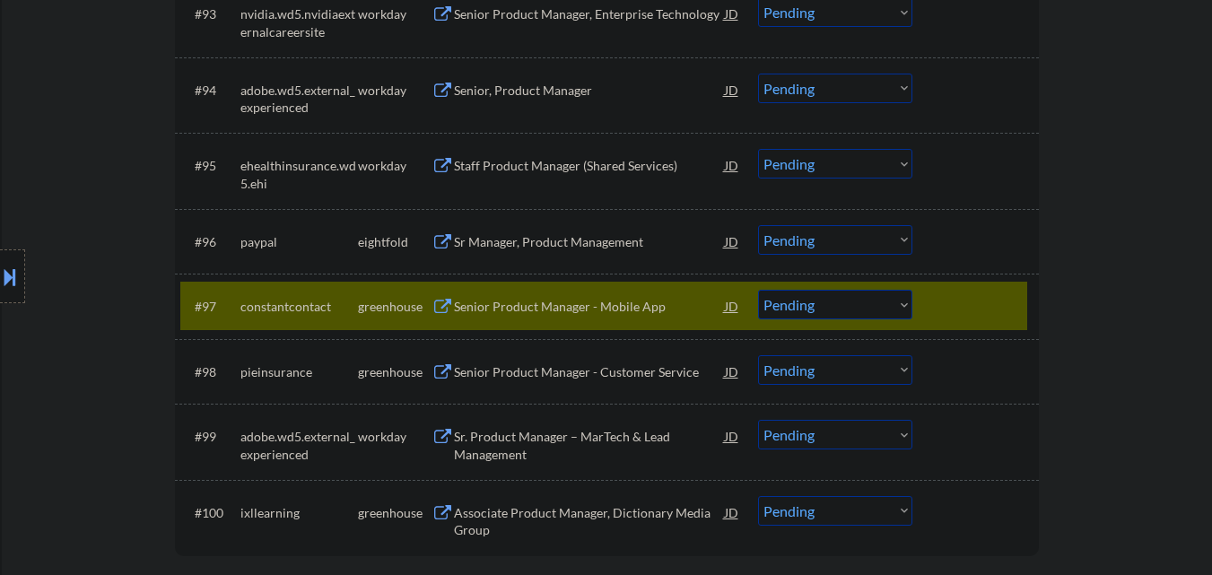
click at [621, 309] on div "Senior Product Manager - Mobile App" at bounding box center [589, 307] width 271 height 18
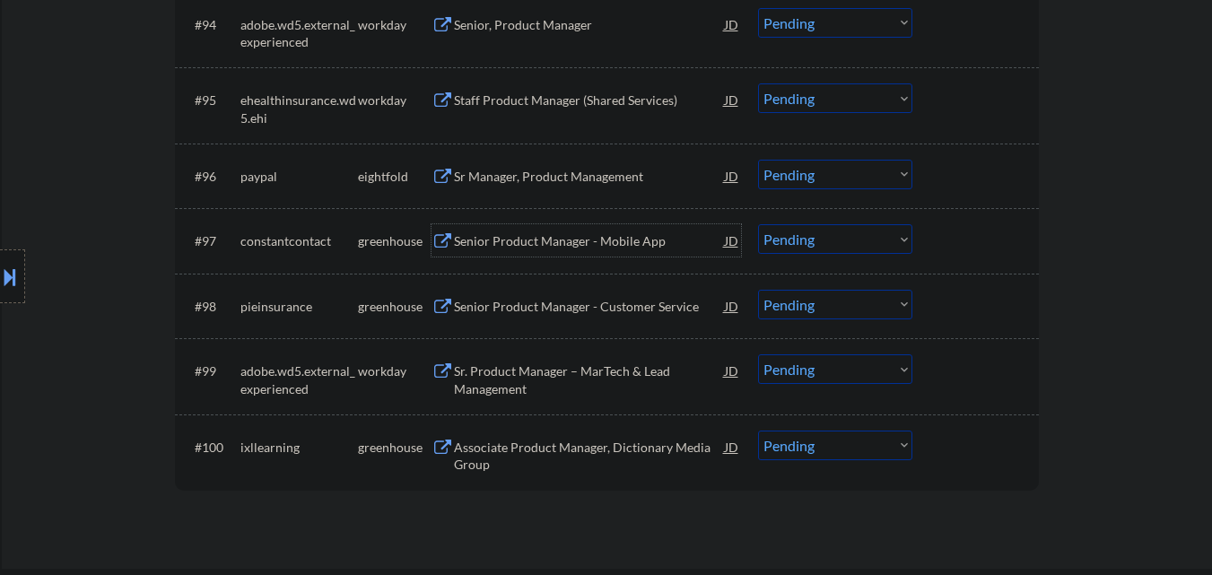
scroll to position [7397, 0]
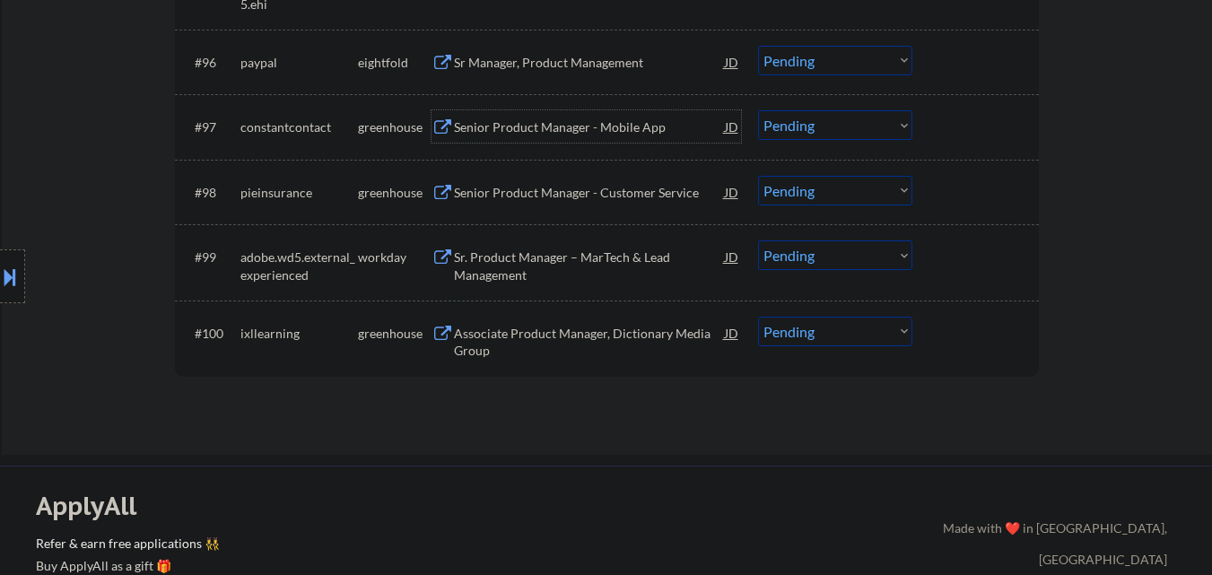
click at [863, 127] on select "Choose an option... Pending Applied Excluded (Questions) Excluded (Expired) Exc…" at bounding box center [835, 125] width 154 height 30
click at [758, 110] on select "Choose an option... Pending Applied Excluded (Questions) Excluded (Expired) Exc…" at bounding box center [835, 125] width 154 height 30
click at [994, 118] on div at bounding box center [978, 126] width 79 height 32
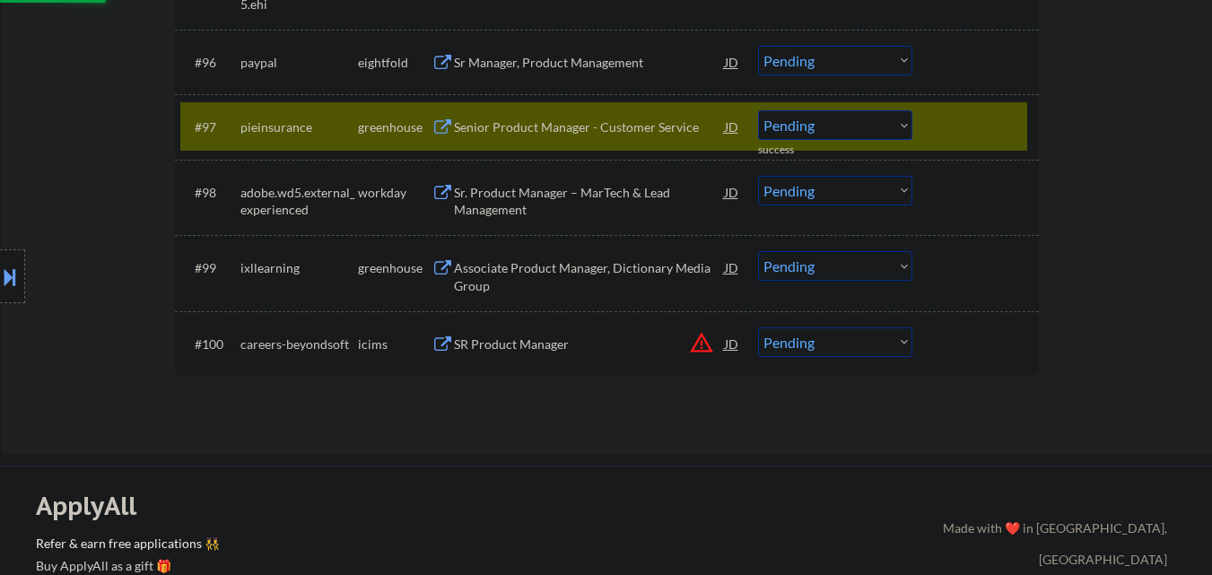
click at [570, 133] on div "Senior Product Manager - Customer Service" at bounding box center [589, 127] width 271 height 18
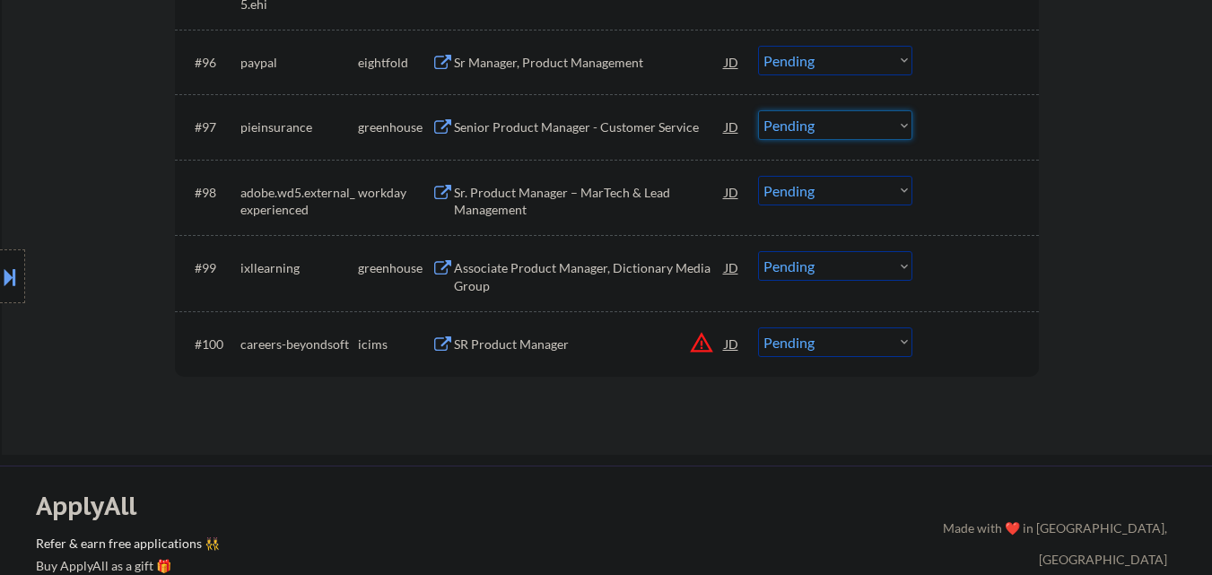
click at [844, 134] on select "Choose an option... Pending Applied Excluded (Questions) Excluded (Expired) Exc…" at bounding box center [835, 125] width 154 height 30
click at [758, 110] on select "Choose an option... Pending Applied Excluded (Questions) Excluded (Expired) Exc…" at bounding box center [835, 125] width 154 height 30
select select ""pending""
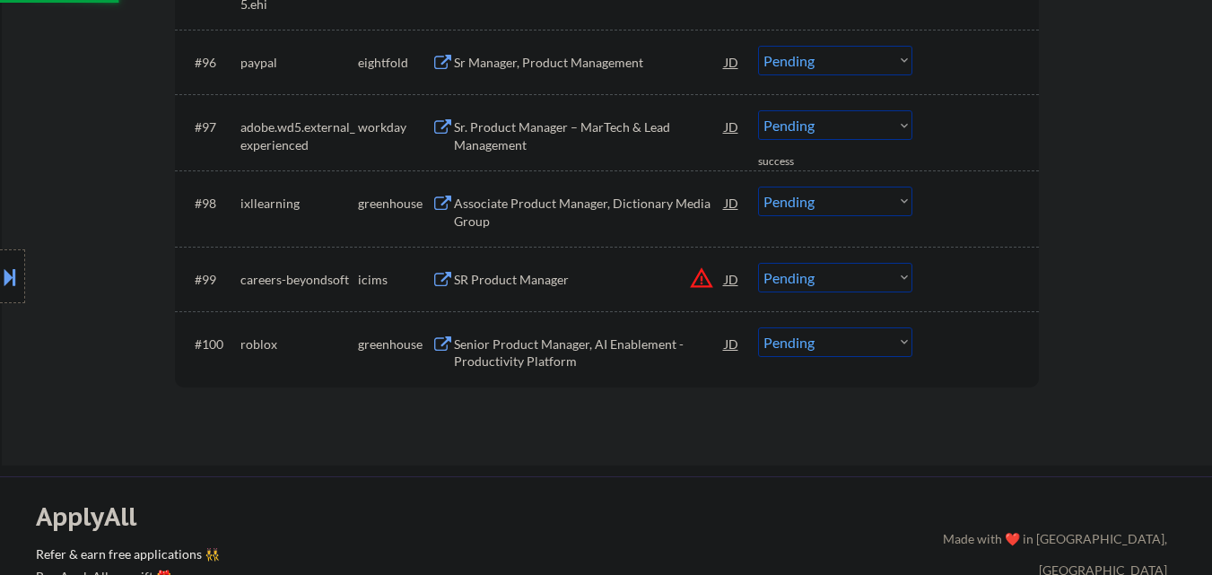
click at [573, 205] on div "Associate Product Manager, Dictionary Media Group" at bounding box center [589, 212] width 271 height 35
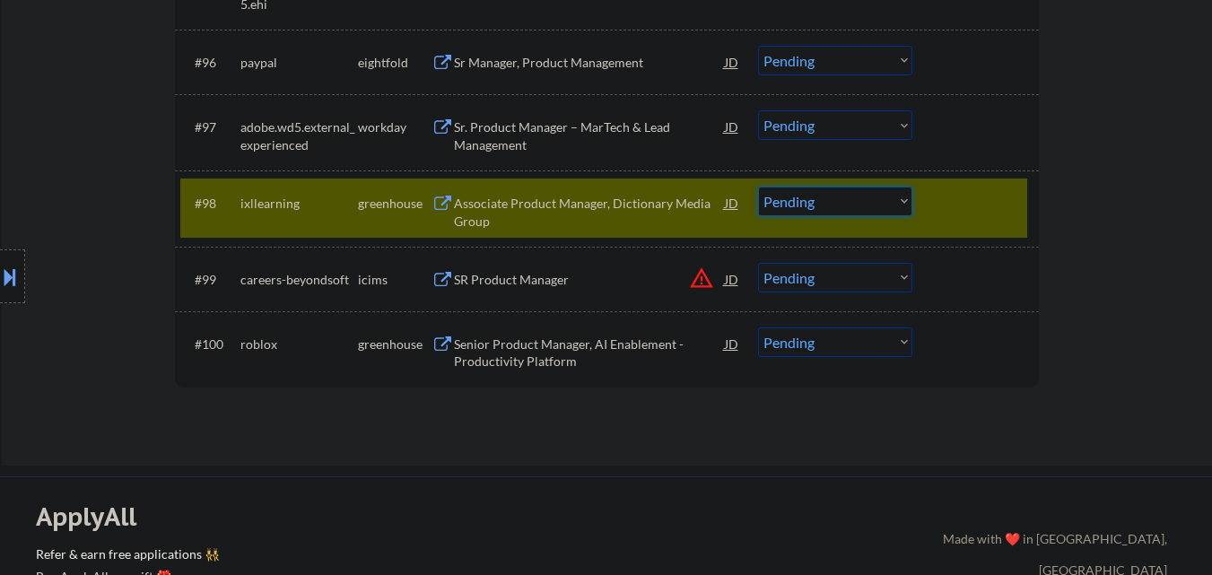
drag, startPoint x: 871, startPoint y: 201, endPoint x: 881, endPoint y: 214, distance: 16.7
click at [873, 203] on select "Choose an option... Pending Applied Excluded (Questions) Excluded (Expired) Exc…" at bounding box center [835, 202] width 154 height 30
click at [758, 187] on select "Choose an option... Pending Applied Excluded (Questions) Excluded (Expired) Exc…" at bounding box center [835, 202] width 154 height 30
click at [948, 214] on div at bounding box center [978, 203] width 79 height 32
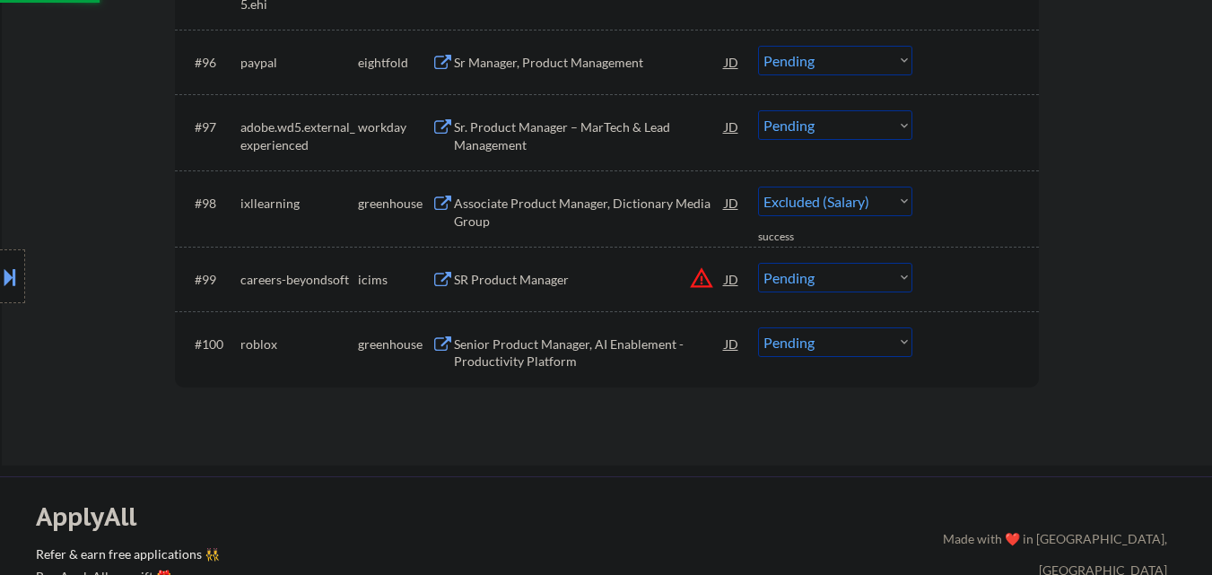
select select ""pending""
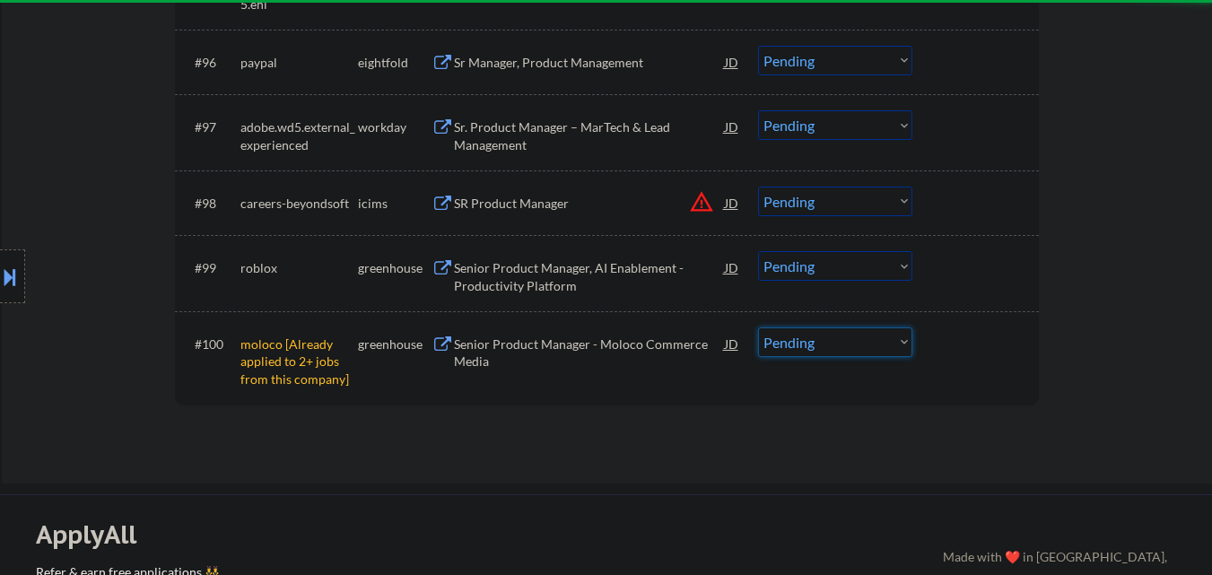
click at [892, 342] on select "Choose an option... Pending Applied Excluded (Questions) Excluded (Expired) Exc…" at bounding box center [835, 343] width 154 height 30
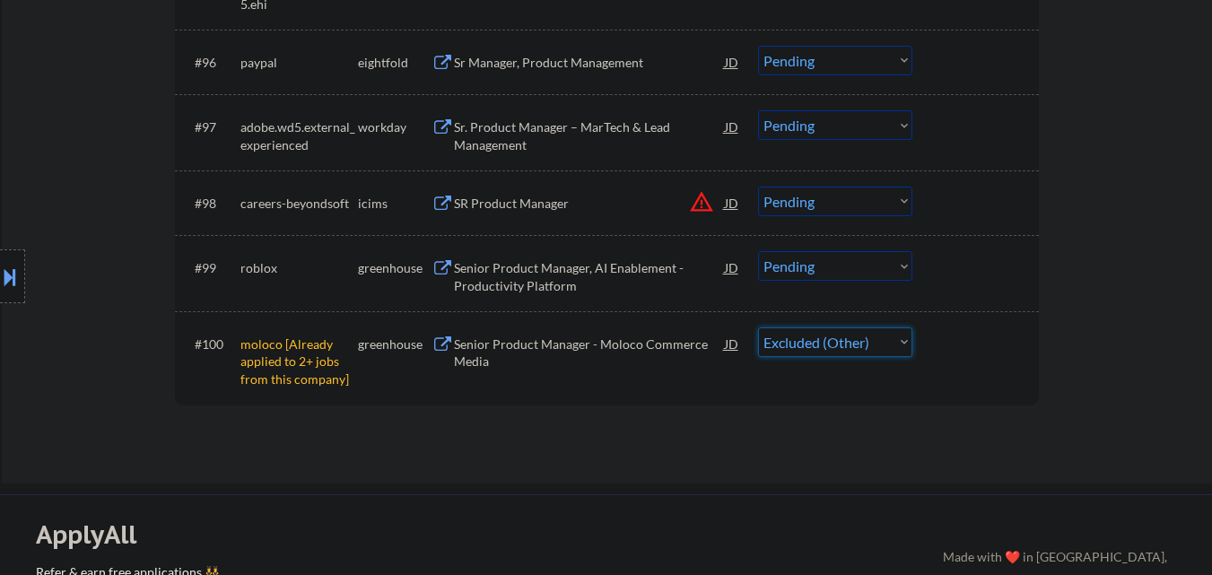
click at [758, 328] on select "Choose an option... Pending Applied Excluded (Questions) Excluded (Expired) Exc…" at bounding box center [835, 343] width 154 height 30
click at [561, 279] on div "Senior Product Manager, AI Enablement - Productivity Platform" at bounding box center [589, 276] width 271 height 35
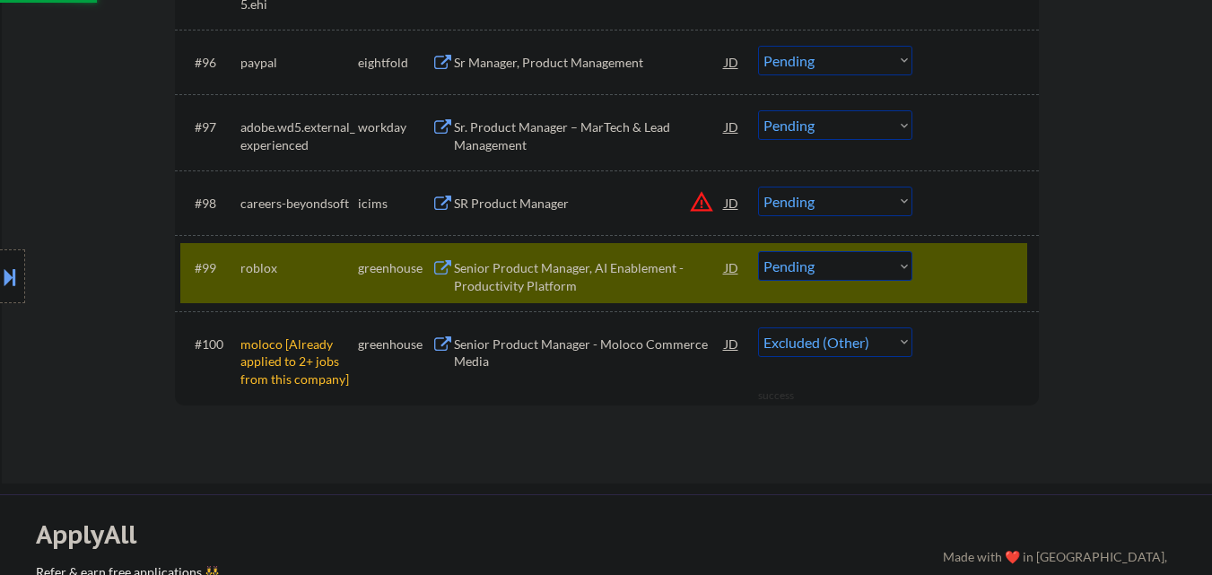
select select ""pending""
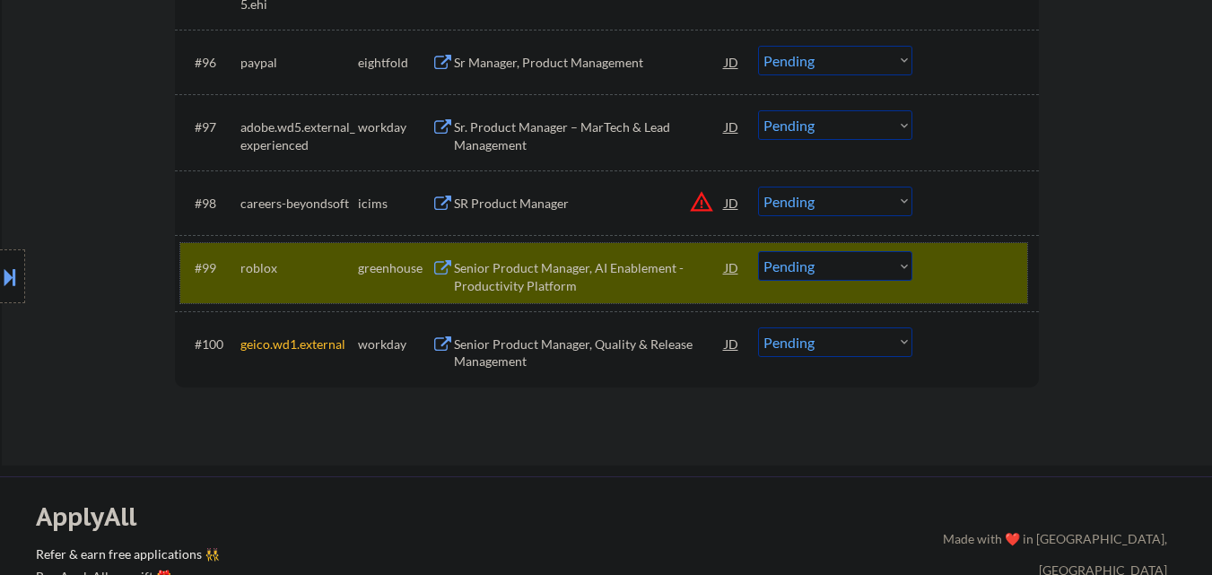
click at [841, 283] on div "#99 roblox greenhouse Senior Product Manager, AI Enablement - Productivity Plat…" at bounding box center [603, 272] width 847 height 59
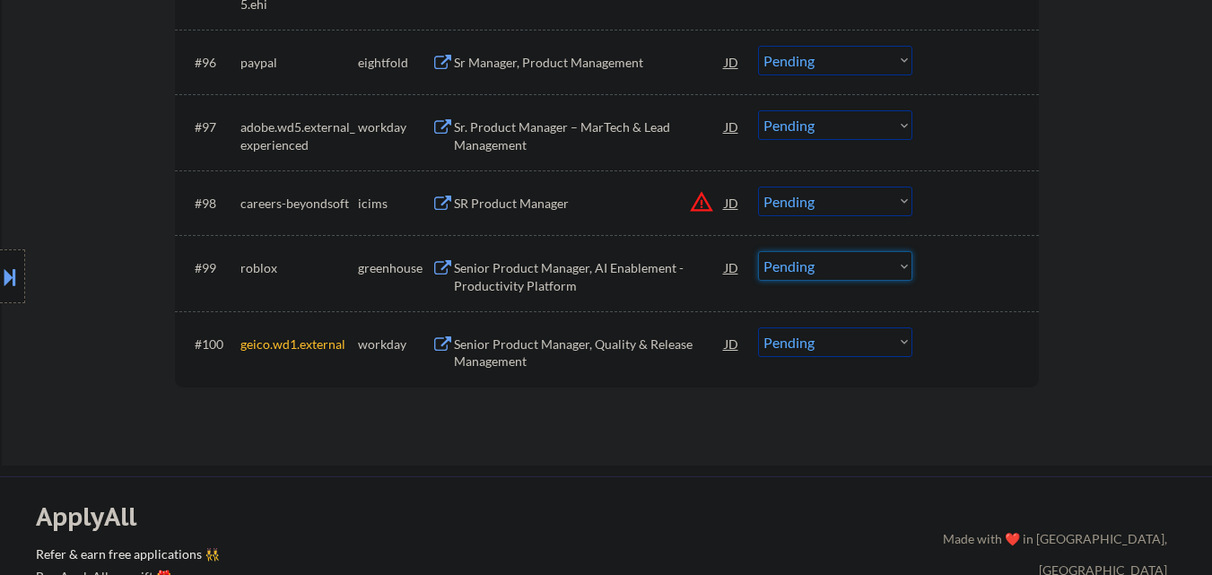
click at [846, 275] on select "Choose an option... Pending Applied Excluded (Questions) Excluded (Expired) Exc…" at bounding box center [835, 266] width 154 height 30
click at [758, 251] on select "Choose an option... Pending Applied Excluded (Questions) Excluded (Expired) Exc…" at bounding box center [835, 266] width 154 height 30
select select ""pending""
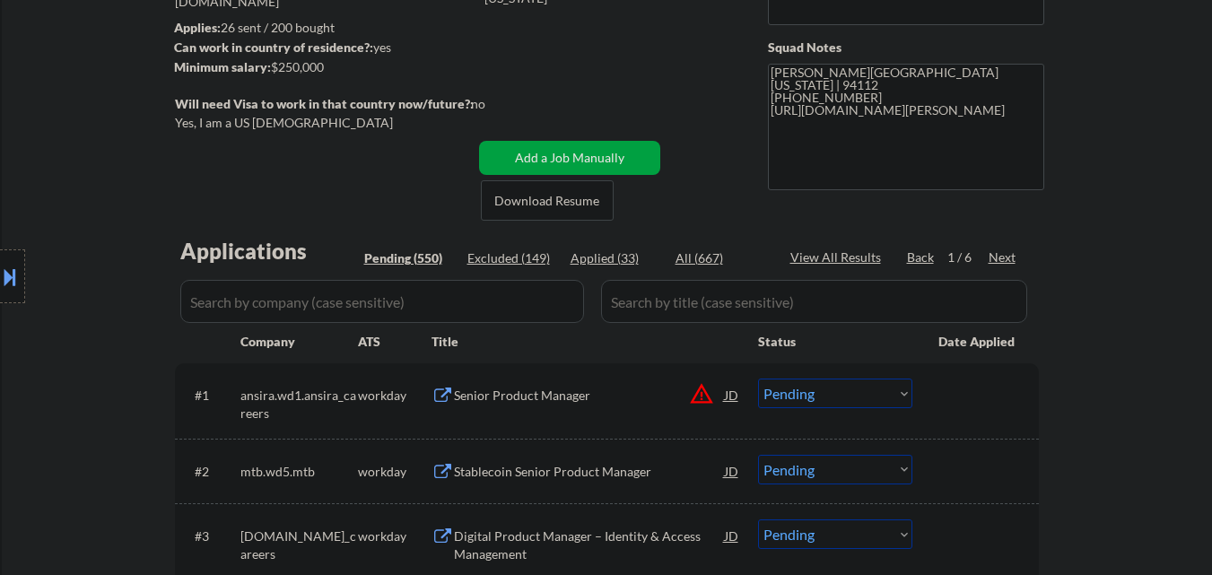
scroll to position [269, 0]
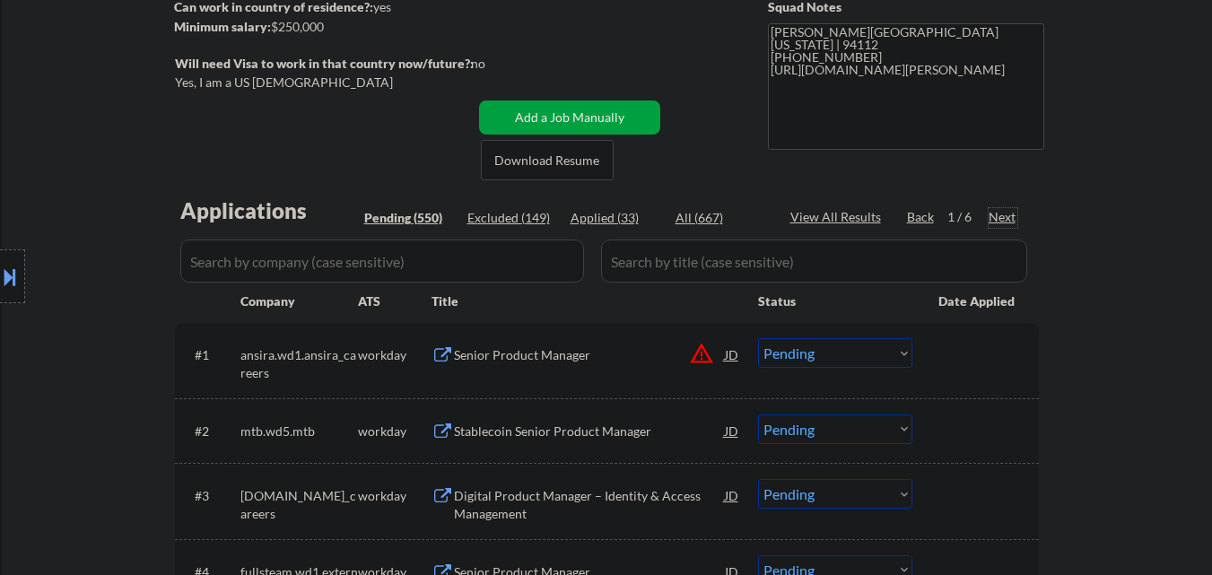
click at [999, 218] on div "Next" at bounding box center [1003, 217] width 29 height 18
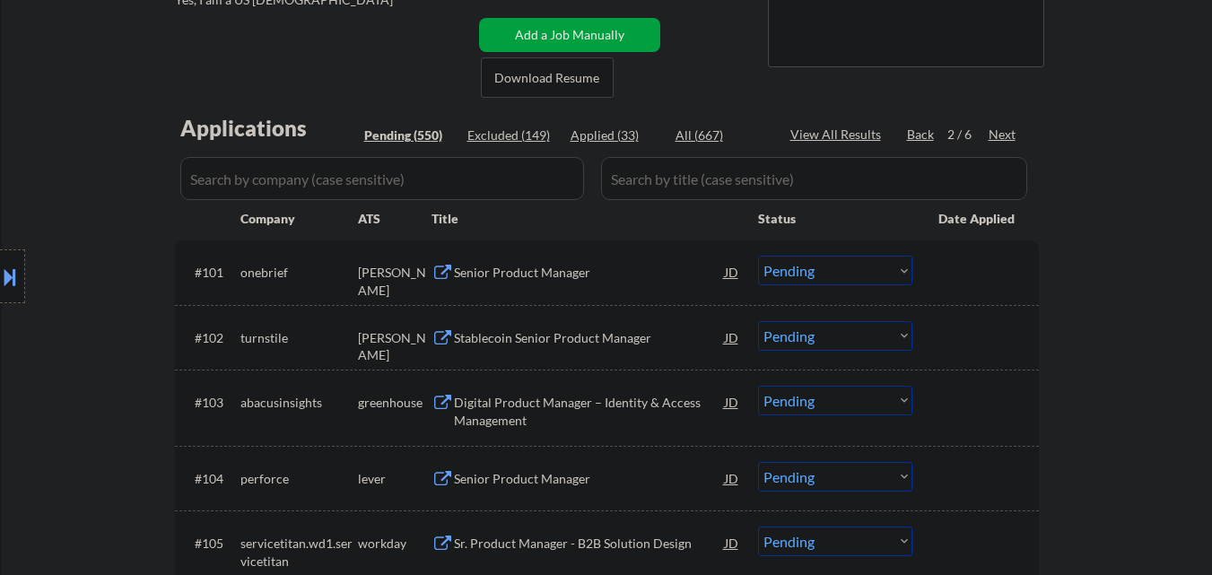
scroll to position [359, 0]
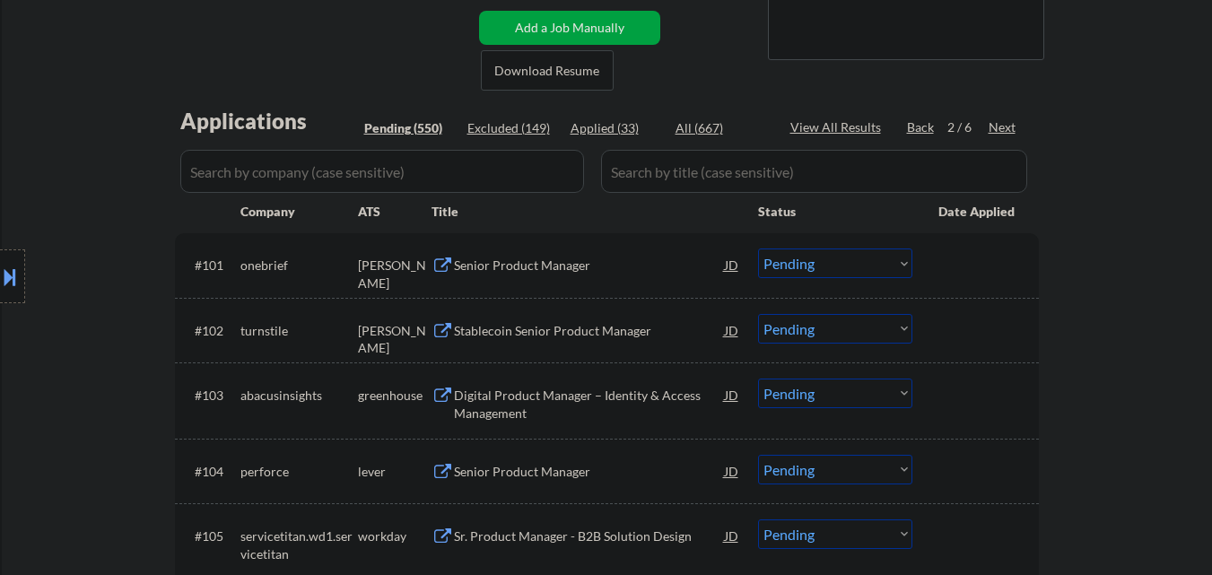
click at [544, 262] on div "Senior Product Manager" at bounding box center [589, 266] width 271 height 18
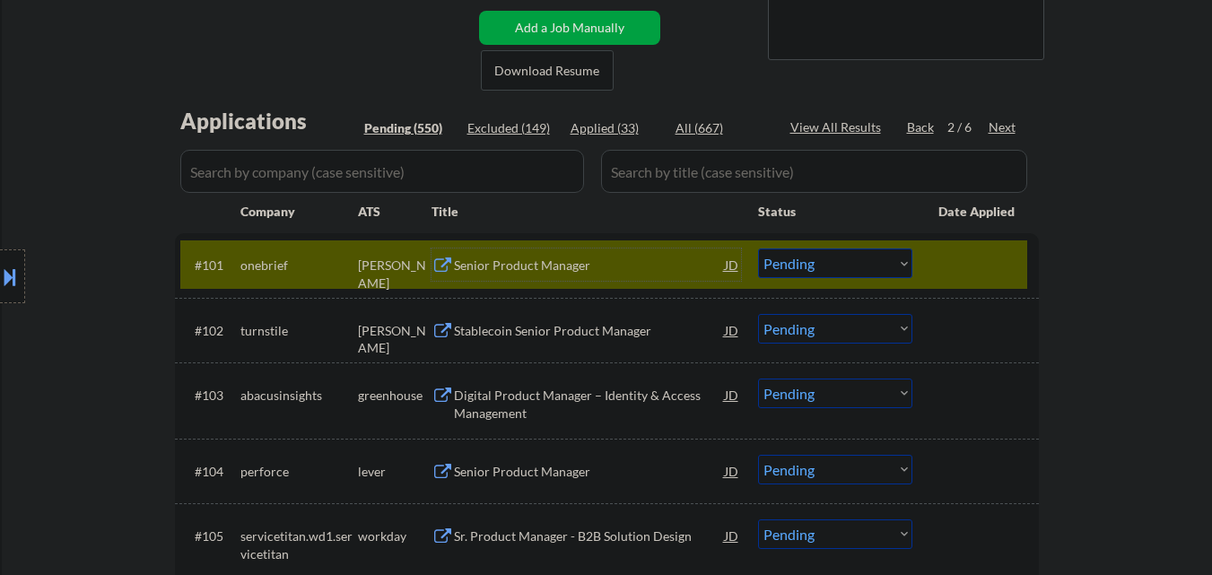
click at [888, 266] on select "Choose an option... Pending Applied Excluded (Questions) Excluded (Expired) Exc…" at bounding box center [835, 264] width 154 height 30
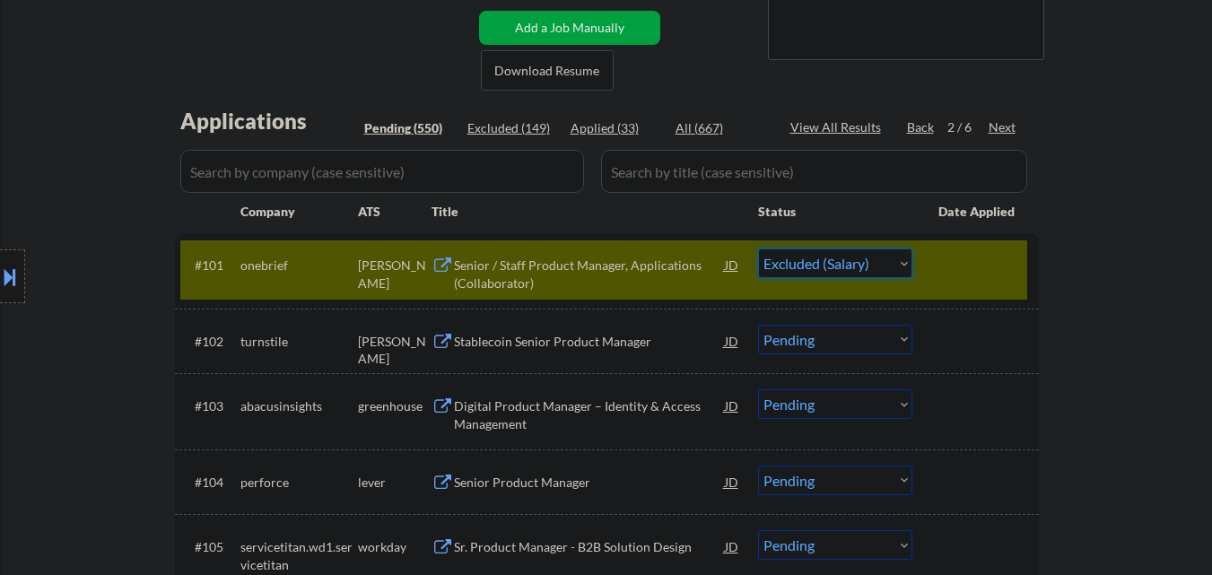
click at [758, 249] on select "Choose an option... Pending Applied Excluded (Questions) Excluded (Expired) Exc…" at bounding box center [835, 264] width 154 height 30
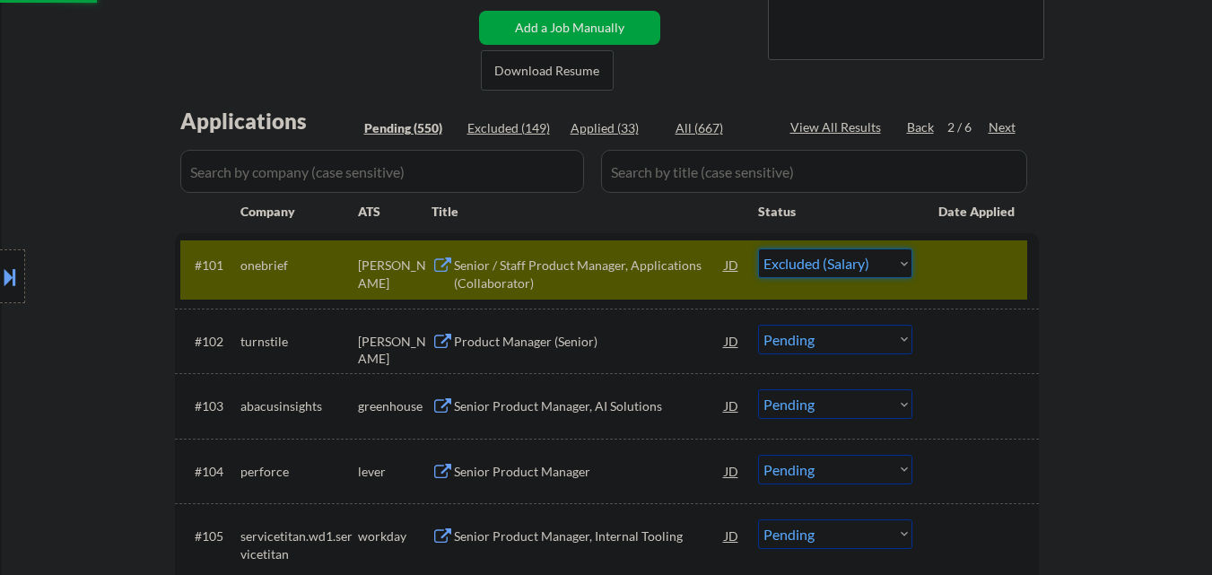
click at [989, 277] on div at bounding box center [978, 265] width 79 height 32
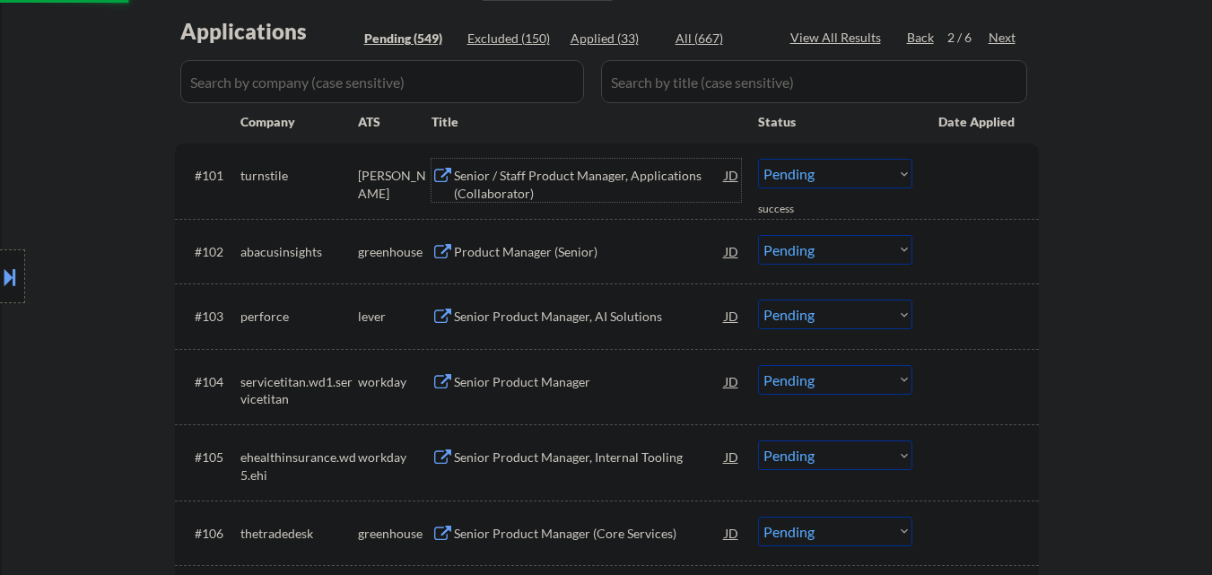
click at [590, 179] on div "Senior / Staff Product Manager, Applications (Collaborator)" at bounding box center [589, 184] width 271 height 35
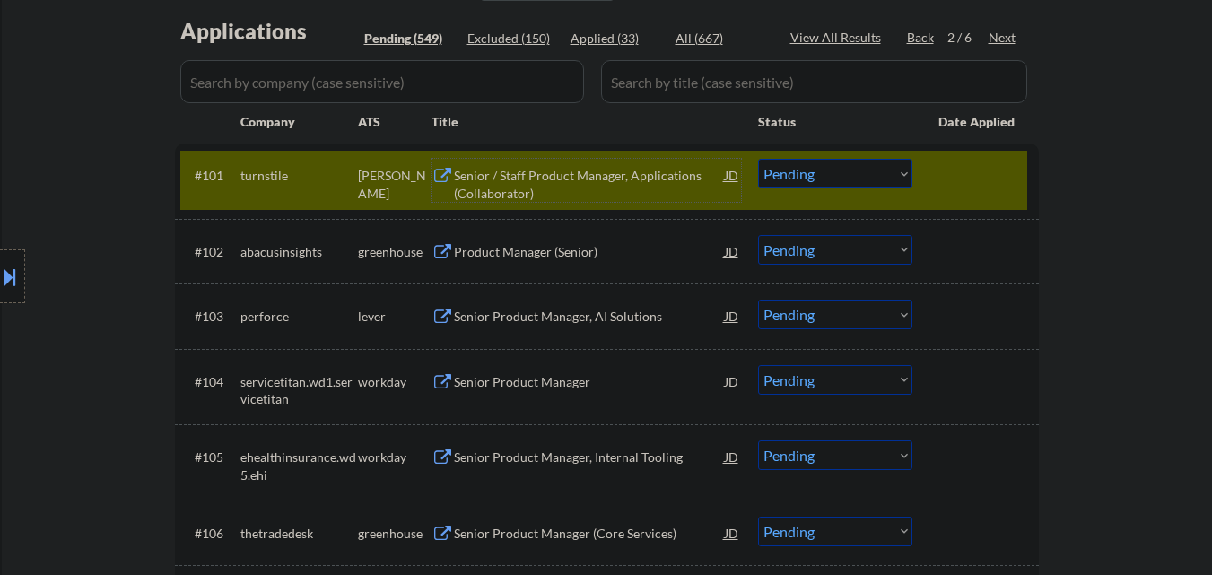
click at [865, 172] on select "Choose an option... Pending Applied Excluded (Questions) Excluded (Expired) Exc…" at bounding box center [835, 174] width 154 height 30
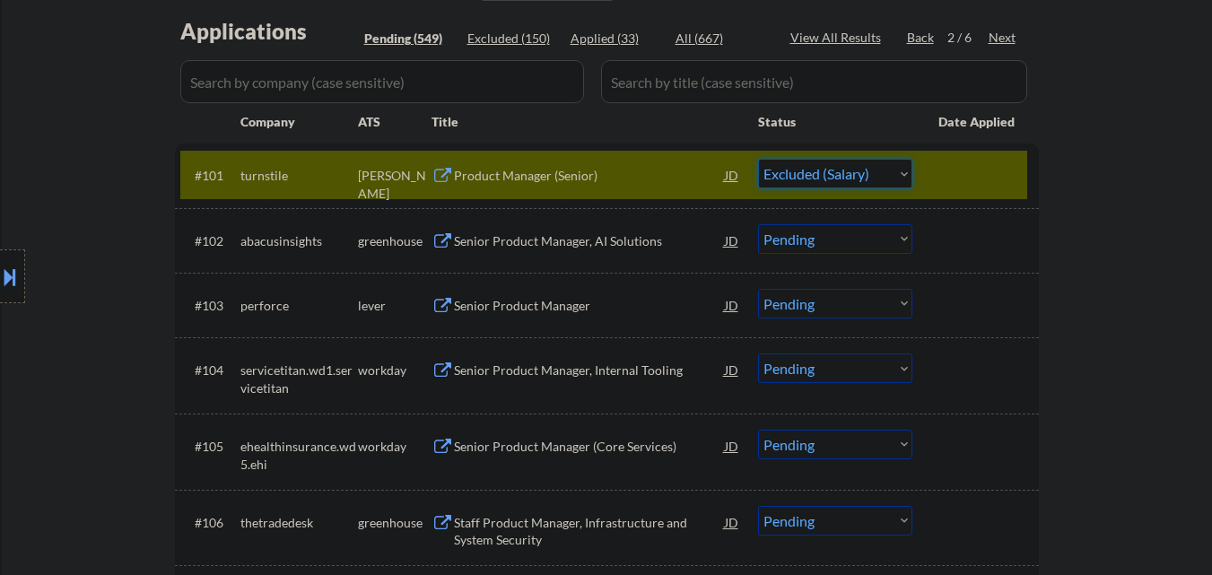
click at [758, 159] on select "Choose an option... Pending Applied Excluded (Questions) Excluded (Expired) Exc…" at bounding box center [835, 174] width 154 height 30
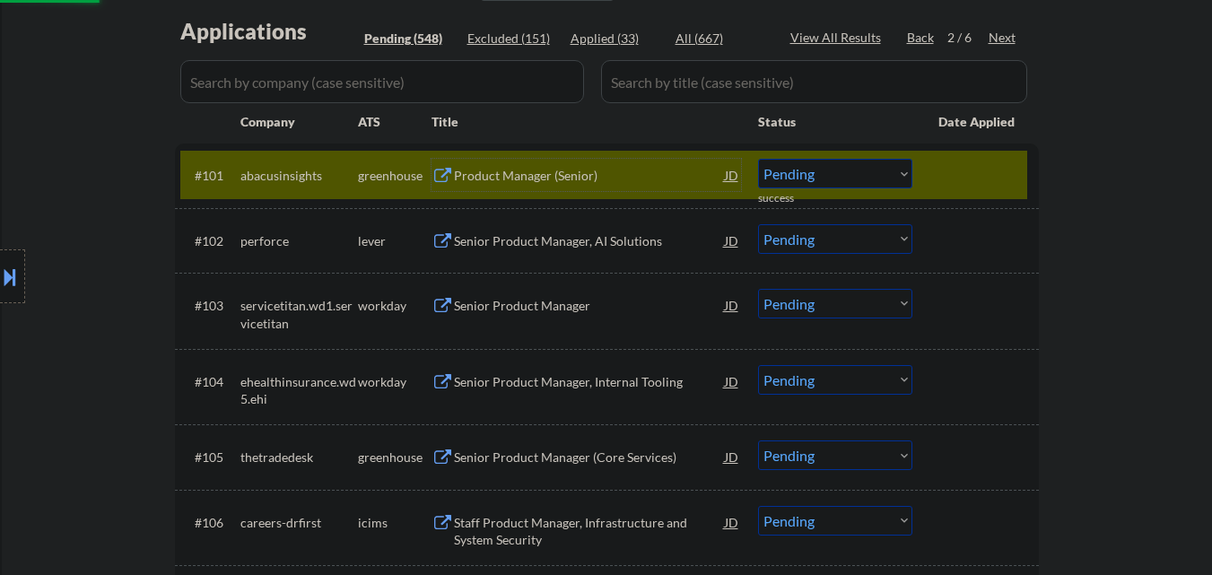
click at [597, 185] on div "Product Manager (Senior)" at bounding box center [589, 175] width 271 height 32
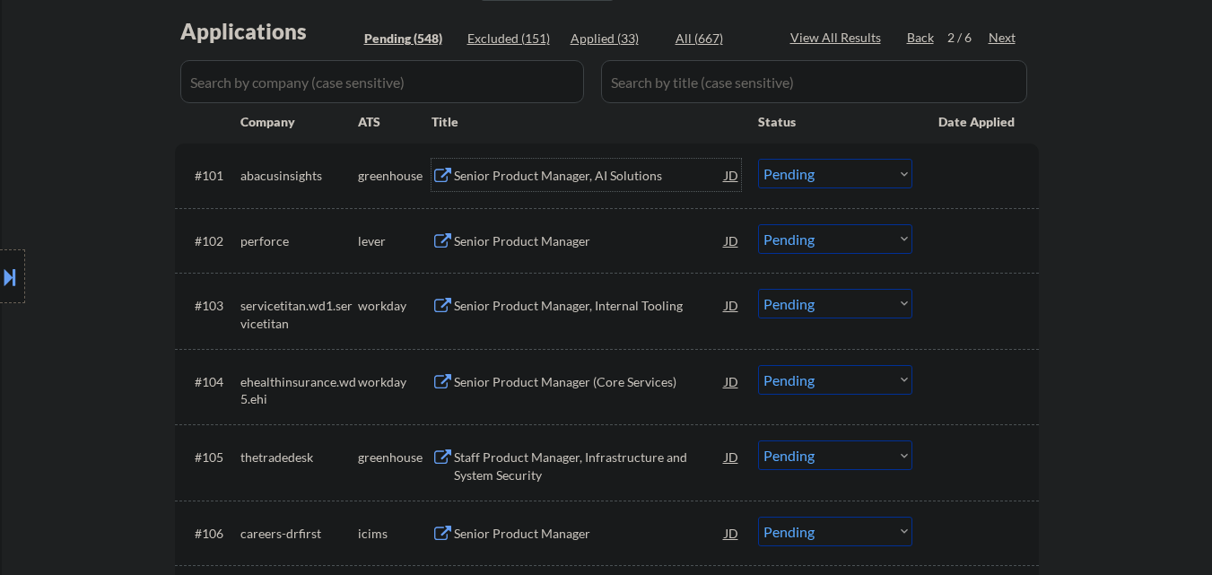
click at [803, 174] on select "Choose an option... Pending Applied Excluded (Questions) Excluded (Expired) Exc…" at bounding box center [835, 174] width 154 height 30
click at [758, 159] on select "Choose an option... Pending Applied Excluded (Questions) Excluded (Expired) Exc…" at bounding box center [835, 174] width 154 height 30
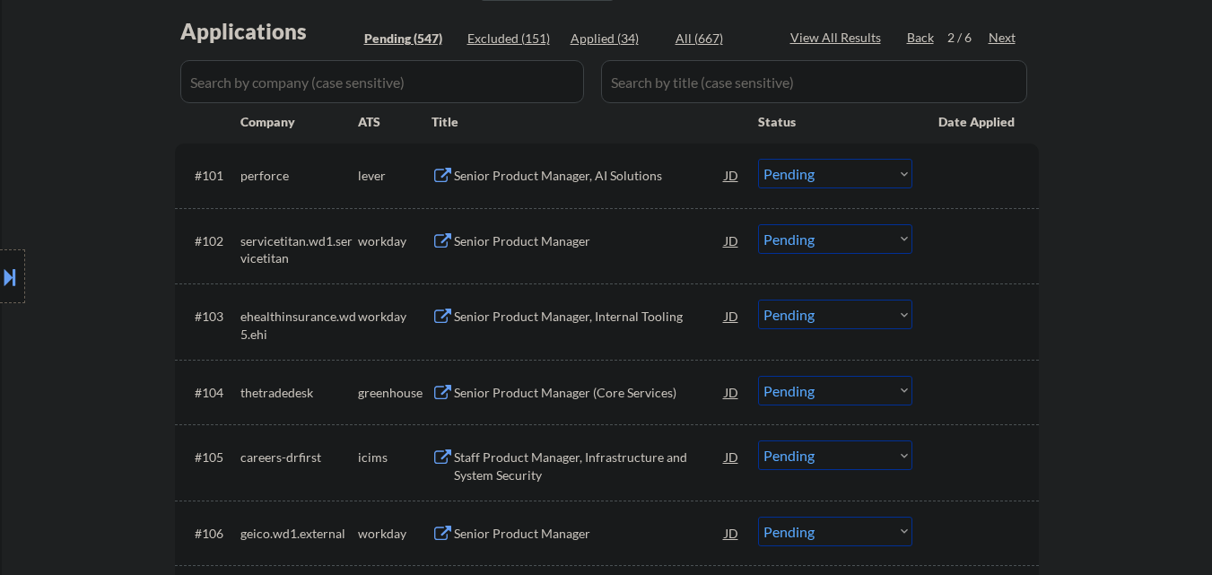
click at [623, 181] on div "Senior Product Manager, AI Solutions" at bounding box center [589, 176] width 271 height 18
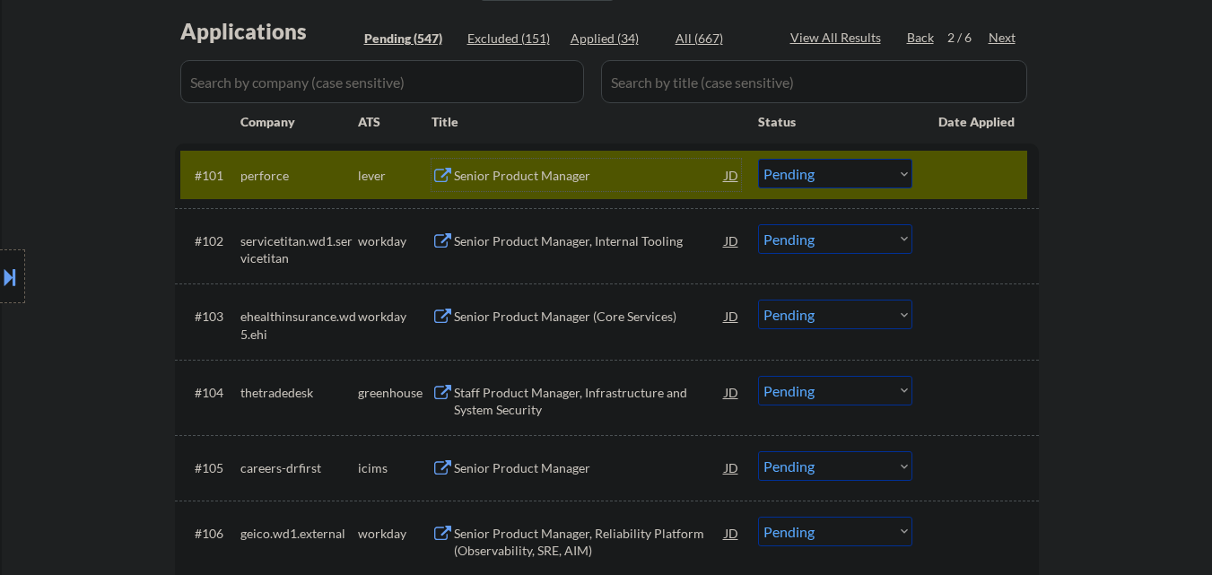
scroll to position [359, 0]
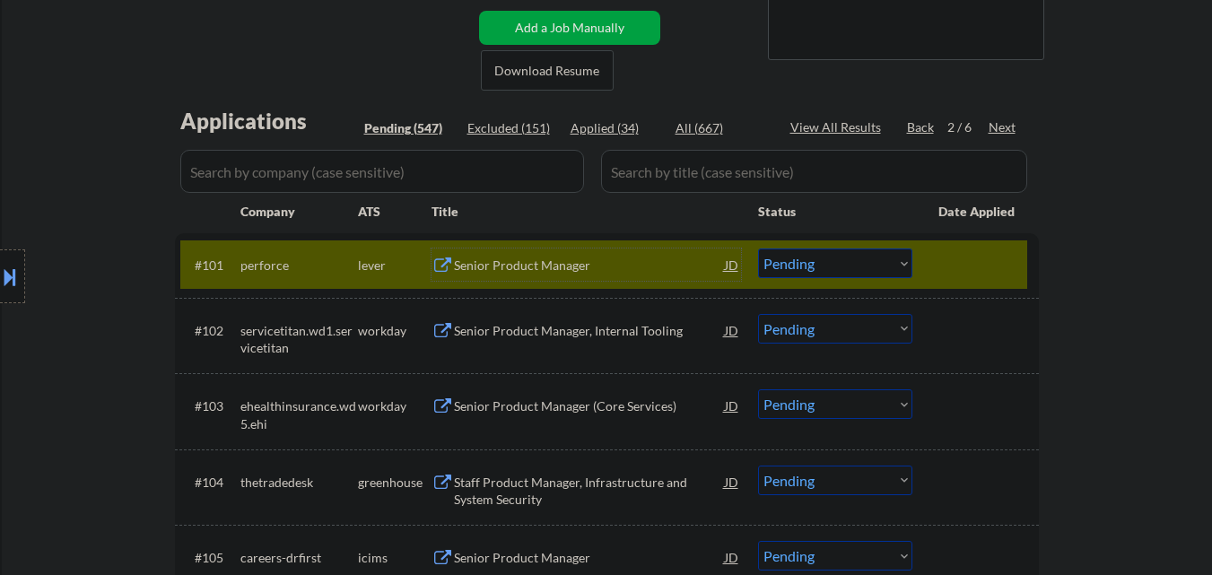
click at [912, 272] on select "Choose an option... Pending Applied Excluded (Questions) Excluded (Expired) Exc…" at bounding box center [835, 264] width 154 height 30
click at [758, 249] on select "Choose an option... Pending Applied Excluded (Questions) Excluded (Expired) Exc…" at bounding box center [835, 264] width 154 height 30
select select ""pending""
click at [1012, 262] on div at bounding box center [978, 265] width 79 height 32
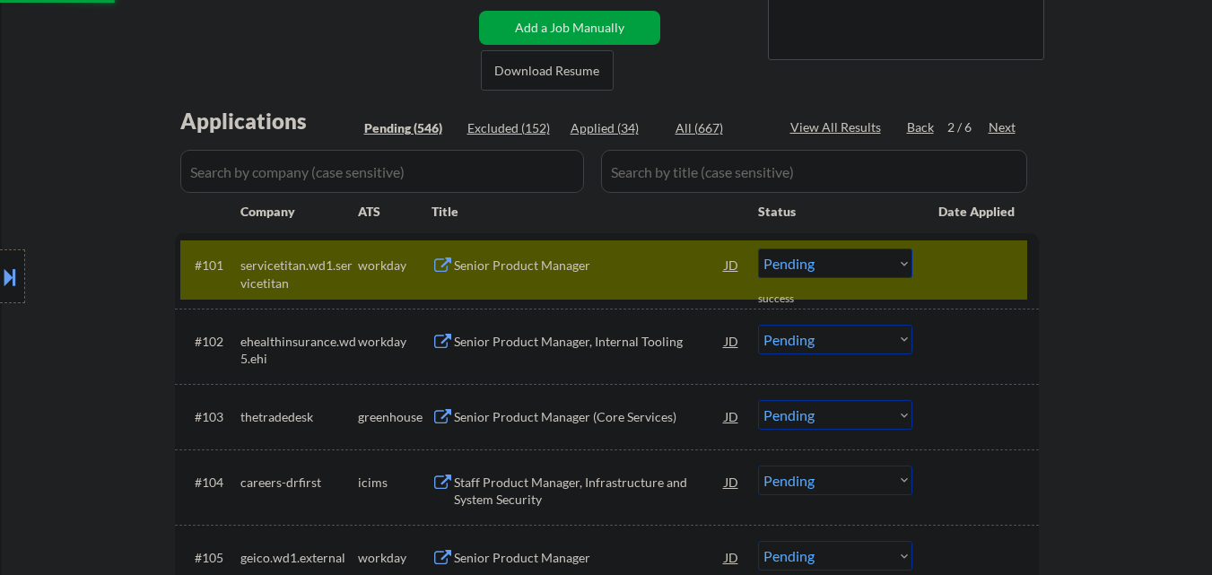
scroll to position [449, 0]
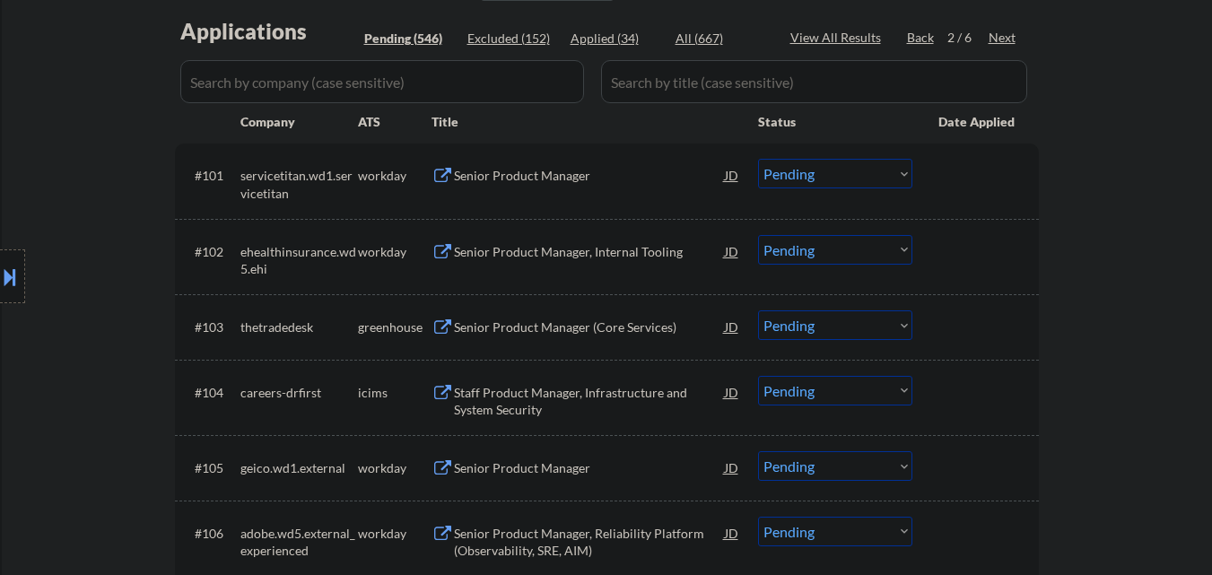
click at [608, 332] on div "Senior Product Manager (Core Services)" at bounding box center [589, 328] width 271 height 18
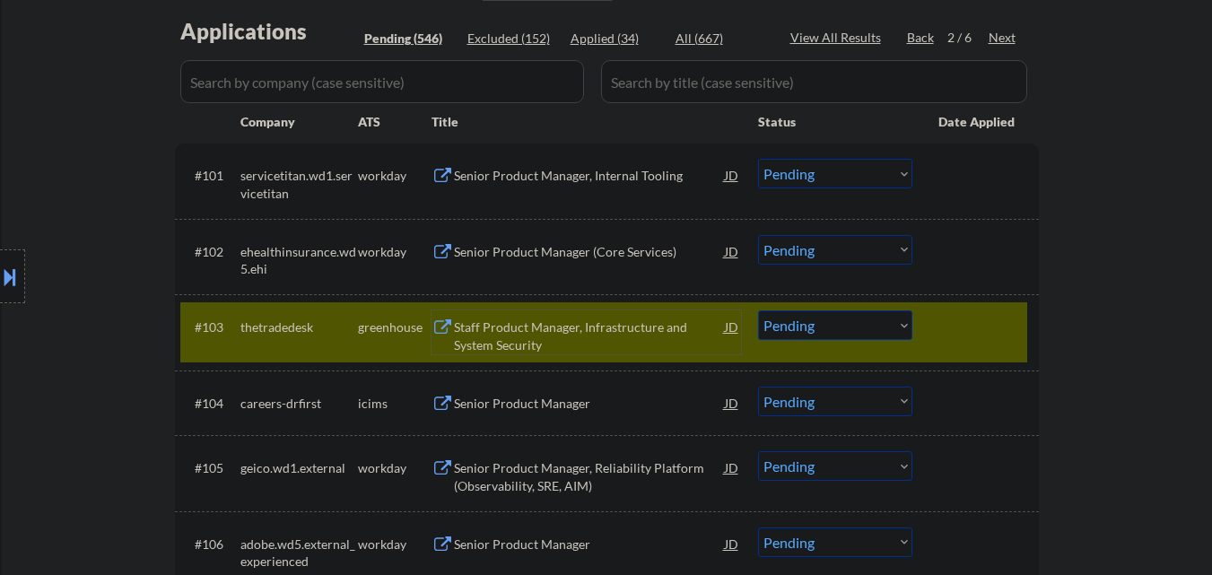
click at [890, 325] on select "Choose an option... Pending Applied Excluded (Questions) Excluded (Expired) Exc…" at bounding box center [835, 326] width 154 height 30
click at [758, 311] on select "Choose an option... Pending Applied Excluded (Questions) Excluded (Expired) Exc…" at bounding box center [835, 326] width 154 height 30
select select ""pending""
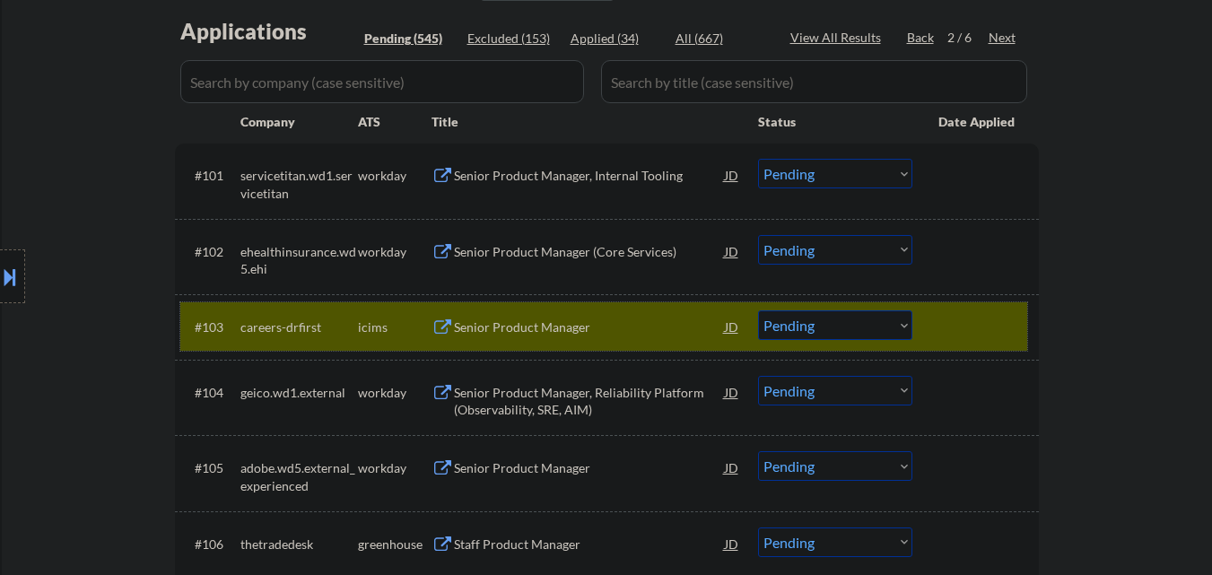
click at [980, 319] on div at bounding box center [978, 327] width 79 height 32
click at [960, 324] on div at bounding box center [978, 327] width 79 height 32
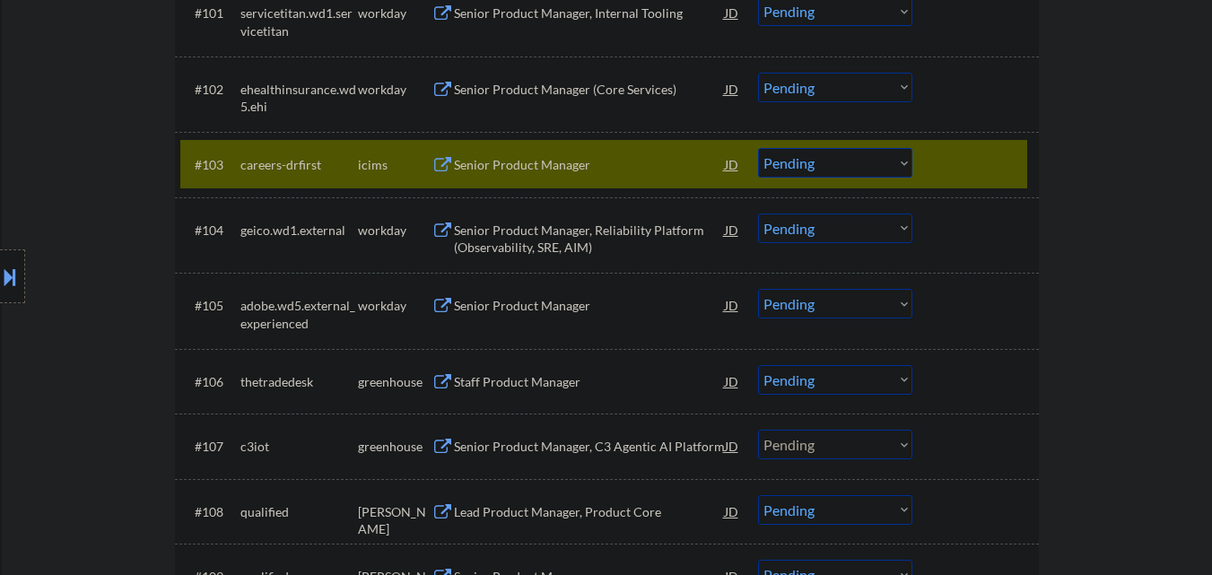
scroll to position [628, 0]
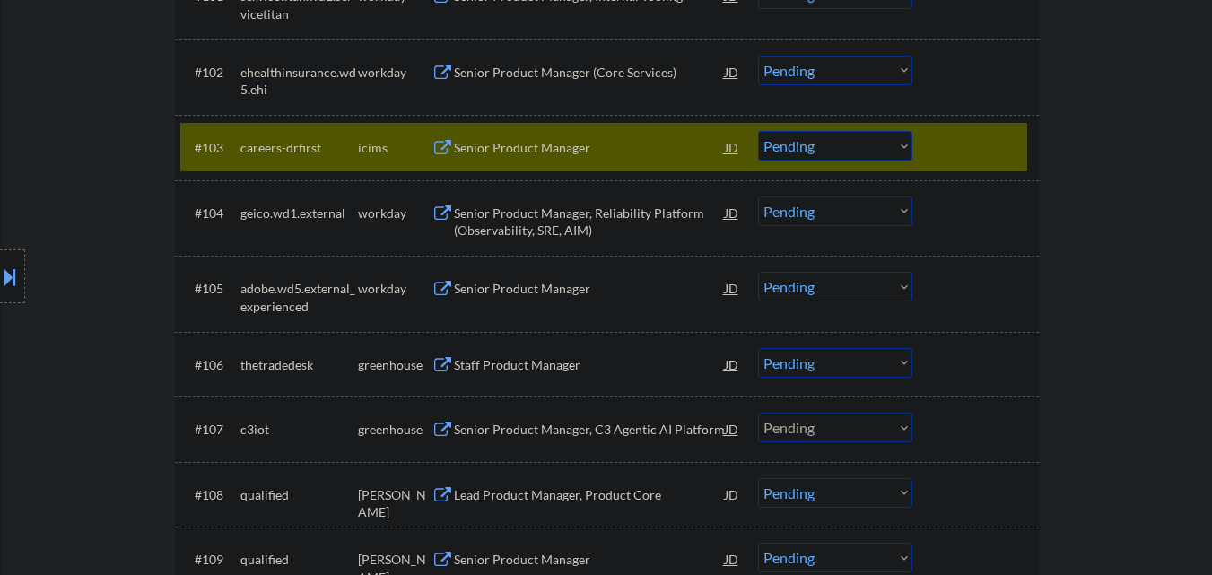
click at [976, 153] on div at bounding box center [978, 147] width 79 height 32
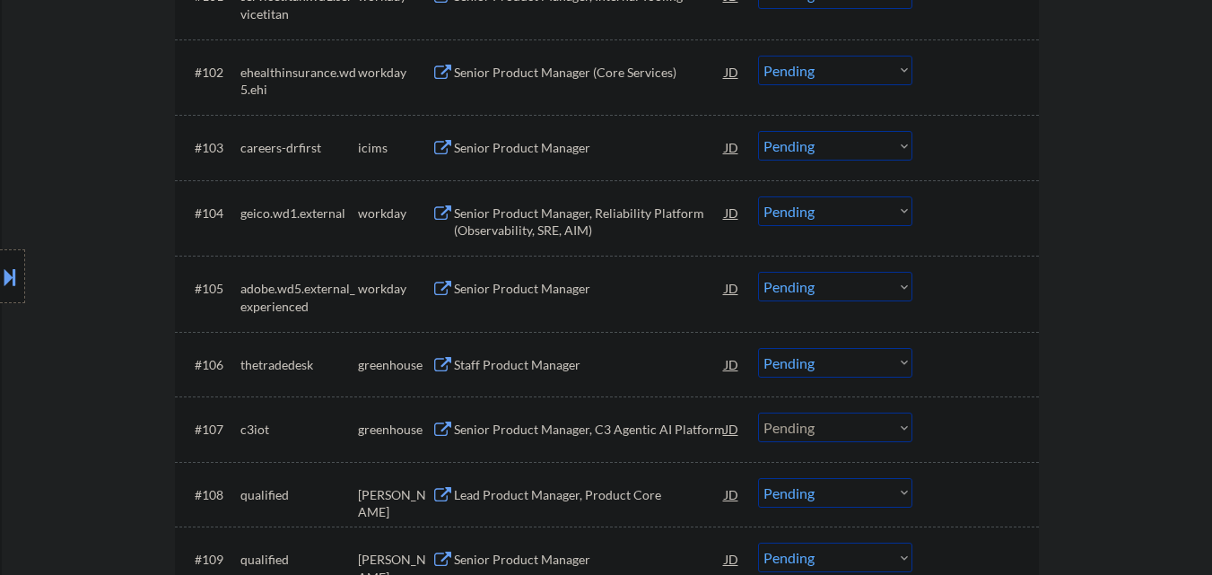
click at [586, 360] on div "Staff Product Manager" at bounding box center [589, 365] width 271 height 18
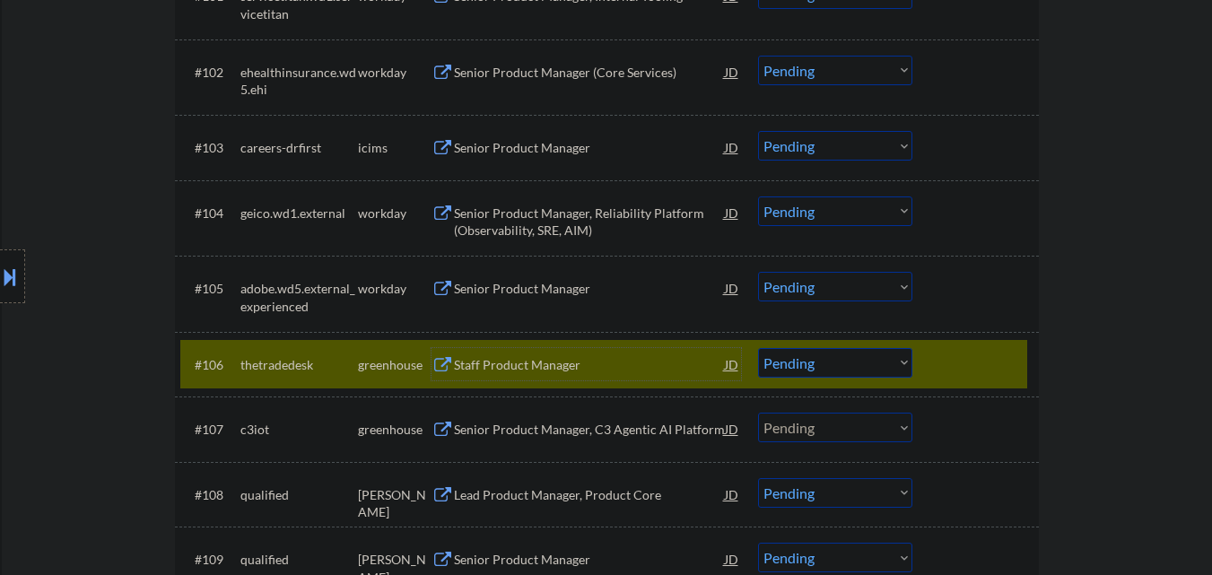
click at [875, 363] on select "Choose an option... Pending Applied Excluded (Questions) Excluded (Expired) Exc…" at bounding box center [835, 363] width 154 height 30
click at [758, 348] on select "Choose an option... Pending Applied Excluded (Questions) Excluded (Expired) Exc…" at bounding box center [835, 363] width 154 height 30
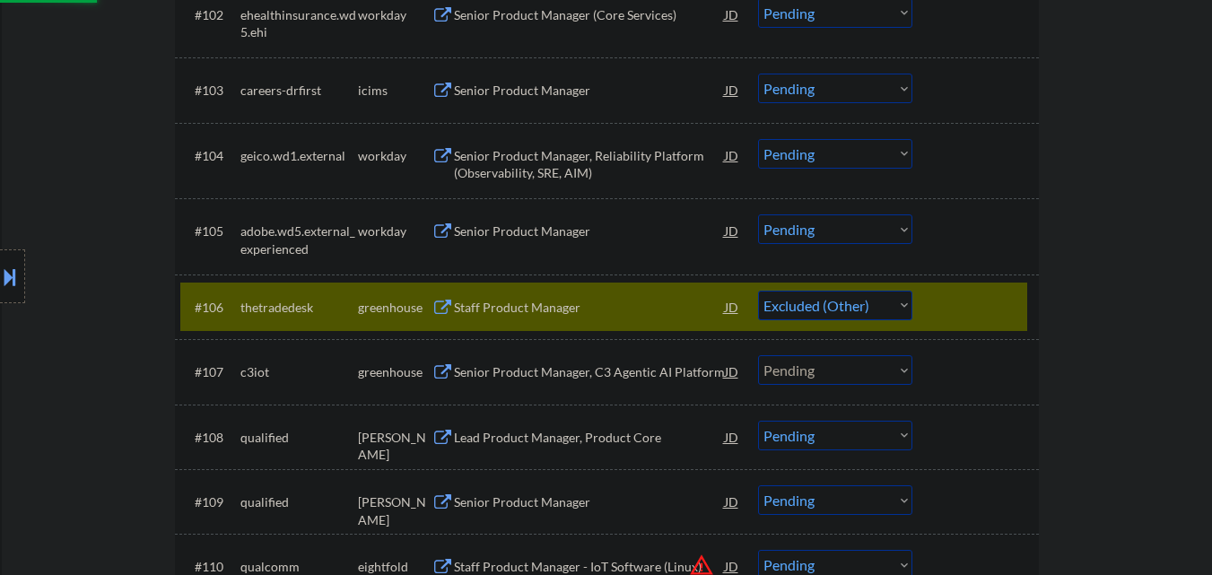
scroll to position [718, 0]
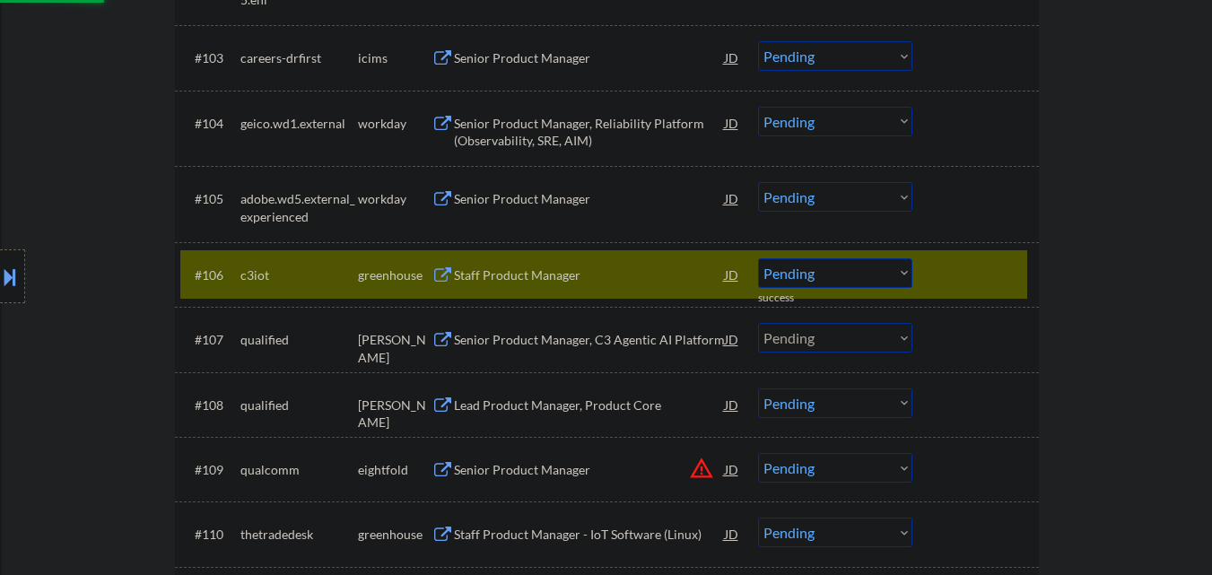
click at [596, 277] on div "Staff Product Manager" at bounding box center [589, 276] width 271 height 18
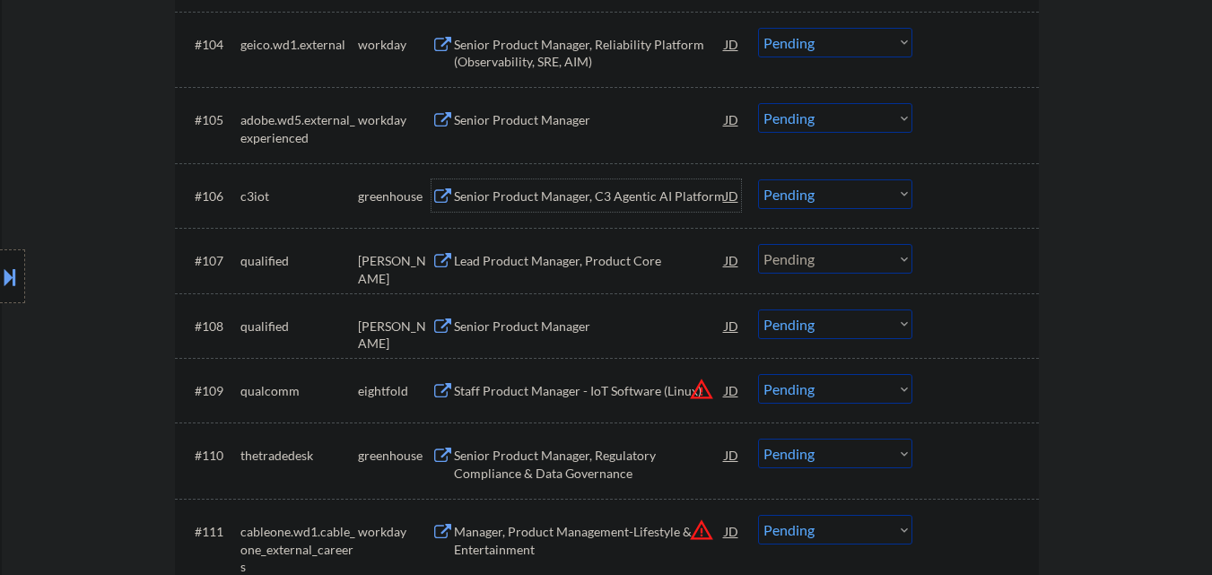
scroll to position [808, 0]
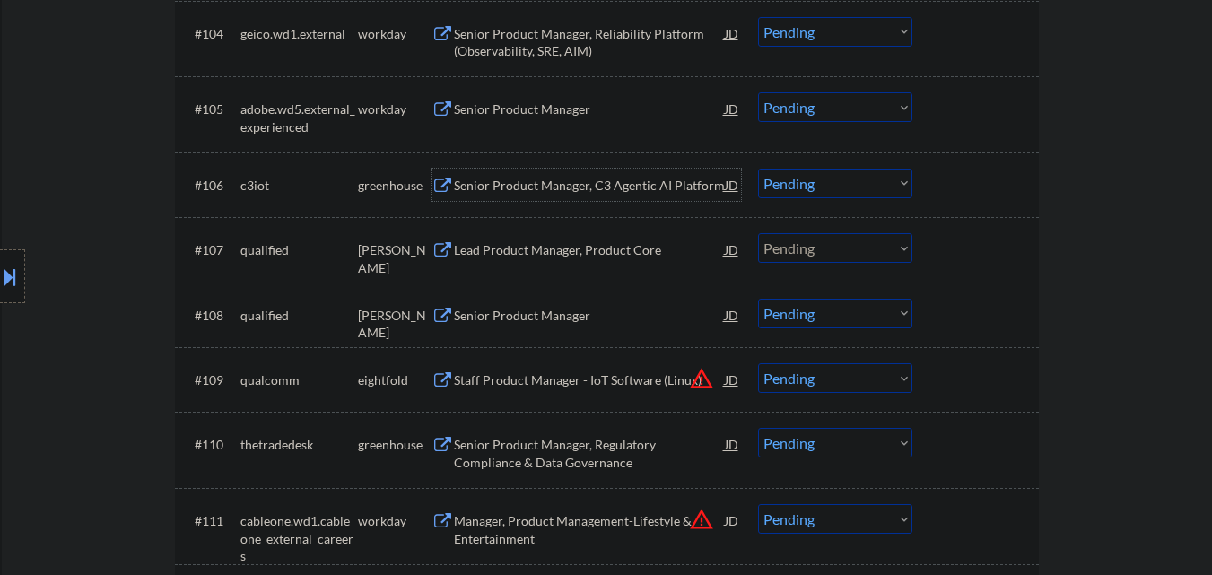
click at [908, 185] on select "Choose an option... Pending Applied Excluded (Questions) Excluded (Expired) Exc…" at bounding box center [835, 184] width 154 height 30
click at [758, 169] on select "Choose an option... Pending Applied Excluded (Questions) Excluded (Expired) Exc…" at bounding box center [835, 184] width 154 height 30
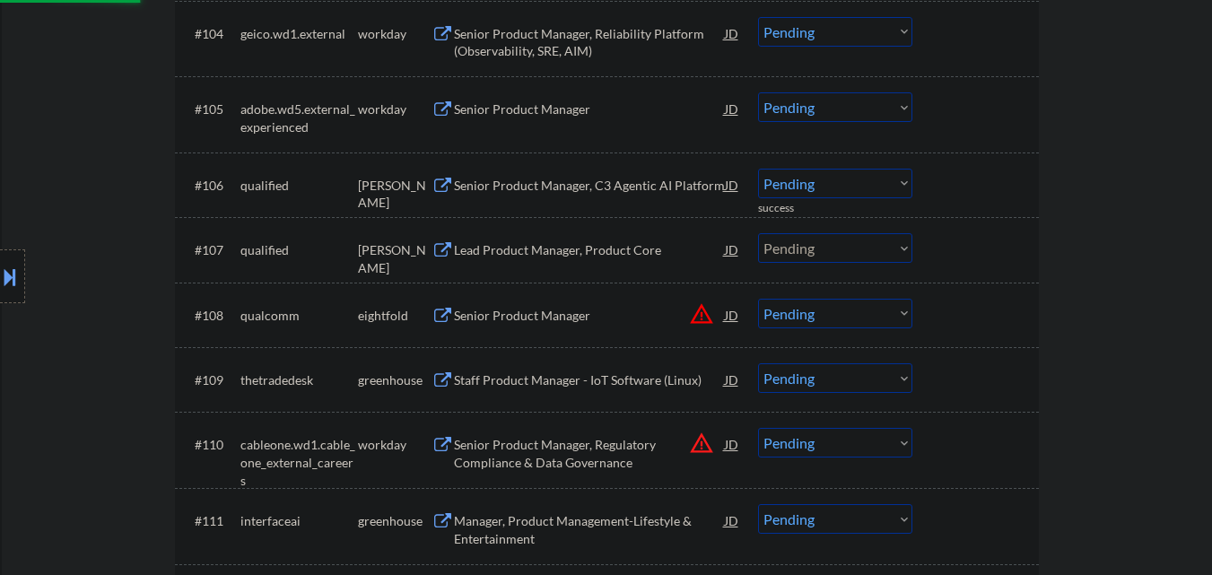
click at [618, 173] on div "Senior Product Manager, C3 Agentic AI Platform" at bounding box center [589, 185] width 271 height 32
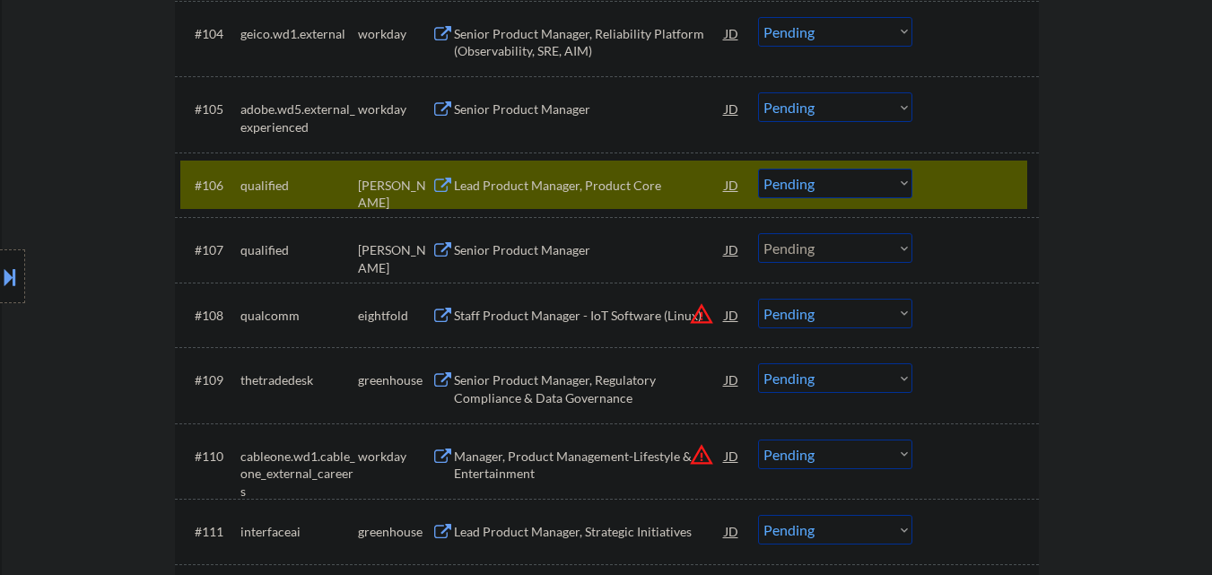
drag, startPoint x: 883, startPoint y: 176, endPoint x: 881, endPoint y: 197, distance: 20.7
click at [884, 178] on select "Choose an option... Pending Applied Excluded (Questions) Excluded (Expired) Exc…" at bounding box center [835, 184] width 154 height 30
click at [758, 169] on select "Choose an option... Pending Applied Excluded (Questions) Excluded (Expired) Exc…" at bounding box center [835, 184] width 154 height 30
click at [1005, 178] on div at bounding box center [978, 185] width 79 height 32
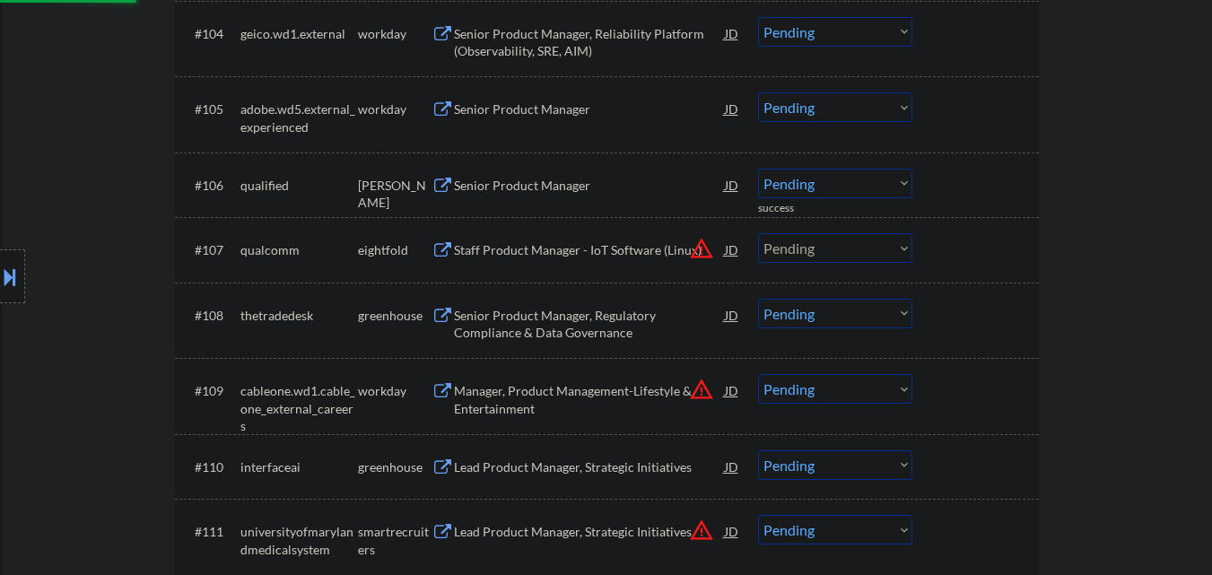
click at [630, 191] on div "Senior Product Manager" at bounding box center [589, 186] width 271 height 18
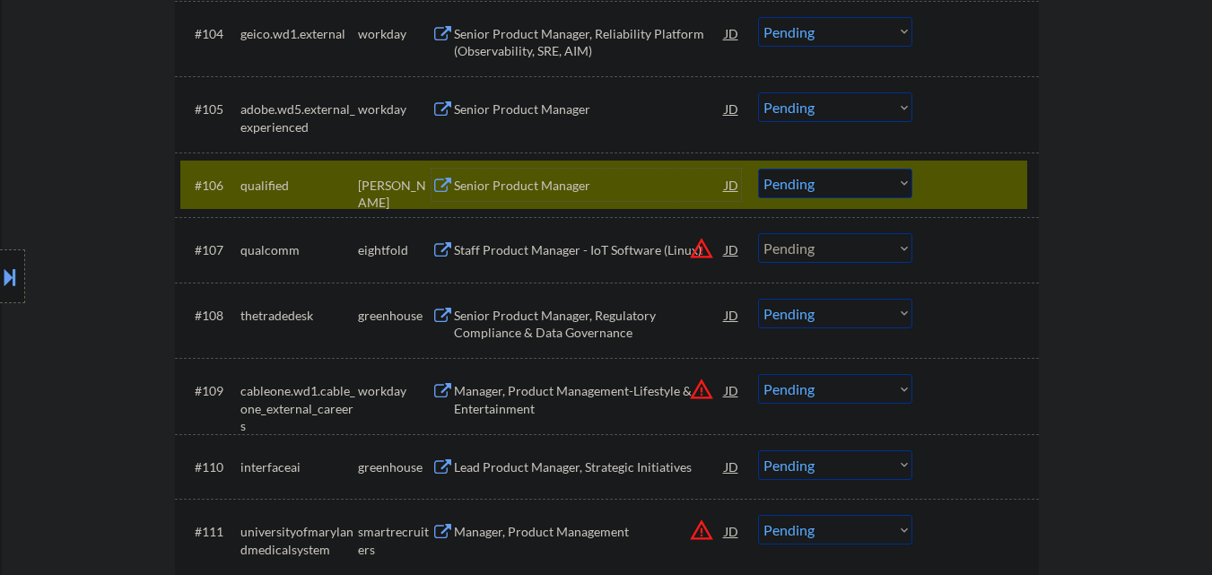
click at [897, 181] on select "Choose an option... Pending Applied Excluded (Questions) Excluded (Expired) Exc…" at bounding box center [835, 184] width 154 height 30
click at [758, 169] on select "Choose an option... Pending Applied Excluded (Questions) Excluded (Expired) Exc…" at bounding box center [835, 184] width 154 height 30
click at [993, 182] on div at bounding box center [978, 185] width 79 height 32
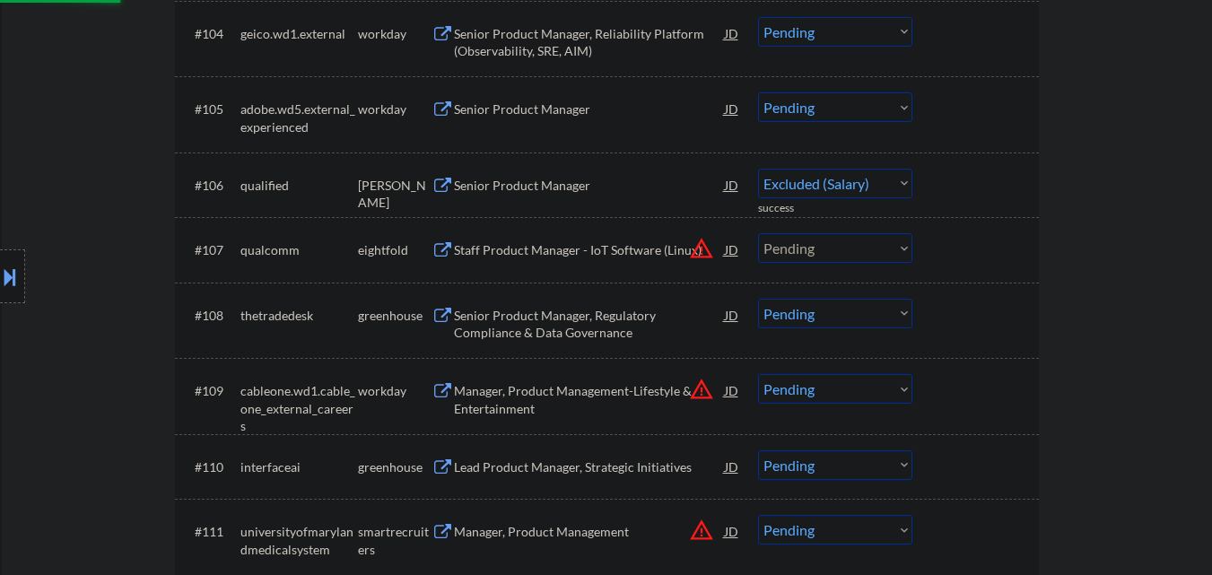
select select ""pending""
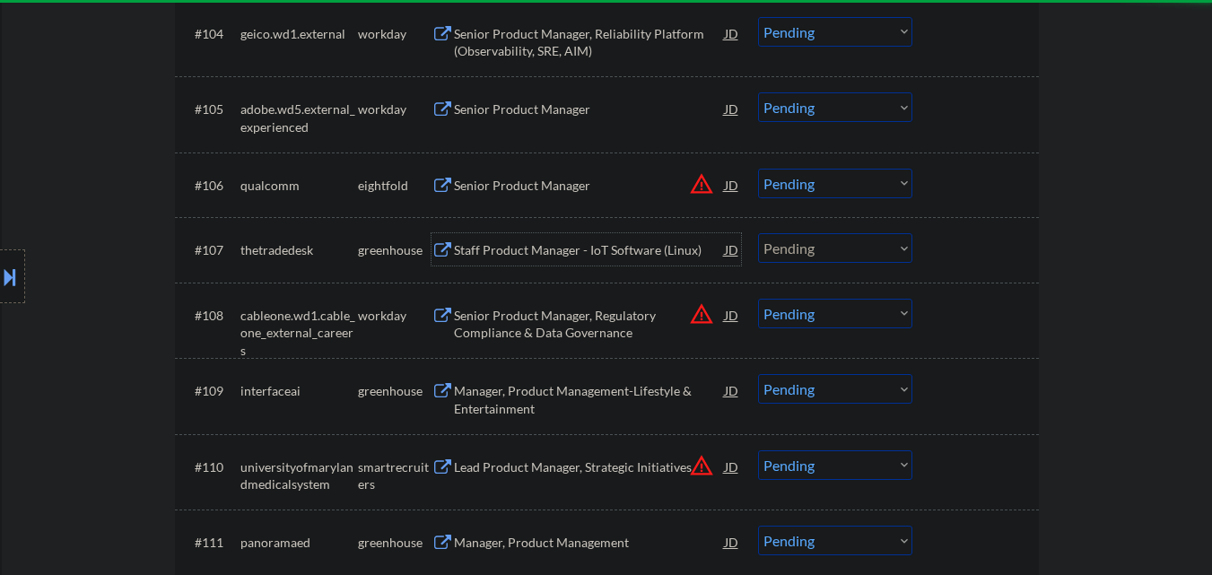
click at [628, 260] on div "Staff Product Manager - IoT Software (Linux)" at bounding box center [589, 249] width 271 height 32
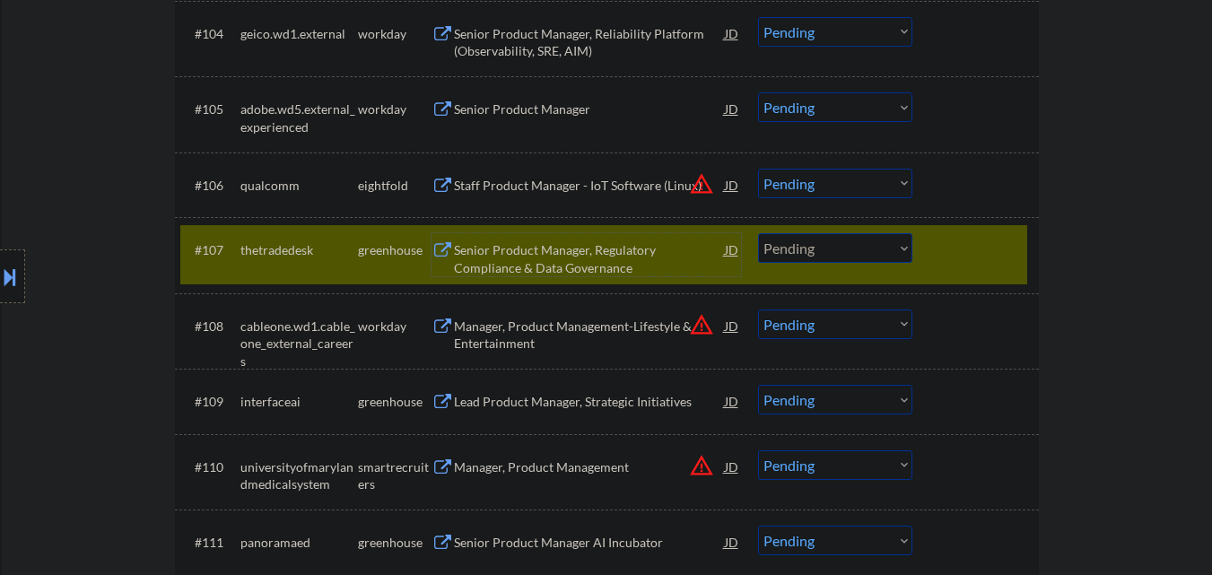
click at [872, 245] on select "Choose an option... Pending Applied Excluded (Questions) Excluded (Expired) Exc…" at bounding box center [835, 248] width 154 height 30
click at [758, 233] on select "Choose an option... Pending Applied Excluded (Questions) Excluded (Expired) Exc…" at bounding box center [835, 248] width 154 height 30
click at [1003, 258] on div at bounding box center [978, 249] width 79 height 32
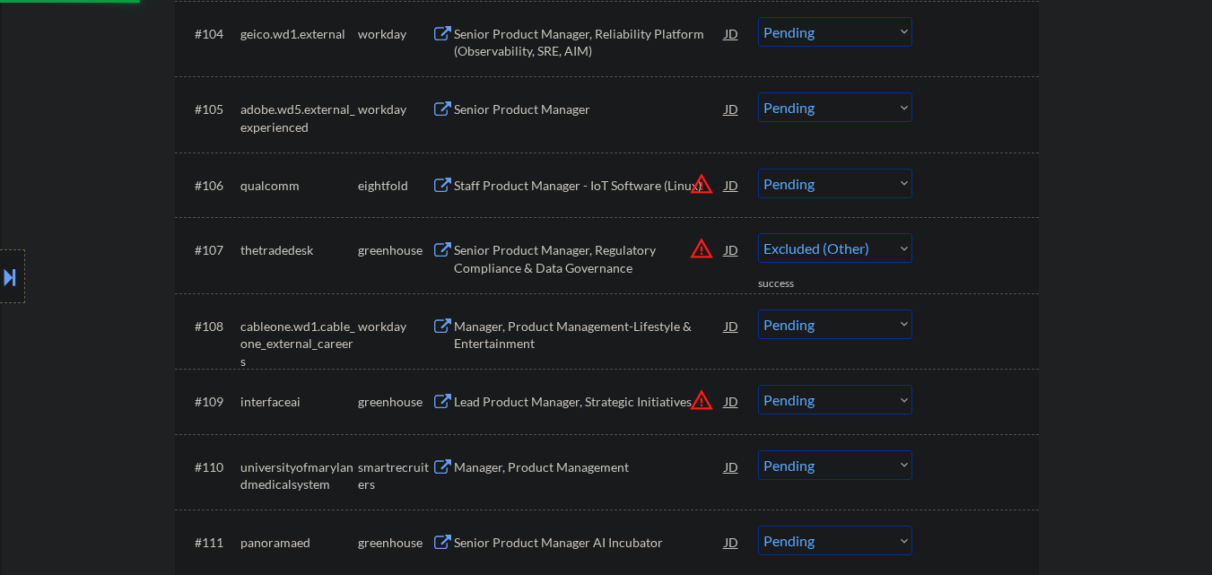
select select ""pending""
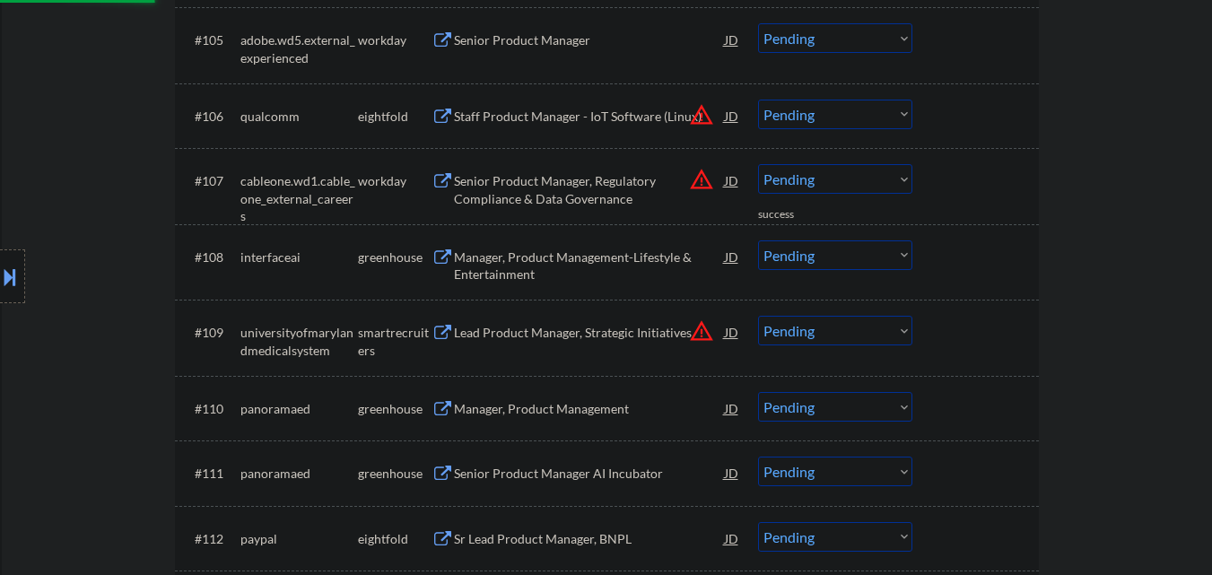
scroll to position [987, 0]
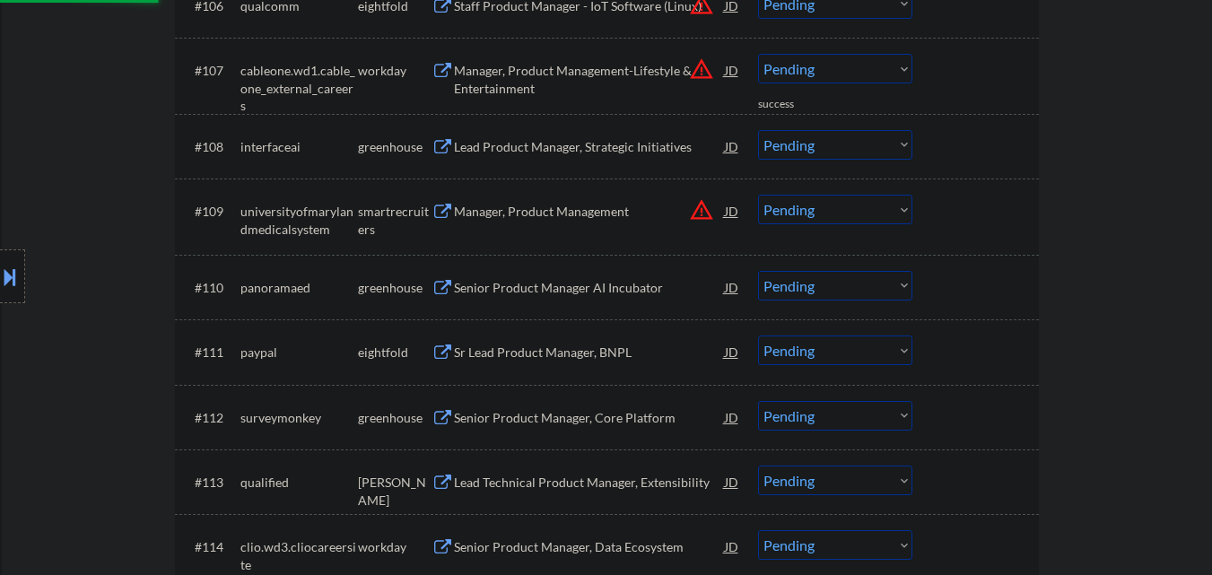
click at [565, 156] on div "Lead Product Manager, Strategic Initiatives" at bounding box center [589, 146] width 271 height 32
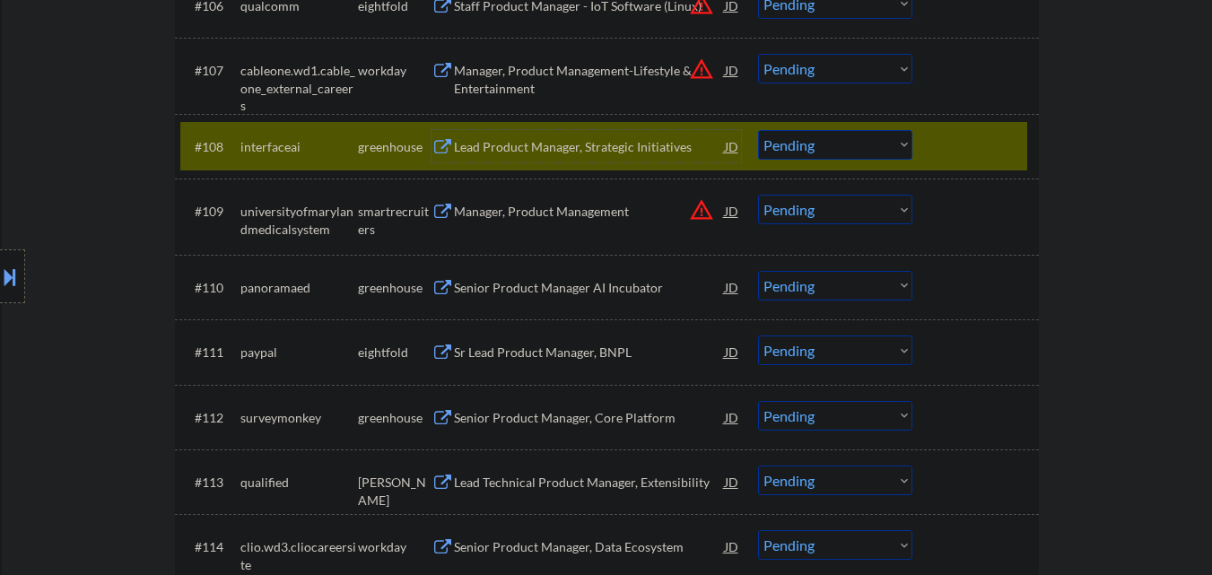
click at [853, 138] on select "Choose an option... Pending Applied Excluded (Questions) Excluded (Expired) Exc…" at bounding box center [835, 145] width 154 height 30
click at [758, 130] on select "Choose an option... Pending Applied Excluded (Questions) Excluded (Expired) Exc…" at bounding box center [835, 145] width 154 height 30
click at [993, 145] on div at bounding box center [978, 146] width 79 height 32
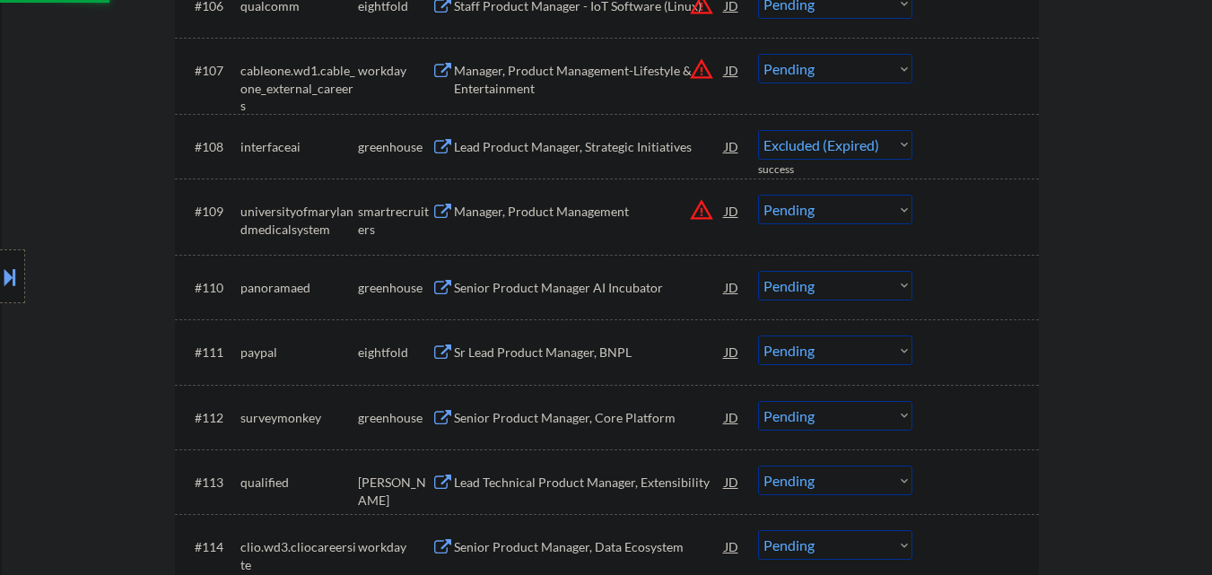
select select ""pending""
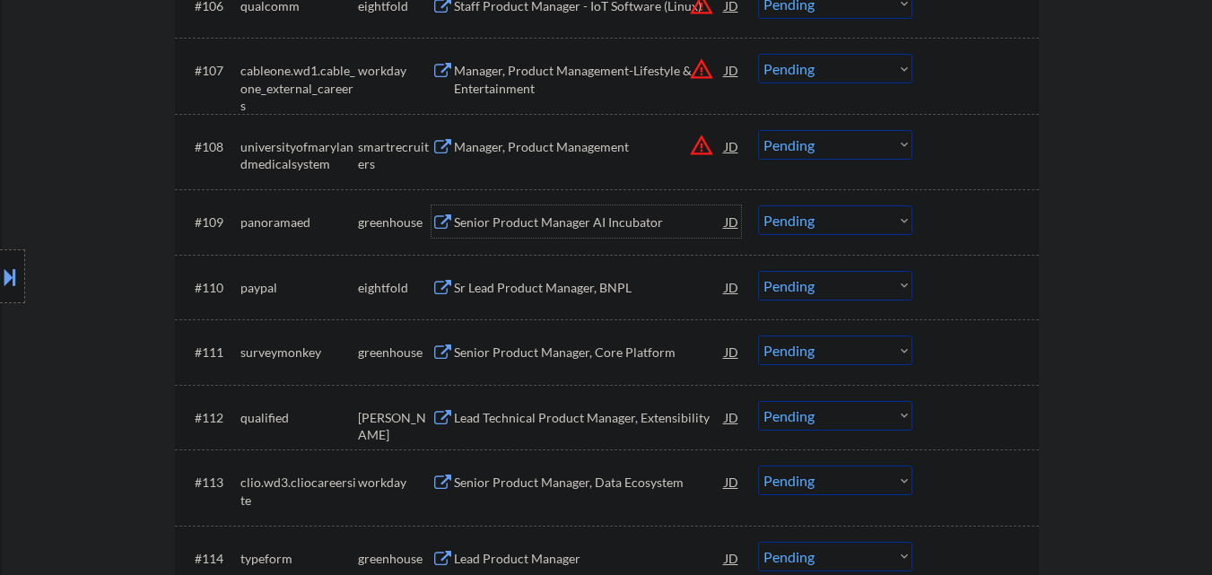
click at [611, 219] on div "Senior Product Manager AI Incubator" at bounding box center [589, 223] width 271 height 18
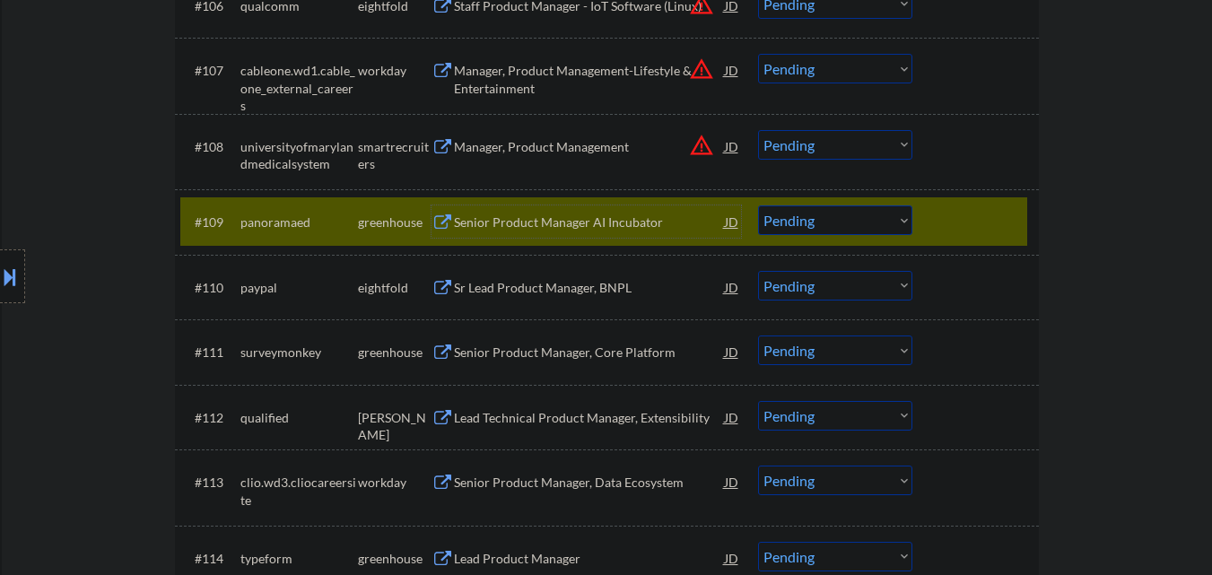
drag, startPoint x: 865, startPoint y: 221, endPoint x: 881, endPoint y: 226, distance: 17.0
click at [866, 221] on select "Choose an option... Pending Applied Excluded (Questions) Excluded (Expired) Exc…" at bounding box center [835, 221] width 154 height 30
click at [758, 206] on select "Choose an option... Pending Applied Excluded (Questions) Excluded (Expired) Exc…" at bounding box center [835, 221] width 154 height 30
click at [979, 223] on div at bounding box center [978, 222] width 79 height 32
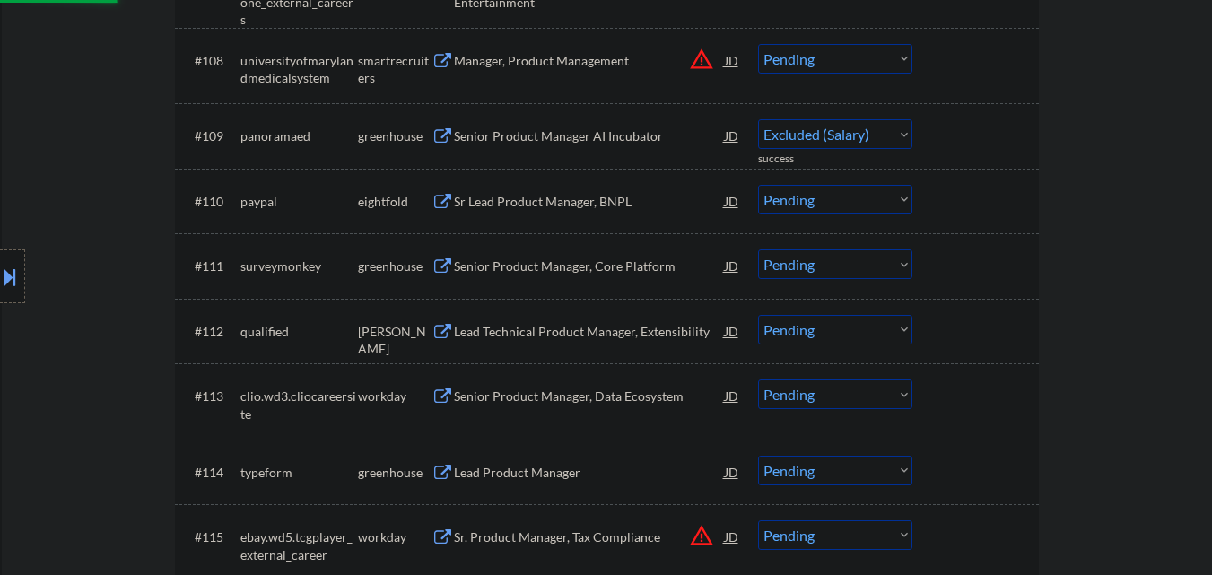
select select ""pending""
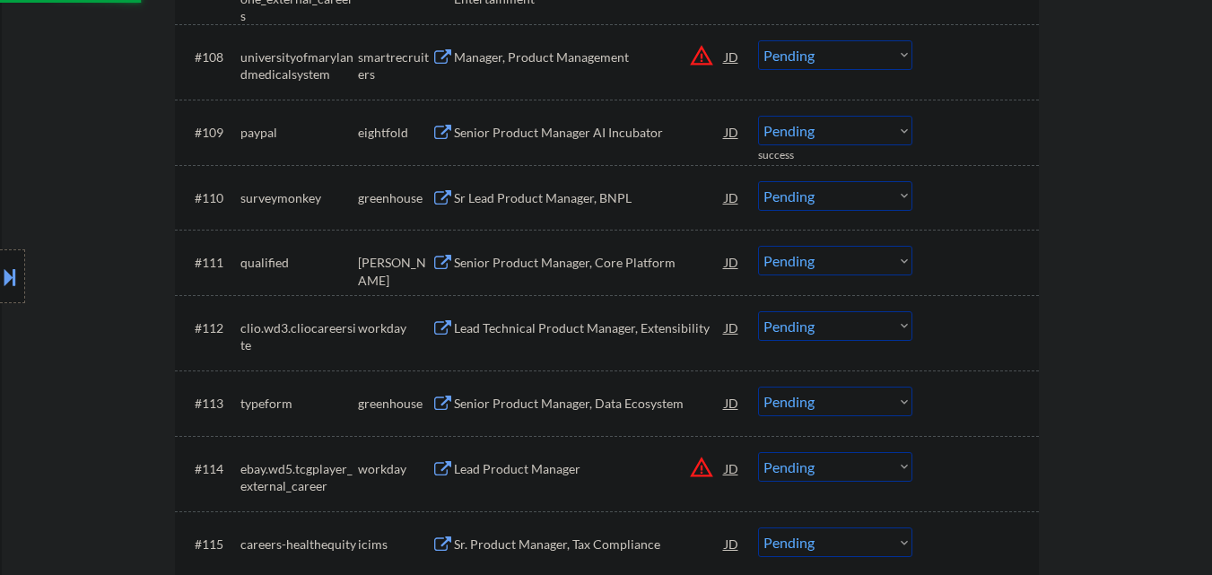
click at [593, 202] on div "Sr Lead Product Manager, BNPL" at bounding box center [589, 198] width 271 height 18
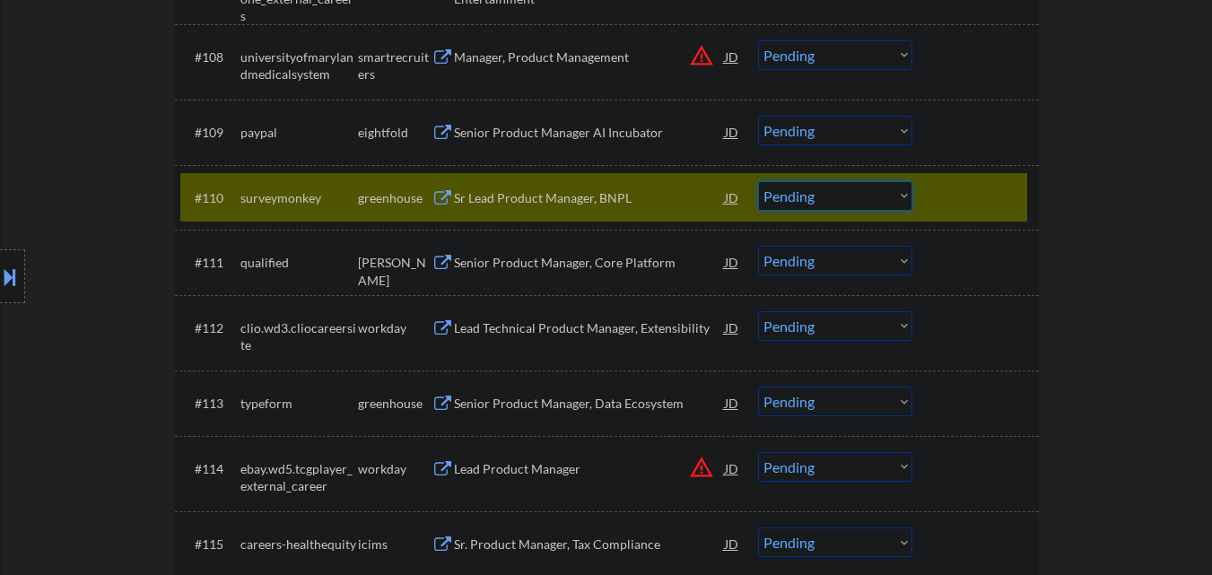
drag, startPoint x: 874, startPoint y: 197, endPoint x: 867, endPoint y: 206, distance: 12.2
click at [874, 197] on select "Choose an option... Pending Applied Excluded (Questions) Excluded (Expired) Exc…" at bounding box center [835, 196] width 154 height 30
click at [758, 181] on select "Choose an option... Pending Applied Excluded (Questions) Excluded (Expired) Exc…" at bounding box center [835, 196] width 154 height 30
click at [955, 188] on div at bounding box center [978, 197] width 79 height 32
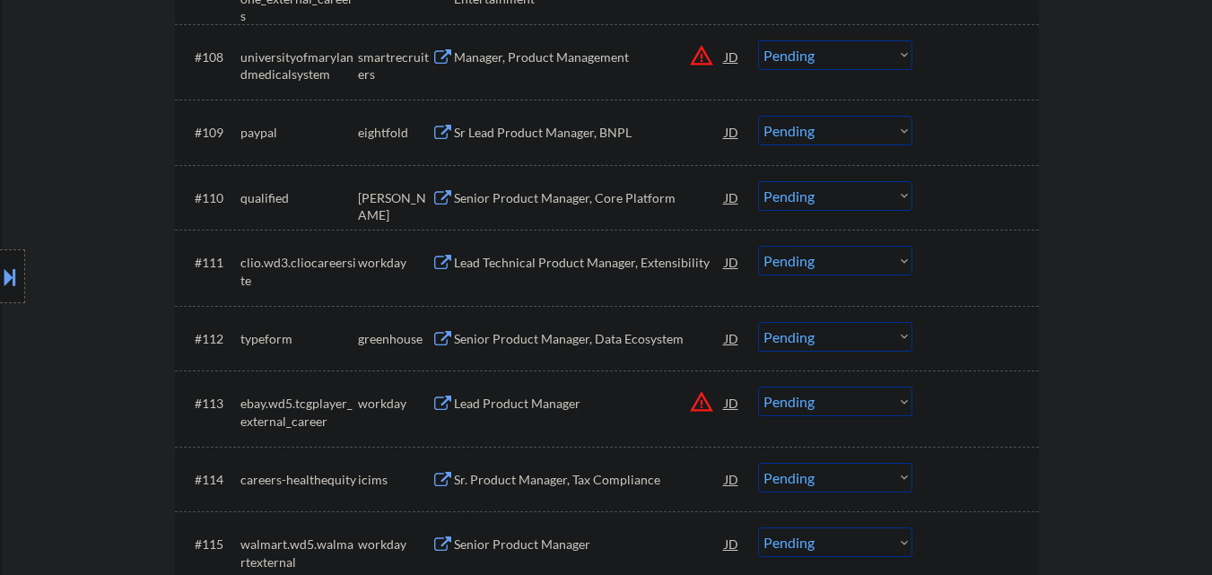
click at [602, 191] on div "Senior Product Manager, Core Platform" at bounding box center [589, 198] width 271 height 18
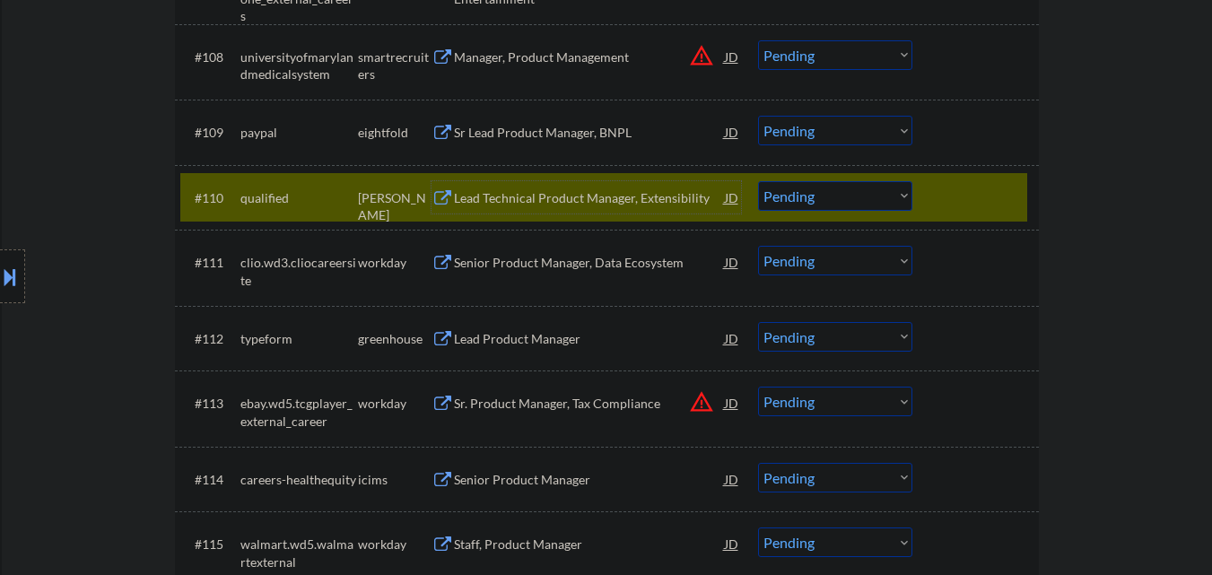
click at [827, 205] on select "Choose an option... Pending Applied Excluded (Questions) Excluded (Expired) Exc…" at bounding box center [835, 196] width 154 height 30
click at [758, 181] on select "Choose an option... Pending Applied Excluded (Questions) Excluded (Expired) Exc…" at bounding box center [835, 196] width 154 height 30
click at [983, 196] on div at bounding box center [978, 197] width 79 height 32
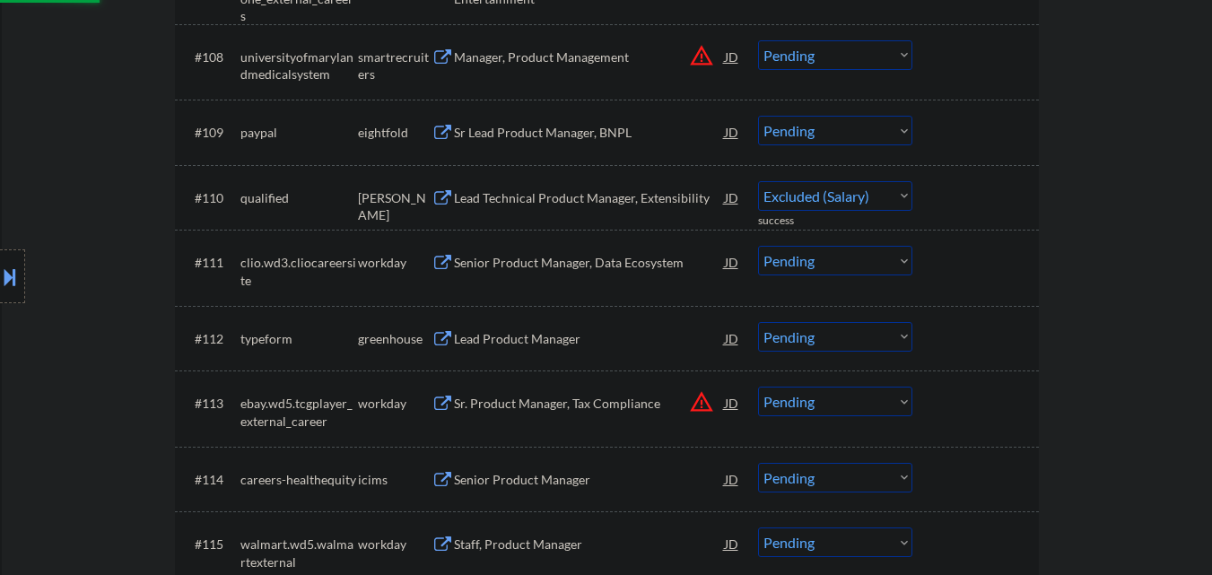
select select ""pending""
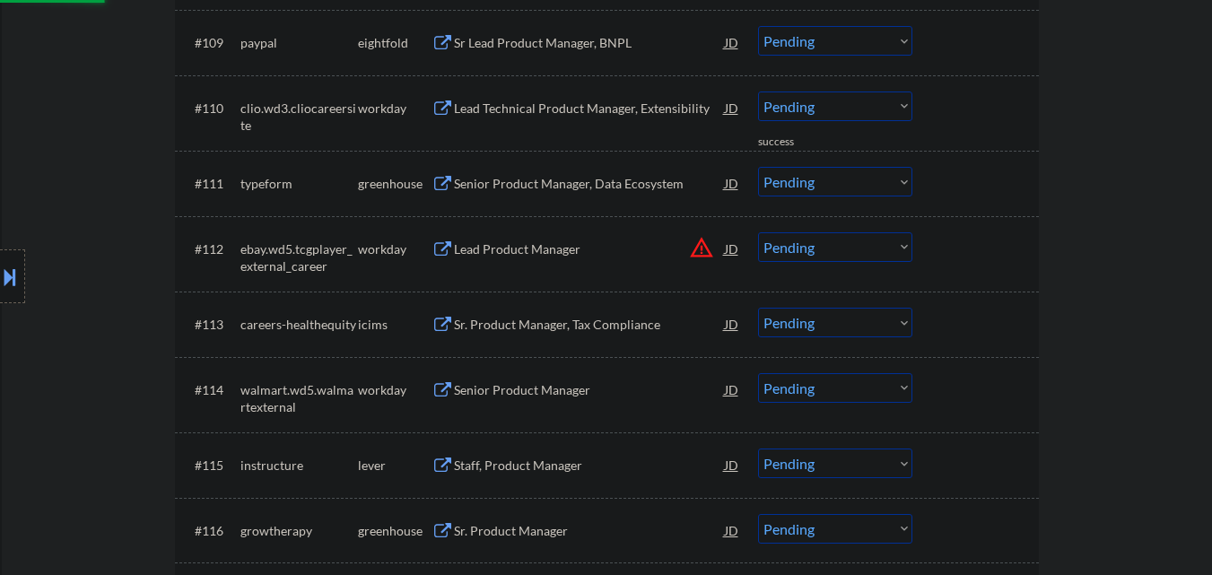
scroll to position [1256, 0]
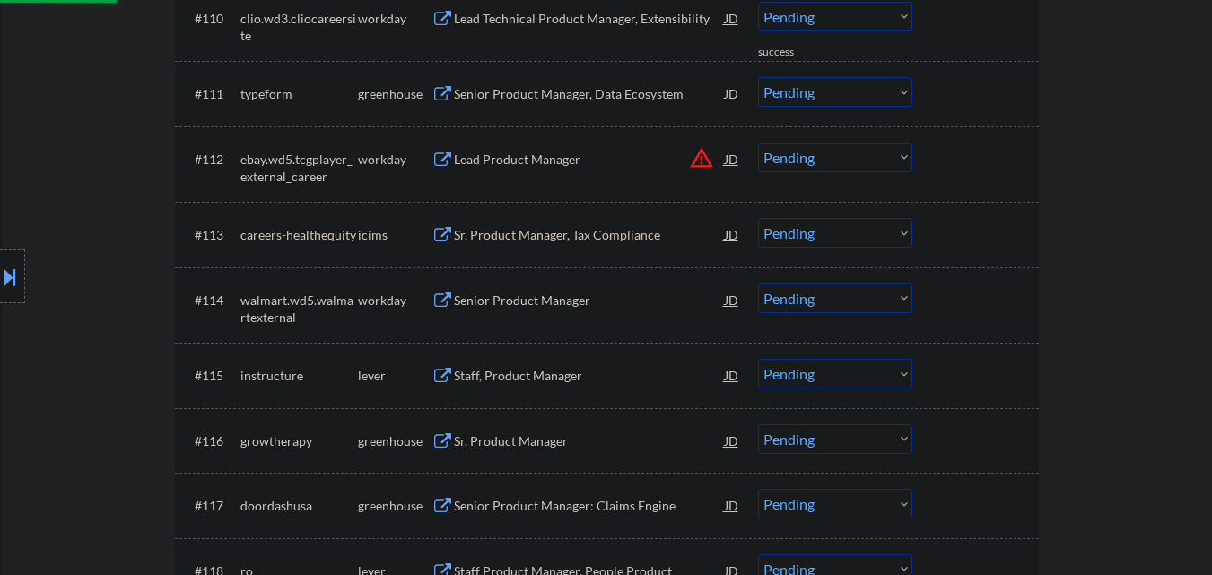
click at [575, 115] on div "#111 typeform greenhouse Senior Product Manager, Data Ecosystem JD warning_ambe…" at bounding box center [603, 93] width 847 height 48
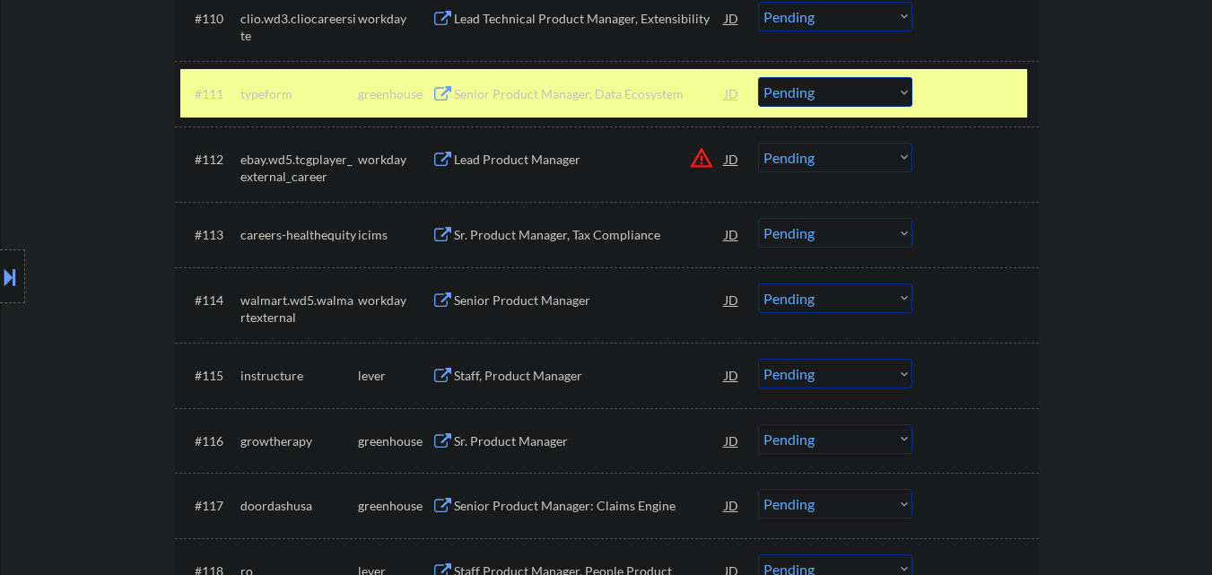
click at [591, 101] on div "Senior Product Manager, Data Ecosystem" at bounding box center [589, 94] width 271 height 18
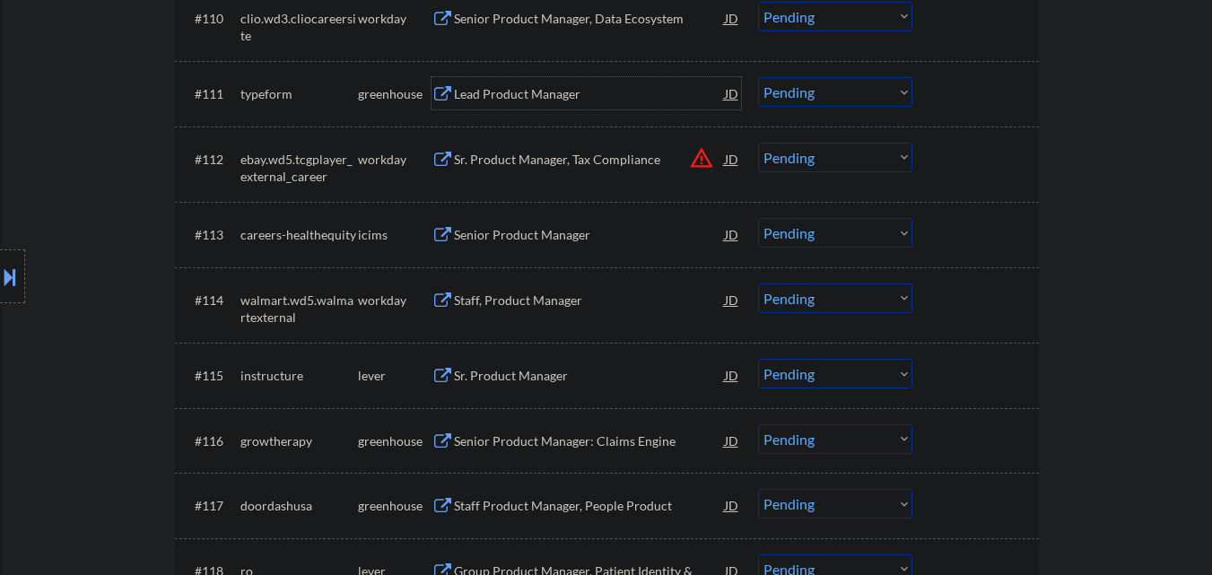
click at [810, 92] on select "Choose an option... Pending Applied Excluded (Questions) Excluded (Expired) Exc…" at bounding box center [835, 92] width 154 height 30
click at [758, 77] on select "Choose an option... Pending Applied Excluded (Questions) Excluded (Expired) Exc…" at bounding box center [835, 92] width 154 height 30
select select ""pending""
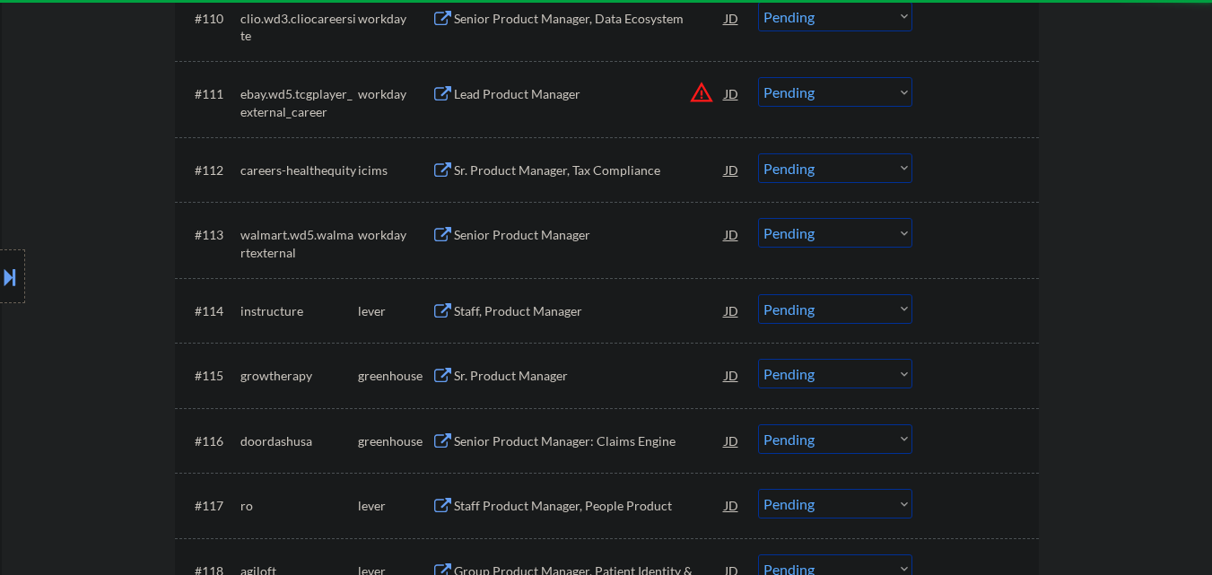
scroll to position [1346, 0]
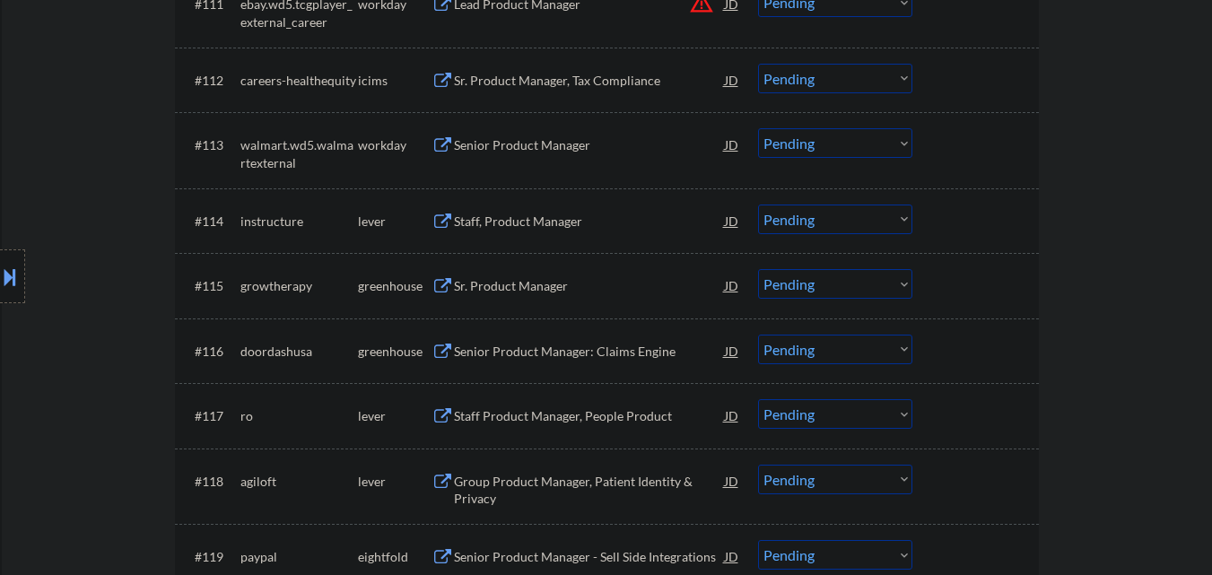
click at [530, 220] on div "Staff, Product Manager" at bounding box center [589, 222] width 271 height 18
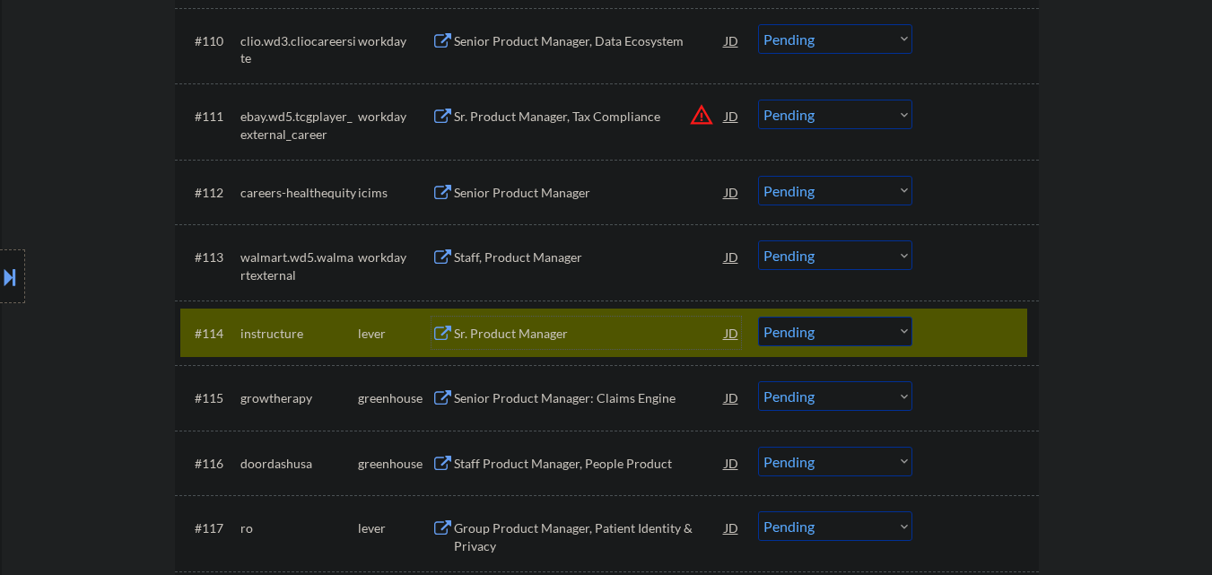
scroll to position [1220, 0]
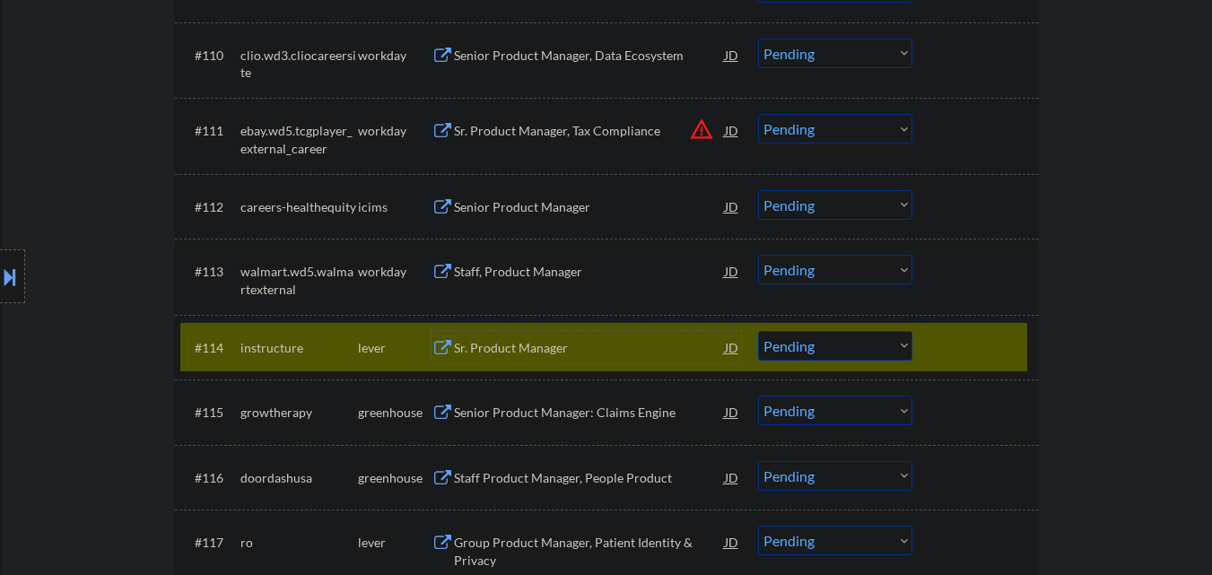
click at [860, 356] on select "Choose an option... Pending Applied Excluded (Questions) Excluded (Expired) Exc…" at bounding box center [835, 346] width 154 height 30
click at [758, 331] on select "Choose an option... Pending Applied Excluded (Questions) Excluded (Expired) Exc…" at bounding box center [835, 346] width 154 height 30
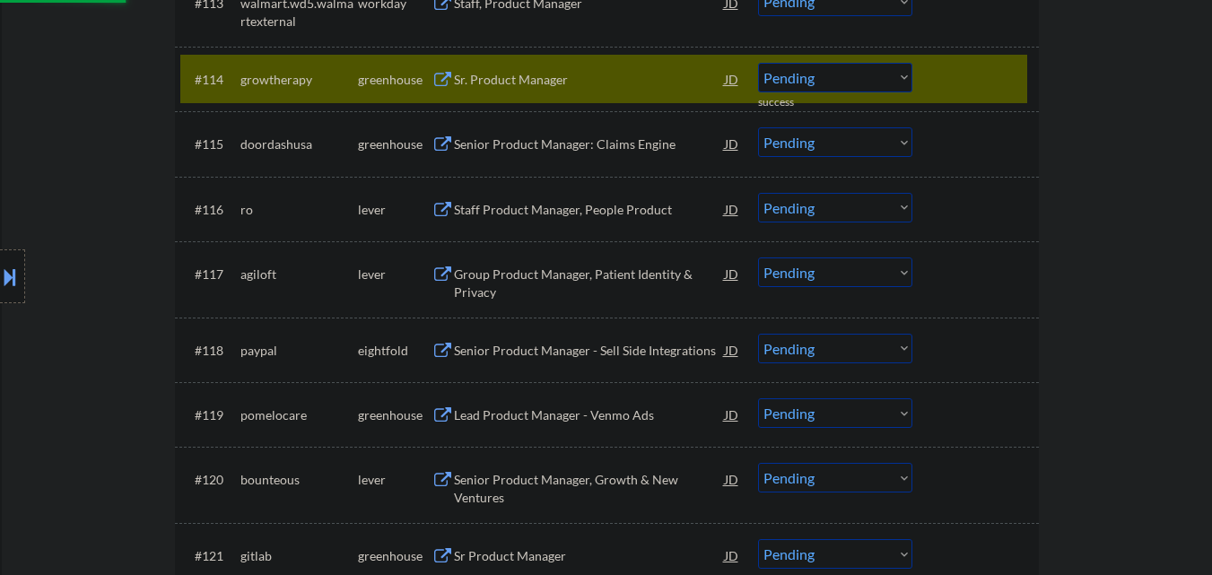
scroll to position [1489, 0]
click at [568, 81] on div "Sr. Product Manager" at bounding box center [589, 79] width 271 height 18
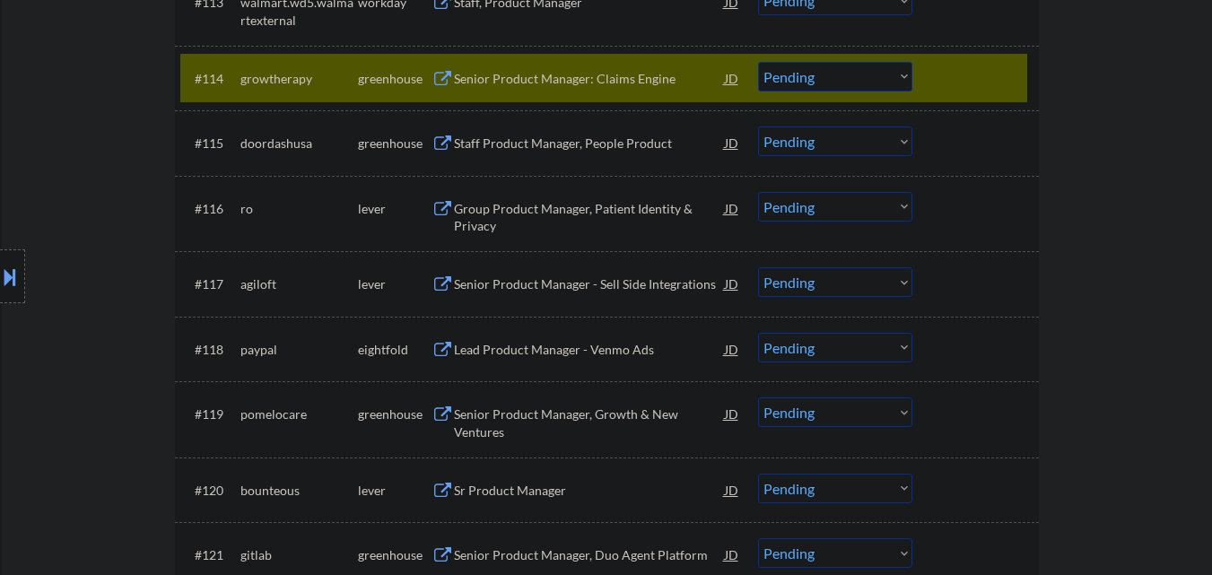
click at [823, 74] on select "Choose an option... Pending Applied Excluded (Questions) Excluded (Expired) Exc…" at bounding box center [835, 77] width 154 height 30
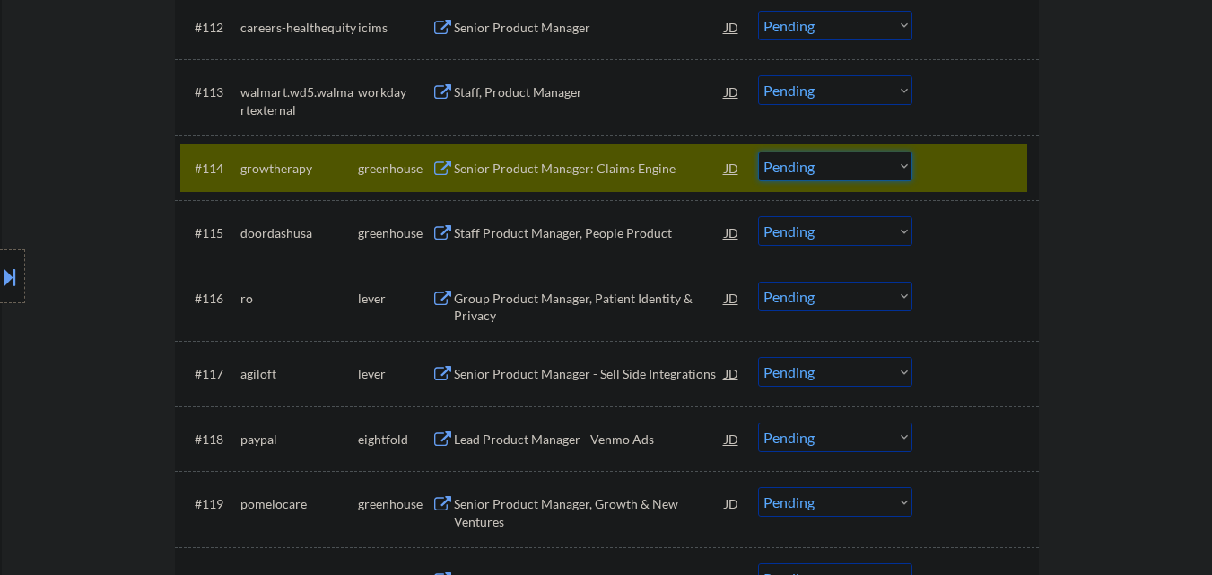
click at [837, 169] on select "Choose an option... Pending Applied Excluded (Questions) Excluded (Expired) Exc…" at bounding box center [835, 167] width 154 height 30
click at [758, 152] on select "Choose an option... Pending Applied Excluded (Questions) Excluded (Expired) Exc…" at bounding box center [835, 167] width 154 height 30
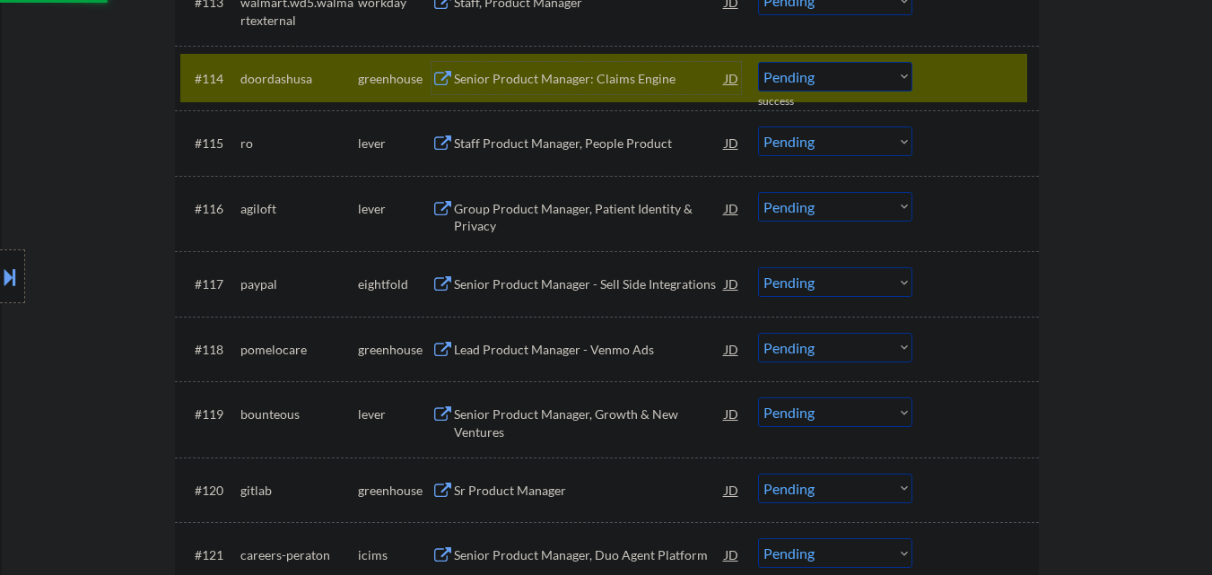
click at [597, 72] on div "Senior Product Manager: Claims Engine" at bounding box center [589, 79] width 271 height 18
drag, startPoint x: 883, startPoint y: 76, endPoint x: 887, endPoint y: 90, distance: 13.9
click at [884, 76] on select "Choose an option... Pending Applied Excluded (Questions) Excluded (Expired) Exc…" at bounding box center [835, 77] width 154 height 30
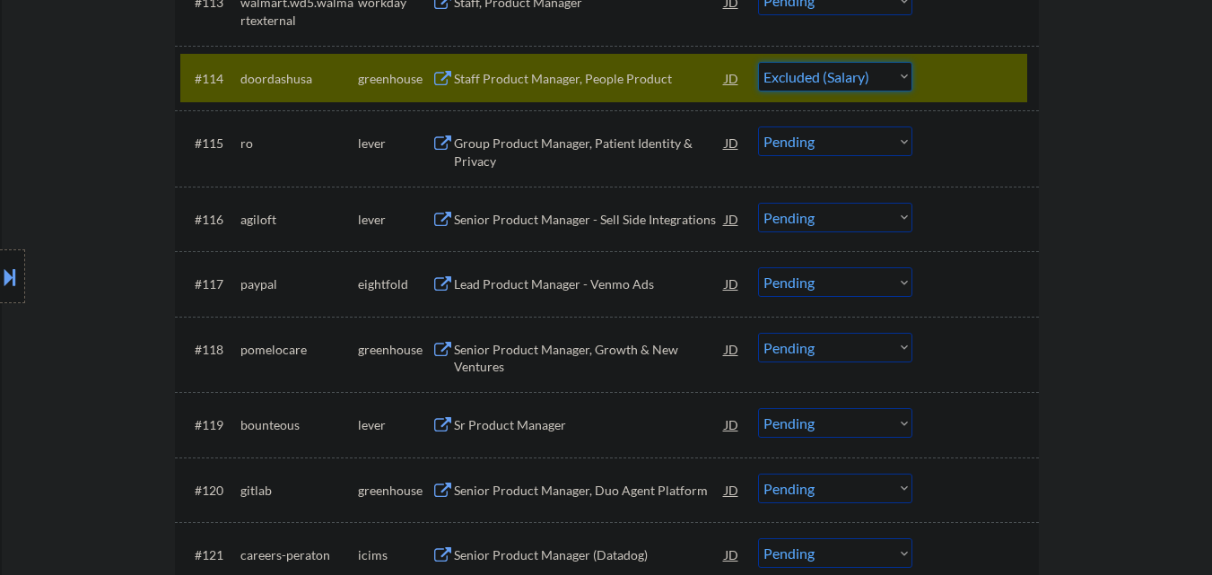
click at [758, 62] on select "Choose an option... Pending Applied Excluded (Questions) Excluded (Expired) Exc…" at bounding box center [835, 77] width 154 height 30
click at [1003, 67] on div at bounding box center [978, 78] width 79 height 32
click at [1010, 79] on div at bounding box center [978, 78] width 79 height 32
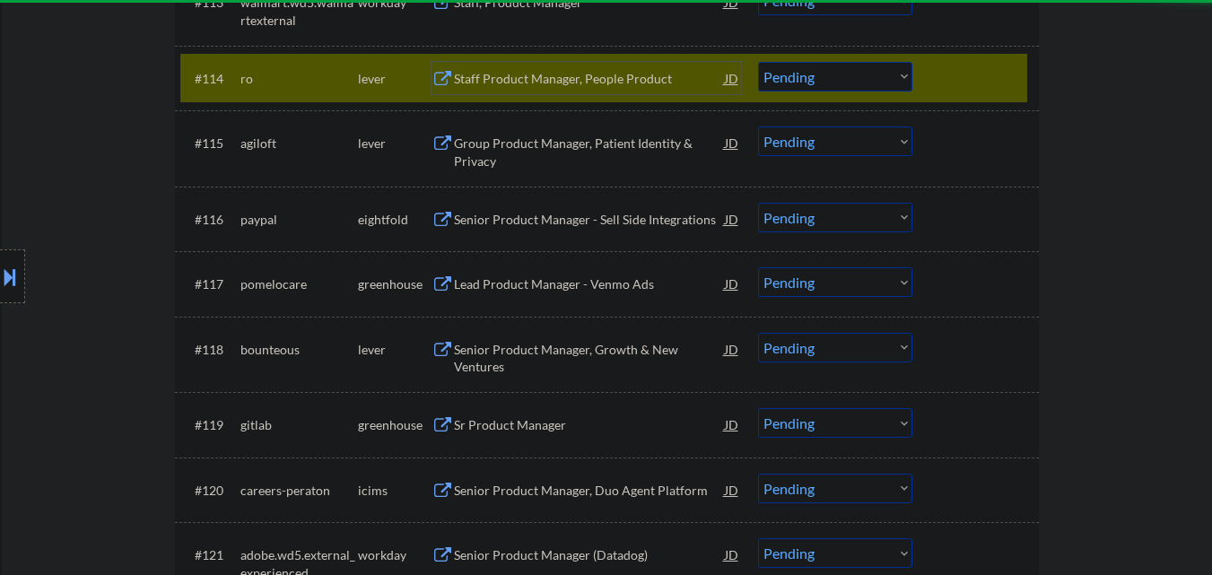
click at [660, 74] on div "Staff Product Manager, People Product" at bounding box center [589, 79] width 271 height 18
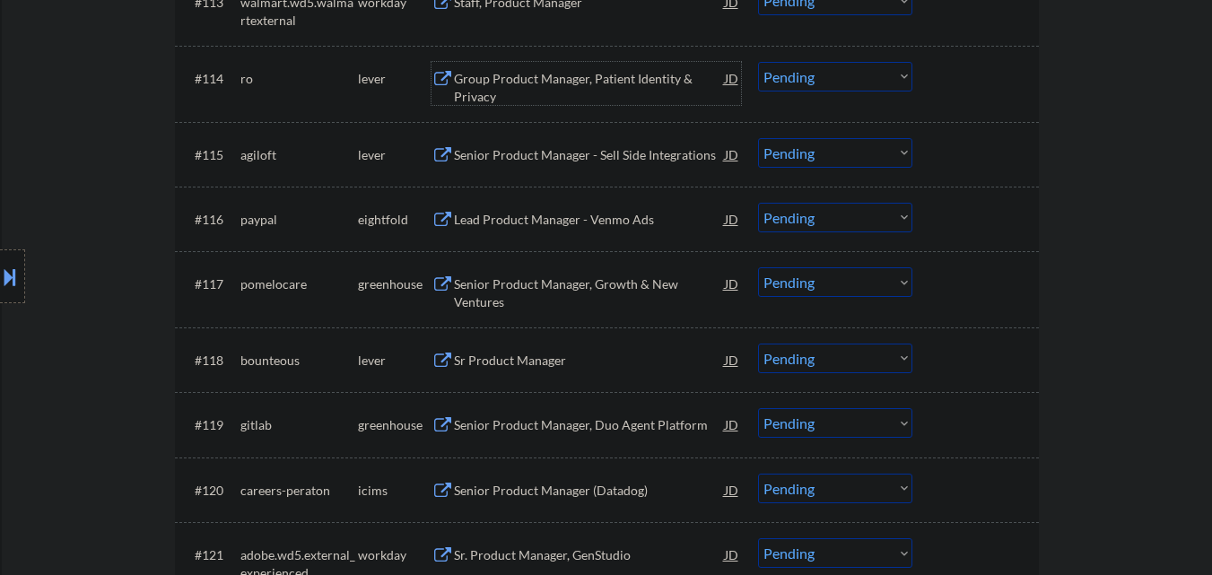
click at [872, 83] on select "Choose an option... Pending Applied Excluded (Questions) Excluded (Expired) Exc…" at bounding box center [835, 77] width 154 height 30
click at [758, 62] on select "Choose an option... Pending Applied Excluded (Questions) Excluded (Expired) Exc…" at bounding box center [835, 77] width 154 height 30
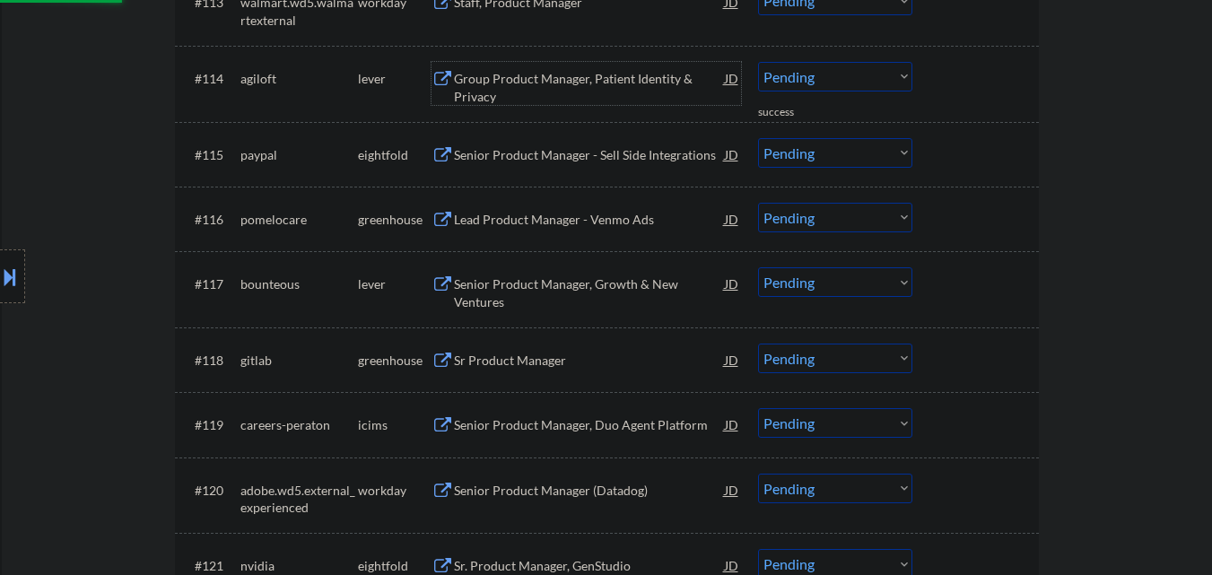
click at [593, 85] on div "Group Product Manager, Patient Identity & Privacy" at bounding box center [589, 87] width 271 height 35
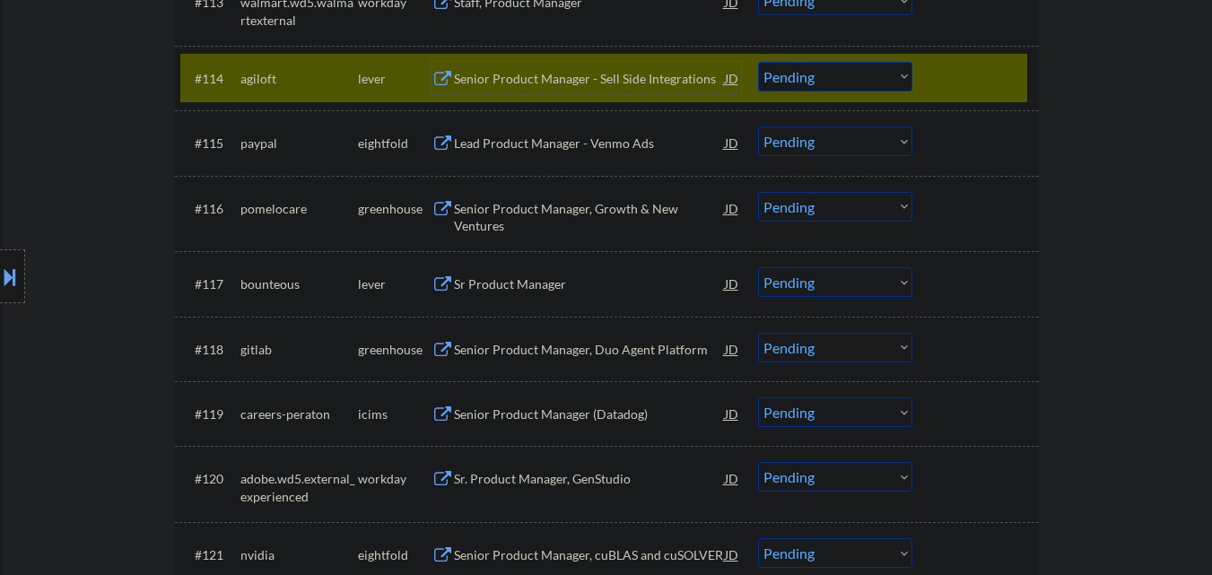
click at [817, 68] on select "Choose an option... Pending Applied Excluded (Questions) Excluded (Expired) Exc…" at bounding box center [835, 77] width 154 height 30
click at [758, 62] on select "Choose an option... Pending Applied Excluded (Questions) Excluded (Expired) Exc…" at bounding box center [835, 77] width 154 height 30
select select ""pending""
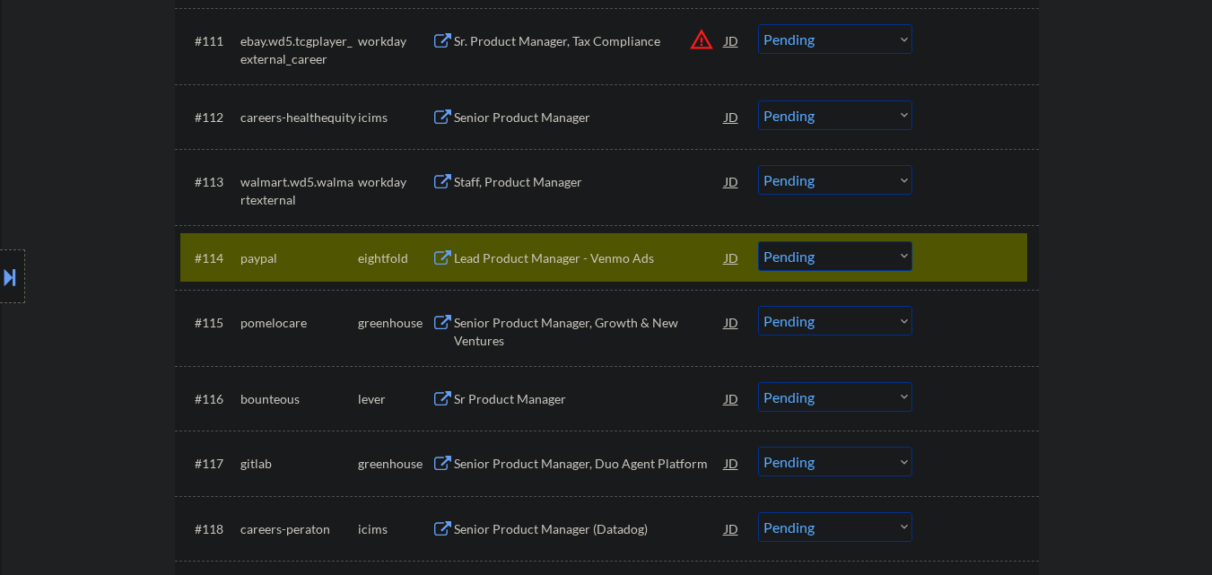
scroll to position [1399, 0]
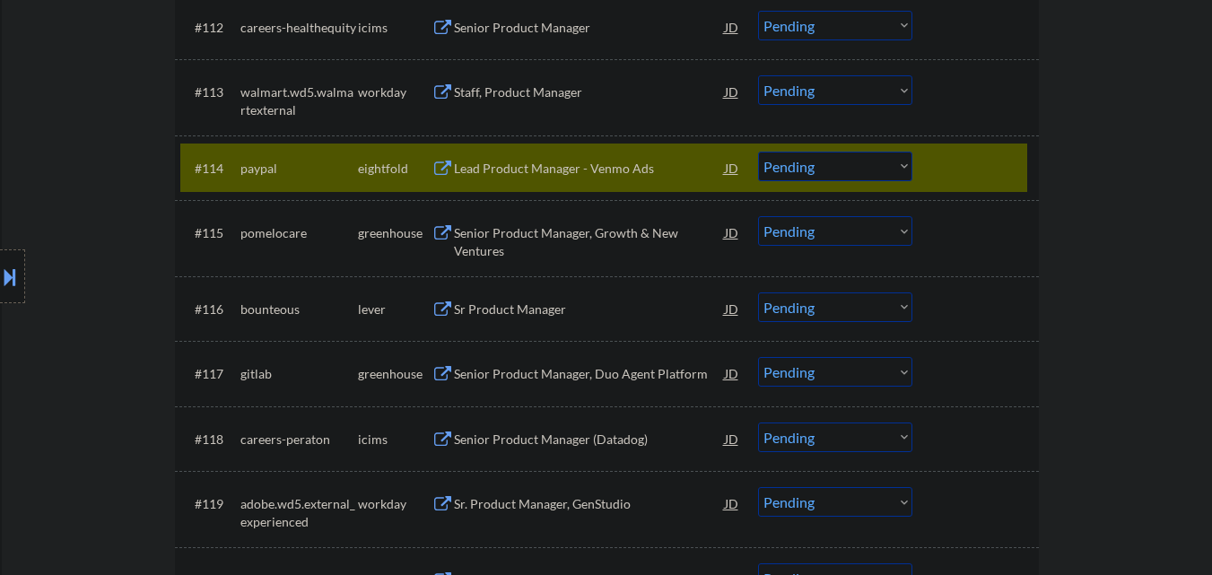
click at [965, 171] on div at bounding box center [978, 168] width 79 height 32
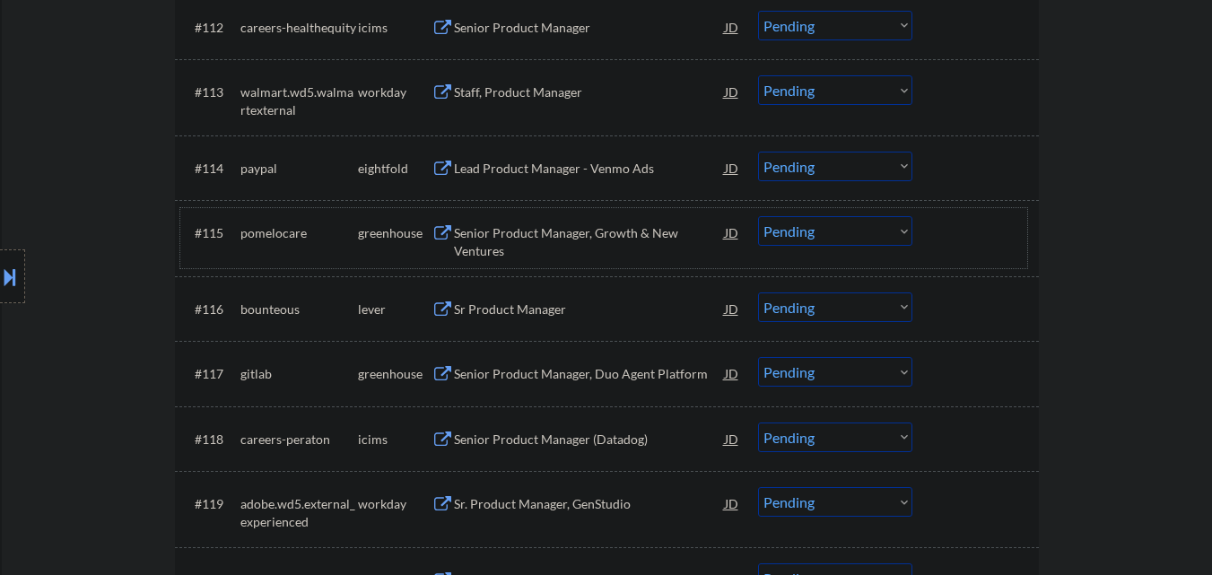
click at [1023, 232] on div "#115 pomelocare greenhouse Senior Product Manager, Growth & New Ventures JD war…" at bounding box center [603, 237] width 847 height 59
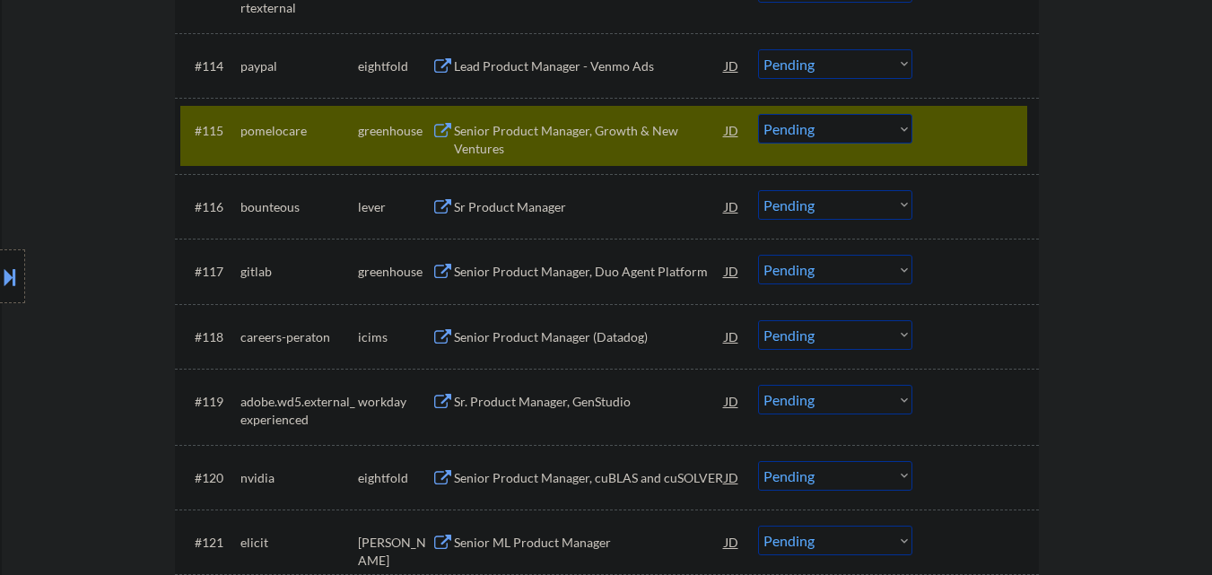
scroll to position [1531, 0]
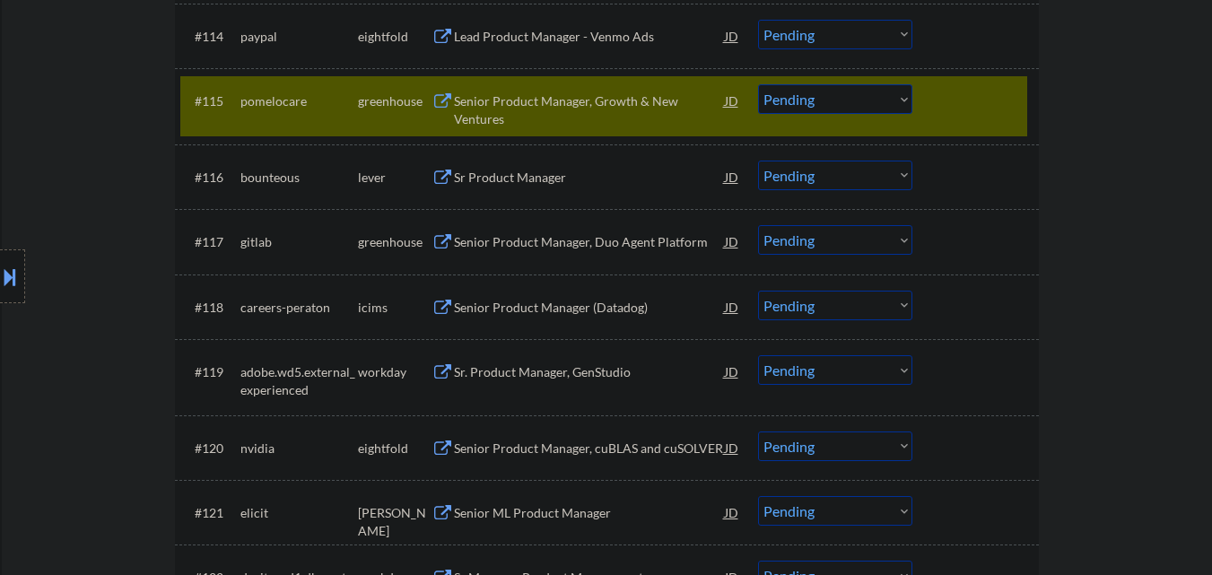
click at [536, 96] on div "Senior Product Manager, Growth & New Ventures" at bounding box center [589, 109] width 271 height 35
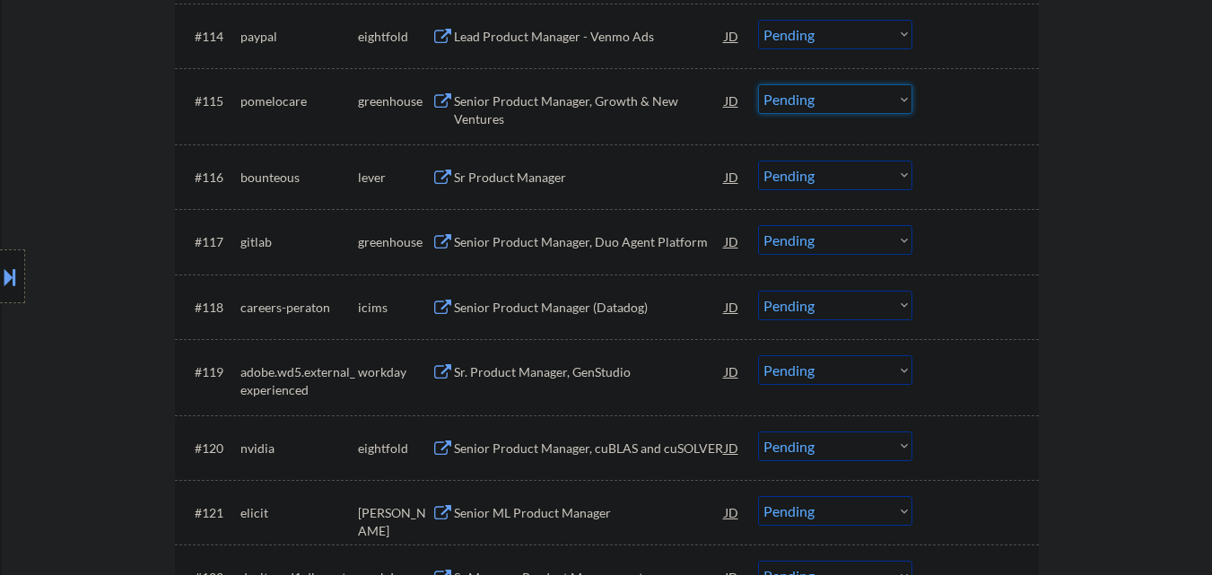
click at [878, 101] on select "Choose an option... Pending Applied Excluded (Questions) Excluded (Expired) Exc…" at bounding box center [835, 99] width 154 height 30
click at [758, 84] on select "Choose an option... Pending Applied Excluded (Questions) Excluded (Expired) Exc…" at bounding box center [835, 99] width 154 height 30
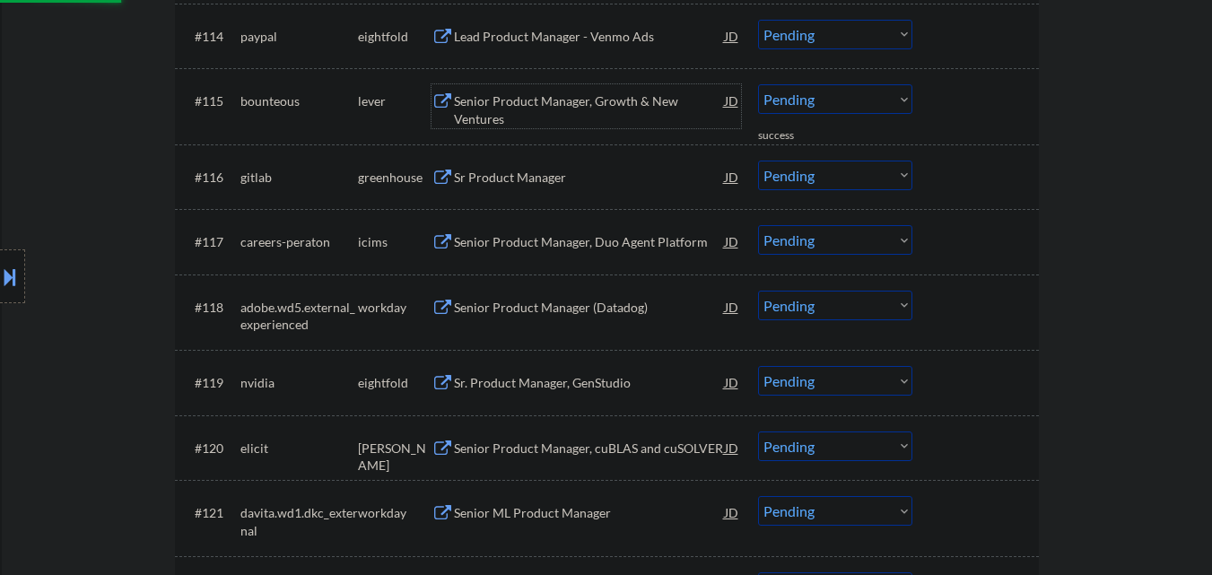
click at [531, 106] on div "Senior Product Manager, Growth & New Ventures" at bounding box center [589, 109] width 271 height 35
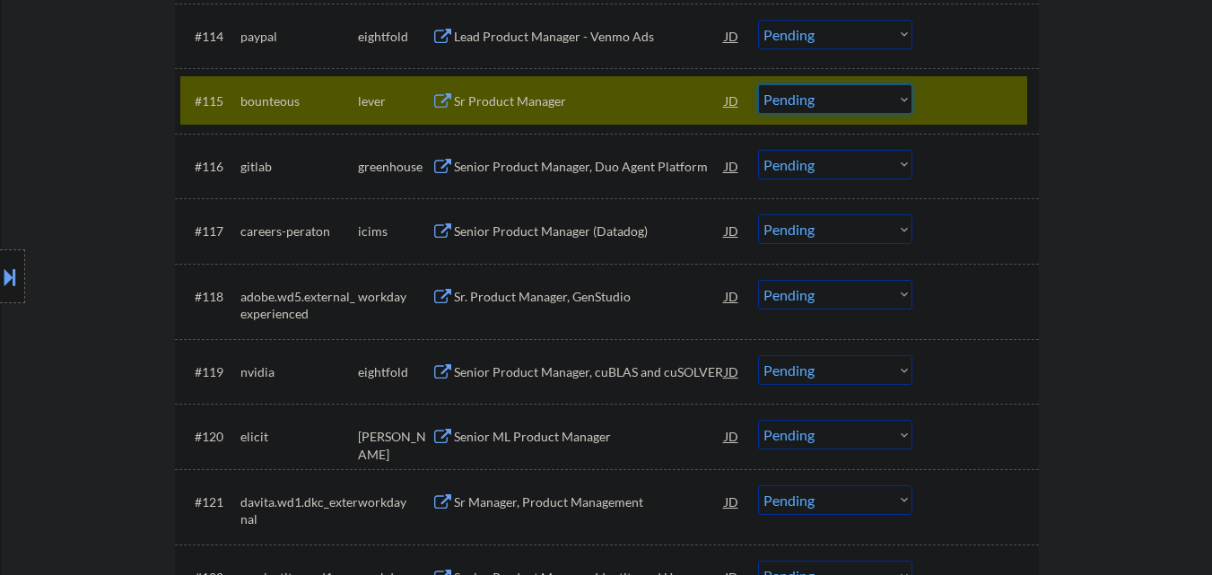
click at [894, 100] on select "Choose an option... Pending Applied Excluded (Questions) Excluded (Expired) Exc…" at bounding box center [835, 99] width 154 height 30
click at [758, 84] on select "Choose an option... Pending Applied Excluded (Questions) Excluded (Expired) Exc…" at bounding box center [835, 99] width 154 height 30
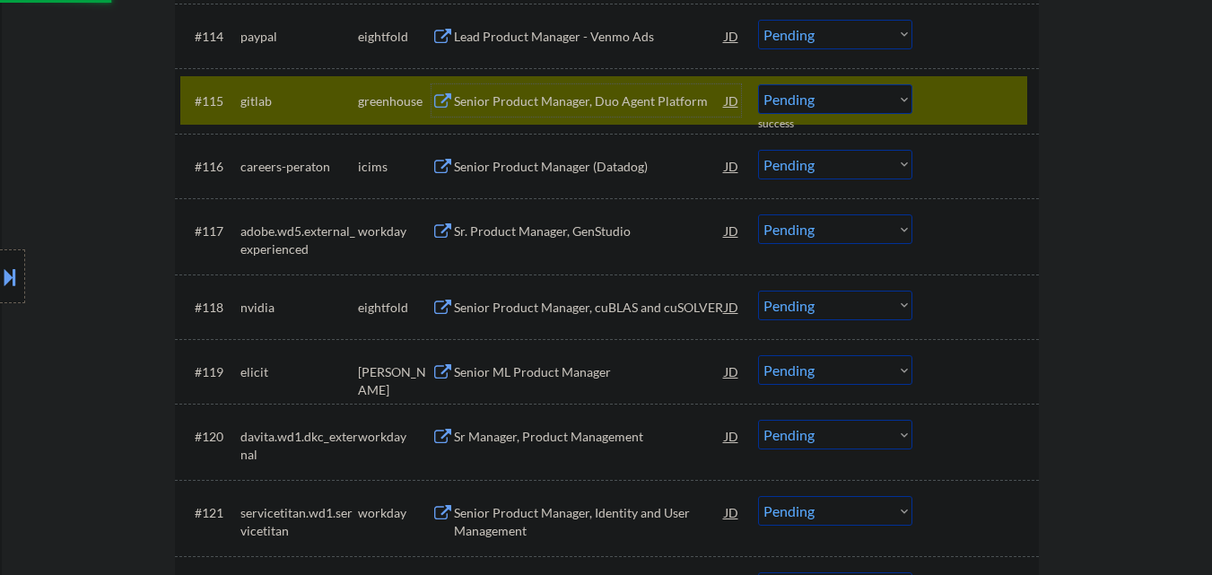
click at [579, 109] on div "Senior Product Manager, Duo Agent Platform" at bounding box center [589, 101] width 271 height 18
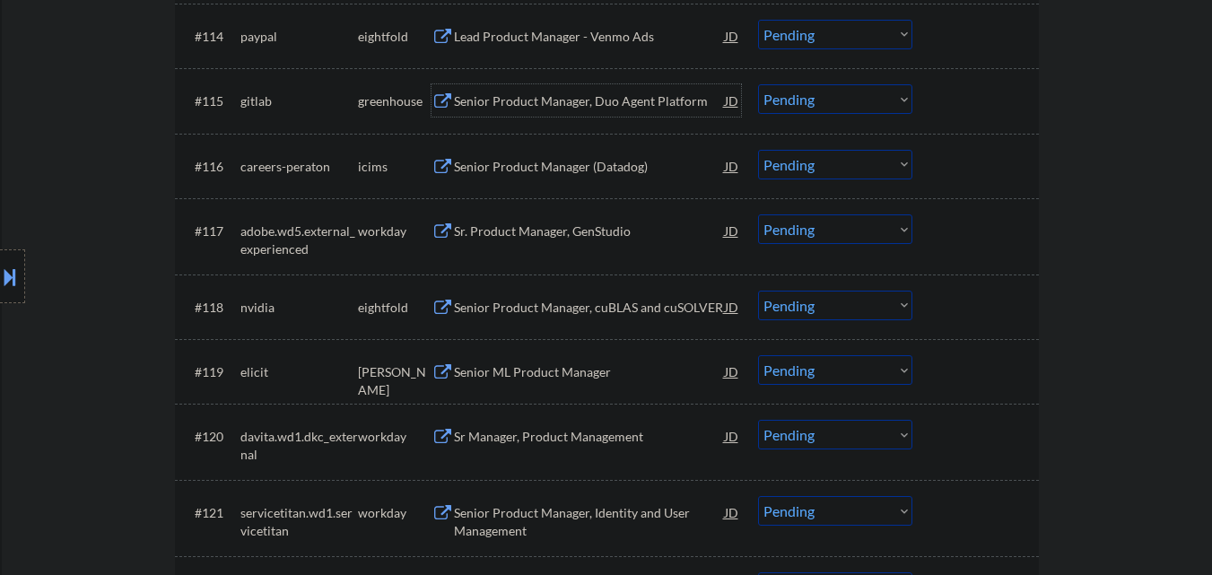
click at [821, 98] on select "Choose an option... Pending Applied Excluded (Questions) Excluded (Expired) Exc…" at bounding box center [835, 99] width 154 height 30
click at [758, 84] on select "Choose an option... Pending Applied Excluded (Questions) Excluded (Expired) Exc…" at bounding box center [835, 99] width 154 height 30
select select ""pending""
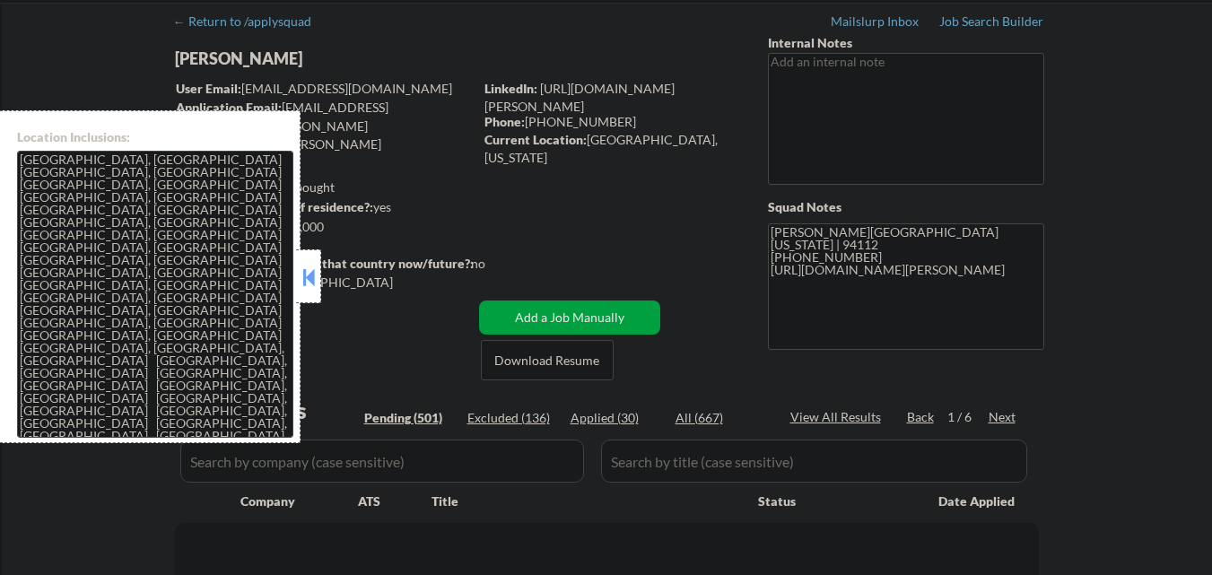
scroll to position [90, 0]
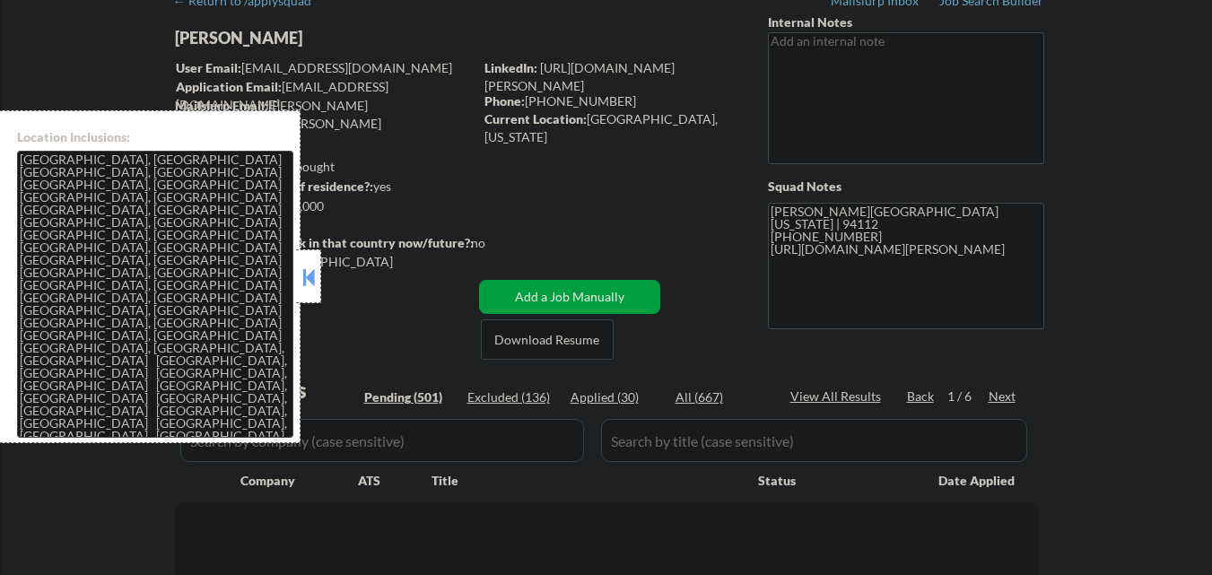
select select ""pending""
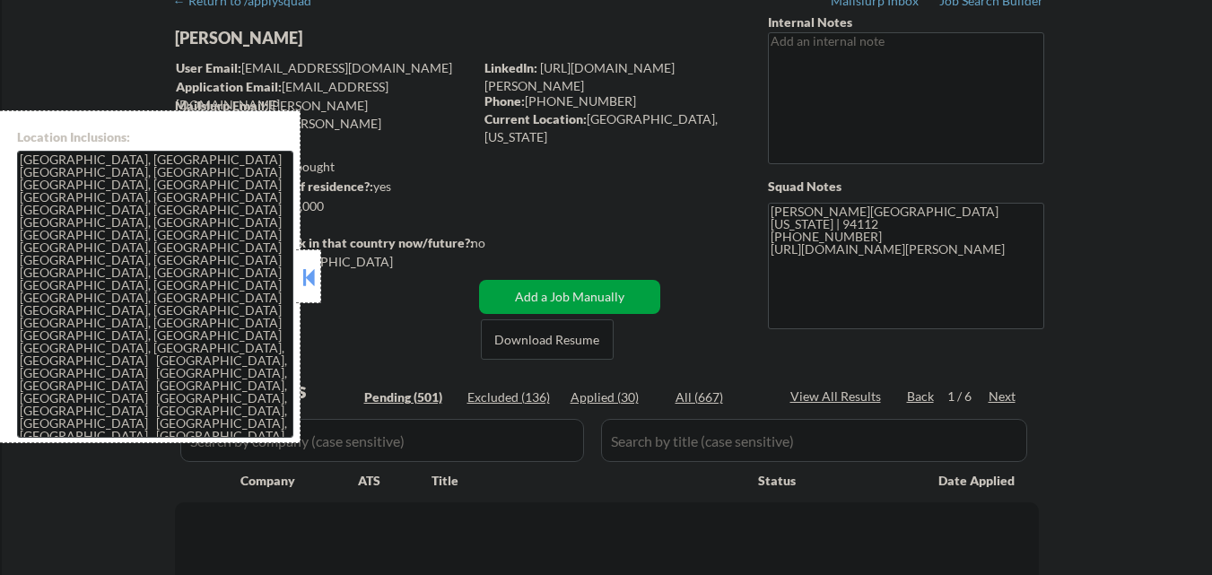
select select ""pending""
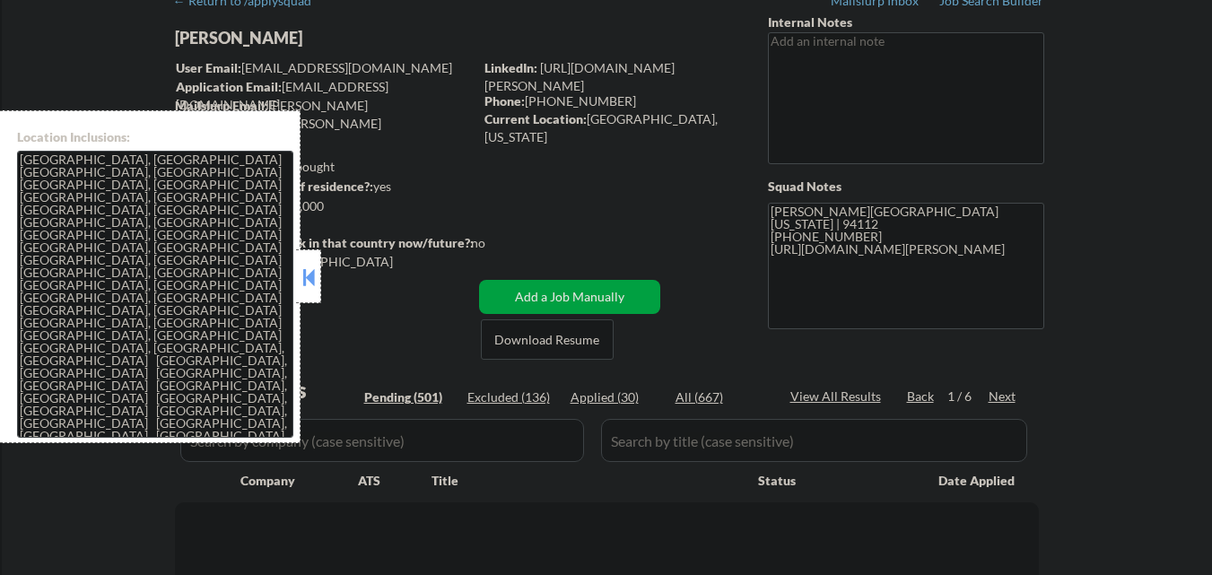
select select ""pending""
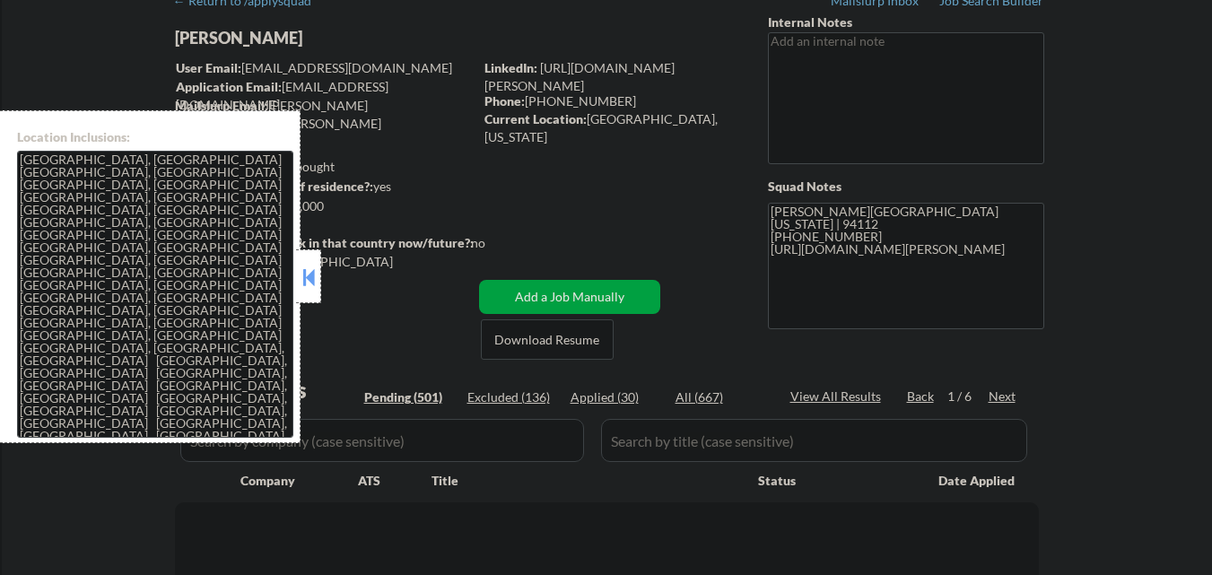
select select ""pending""
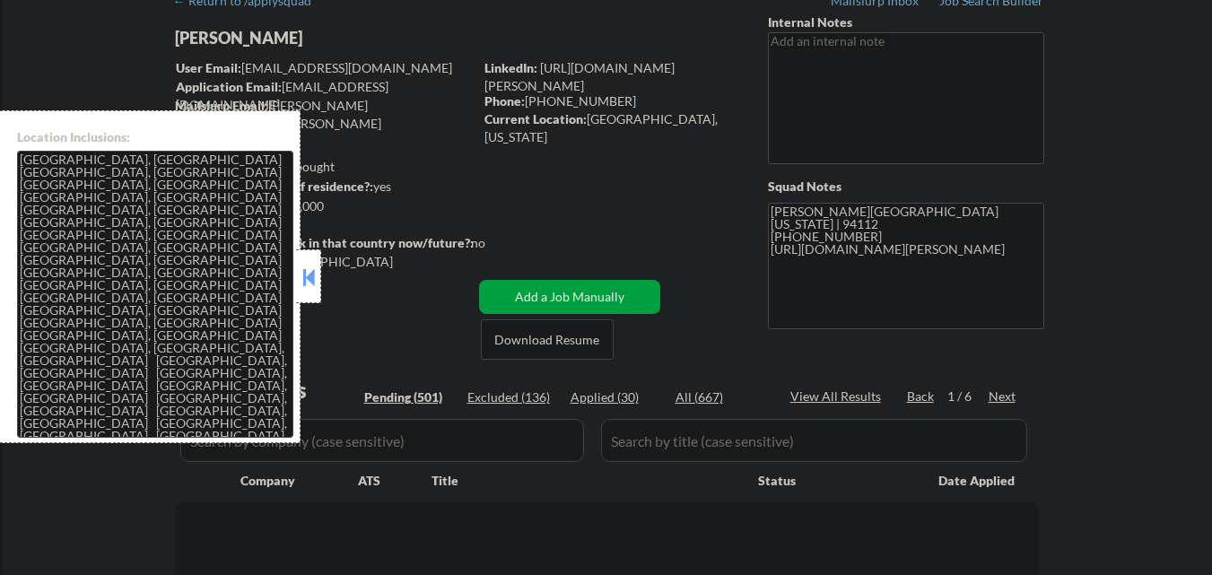
select select ""pending""
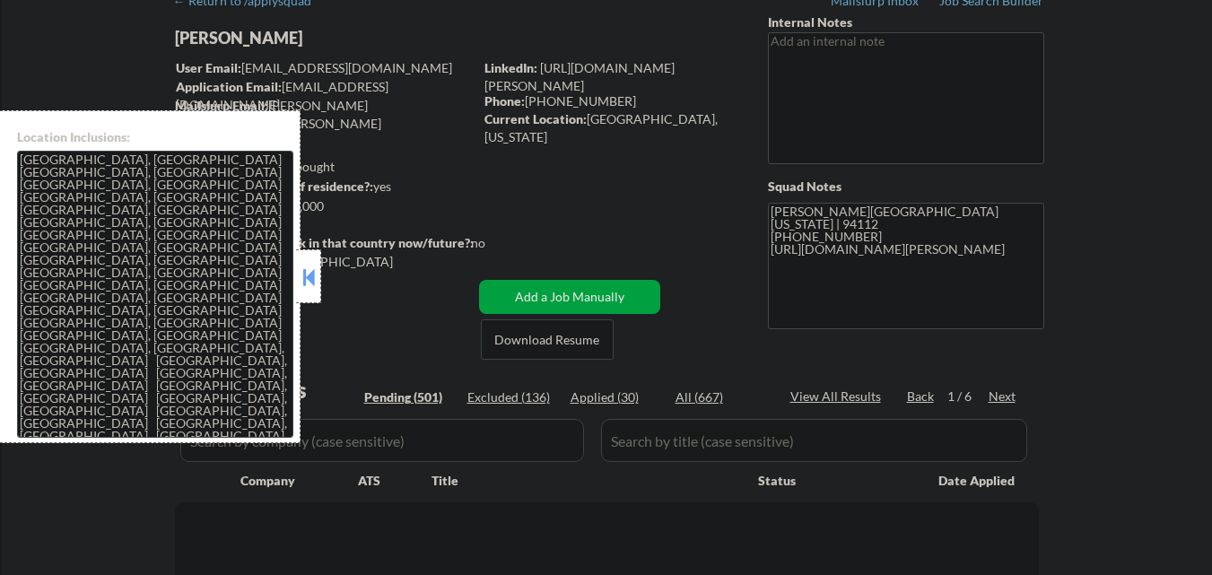
select select ""pending""
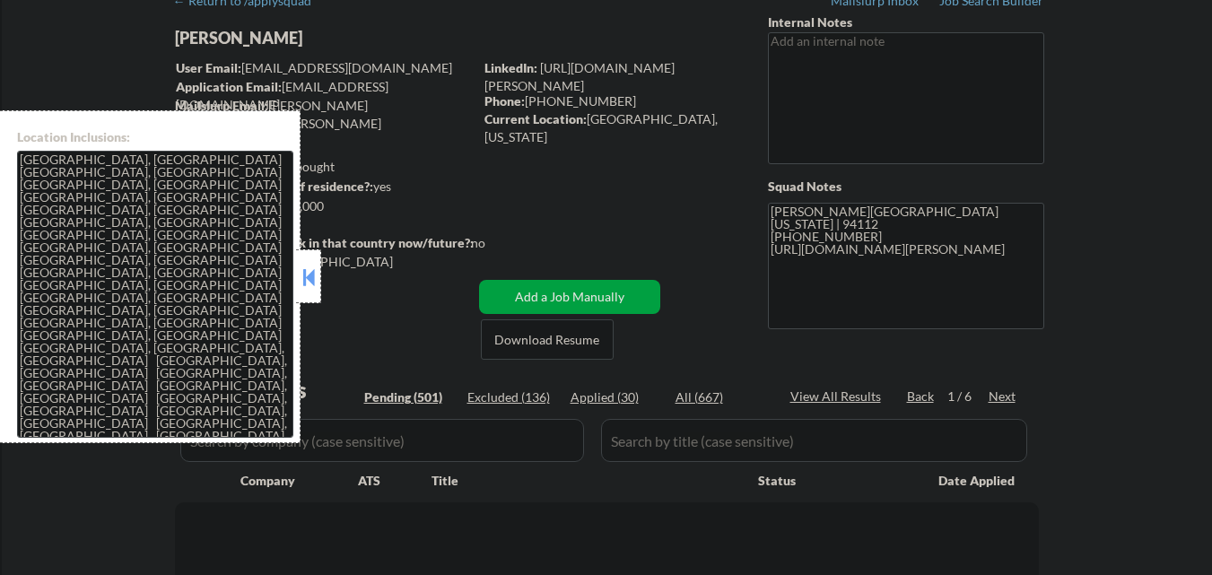
select select ""pending""
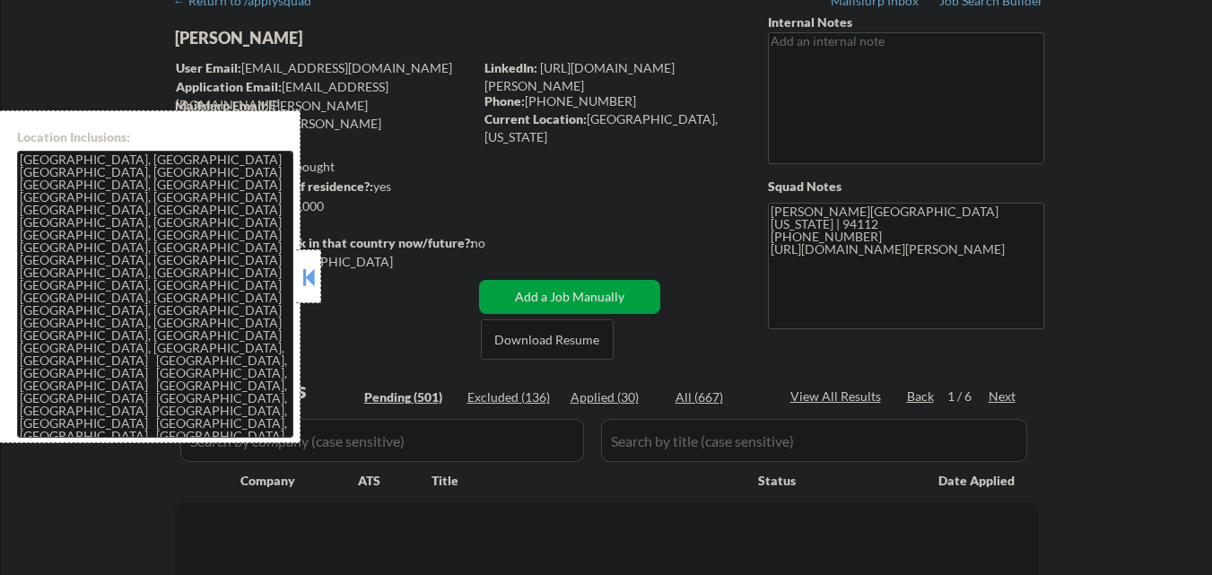
select select ""pending""
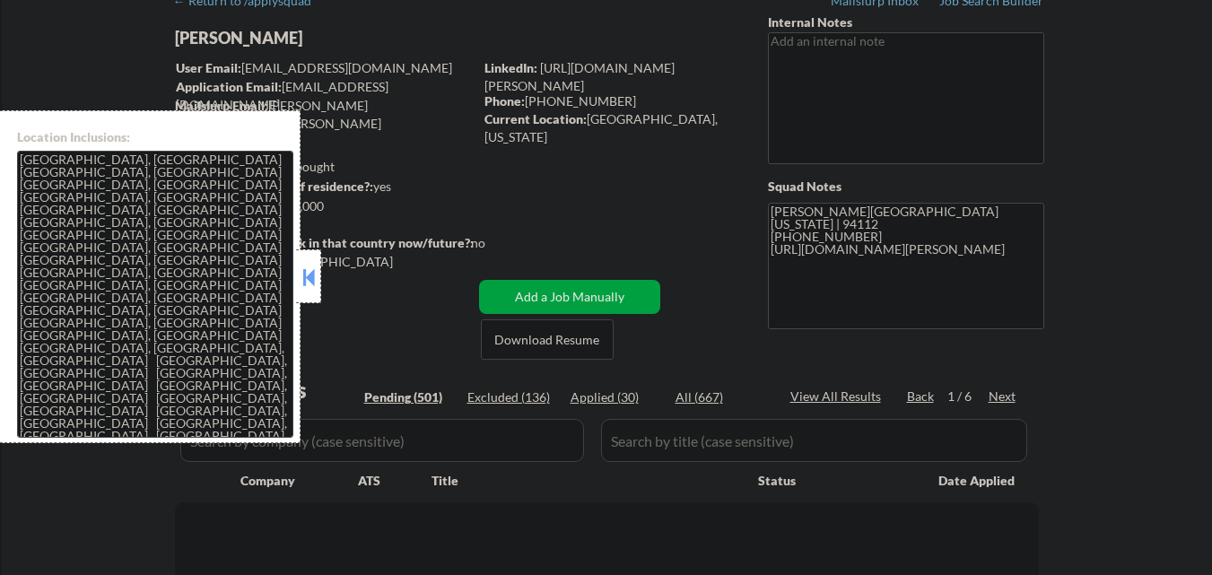
select select ""pending""
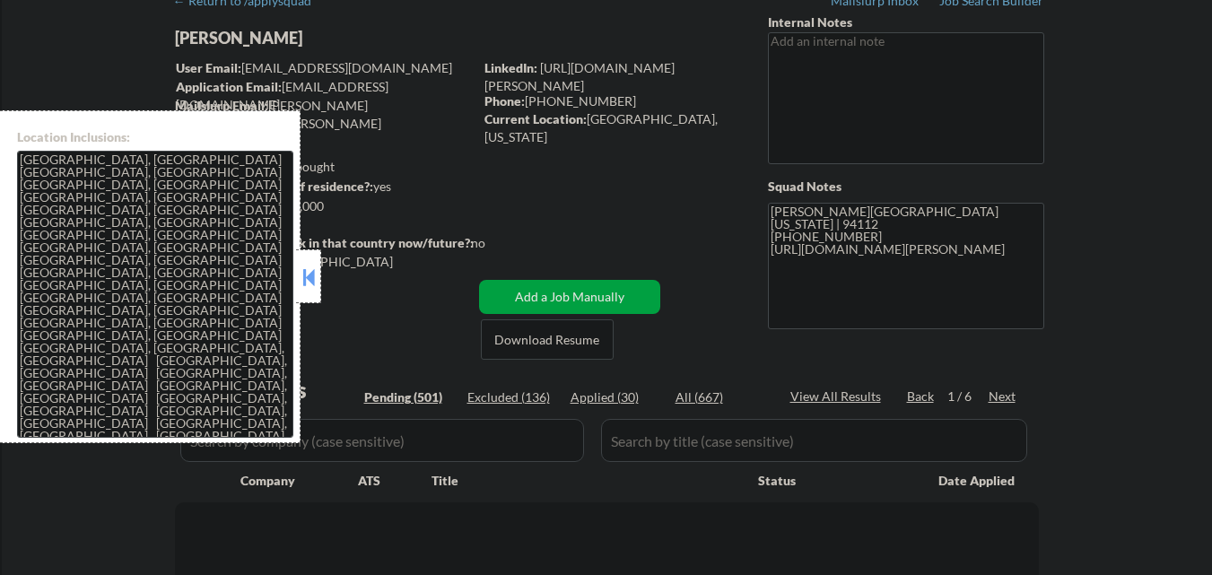
select select ""pending""
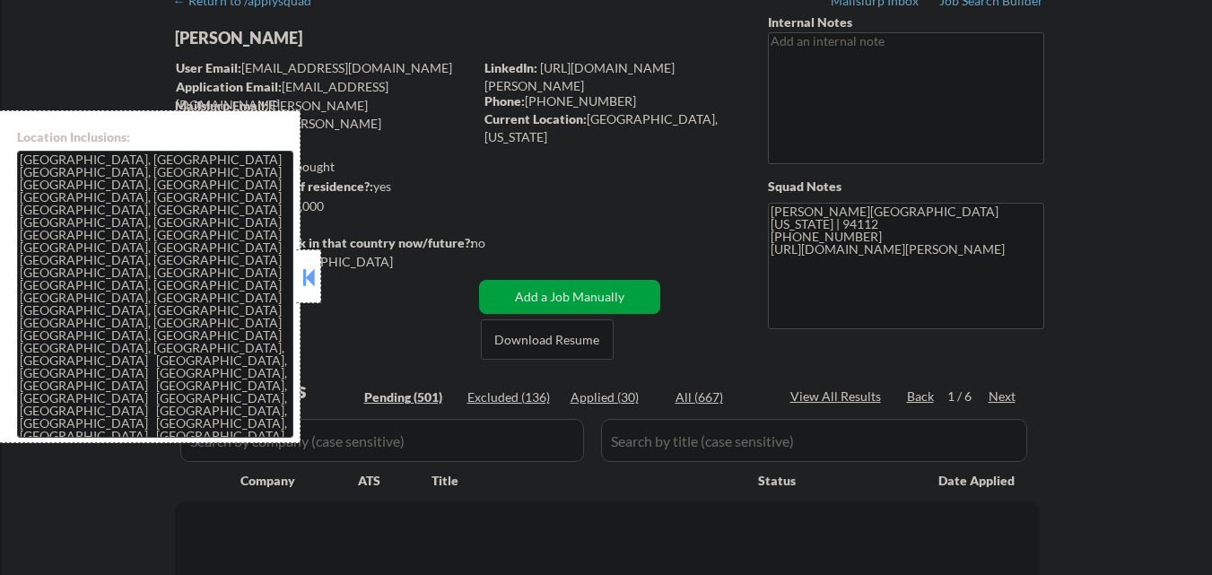
select select ""pending""
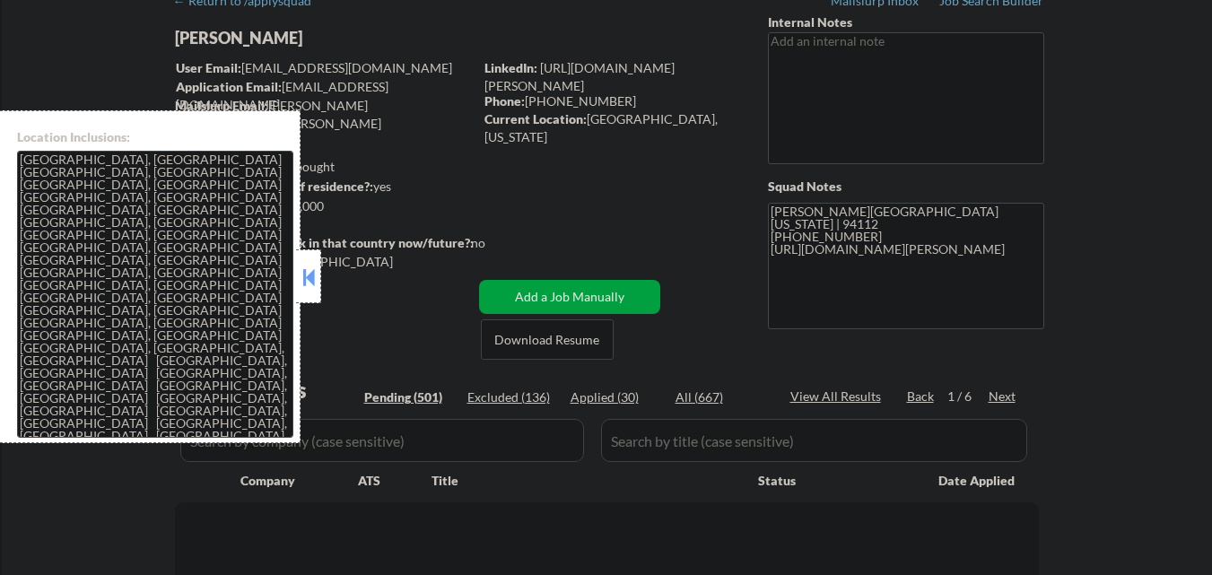
select select ""pending""
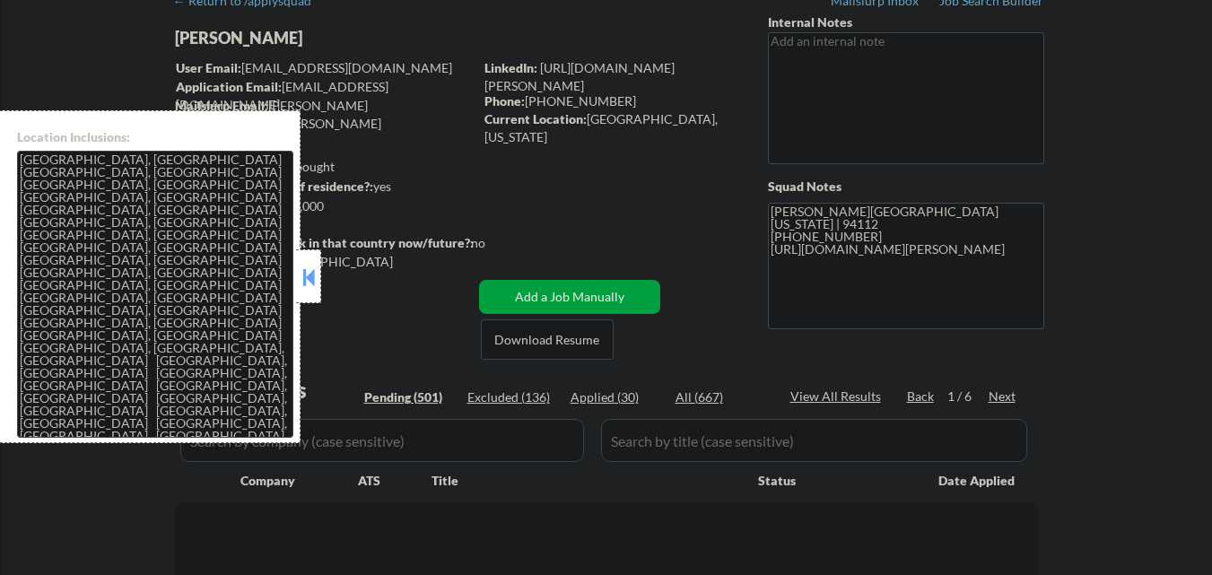
select select ""pending""
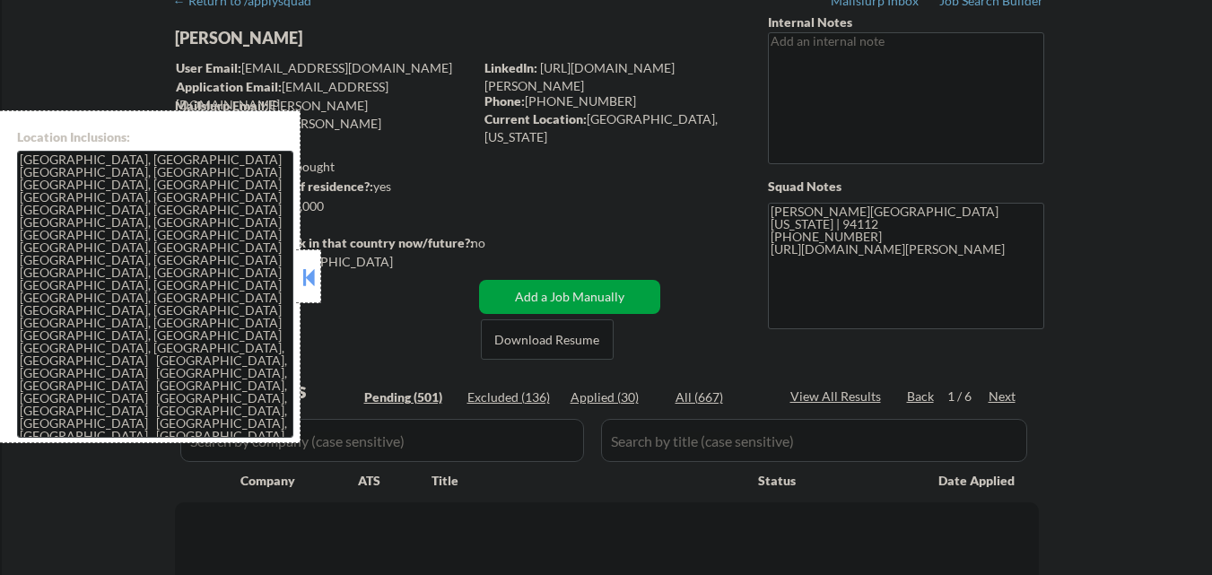
select select ""pending""
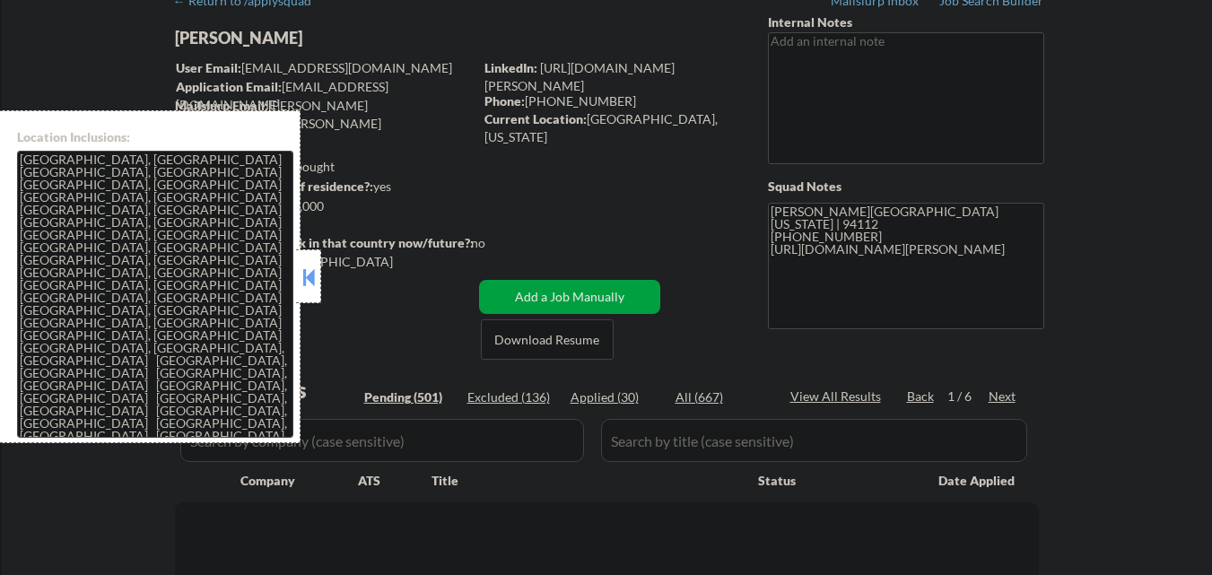
select select ""pending""
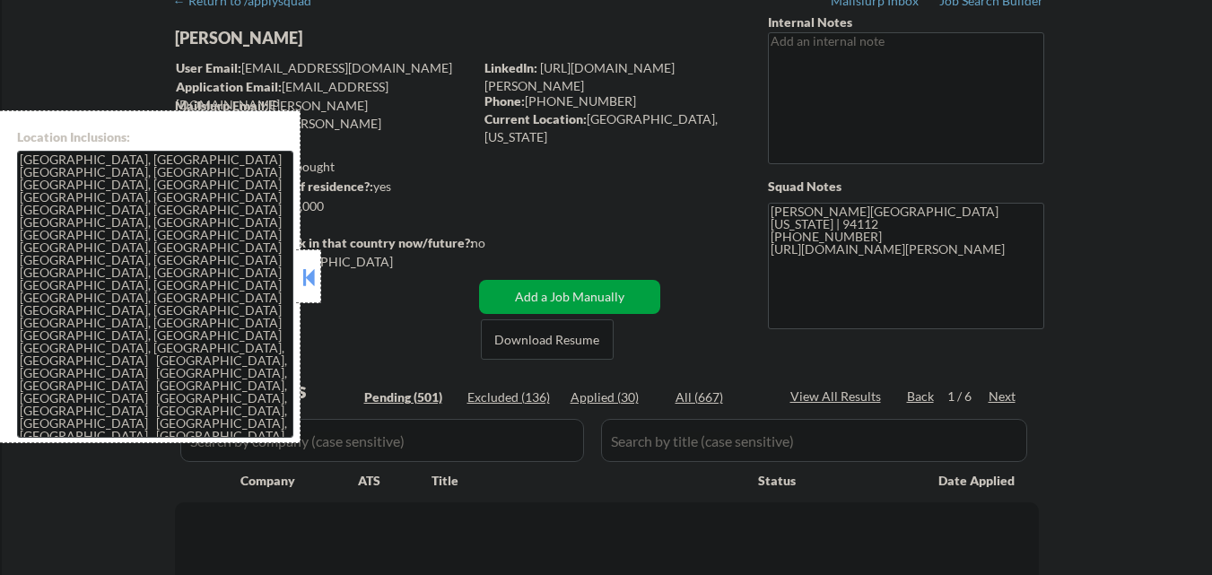
select select ""pending""
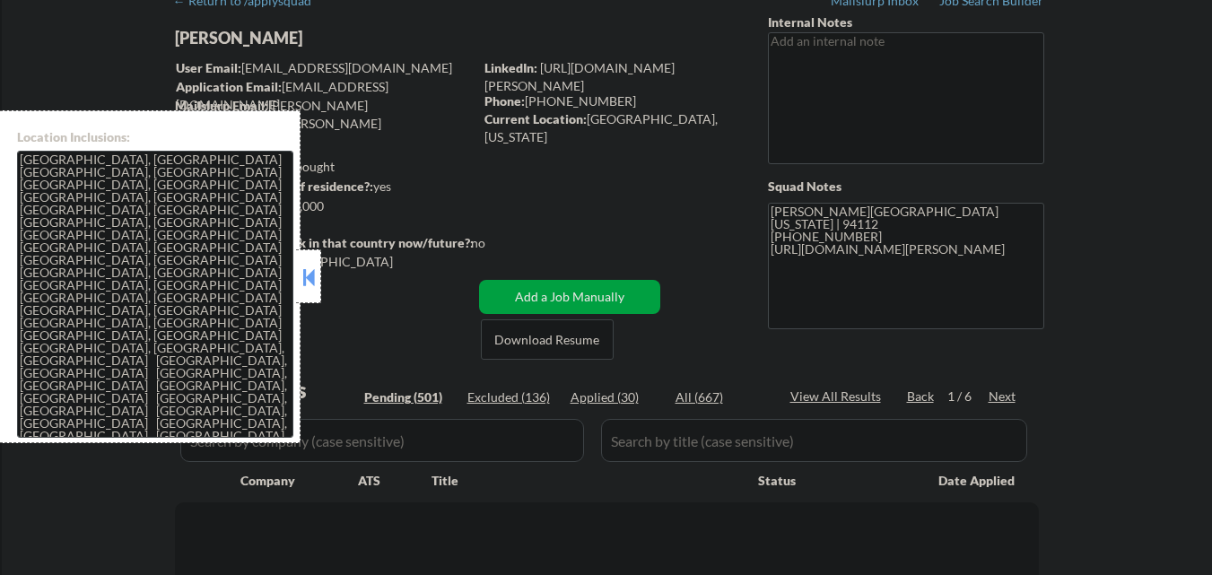
select select ""pending""
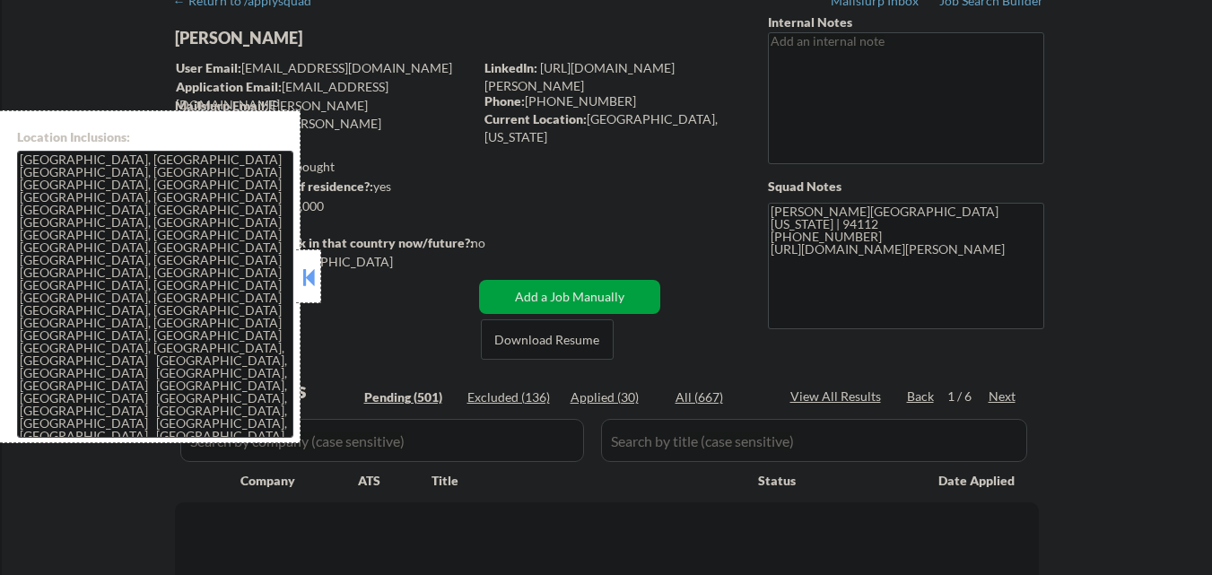
select select ""pending""
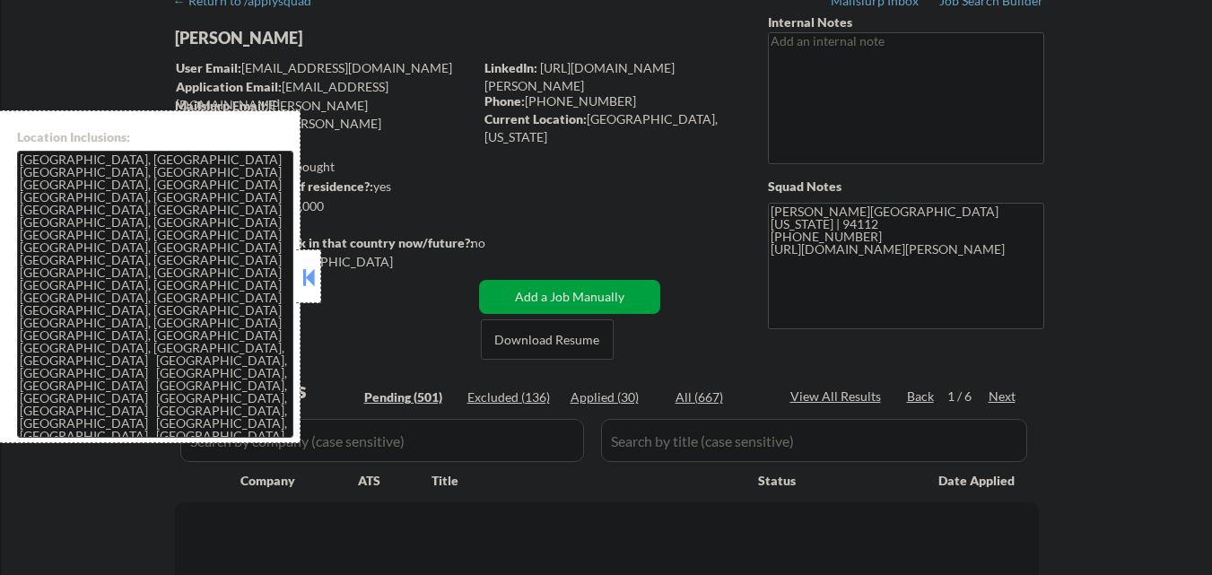
select select ""pending""
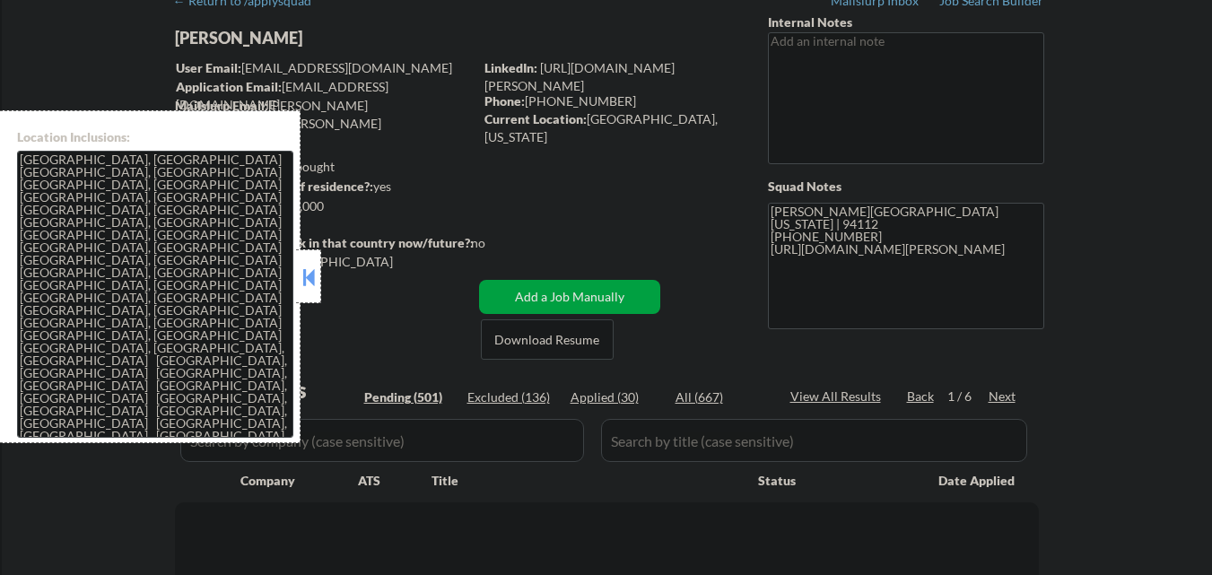
select select ""pending""
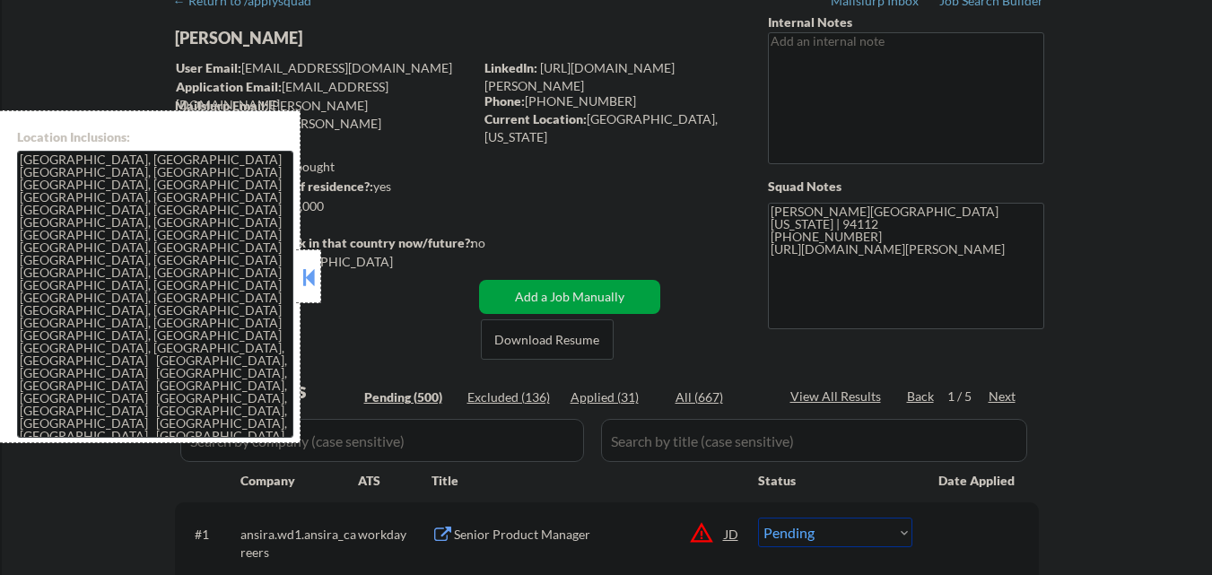
select select ""pending""
select select ""excluded""
select select ""excluded__expired_""
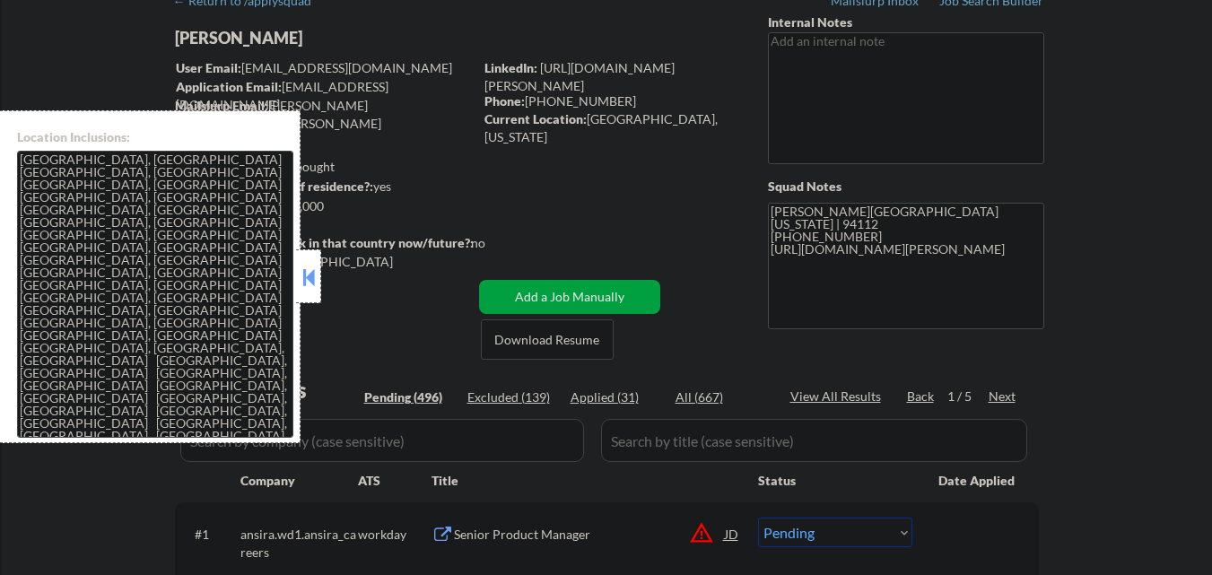
select select ""excluded__bad_match_""
select select ""excluded__expired_""
select select ""excluded__salary_""
select select ""pending""
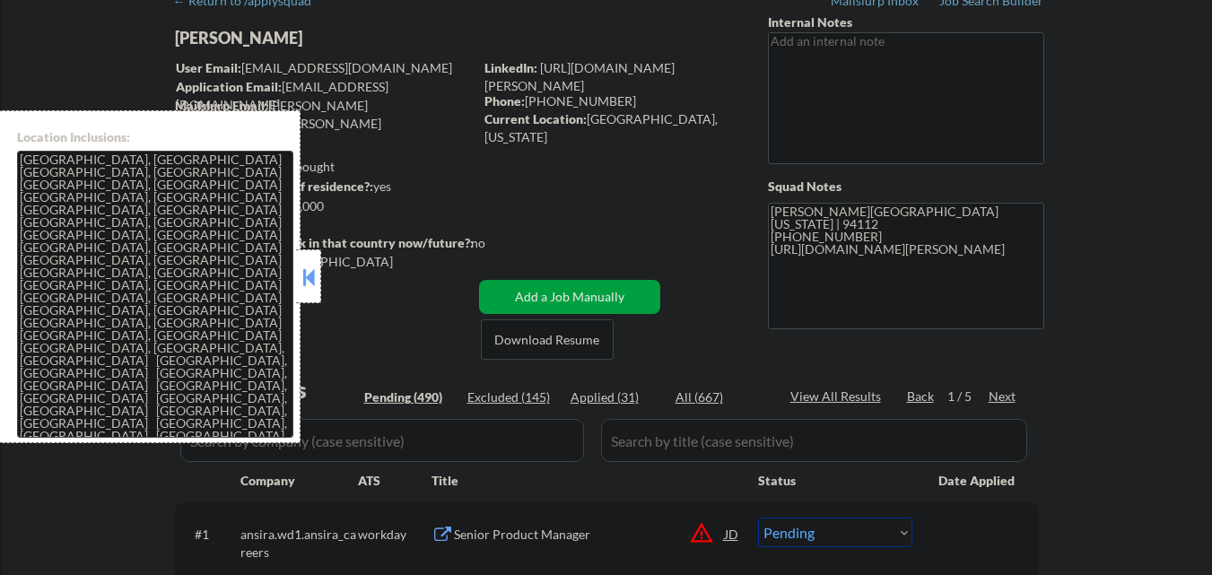
select select ""pending""
